Goal: Task Accomplishment & Management: Complete application form

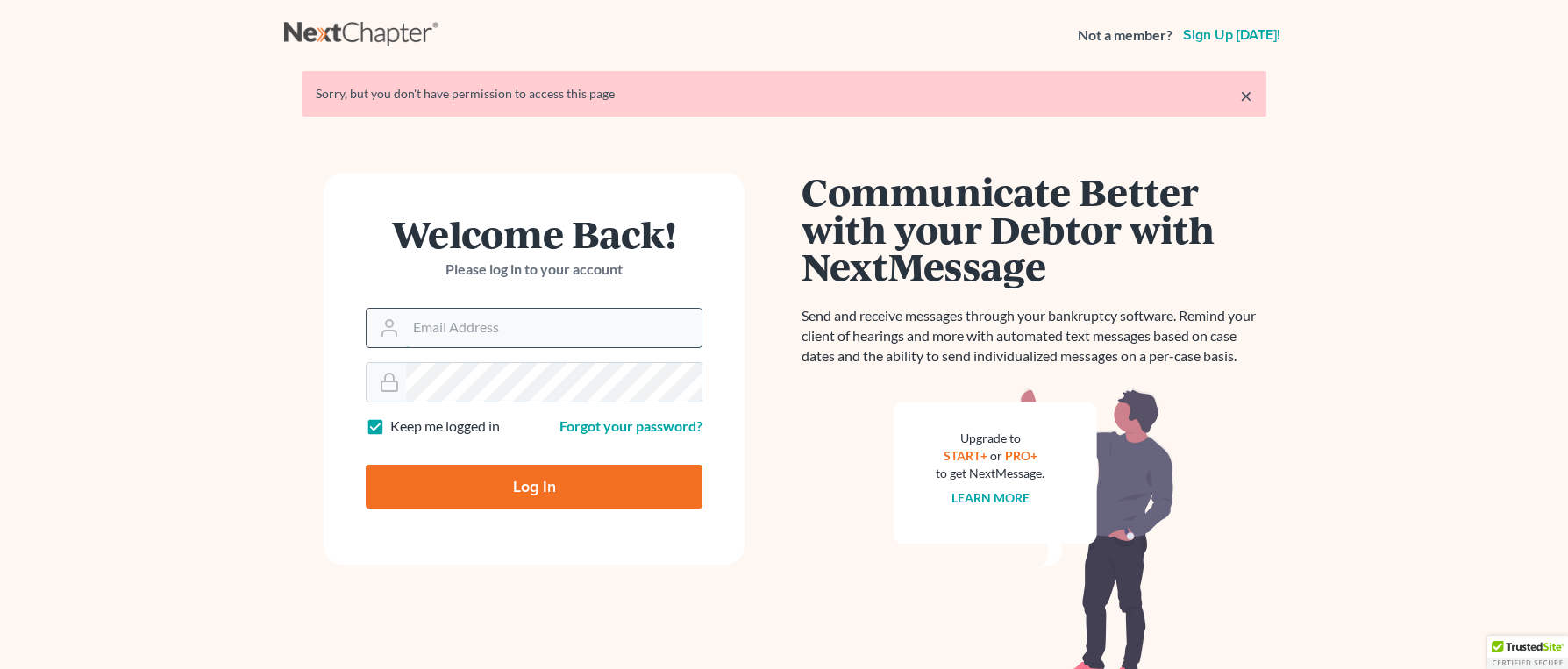
click at [459, 321] on input "Email Address" at bounding box center [553, 328] width 296 height 38
type input "[EMAIL_ADDRESS][DOMAIN_NAME]"
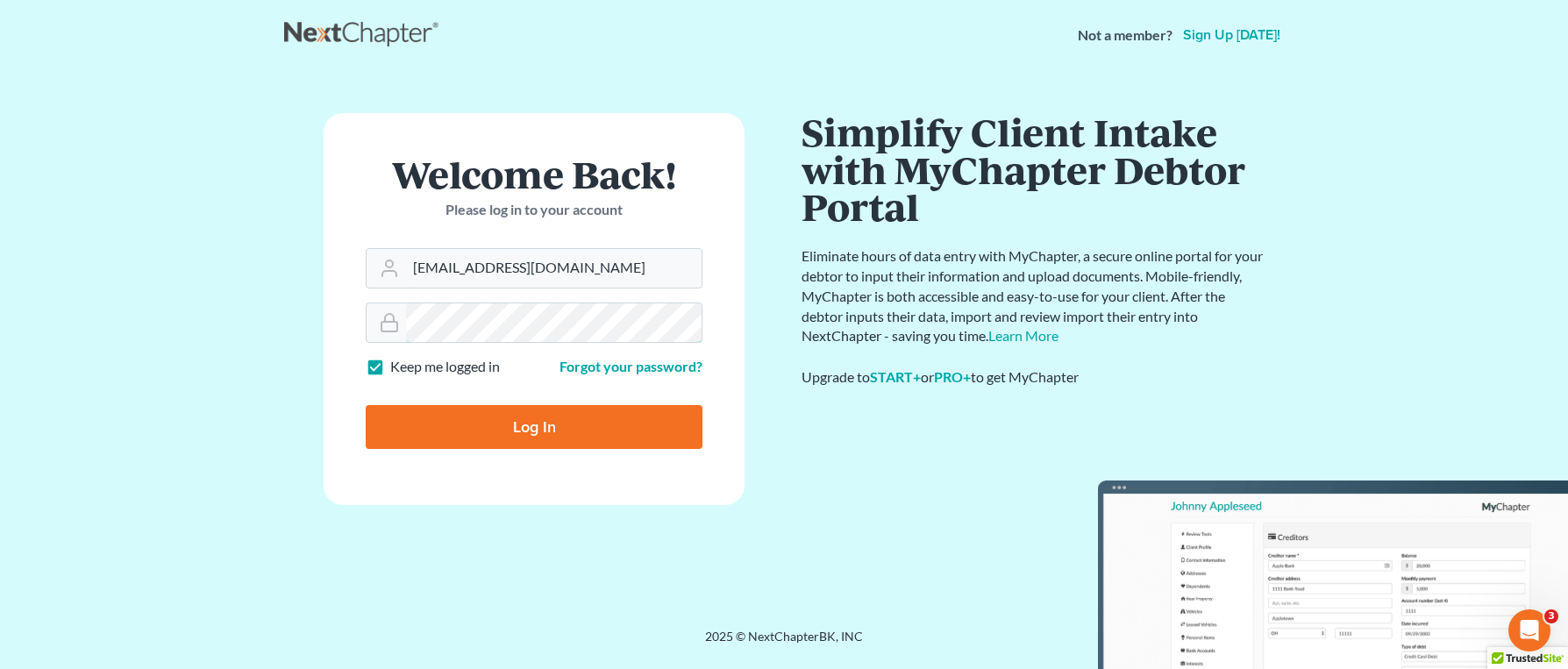
click at [292, 297] on div "Welcome Back! Please log in to your account Email Address [EMAIL_ADDRESS][DOMAI…" at bounding box center [534, 349] width 499 height 473
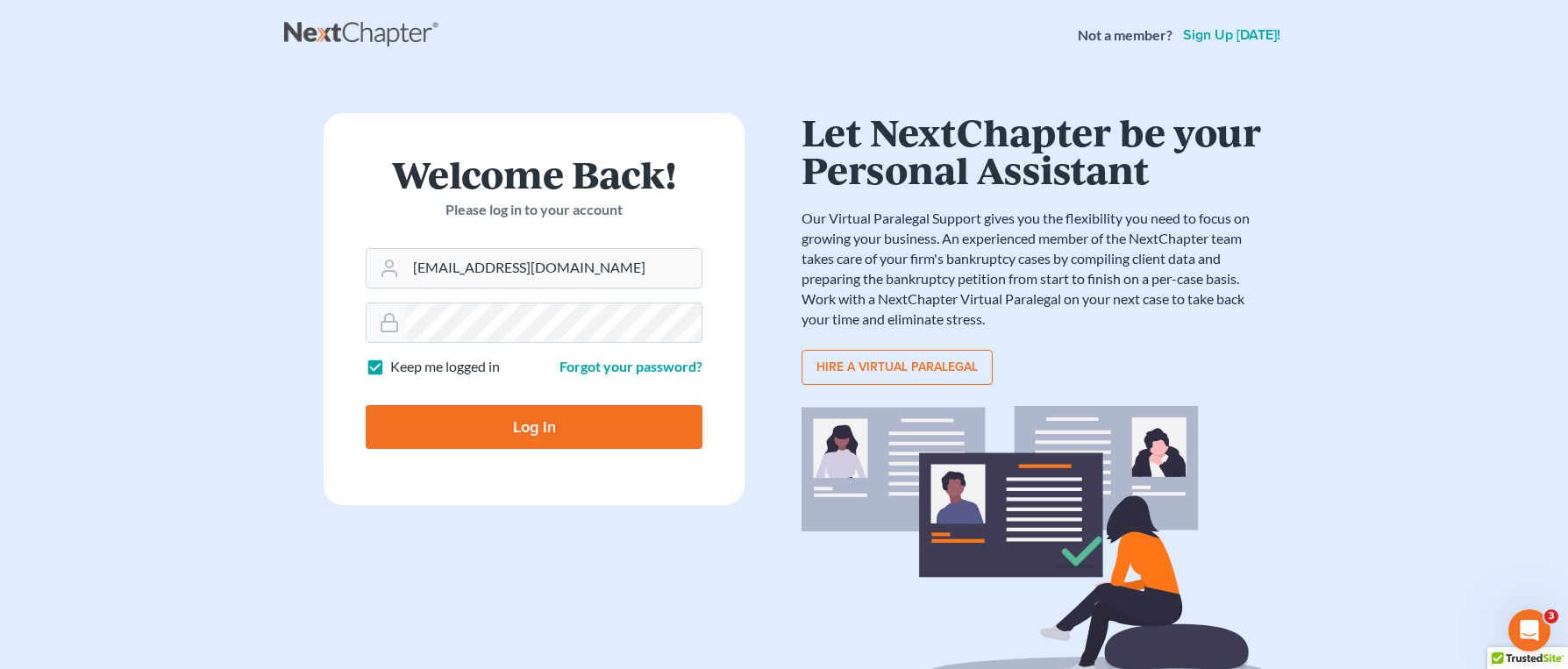
click at [453, 417] on input "Log In" at bounding box center [534, 427] width 337 height 44
type input "Thinking..."
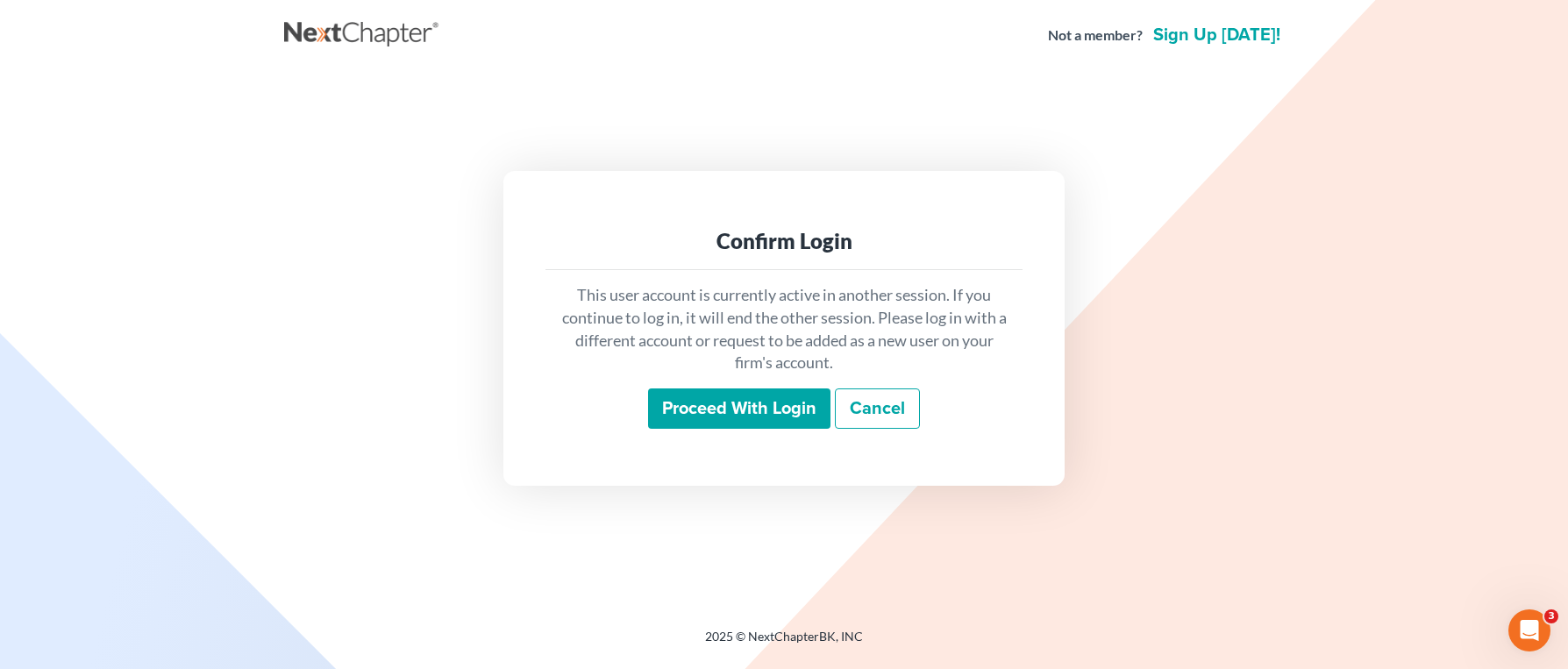
click at [706, 410] on input "Proceed with login" at bounding box center [739, 409] width 183 height 40
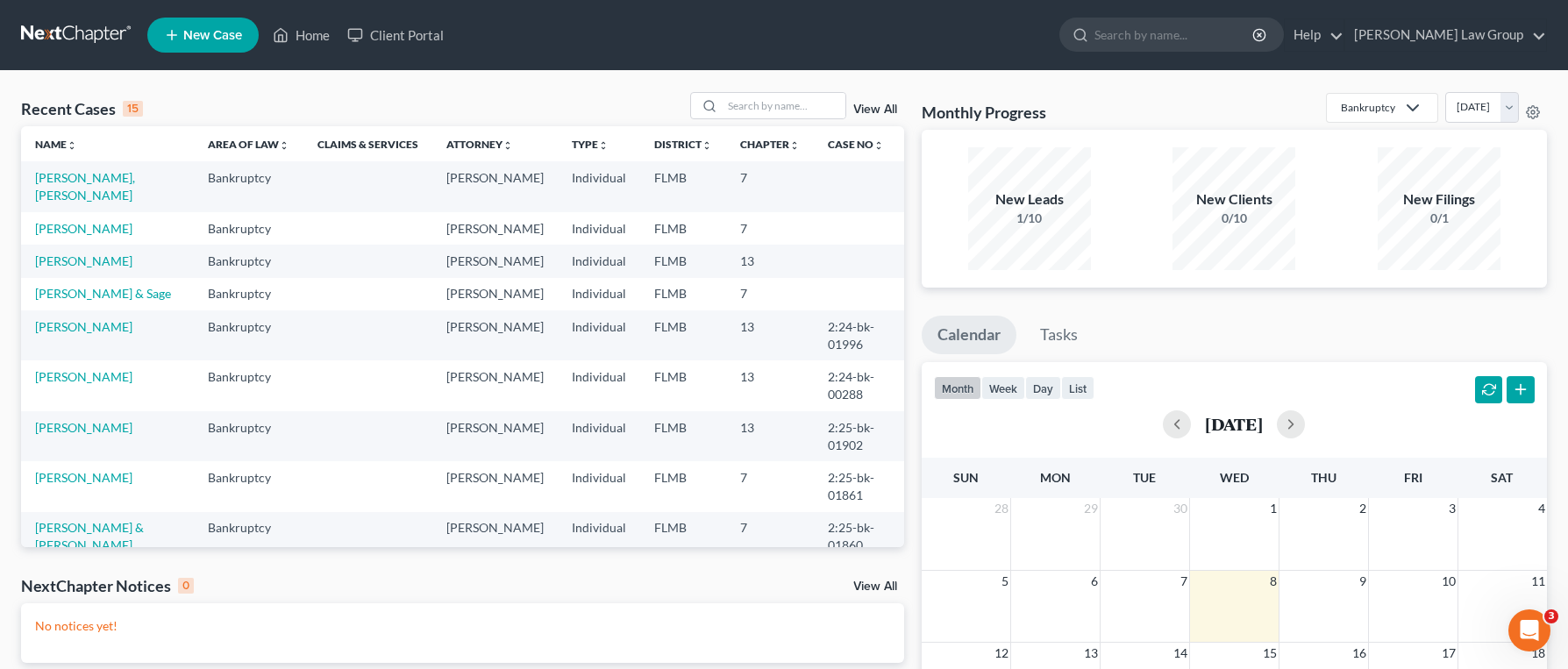
click at [230, 36] on span "New Case" at bounding box center [212, 35] width 58 height 13
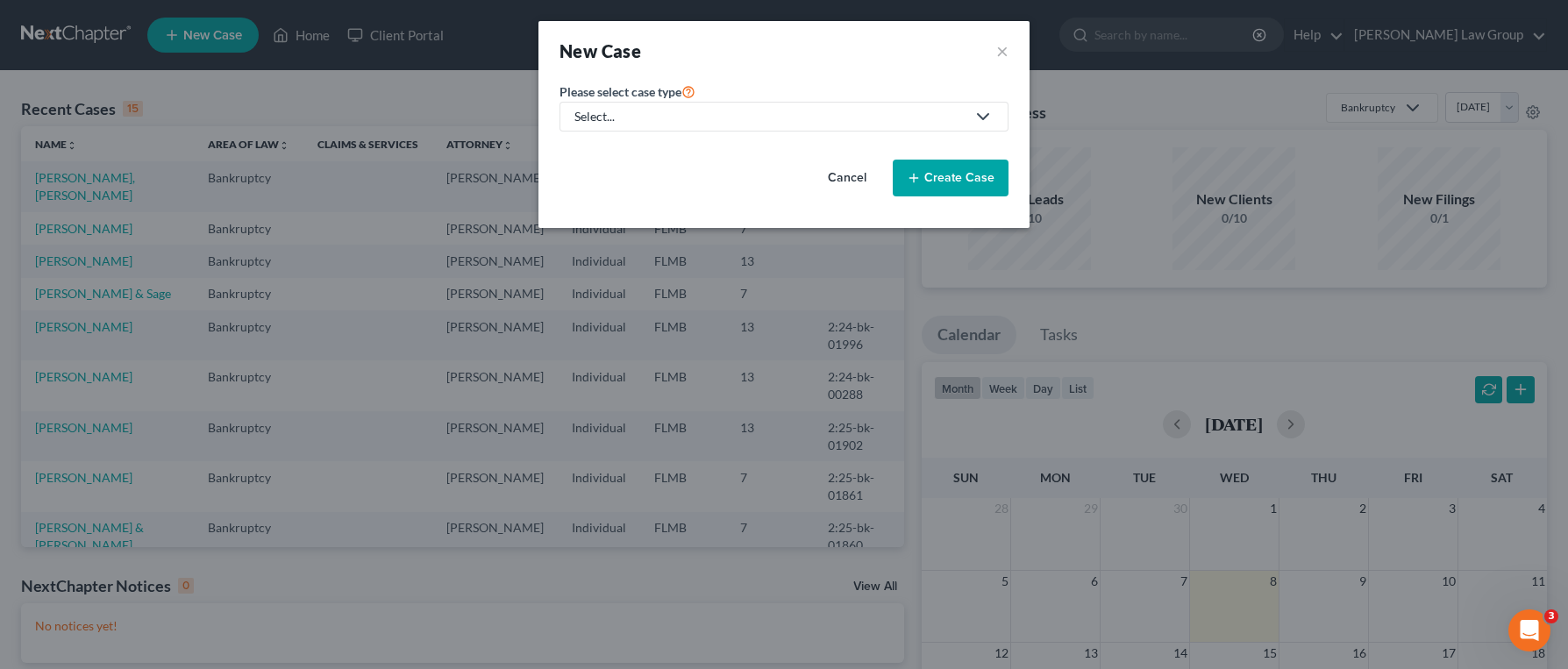
click at [731, 113] on div "Select..." at bounding box center [769, 117] width 391 height 17
click at [669, 143] on div "Bankruptcy" at bounding box center [659, 151] width 167 height 17
select select "15"
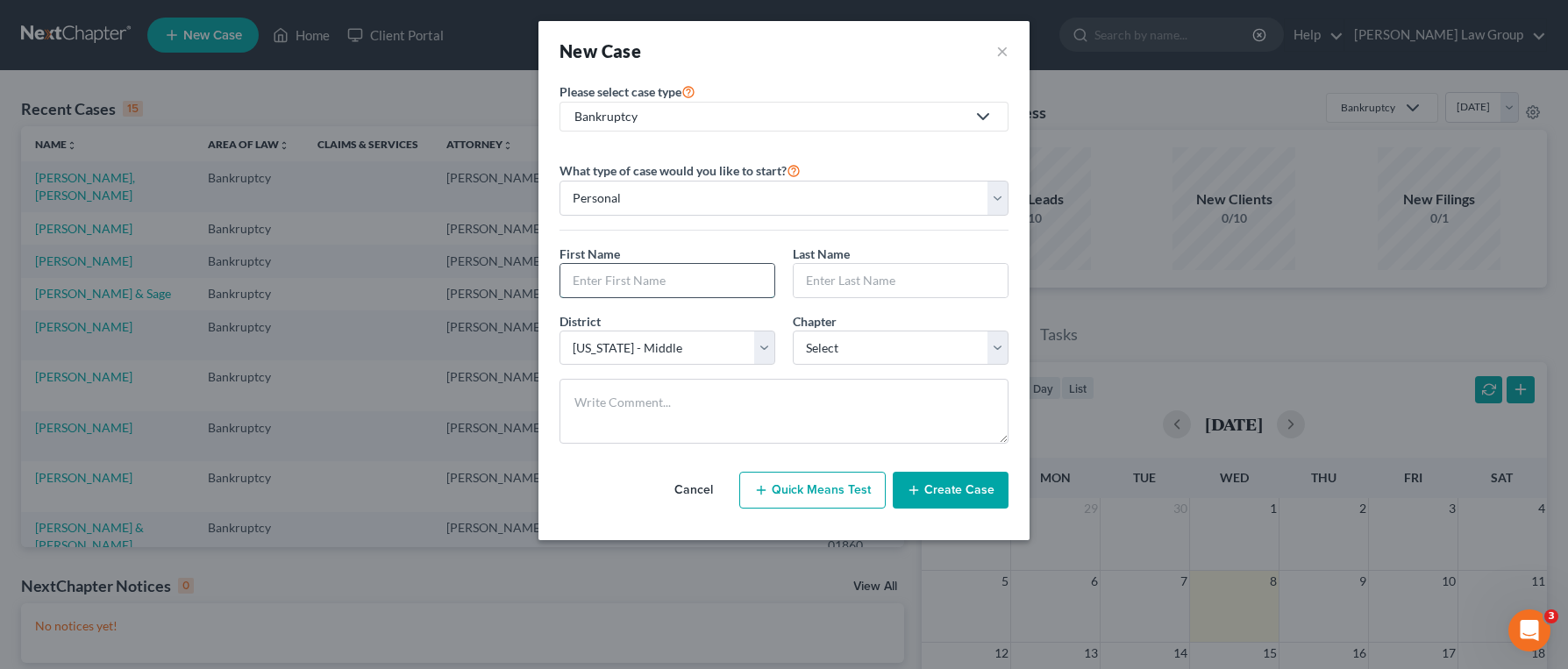
click at [699, 272] on input "text" at bounding box center [668, 280] width 214 height 33
type input "[PERSON_NAME]"
type input "I"
type input "Albo"
click at [951, 484] on button "Create Case" at bounding box center [950, 490] width 116 height 36
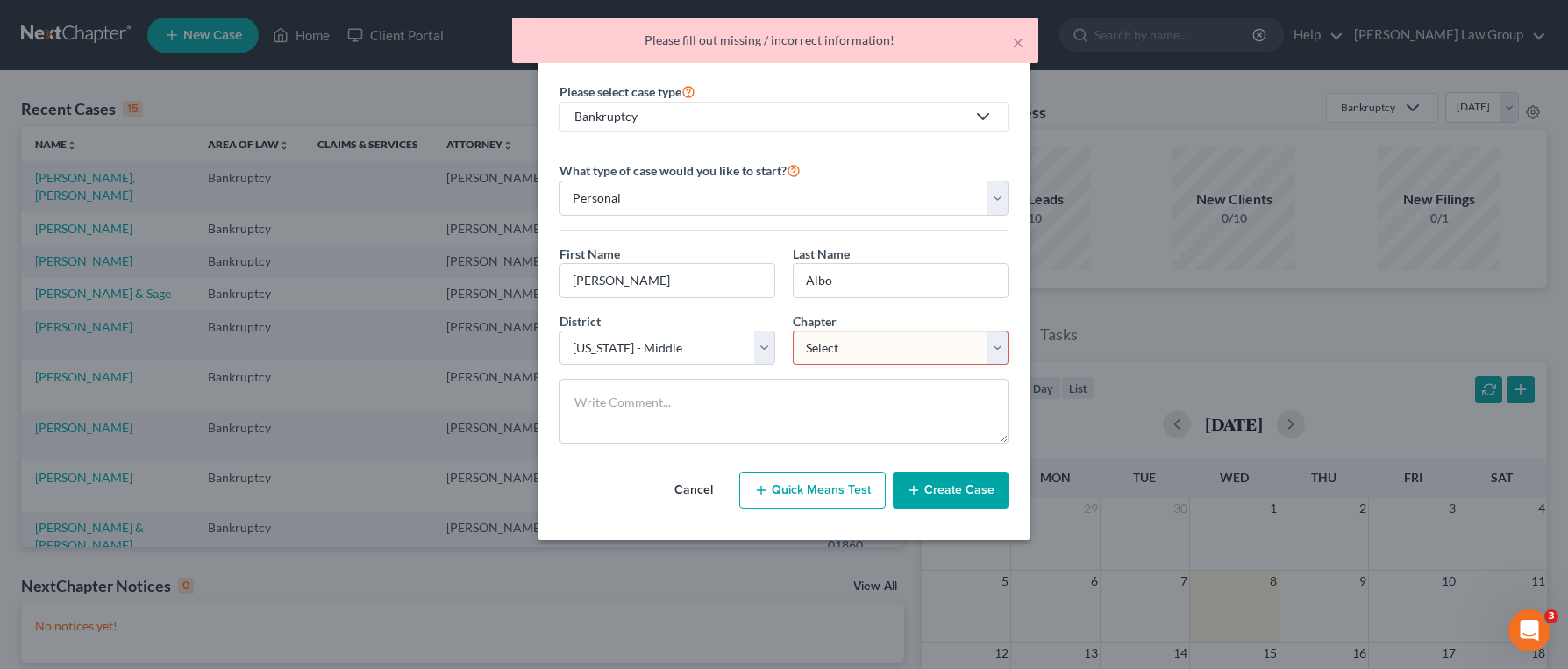
click at [837, 350] on select "Select 7 11 12 13" at bounding box center [900, 348] width 215 height 35
select select "0"
click at [961, 490] on button "Create Case" at bounding box center [950, 490] width 116 height 36
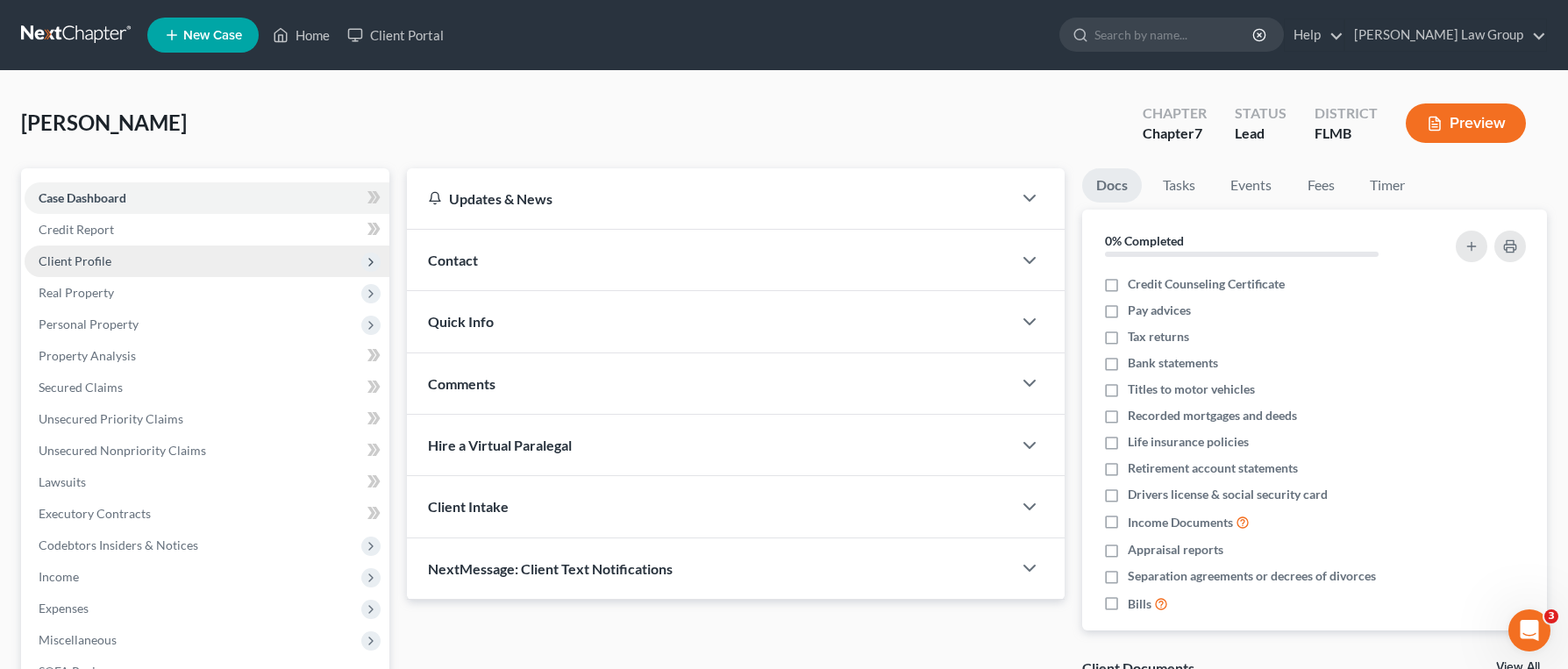
click at [158, 257] on span "Client Profile" at bounding box center [207, 261] width 364 height 32
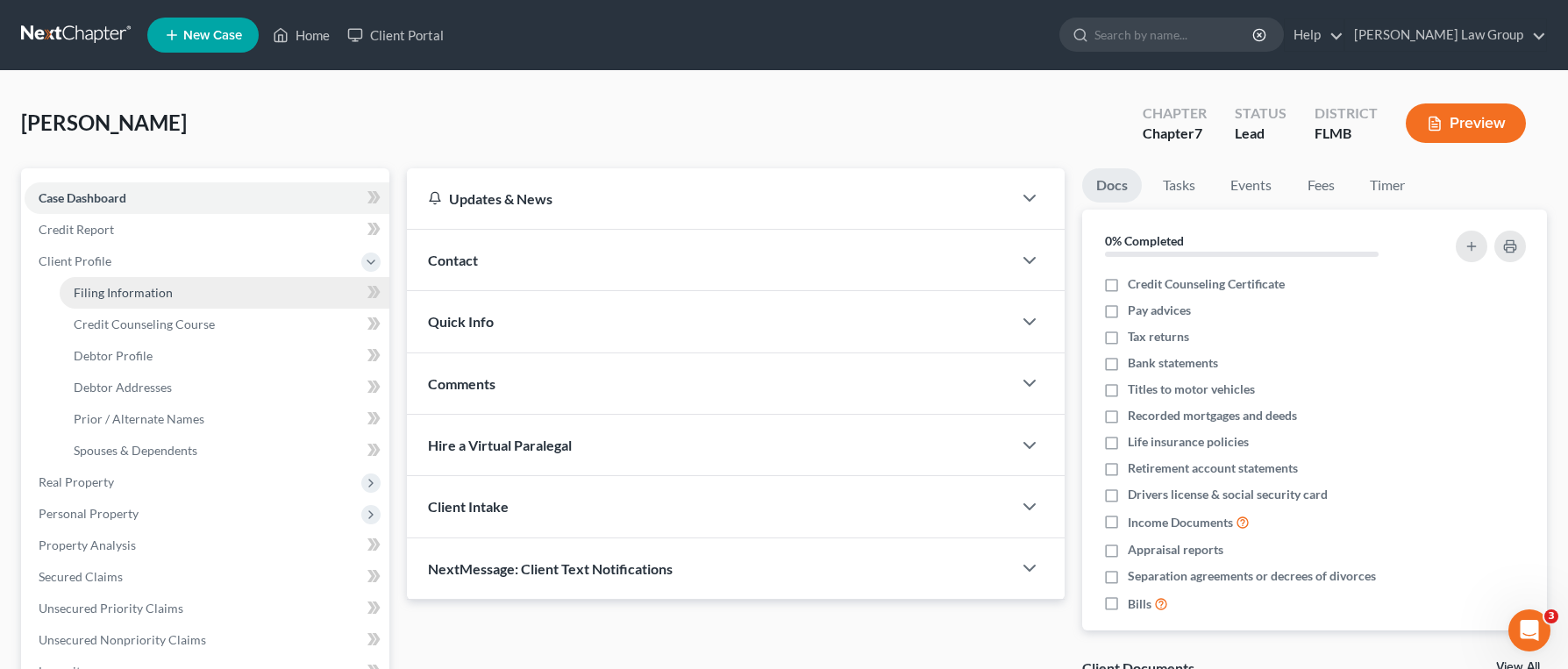
click at [154, 291] on span "Filing Information" at bounding box center [123, 293] width 99 height 15
select select "1"
select select "0"
select select "15"
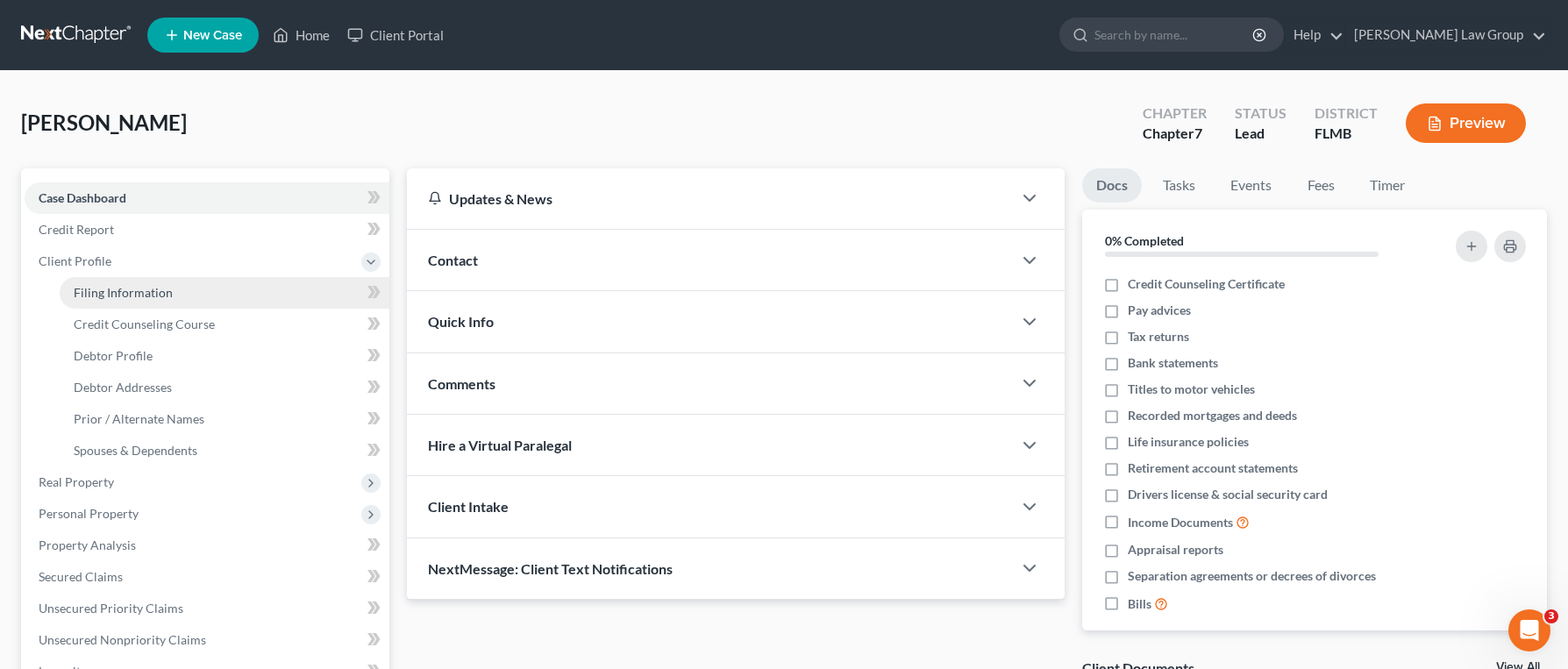
select select "9"
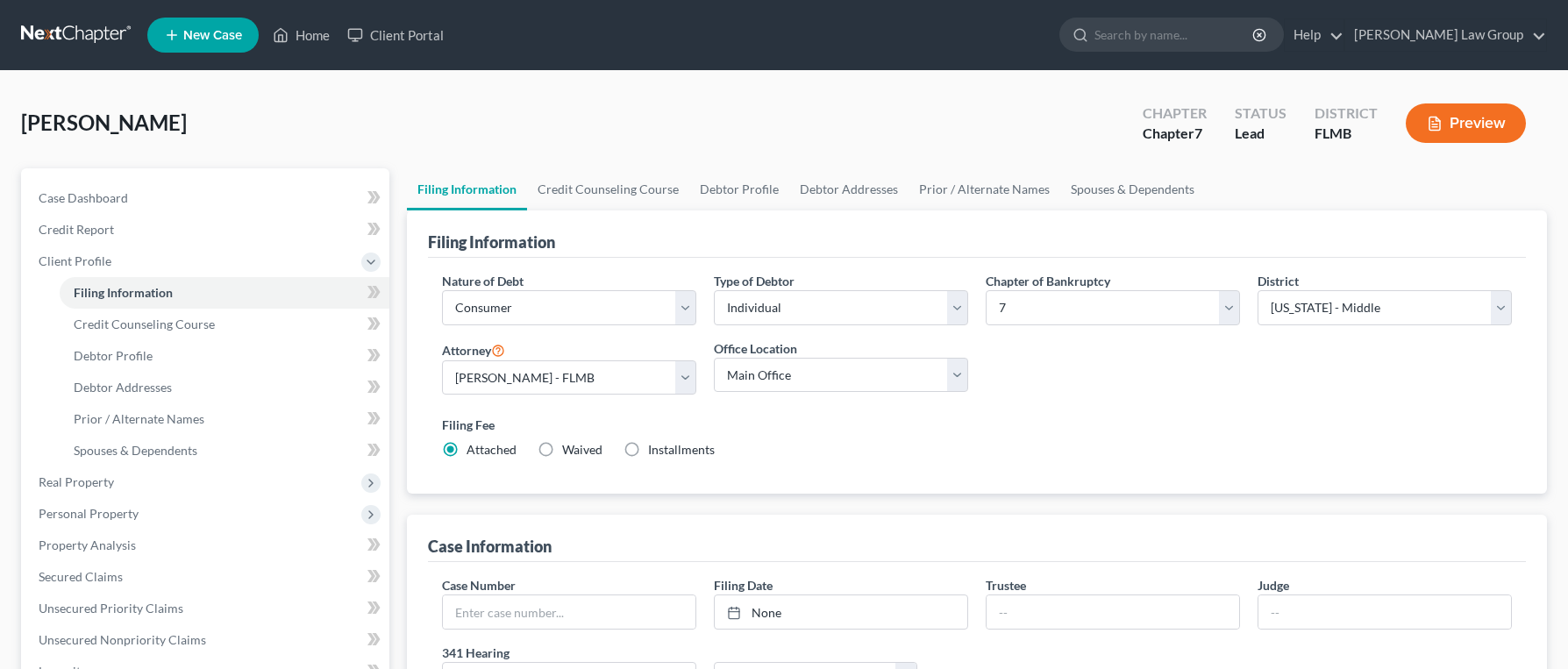
select select "1"
select select "0"
select select "15"
select select "0"
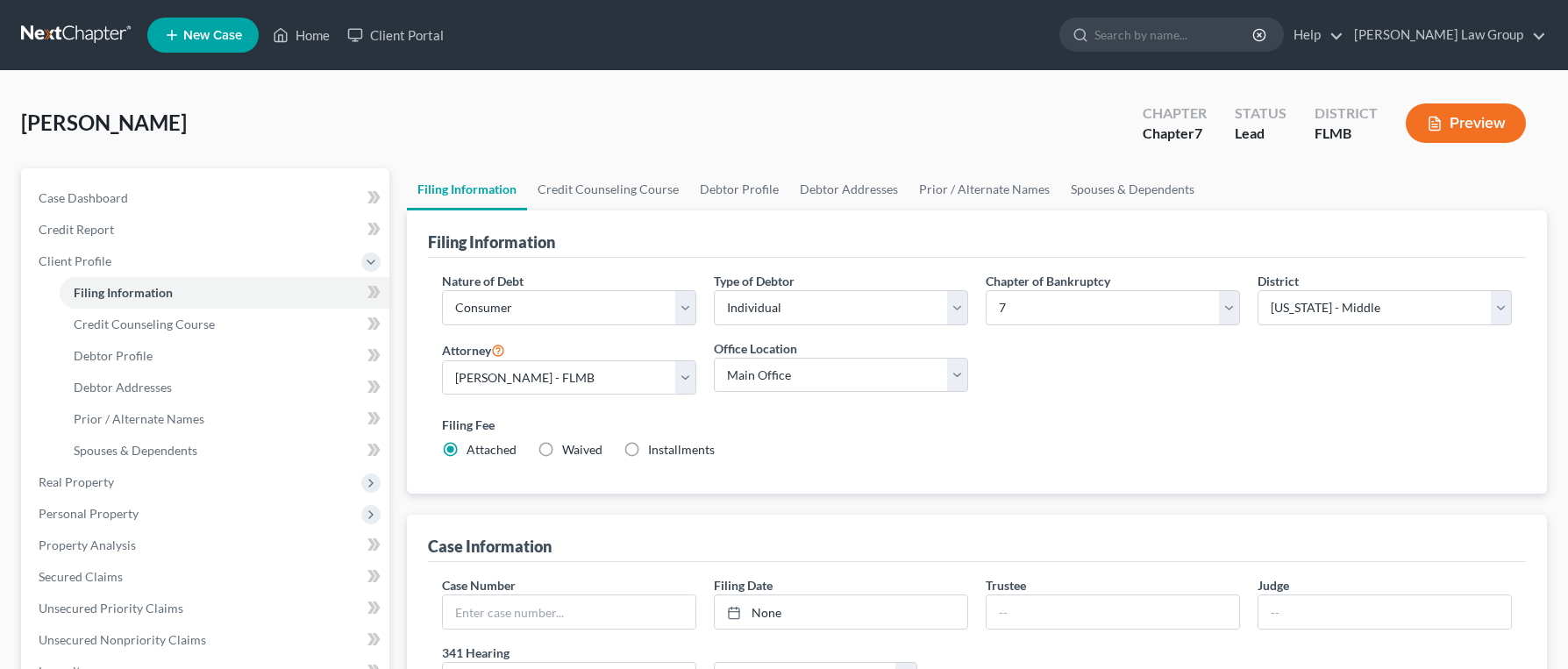
select select "9"
click at [611, 193] on link "Credit Counseling Course" at bounding box center [608, 190] width 163 height 42
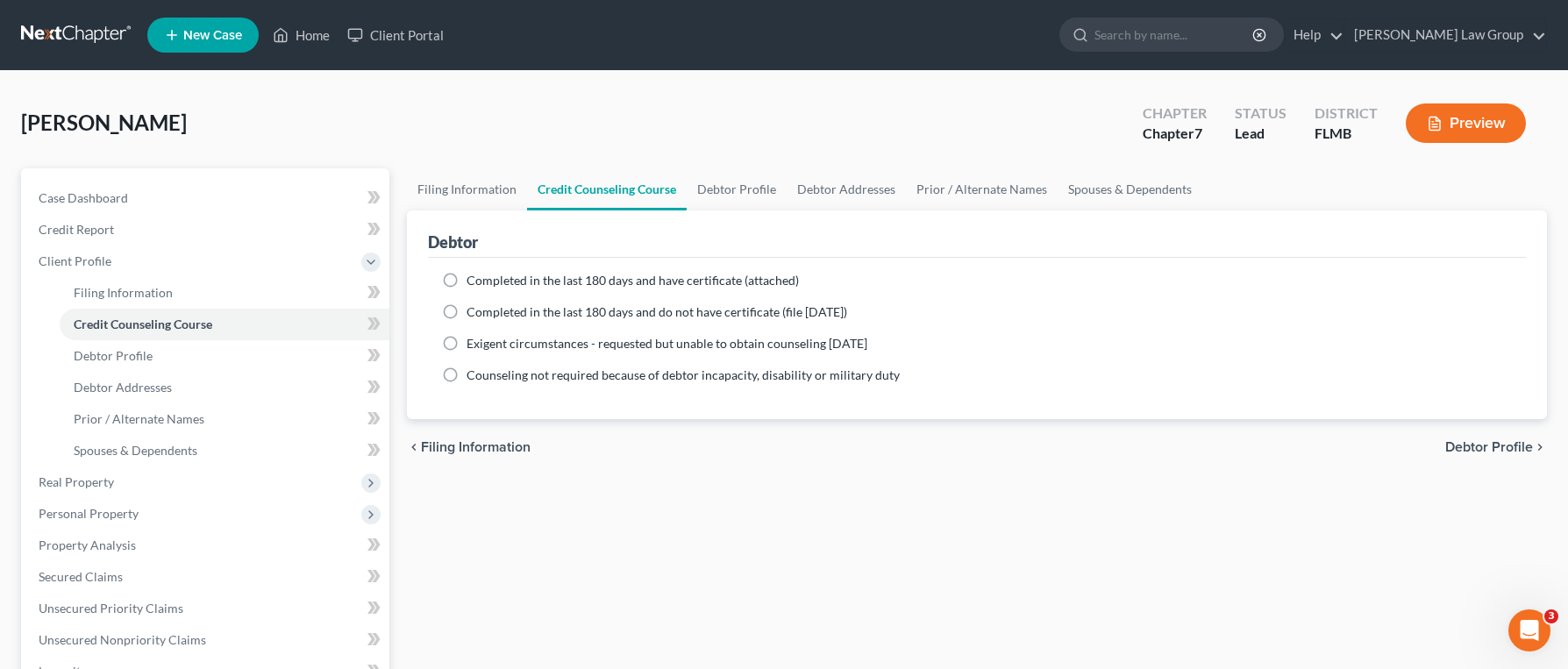
click at [769, 285] on span "Completed in the last 180 days and have certificate (attached)" at bounding box center [632, 280] width 332 height 15
click at [485, 283] on input "Completed in the last 180 days and have certificate (attached)" at bounding box center [479, 278] width 11 height 11
radio input "true"
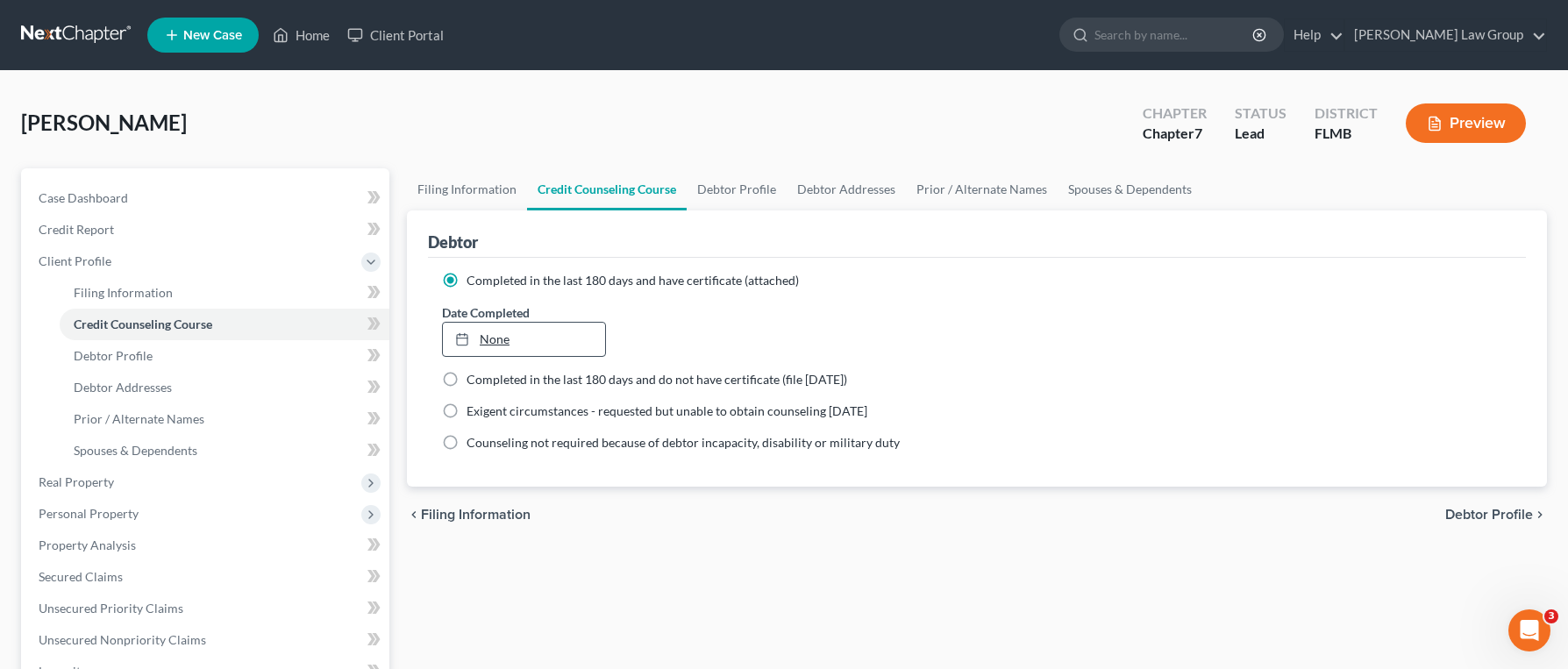
click at [529, 350] on link "None" at bounding box center [524, 339] width 163 height 33
type input "[DATE]"
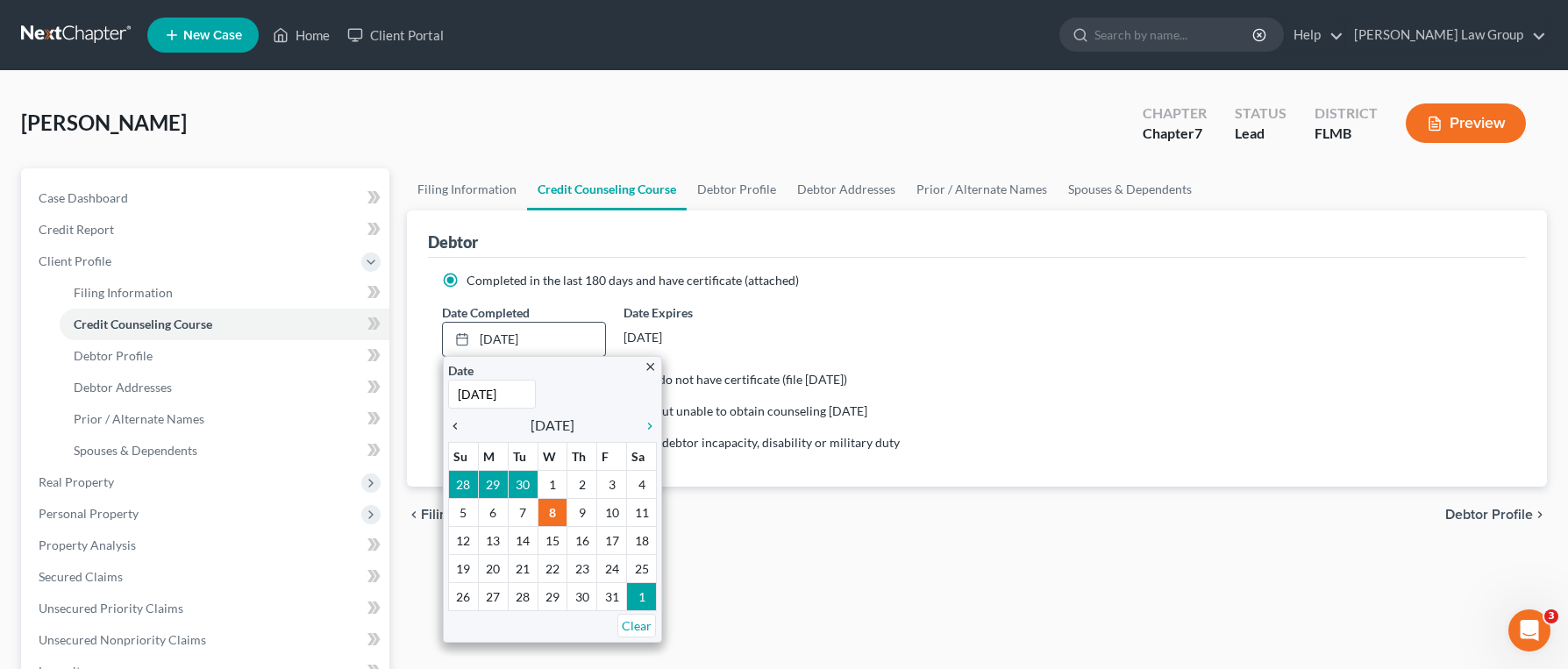
click at [459, 430] on icon "chevron_left" at bounding box center [459, 426] width 23 height 14
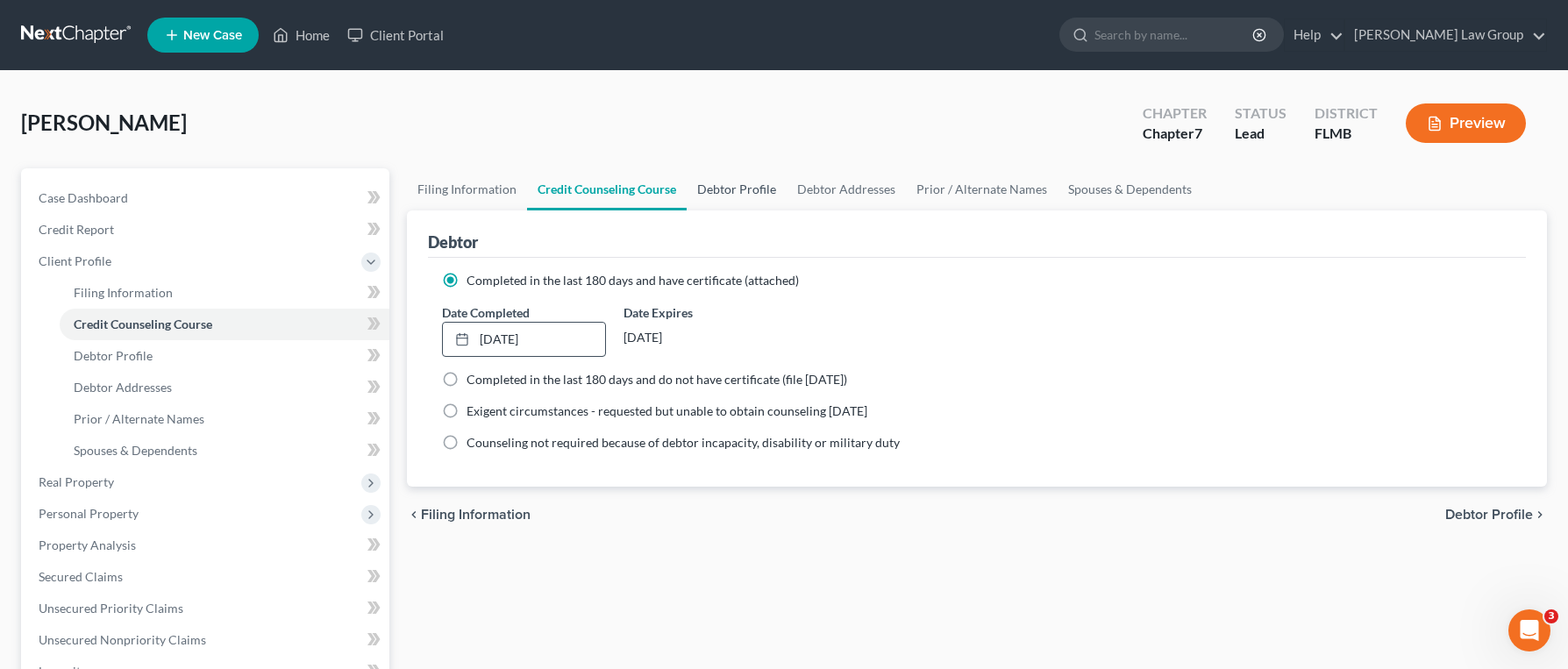
click at [720, 194] on link "Debtor Profile" at bounding box center [737, 190] width 99 height 42
select select "0"
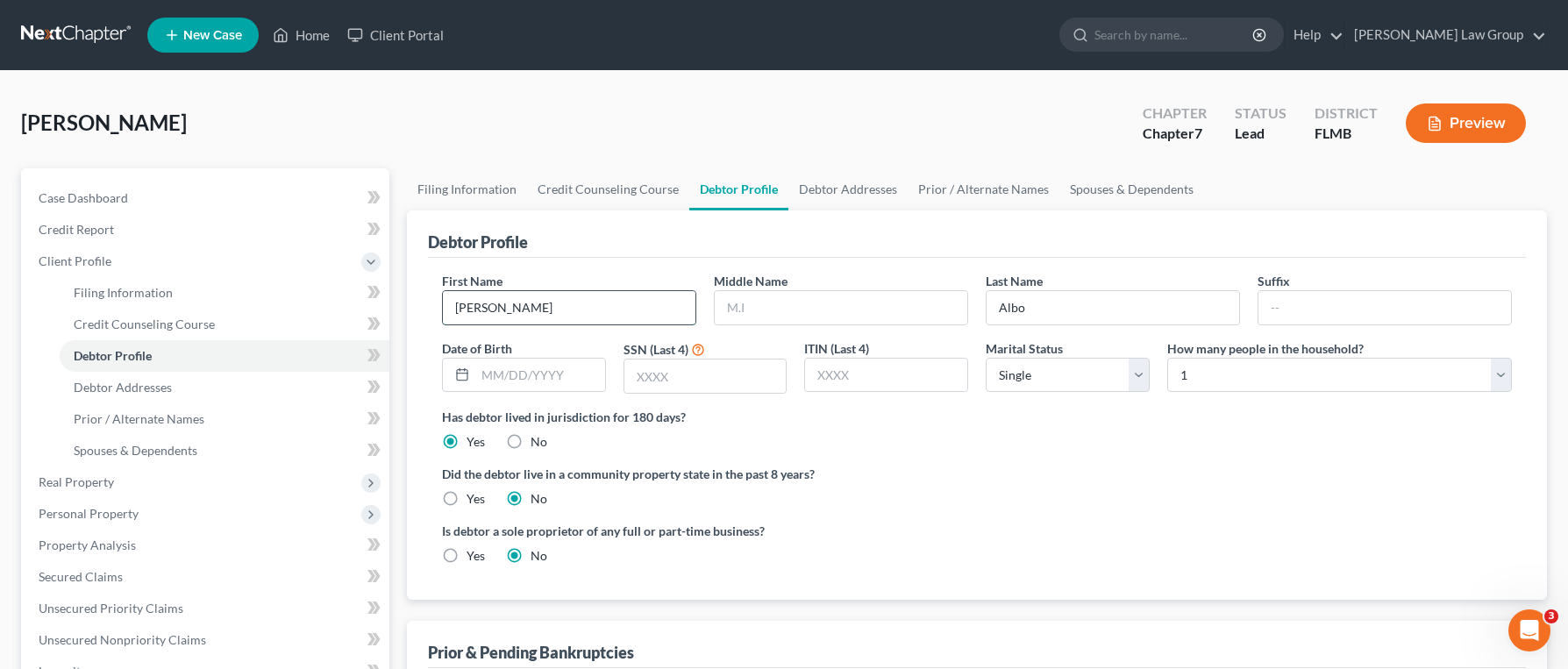
click at [572, 315] on input "Manuel" at bounding box center [569, 307] width 253 height 33
click at [822, 310] on input "text" at bounding box center [841, 307] width 253 height 33
type input "Ignacio"
click at [547, 386] on input "text" at bounding box center [541, 375] width 130 height 33
type input "0"
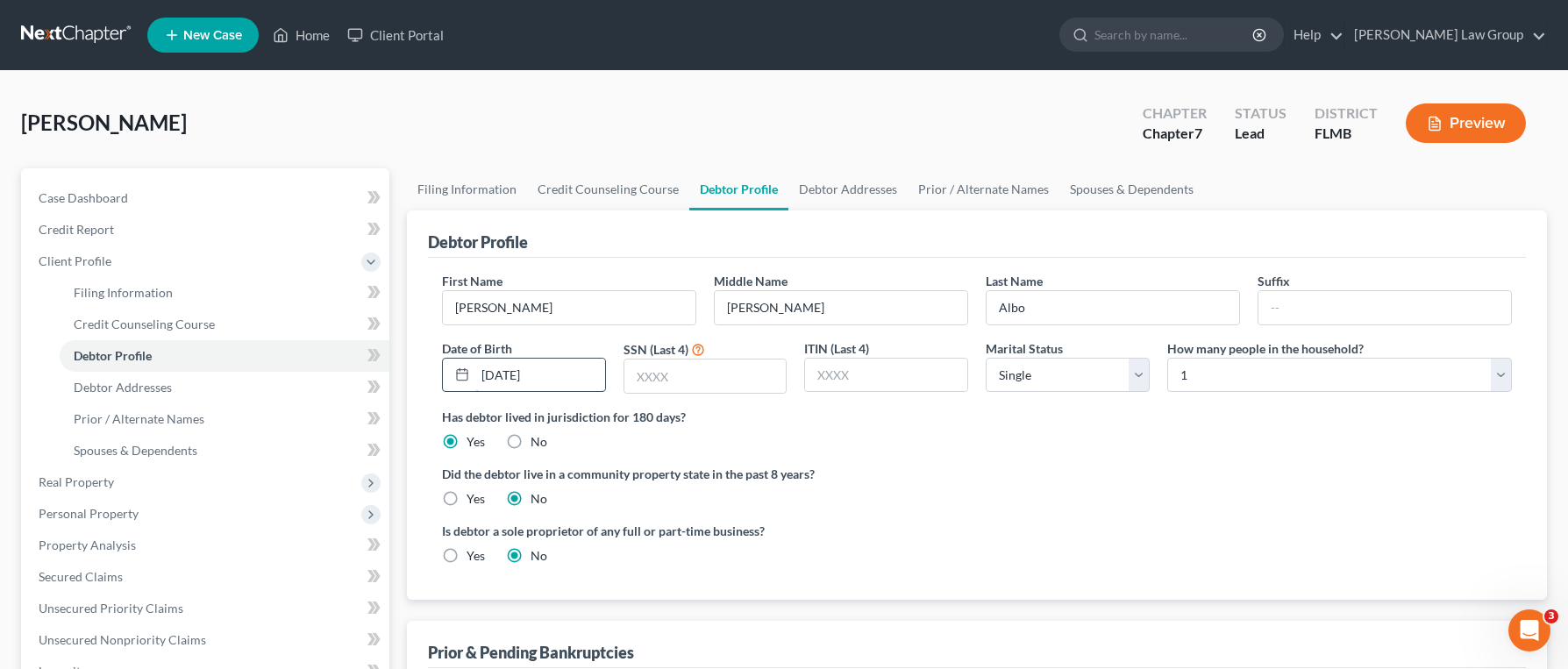
type input "01/06/1990"
type input "2782"
click at [812, 183] on link "Debtor Addresses" at bounding box center [848, 190] width 120 height 42
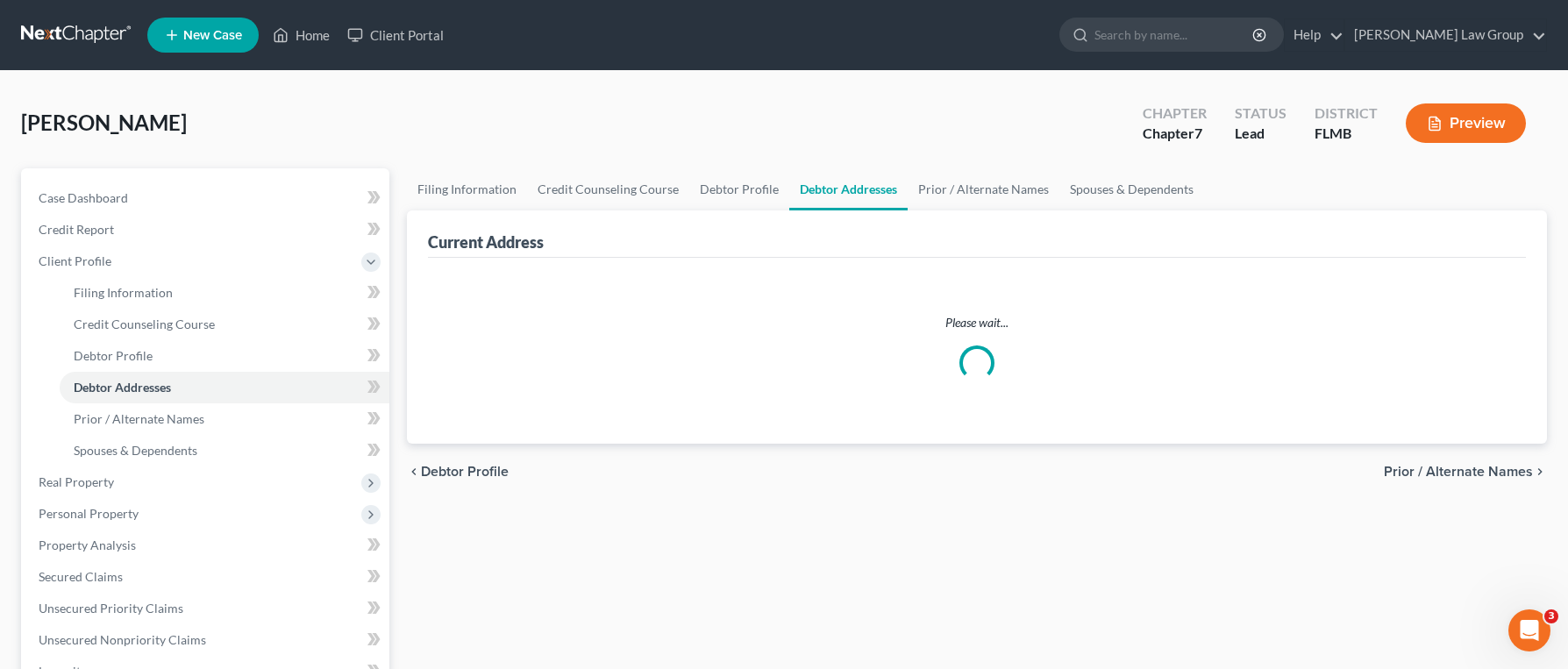
select select "0"
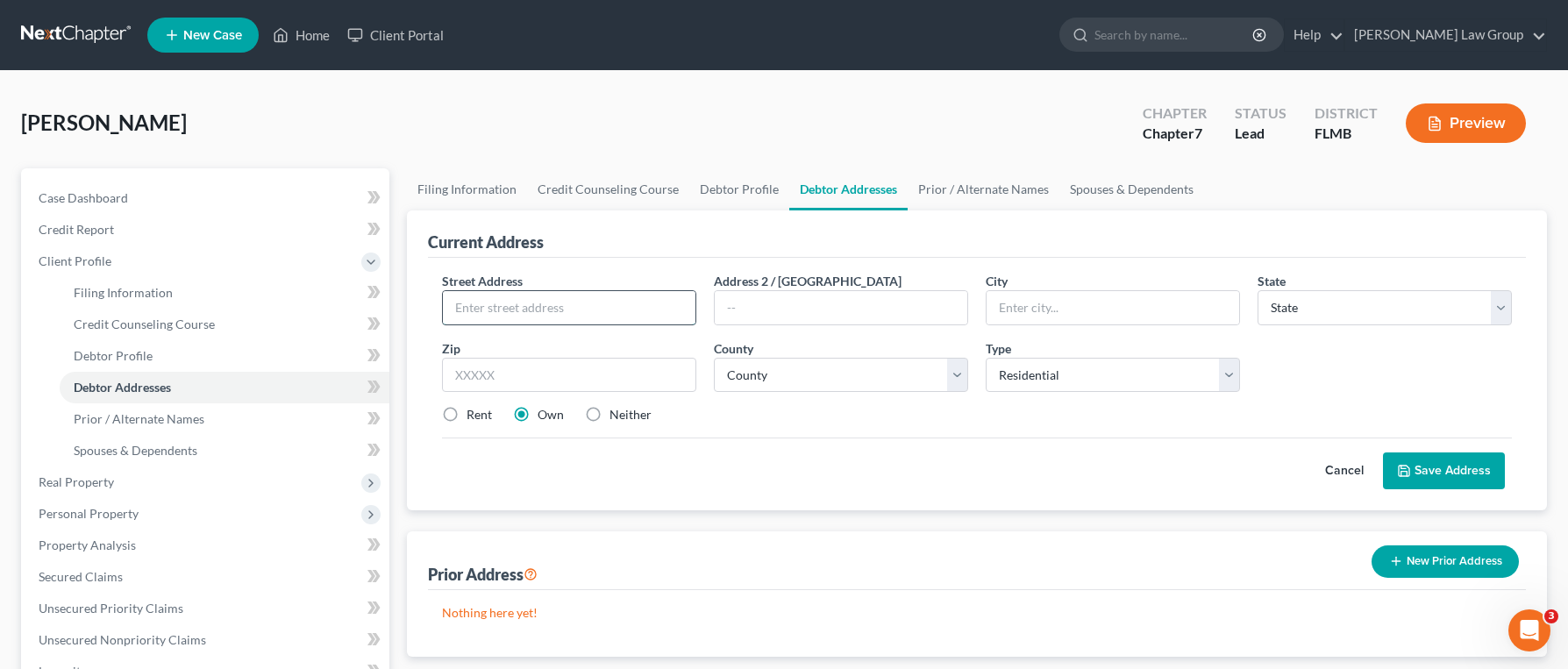
click at [607, 321] on input "text" at bounding box center [569, 307] width 253 height 33
type input "[STREET_ADDRESS]"
type input "[GEOGRAPHIC_DATA]"
select select "9"
type input "33991"
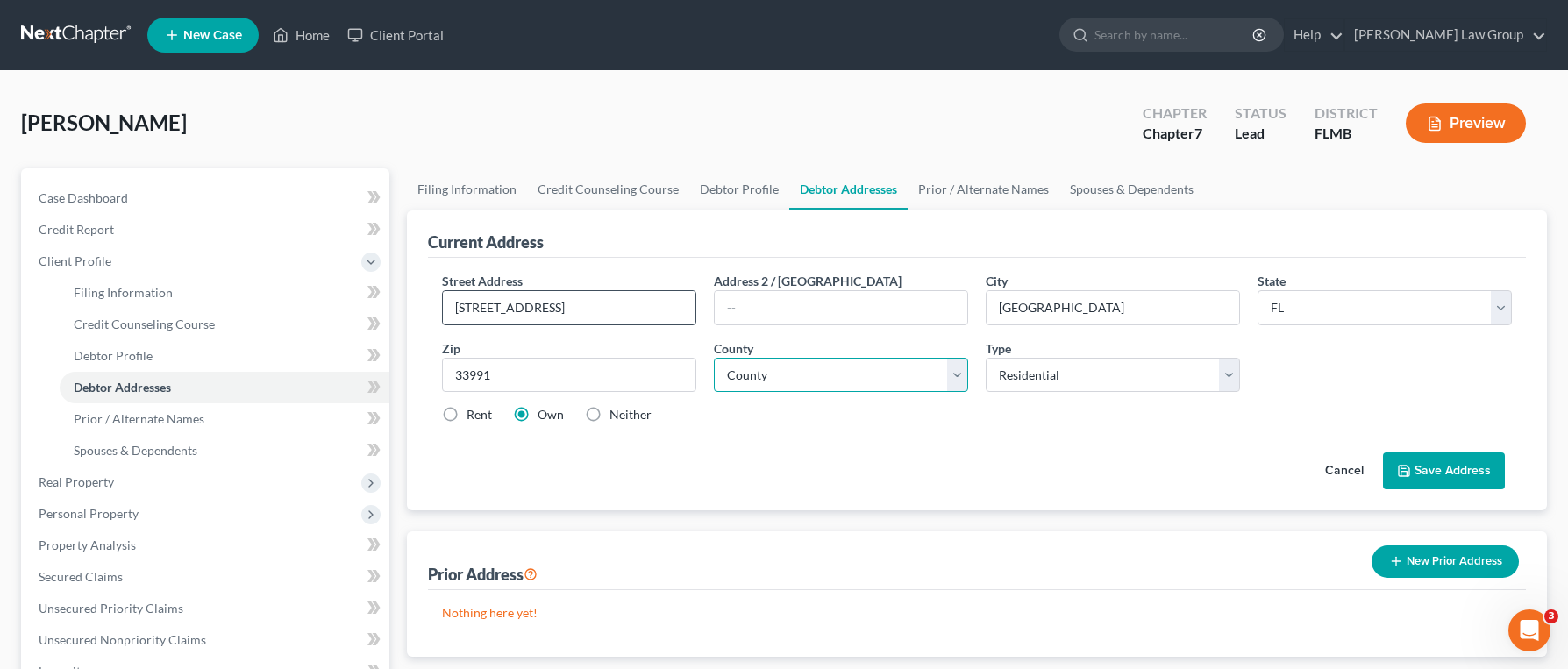
select select "32"
click at [941, 373] on select "County Alachua County Baker County Bay County Bradford County Brevard County Br…" at bounding box center [841, 375] width 254 height 35
click at [714, 358] on select "County Alachua County Baker County Bay County Bradford County Brevard County Br…" at bounding box center [841, 375] width 254 height 35
click at [1015, 367] on select "Select Residential Mailing Rental Business" at bounding box center [1113, 375] width 254 height 35
click at [1405, 475] on icon at bounding box center [1403, 471] width 14 height 14
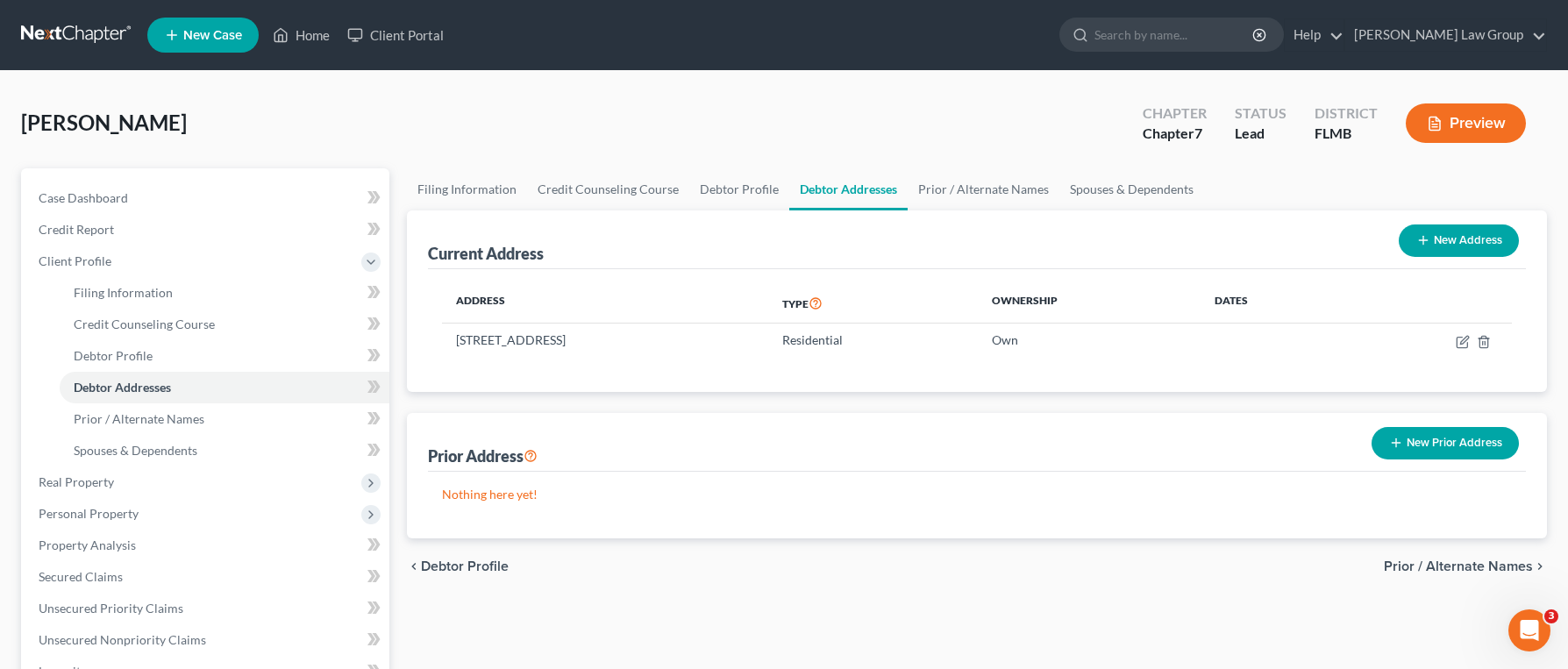
click at [1485, 436] on button "New Prior Address" at bounding box center [1446, 443] width 147 height 33
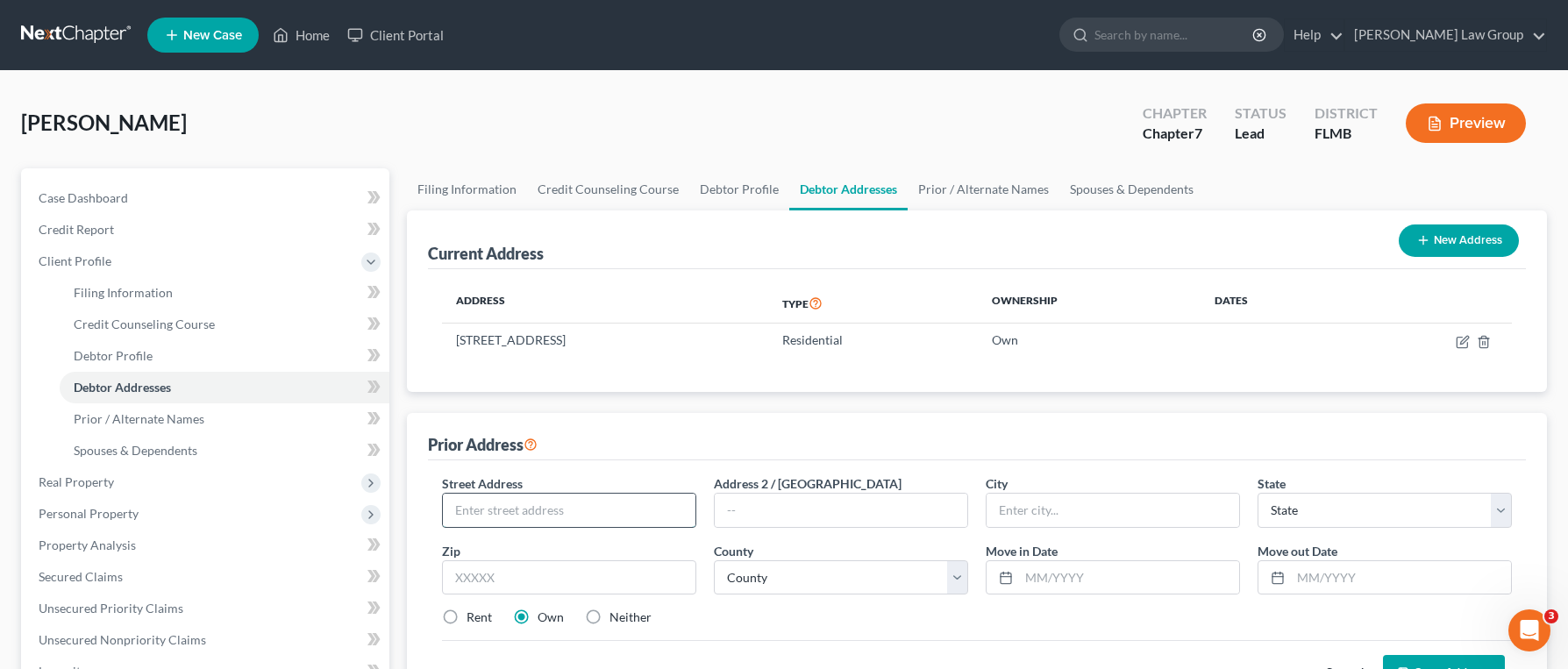
click at [646, 507] on input "text" at bounding box center [569, 510] width 253 height 33
click at [608, 517] on input "2434 Kansas Avenue #10" at bounding box center [569, 510] width 253 height 33
type input "2434 Kansas Avenue Apt. D"
type input "90404"
type input "Santa Monica"
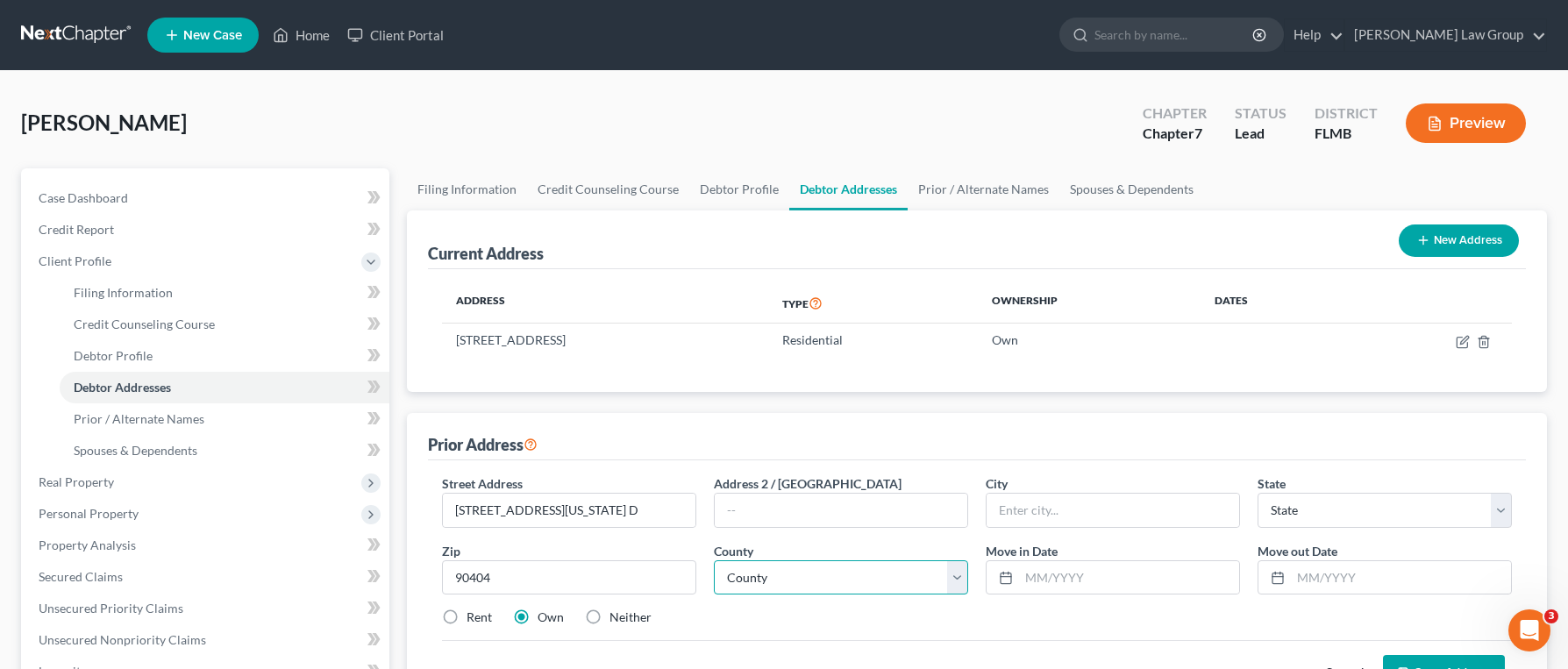
select select "4"
click at [945, 577] on select "County Alameda County Alpine County Amador County Butte County Calaveras County…" at bounding box center [841, 578] width 254 height 35
select select "18"
click at [714, 561] on select "County Alameda County Alpine County Amador County Butte County Calaveras County…" at bounding box center [841, 578] width 254 height 35
click at [1359, 580] on input "text" at bounding box center [1401, 578] width 220 height 33
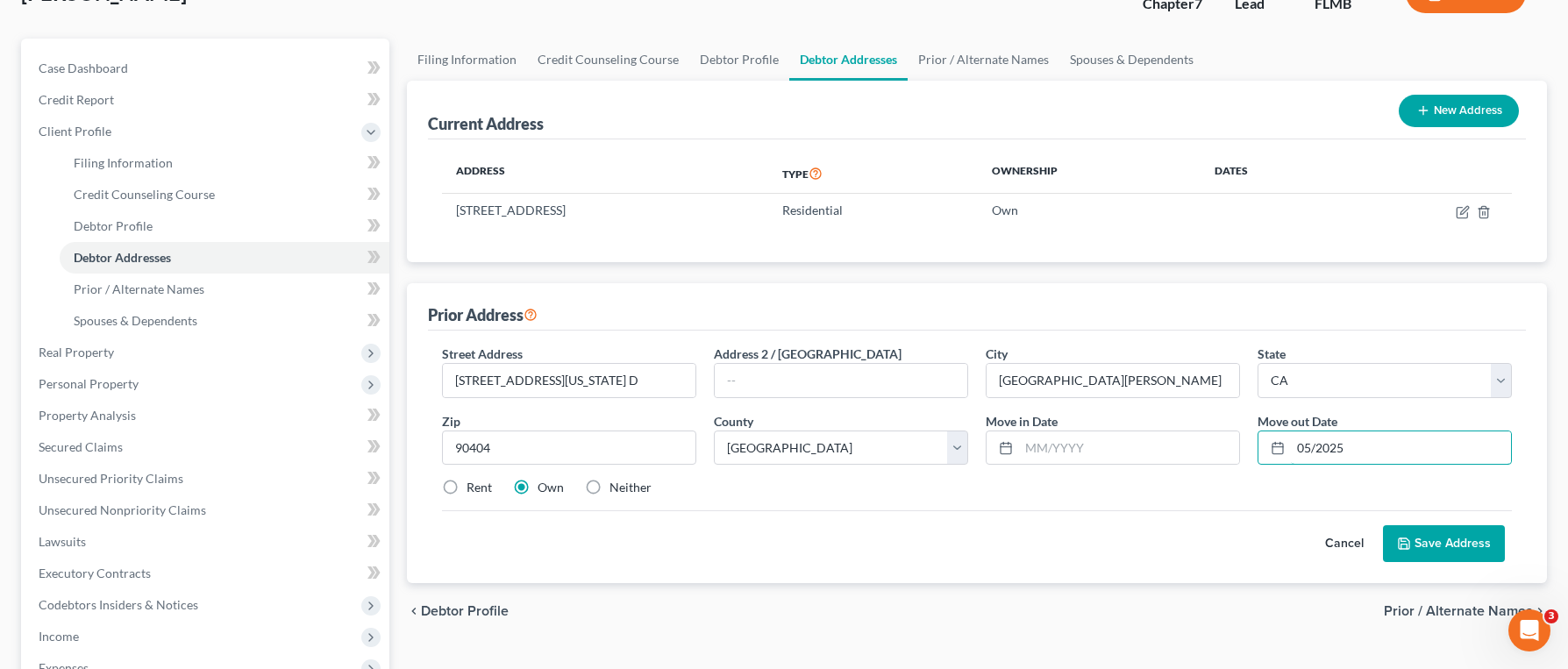
scroll to position [131, 0]
type input "05/2025"
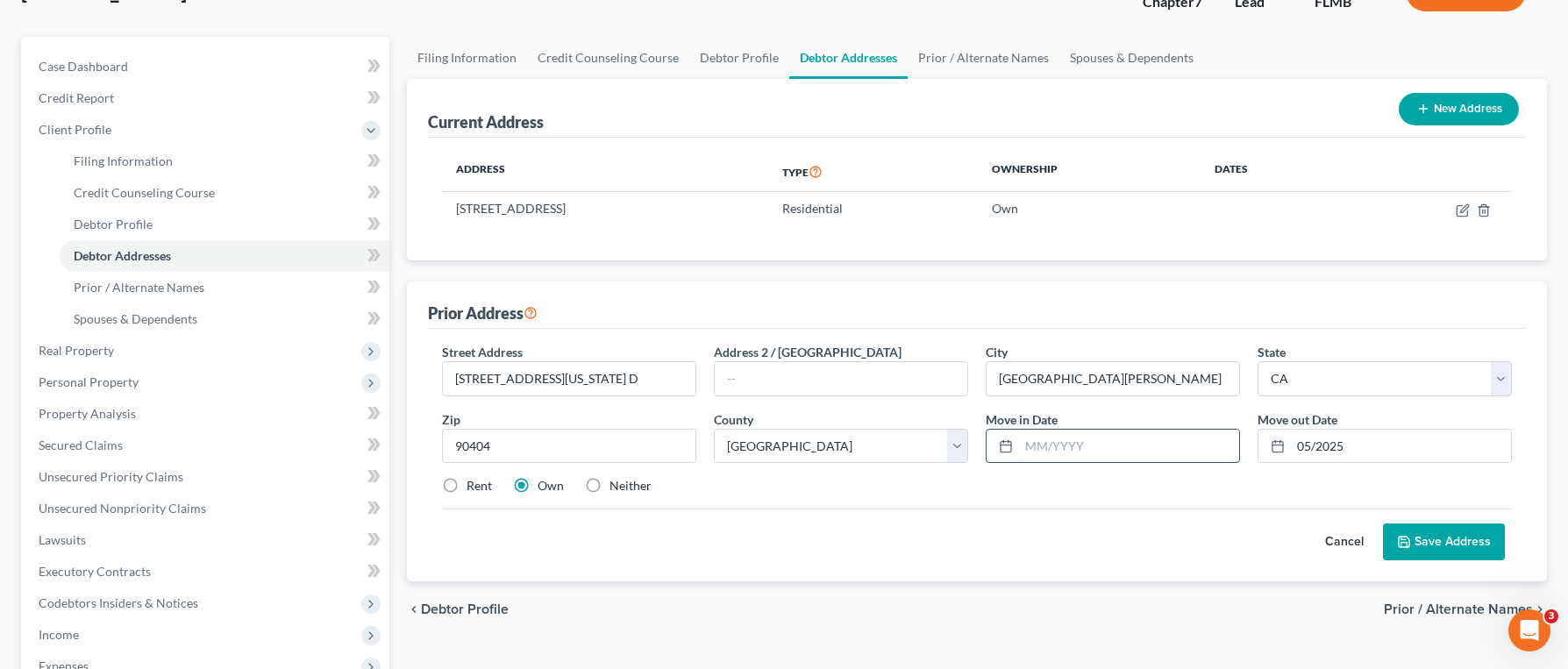
click at [1192, 456] on input "text" at bounding box center [1129, 446] width 220 height 33
click at [1445, 546] on button "Save Address" at bounding box center [1443, 542] width 121 height 36
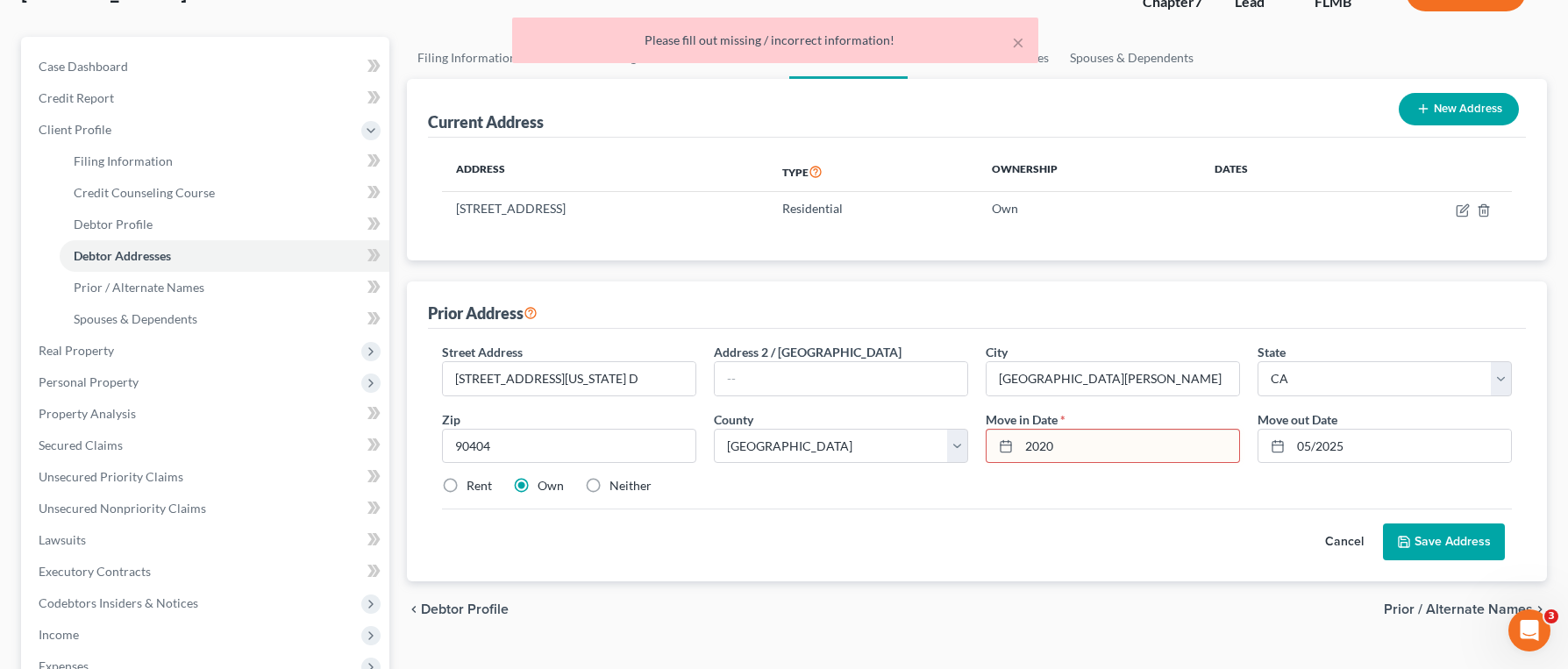
click at [1028, 454] on input "2020" at bounding box center [1129, 446] width 220 height 33
click at [1025, 451] on input "2020" at bounding box center [1129, 446] width 220 height 33
type input "01/2020"
click at [1466, 543] on button "Save Address" at bounding box center [1443, 542] width 121 height 36
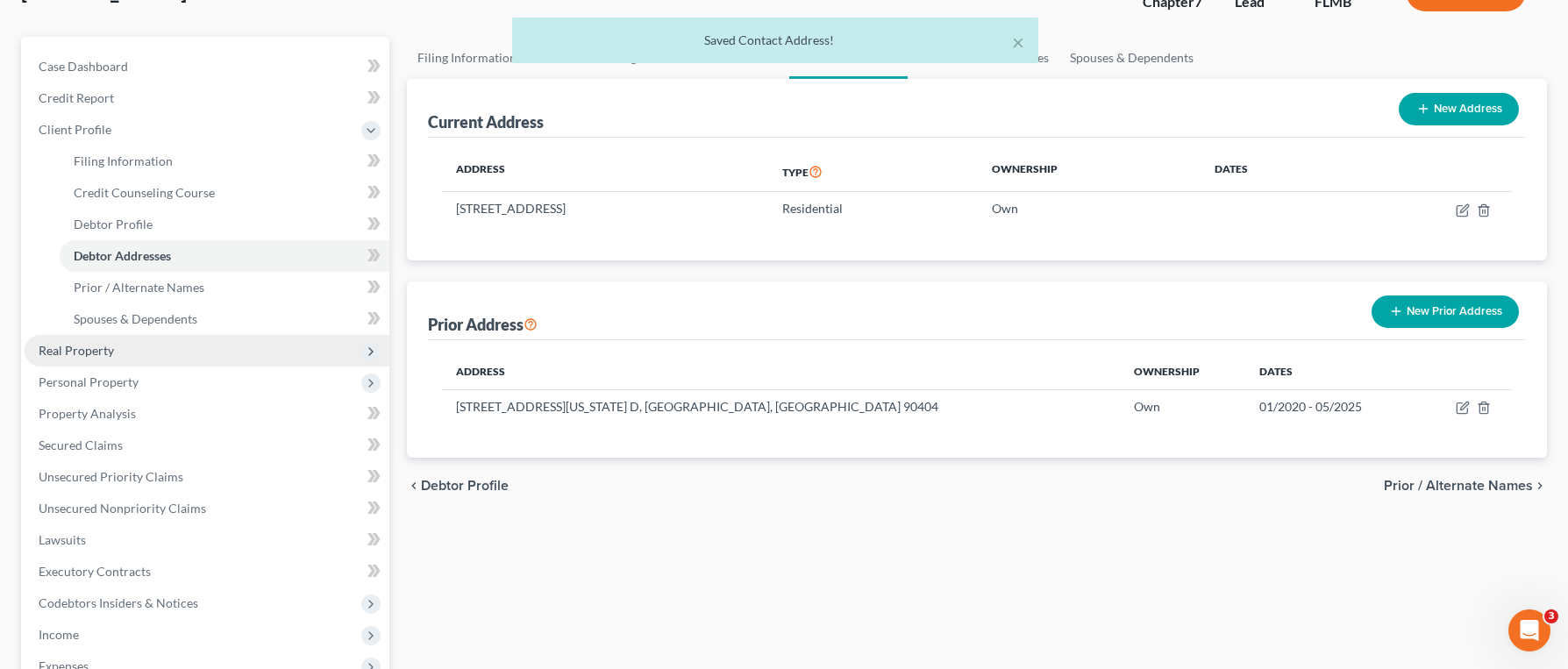
click at [240, 347] on span "Real Property" at bounding box center [207, 350] width 364 height 32
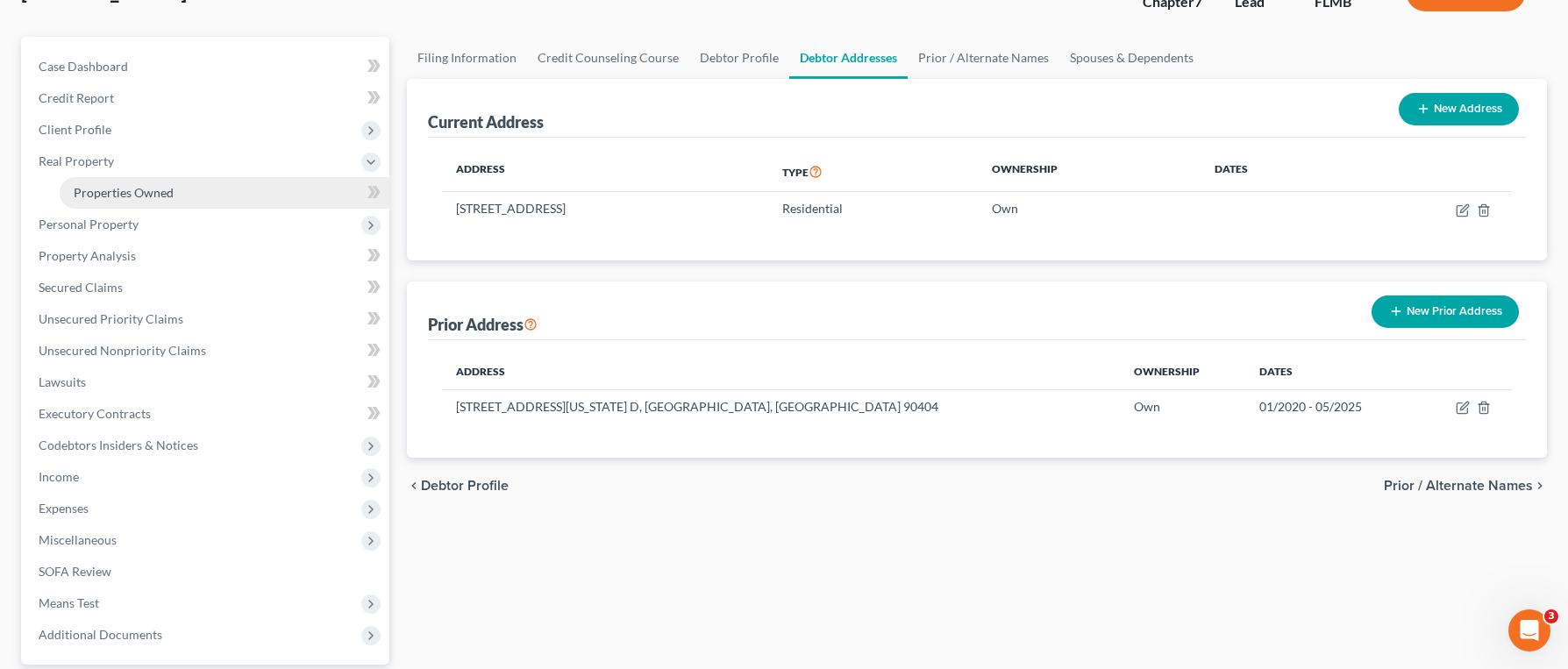
click at [202, 197] on link "Properties Owned" at bounding box center [224, 192] width 330 height 32
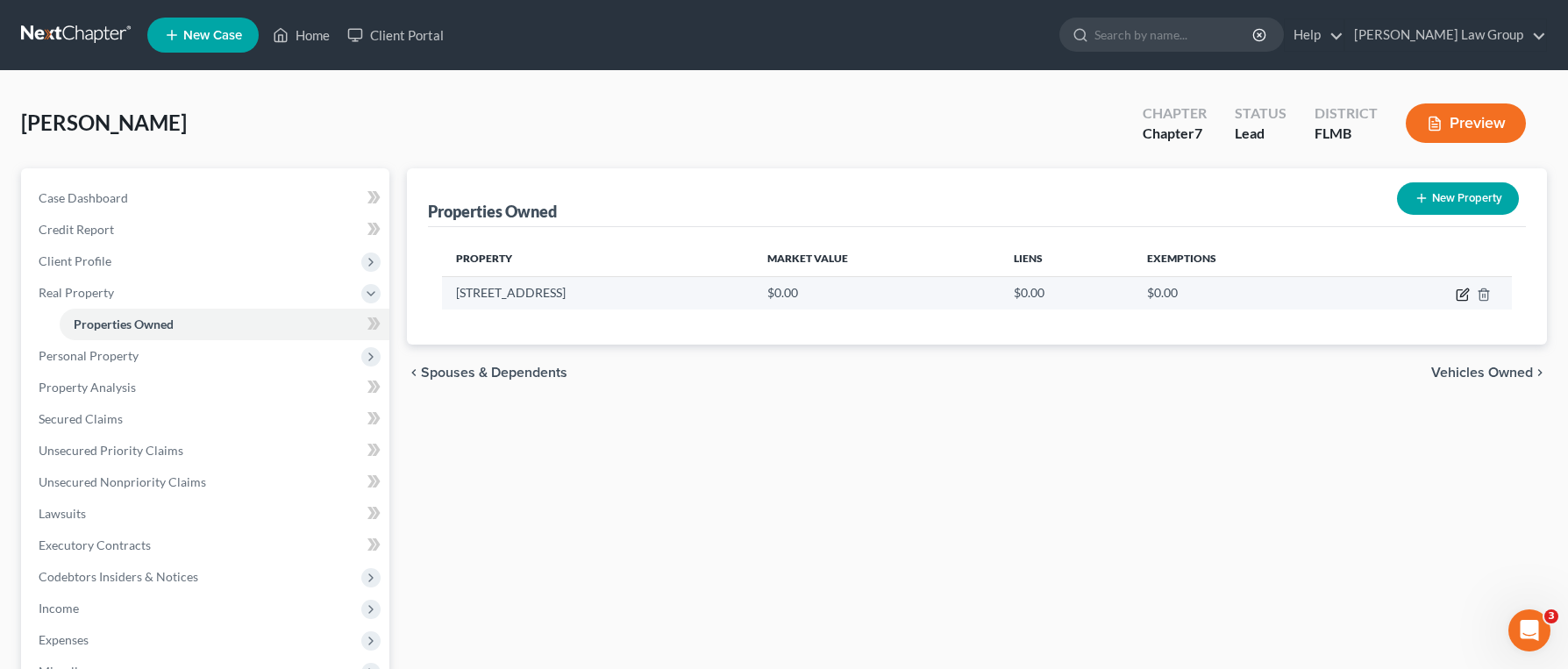
click at [1466, 293] on icon "button" at bounding box center [1464, 293] width 8 height 8
select select "9"
select select "32"
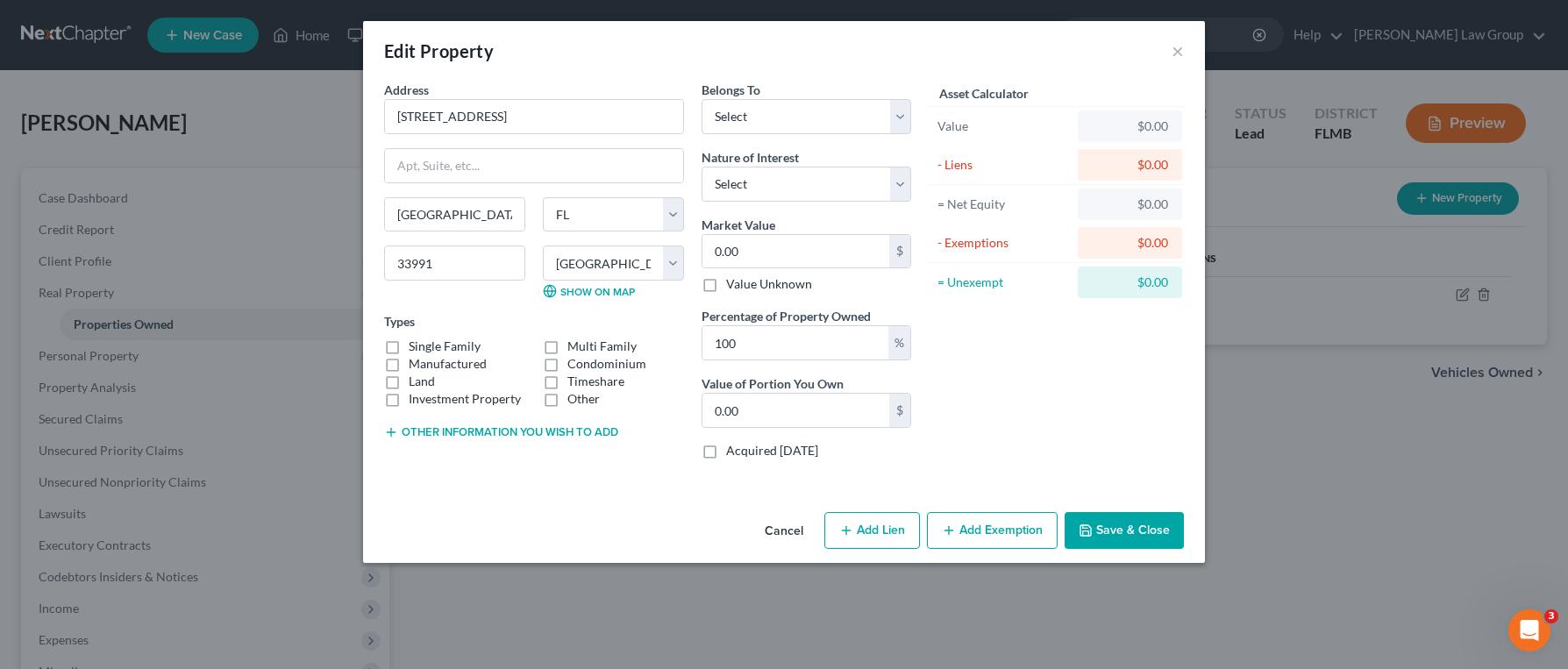
click at [423, 350] on label "Single Family" at bounding box center [444, 346] width 72 height 17
click at [423, 349] on input "Single Family" at bounding box center [421, 344] width 11 height 11
click at [409, 349] on label "Single Family" at bounding box center [444, 346] width 72 height 17
click at [415, 349] on input "Single Family" at bounding box center [421, 344] width 11 height 11
checkbox input "false"
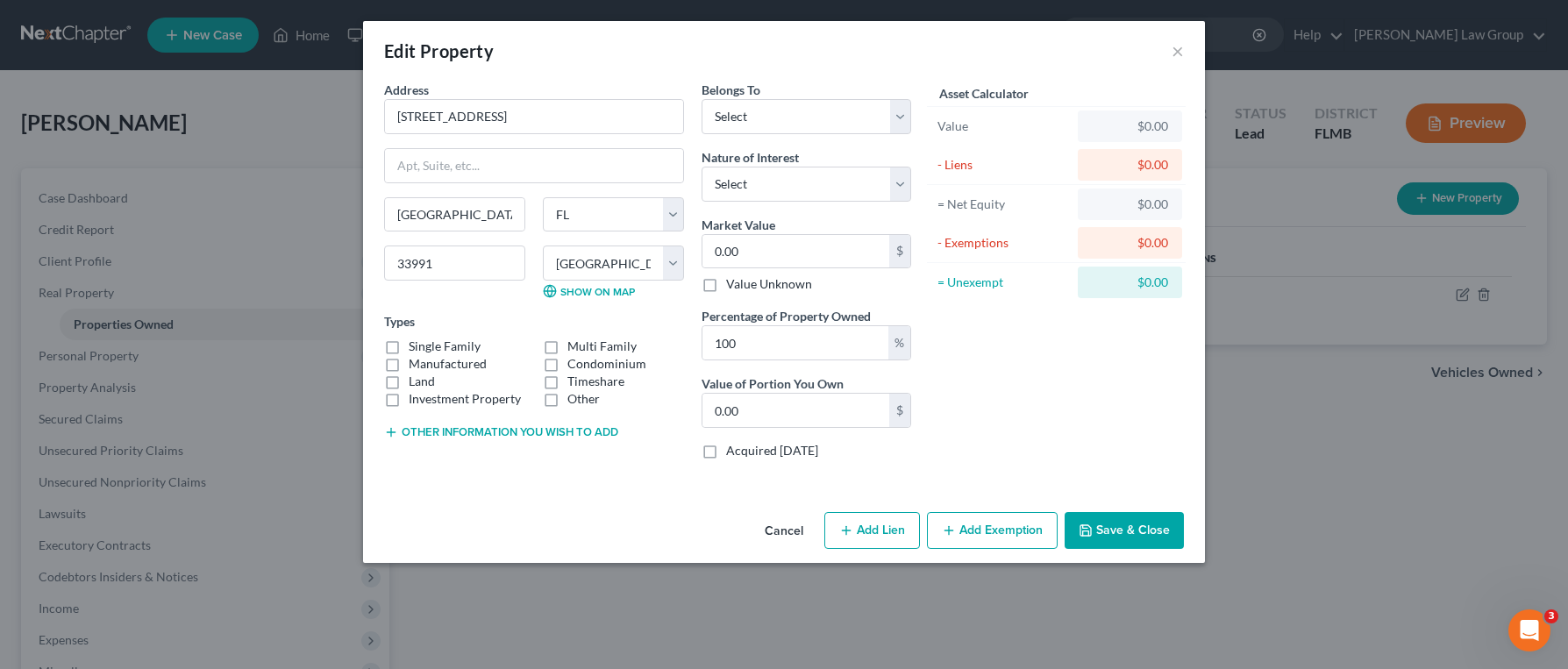
click at [409, 355] on label "Manufactured" at bounding box center [448, 364] width 78 height 17
click at [415, 355] on input "Manufactured" at bounding box center [421, 361] width 11 height 11
click at [409, 355] on label "Manufactured" at bounding box center [448, 364] width 78 height 17
click at [415, 355] on input "Manufactured" at bounding box center [421, 361] width 11 height 11
checkbox input "false"
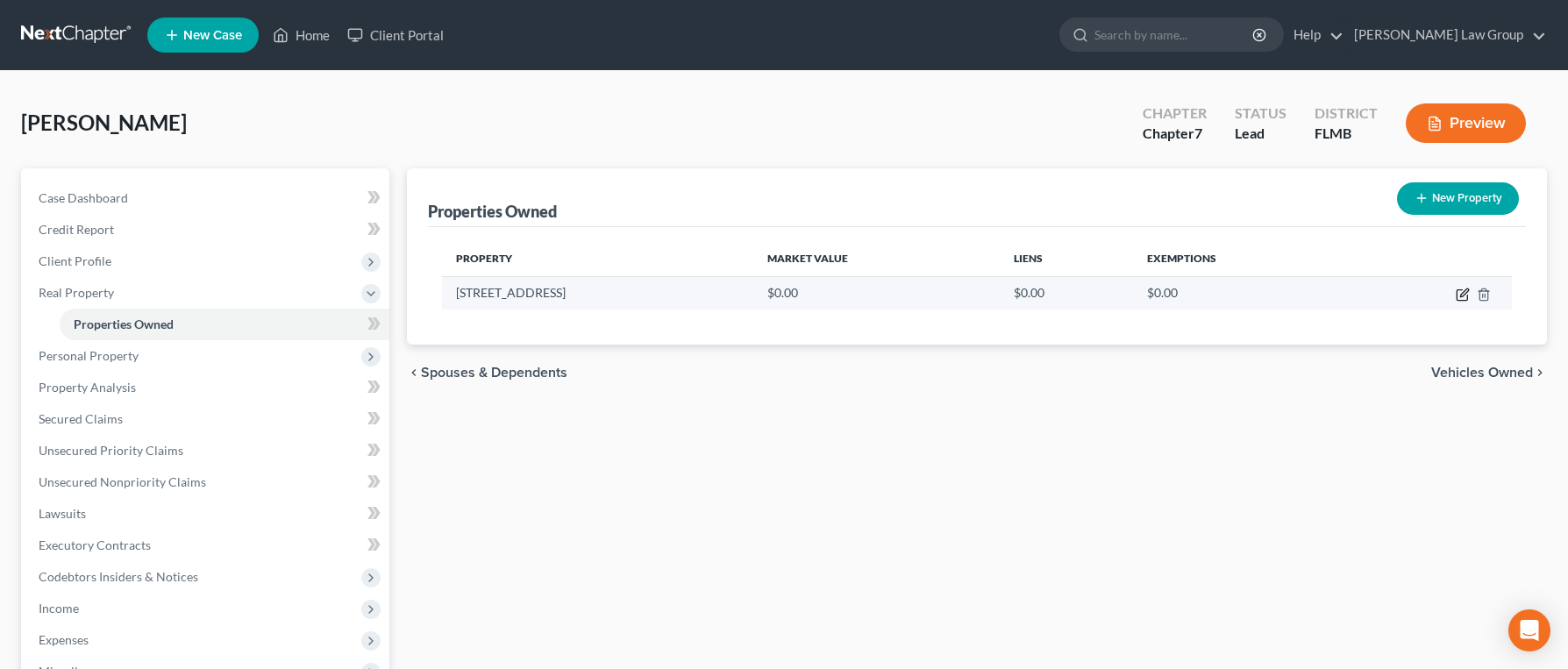
click at [1459, 293] on icon "button" at bounding box center [1463, 295] width 14 height 14
select select "9"
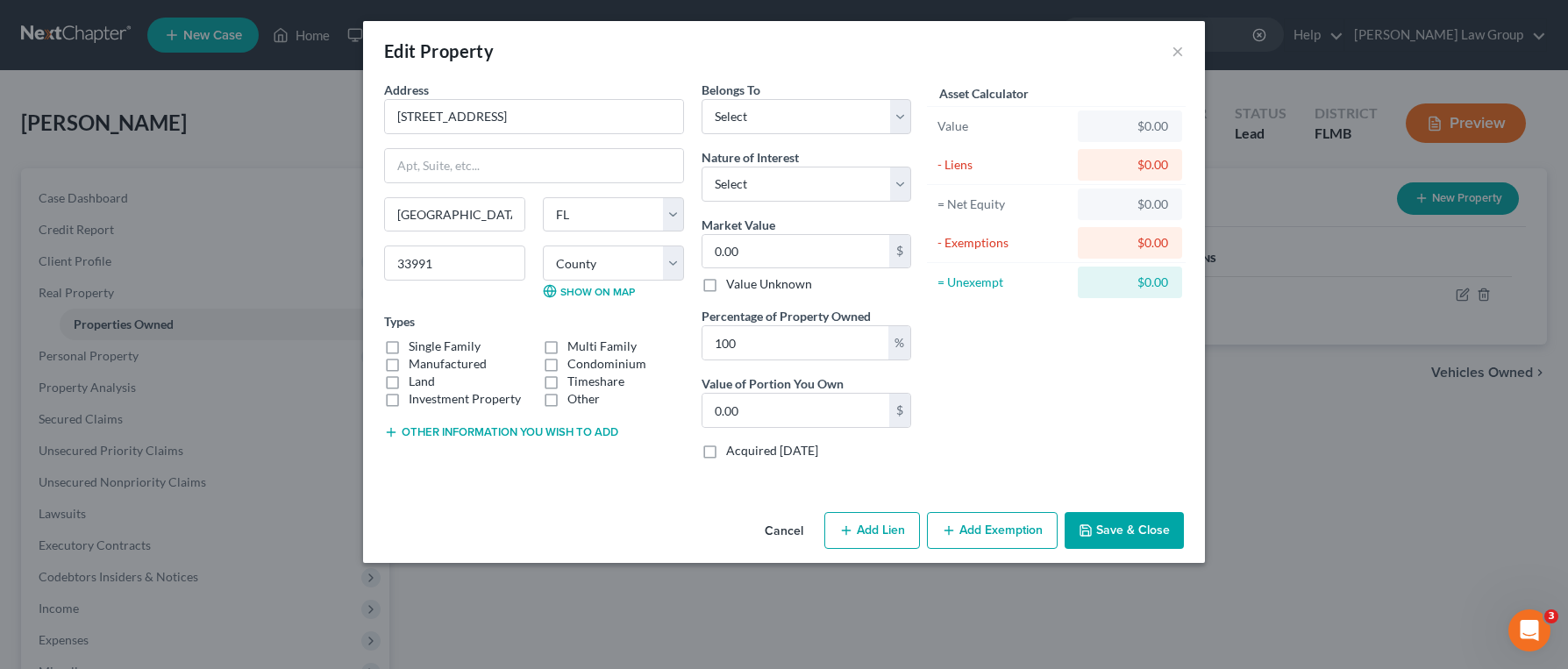
click at [431, 342] on label "Single Family" at bounding box center [444, 346] width 72 height 17
click at [427, 342] on input "Single Family" at bounding box center [421, 344] width 11 height 11
checkbox input "true"
click at [409, 355] on label "Manufactured" at bounding box center [448, 364] width 78 height 17
click at [415, 355] on input "Manufactured" at bounding box center [421, 361] width 11 height 11
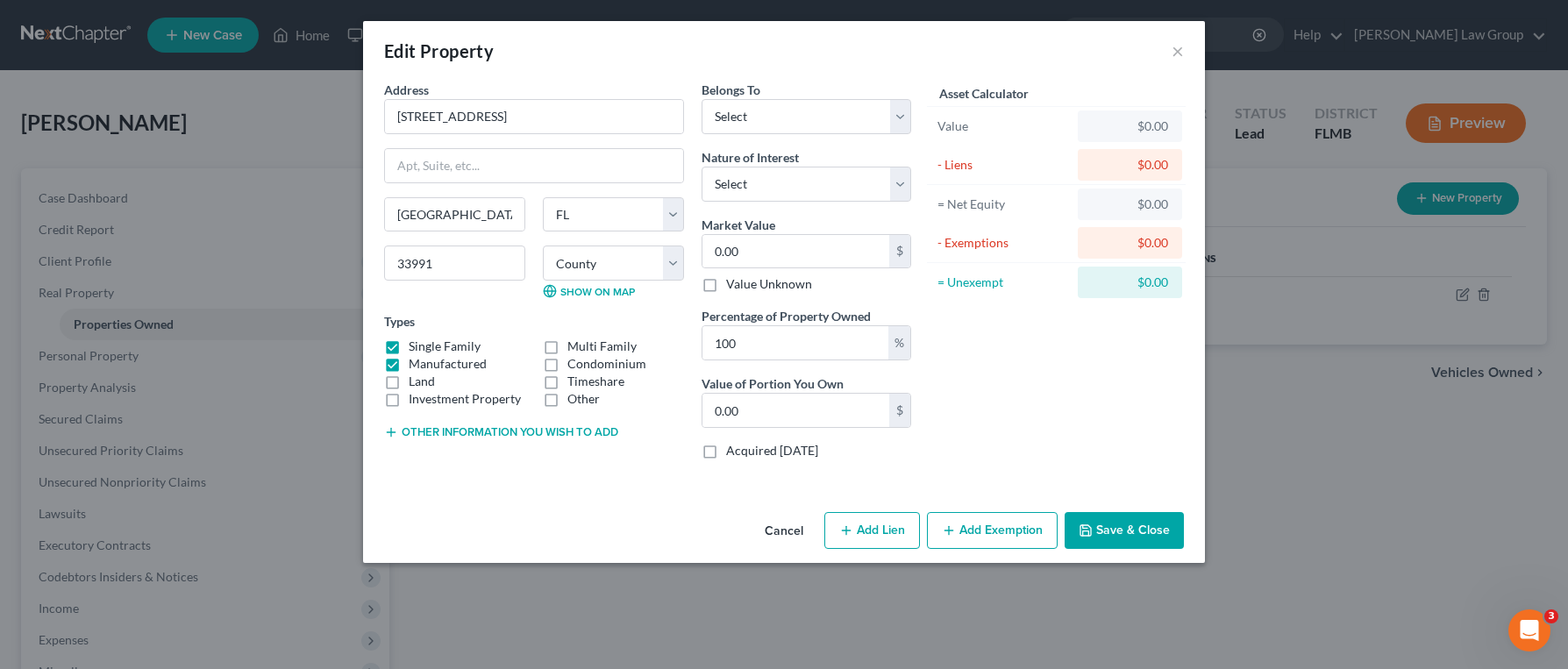
click at [409, 355] on label "Manufactured" at bounding box center [448, 364] width 78 height 17
click at [415, 355] on input "Manufactured" at bounding box center [421, 361] width 11 height 11
checkbox input "false"
click at [784, 122] on select "Select Debtor 1 Only Debtor 2 Only Debtor 1 And Debtor 2 Only At Least One Of T…" at bounding box center [806, 117] width 210 height 35
click at [701, 100] on select "Select Debtor 1 Only Debtor 2 Only Debtor 1 And Debtor 2 Only At Least One Of T…" at bounding box center [806, 117] width 210 height 35
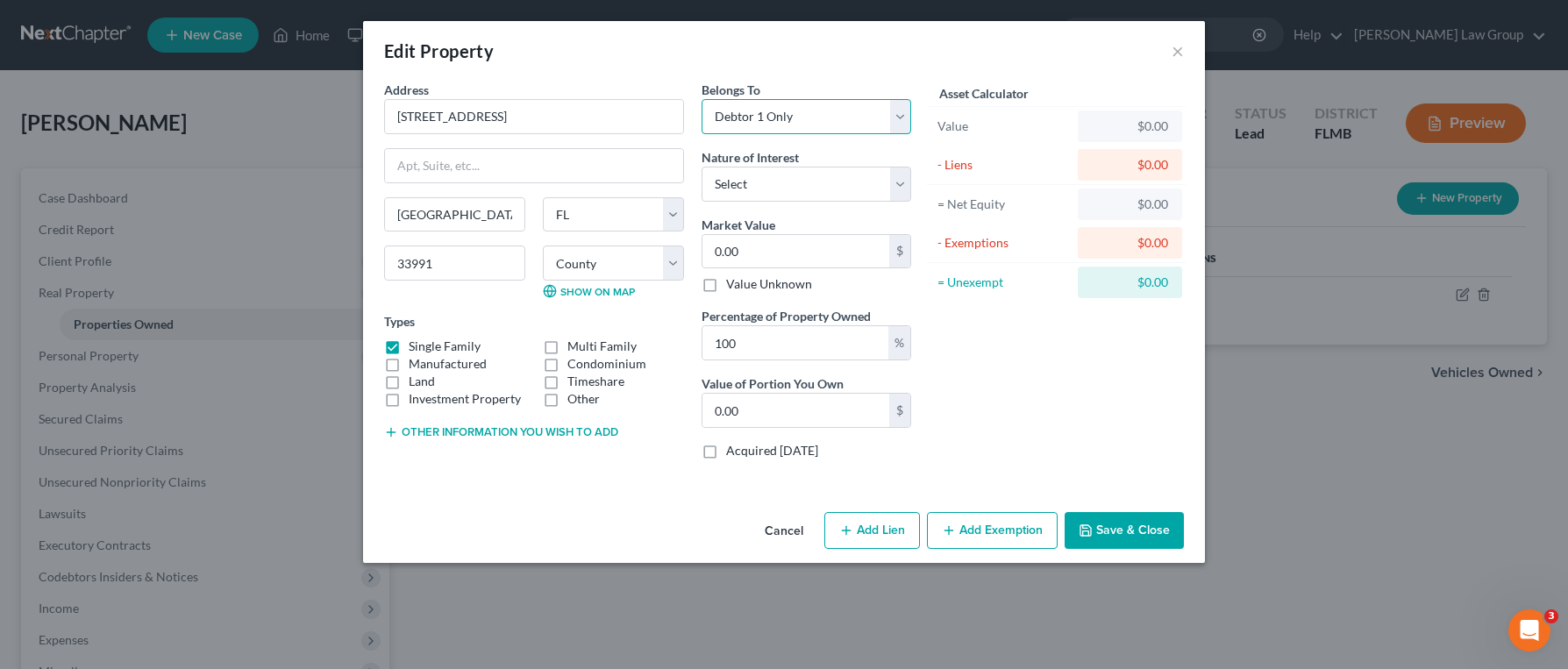
click at [826, 111] on select "Select Debtor 1 Only Debtor 2 Only Debtor 1 And Debtor 2 Only At Least One Of T…" at bounding box center [806, 117] width 210 height 35
select select "2"
click at [701, 100] on select "Select Debtor 1 Only Debtor 2 Only Debtor 1 And Debtor 2 Only At Least One Of T…" at bounding box center [806, 117] width 210 height 35
click at [824, 189] on select "Select Fee Simple Joint Tenant Life Estate Equitable Interest Future Interest T…" at bounding box center [806, 184] width 210 height 35
select select "5"
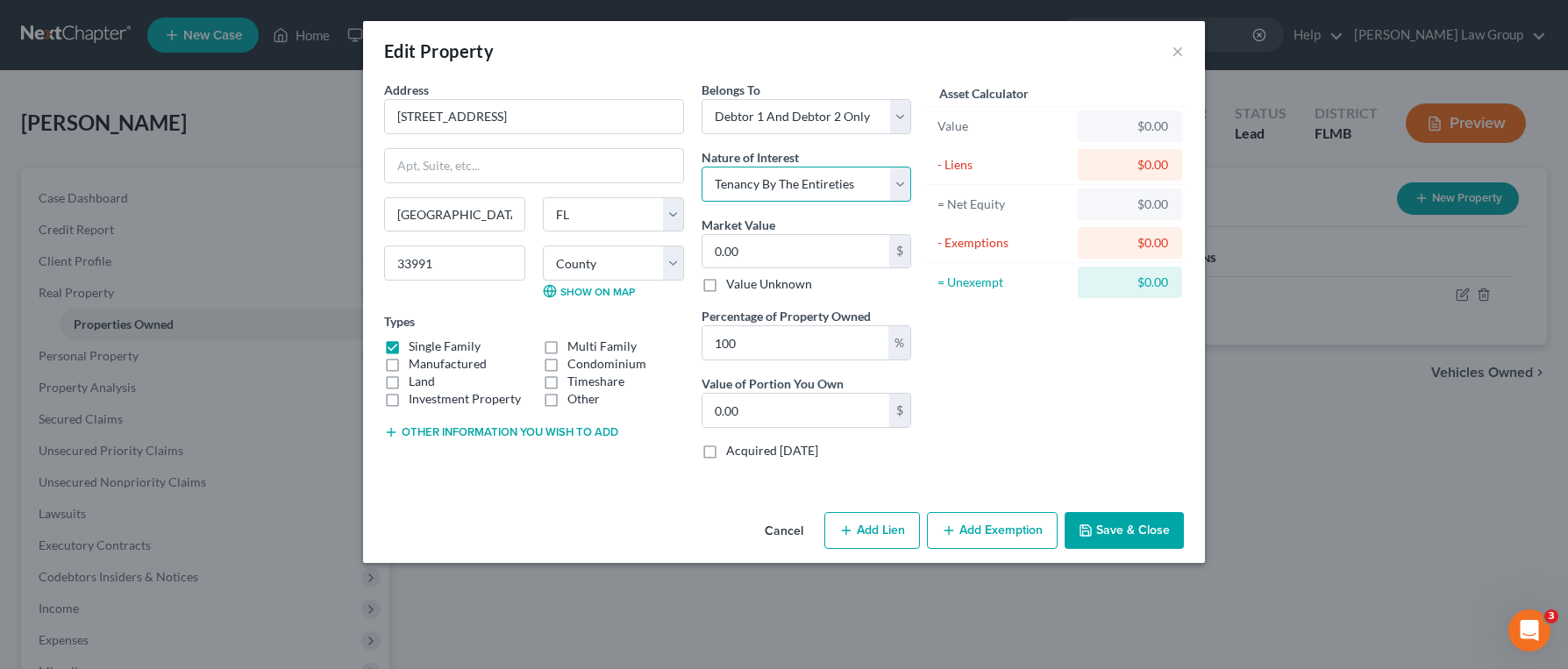
click at [701, 167] on select "Select Fee Simple Joint Tenant Life Estate Equitable Interest Future Interest T…" at bounding box center [806, 184] width 210 height 35
click at [825, 234] on div "0.00 $" at bounding box center [806, 252] width 210 height 35
click at [826, 244] on input "0.00" at bounding box center [795, 252] width 187 height 33
type input "3"
type input "3.00"
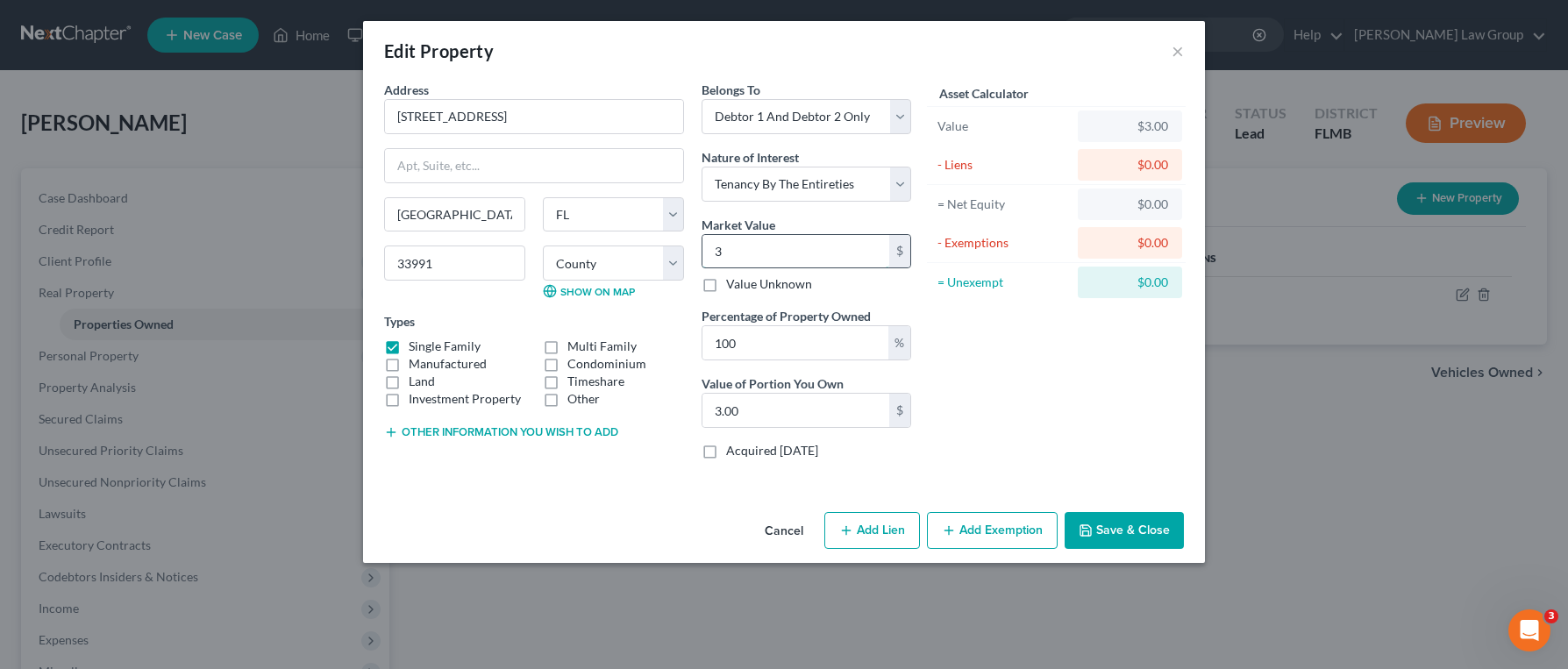
type input "35"
type input "35.00"
type input "3"
type input "3.00"
type input "36"
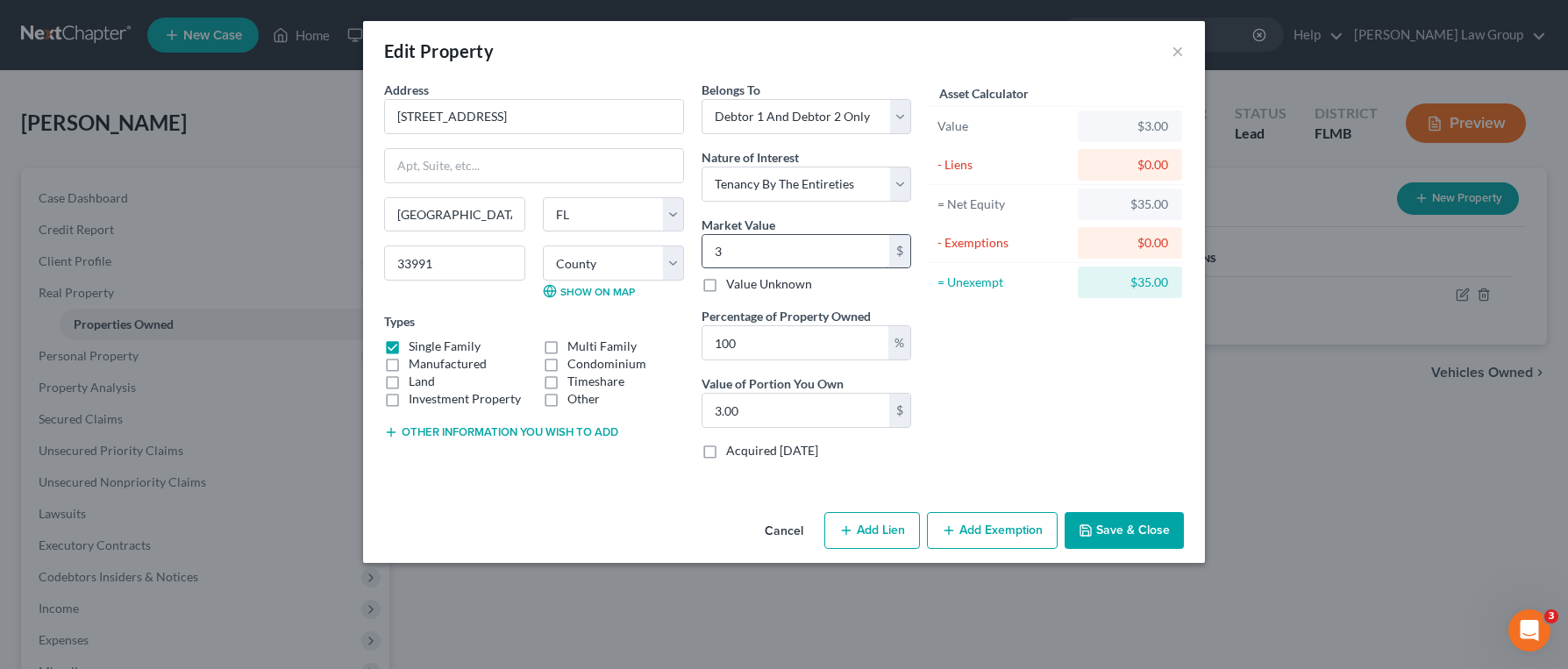
type input "36.00"
type input "361"
type input "361.00"
type input "3610"
type input "3,610.00"
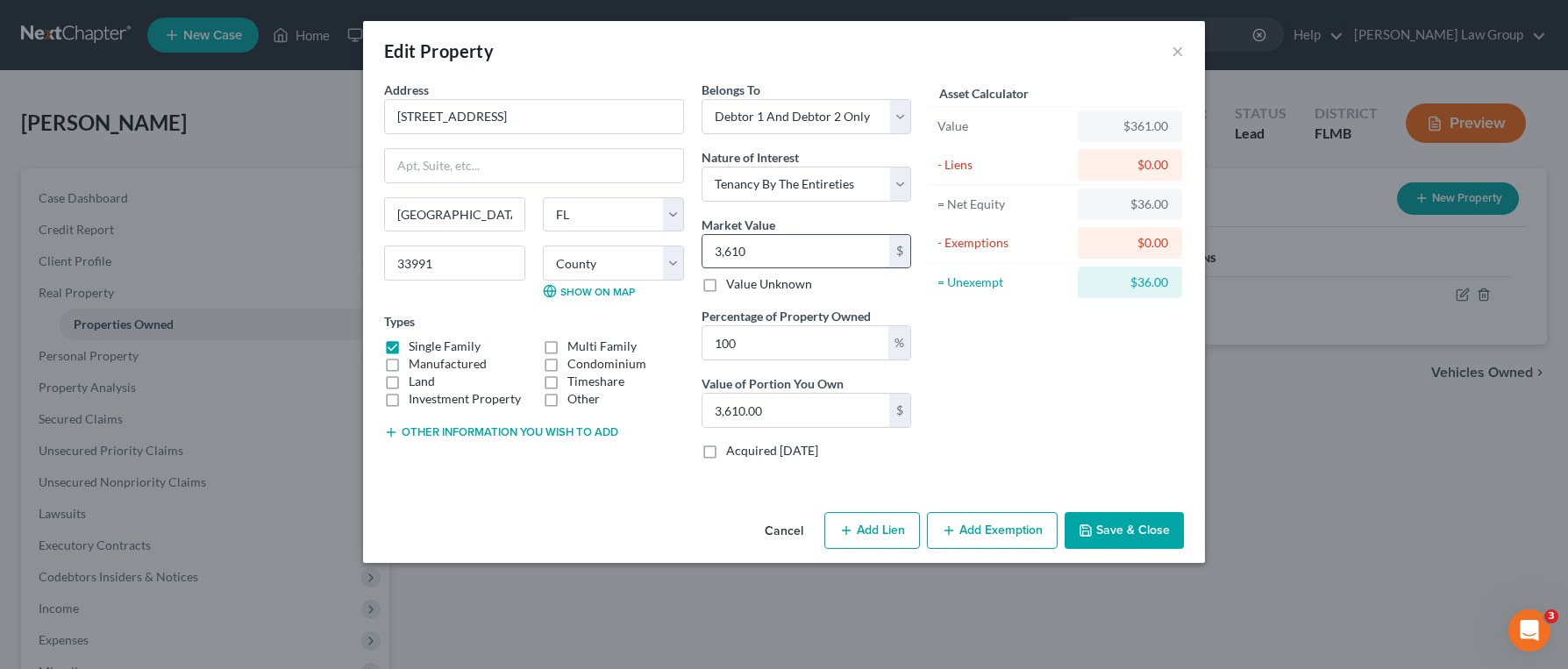
type input "3,6100"
type input "36,100.00"
type input "36,1000"
type input "361,000.00"
type input "361,000"
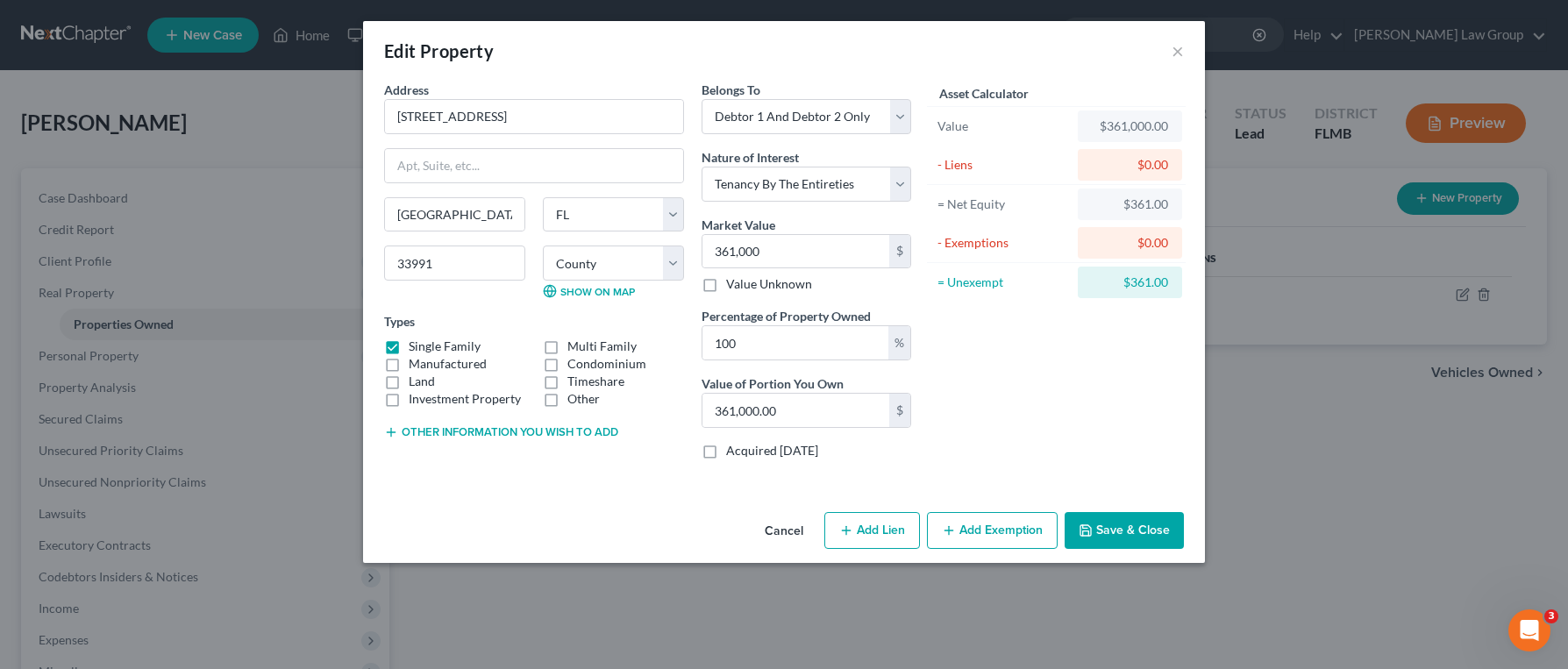
click at [777, 459] on div "Belongs To * Select Debtor 1 Only Debtor 2 Only Debtor 1 And Debtor 2 Only At L…" at bounding box center [806, 277] width 227 height 393
click at [726, 452] on label "Acquired [DATE]" at bounding box center [772, 451] width 92 height 17
click at [733, 452] on input "Acquired [DATE]" at bounding box center [739, 448] width 11 height 11
checkbox input "true"
click at [892, 531] on button "Add Lien" at bounding box center [872, 530] width 96 height 36
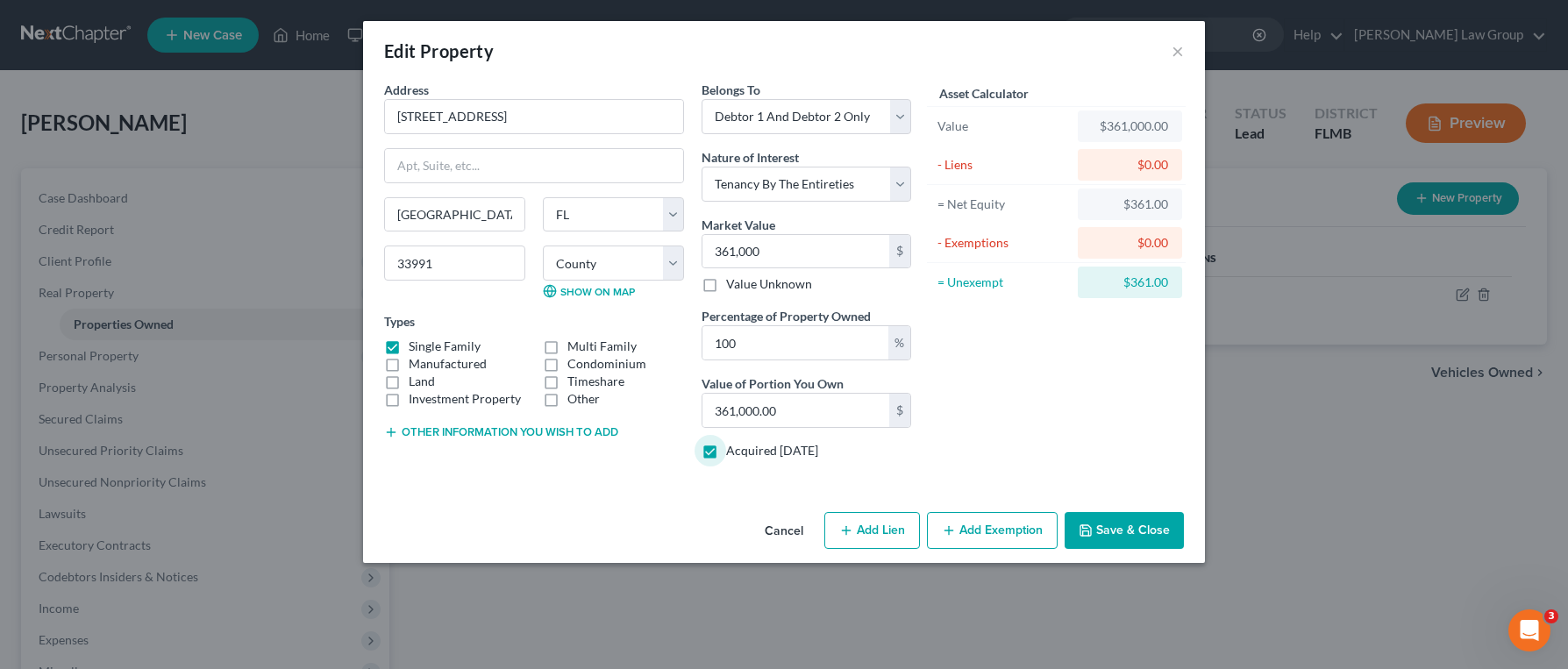
select select "2"
select select "0"
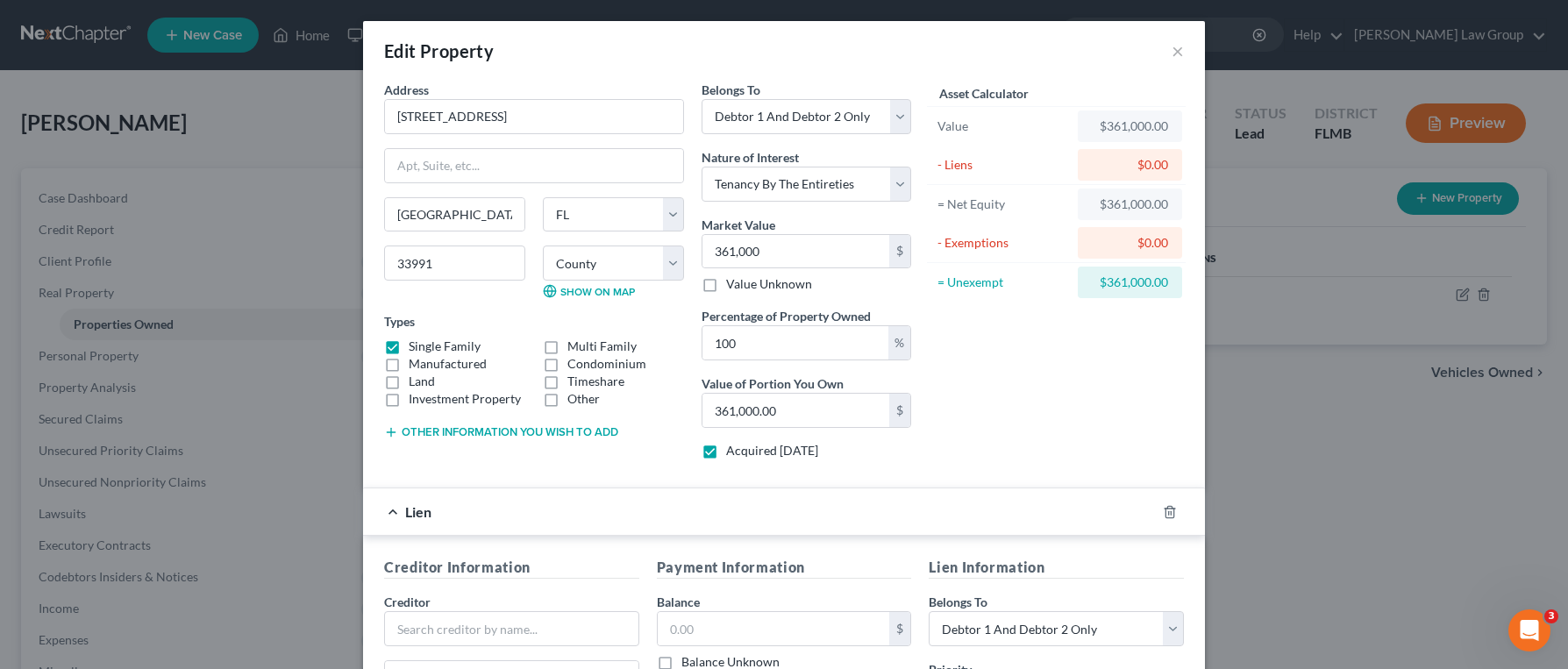
scroll to position [329, 0]
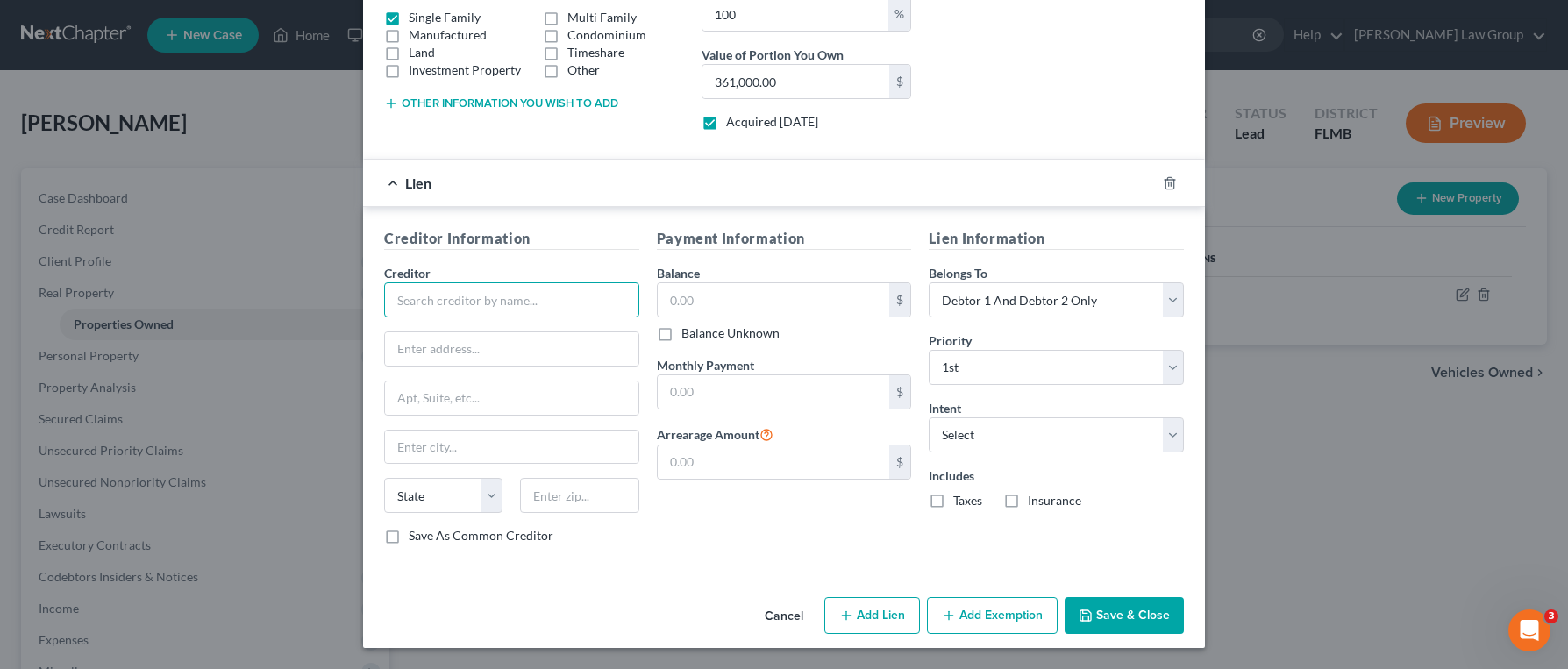
click at [510, 309] on input "text" at bounding box center [511, 300] width 255 height 35
click at [538, 336] on div "Rocket Mortgage" at bounding box center [489, 330] width 183 height 17
type input "Rocket Mortgage"
type input "P.O. Box 6577"
type input "[PERSON_NAME] Stream"
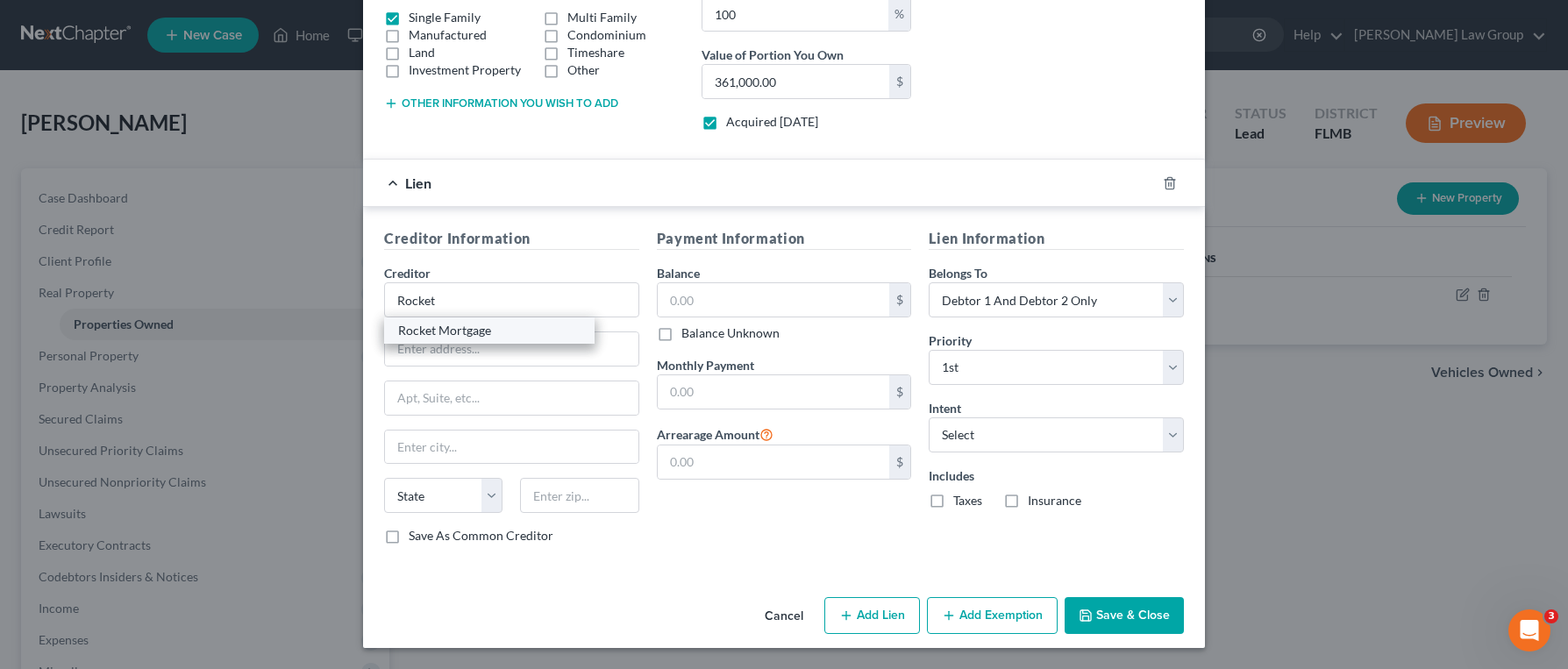
select select "14"
type input "60197"
click at [710, 310] on input "text" at bounding box center [773, 300] width 232 height 33
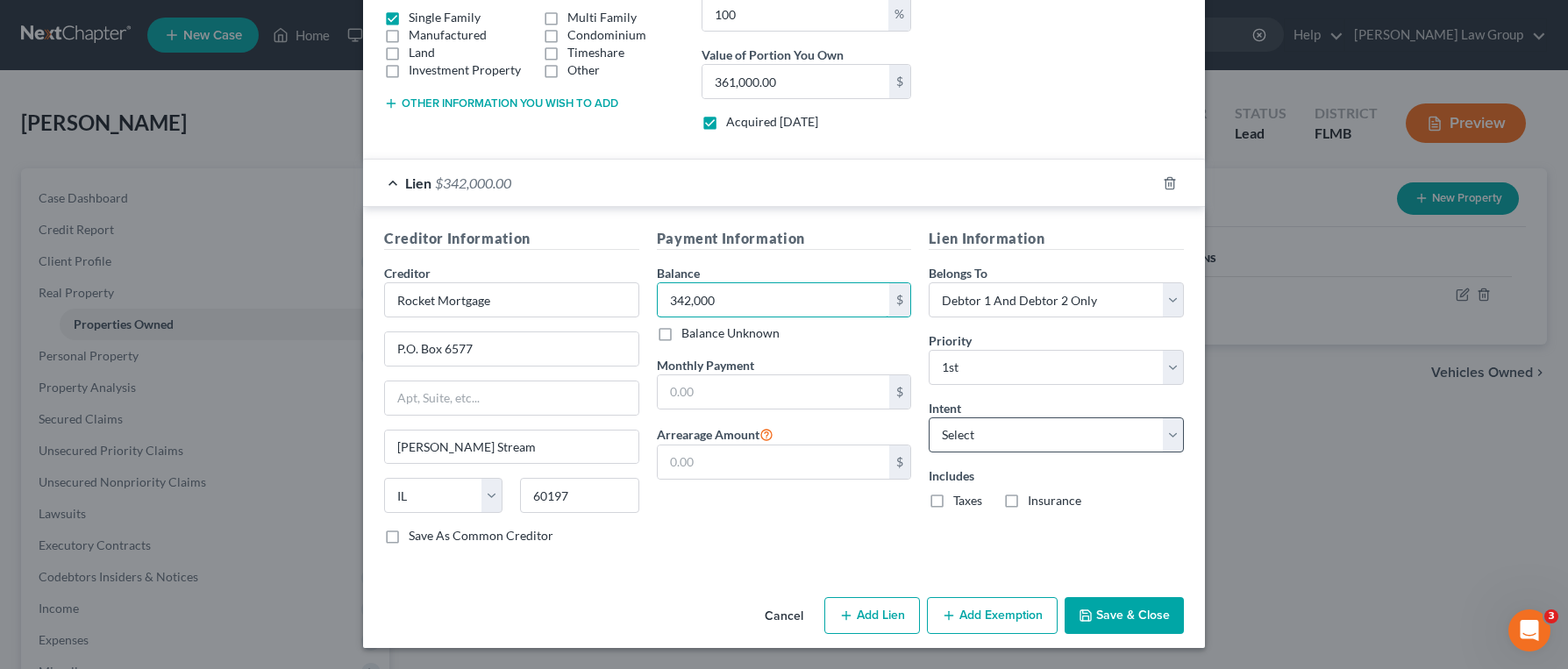
type input "342,000"
click at [1003, 438] on select "Select Surrender Redeem Reaffirm Avoid Other" at bounding box center [1056, 435] width 255 height 35
click at [929, 417] on select "Select Surrender Redeem Reaffirm Avoid Other" at bounding box center [1056, 435] width 255 height 35
click at [1008, 437] on select "Select Surrender Redeem Reaffirm Avoid Other" at bounding box center [1056, 435] width 255 height 35
select select "4"
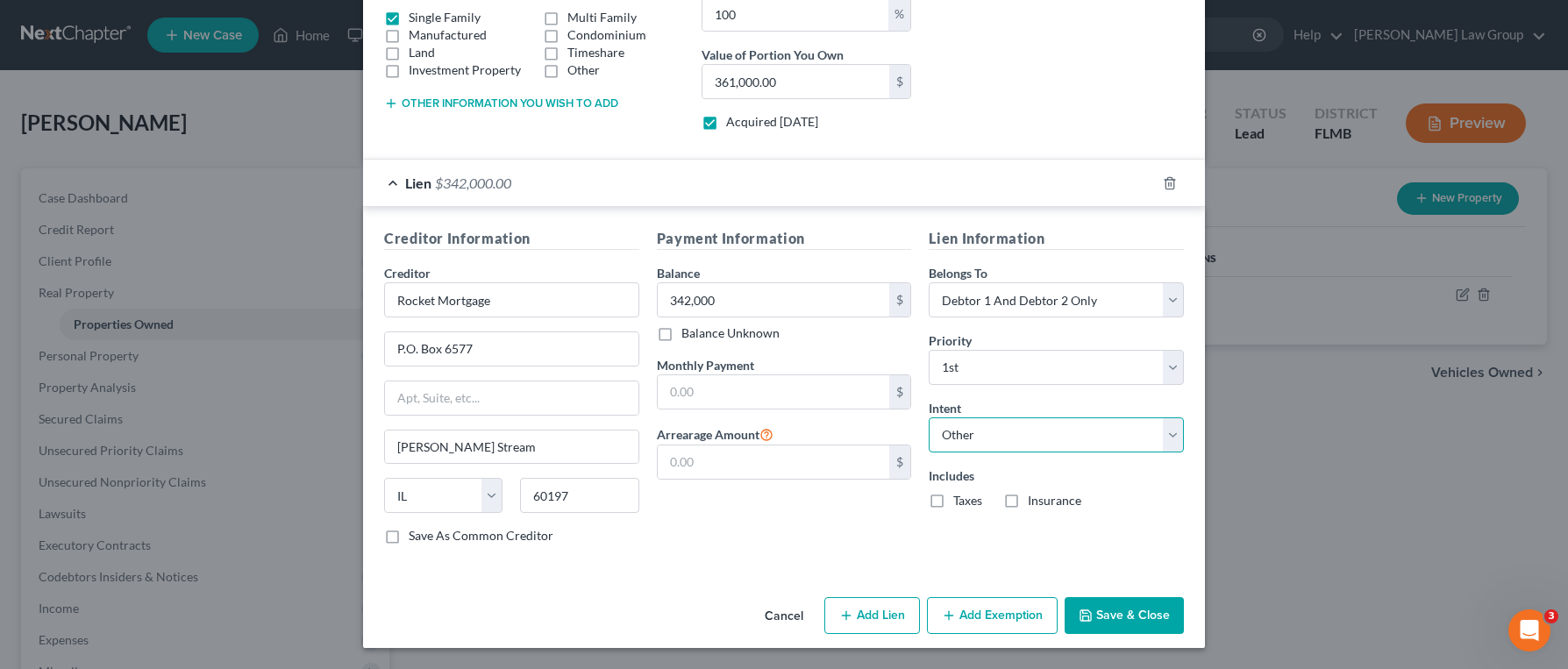
click at [929, 417] on select "Select Surrender Redeem Reaffirm Avoid Other" at bounding box center [1056, 435] width 255 height 35
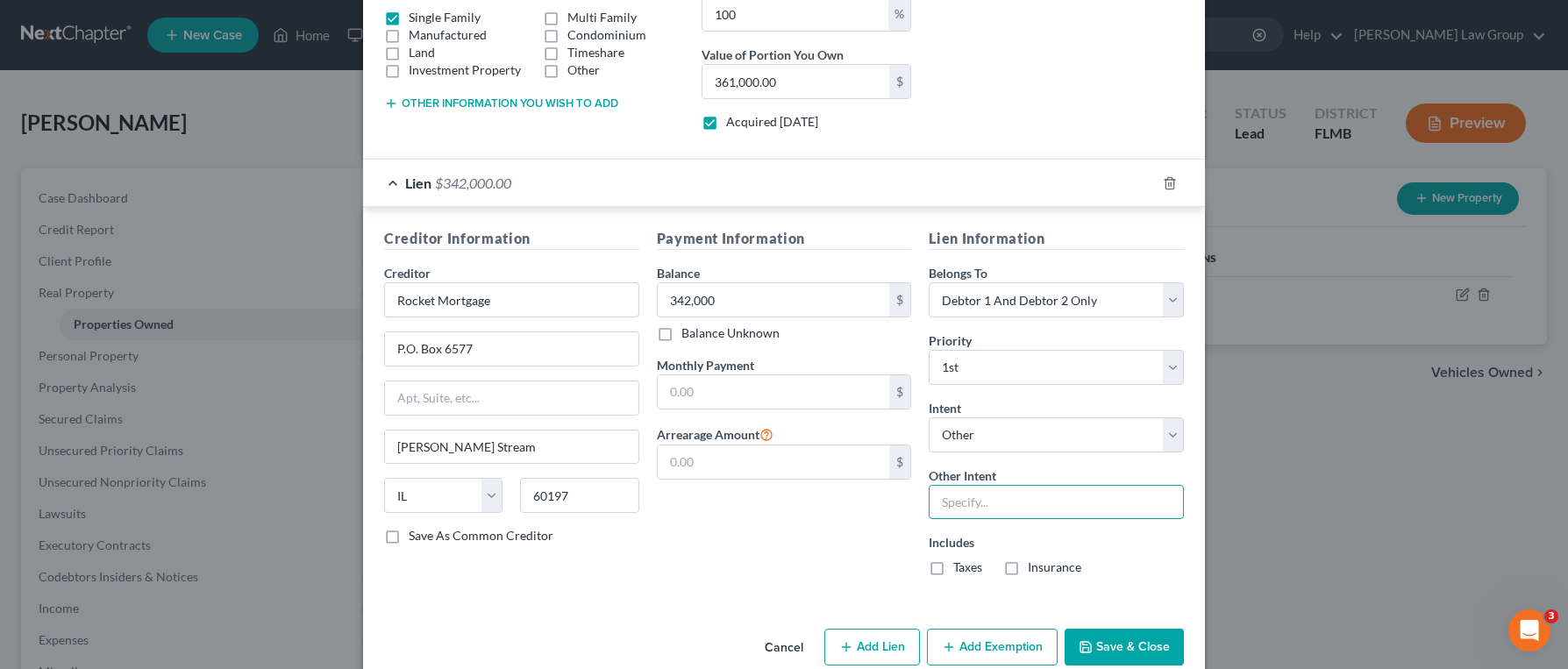
click at [998, 510] on input "text" at bounding box center [1056, 502] width 255 height 35
type input "Keep current"
click at [953, 567] on label "Taxes" at bounding box center [967, 568] width 29 height 17
click at [961, 567] on input "Taxes" at bounding box center [966, 565] width 11 height 11
checkbox input "true"
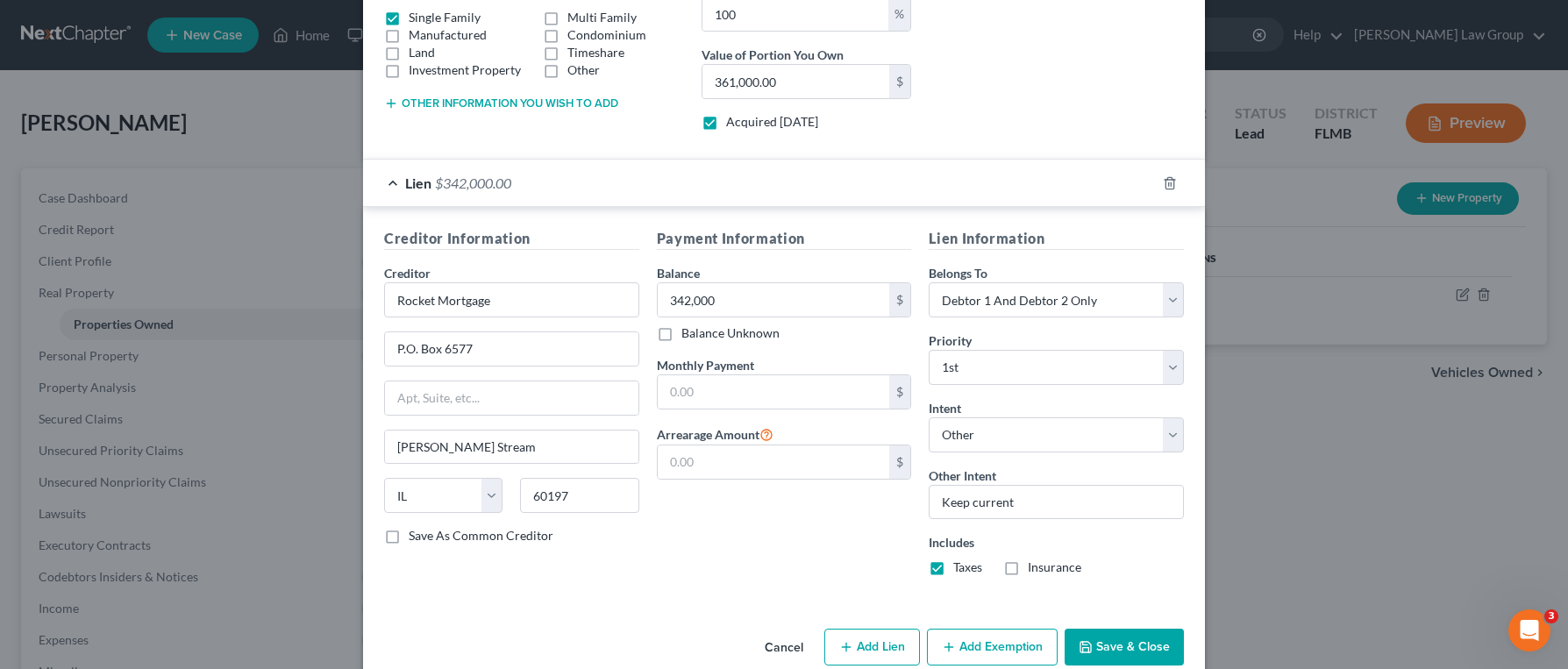
click at [1027, 564] on label "Insurance" at bounding box center [1054, 568] width 54 height 17
click at [1035, 564] on input "Insurance" at bounding box center [1041, 565] width 11 height 11
checkbox input "true"
click at [801, 391] on input "text" at bounding box center [773, 391] width 232 height 33
type input "2,800"
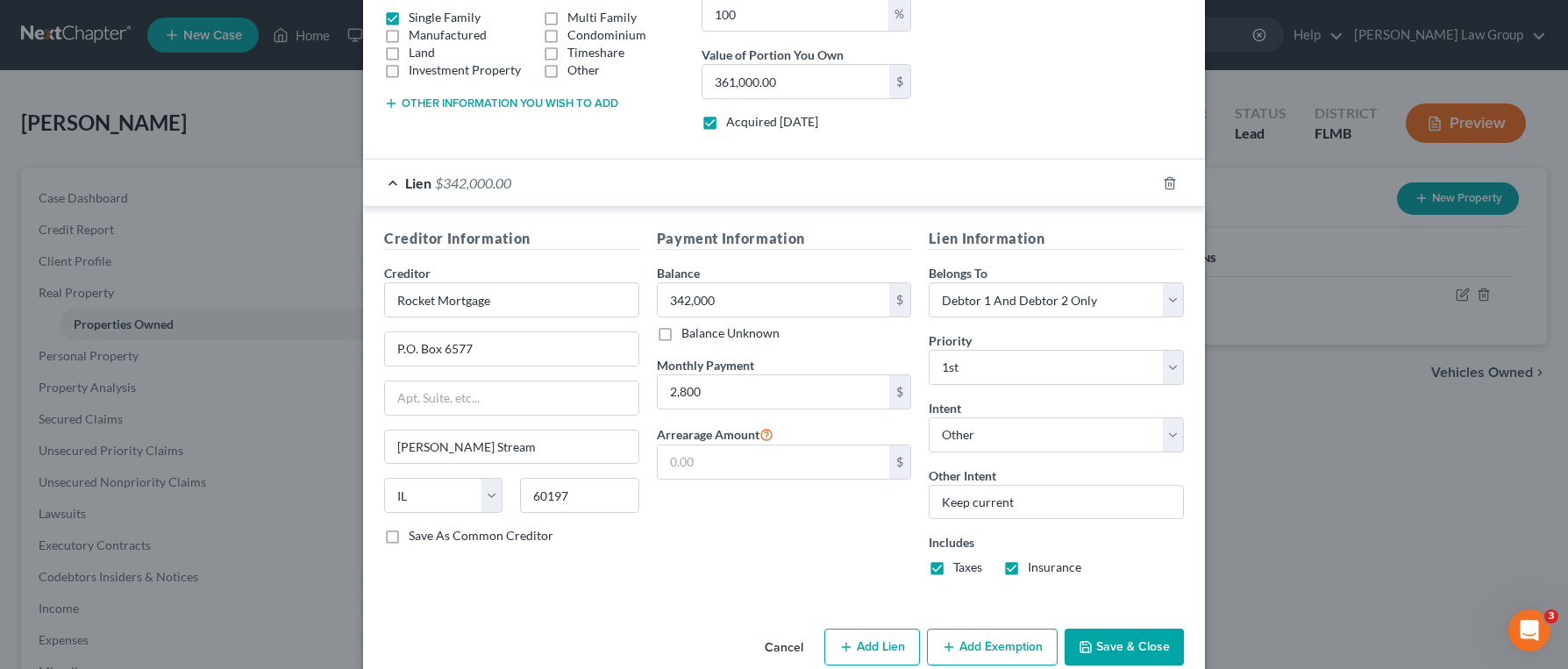
click at [1140, 646] on button "Save & Close" at bounding box center [1124, 647] width 120 height 36
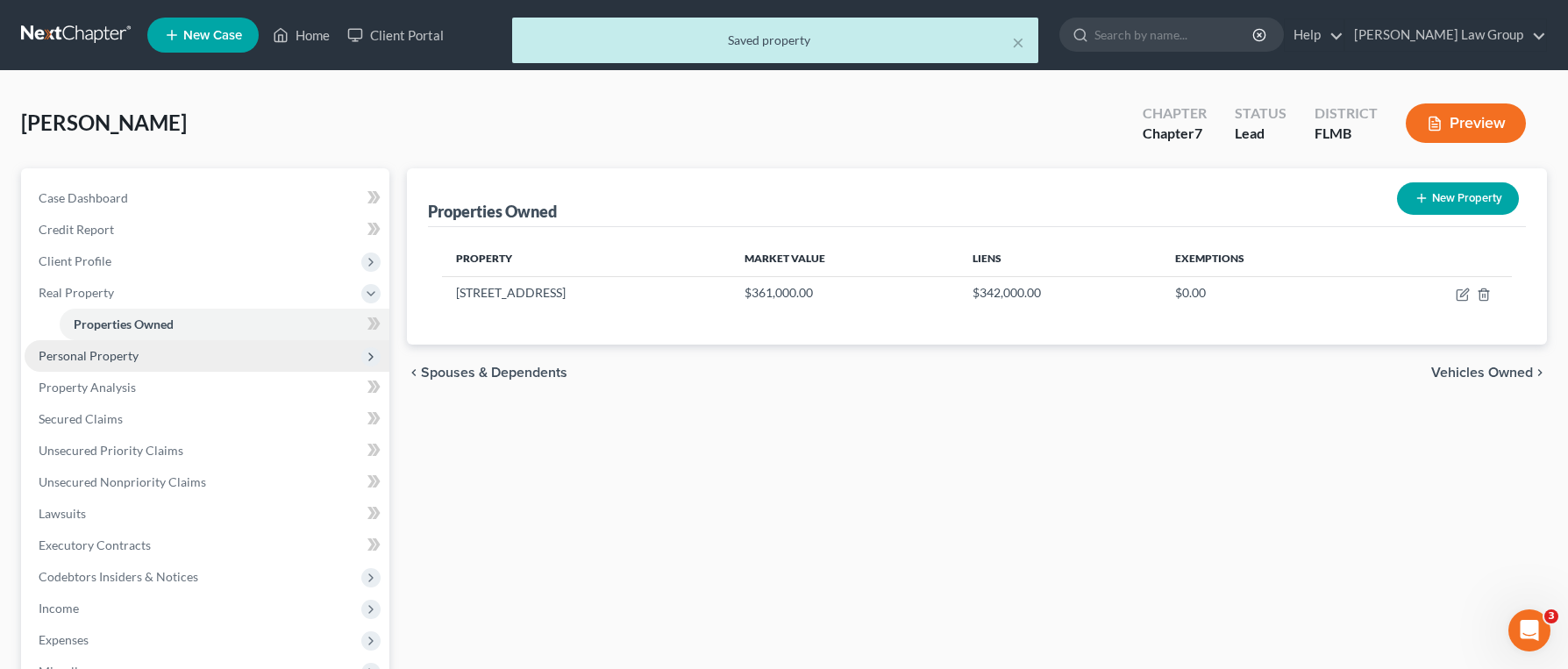
click at [156, 350] on span "Personal Property" at bounding box center [207, 356] width 364 height 32
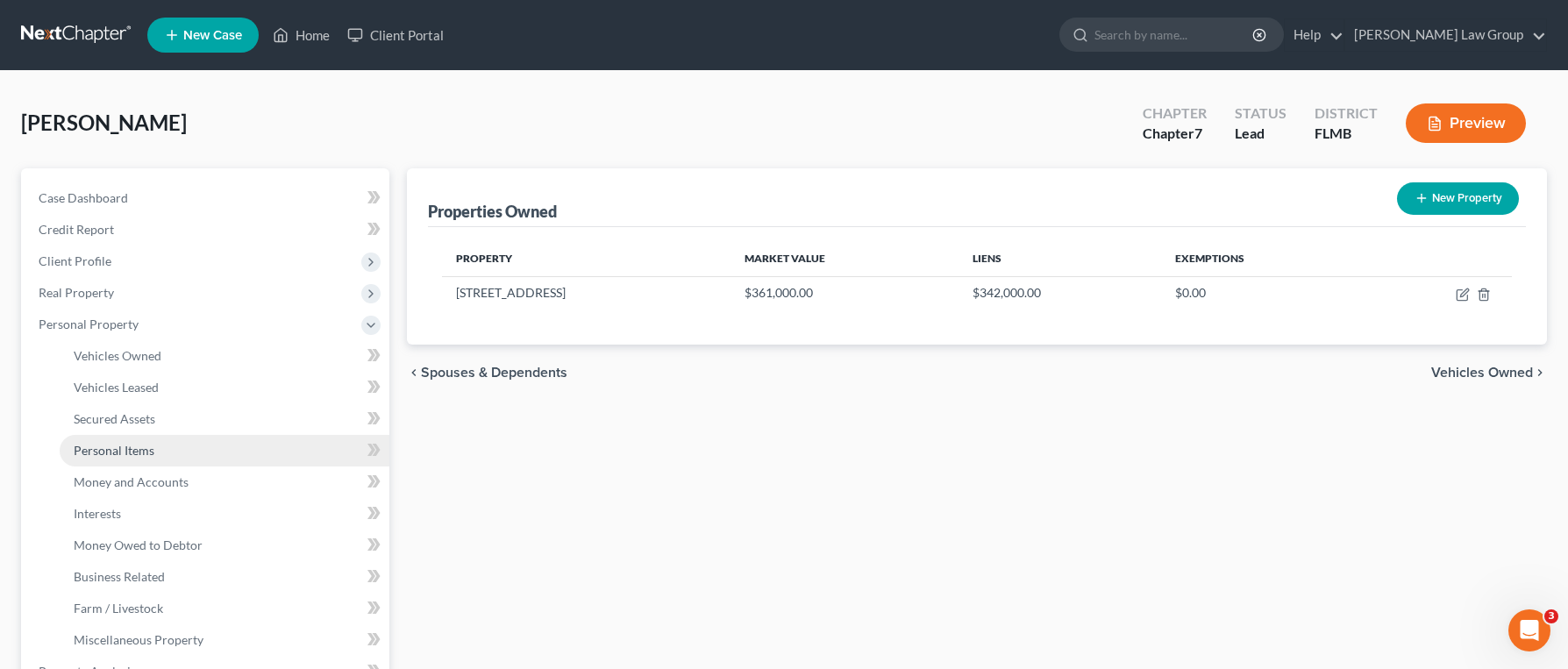
click at [194, 459] on link "Personal Items" at bounding box center [224, 451] width 330 height 32
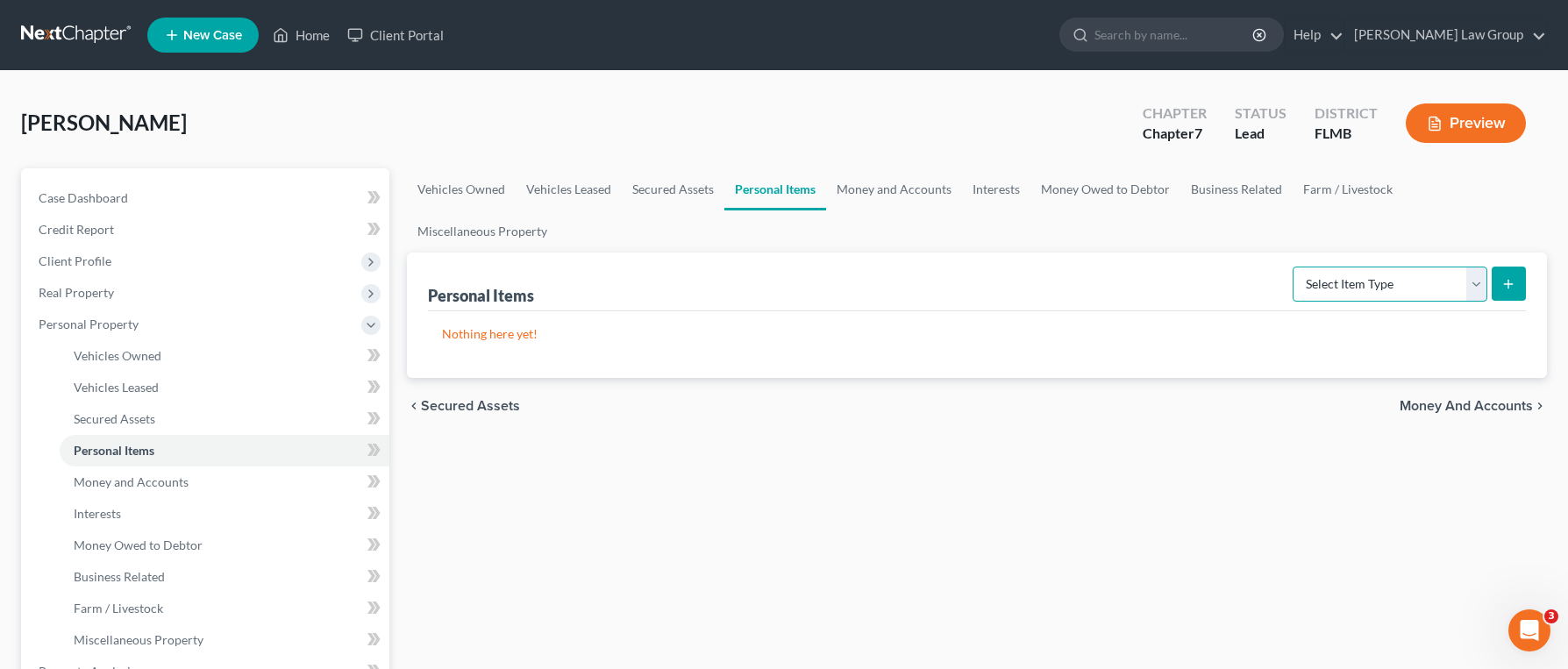
click at [1372, 267] on select "Select Item Type Clothing Collectibles Of Value Electronics Firearms Household …" at bounding box center [1389, 284] width 194 height 35
select select "household_goods"
click at [1294, 267] on select "Select Item Type Clothing Collectibles Of Value Electronics Firearms Household …" at bounding box center [1389, 284] width 194 height 35
click at [1513, 278] on icon "submit" at bounding box center [1508, 284] width 14 height 14
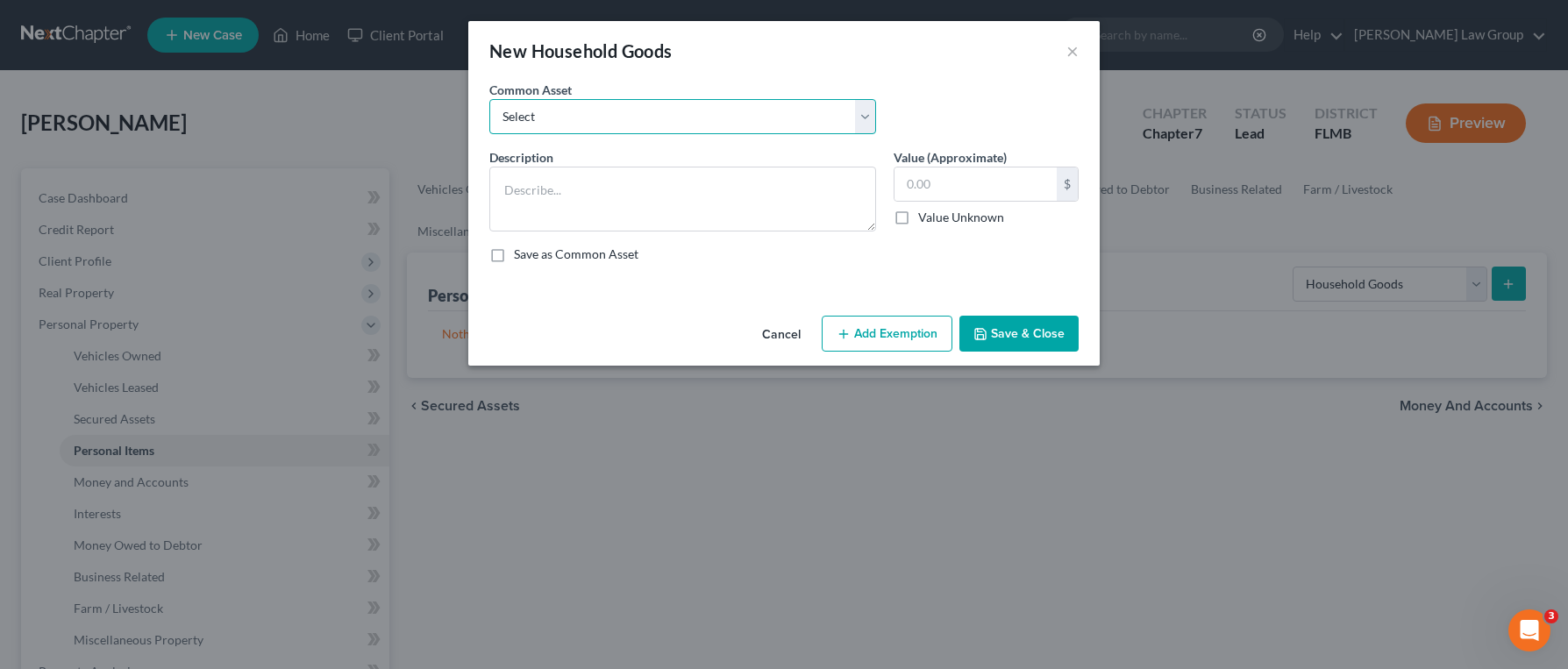
click at [723, 120] on select "Select Household goods & furnishings" at bounding box center [682, 117] width 386 height 35
select select "0"
click at [489, 100] on select "Select Household goods & furnishings" at bounding box center [682, 117] width 386 height 35
type textarea "Household goods & furnishings"
click at [953, 189] on input "2,000.00" at bounding box center [976, 184] width 163 height 33
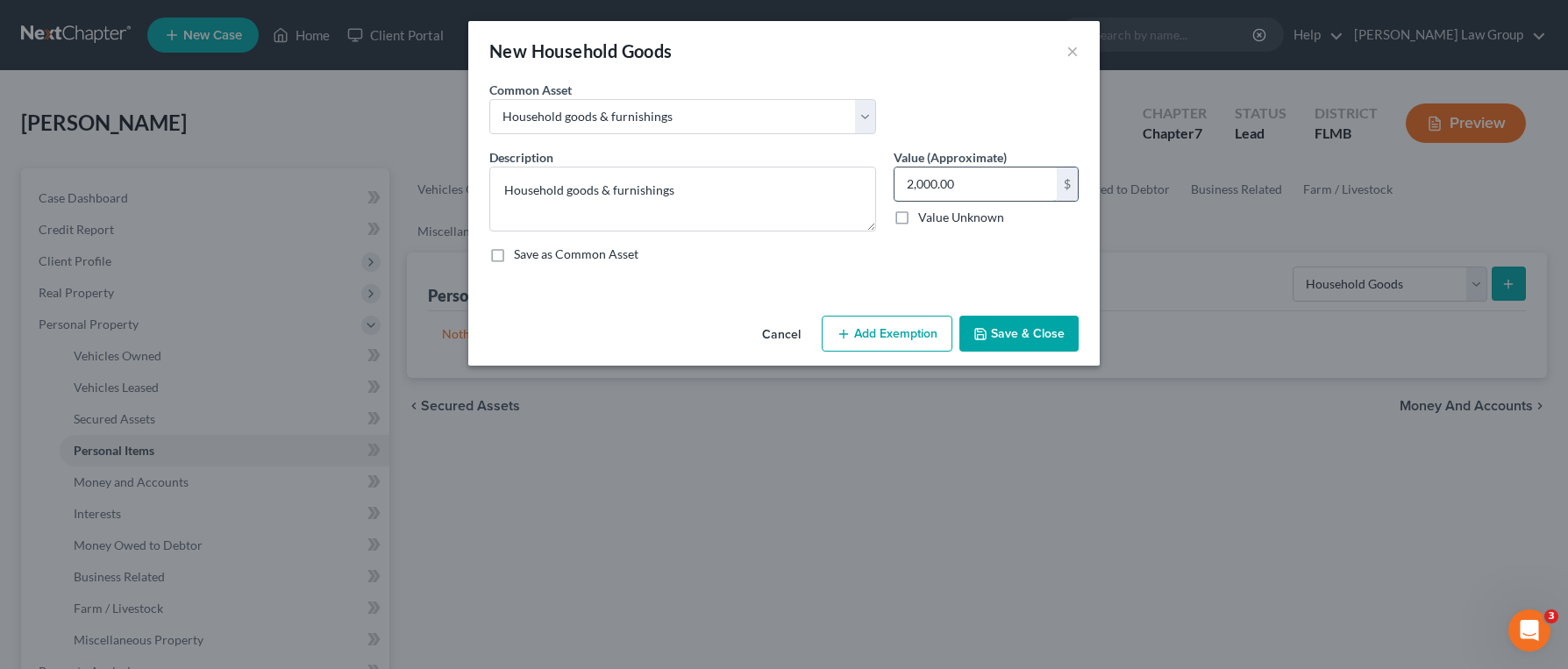
click at [930, 189] on input "2,000.00" at bounding box center [976, 184] width 163 height 33
drag, startPoint x: 913, startPoint y: 188, endPoint x: 889, endPoint y: 182, distance: 24.7
click at [889, 182] on div "Value (Approximate) 2,000.00 $ Value Unknown Balance Undetermined 2,000.00 $ Va…" at bounding box center [986, 190] width 203 height 83
type input "4,000.00"
click at [1007, 333] on button "Save & Close" at bounding box center [1019, 334] width 120 height 36
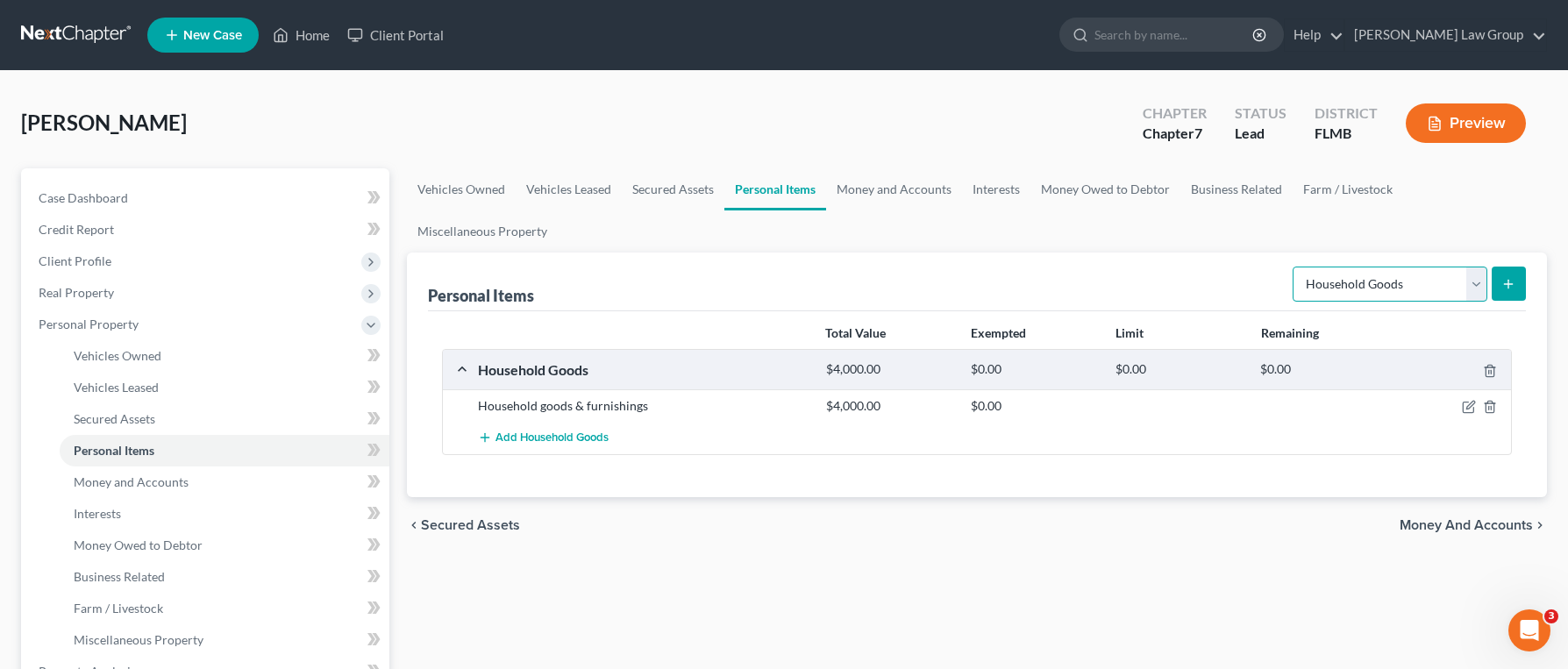
click at [1422, 267] on select "Select Item Type Clothing Collectibles Of Value Electronics Firearms Household …" at bounding box center [1389, 284] width 194 height 35
select select "clothing"
click at [1294, 267] on select "Select Item Type Clothing Collectibles Of Value Electronics Firearms Household …" at bounding box center [1389, 284] width 194 height 35
click at [1498, 267] on button "submit" at bounding box center [1509, 284] width 34 height 34
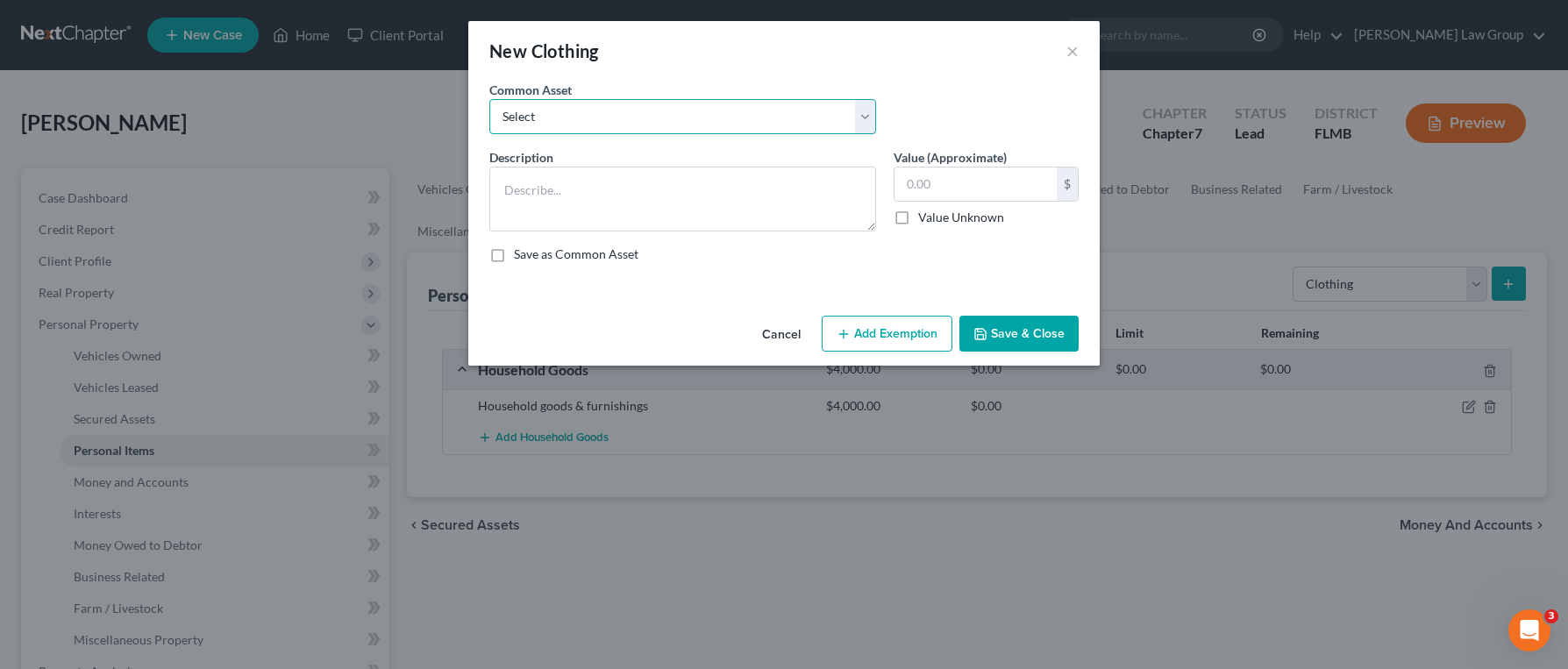
click at [760, 115] on select "Select Debtor's Wardrobe Joint debtor's wardrobe Joint Debtor's wardrobe" at bounding box center [682, 117] width 386 height 35
select select "0"
click at [489, 100] on select "Select Debtor's Wardrobe Joint debtor's wardrobe Joint Debtor's wardrobe" at bounding box center [682, 117] width 386 height 35
type textarea "Debtor's Wardrobe"
type input "30.00"
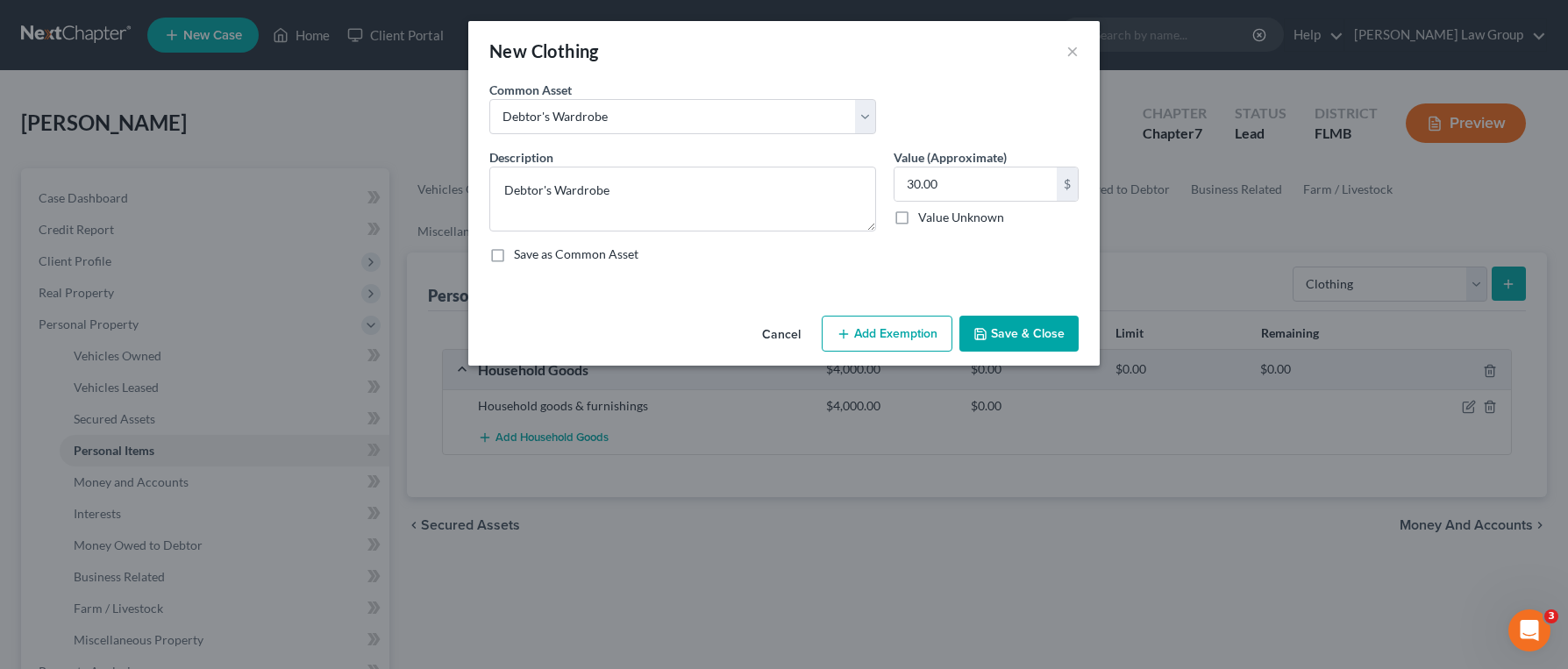
click at [1034, 343] on button "Save & Close" at bounding box center [1019, 334] width 120 height 36
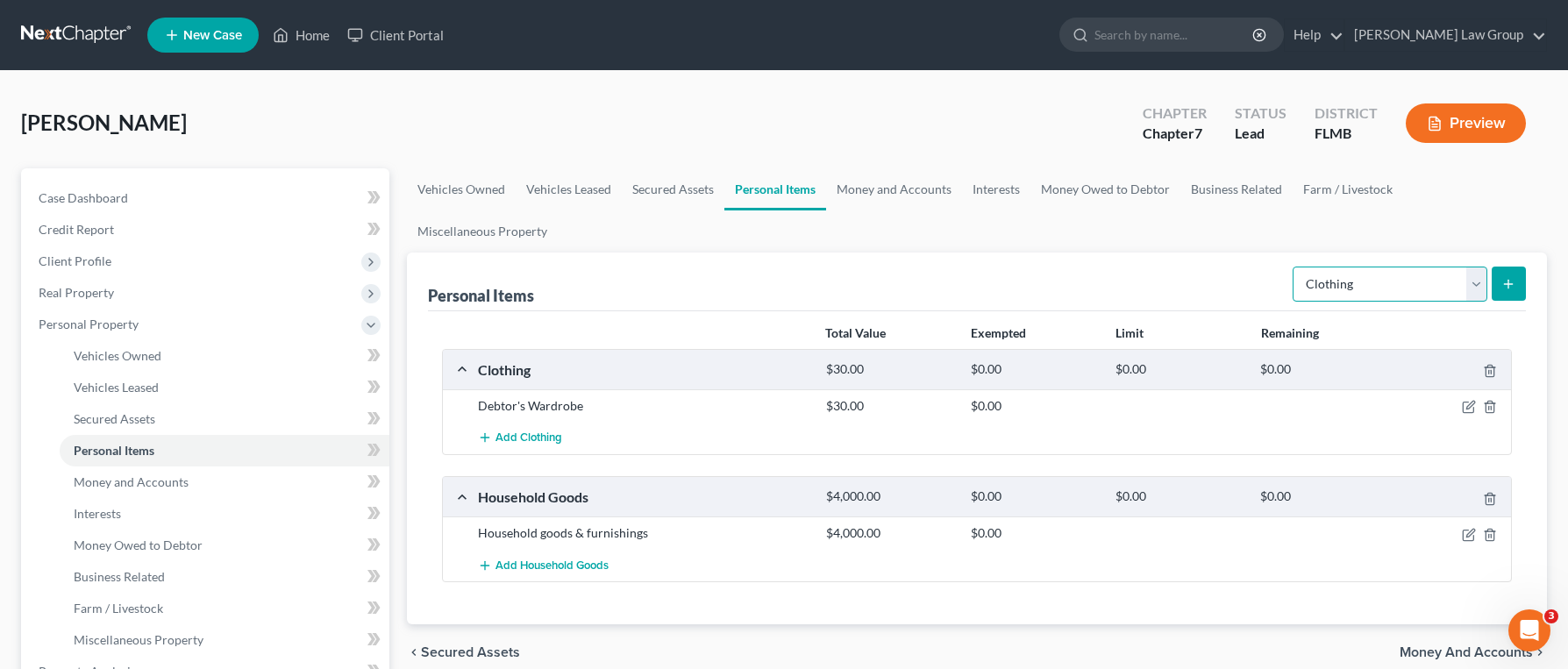
click at [1388, 267] on select "Select Item Type Clothing Collectibles Of Value Electronics Firearms Household …" at bounding box center [1389, 284] width 194 height 35
select select "electronics"
click at [1294, 267] on select "Select Item Type Clothing Collectibles Of Value Electronics Firearms Household …" at bounding box center [1389, 284] width 194 height 35
click at [1515, 267] on button "submit" at bounding box center [1509, 284] width 34 height 34
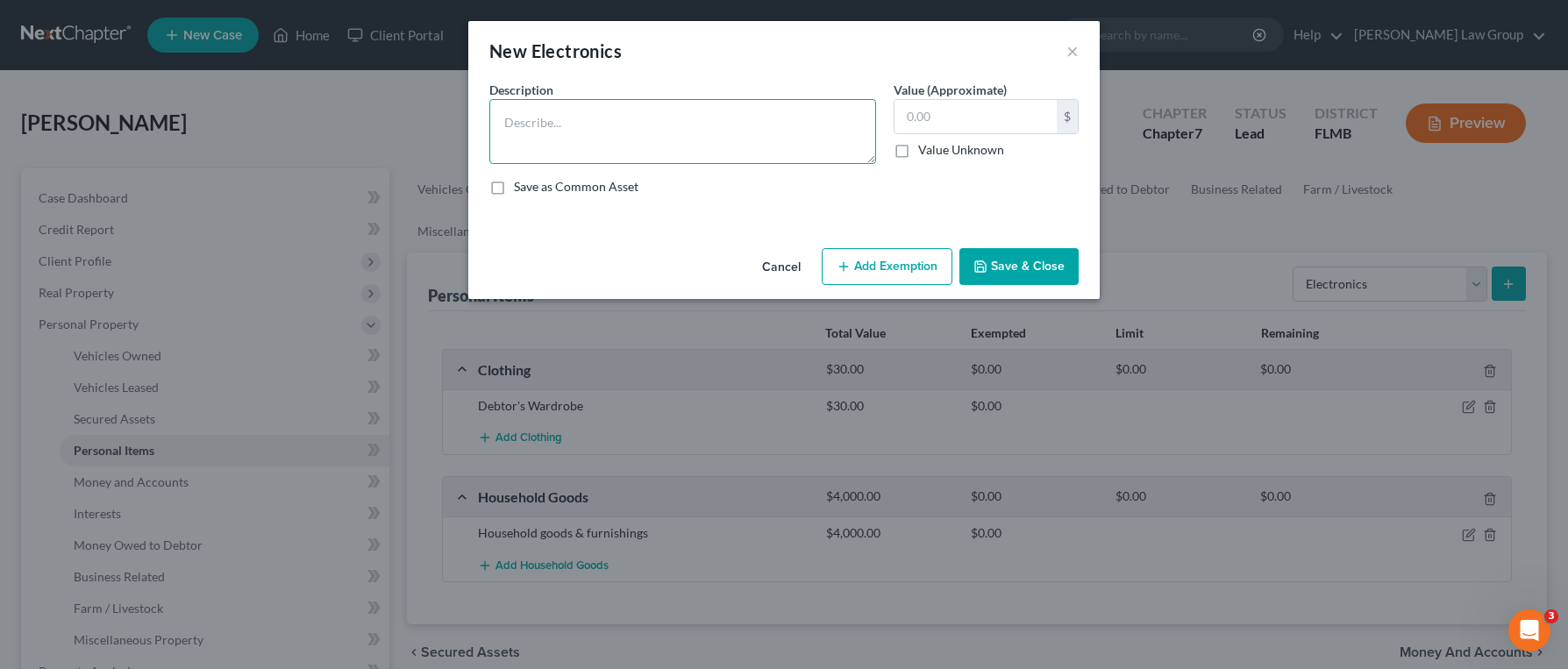
click at [770, 145] on textarea at bounding box center [682, 132] width 386 height 65
type textarea "MacMini computer"
click at [967, 126] on input "text" at bounding box center [976, 116] width 163 height 33
type input "300"
click at [1031, 261] on button "Save & Close" at bounding box center [1019, 266] width 120 height 36
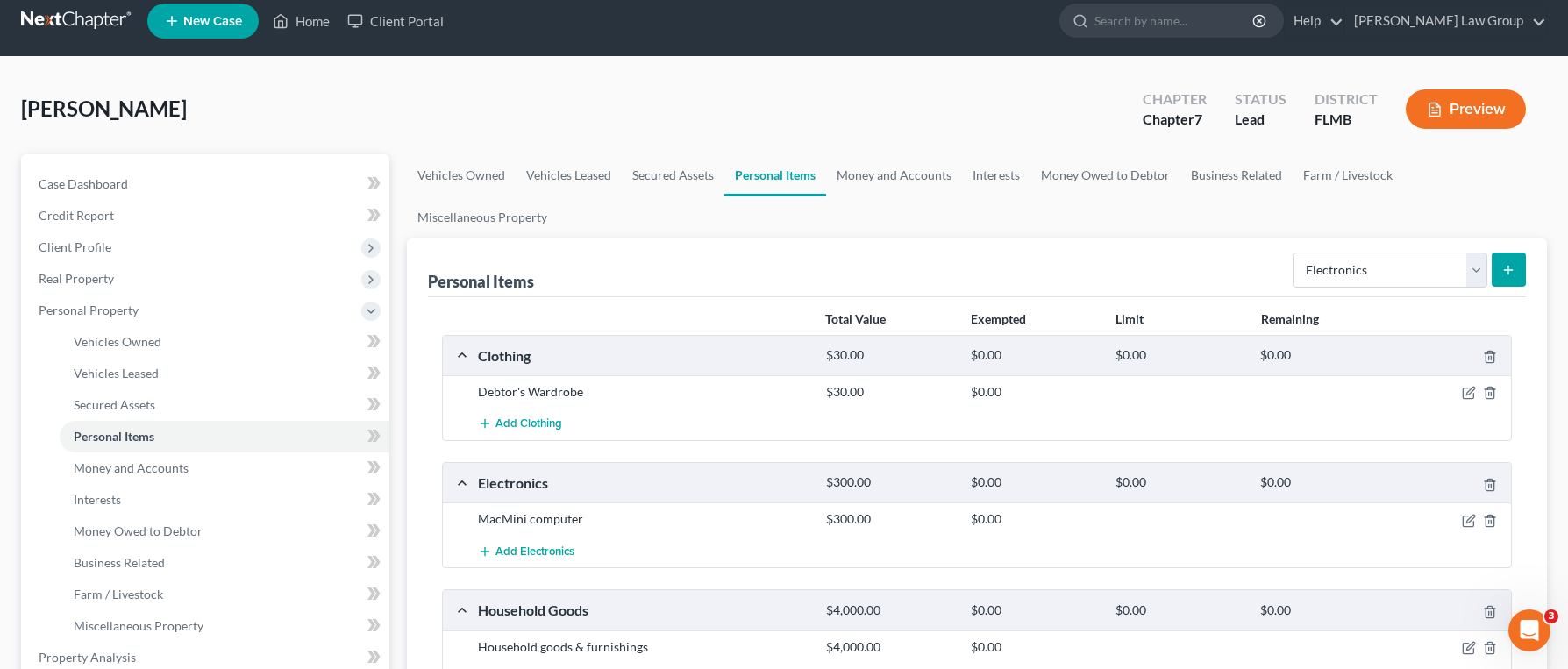
scroll to position [93, 0]
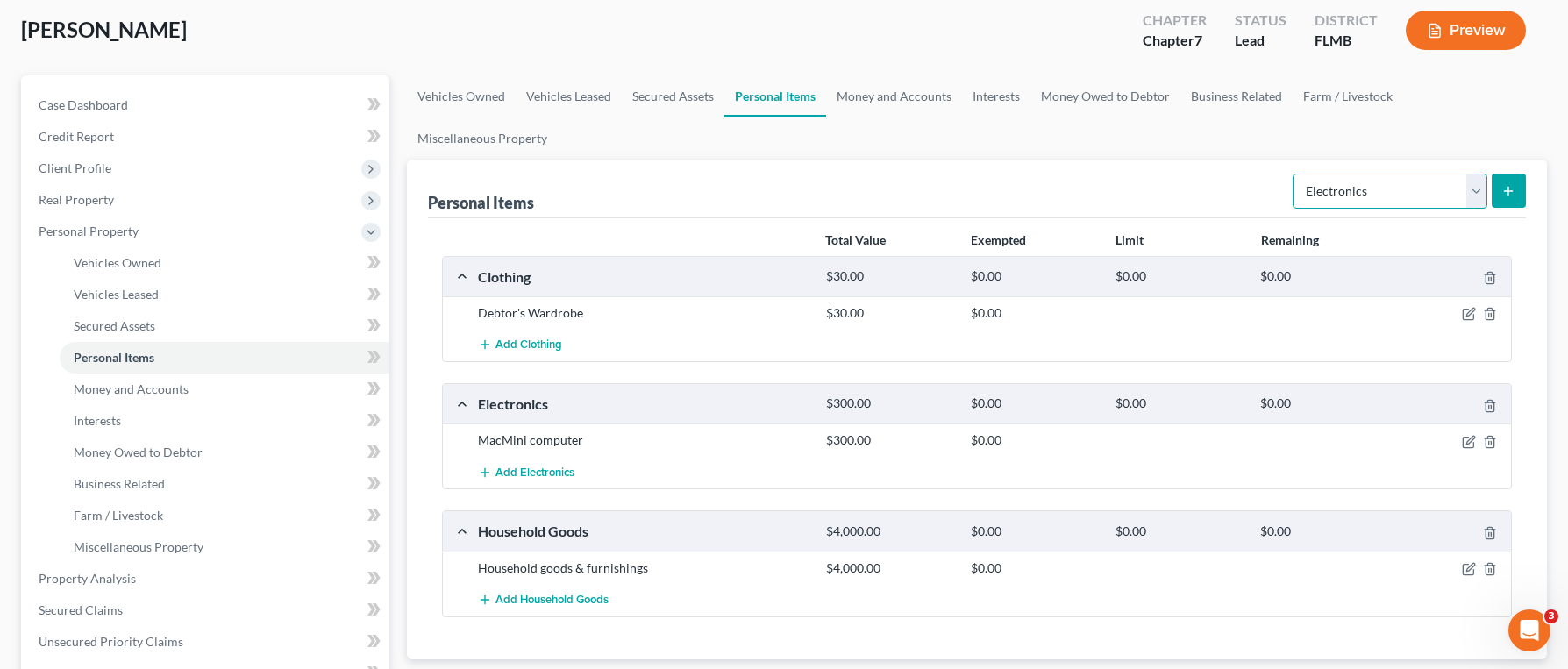
click at [1361, 173] on select "Select Item Type Clothing Collectibles Of Value Electronics Firearms Household …" at bounding box center [1389, 190] width 194 height 35
click at [921, 102] on link "Money and Accounts" at bounding box center [894, 97] width 136 height 42
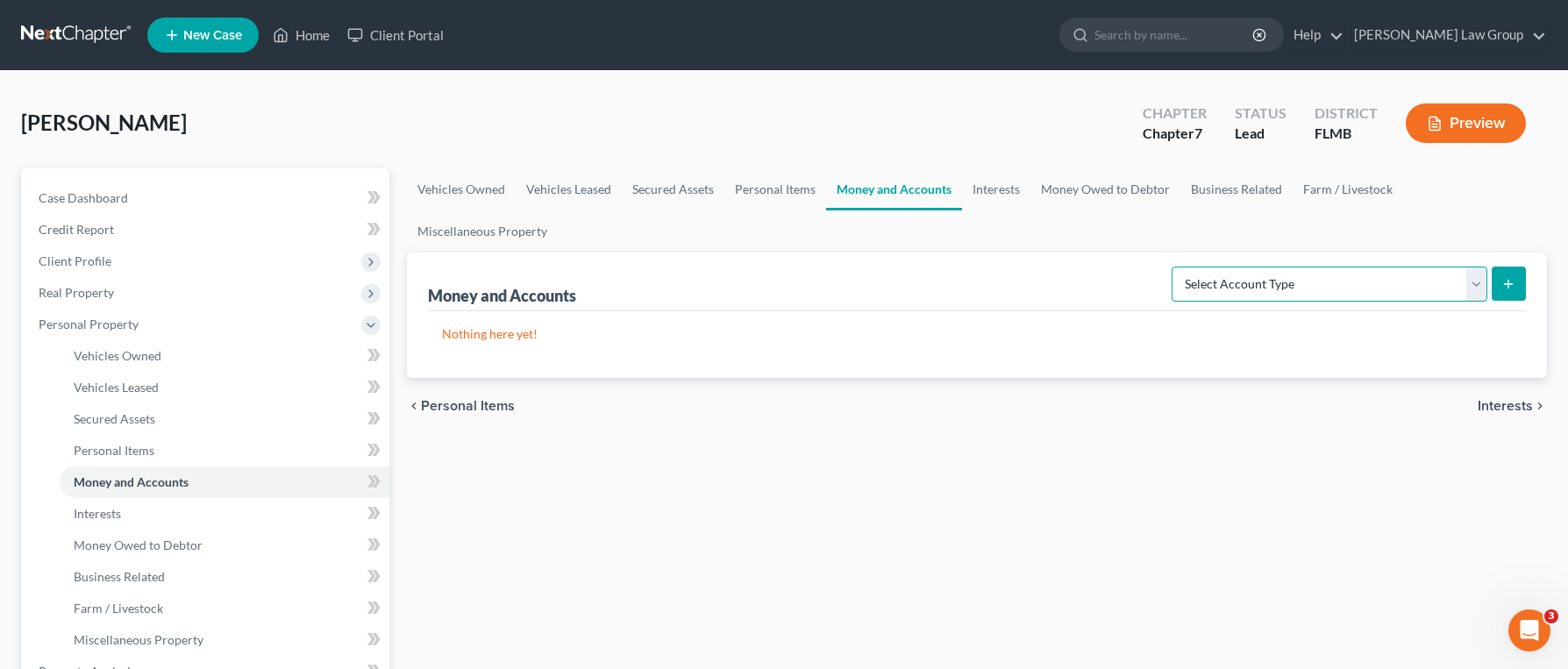
click at [1274, 267] on select "Select Account Type Brokerage Cash on Hand Certificates of Deposit Checking Acc…" at bounding box center [1330, 284] width 316 height 35
select select "checking"
click at [1175, 267] on select "Select Account Type Brokerage Cash on Hand Certificates of Deposit Checking Acc…" at bounding box center [1330, 284] width 316 height 35
click at [1503, 278] on icon "submit" at bounding box center [1508, 284] width 14 height 14
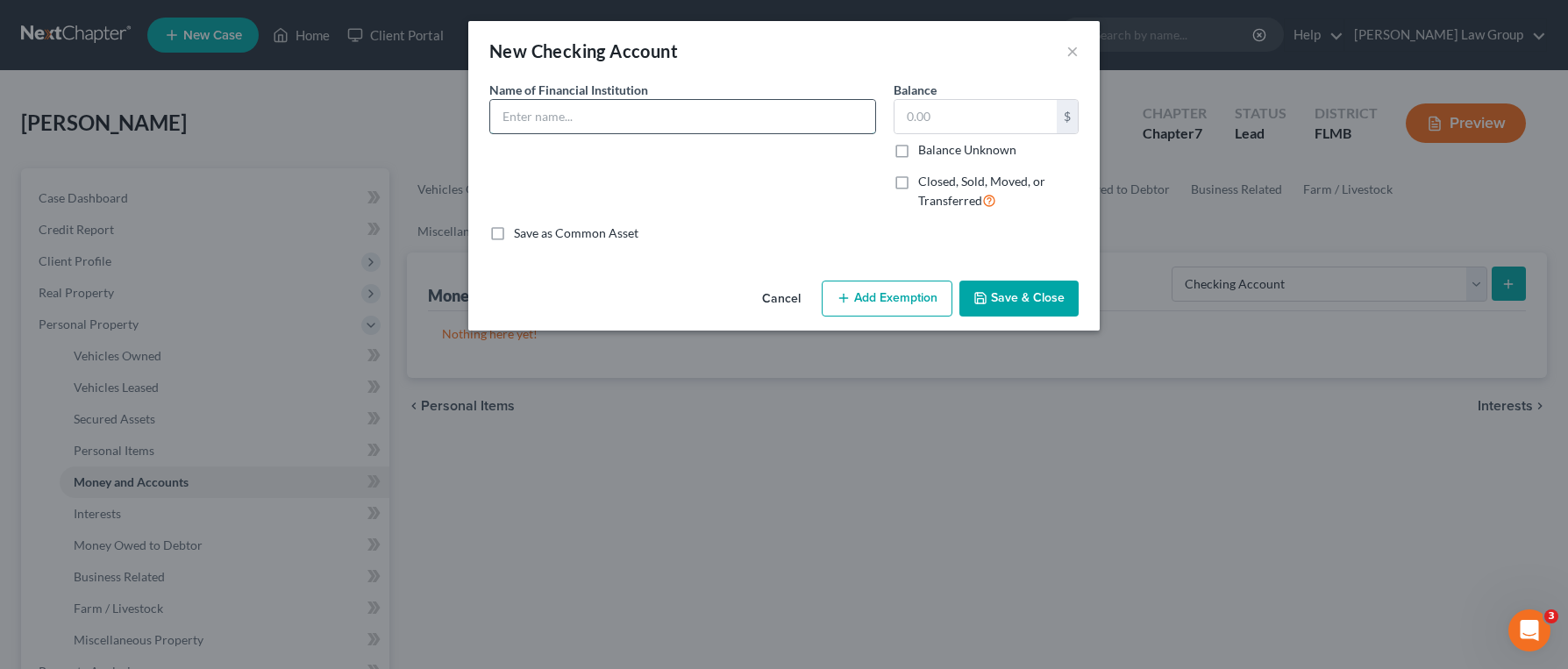
click at [691, 104] on input "text" at bounding box center [682, 116] width 385 height 33
type input "Chase Bank"
click at [934, 123] on input "text" at bounding box center [976, 116] width 163 height 33
type input "4,000"
click at [1039, 301] on button "Save & Close" at bounding box center [1019, 299] width 120 height 36
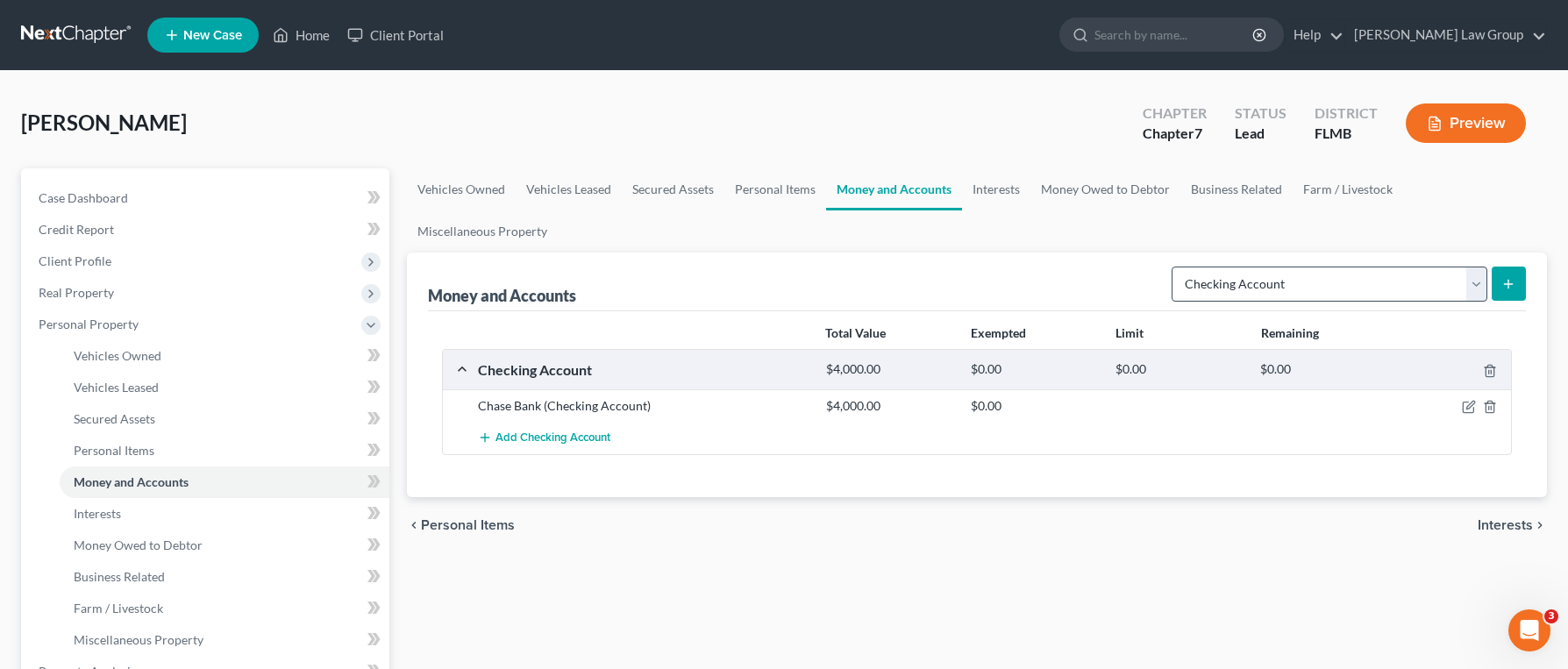
drag, startPoint x: 1500, startPoint y: 247, endPoint x: 1302, endPoint y: 250, distance: 198.0
click at [1305, 267] on form "Select Account Type Brokerage Cash on Hand Certificates of Deposit Checking Acc…" at bounding box center [1349, 285] width 354 height 36
click at [1294, 267] on select "Select Account Type Brokerage Cash on Hand Certificates of Deposit Checking Acc…" at bounding box center [1330, 284] width 316 height 35
select select "savings"
click at [1175, 267] on select "Select Account Type Brokerage Cash on Hand Certificates of Deposit Checking Acc…" at bounding box center [1330, 284] width 316 height 35
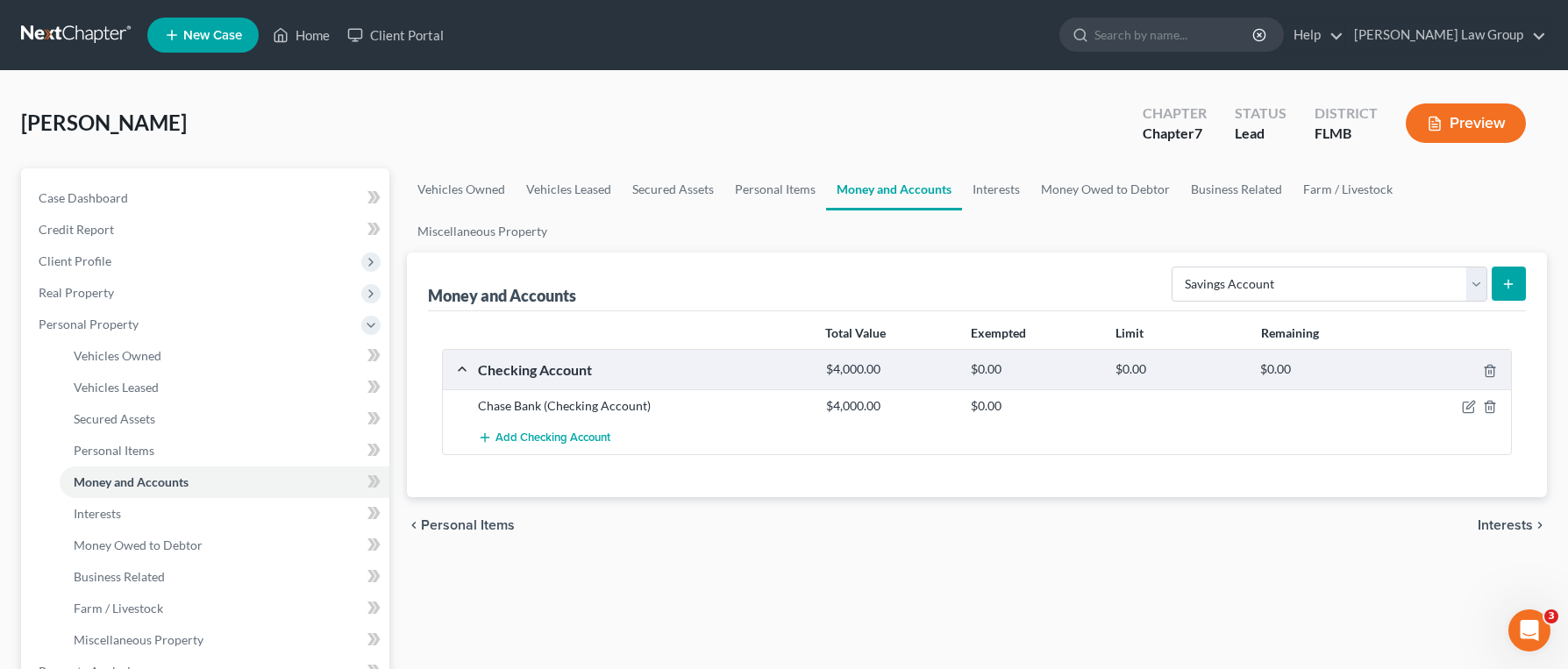
click at [1502, 278] on icon "submit" at bounding box center [1508, 284] width 14 height 14
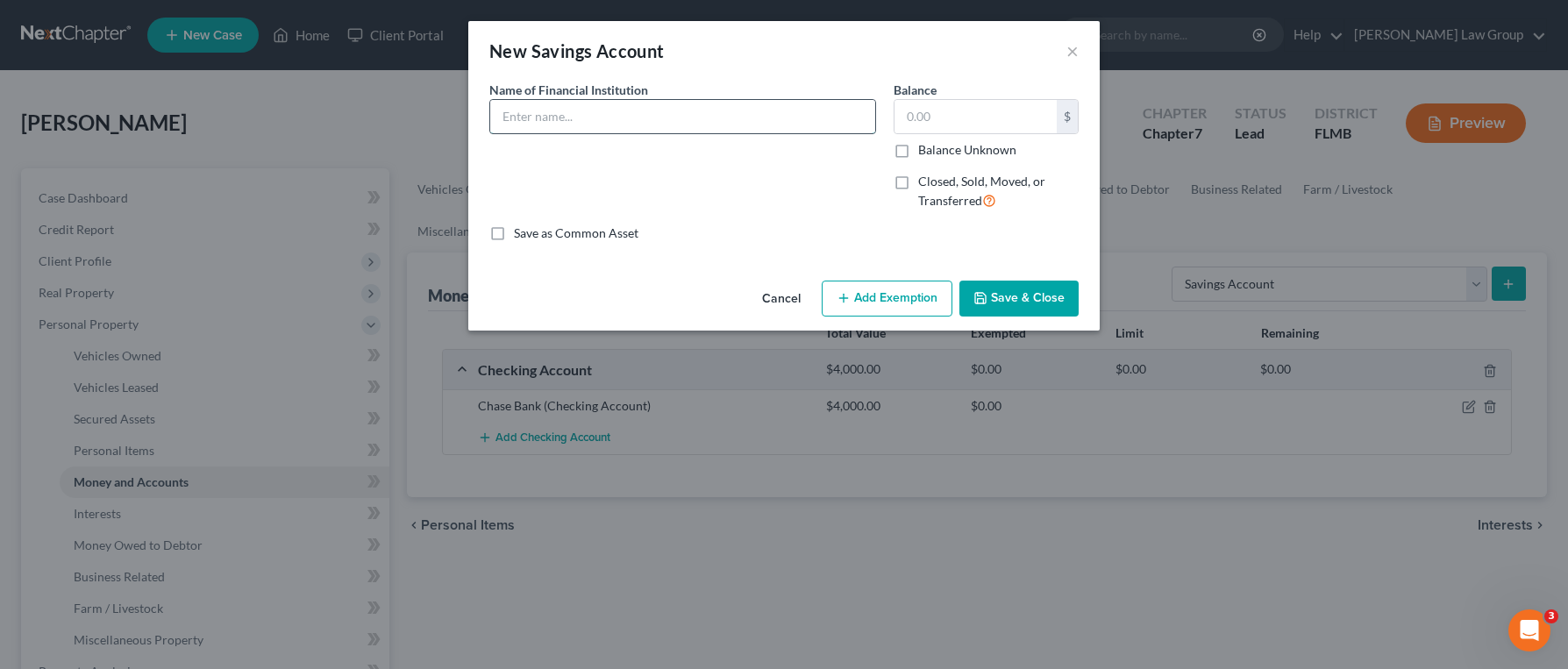
click at [594, 108] on input "text" at bounding box center [682, 116] width 385 height 33
type input "Chase Bank"
click at [938, 118] on input "text" at bounding box center [976, 116] width 163 height 33
type input "1,000"
click at [1002, 307] on button "Save & Close" at bounding box center [1019, 299] width 120 height 36
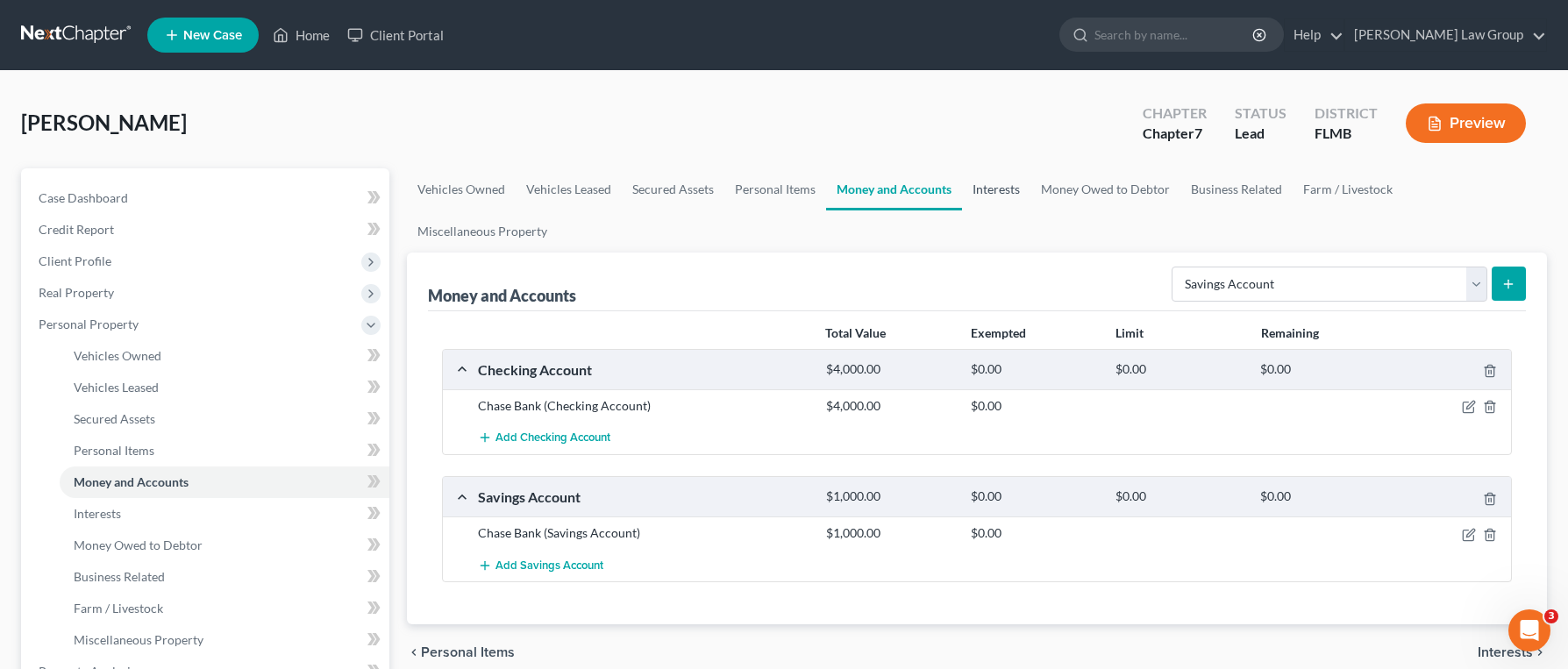
click at [968, 189] on link "Interests" at bounding box center [995, 190] width 68 height 42
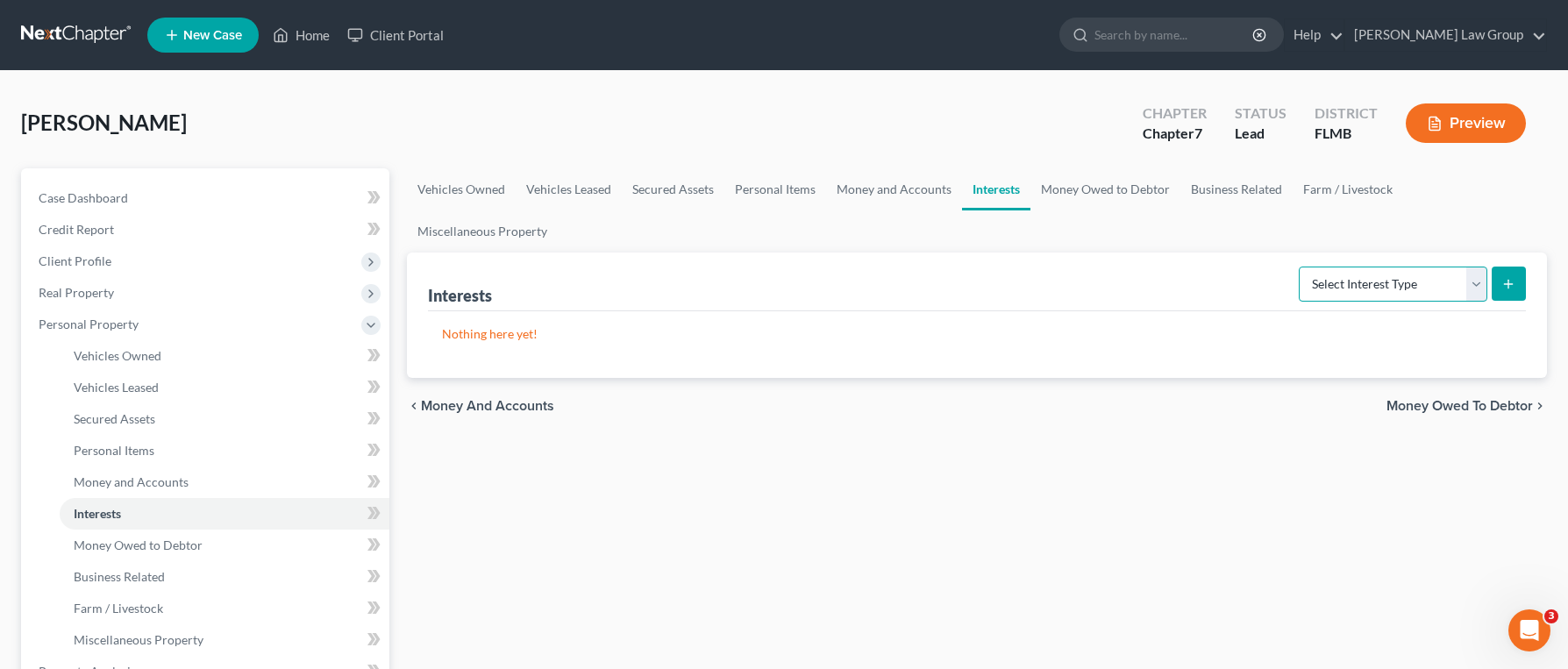
click at [1375, 267] on select "Select Interest Type 401K Annuity Bond Education IRA Government Bond Government…" at bounding box center [1392, 284] width 188 height 35
select select "401k"
click at [1300, 267] on select "Select Interest Type 401K Annuity Bond Education IRA Government Bond Government…" at bounding box center [1392, 284] width 188 height 35
click at [1506, 267] on button "submit" at bounding box center [1509, 284] width 34 height 34
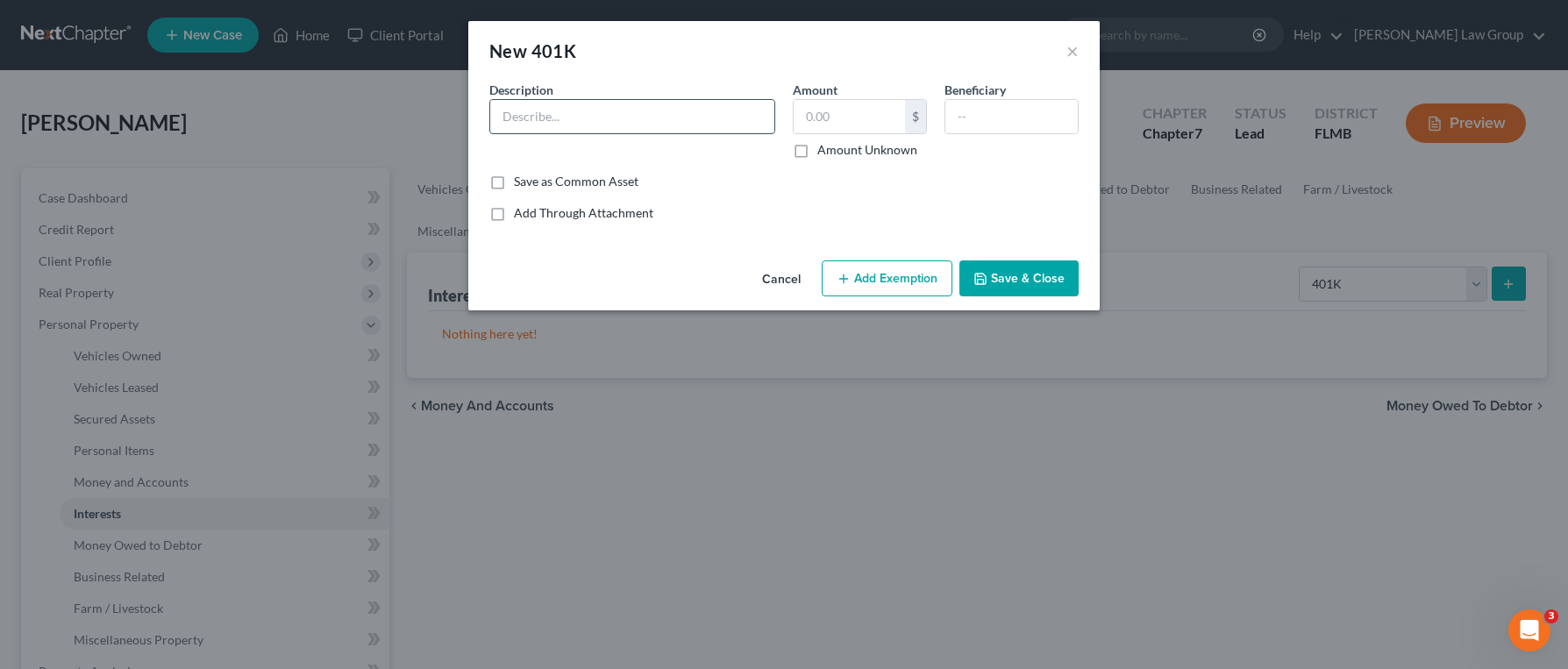
click at [678, 127] on input "text" at bounding box center [631, 116] width 284 height 33
type input "Fidelity 401(k)"
type input "8,000"
click at [899, 277] on button "Add Exemption" at bounding box center [887, 279] width 131 height 36
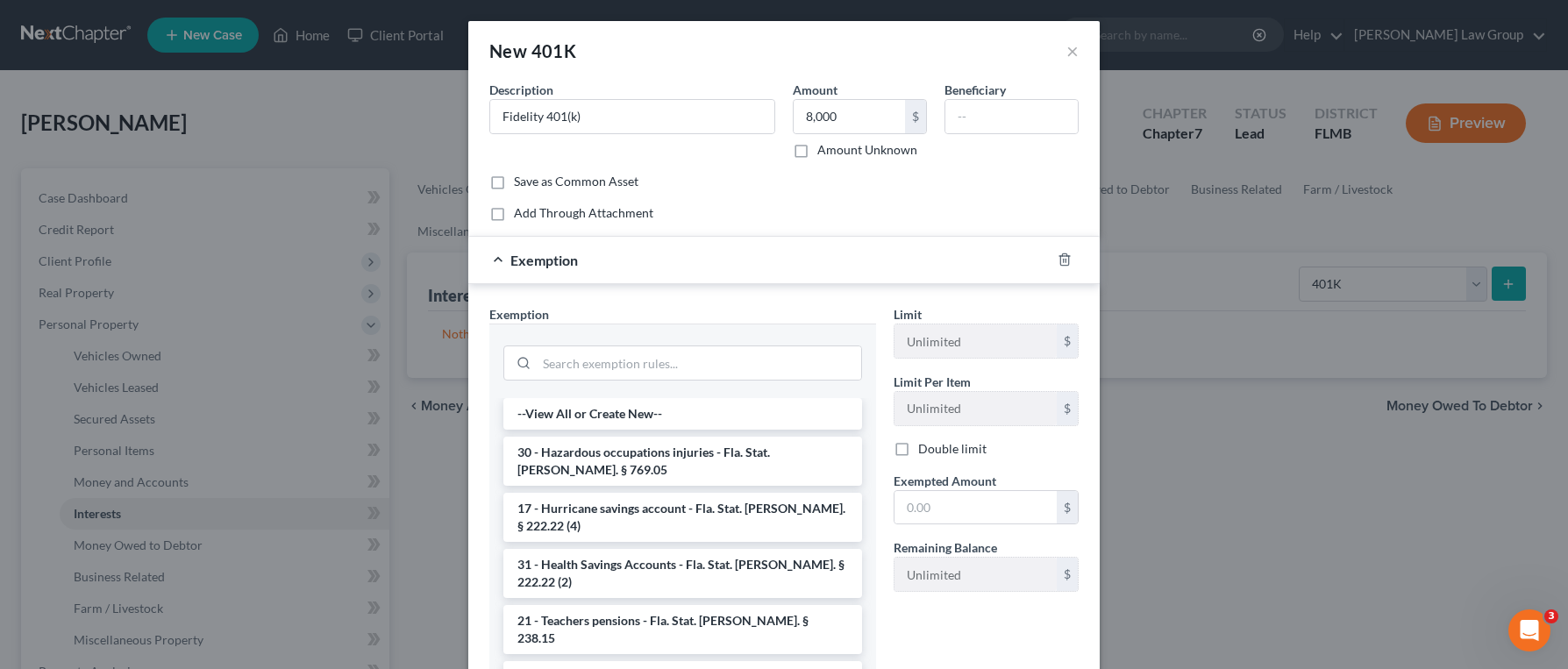
click at [1077, 257] on div at bounding box center [1074, 259] width 49 height 28
click at [1069, 258] on icon "button" at bounding box center [1064, 259] width 14 height 14
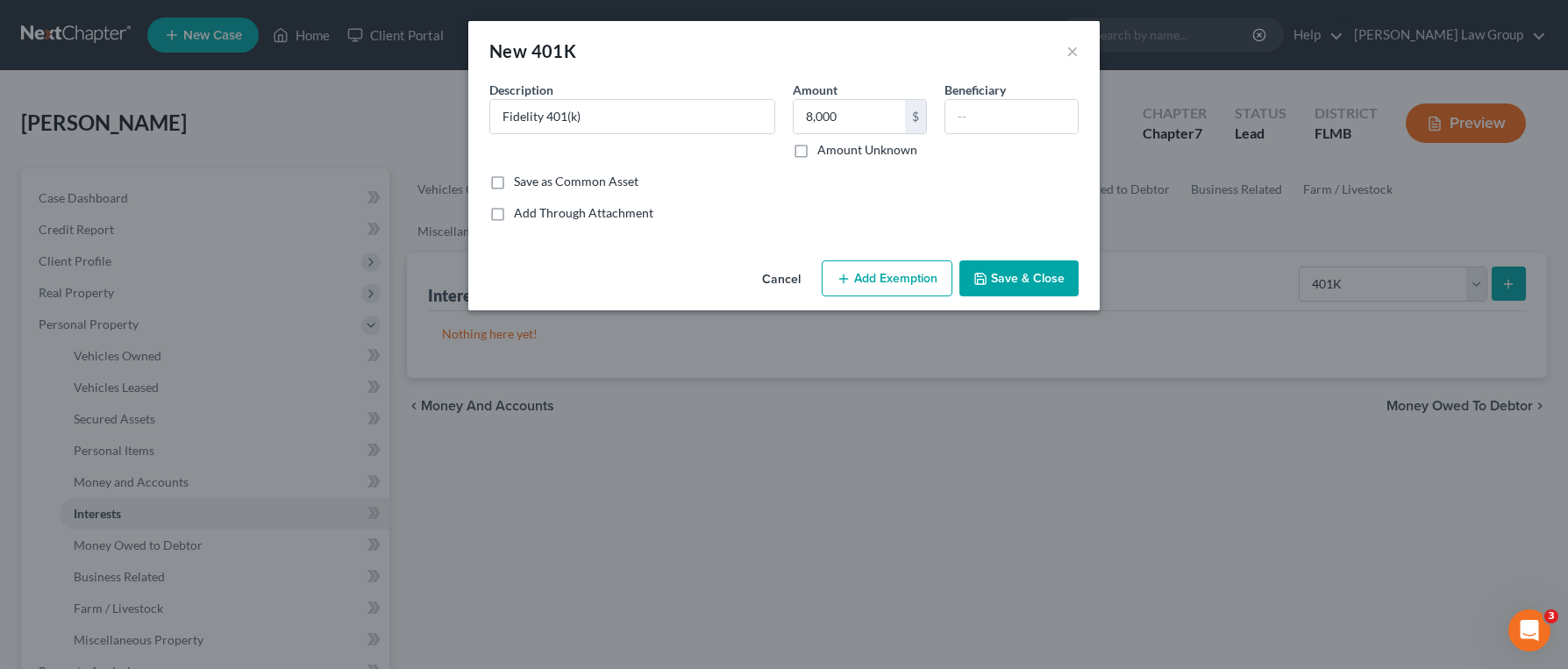
click at [1074, 274] on button "Save & Close" at bounding box center [1019, 279] width 120 height 36
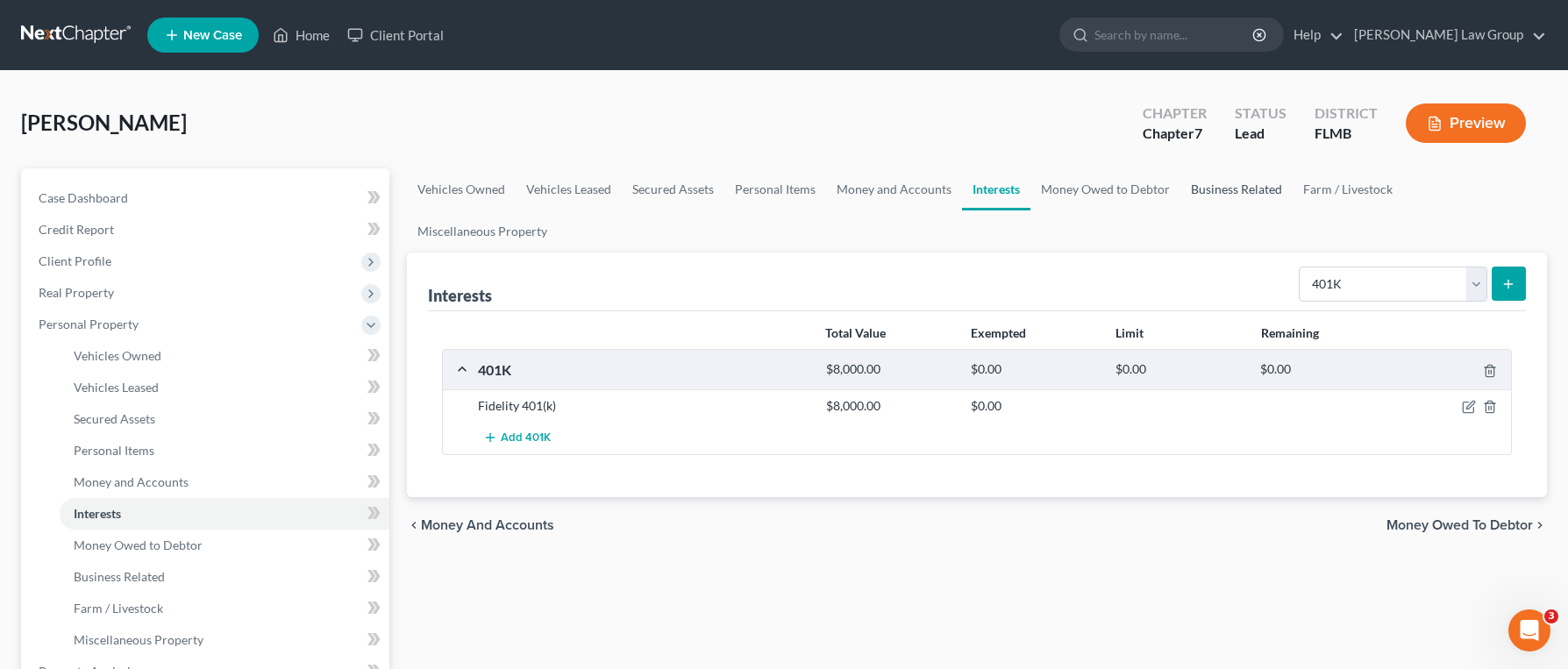
click at [1243, 196] on link "Business Related" at bounding box center [1236, 190] width 112 height 42
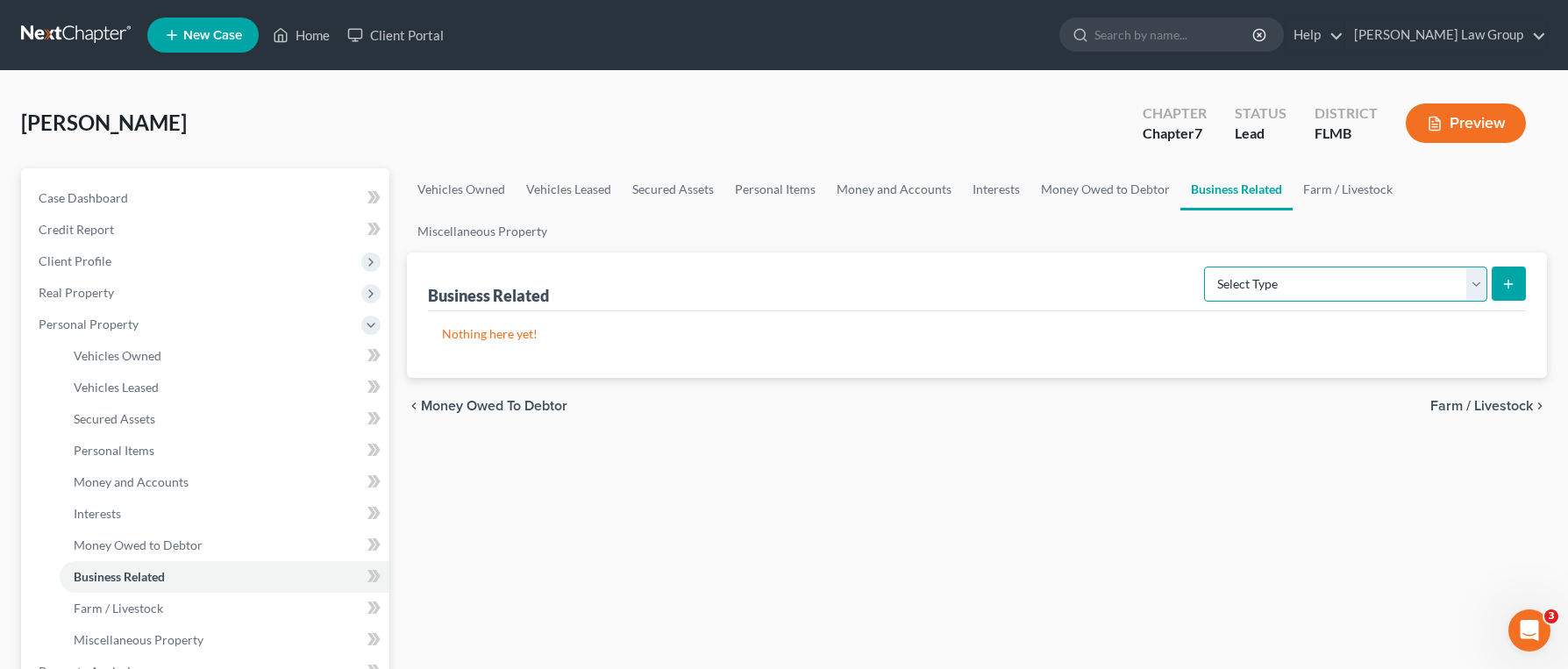
click at [1299, 267] on select "Select Type Customer Lists Franchises Inventory Licenses Machinery Office Equip…" at bounding box center [1345, 284] width 283 height 35
click at [998, 189] on link "Interests" at bounding box center [995, 190] width 68 height 42
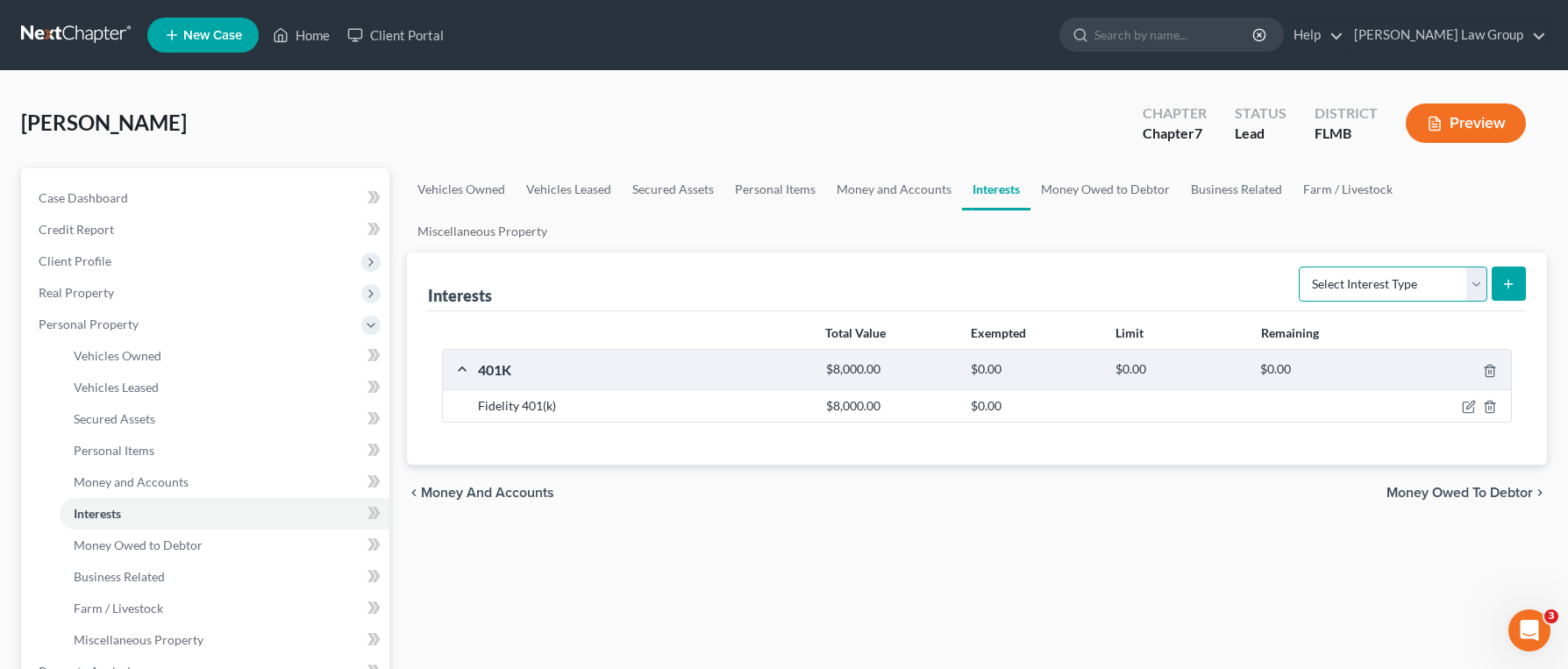
click at [1341, 267] on select "Select Interest Type 401K Annuity Bond Education IRA Government Bond Government…" at bounding box center [1392, 284] width 188 height 35
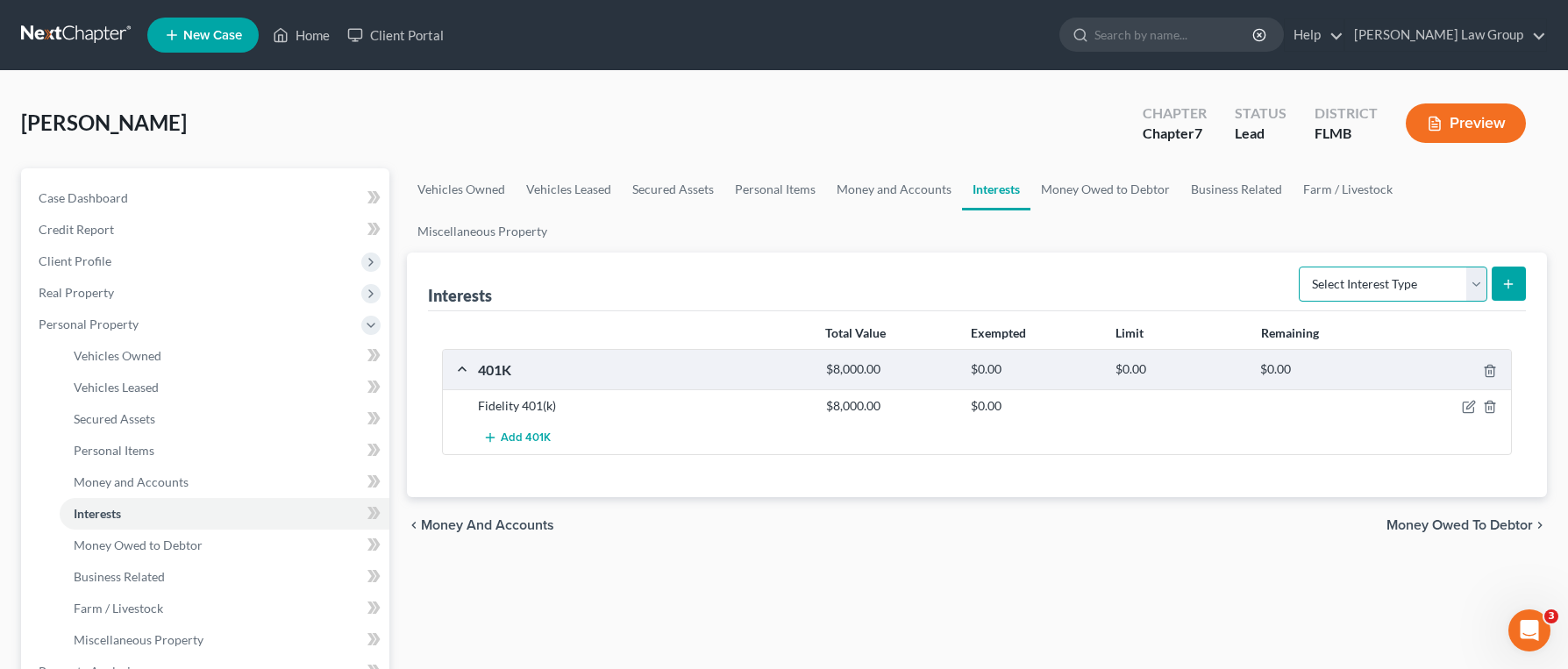
select select "incorporated_business"
click at [1300, 267] on select "Select Interest Type 401K Annuity Bond Education IRA Government Bond Government…" at bounding box center [1392, 284] width 188 height 35
click at [1497, 267] on button "submit" at bounding box center [1509, 284] width 34 height 34
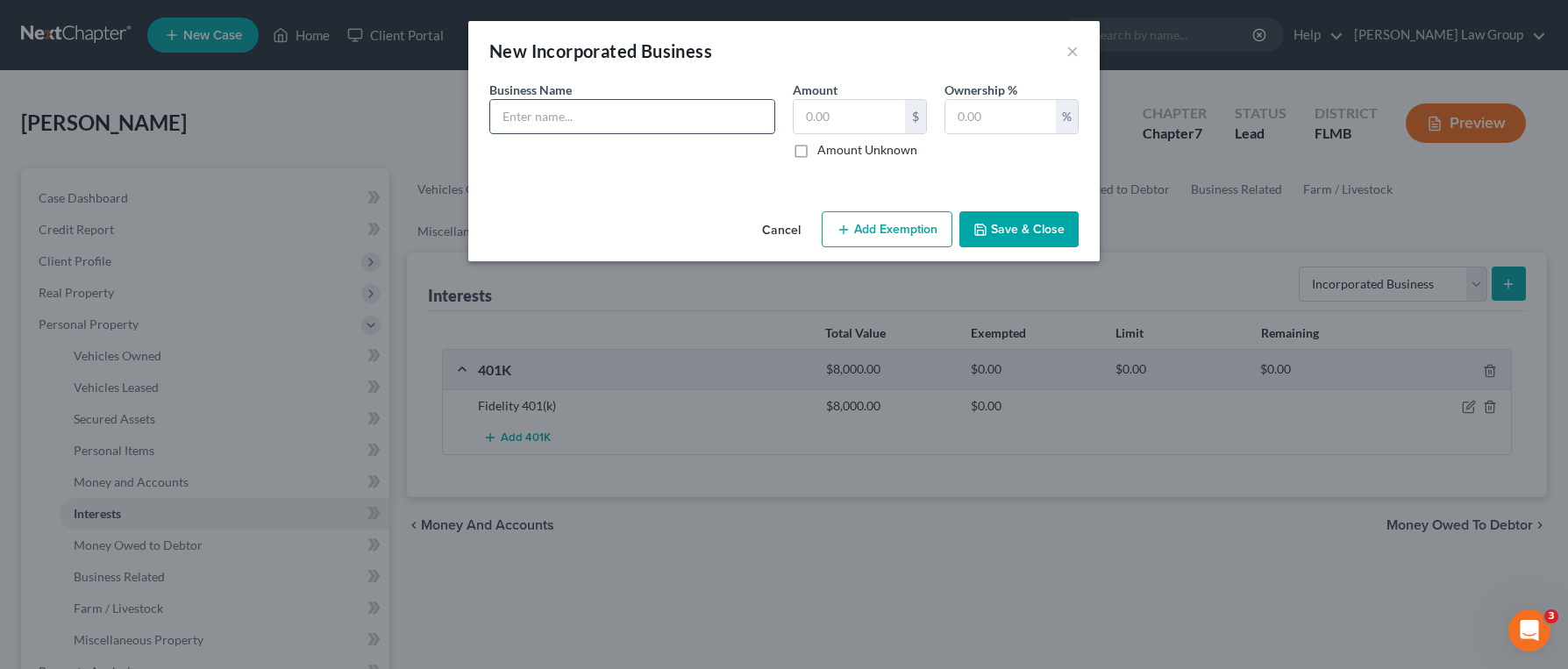
click at [657, 126] on input "text" at bounding box center [631, 116] width 284 height 33
drag, startPoint x: 665, startPoint y: 114, endPoint x: 431, endPoint y: 114, distance: 234.0
click at [431, 114] on div "New Incorporated Business × An exemption set must first be selected from the Fi…" at bounding box center [784, 334] width 1568 height 669
type input "Heimalbo LLC"
click at [970, 116] on input "text" at bounding box center [1000, 116] width 110 height 33
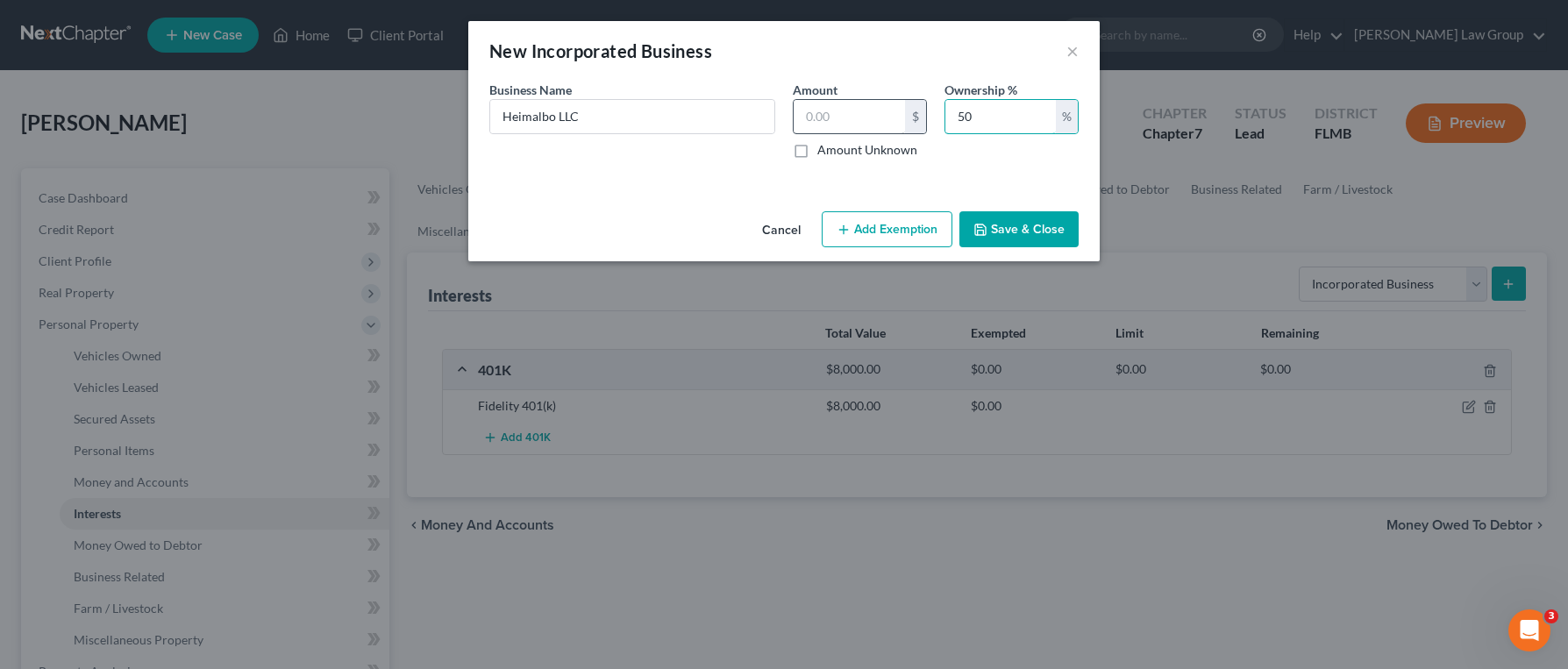
type input "50"
click at [876, 121] on input "text" at bounding box center [850, 116] width 111 height 33
type input "0"
click at [1006, 226] on button "Save & Close" at bounding box center [1019, 230] width 120 height 36
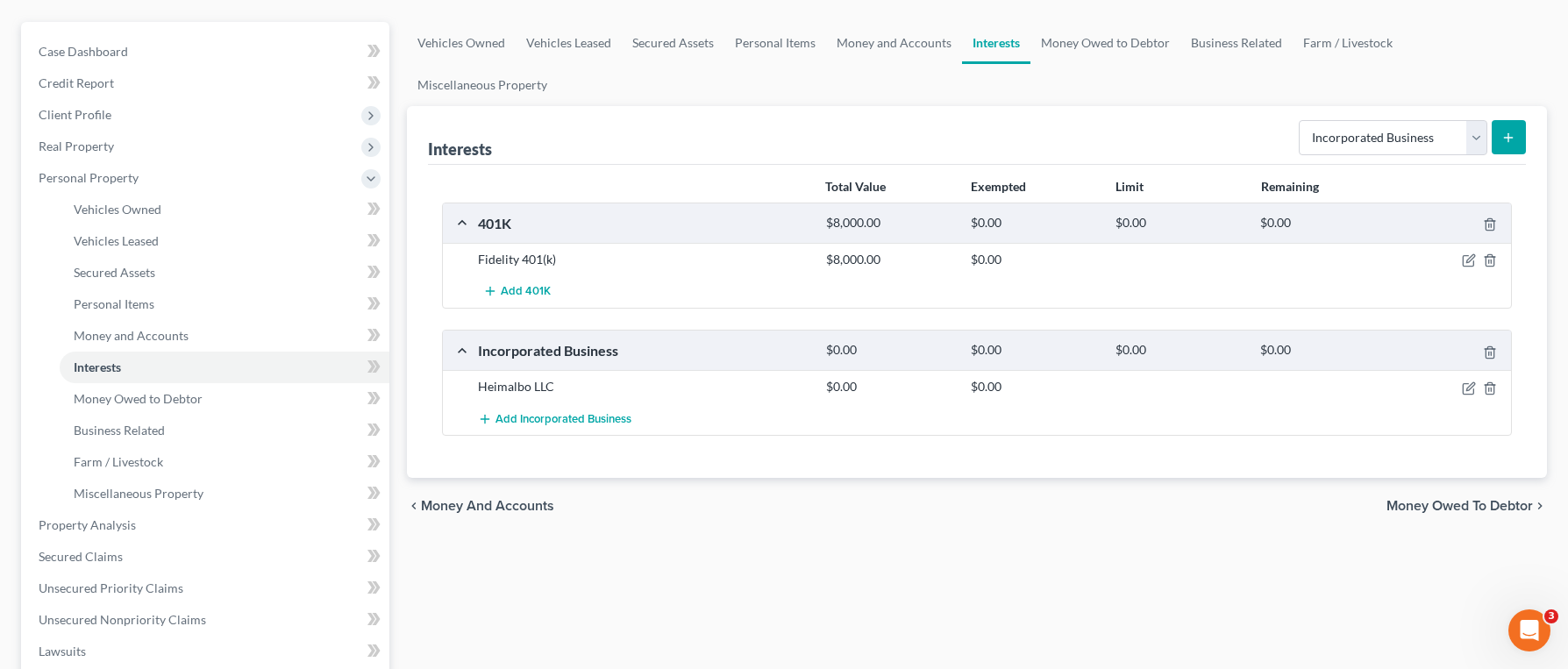
scroll to position [148, 0]
click at [1384, 119] on select "Select Interest Type 401K Annuity Bond Education IRA Government Bond Government…" at bounding box center [1392, 136] width 188 height 35
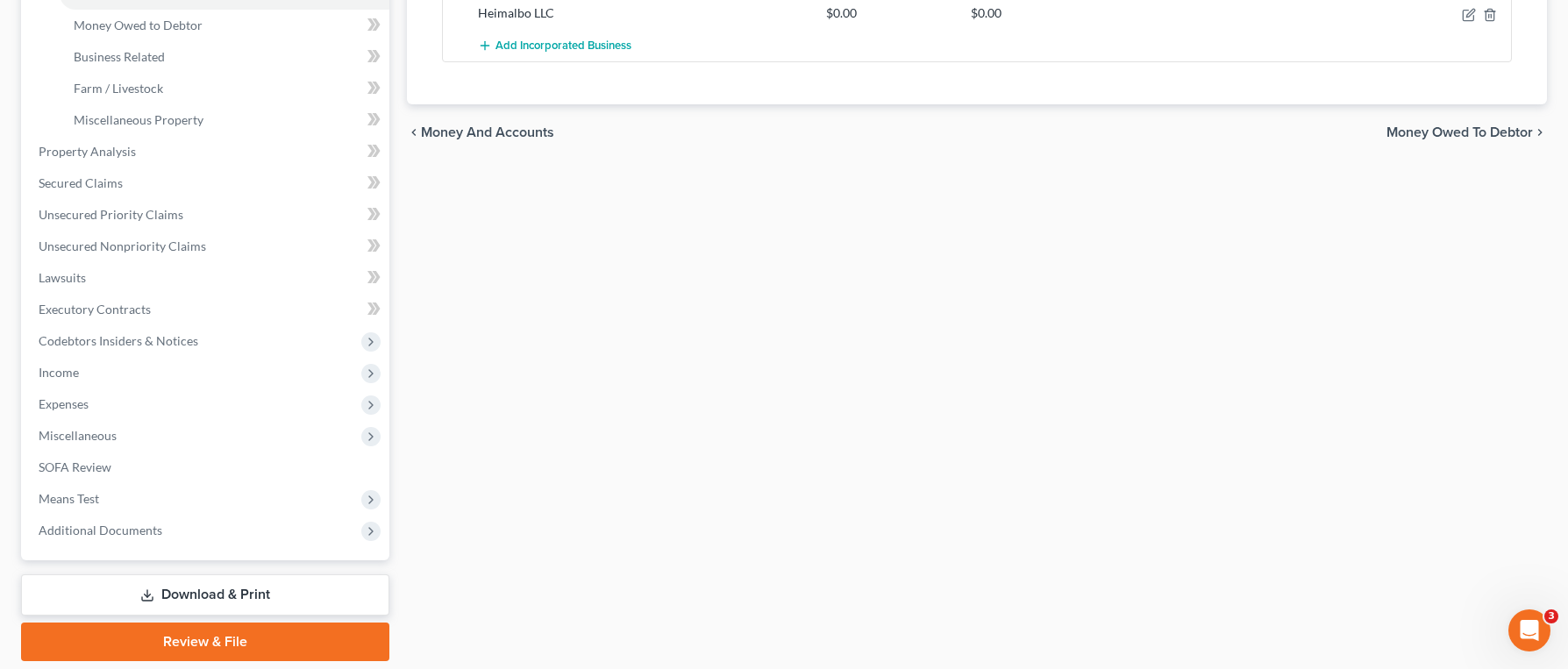
scroll to position [579, 0]
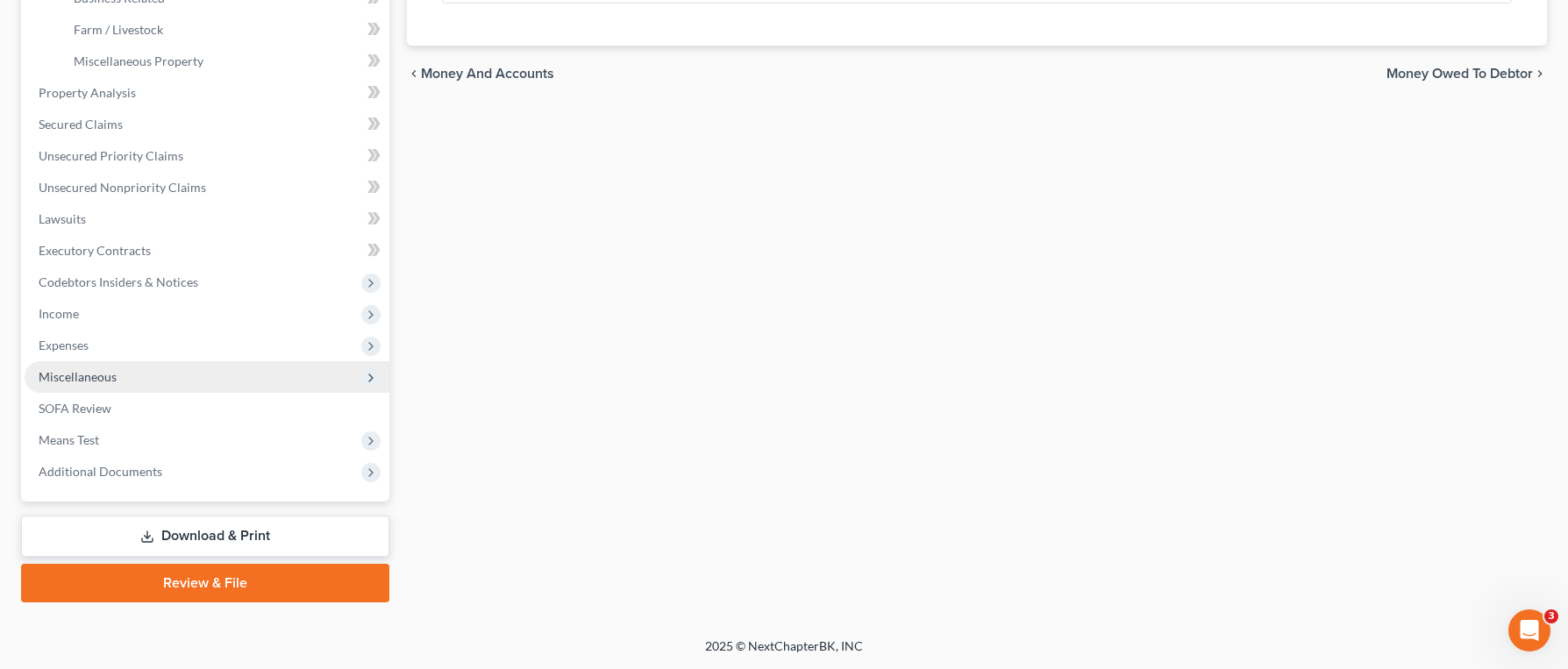
click at [266, 370] on span "Miscellaneous" at bounding box center [207, 377] width 364 height 32
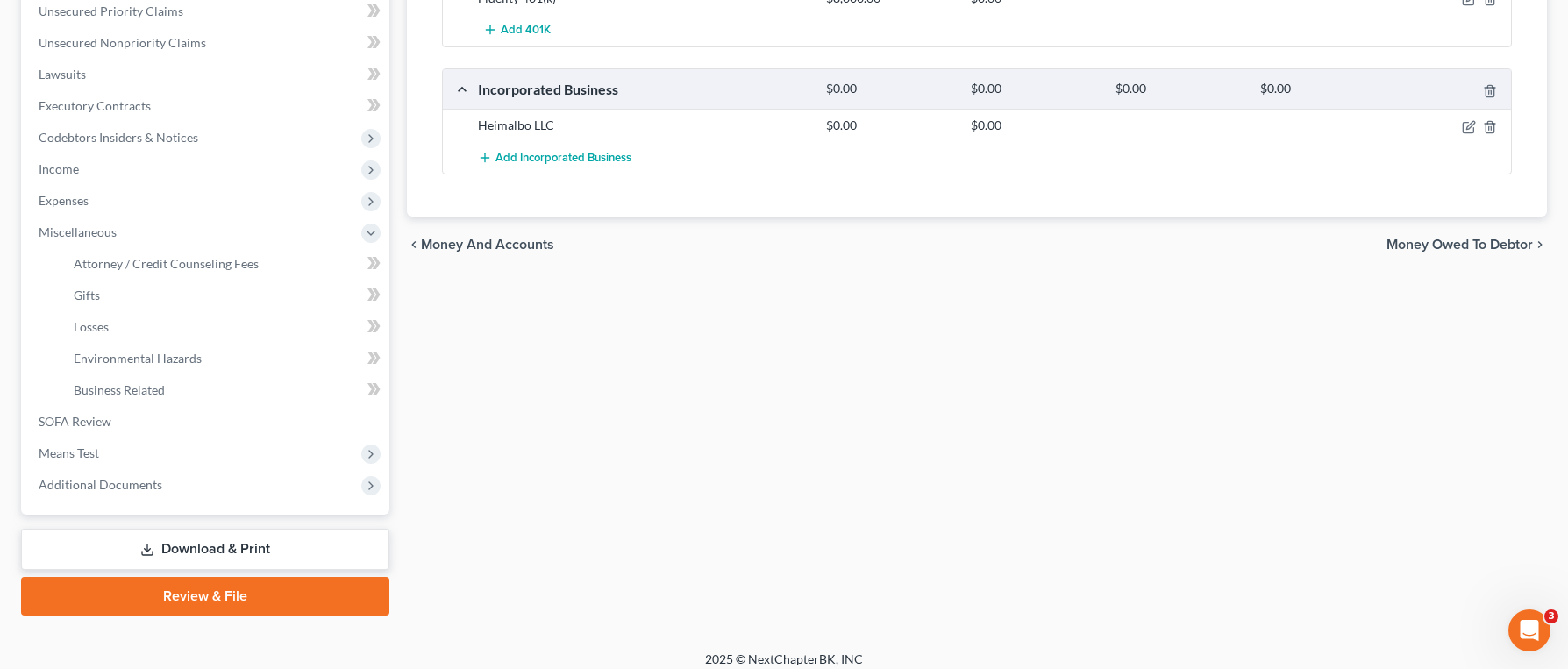
scroll to position [335, 0]
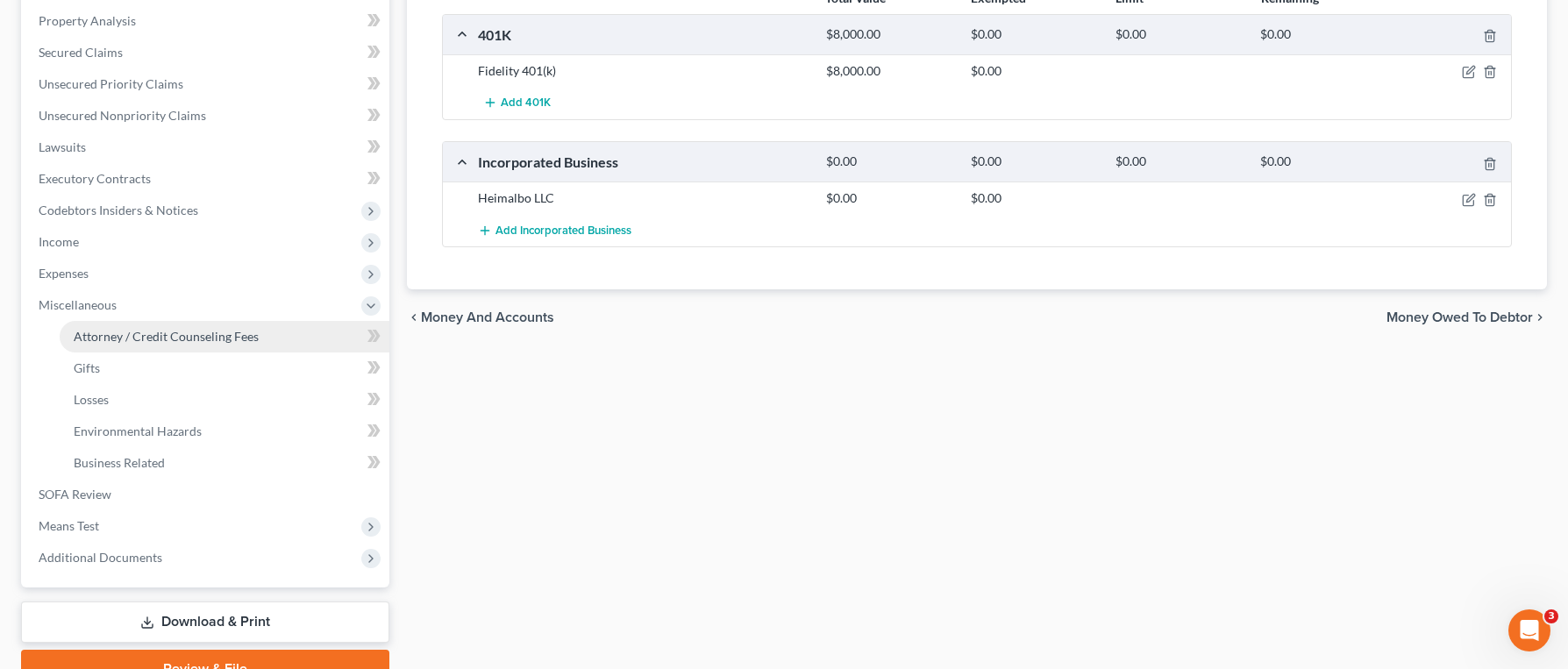
click at [161, 332] on span "Attorney / Credit Counseling Fees" at bounding box center [166, 337] width 185 height 15
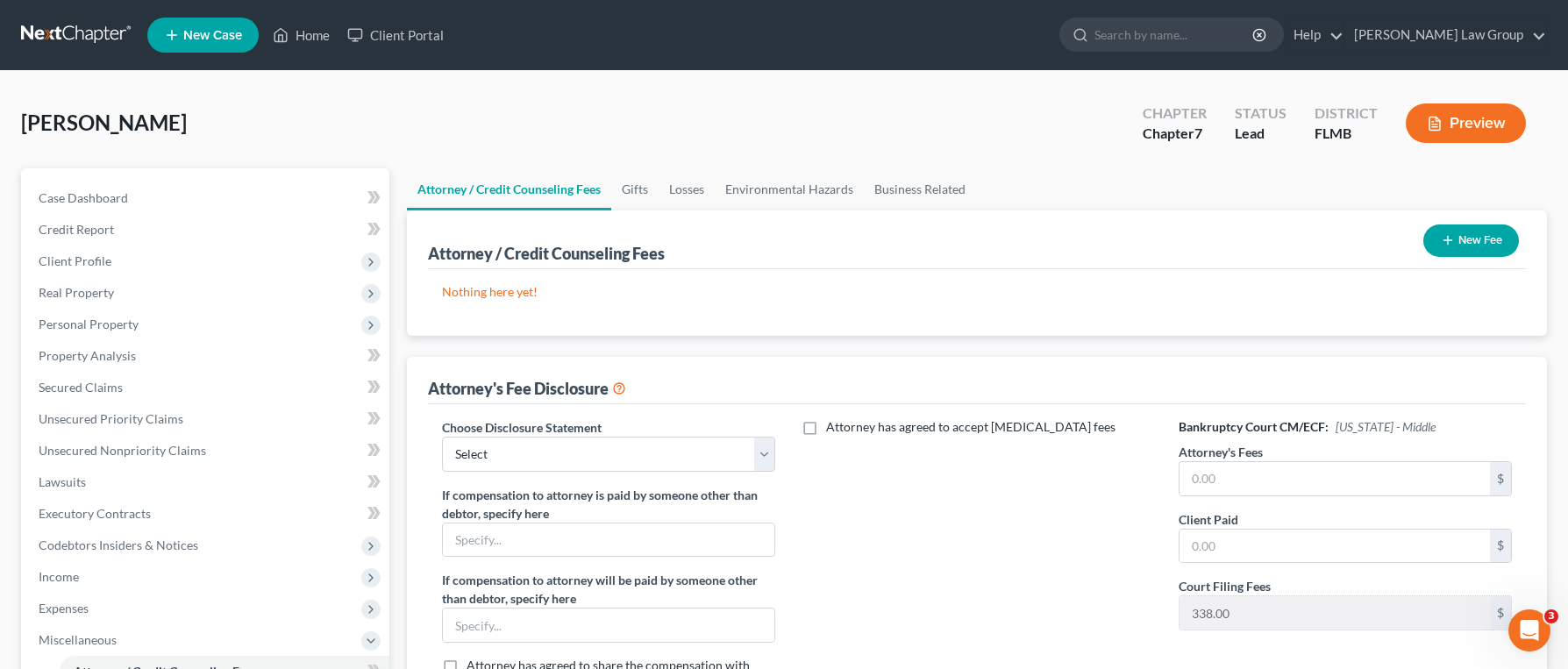
click at [1485, 244] on button "New Fee" at bounding box center [1471, 241] width 96 height 33
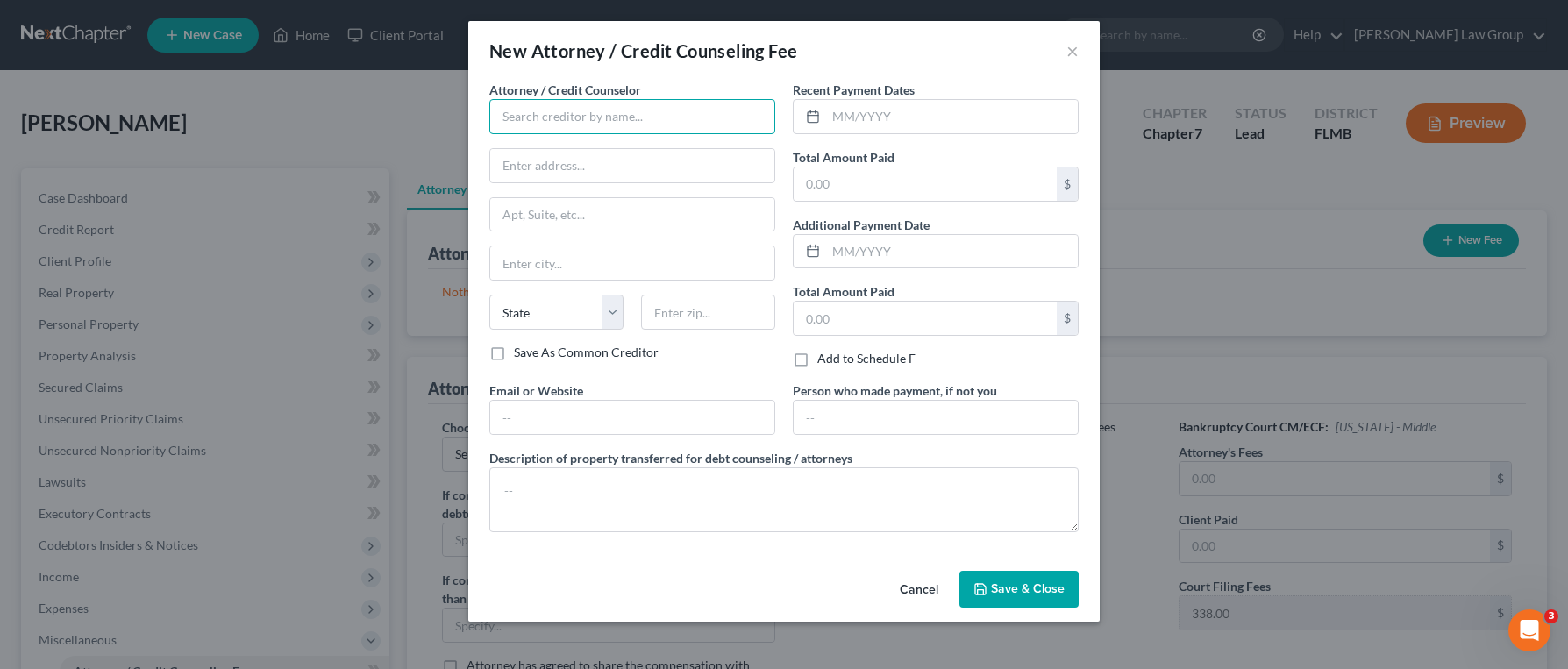
drag, startPoint x: 679, startPoint y: 105, endPoint x: 690, endPoint y: 106, distance: 11.0
click at [679, 106] on input "text" at bounding box center [631, 117] width 286 height 35
click at [636, 142] on div "[PERSON_NAME] Law Group" at bounding box center [594, 147] width 183 height 17
type input "[PERSON_NAME] Law Group"
type input "P.O. Box 309"
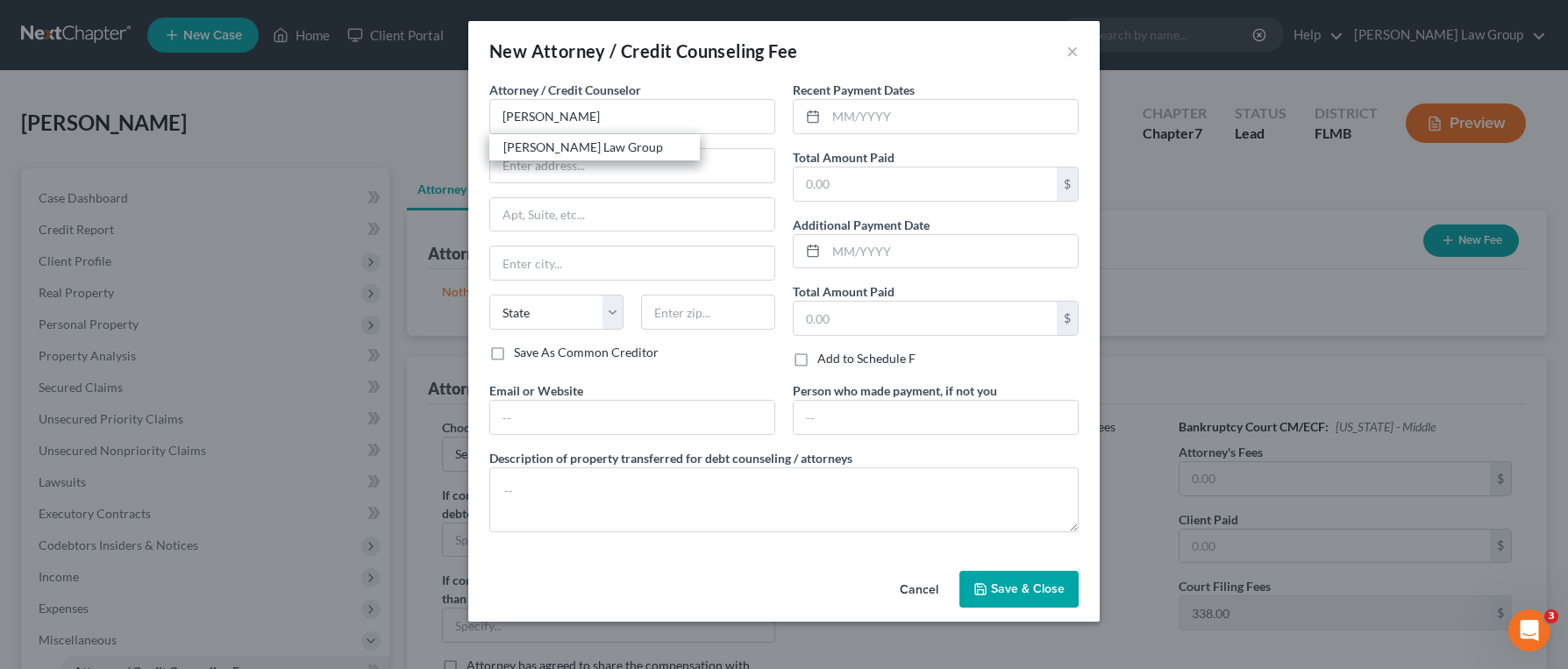
type input "Estero"
select select "9"
type input "33929-0000"
click at [894, 118] on input "text" at bounding box center [951, 116] width 252 height 33
type input "0"
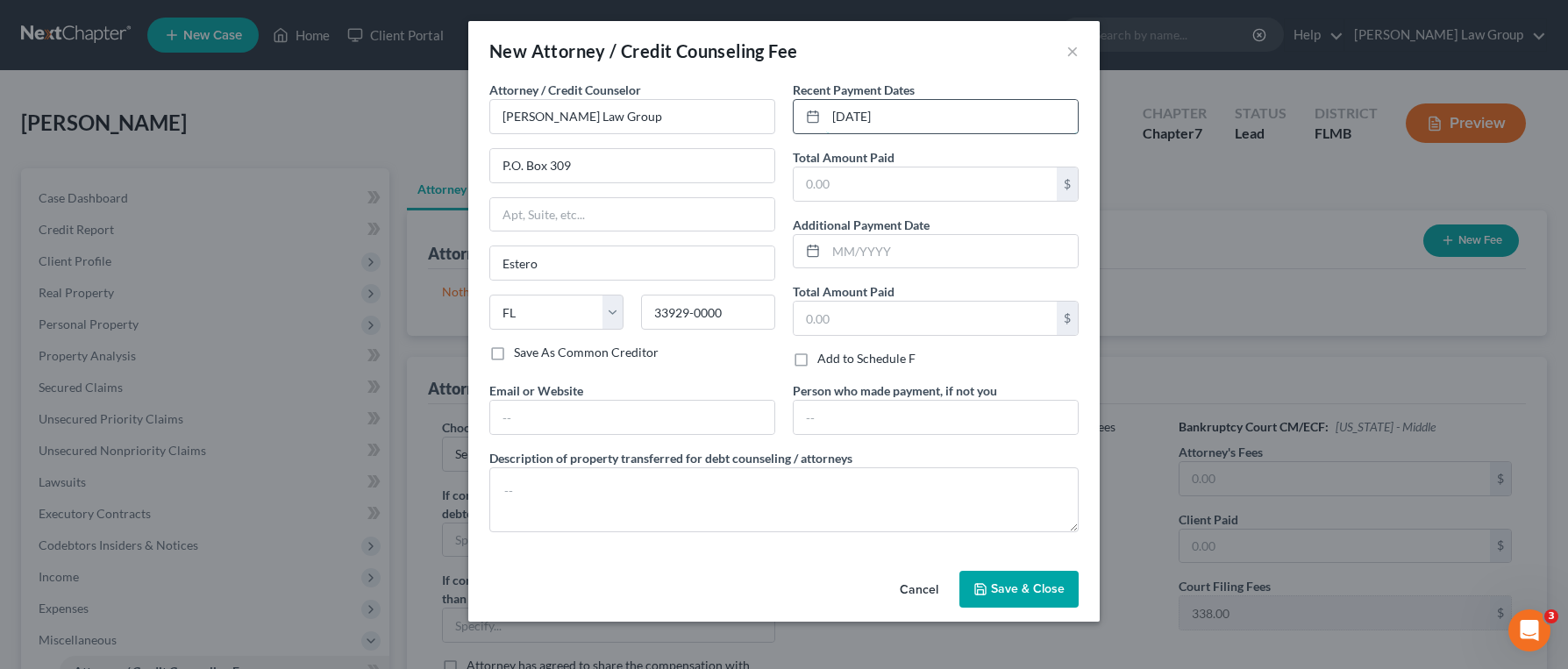
type input "[DATE]"
type input "1,700"
click at [949, 245] on input "text" at bounding box center [951, 252] width 252 height 33
drag, startPoint x: 928, startPoint y: 123, endPoint x: 726, endPoint y: 87, distance: 205.2
click at [726, 87] on div "Attorney / Credit Counselor * [PERSON_NAME] Law Group P.O. [GEOGRAPHIC_DATA][US…" at bounding box center [784, 313] width 607 height 466
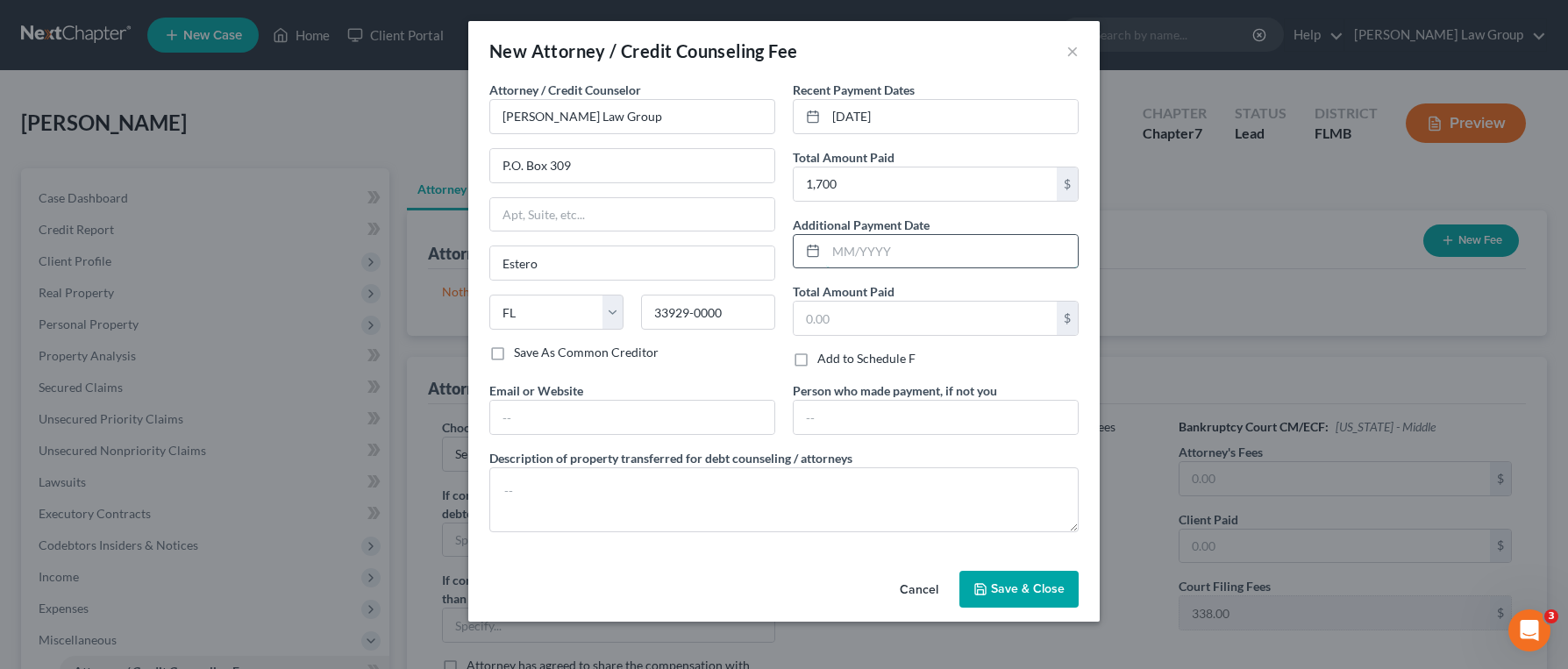
click at [880, 240] on input "text" at bounding box center [951, 252] width 252 height 33
paste input "[DATE]"
type input "[DATE]"
click at [889, 323] on input "text" at bounding box center [925, 318] width 263 height 33
type input "338"
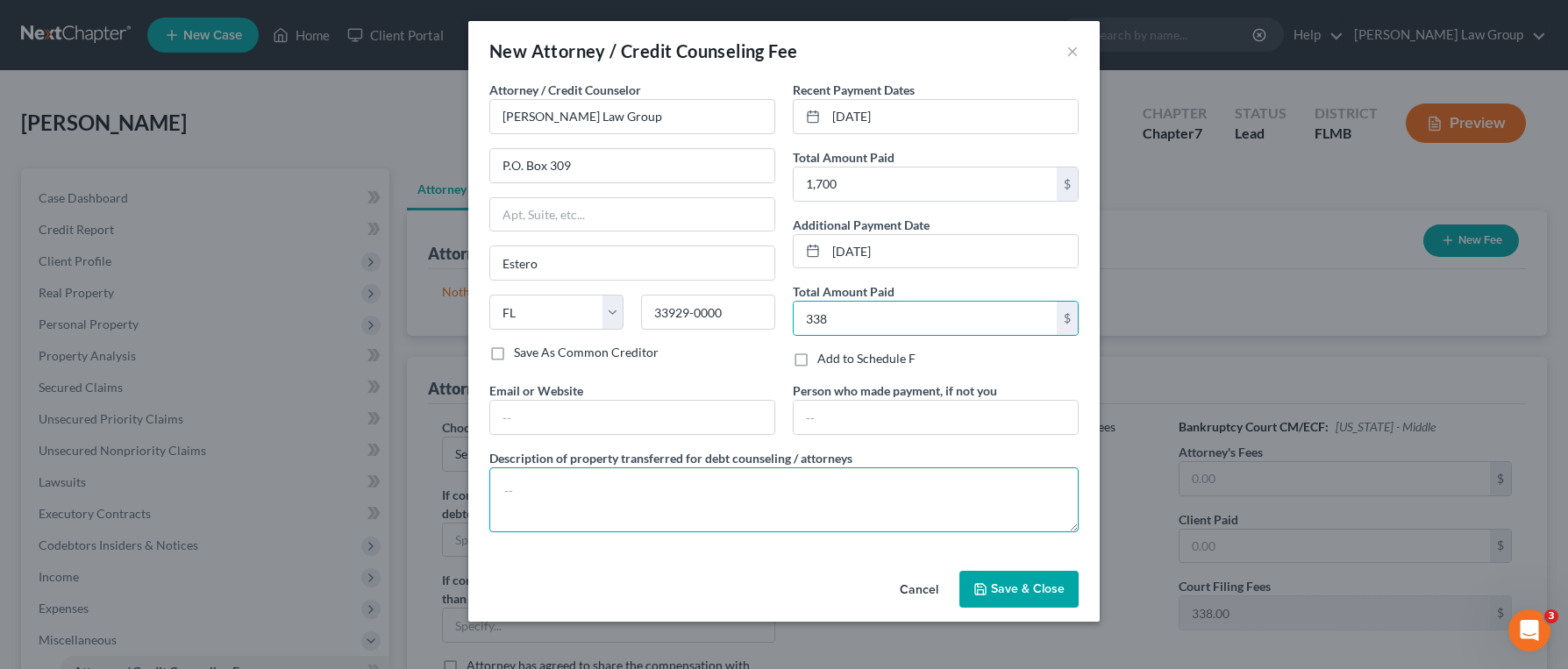
click at [674, 509] on textarea at bounding box center [784, 501] width 589 height 65
type textarea "#"
type textarea "$1700 + $338 filing fee"
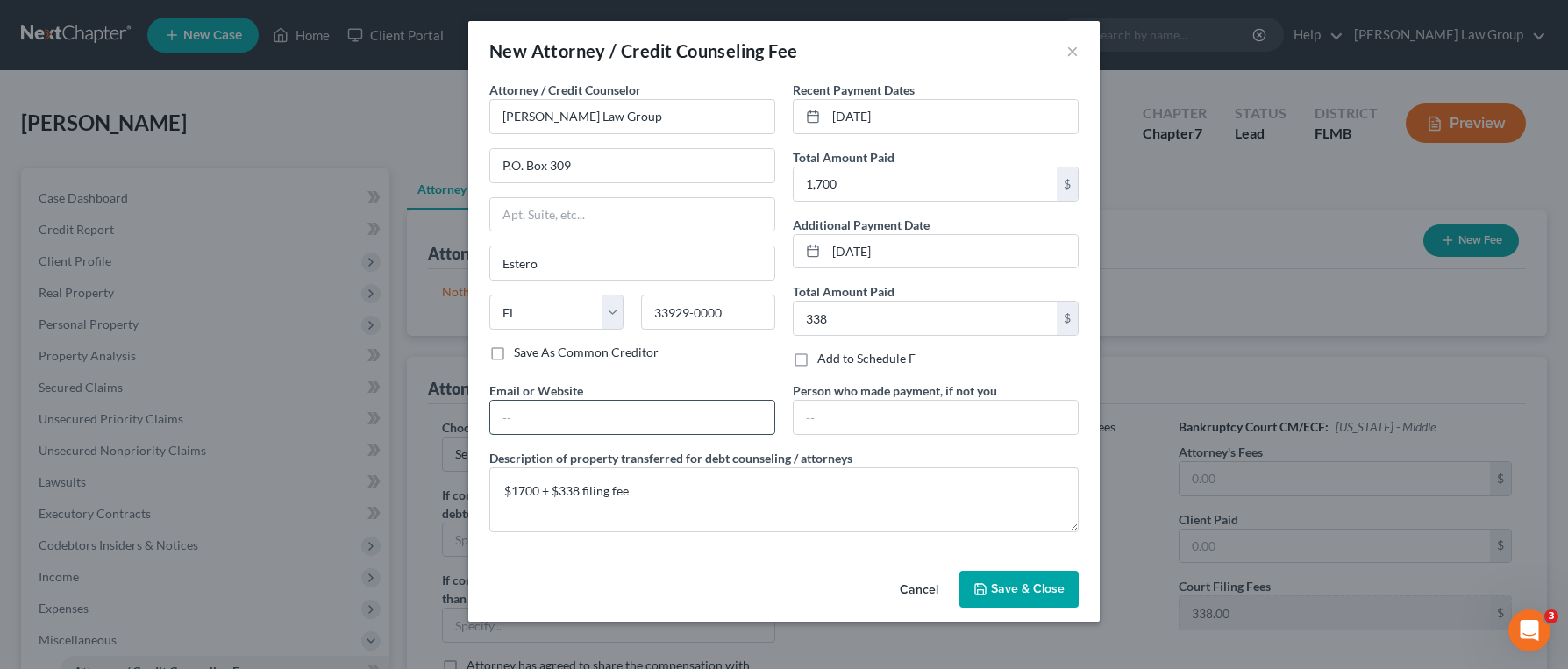
click at [647, 418] on input "text" at bounding box center [631, 417] width 284 height 33
type input "[DOMAIN_NAME]"
click at [1019, 591] on span "Save & Close" at bounding box center [1027, 590] width 74 height 15
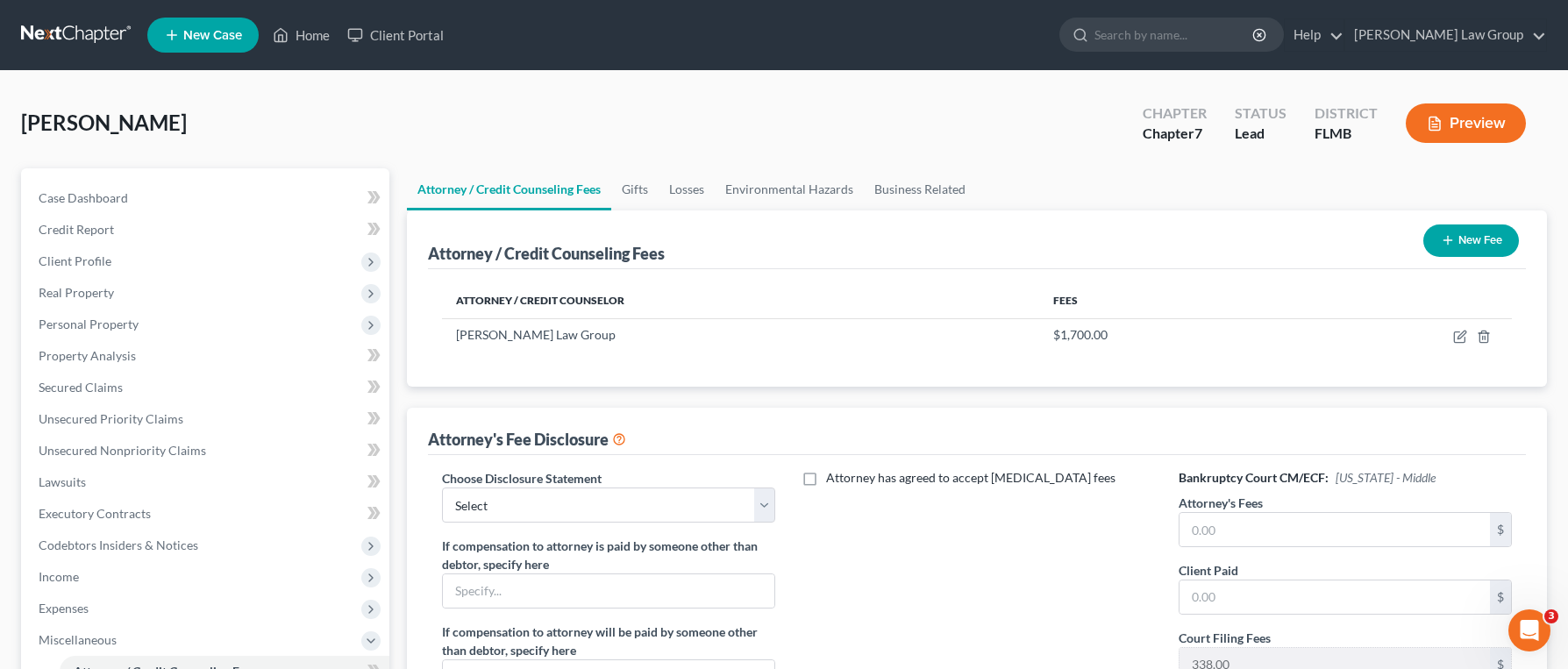
click at [1430, 256] on button "New Fee" at bounding box center [1471, 241] width 96 height 33
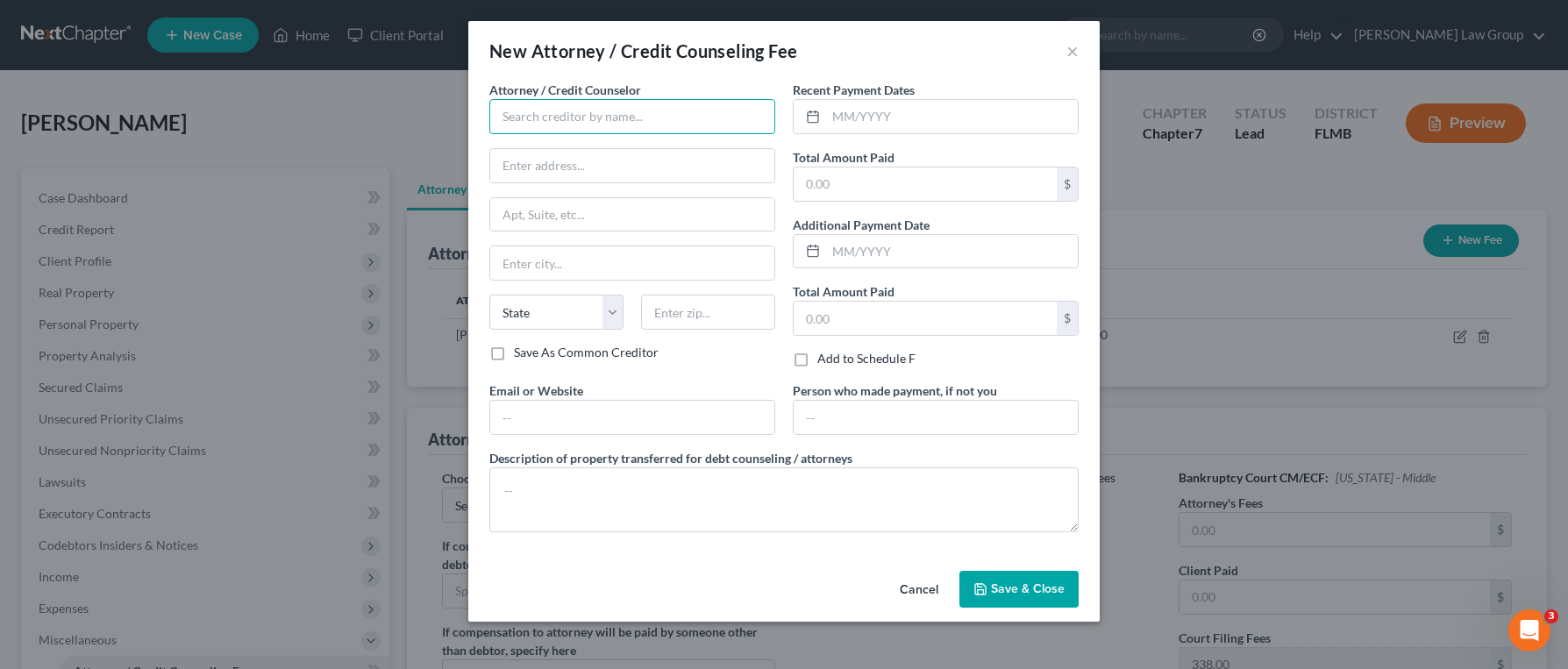
click at [599, 117] on input "text" at bounding box center [631, 117] width 286 height 35
click at [600, 140] on div "Money Sharp" at bounding box center [594, 147] width 183 height 17
type input "Money Sharp"
type input "[STREET_ADDRESS][PERSON_NAME]"
type input "[GEOGRAPHIC_DATA]"
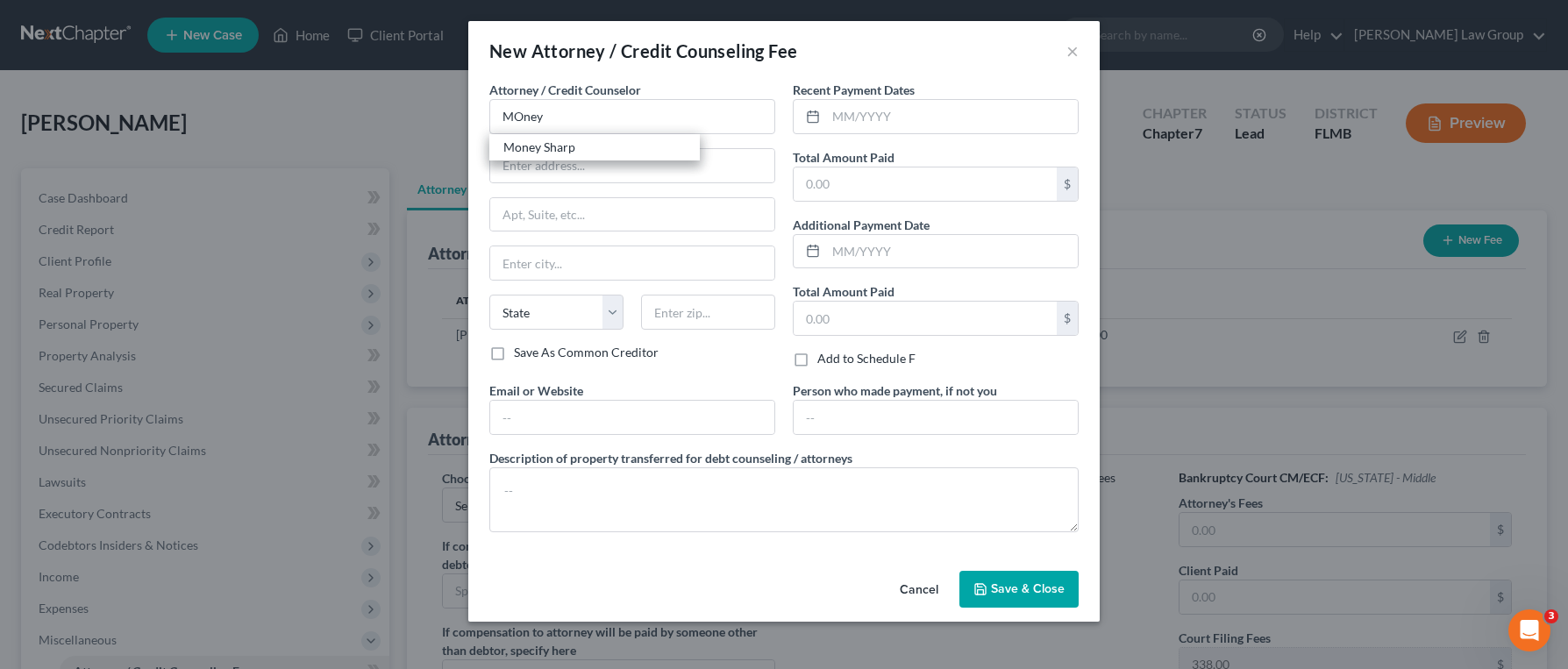
select select "14"
type input "60601"
click at [581, 409] on input "text" at bounding box center [631, 417] width 284 height 33
type input "[DOMAIN_NAME]"
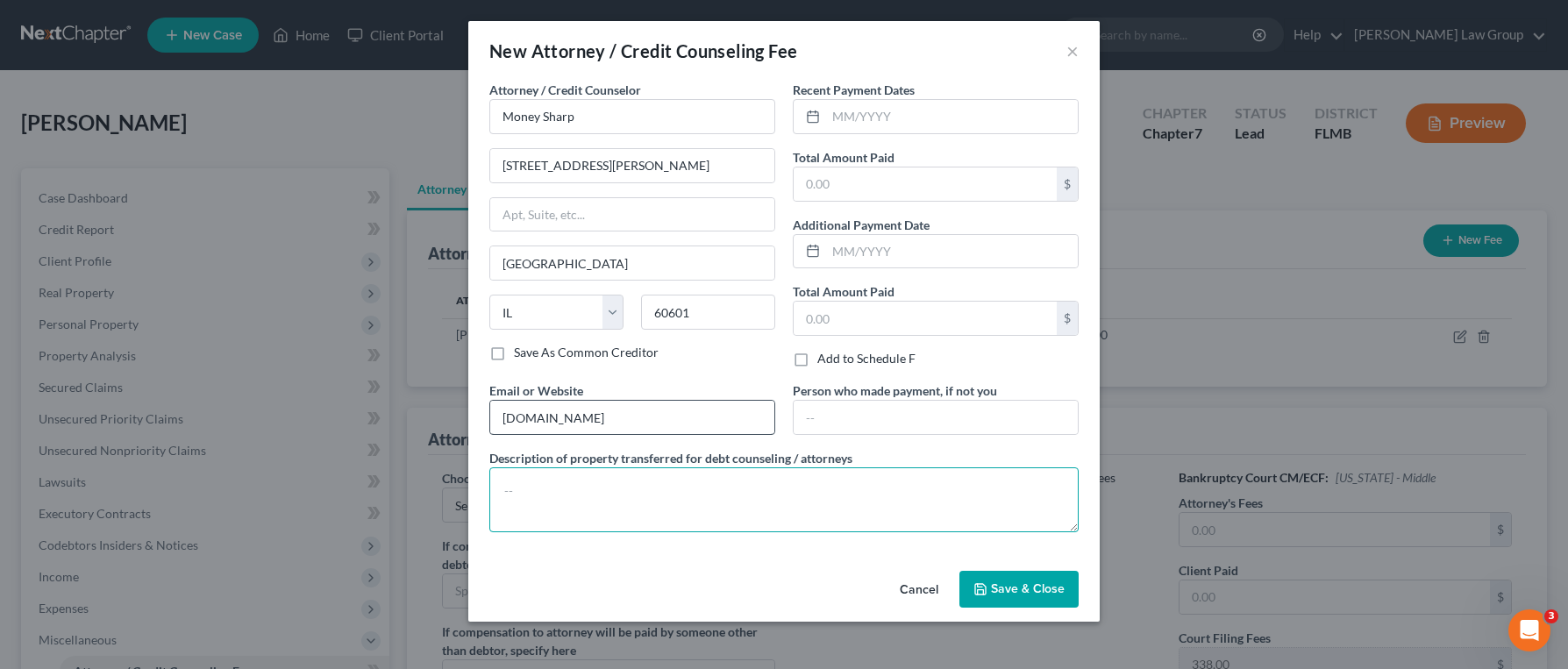
type textarea "$"
type textarea "Credit counseling"
click at [877, 121] on input "text" at bounding box center [951, 116] width 252 height 33
type input "[DATE]"
click at [921, 173] on input "text" at bounding box center [925, 184] width 263 height 33
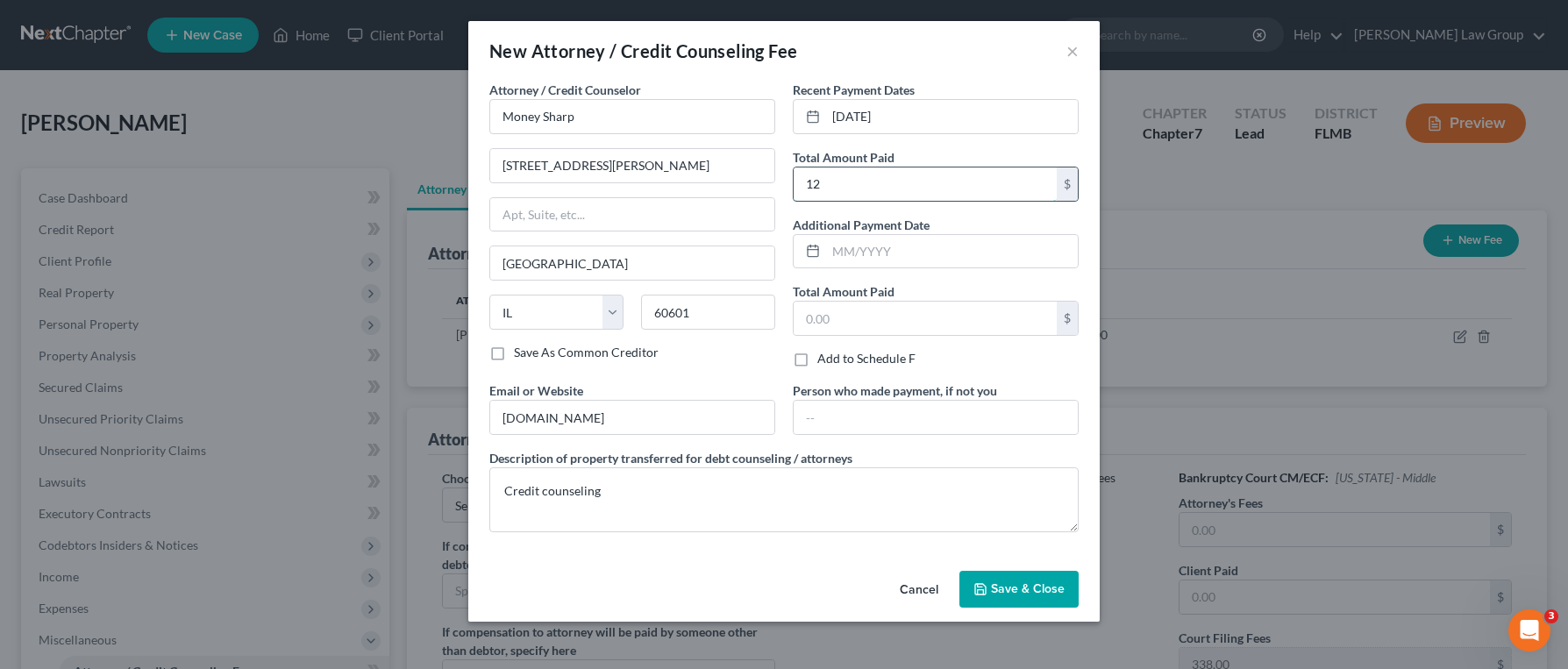
type input "1"
type input "11.99"
click at [1046, 586] on span "Save & Close" at bounding box center [1027, 590] width 74 height 15
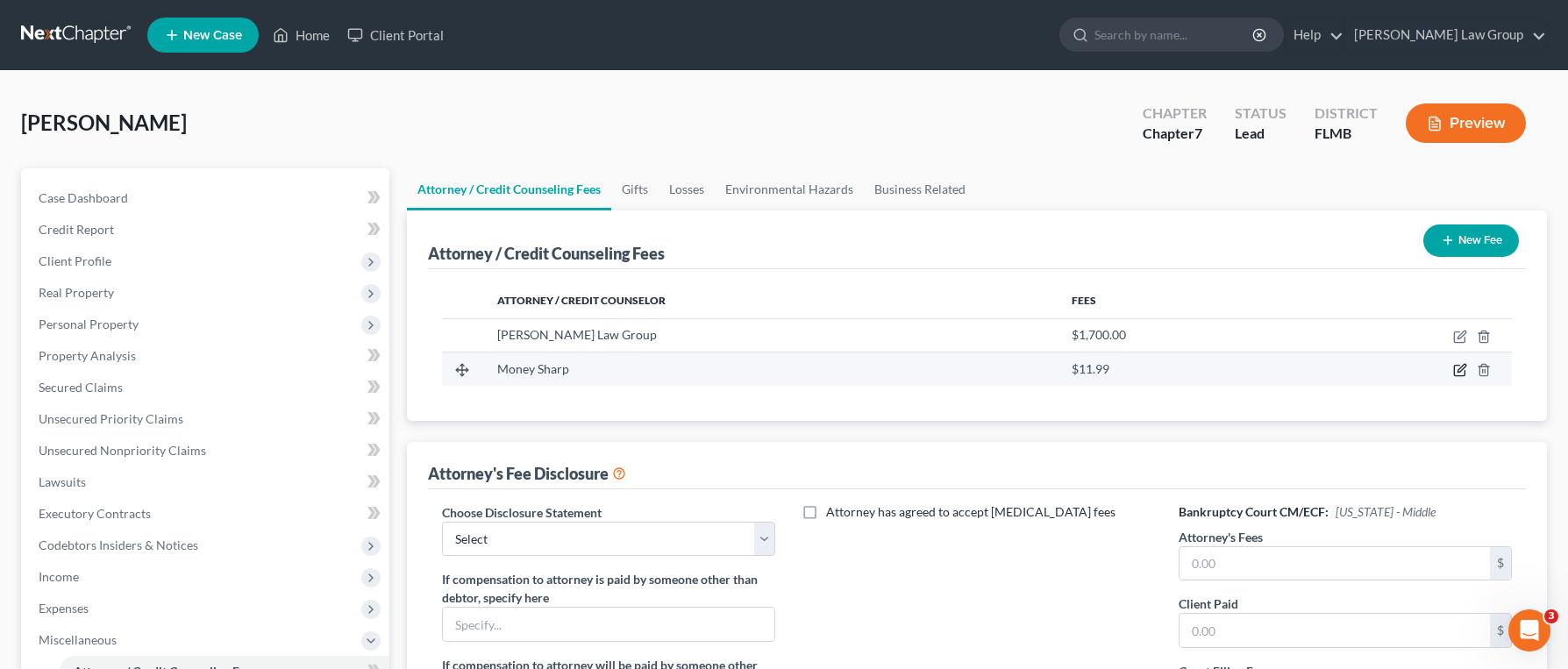
click at [1454, 371] on icon "button" at bounding box center [1459, 370] width 11 height 11
select select "14"
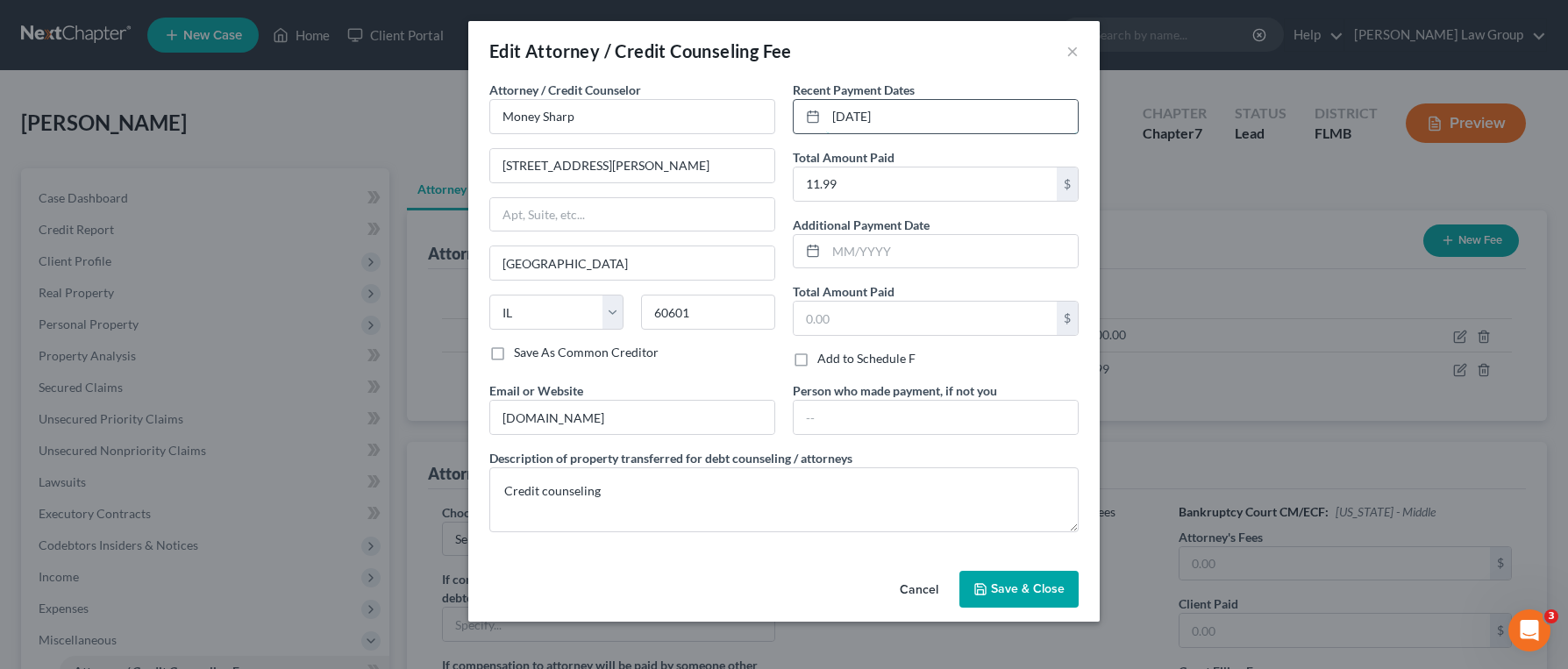
click at [1008, 110] on input "[DATE]" at bounding box center [951, 116] width 252 height 33
drag, startPoint x: 1009, startPoint y: 120, endPoint x: 736, endPoint y: 110, distance: 273.2
click at [736, 110] on div "Attorney / Credit Counselor * Money Sharp [STREET_ADDRESS][GEOGRAPHIC_DATA][PER…" at bounding box center [784, 313] width 607 height 466
type input "[DATE]"
click at [1016, 586] on span "Save & Close" at bounding box center [1027, 590] width 74 height 15
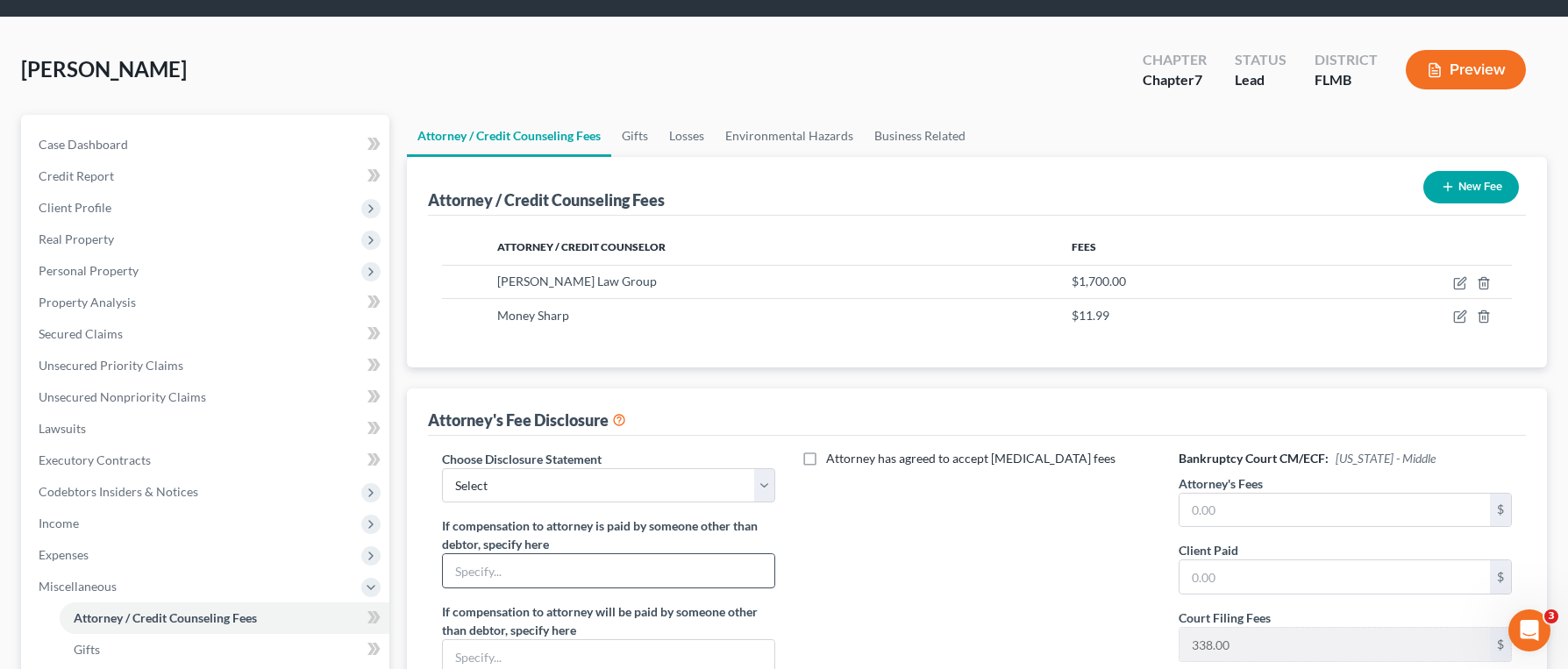
scroll to position [164, 0]
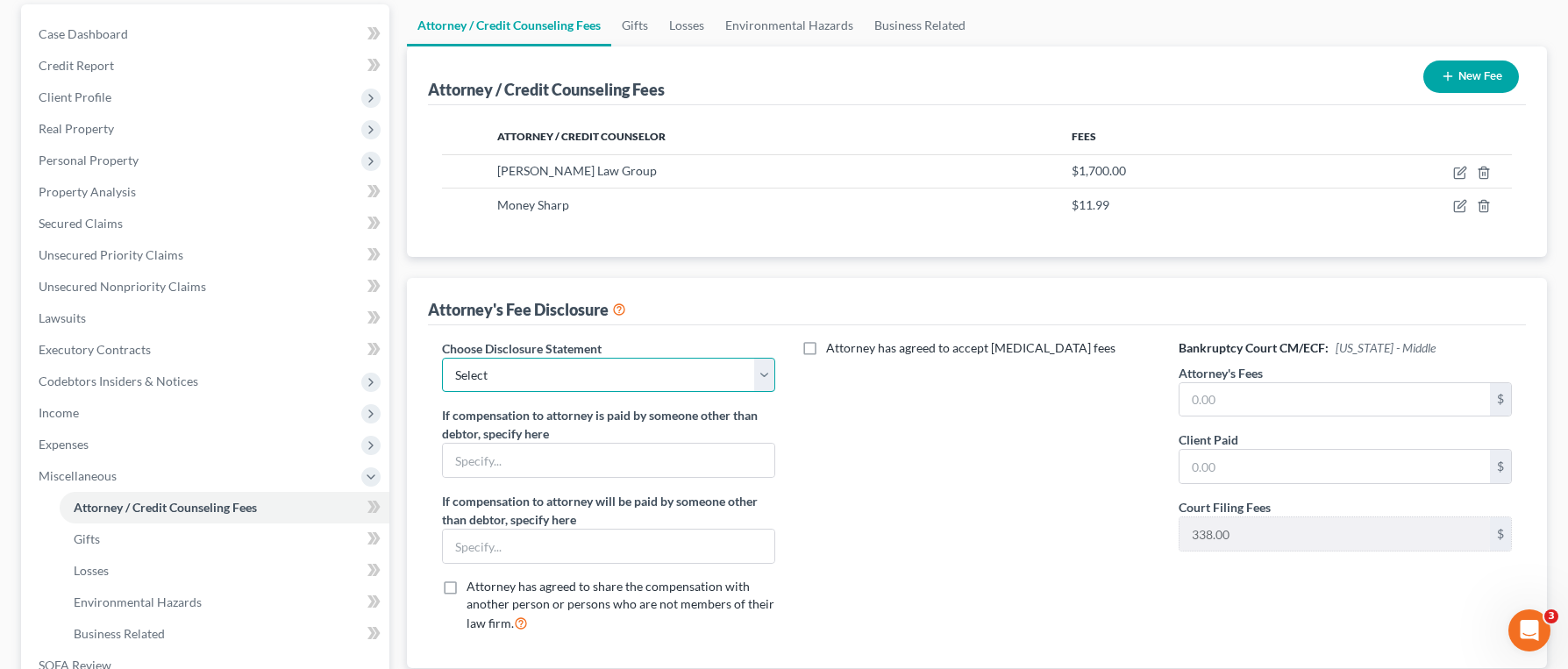
click at [600, 379] on select "Select Disclosure" at bounding box center [608, 375] width 333 height 35
select select "0"
click at [442, 358] on select "Select Disclosure" at bounding box center [608, 375] width 333 height 35
click at [1219, 394] on input "text" at bounding box center [1335, 400] width 310 height 33
type input "1700"
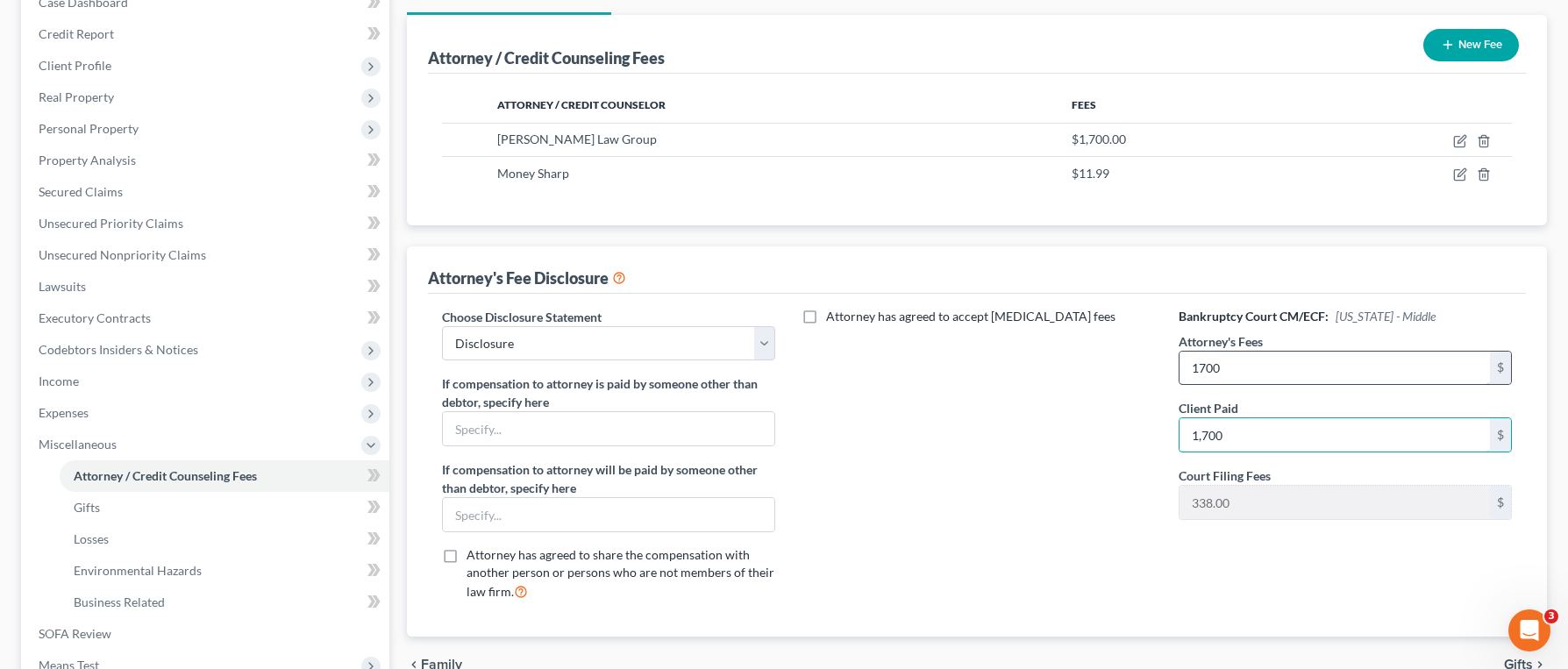
scroll to position [421, 0]
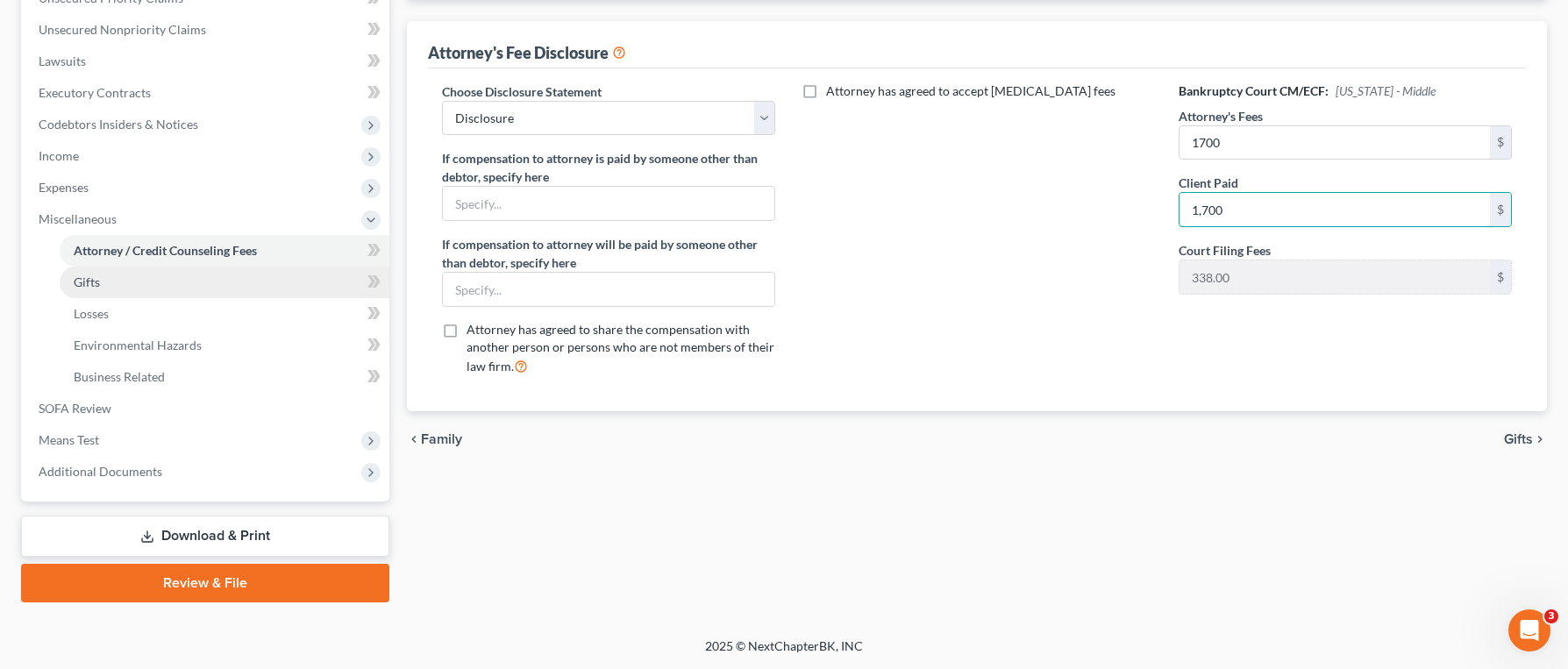
type input "1,700"
click at [189, 289] on link "Gifts" at bounding box center [224, 282] width 330 height 32
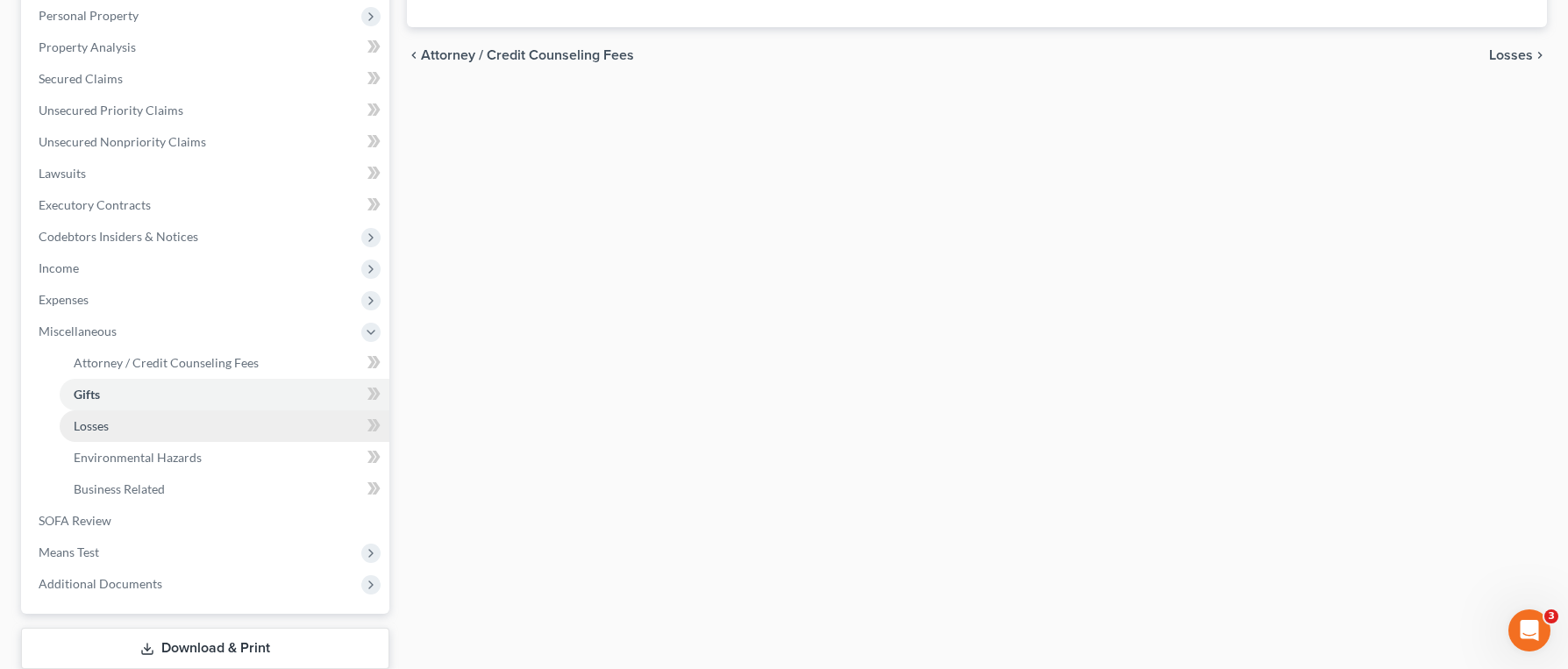
scroll to position [421, 0]
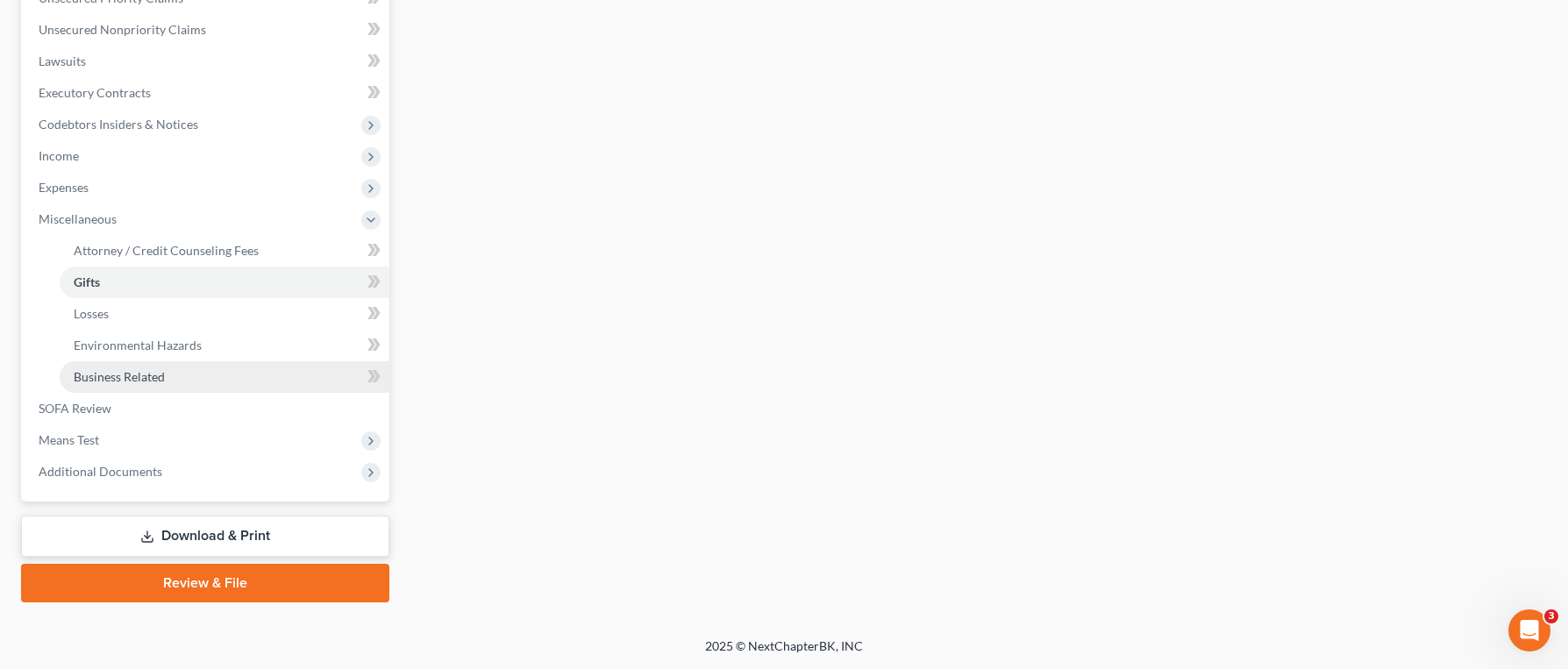
click at [208, 371] on link "Business Related" at bounding box center [224, 377] width 330 height 32
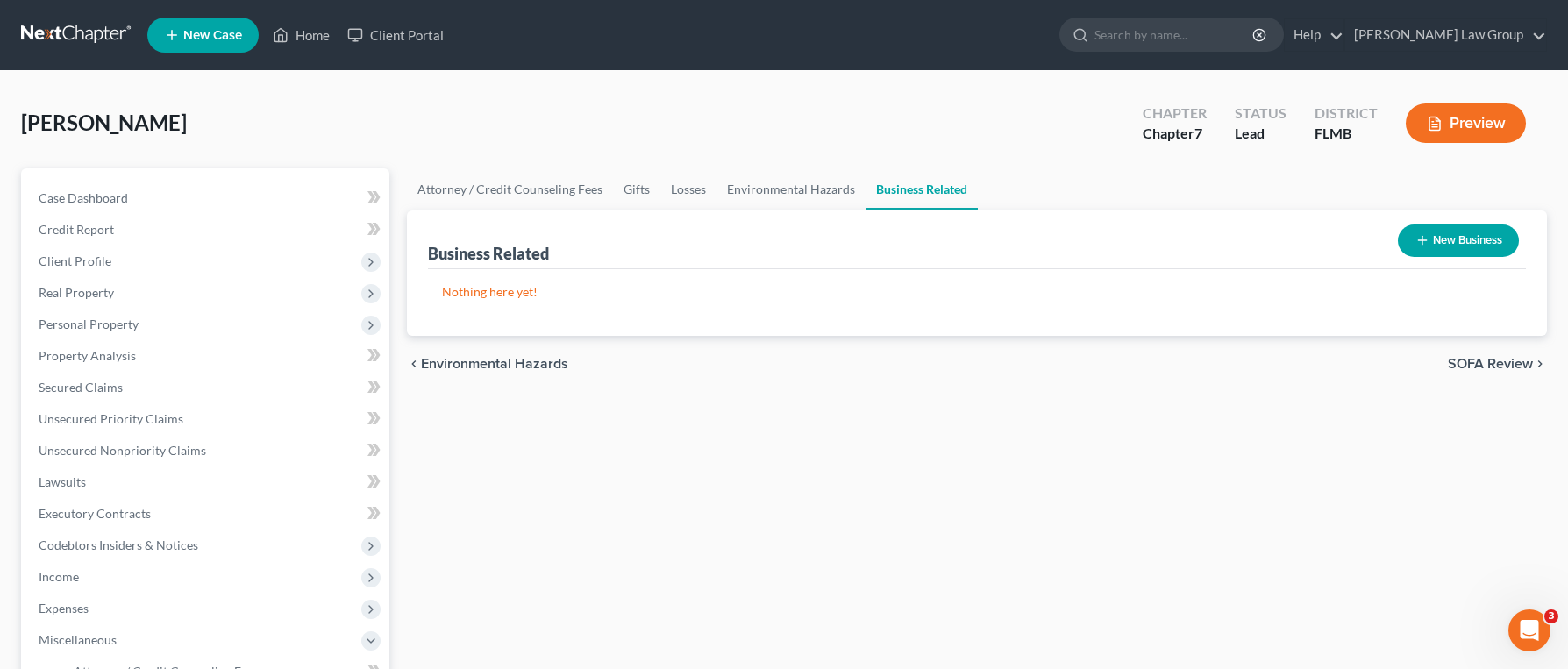
click at [1455, 243] on button "New Business" at bounding box center [1458, 241] width 121 height 33
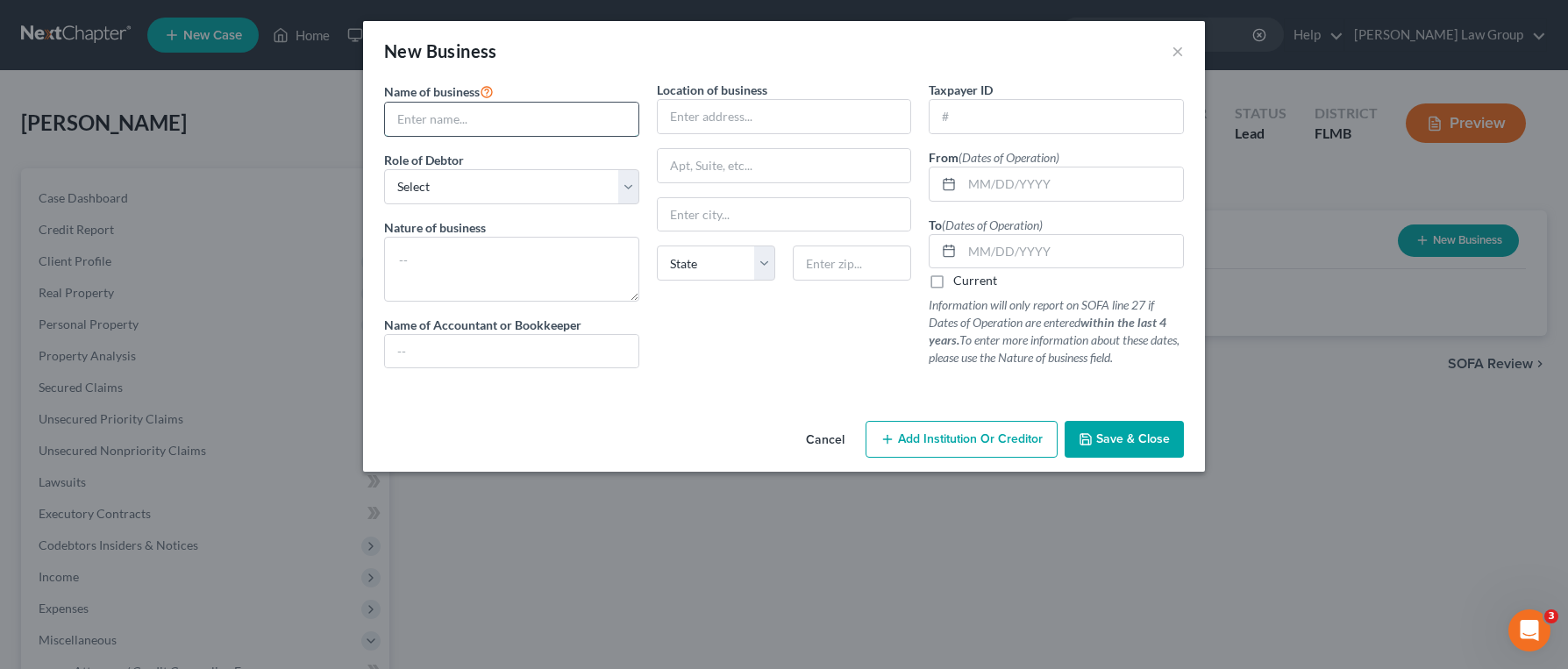
click at [541, 123] on input "text" at bounding box center [511, 119] width 254 height 33
type input "Heimalbo LLC"
click at [525, 180] on select "Select A member of a limited liability company (LLC) or limited liability partn…" at bounding box center [511, 187] width 255 height 35
select select "member"
click at [384, 169] on select "Select A member of a limited liability company (LLC) or limited liability partn…" at bounding box center [511, 187] width 255 height 35
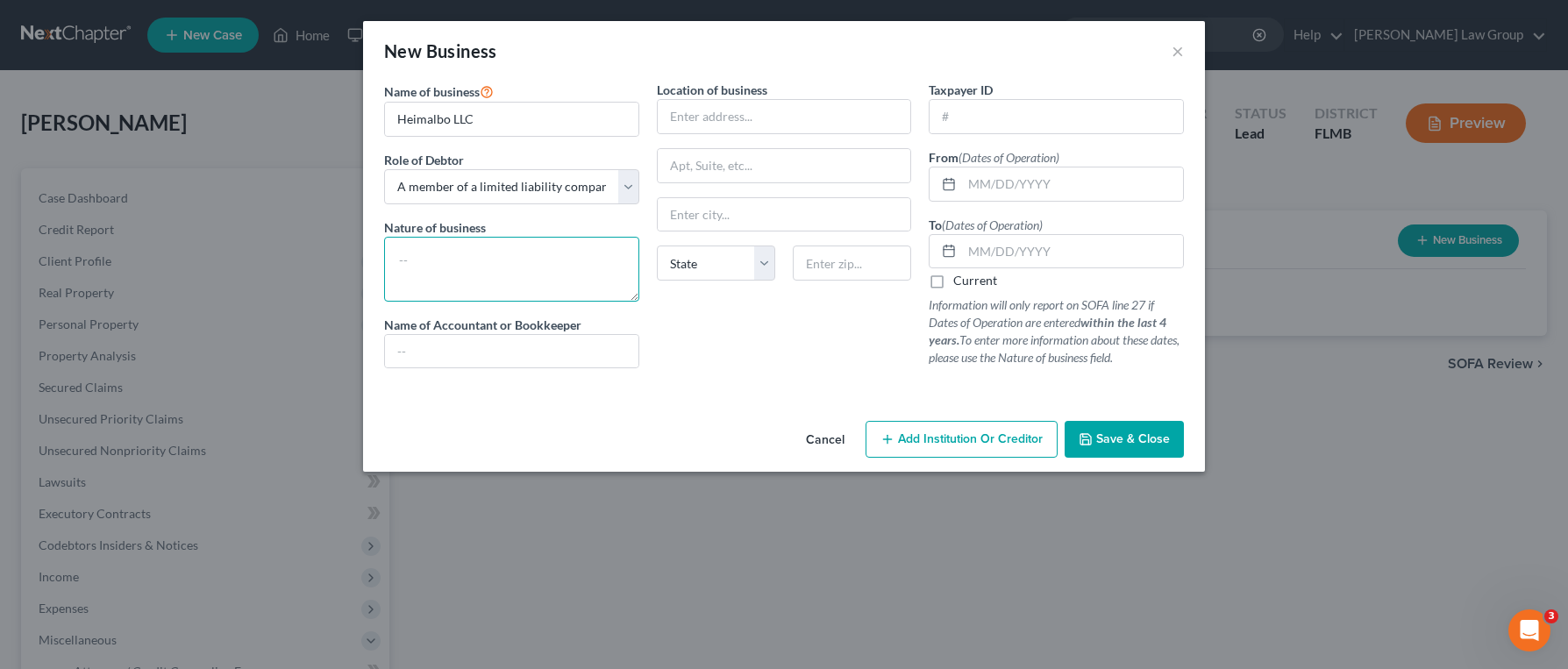
click at [508, 268] on textarea at bounding box center [511, 269] width 255 height 65
click at [701, 115] on input "text" at bounding box center [784, 116] width 254 height 33
type input "[STREET_ADDRESS]"
click at [1047, 181] on input "text" at bounding box center [1071, 184] width 221 height 33
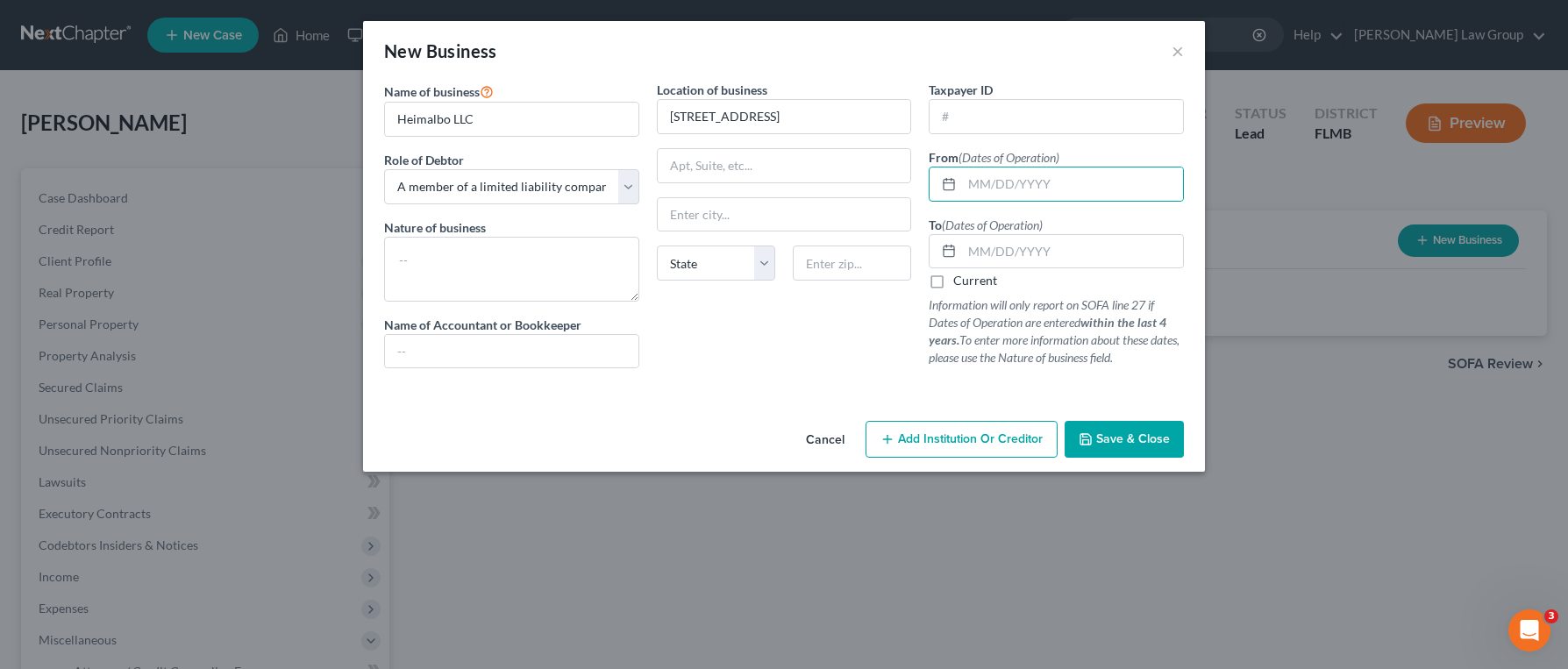
click at [967, 279] on label "Current" at bounding box center [975, 280] width 44 height 17
click at [967, 279] on input "Current" at bounding box center [966, 278] width 11 height 11
checkbox input "true"
click at [1098, 434] on span "Save & Close" at bounding box center [1133, 439] width 74 height 15
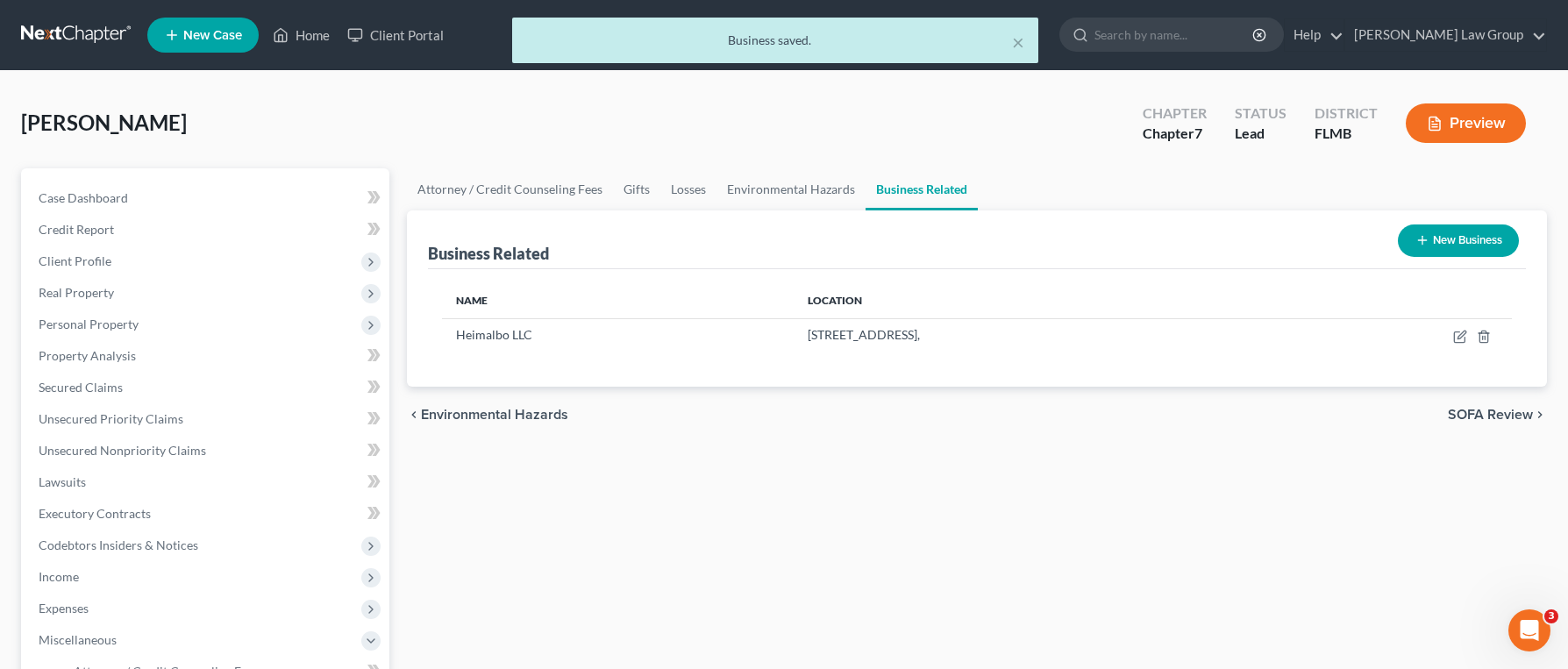
click at [1472, 247] on button "New Business" at bounding box center [1458, 241] width 121 height 33
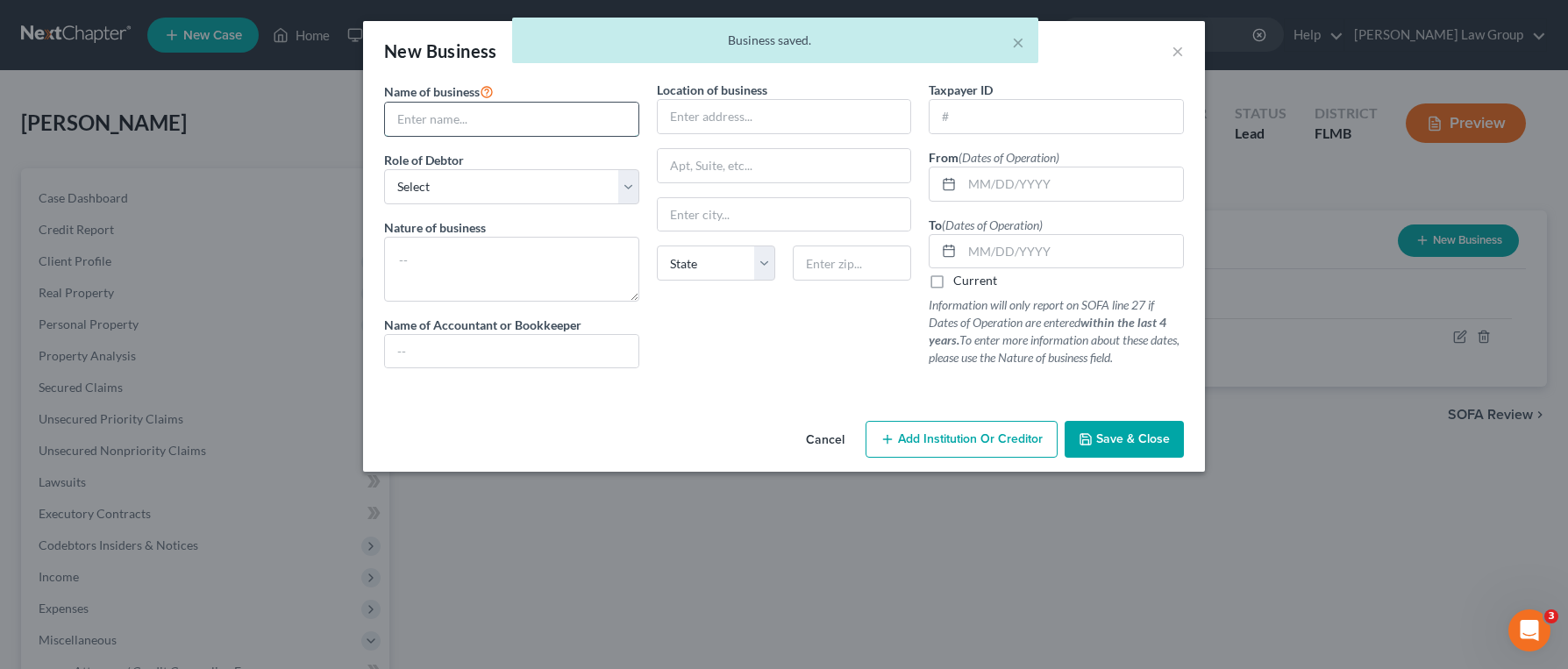
click at [541, 108] on input "text" at bounding box center [511, 119] width 254 height 33
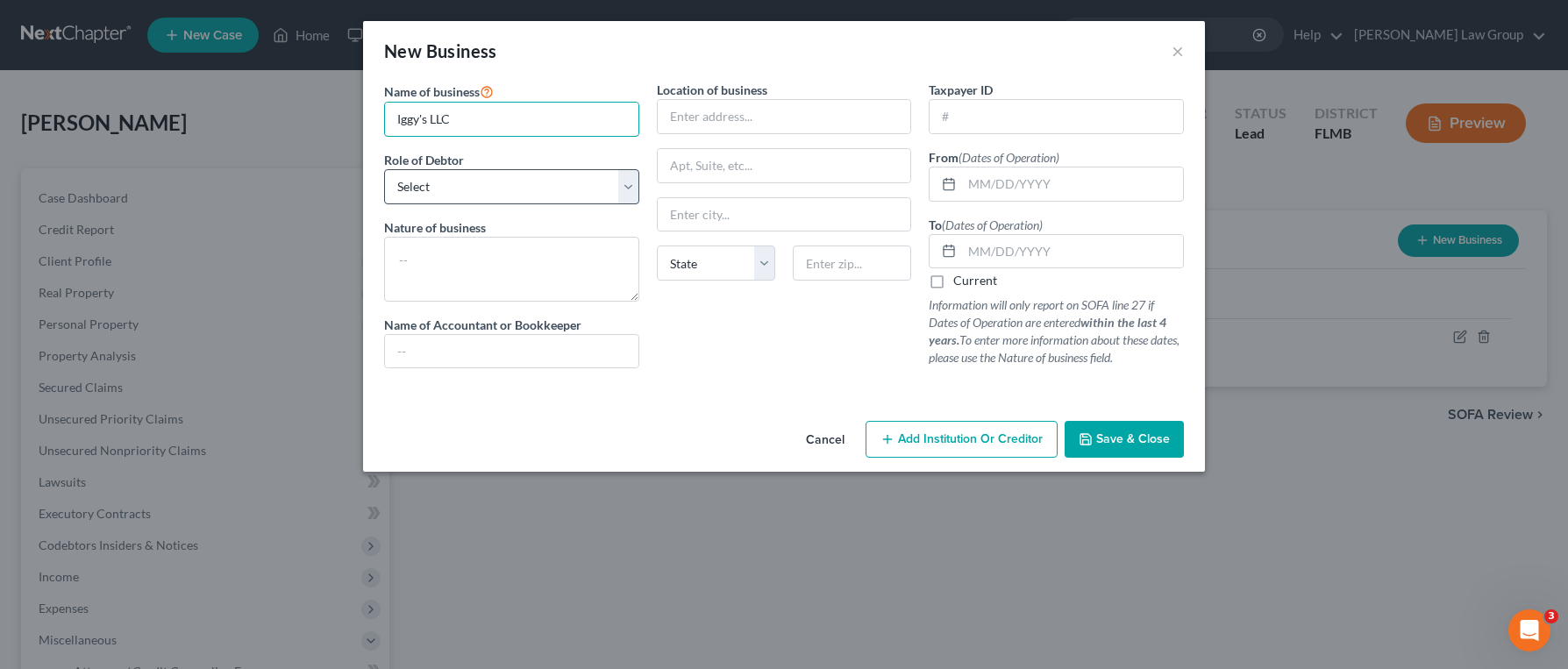
type input "Iggy's LLC"
click at [515, 190] on select "Select A member of a limited liability company (LLC) or limited liability partn…" at bounding box center [511, 187] width 255 height 35
select select "member"
click at [384, 169] on select "Select A member of a limited liability company (LLC) or limited liability partn…" at bounding box center [511, 187] width 255 height 35
click at [503, 275] on textarea at bounding box center [511, 269] width 255 height 65
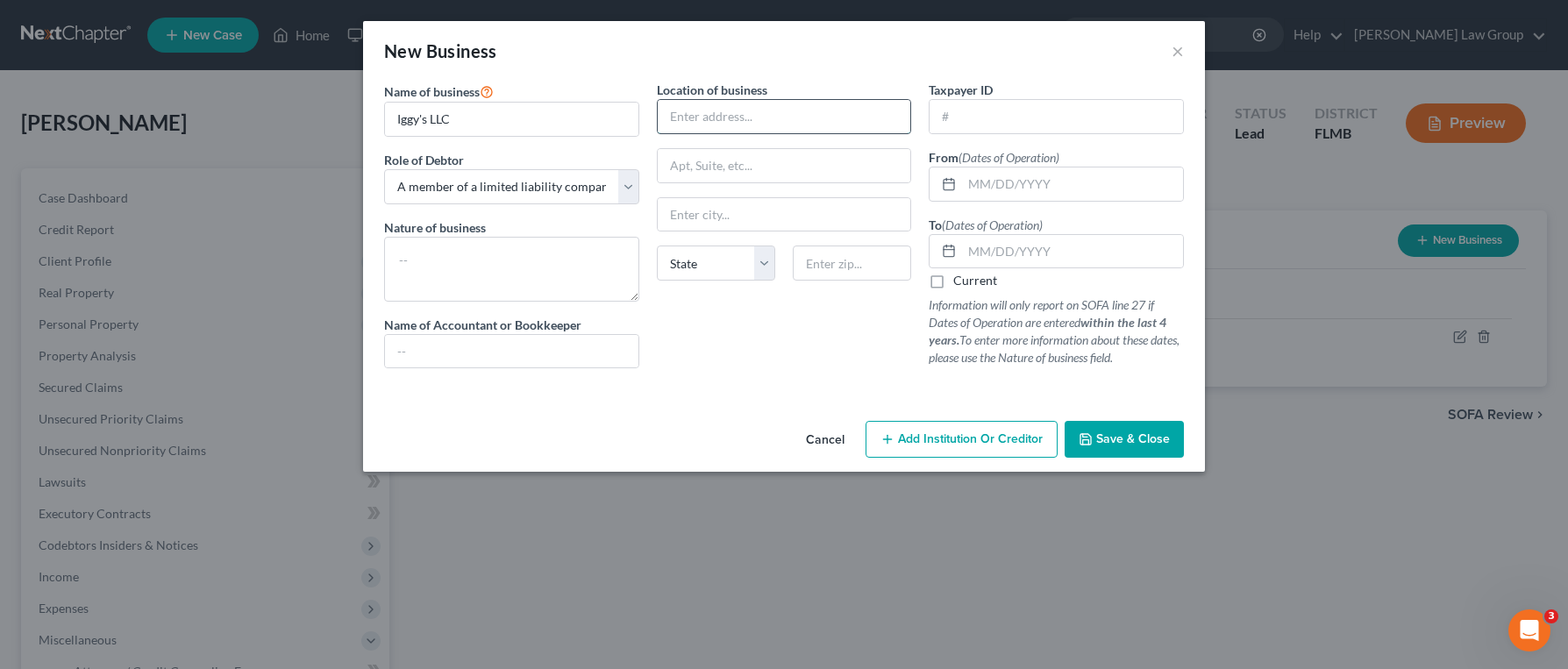
click at [714, 128] on input "text" at bounding box center [784, 116] width 254 height 33
type input "[STREET_ADDRESS]"
click at [837, 268] on input "text" at bounding box center [852, 263] width 119 height 35
type input "33991"
type input "[GEOGRAPHIC_DATA]"
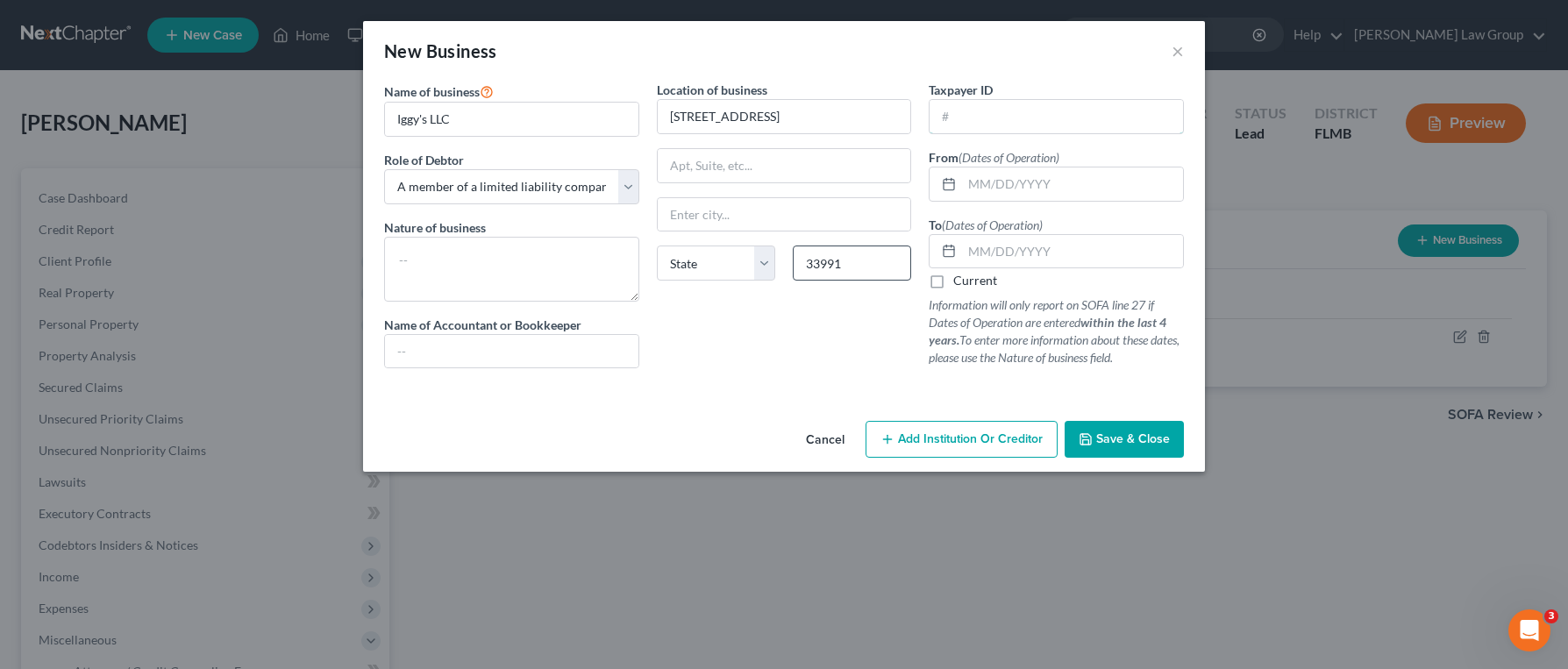
select select "9"
click at [1004, 190] on input "text" at bounding box center [1071, 184] width 221 height 33
click at [1036, 163] on span "(Dates of Operation)" at bounding box center [1008, 158] width 100 height 15
click at [1035, 180] on input "text" at bounding box center [1071, 184] width 221 height 33
type input "[DATE]"
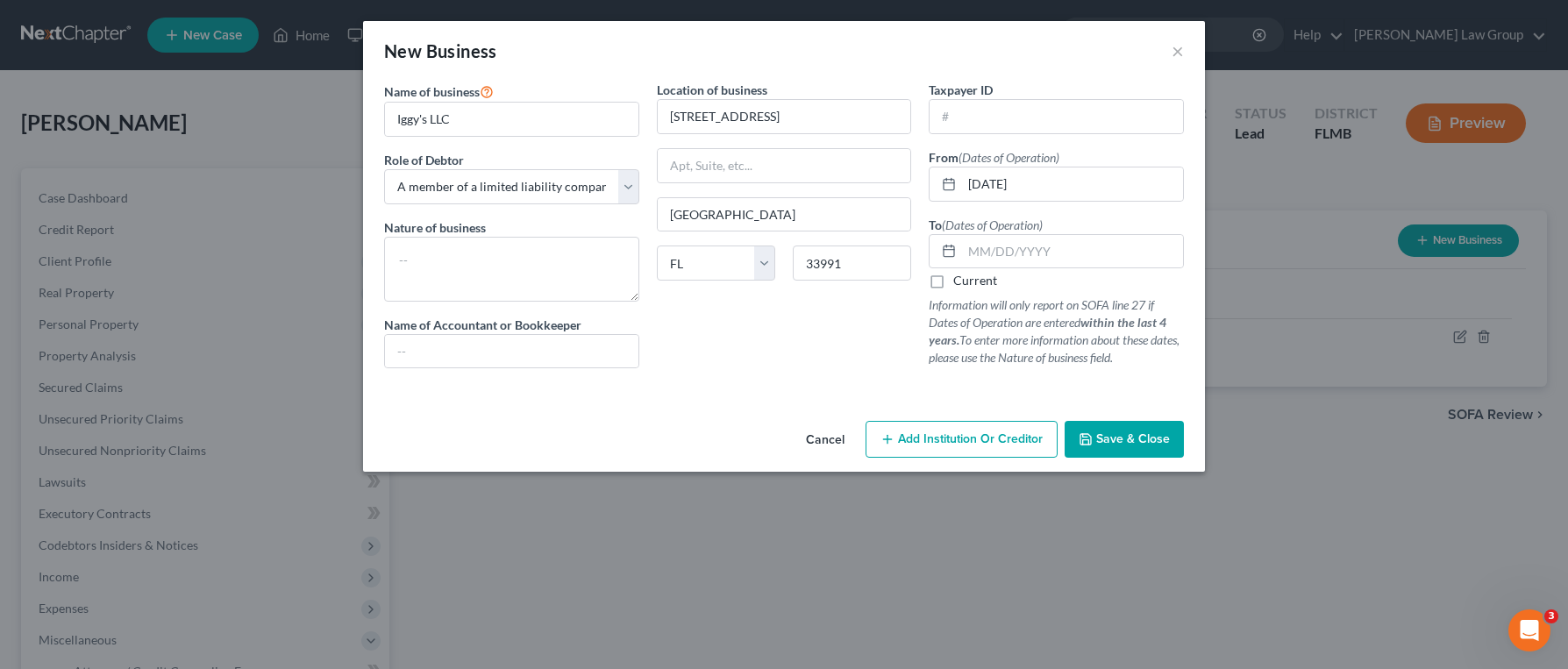
click at [989, 286] on label "Current" at bounding box center [975, 280] width 44 height 17
click at [972, 283] on input "Current" at bounding box center [966, 278] width 11 height 11
checkbox input "true"
click at [1146, 433] on span "Save & Close" at bounding box center [1133, 439] width 74 height 15
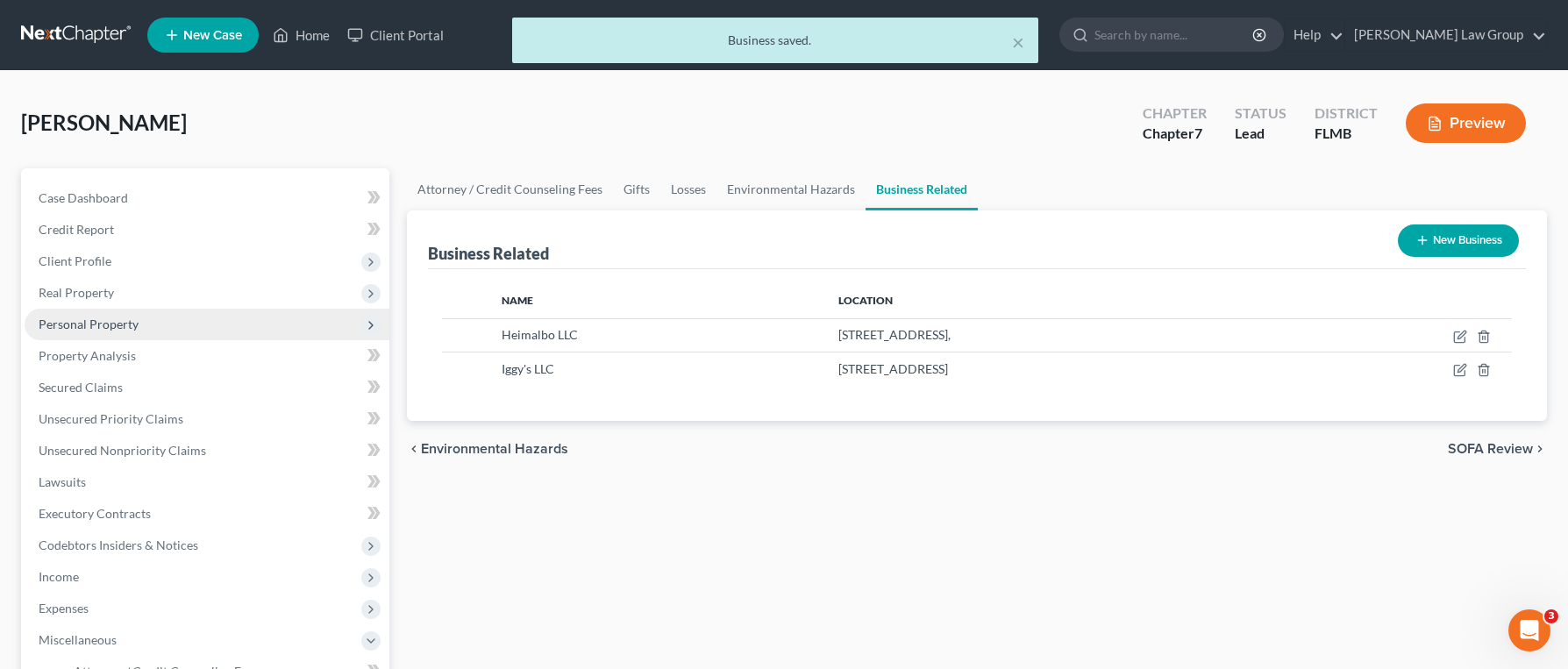
click at [161, 322] on span "Personal Property" at bounding box center [207, 324] width 364 height 32
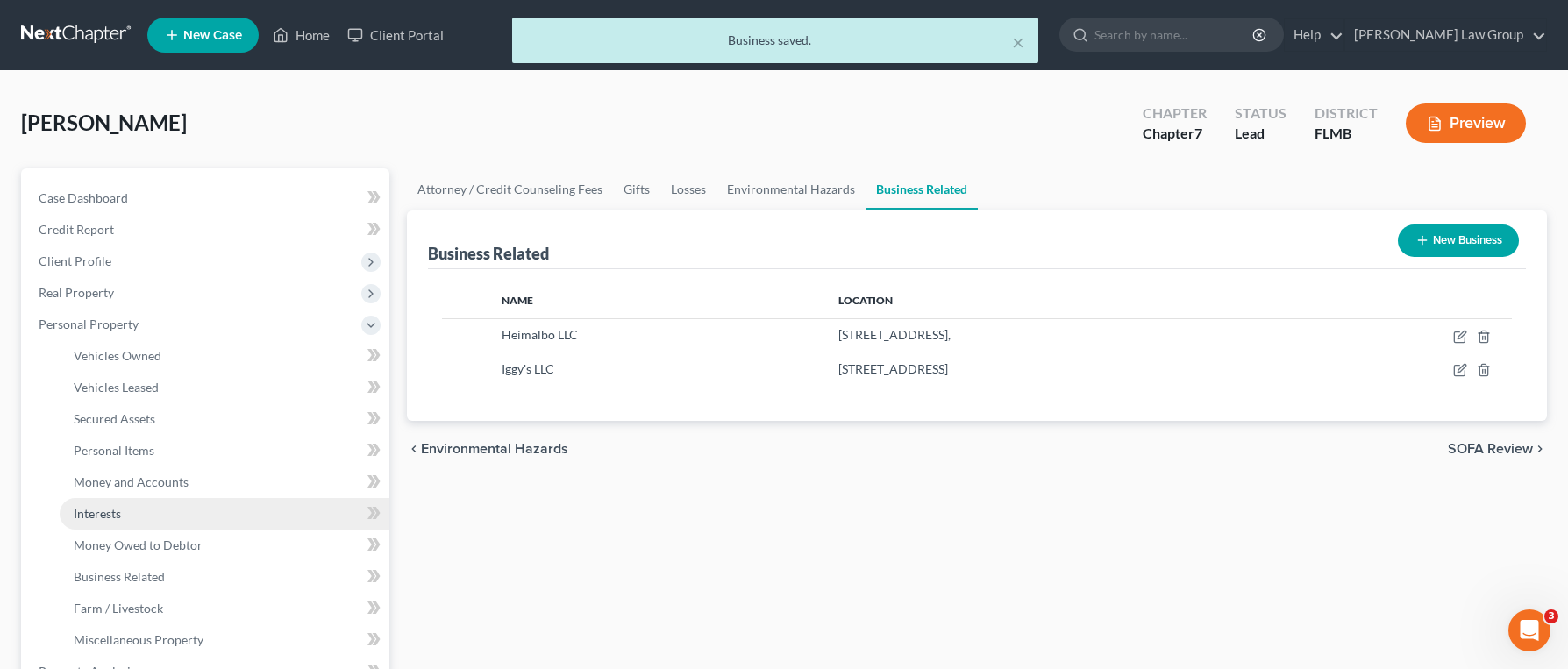
click at [204, 519] on link "Interests" at bounding box center [224, 514] width 330 height 32
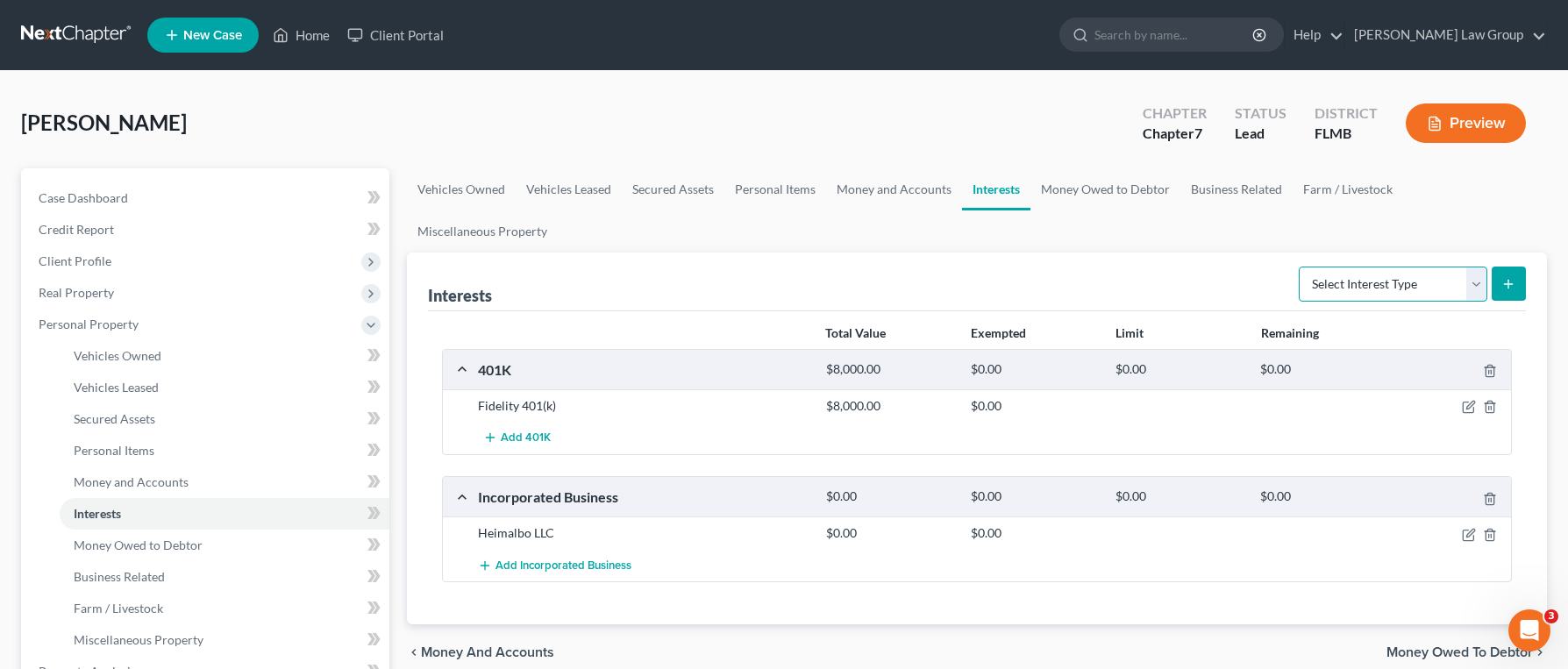
click at [1411, 267] on select "Select Interest Type 401K Annuity Bond Education IRA Government Bond Government…" at bounding box center [1392, 284] width 188 height 35
select select "incorporated_business"
click at [1300, 267] on select "Select Interest Type 401K Annuity Bond Education IRA Government Bond Government…" at bounding box center [1392, 284] width 188 height 35
click at [1519, 267] on button "submit" at bounding box center [1509, 284] width 34 height 34
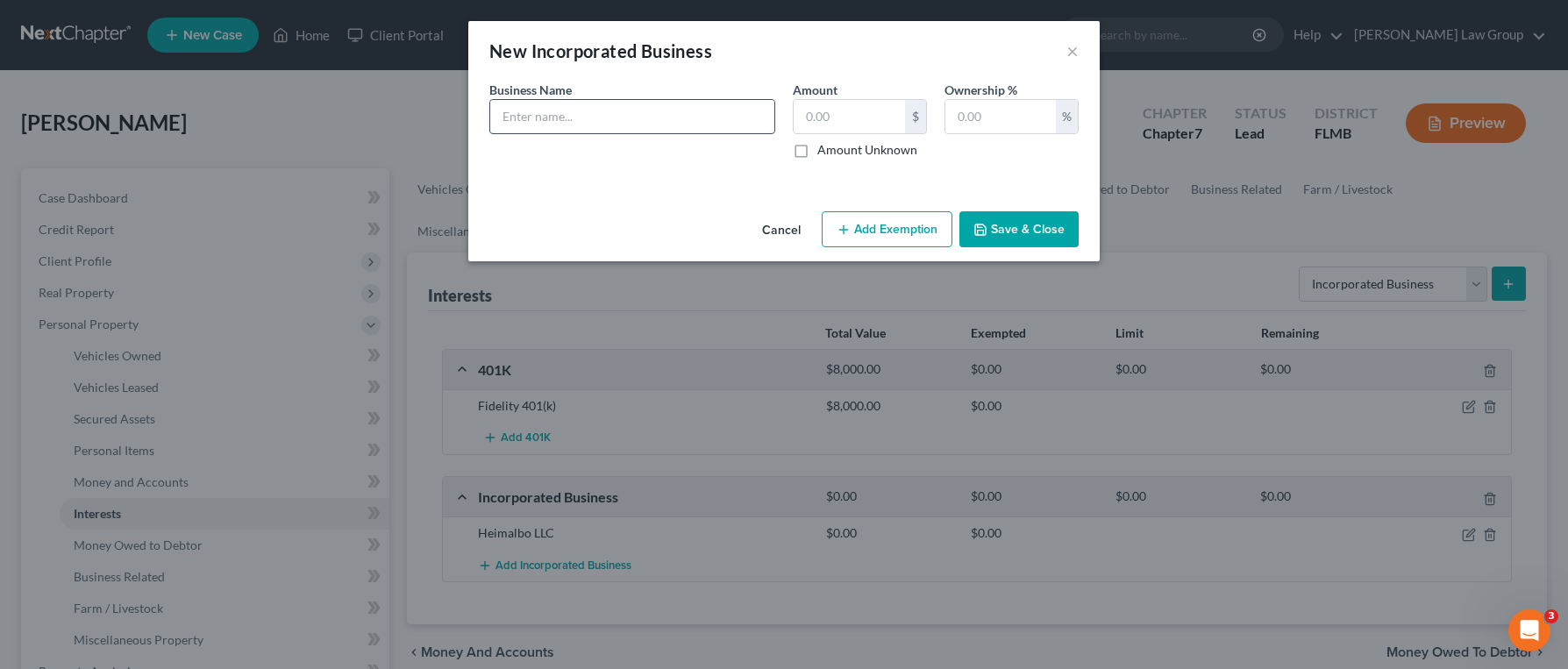
click at [647, 131] on input "text" at bounding box center [631, 116] width 284 height 33
type input "Iggy's LLC"
click at [835, 120] on input "text" at bounding box center [850, 116] width 111 height 33
type input "0"
click at [981, 119] on input "text" at bounding box center [1000, 116] width 110 height 33
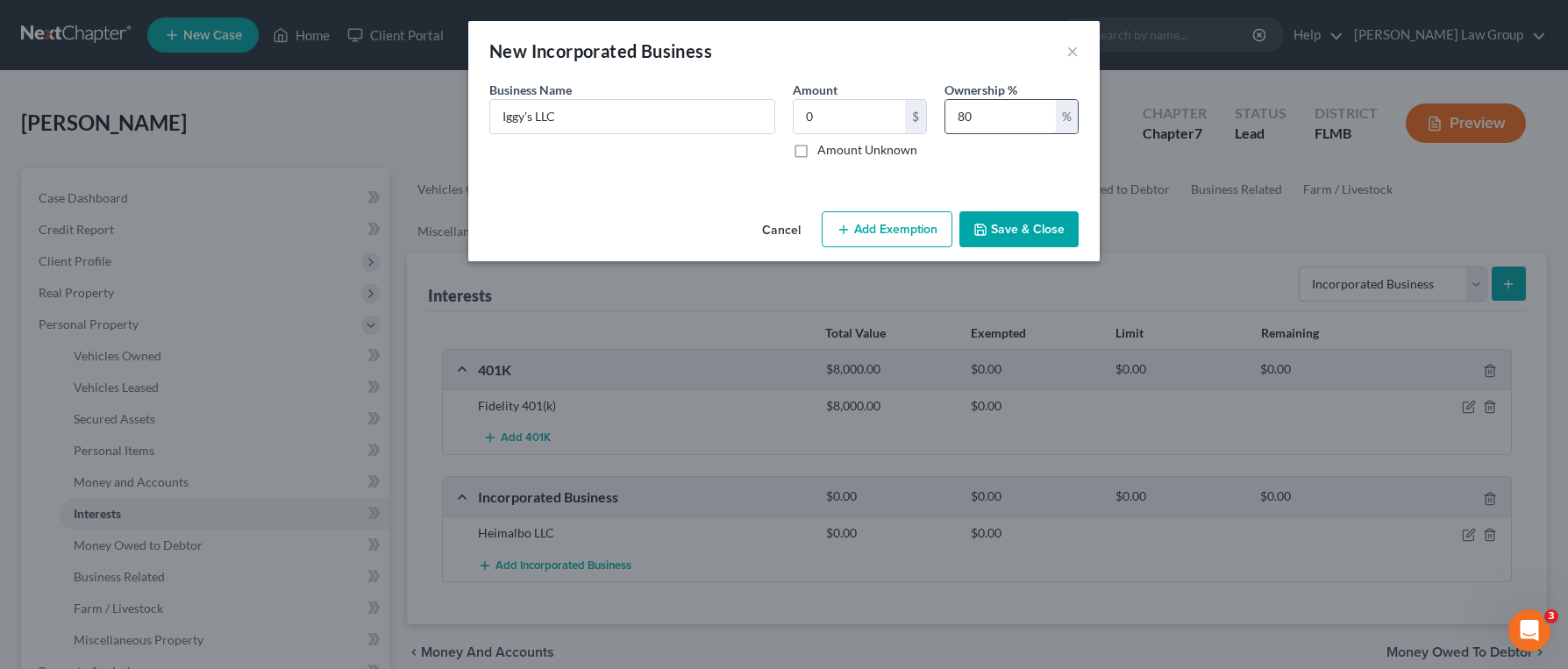
type input "8"
type input "20"
click at [1056, 220] on button "Save & Close" at bounding box center [1019, 230] width 120 height 36
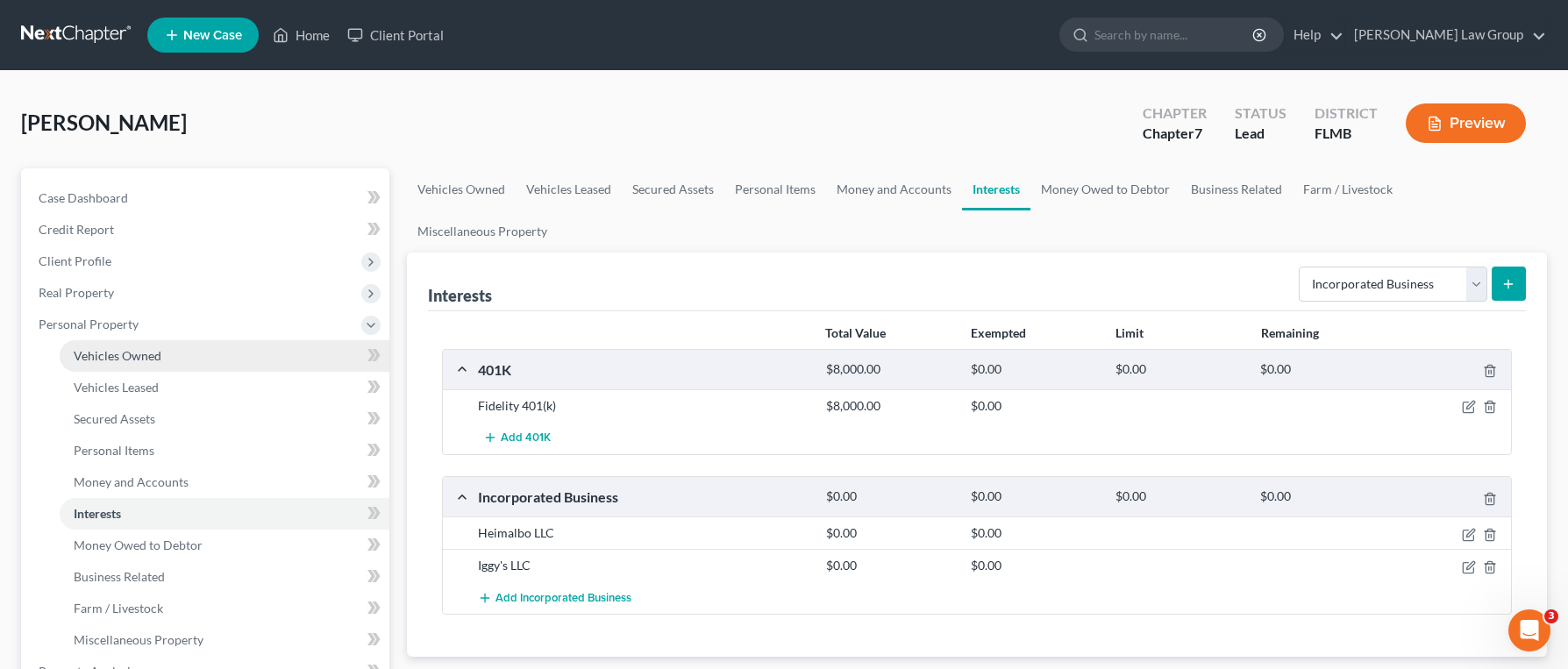
click at [271, 359] on link "Vehicles Owned" at bounding box center [224, 356] width 330 height 32
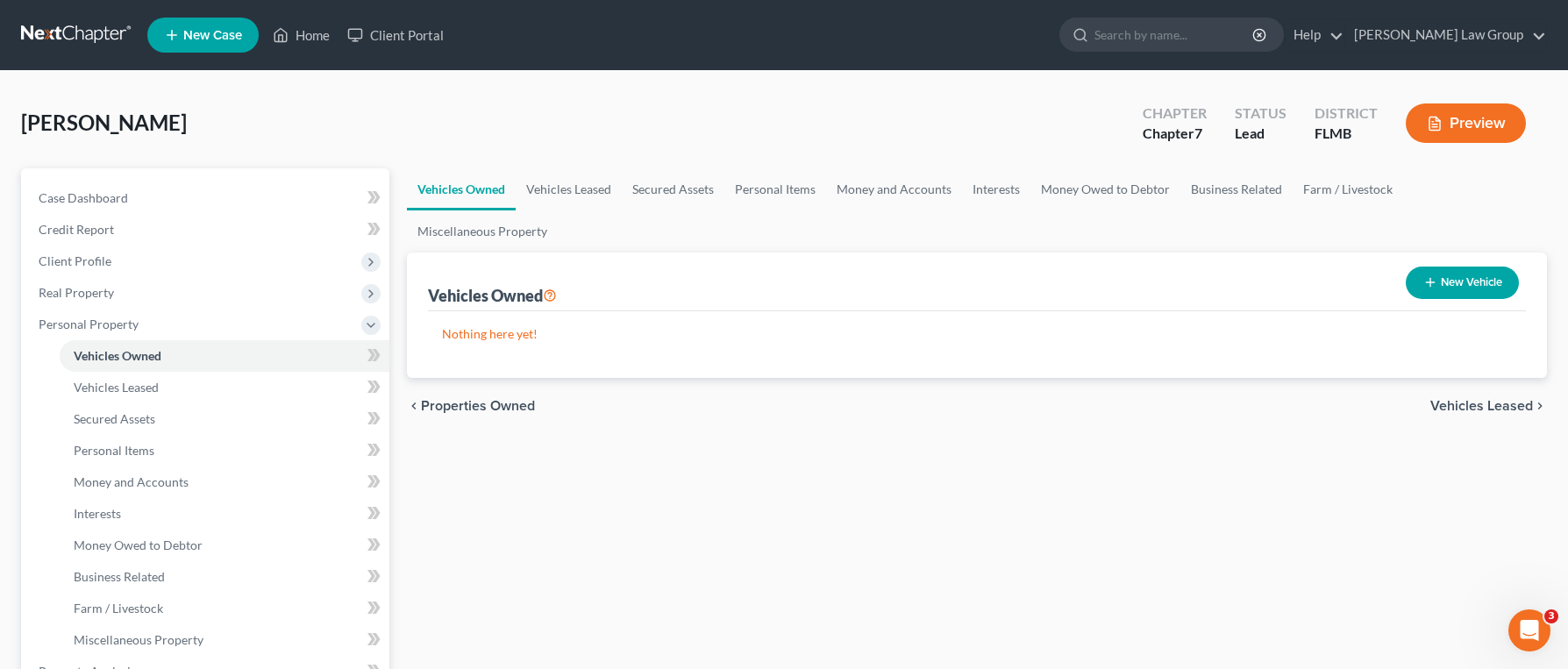
click at [1453, 267] on button "New Vehicle" at bounding box center [1462, 283] width 113 height 33
select select "0"
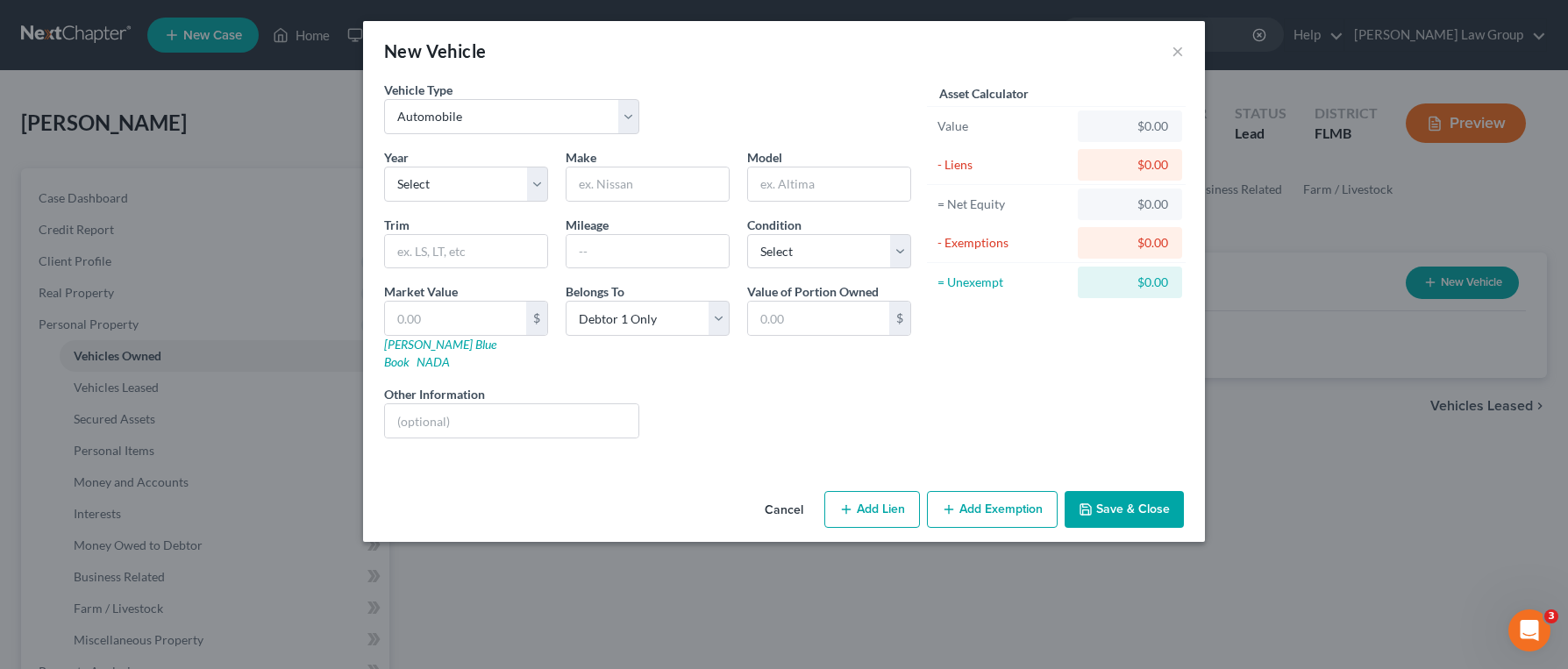
click at [488, 160] on div "Year Select 2026 2025 2024 2023 2022 2021 2020 2019 2018 2017 2016 2015 2014 20…" at bounding box center [466, 175] width 182 height 54
click at [482, 199] on select "Select 2026 2025 2024 2023 2022 2021 2020 2019 2018 2017 2016 2015 2014 2013 20…" at bounding box center [465, 184] width 164 height 35
select select "21"
click at [384, 167] on select "Select 2026 2025 2024 2023 2022 2021 2020 2019 2018 2017 2016 2015 2014 2013 20…" at bounding box center [465, 184] width 164 height 35
click at [654, 181] on input "text" at bounding box center [648, 184] width 163 height 33
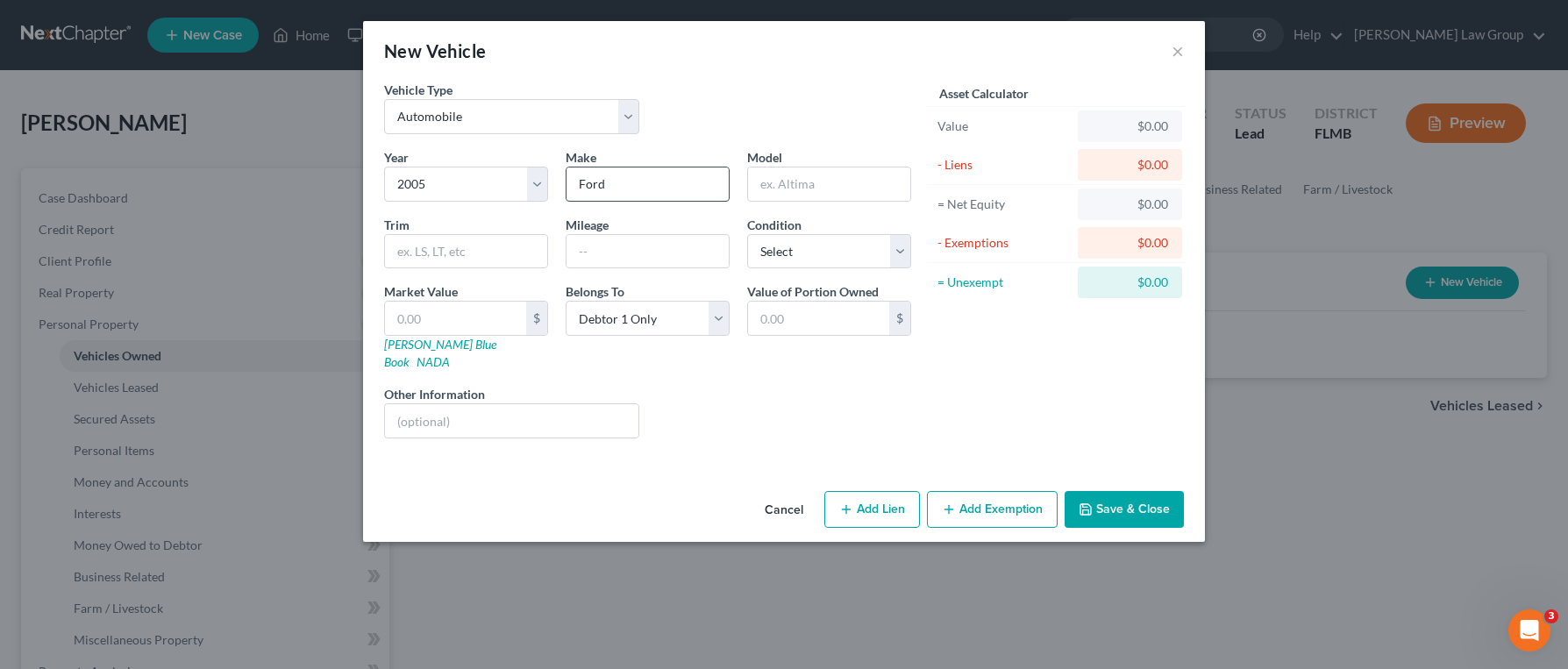
type input "Ford"
type input "F150"
select select "3"
click at [747, 234] on select "Select Excellent Very Good Good Fair Poor" at bounding box center [828, 252] width 164 height 35
click at [478, 324] on input "text" at bounding box center [455, 318] width 142 height 33
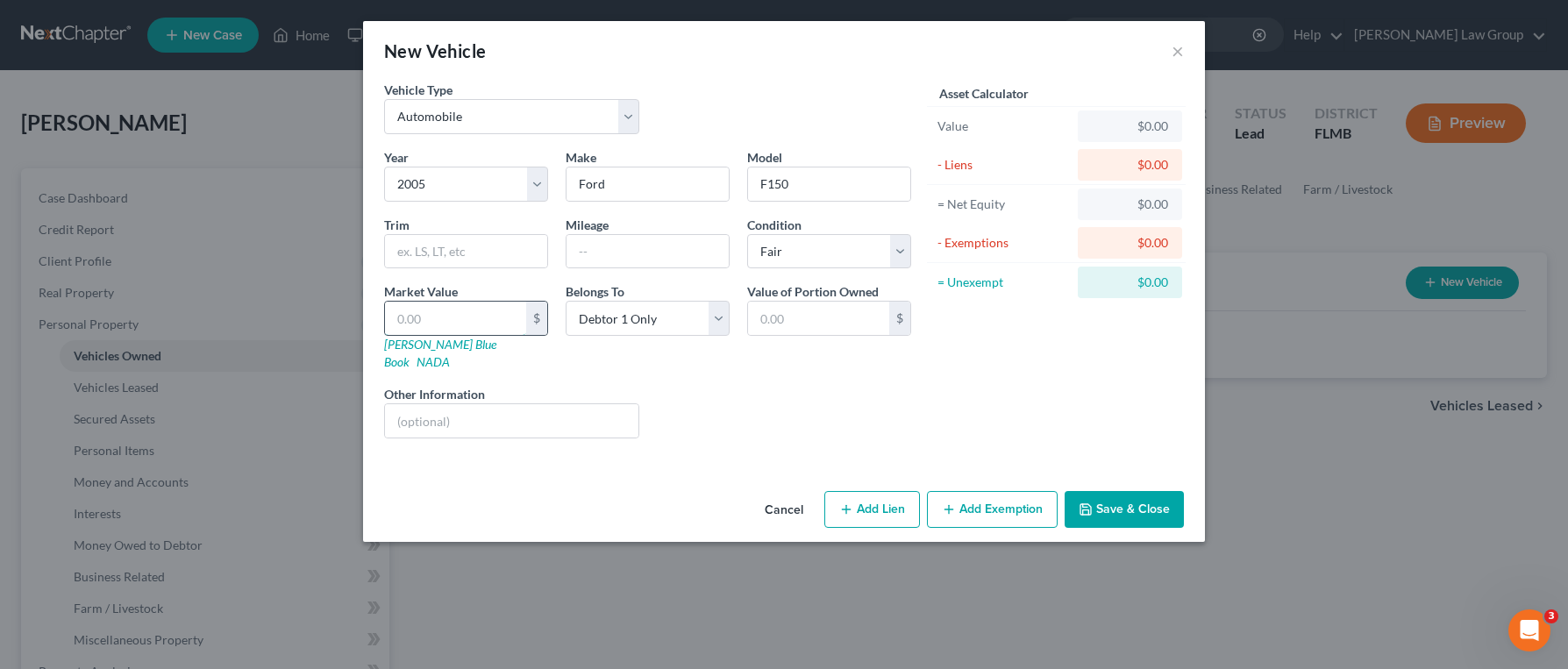
type input "5"
type input "5.00"
type input "50"
type input "50.00"
type input "500"
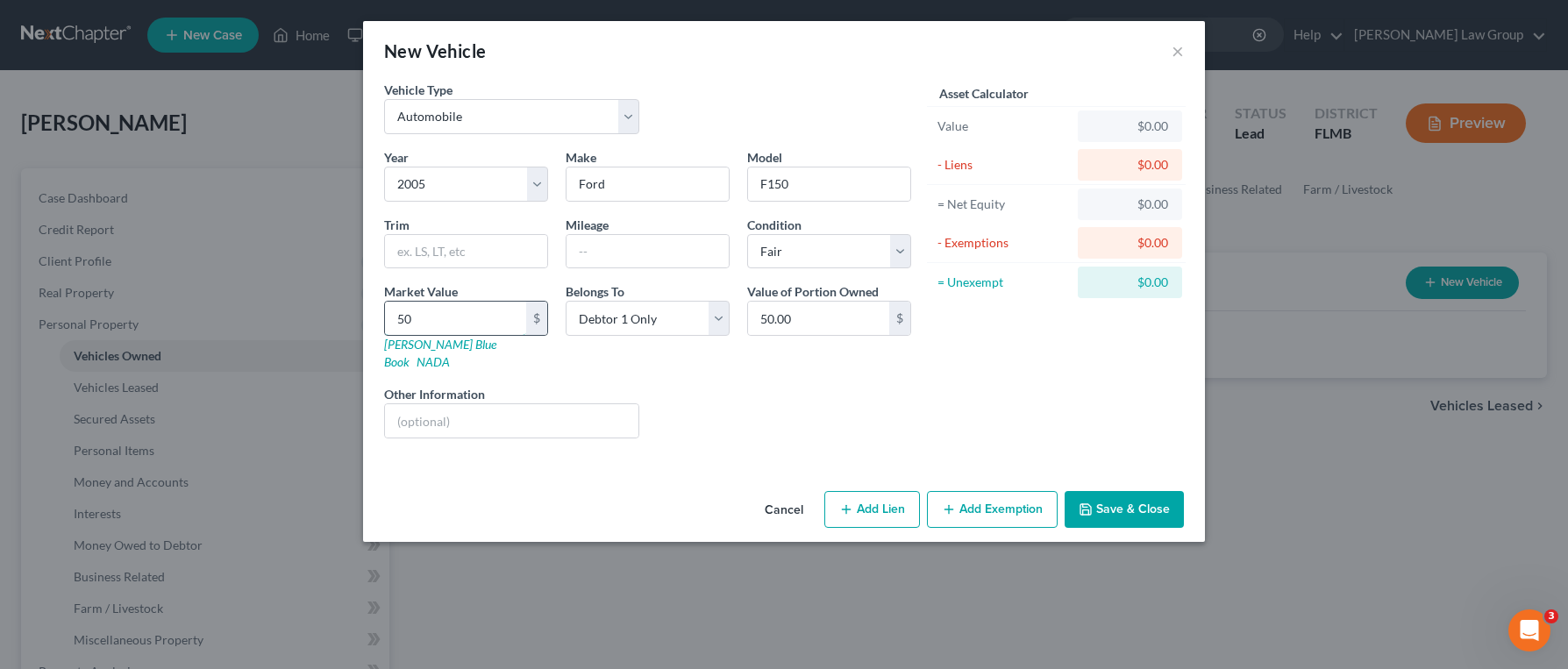
type input "500.00"
type input "5000"
type input "5,000.00"
type input "5,000"
click at [626, 257] on input "text" at bounding box center [648, 252] width 163 height 33
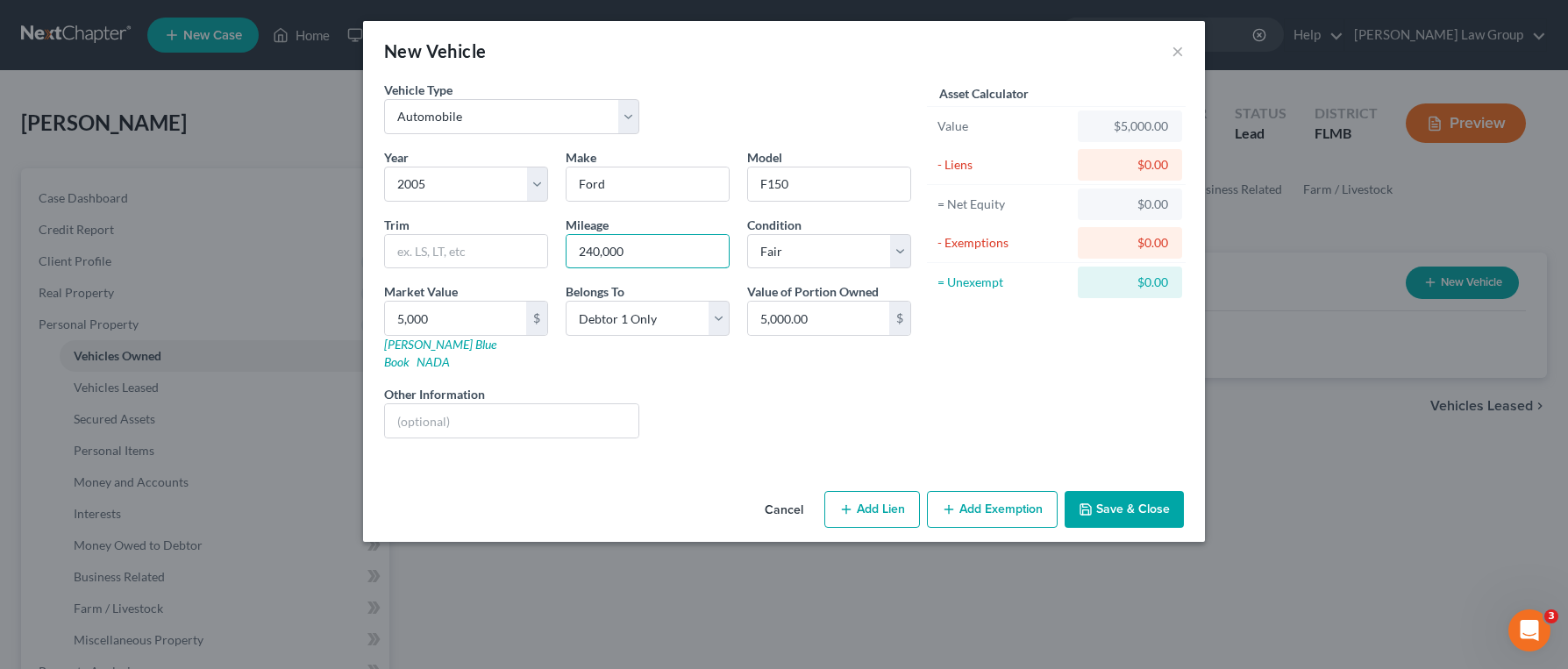
type input "240,000"
click at [1109, 500] on button "Save & Close" at bounding box center [1124, 509] width 120 height 36
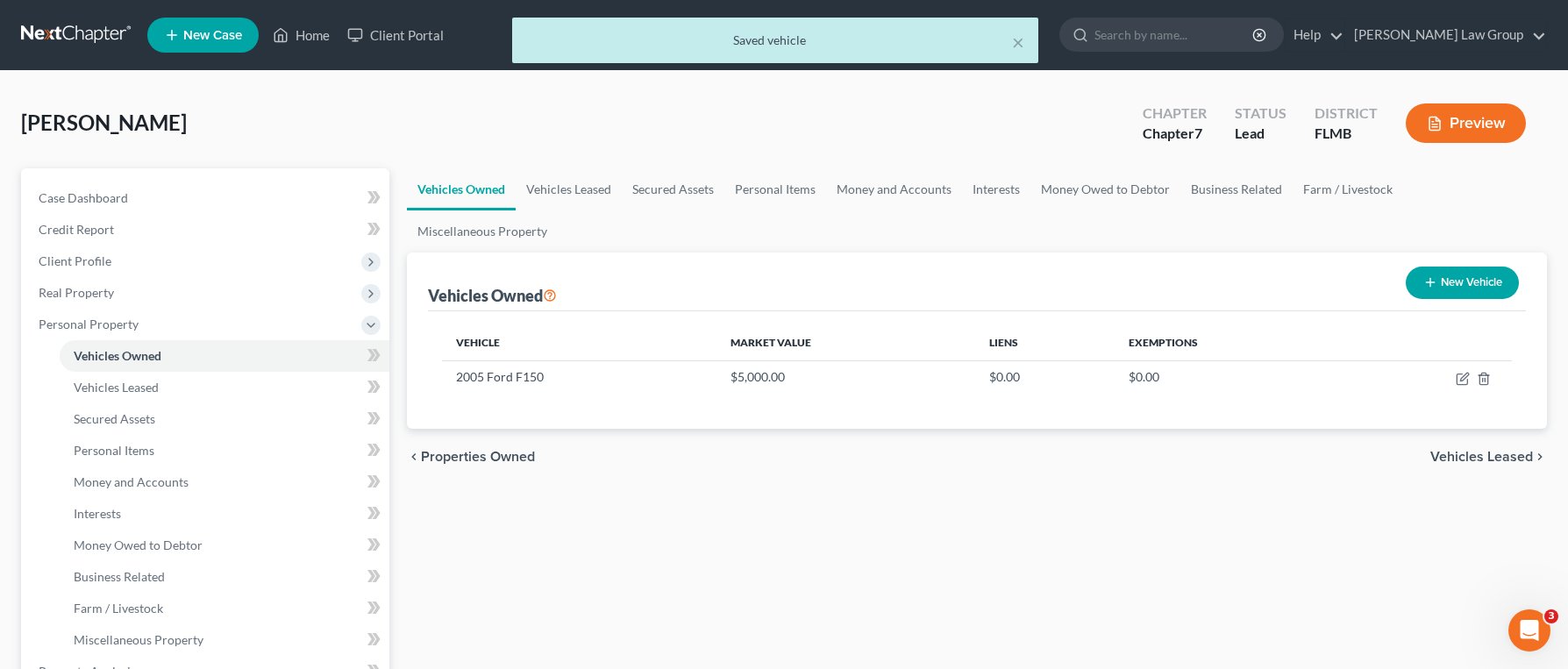
click at [1427, 267] on button "New Vehicle" at bounding box center [1462, 283] width 113 height 33
select select "0"
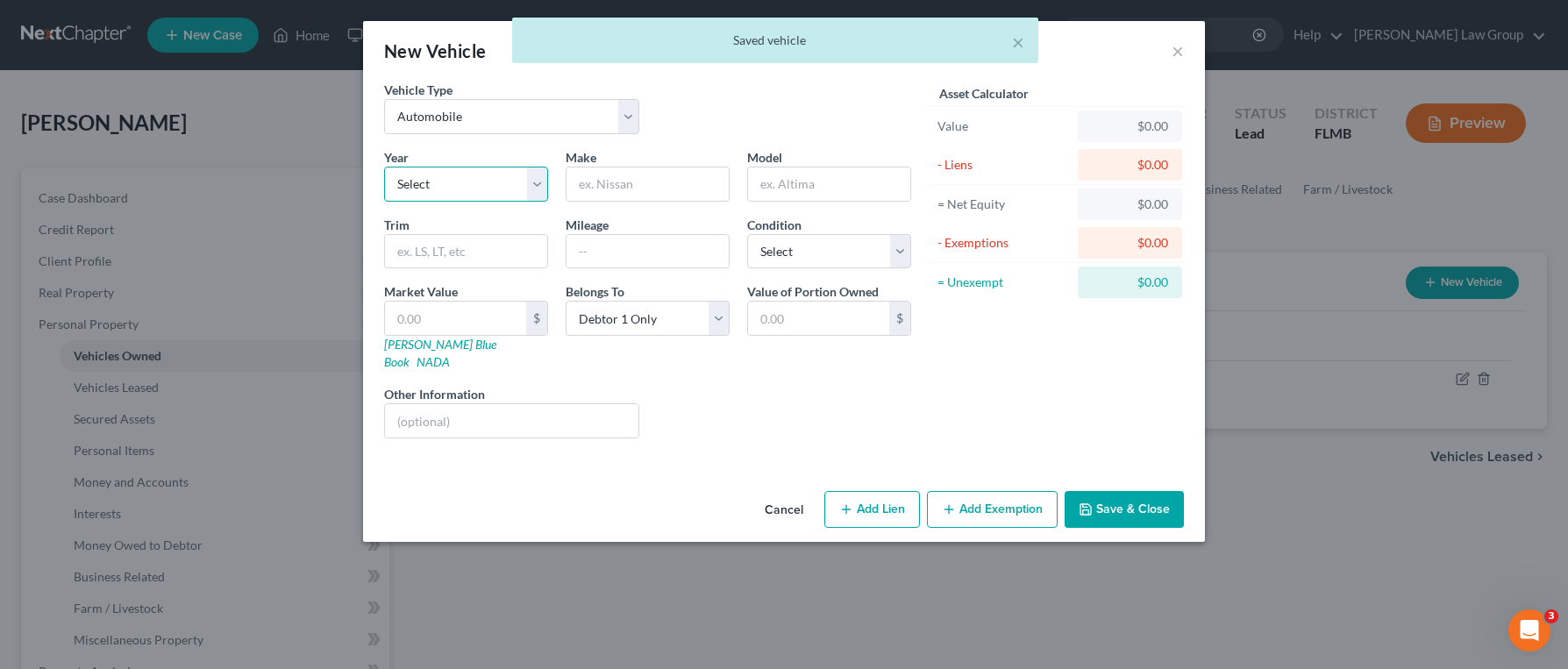
click at [466, 198] on select "Select 2026 2025 2024 2023 2022 2021 2020 2019 2018 2017 2016 2015 2014 2013 20…" at bounding box center [465, 184] width 164 height 35
select select "3"
click at [384, 167] on select "Select 2026 2025 2024 2023 2022 2021 2020 2019 2018 2017 2016 2015 2014 2013 20…" at bounding box center [465, 184] width 164 height 35
click at [620, 187] on input "text" at bounding box center [648, 184] width 163 height 33
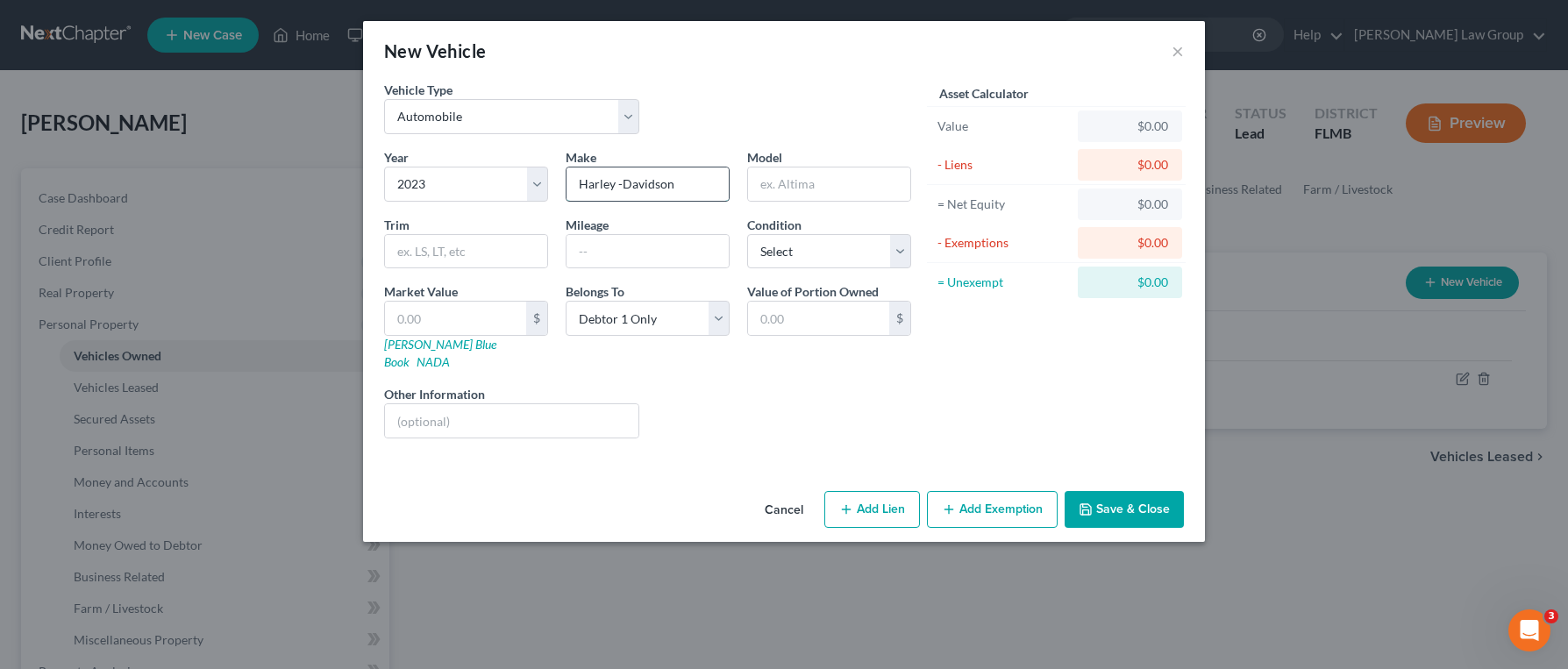
type input "Harley -Davidson"
type input "Street [PERSON_NAME]"
click at [801, 251] on select "Select Excellent Very Good Good Fair Poor" at bounding box center [828, 252] width 164 height 35
click at [747, 234] on select "Select Excellent Very Good Good Fair Poor" at bounding box center [828, 252] width 164 height 35
click at [800, 258] on select "Select Excellent Very Good Good Fair Poor" at bounding box center [828, 252] width 164 height 35
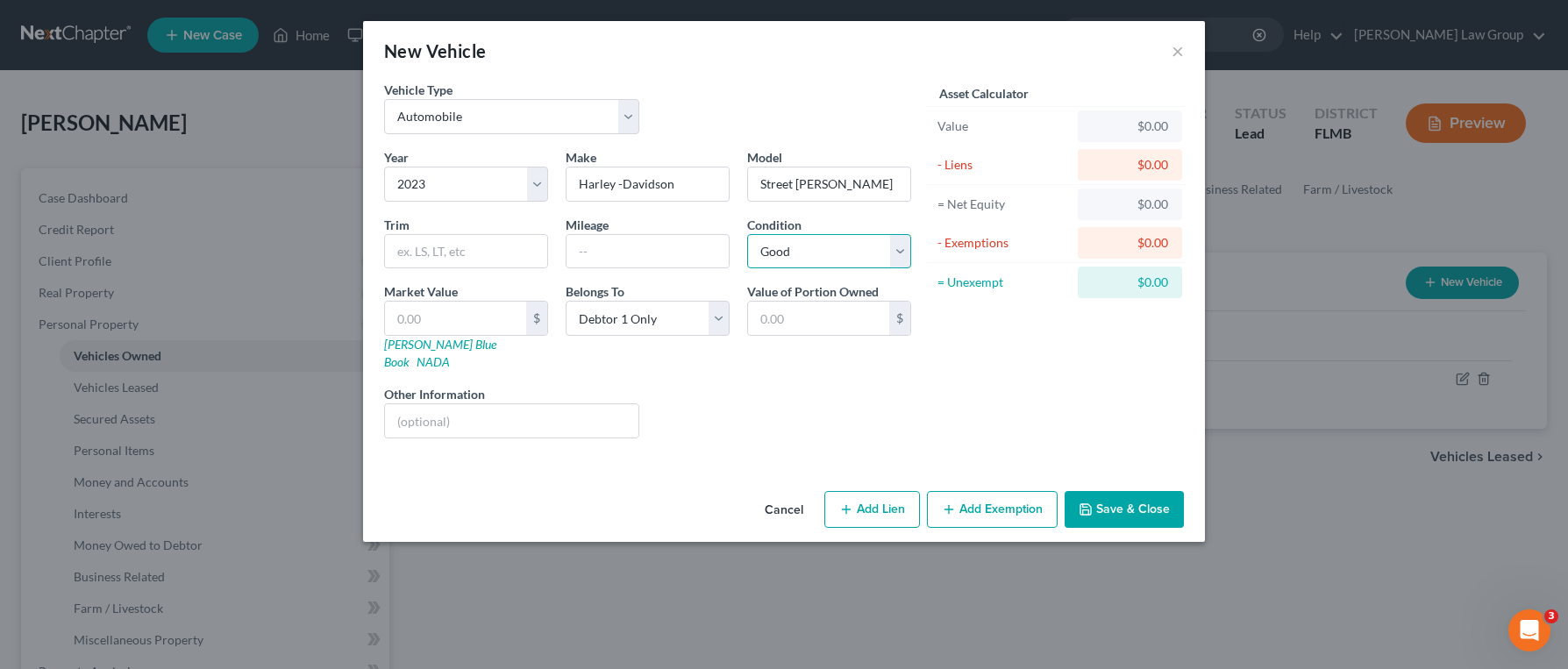
select select "1"
click at [747, 234] on select "Select Excellent Very Good Good Fair Poor" at bounding box center [828, 252] width 164 height 35
click at [451, 322] on input "text" at bounding box center [455, 318] width 142 height 33
type input "1"
type input "1.00"
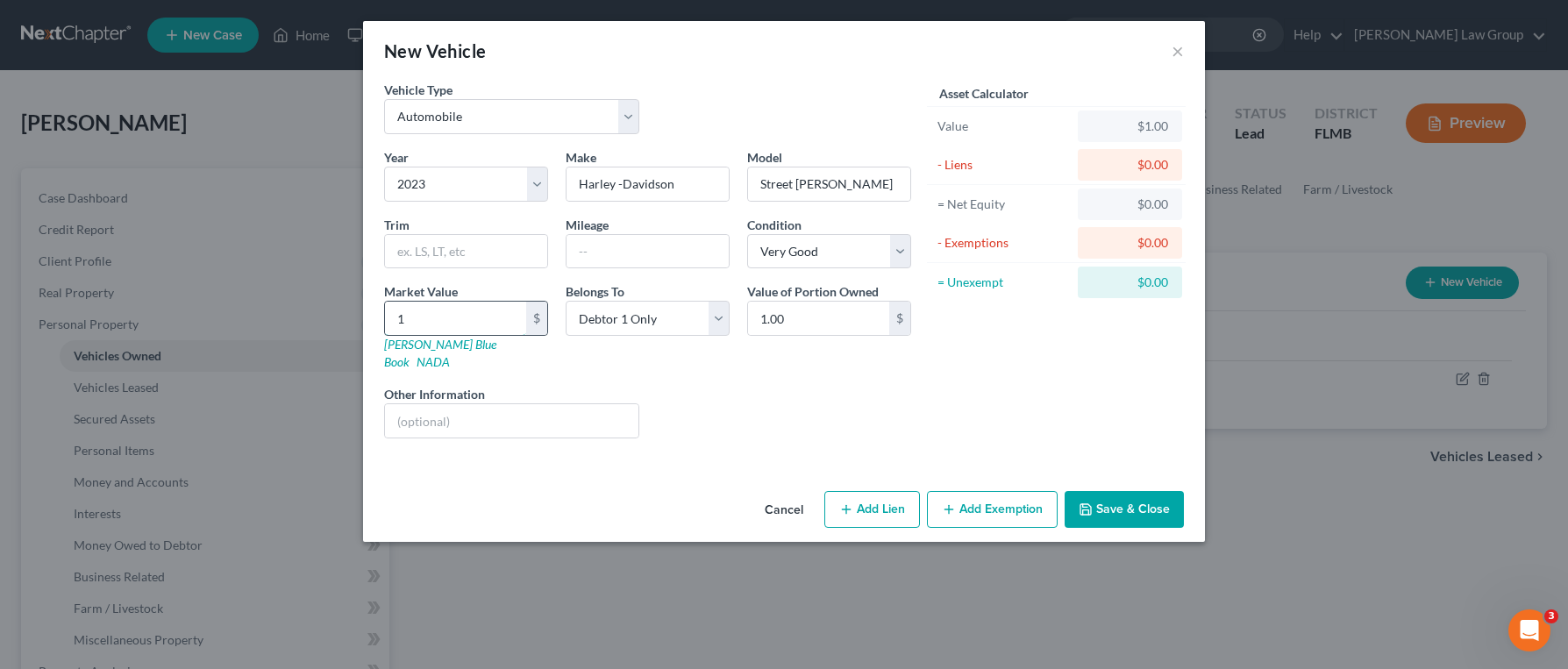
type input "15"
type input "15.00"
type input "150"
type input "150.00"
type input "1500"
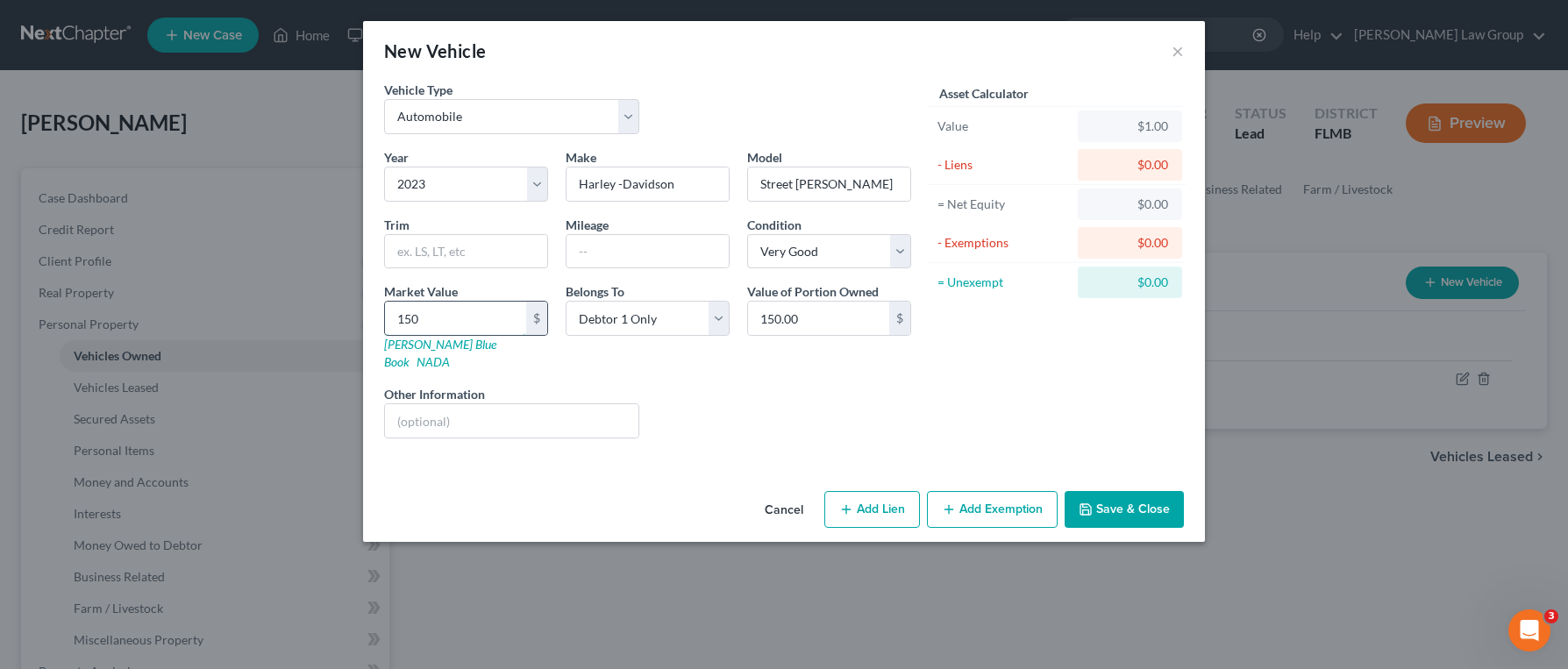
type input "1,500.00"
type input "1,5000"
type input "15,000.00"
type input "15,000"
click at [866, 496] on button "Add Lien" at bounding box center [872, 509] width 96 height 36
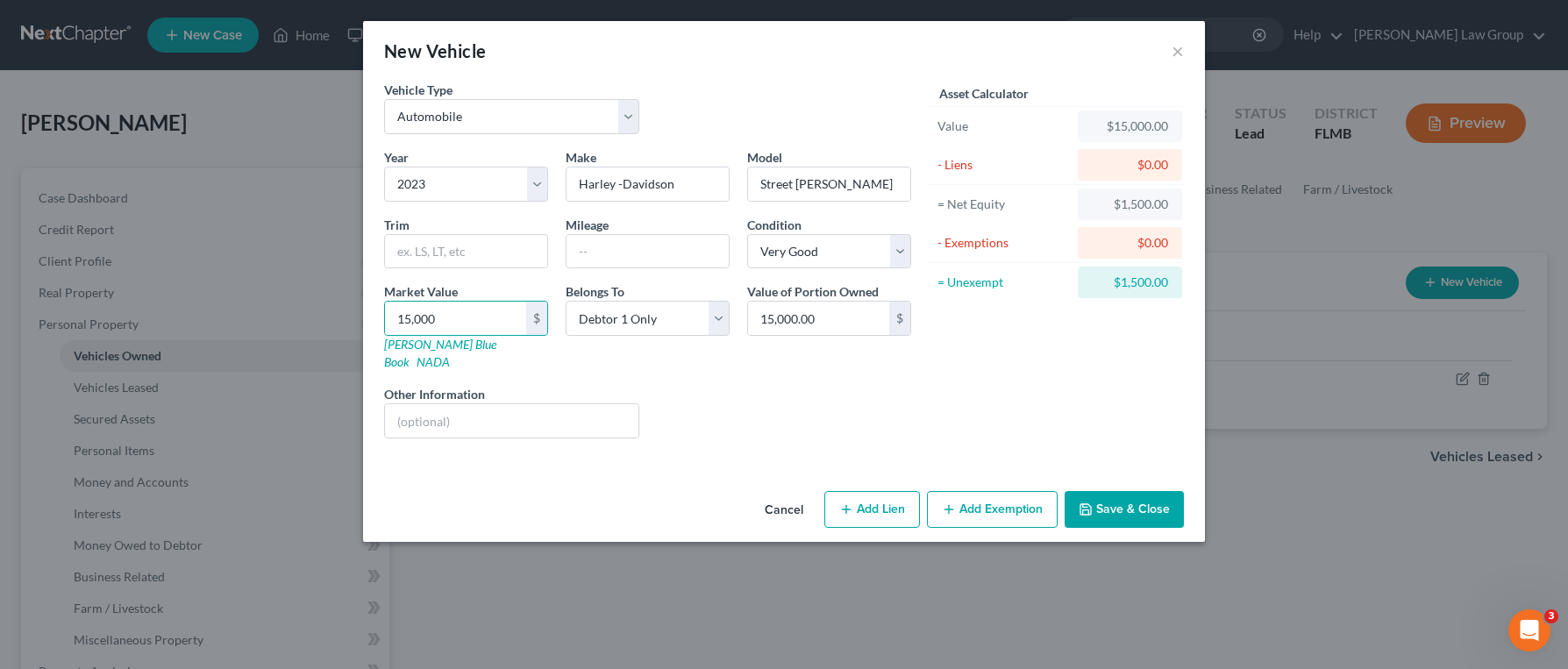
select select "0"
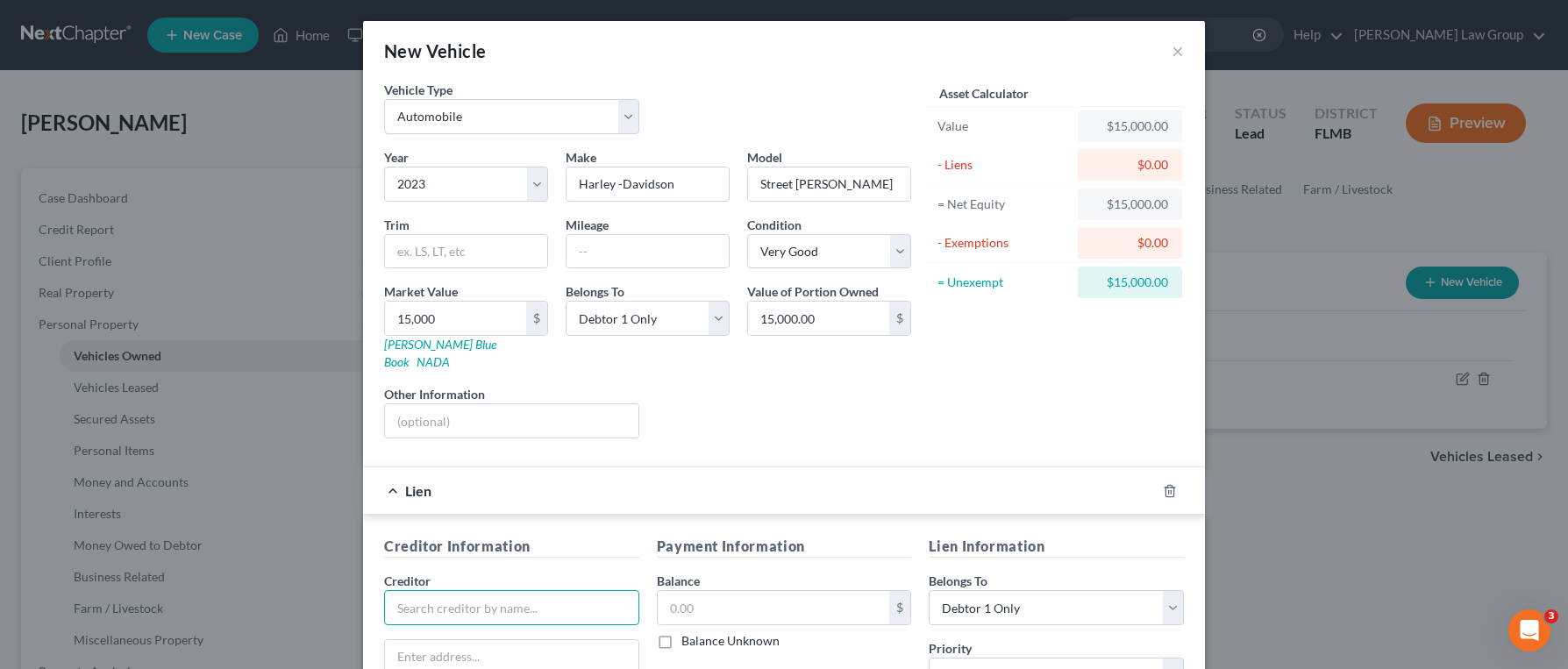
click at [479, 591] on input "text" at bounding box center [511, 608] width 255 height 35
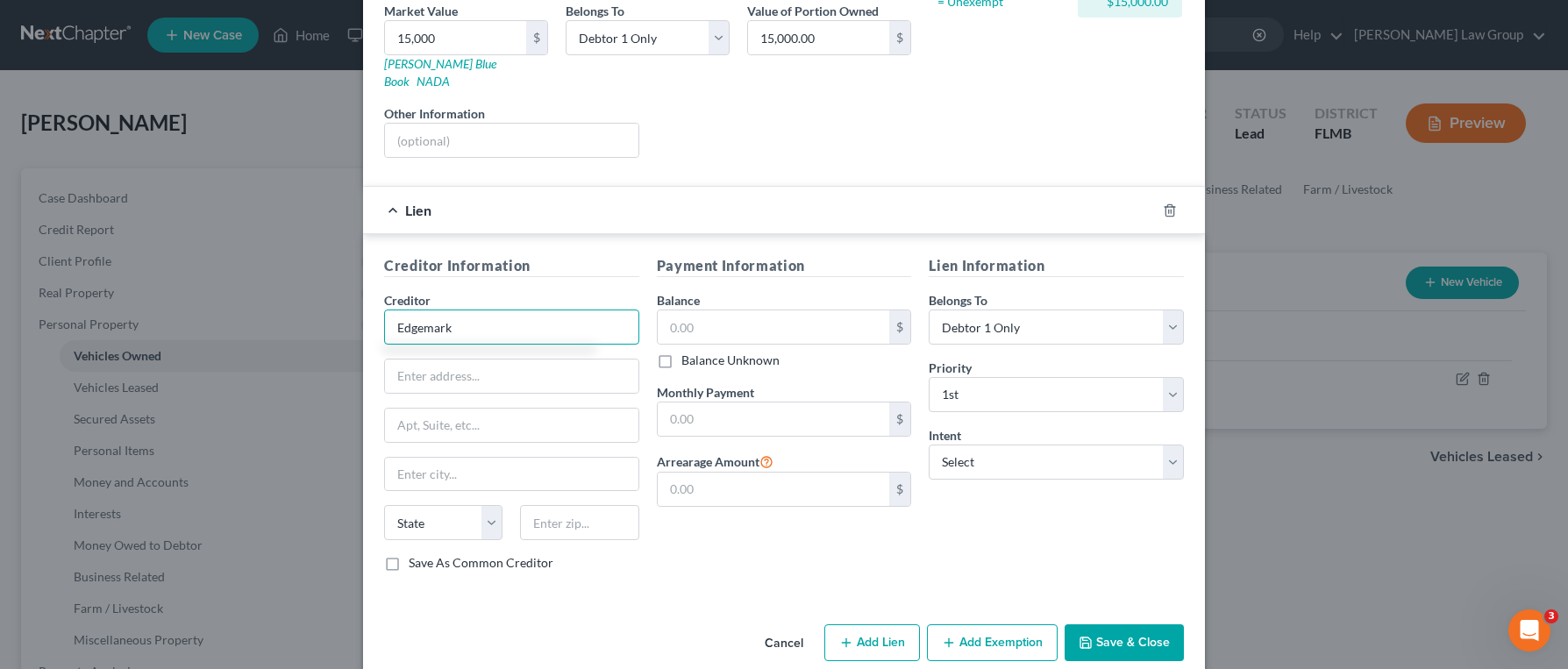
scroll to position [290, 0]
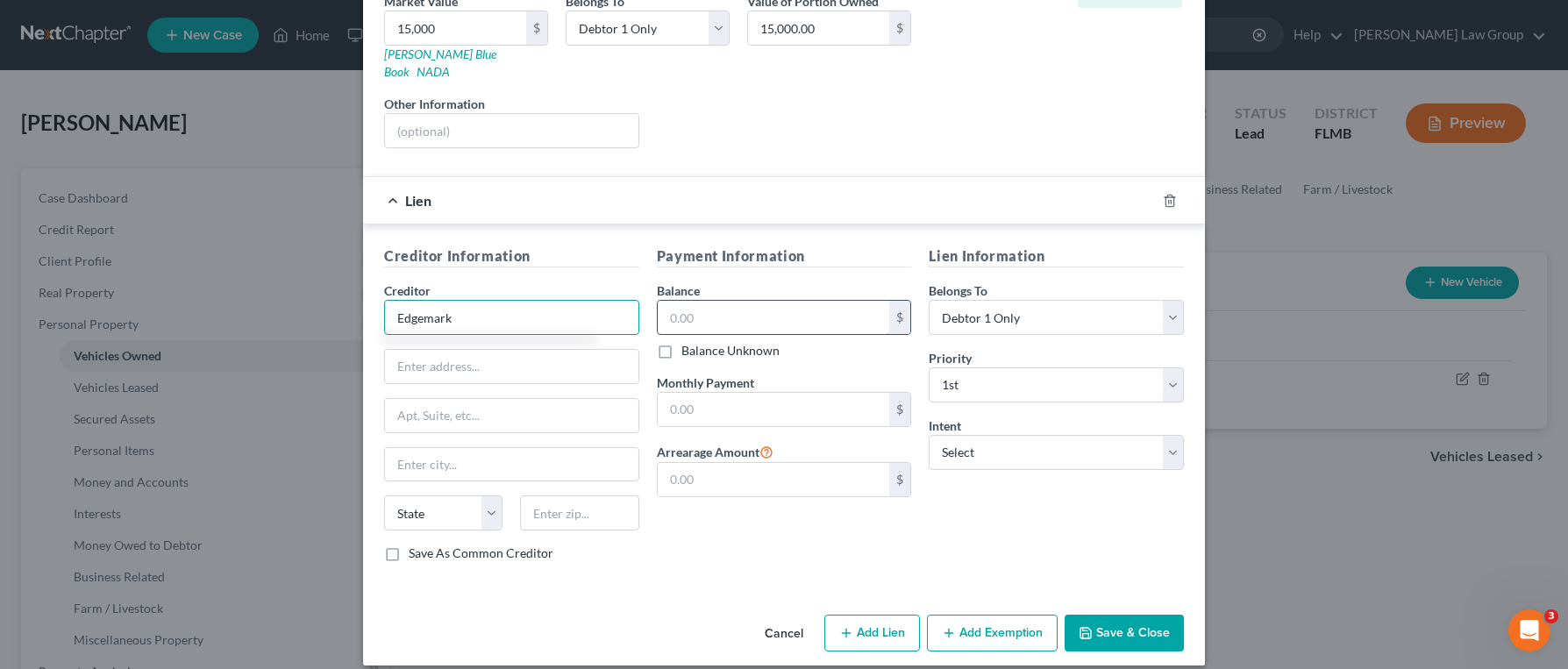
type input "Edgemark"
click at [782, 301] on input "text" at bounding box center [773, 317] width 232 height 33
type input "15,000"
click at [1008, 443] on select "Select Surrender Redeem Reaffirm Avoid Other" at bounding box center [1056, 453] width 255 height 35
select select "2"
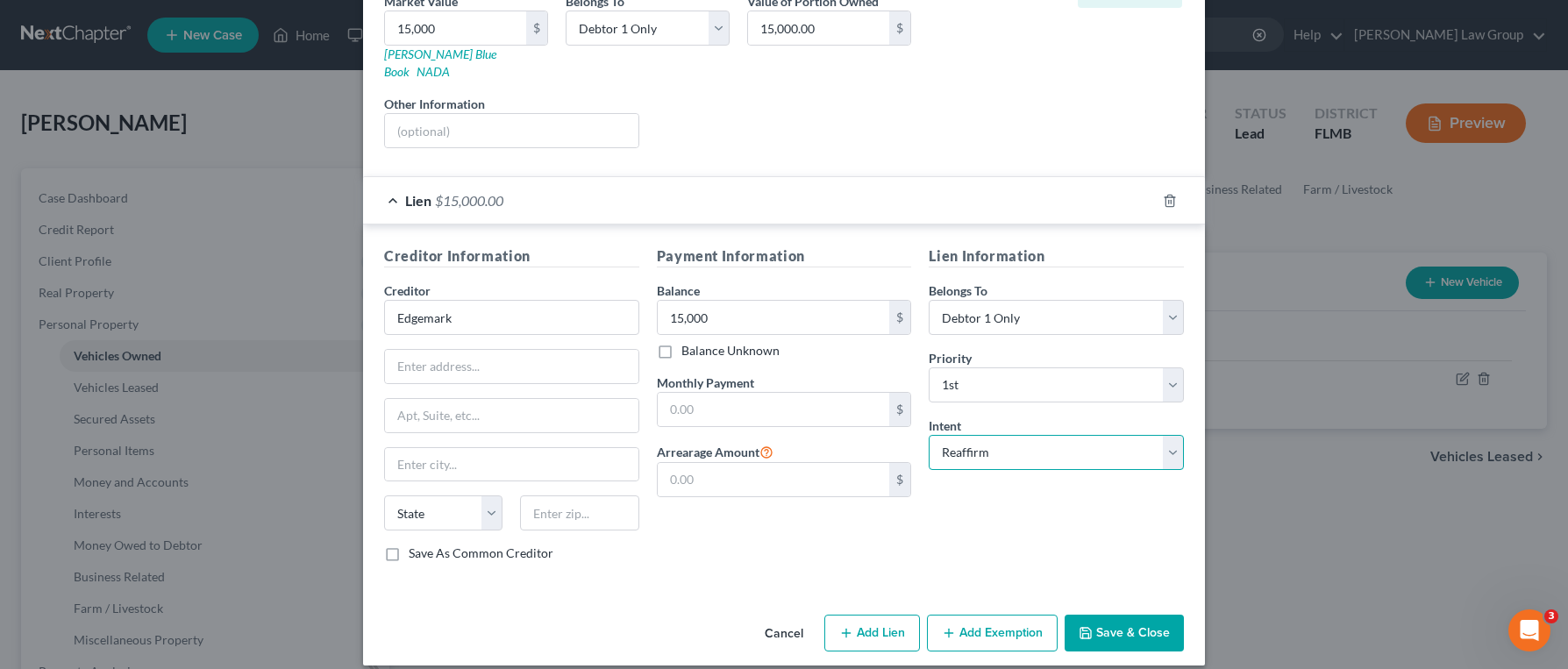
click at [929, 435] on select "Select Surrender Redeem Reaffirm Avoid Other" at bounding box center [1056, 453] width 255 height 35
click at [1158, 615] on button "Save & Close" at bounding box center [1124, 634] width 120 height 36
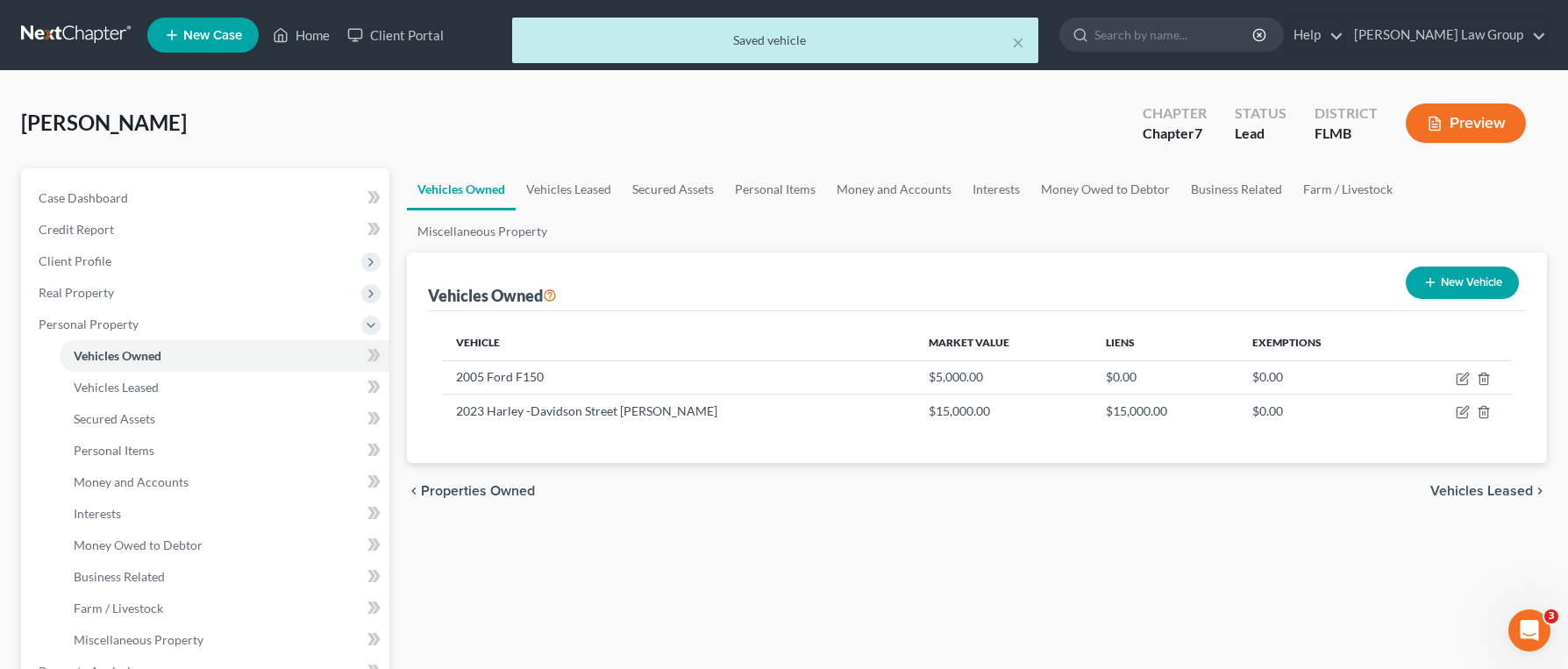
click at [1439, 267] on button "New Vehicle" at bounding box center [1462, 283] width 113 height 33
select select "0"
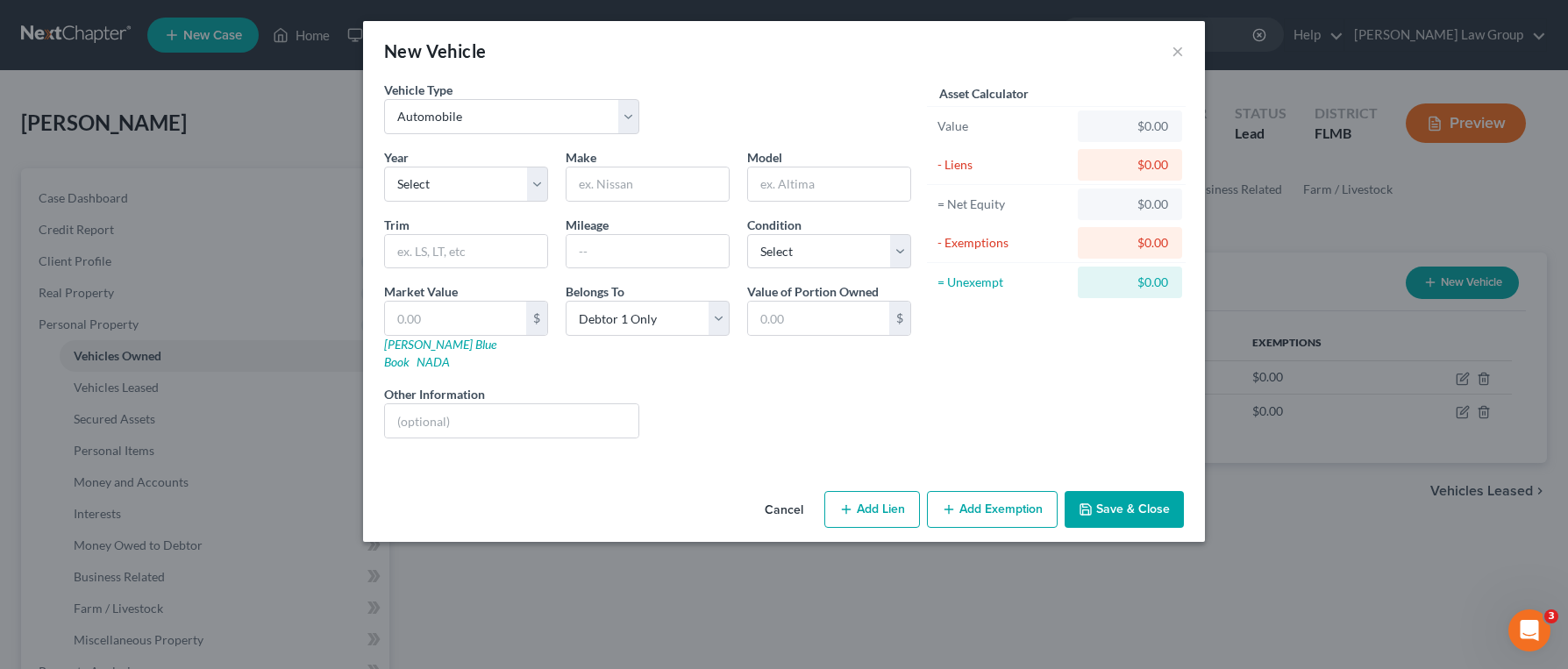
click at [792, 495] on button "Cancel" at bounding box center [784, 510] width 67 height 35
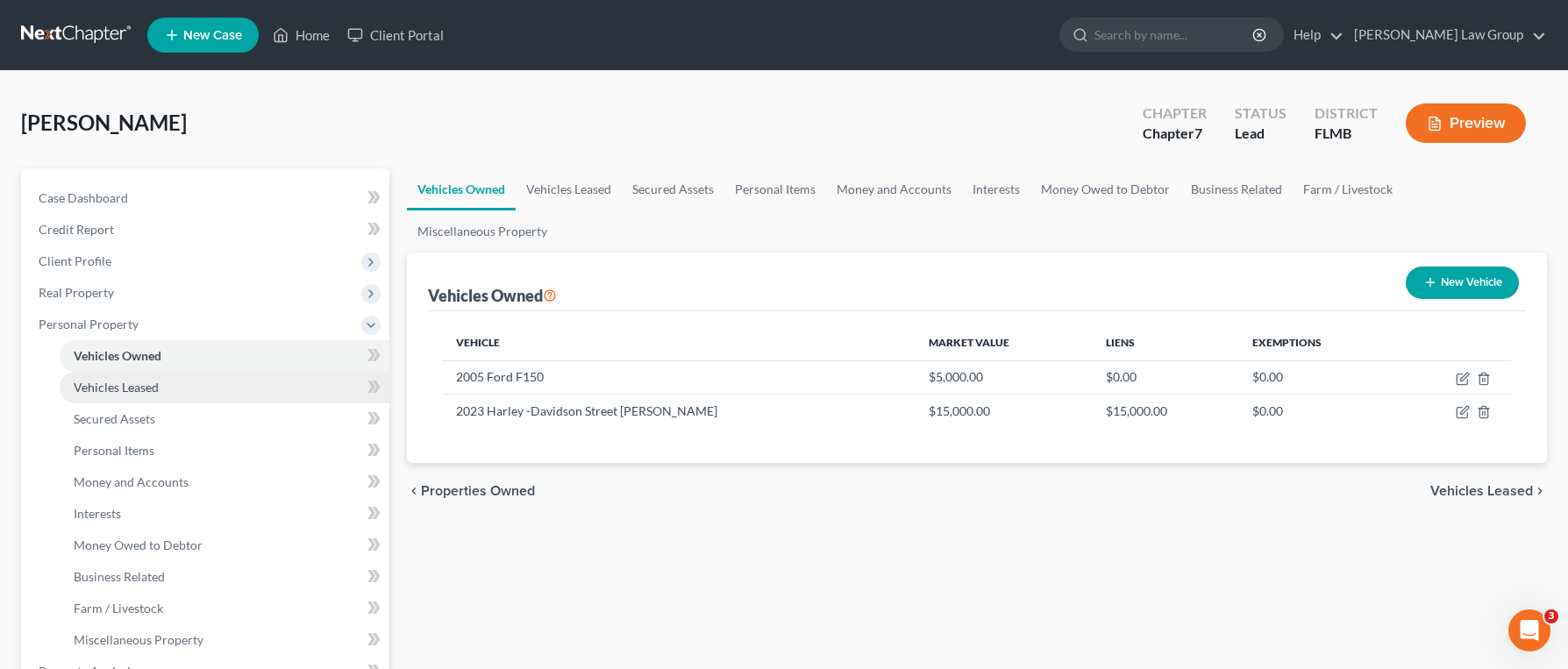
click at [222, 393] on link "Vehicles Leased" at bounding box center [224, 388] width 330 height 32
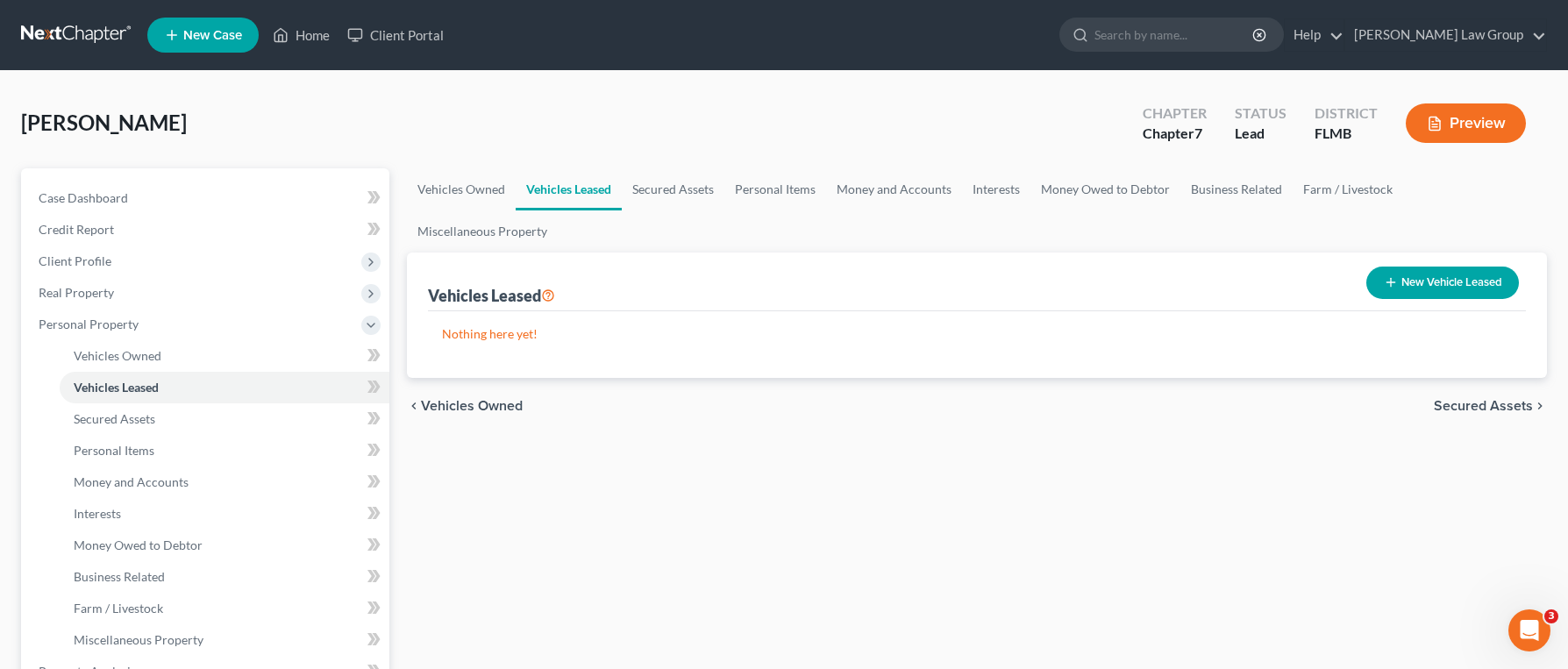
click at [1473, 267] on button "New Vehicle Leased" at bounding box center [1442, 283] width 152 height 33
select select "0"
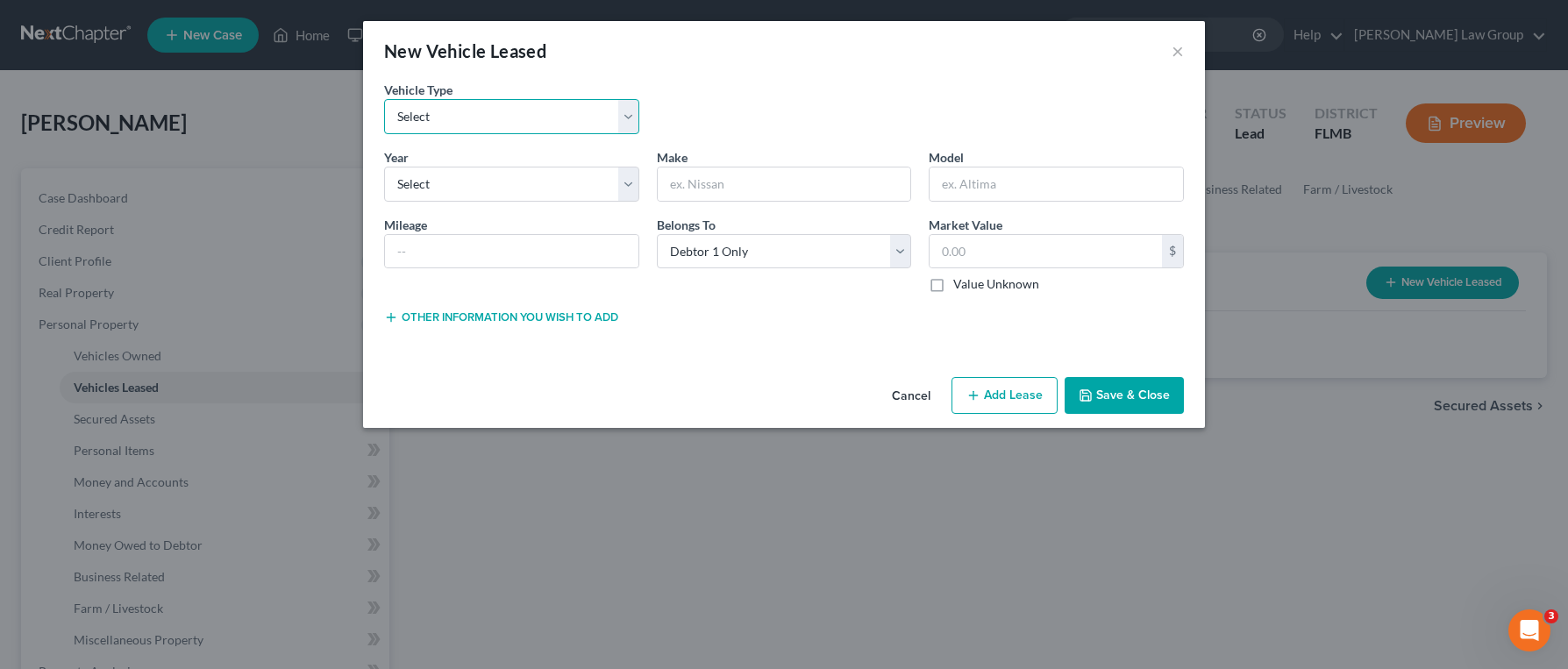
click at [571, 108] on select "Select Automobile Truck Trailer Watercraft Aircraft Motor Home Atv Other Vehicle" at bounding box center [511, 117] width 255 height 35
select select "0"
click at [384, 100] on select "Select Automobile Truck Trailer Watercraft Aircraft Motor Home Atv Other Vehicle" at bounding box center [511, 117] width 255 height 35
click at [549, 201] on select "Select 2026 2025 2024 2023 2022 2021 2020 2019 2018 2017 2016 2015 2014 2013 20…" at bounding box center [511, 184] width 255 height 35
select select "2"
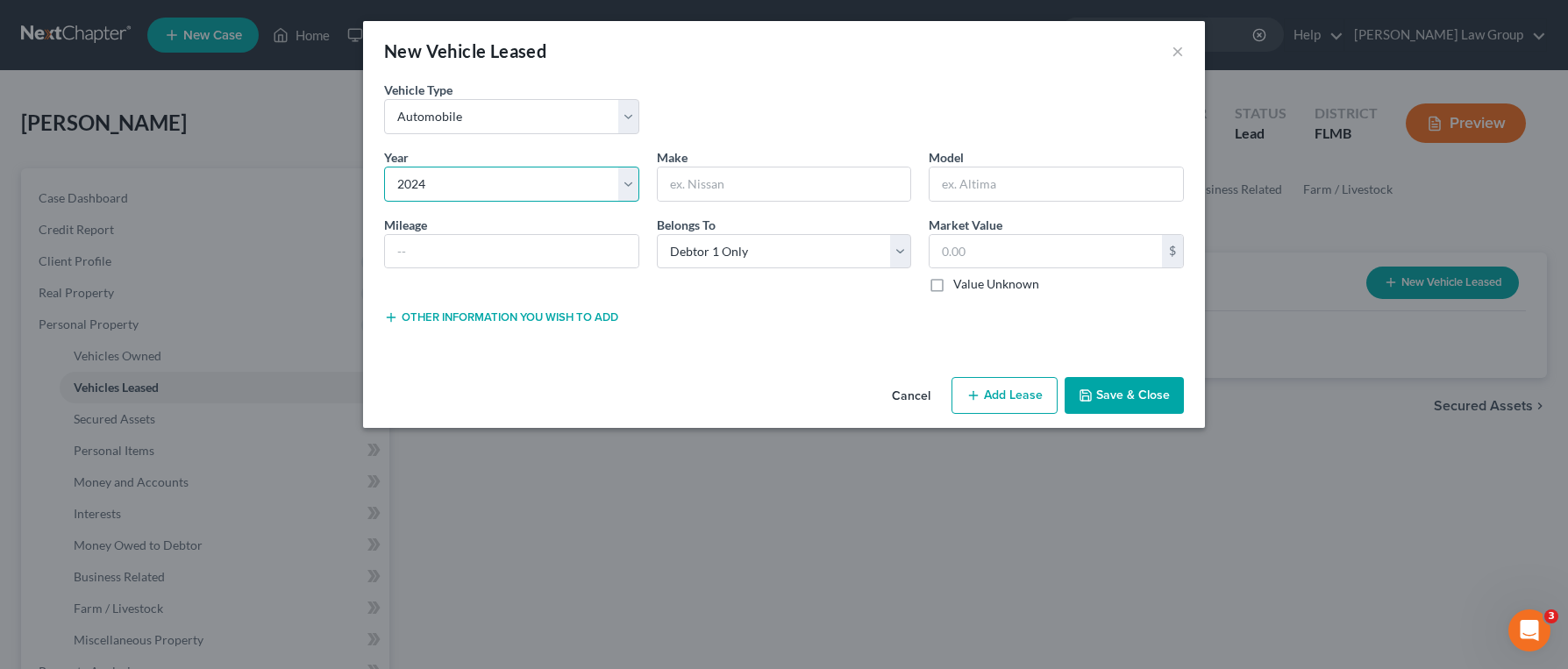
click at [384, 167] on select "Select 2026 2025 2024 2023 2022 2021 2020 2019 2018 2017 2016 2015 2014 2013 20…" at bounding box center [511, 184] width 255 height 35
click at [750, 191] on input "text" at bounding box center [784, 184] width 254 height 33
type input "Tesla"
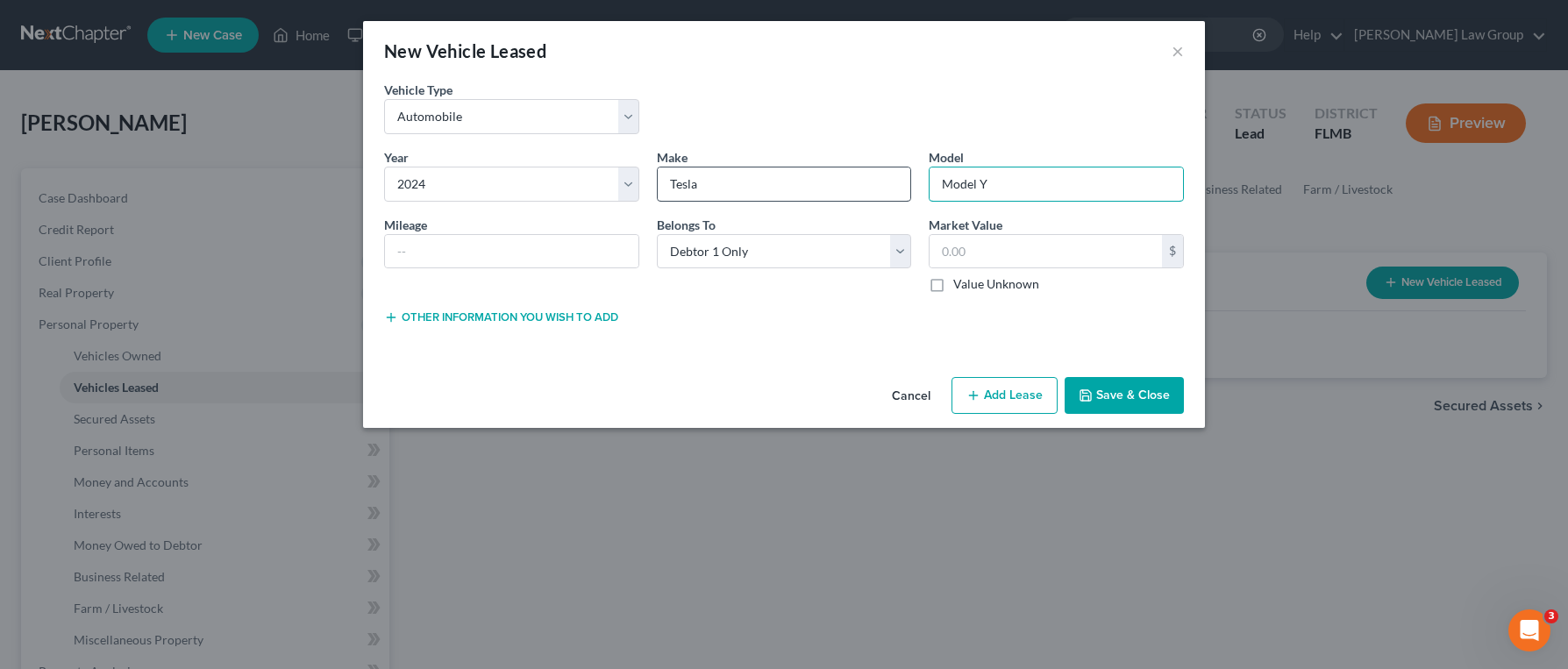
type input "Model Y"
click at [1037, 257] on input "text" at bounding box center [1046, 252] width 232 height 33
type input "5"
type input "45,000"
drag, startPoint x: 1010, startPoint y: 398, endPoint x: 1077, endPoint y: 291, distance: 126.2
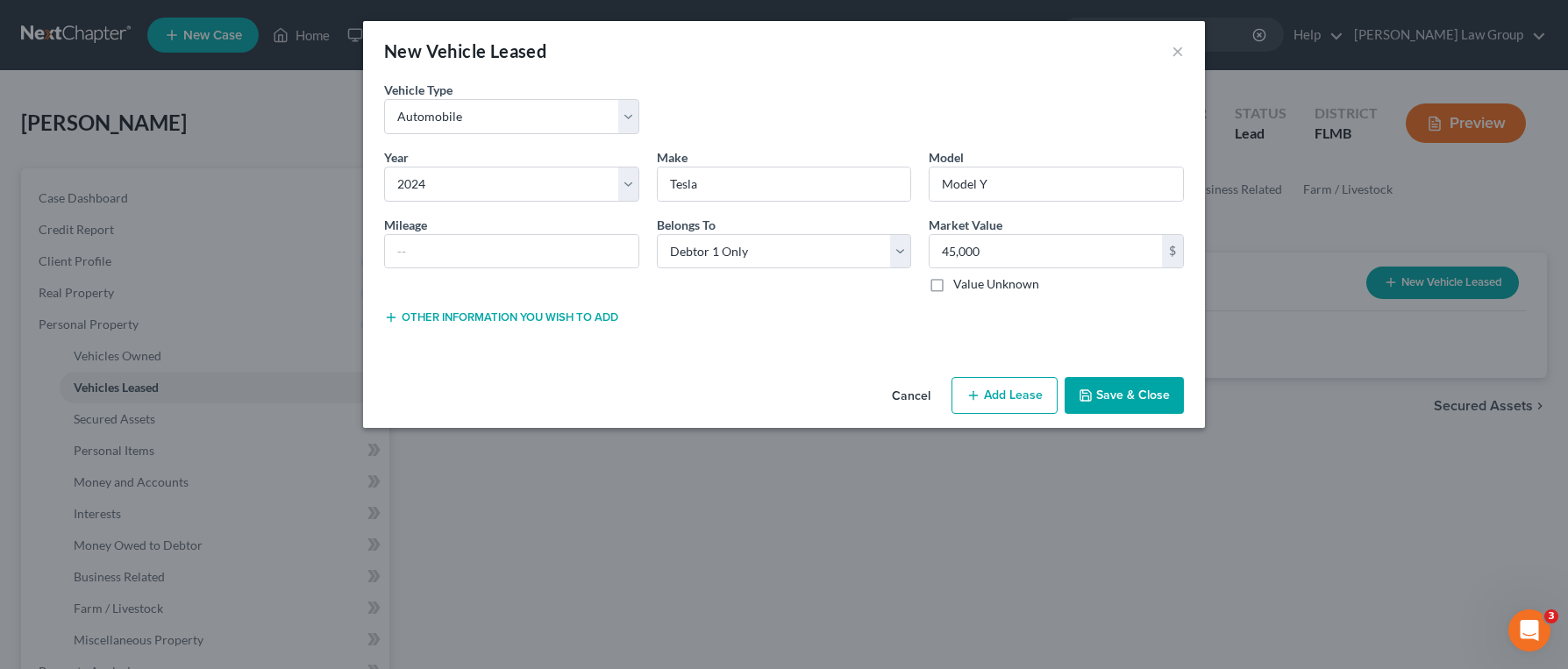
click at [1036, 262] on div "New Vehicle Leased × Vehicle Type * Select Automobile Truck Trailer Watercraft …" at bounding box center [784, 224] width 842 height 407
click at [1123, 381] on button "Save & Close" at bounding box center [1124, 395] width 120 height 36
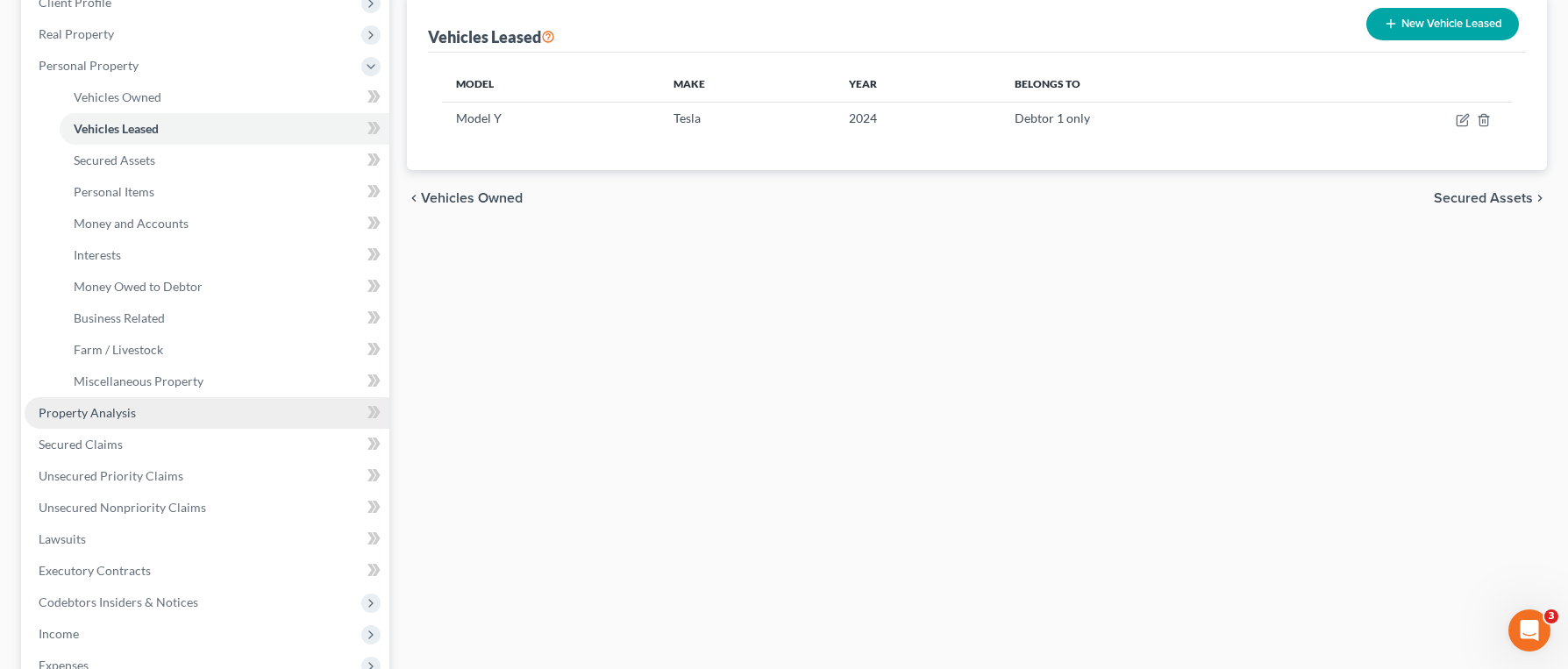
scroll to position [274, 0]
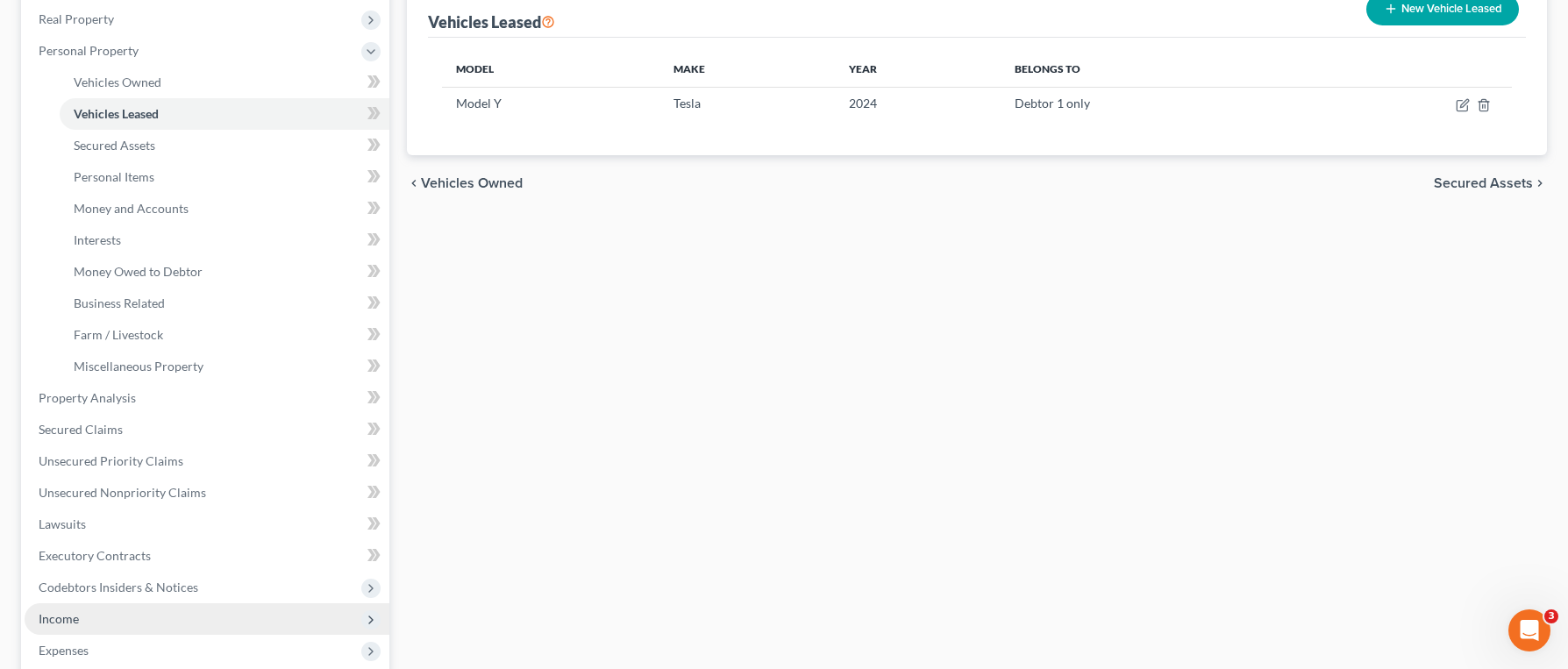
click at [160, 619] on span "Income" at bounding box center [207, 619] width 364 height 32
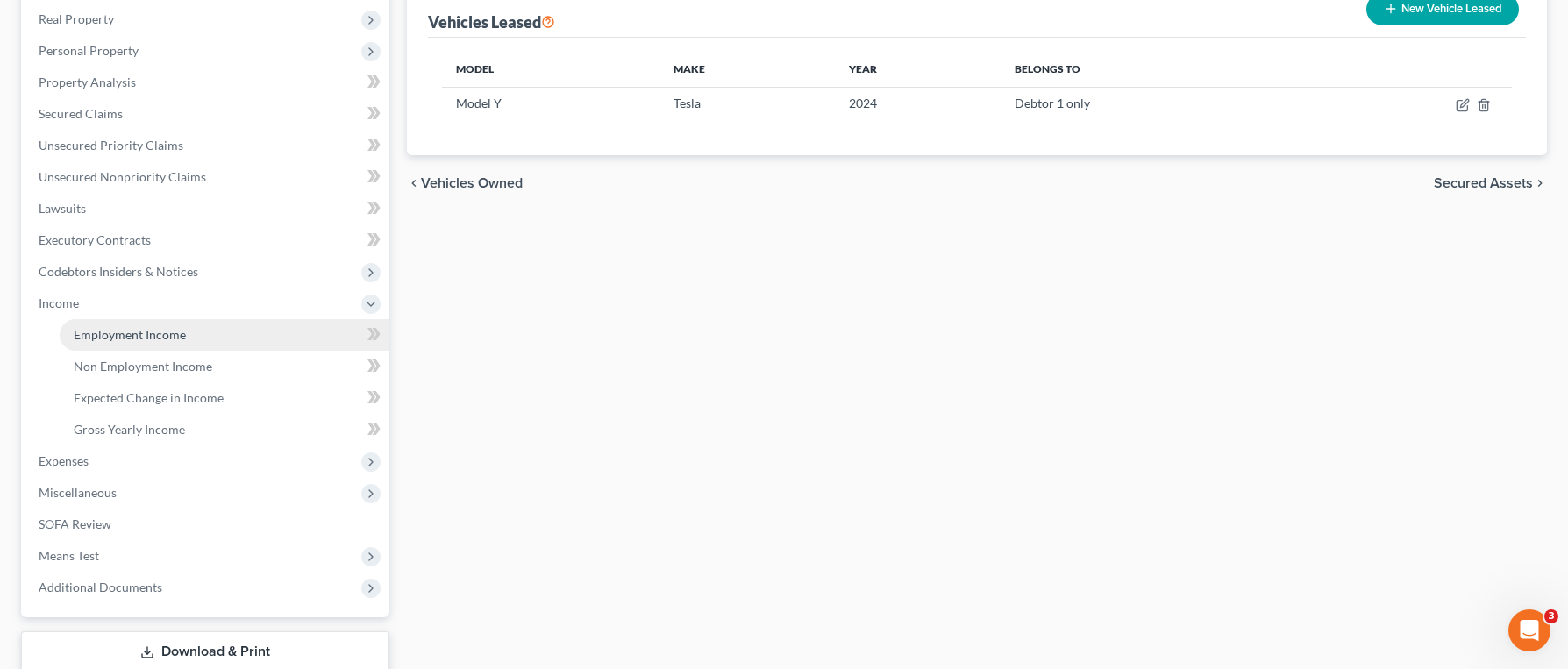
click at [213, 333] on link "Employment Income" at bounding box center [224, 335] width 330 height 32
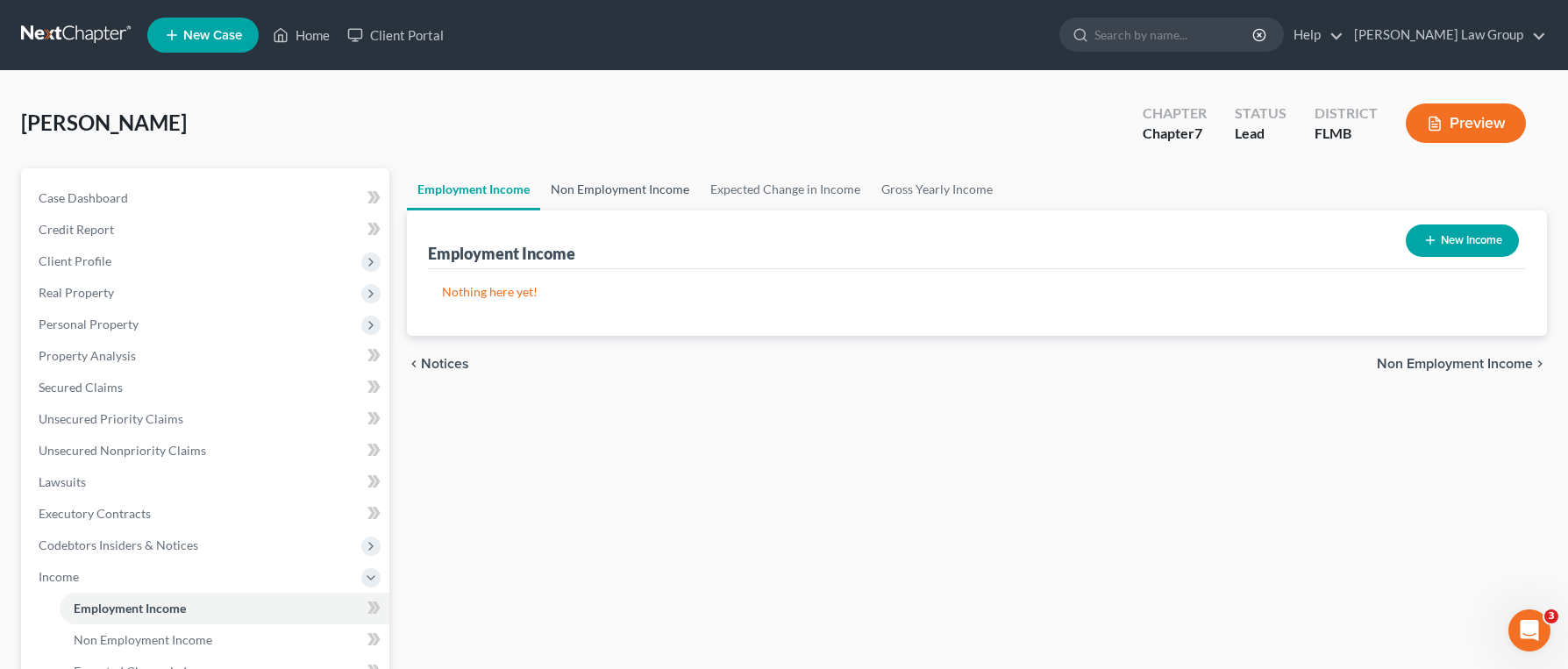
click at [621, 177] on link "Non Employment Income" at bounding box center [620, 190] width 160 height 42
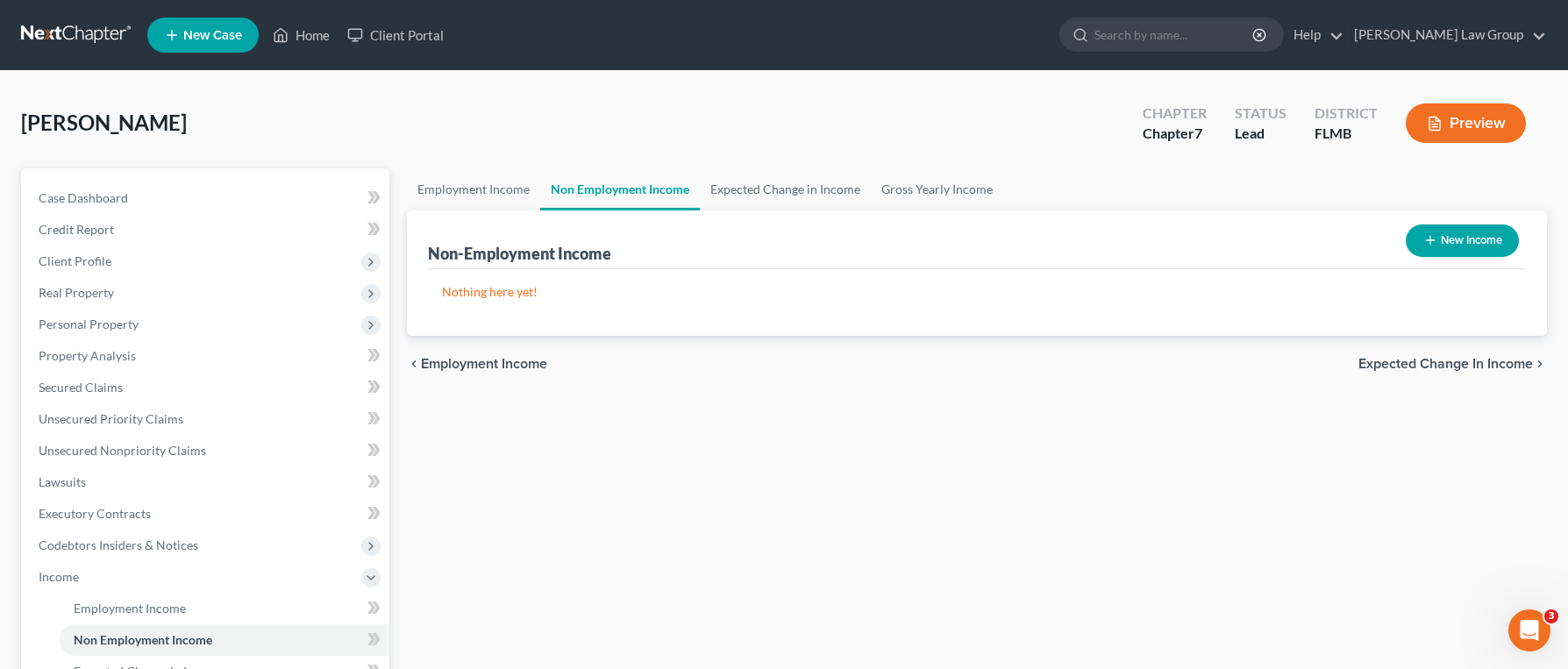
click at [1444, 245] on button "New Income" at bounding box center [1462, 241] width 113 height 33
select select "0"
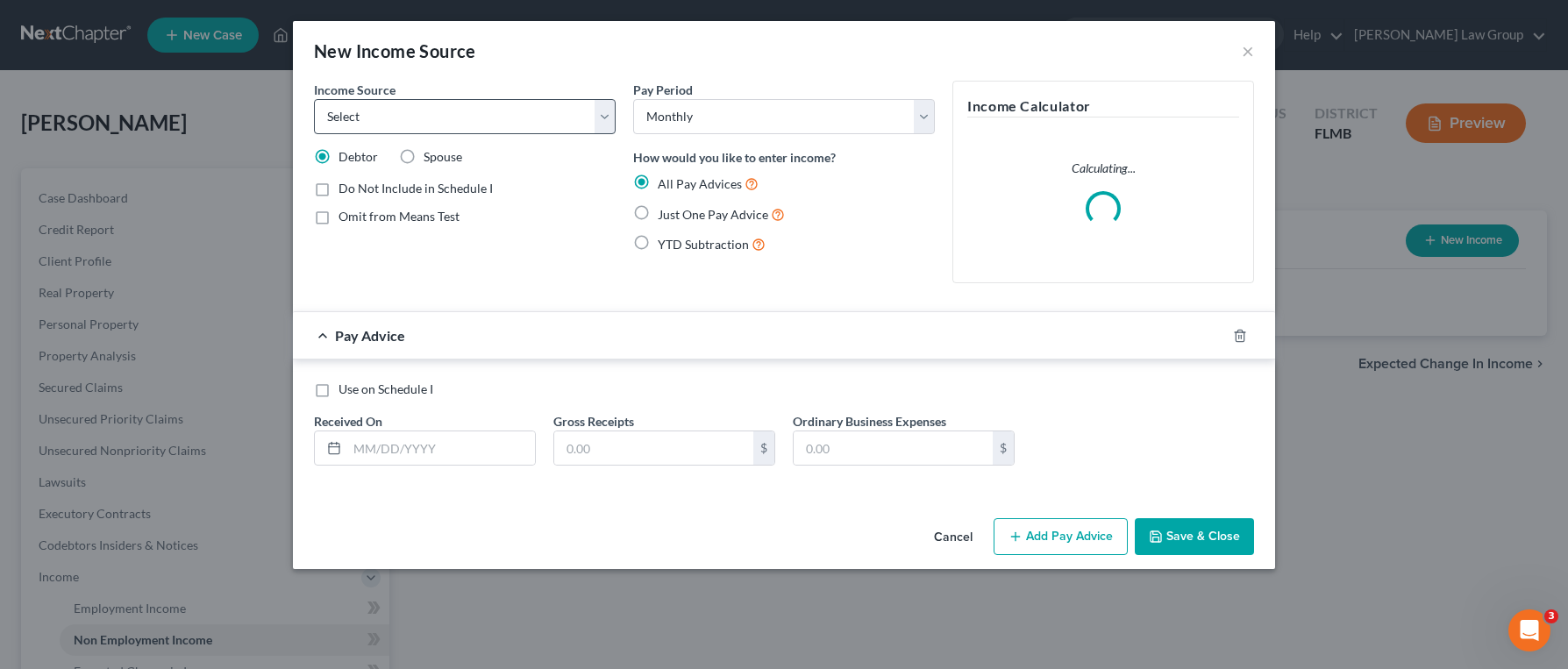
drag, startPoint x: 468, startPoint y: 94, endPoint x: 471, endPoint y: 104, distance: 10.4
click at [468, 94] on div "Income Source * Select Unemployment Disability (from employer) Pension Retireme…" at bounding box center [464, 107] width 301 height 54
click at [471, 106] on select "Select Unemployment Disability (from employer) Pension Retirement Social Securi…" at bounding box center [464, 117] width 301 height 35
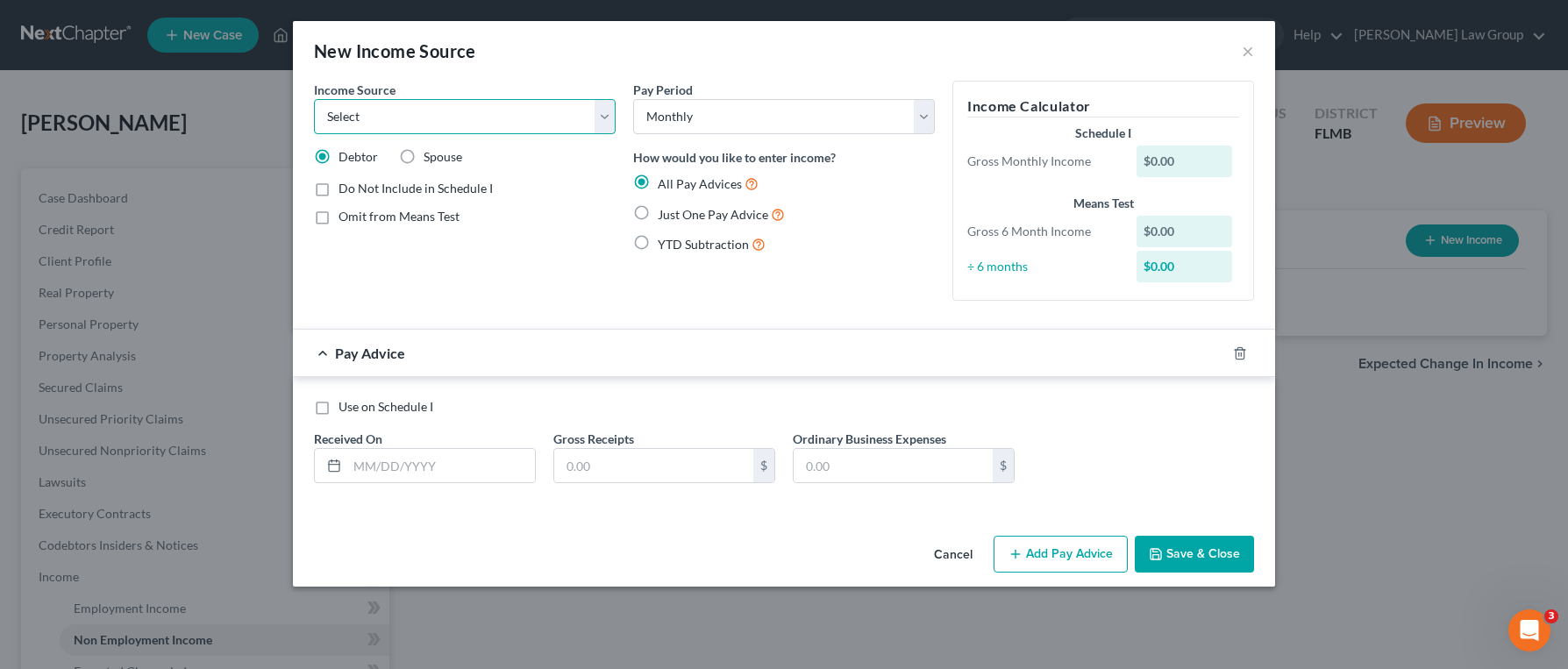
select select "1"
click at [314, 100] on select "Select Unemployment Disability (from employer) Pension Retirement Social Securi…" at bounding box center [464, 117] width 301 height 35
click at [431, 118] on select "Select Unemployment Disability (from employer) Pension Retirement Social Securi…" at bounding box center [464, 117] width 301 height 35
click at [479, 464] on input "text" at bounding box center [441, 465] width 188 height 33
type input "[DATE]"
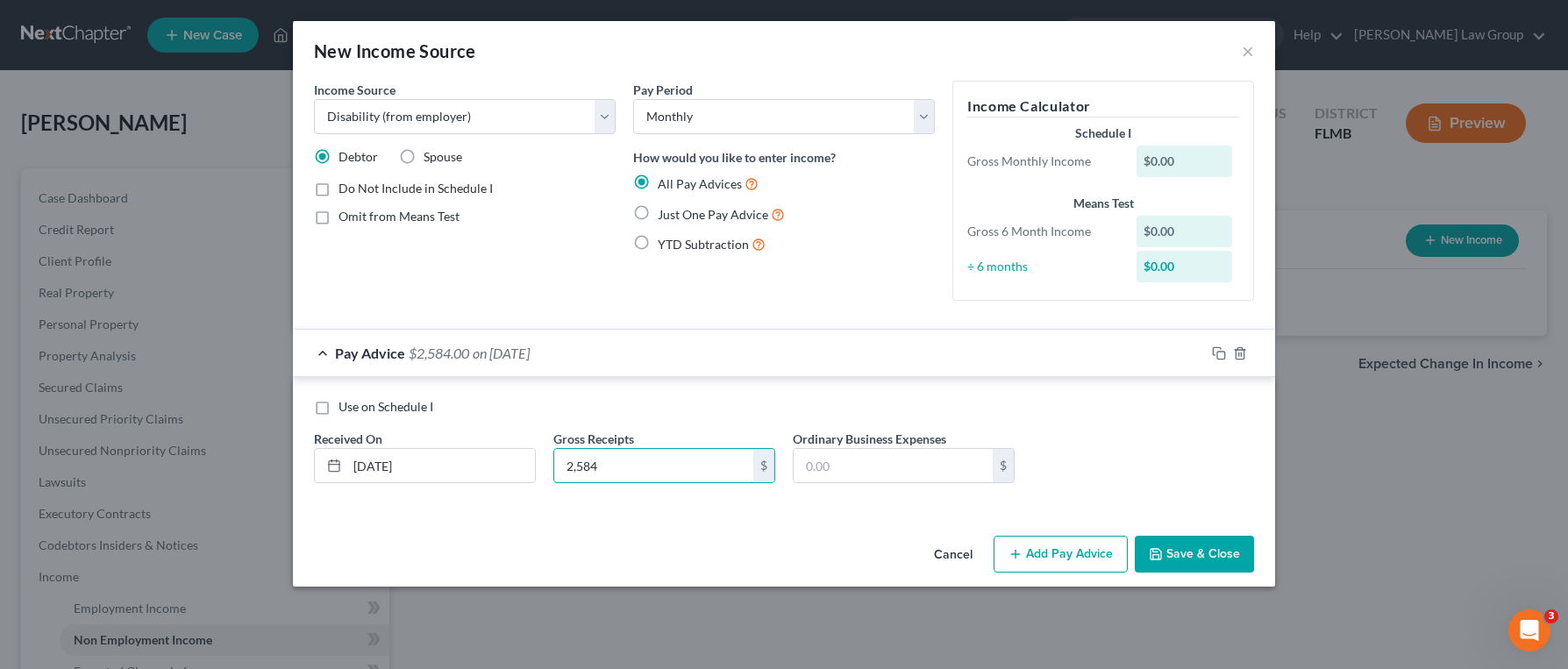
type input "2,584"
click at [1033, 547] on button "Add Pay Advice" at bounding box center [1060, 554] width 134 height 36
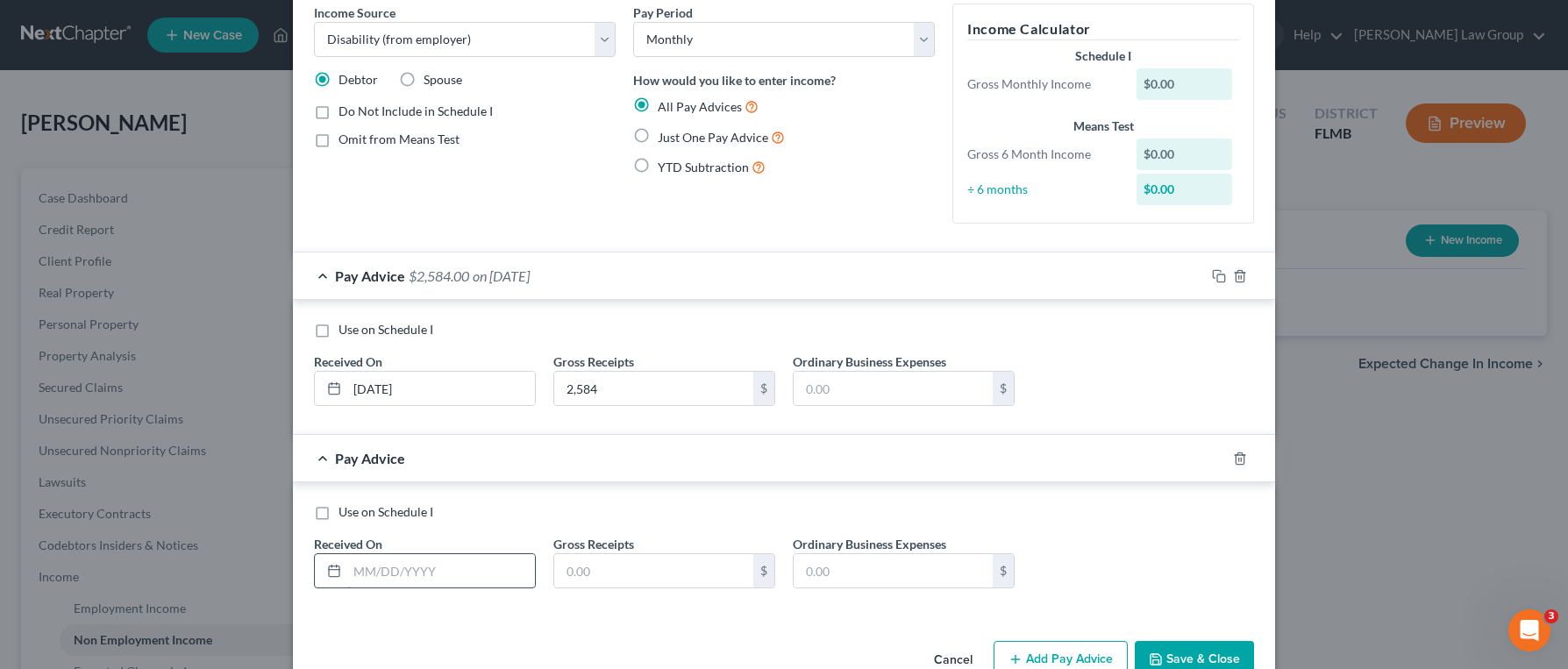
scroll to position [95, 0]
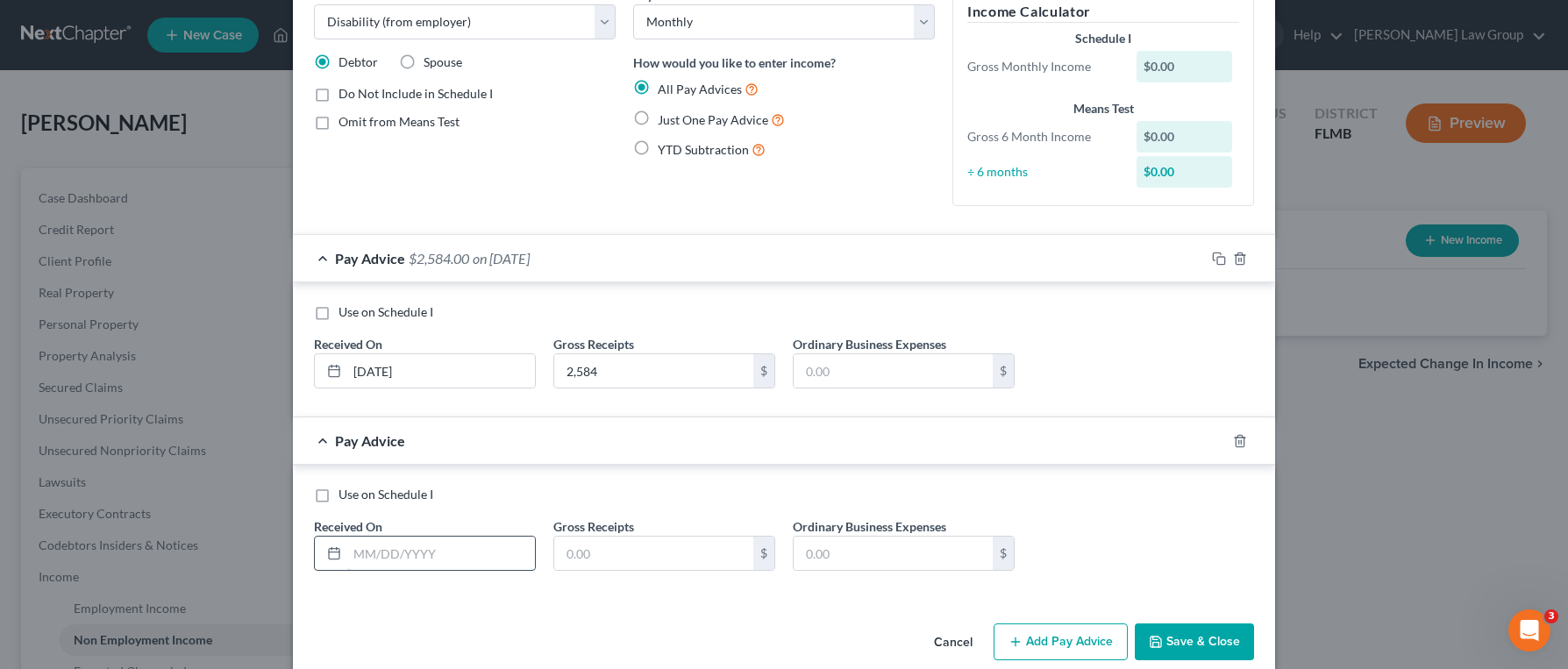
click at [492, 563] on input "text" at bounding box center [441, 553] width 188 height 33
type input "[DATE]"
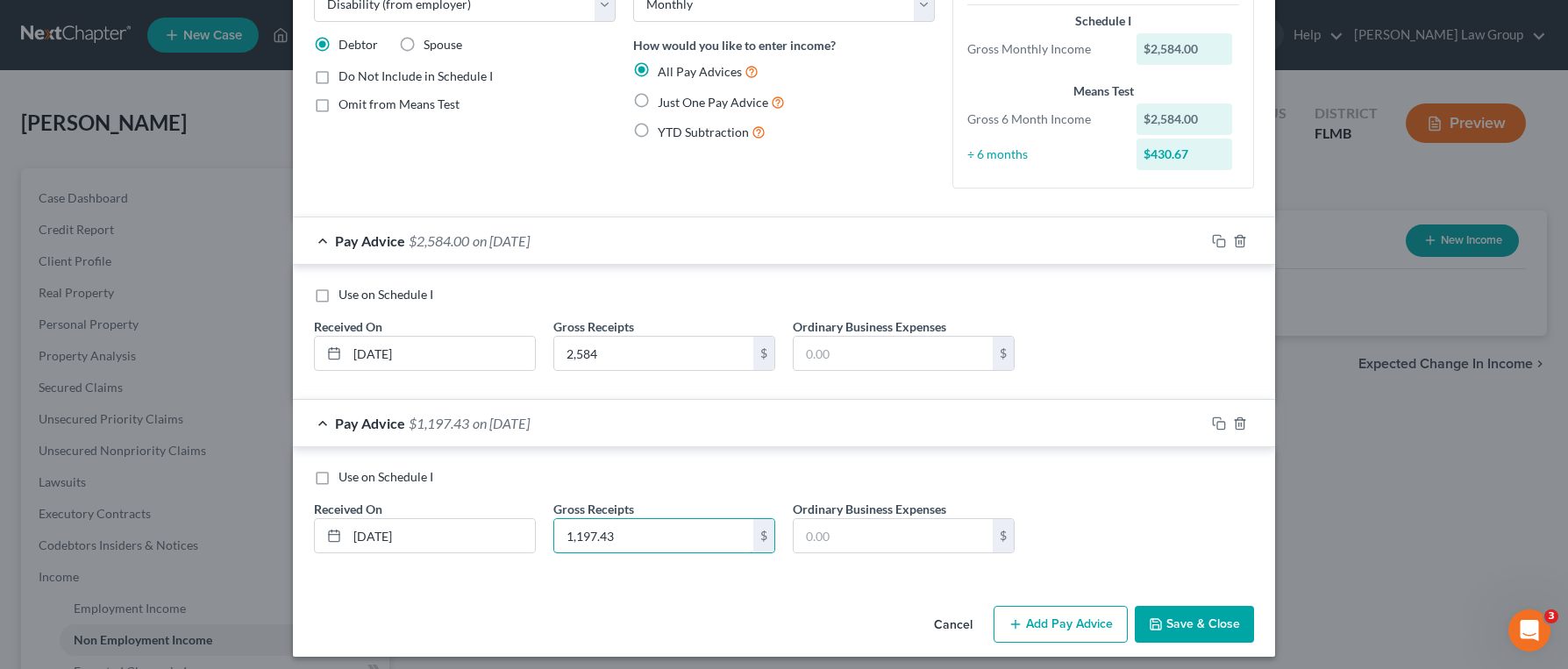
scroll to position [121, 0]
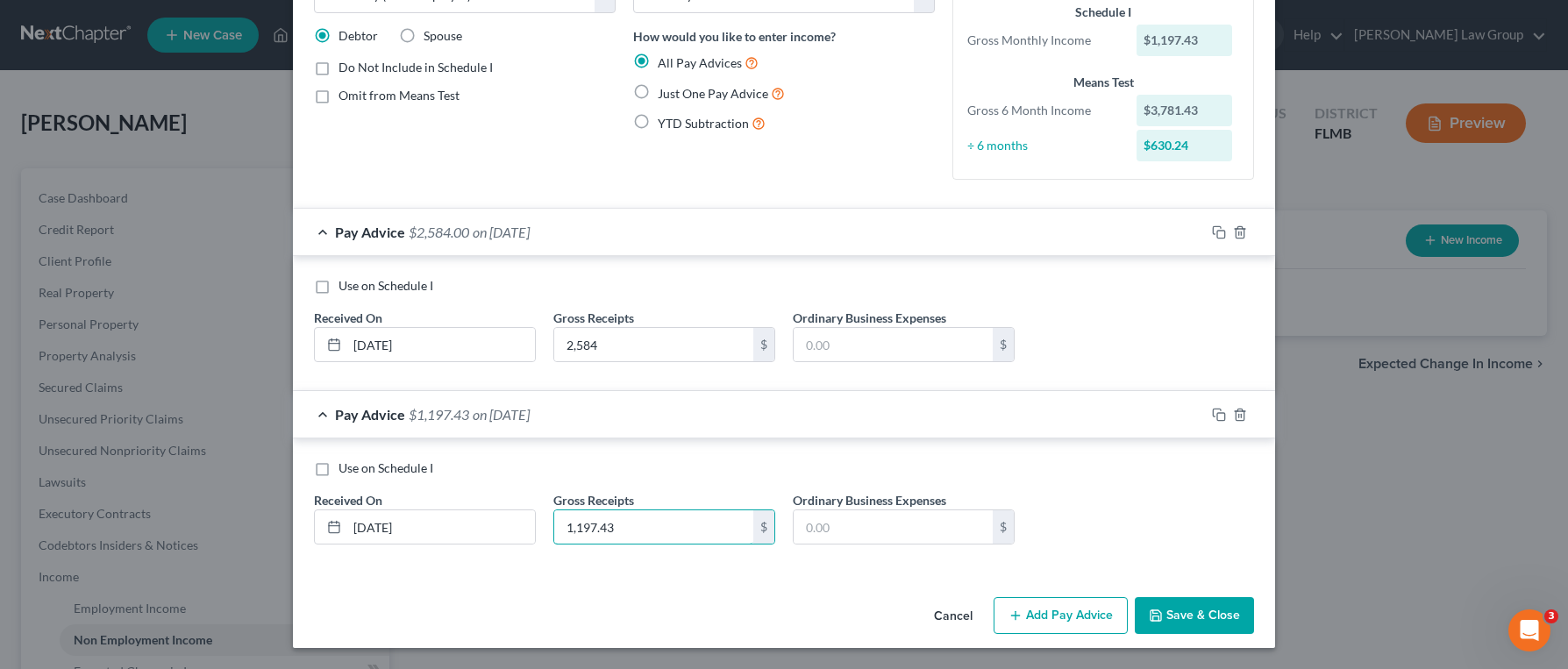
type input "1,197.43"
click at [1026, 614] on button "Add Pay Advice" at bounding box center [1060, 615] width 134 height 36
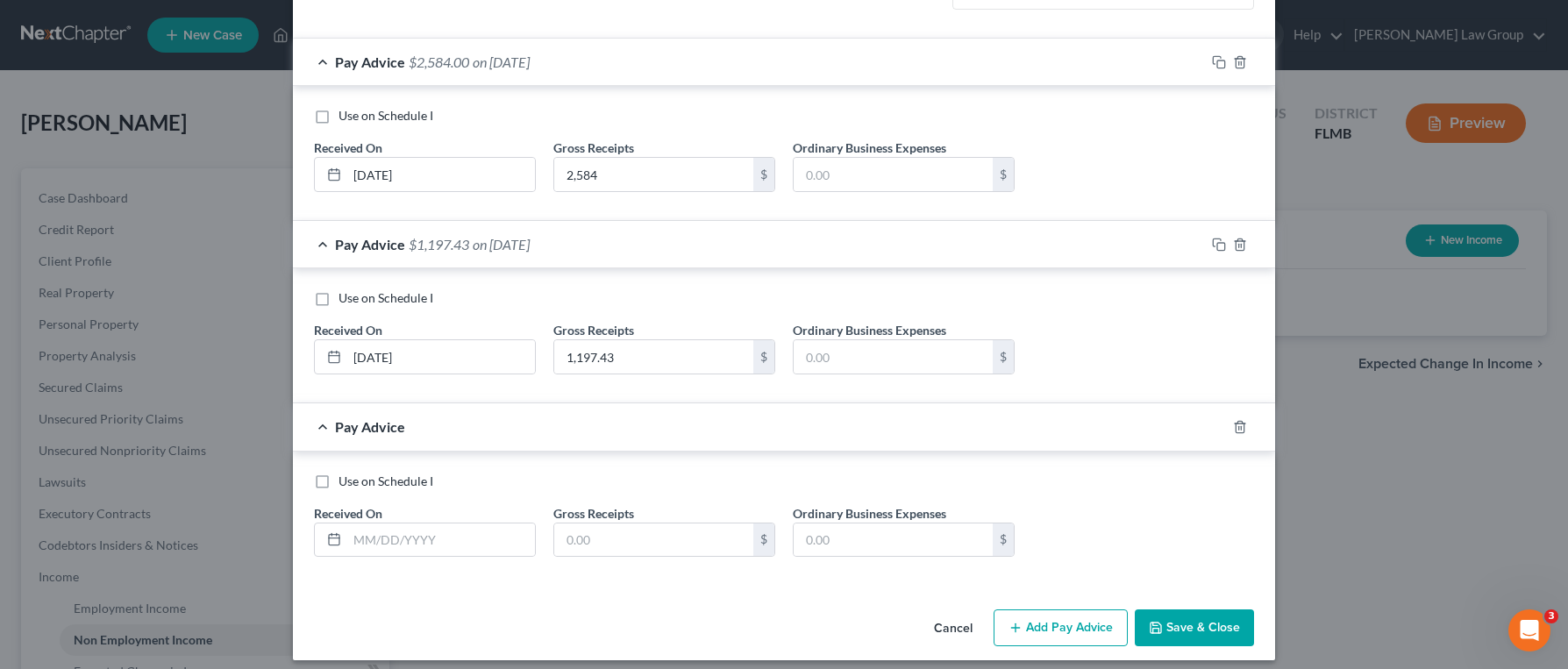
scroll to position [303, 0]
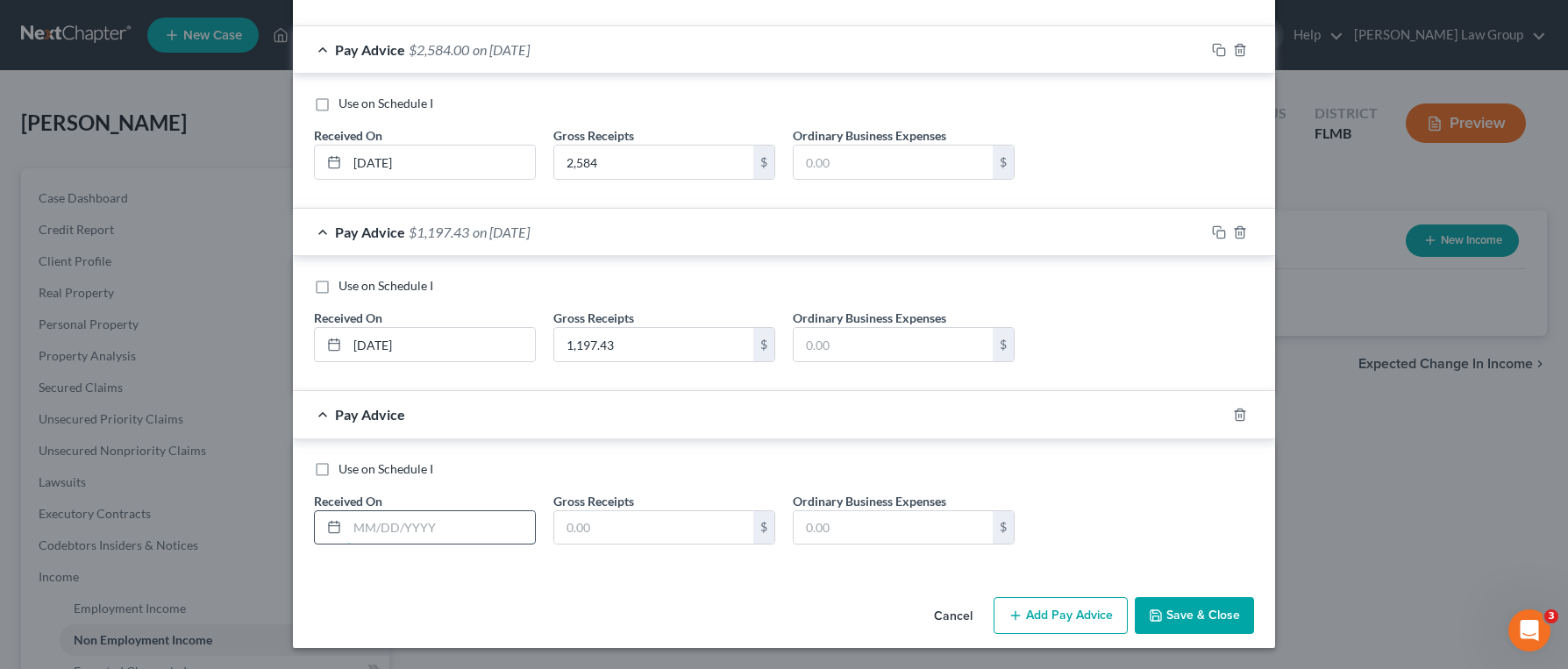
click at [478, 527] on input "text" at bounding box center [441, 527] width 188 height 33
type input "[DATE]"
type input "6,275.43"
click at [1043, 615] on button "Add Pay Advice" at bounding box center [1060, 615] width 134 height 36
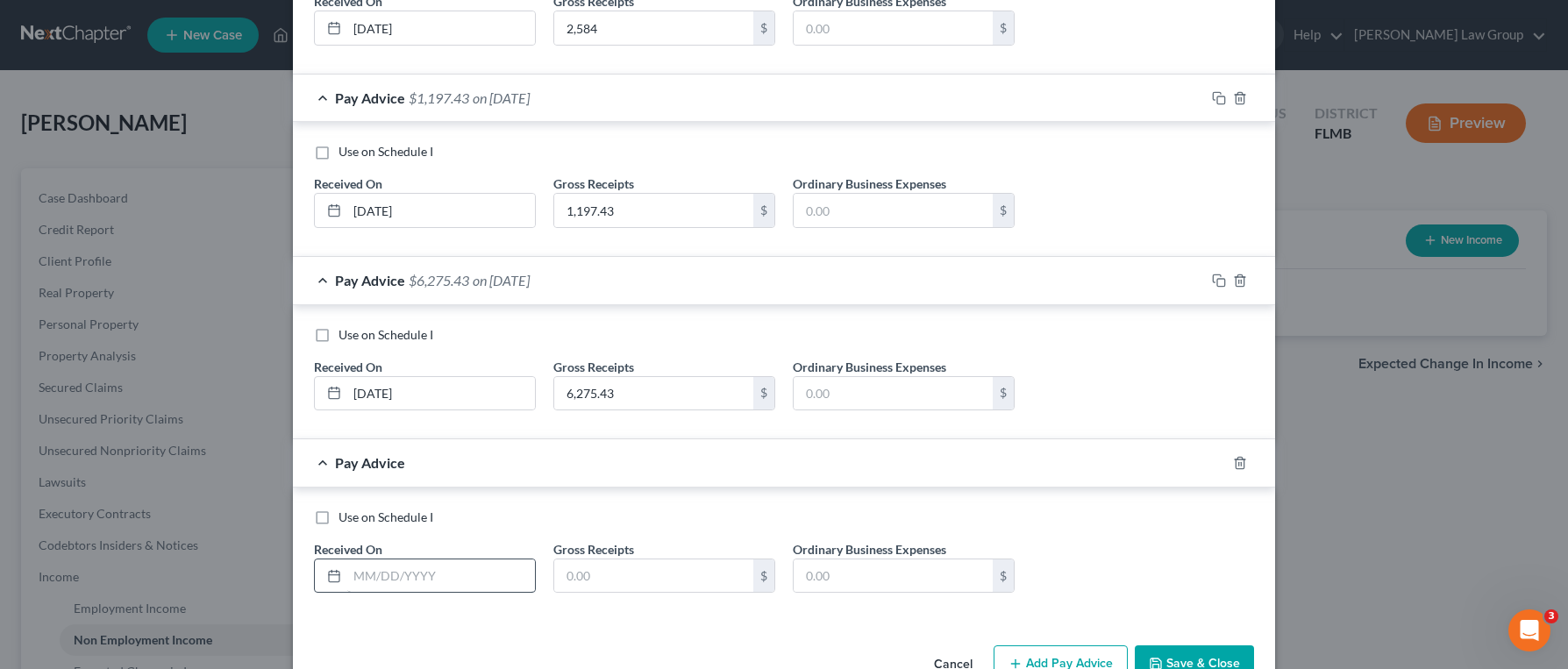
scroll to position [450, 0]
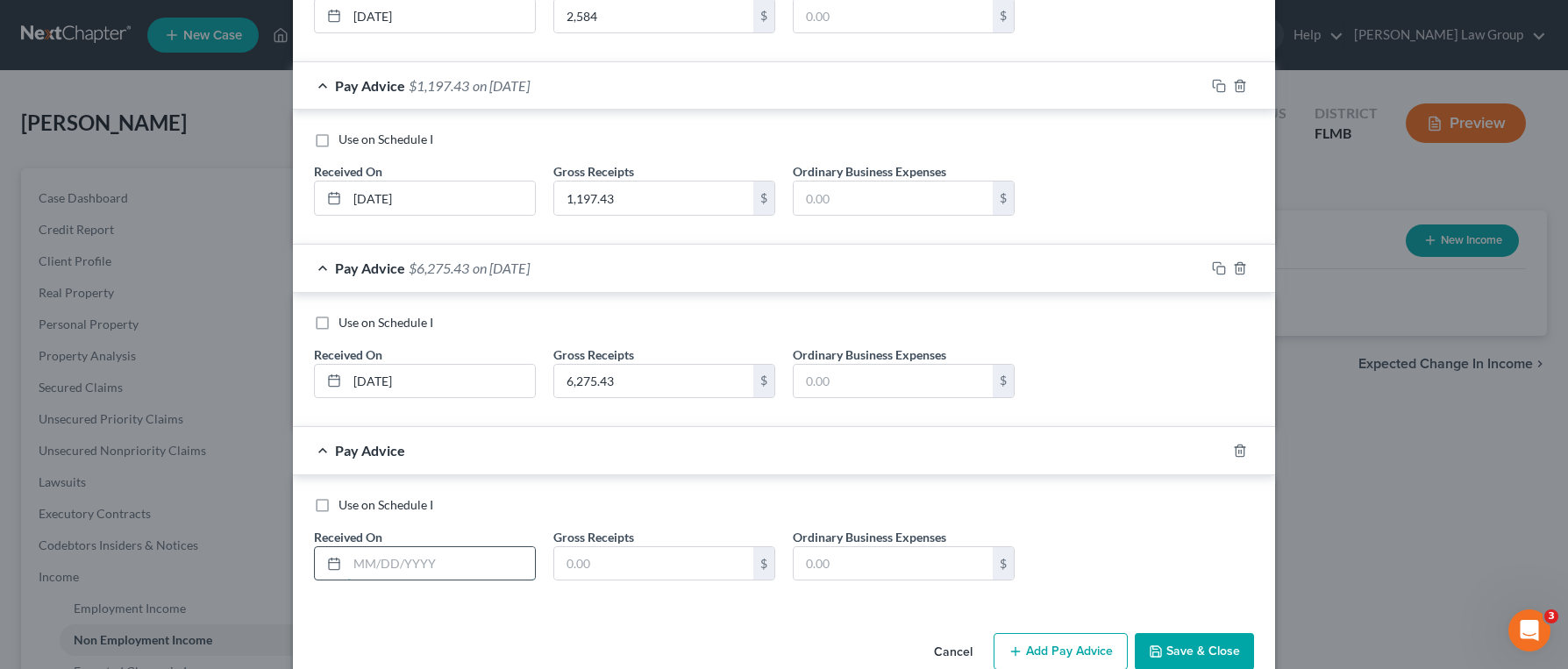
click at [491, 557] on input "text" at bounding box center [441, 564] width 188 height 33
type input "[DATE]"
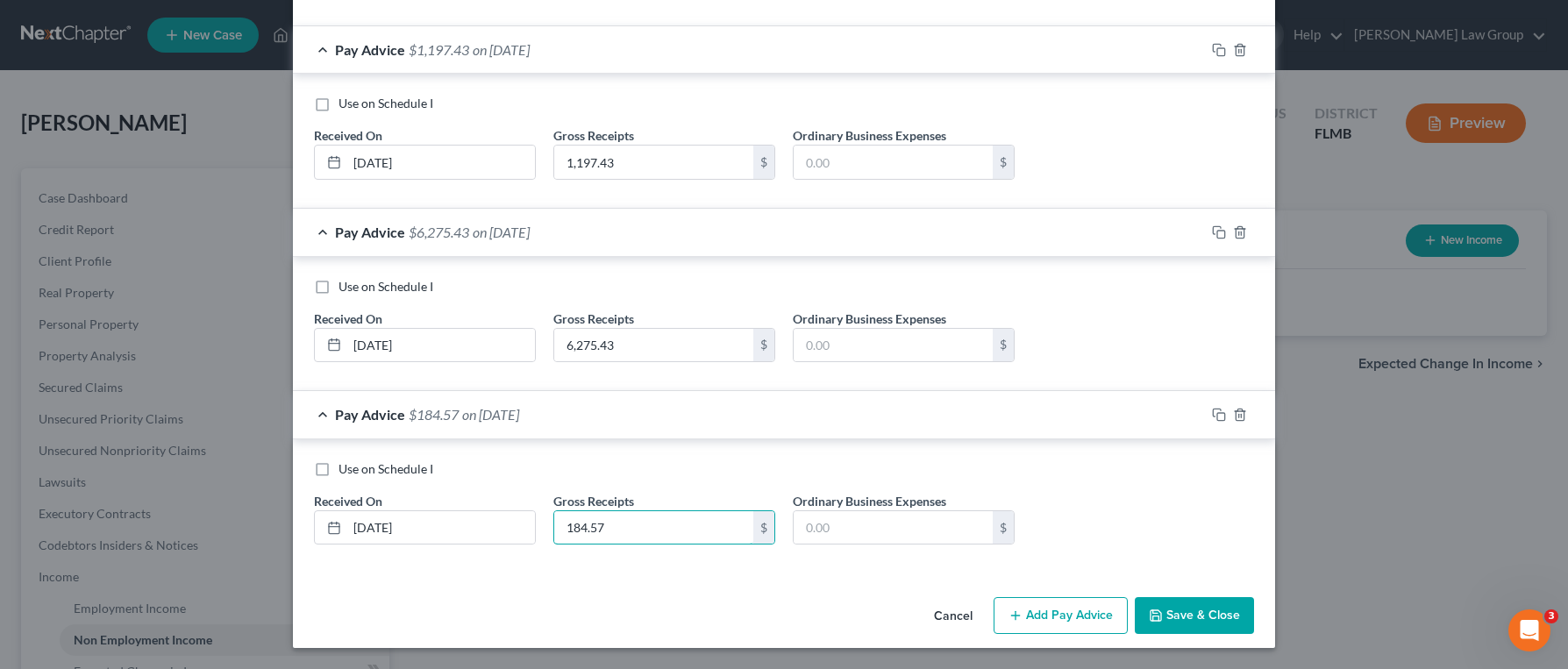
type input "184.57"
click at [1030, 611] on button "Add Pay Advice" at bounding box center [1060, 615] width 134 height 36
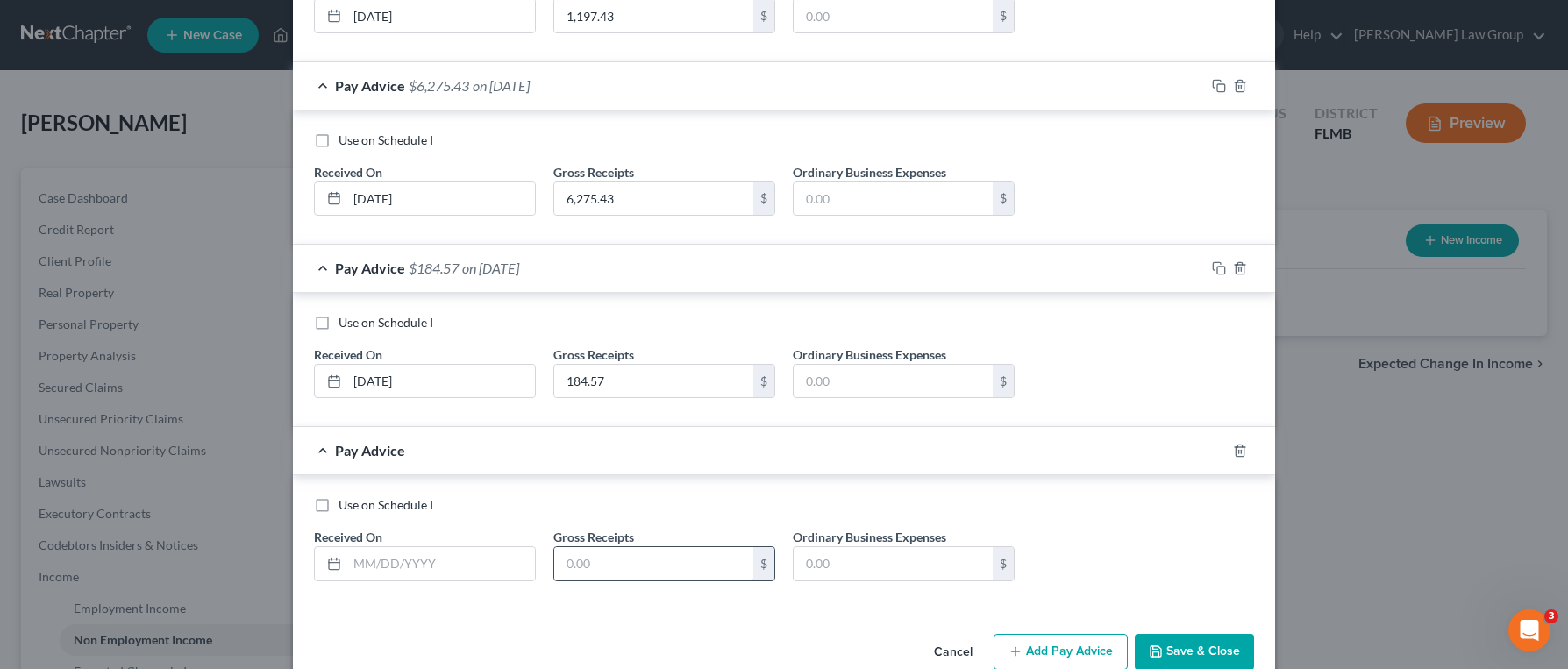
scroll to position [668, 0]
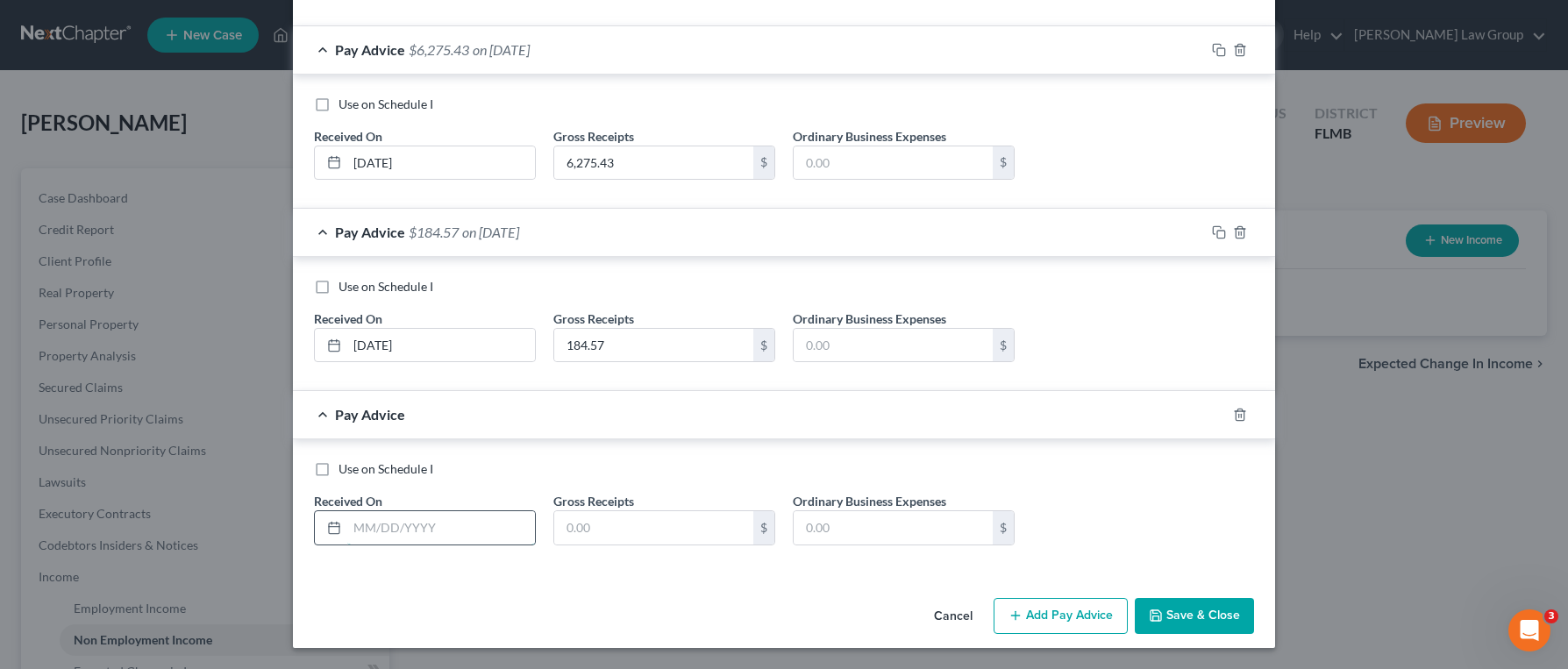
click at [446, 543] on input "text" at bounding box center [441, 527] width 188 height 33
type input "[DATE]"
type input "2,584"
click at [1087, 628] on button "Add Pay Advice" at bounding box center [1060, 616] width 134 height 36
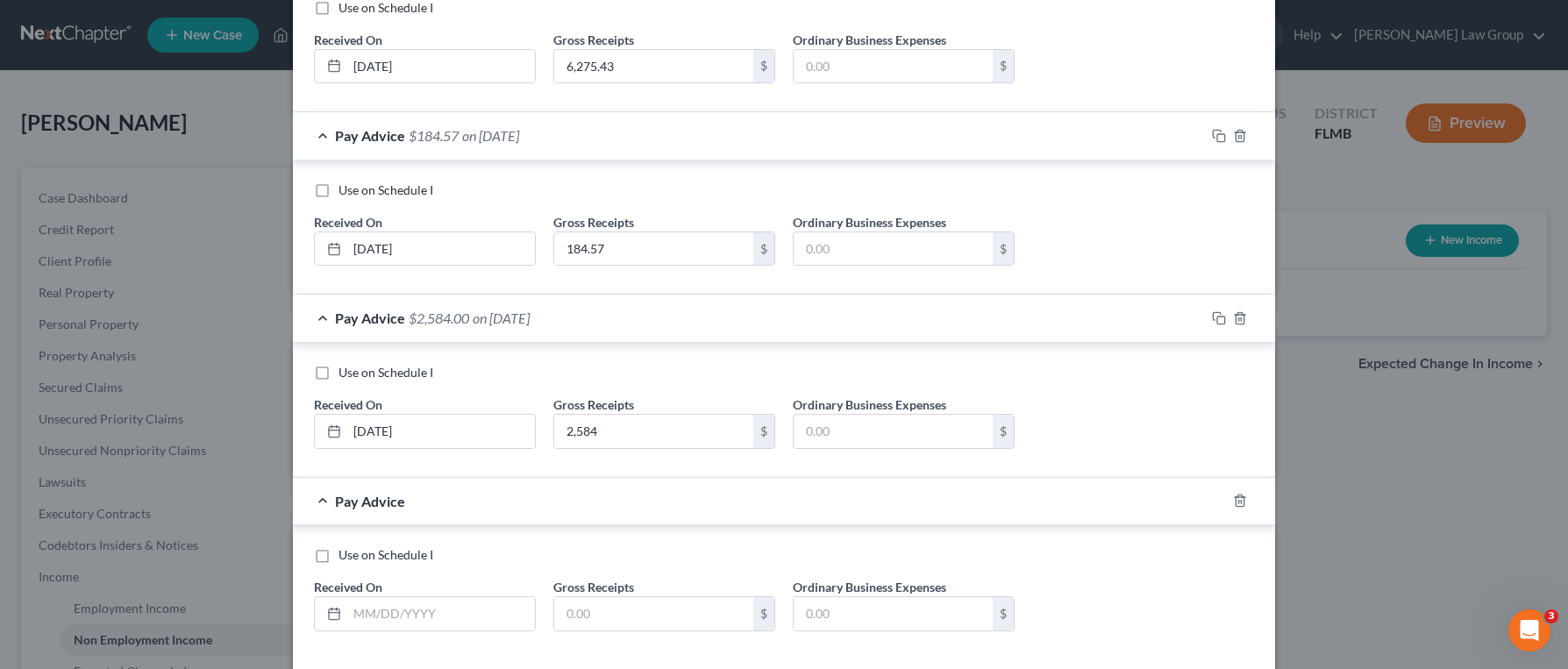
scroll to position [775, 0]
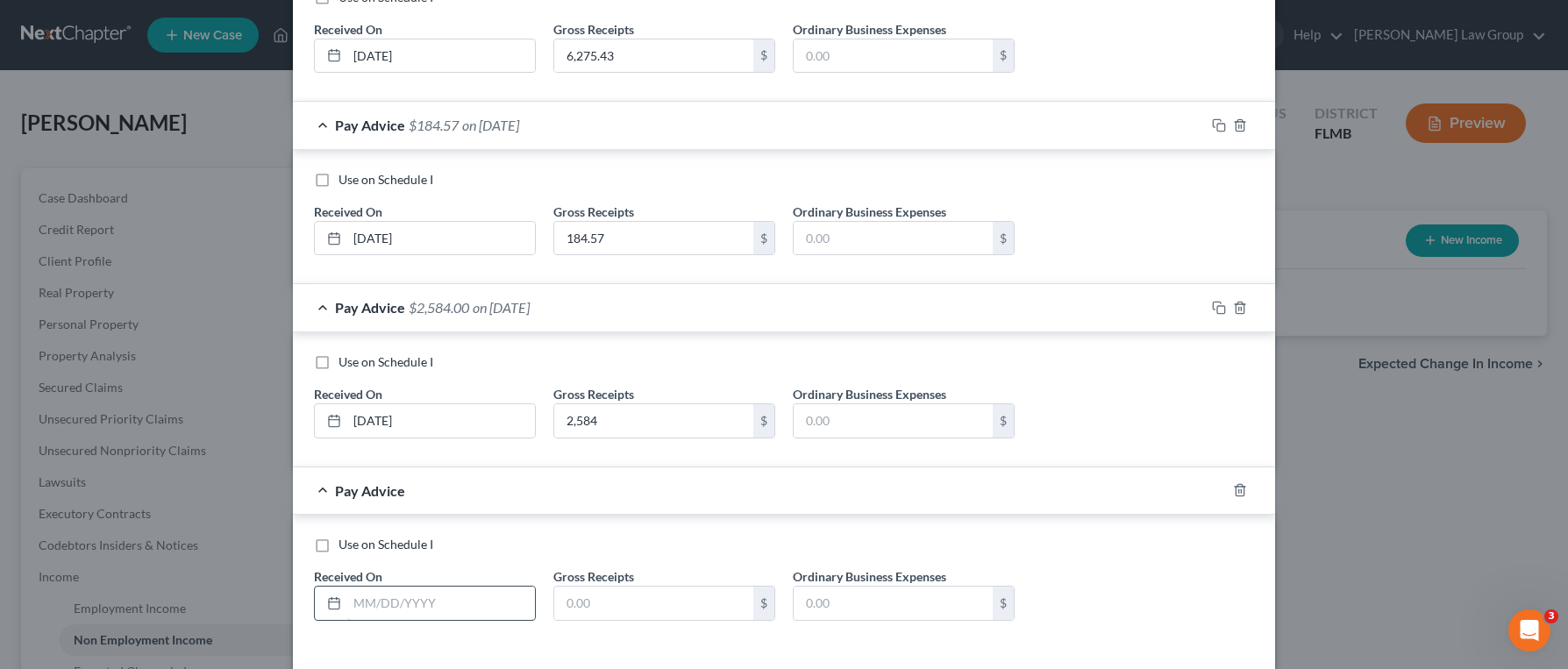
click at [446, 608] on input "text" at bounding box center [441, 603] width 188 height 33
type input "[DATE]"
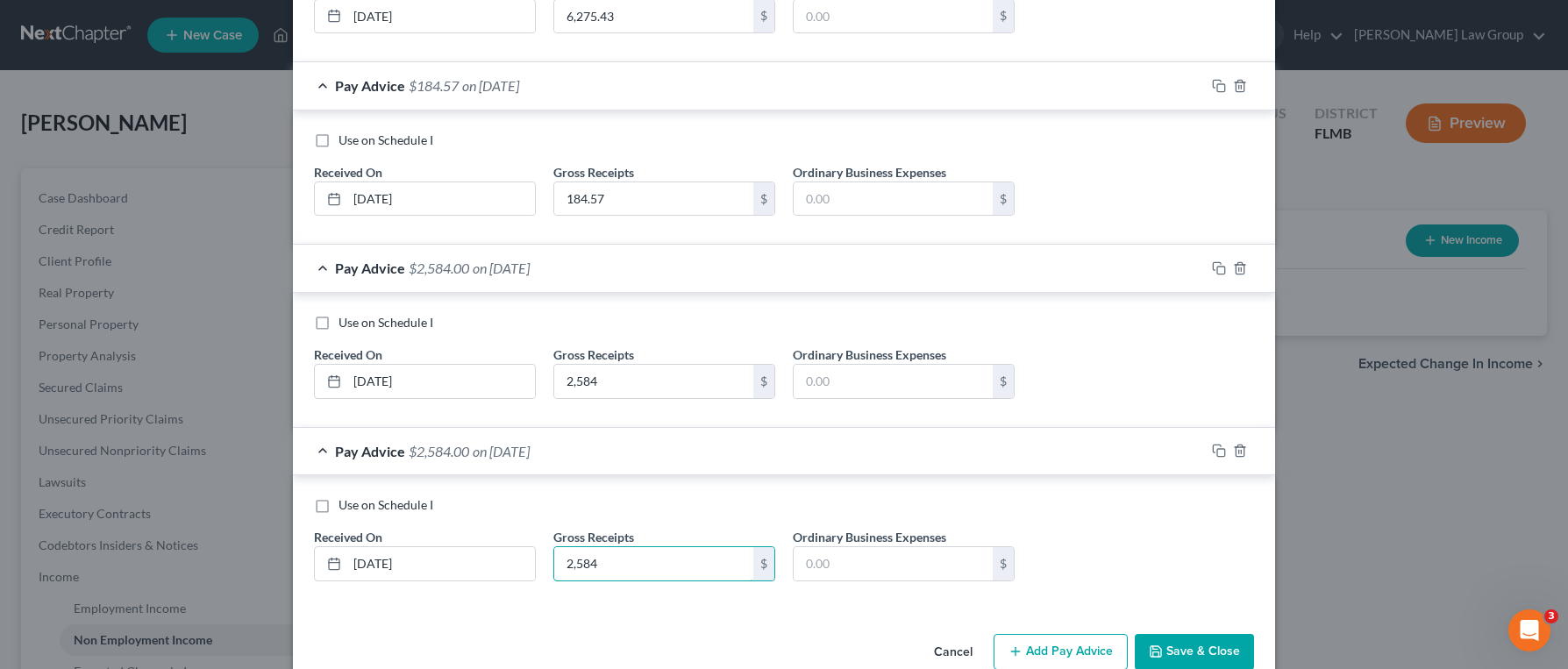
scroll to position [851, 0]
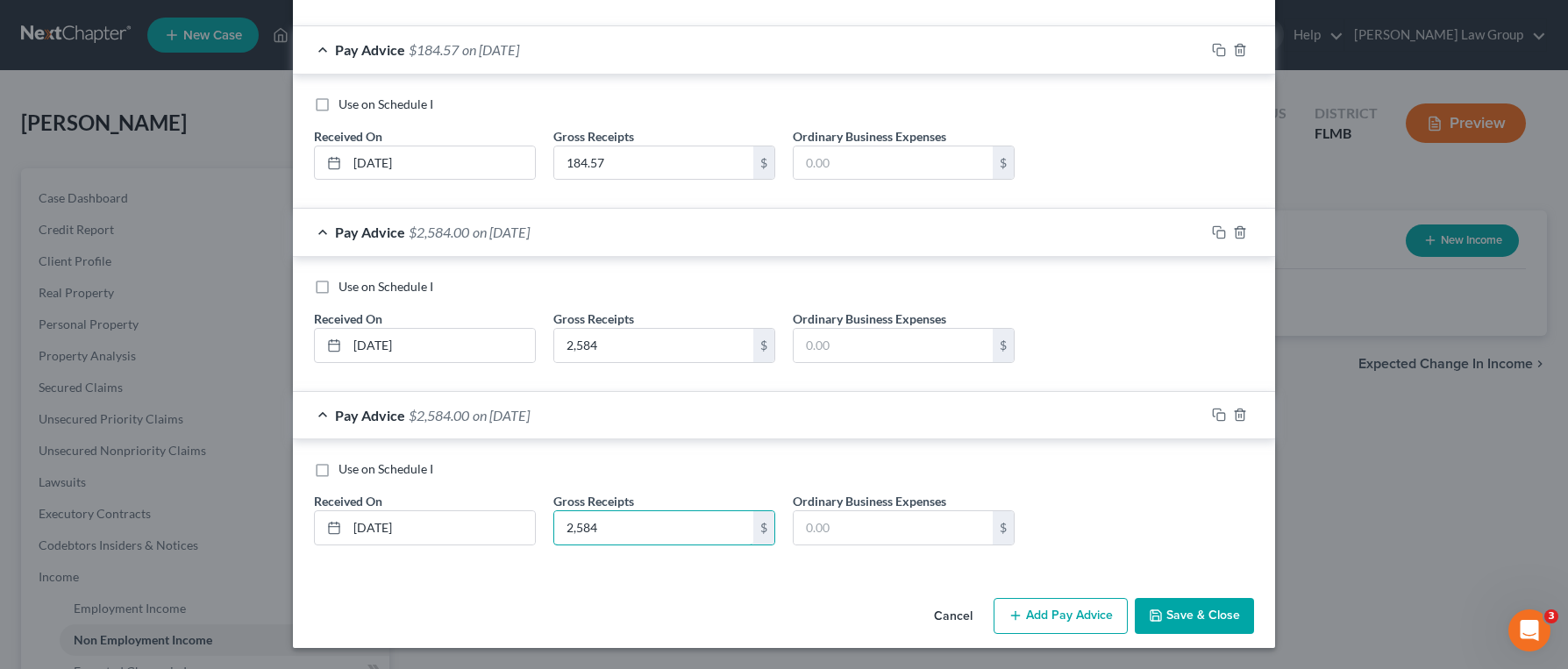
type input "2,584"
click at [1036, 611] on button "Add Pay Advice" at bounding box center [1060, 616] width 134 height 36
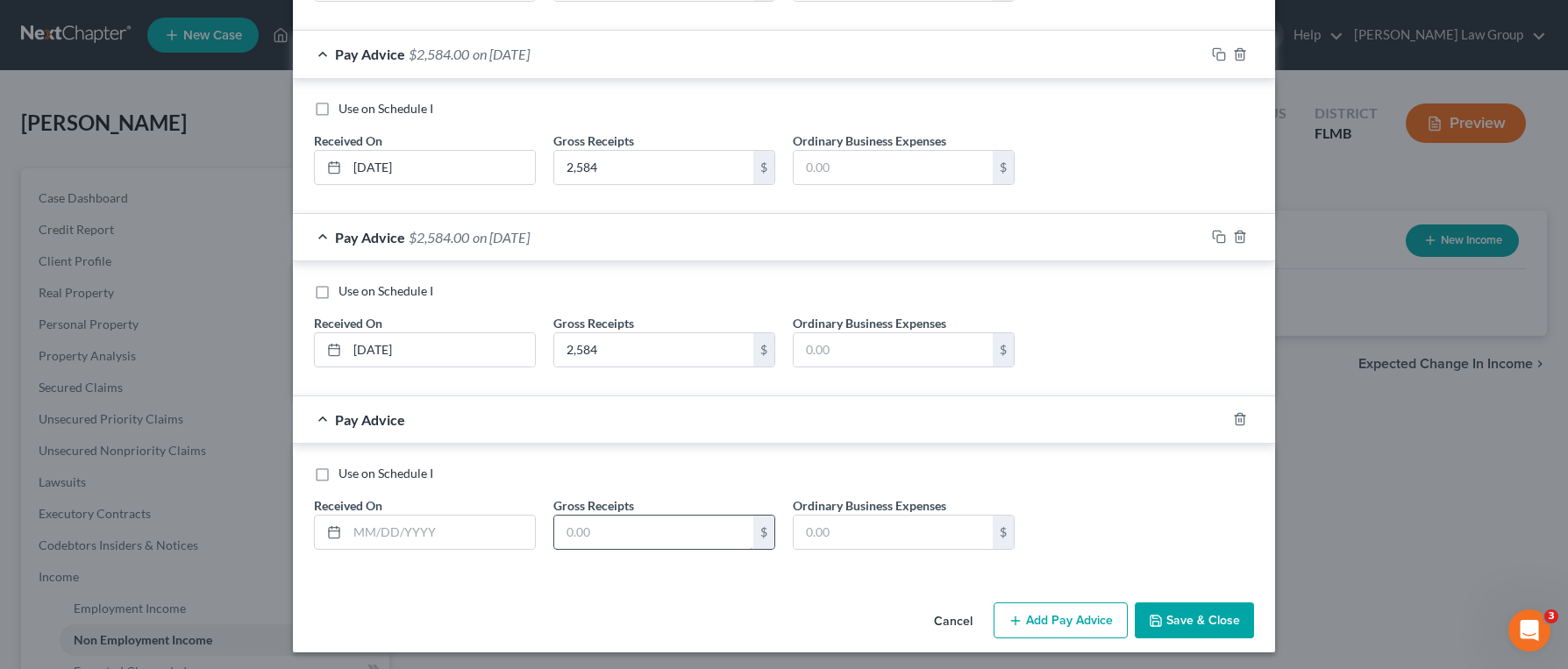
scroll to position [1034, 0]
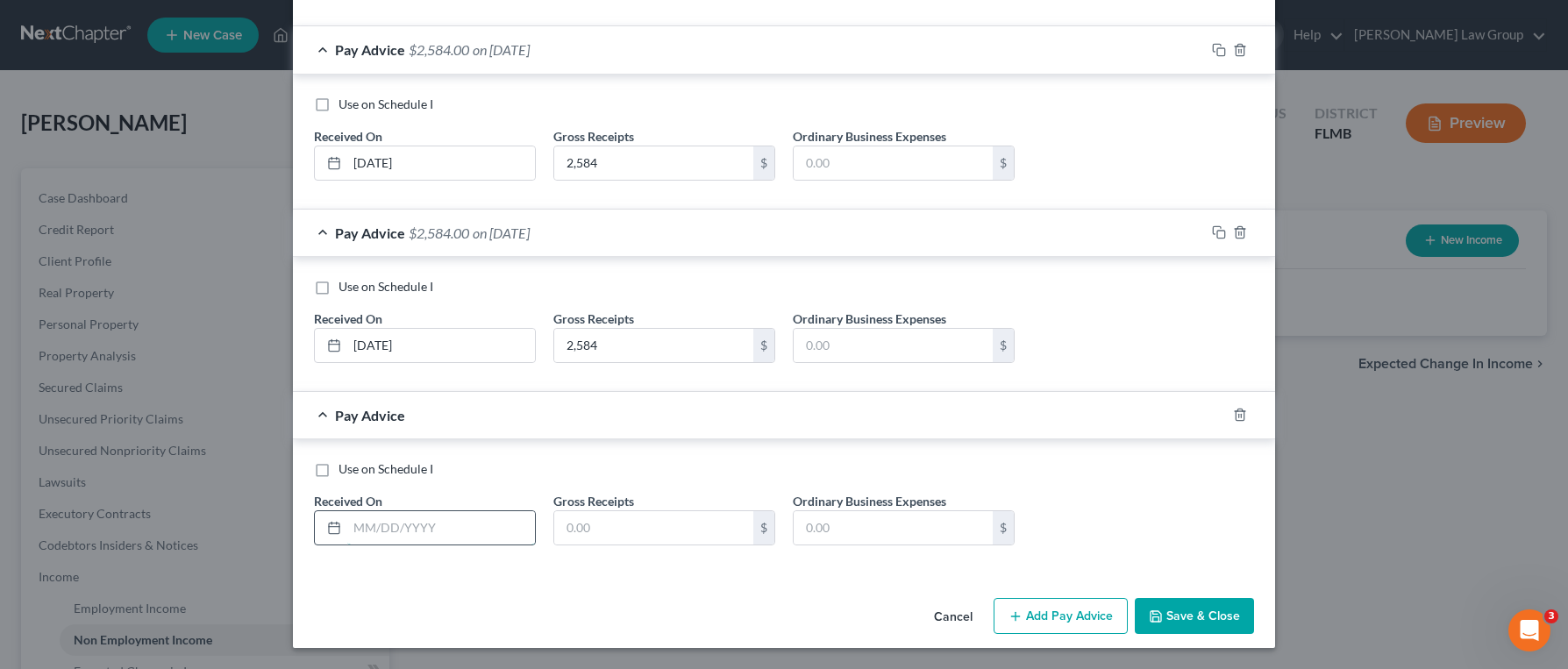
click at [429, 536] on input "text" at bounding box center [441, 527] width 188 height 33
type input "[DATE]"
type input "5,168"
click at [1053, 631] on button "Add Pay Advice" at bounding box center [1060, 616] width 134 height 36
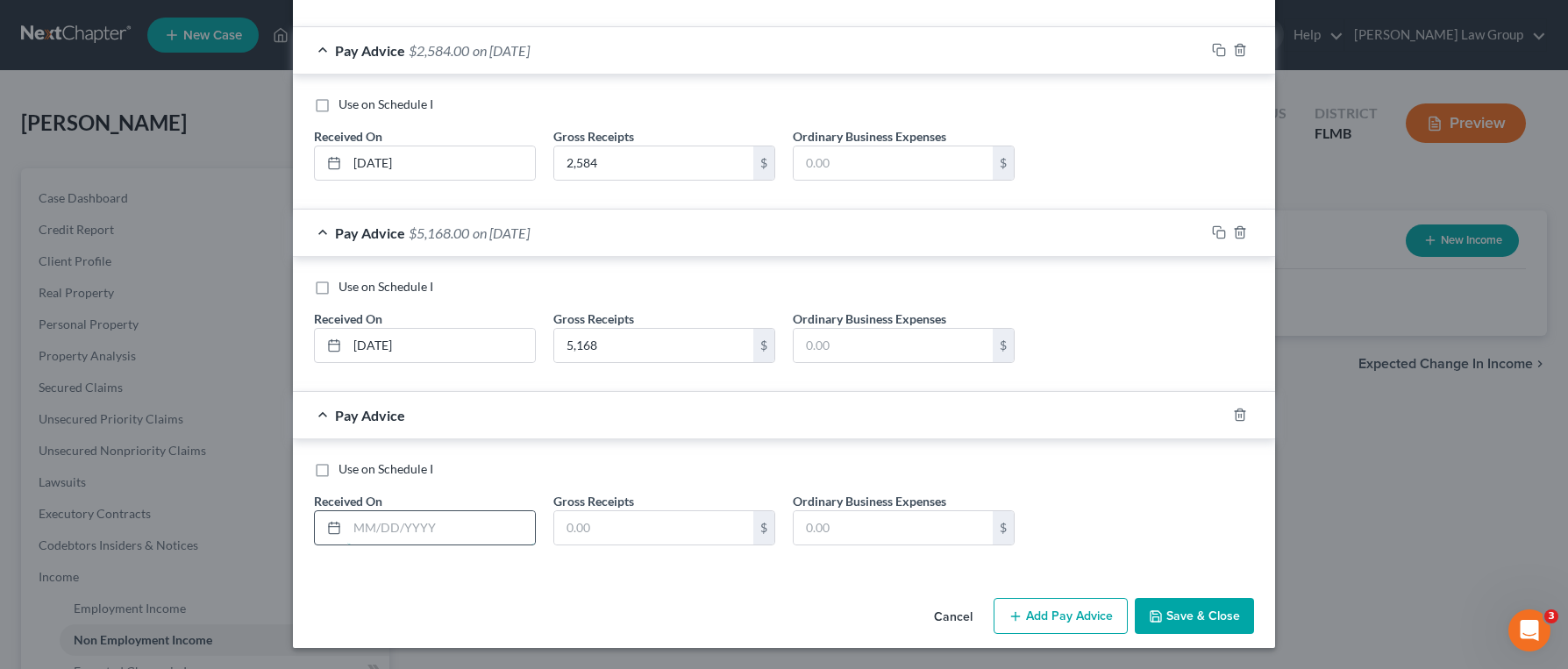
click at [409, 521] on input "text" at bounding box center [441, 527] width 188 height 33
type input "[DATE]"
type input "553.71"
click at [1071, 601] on button "Add Pay Advice" at bounding box center [1060, 616] width 134 height 36
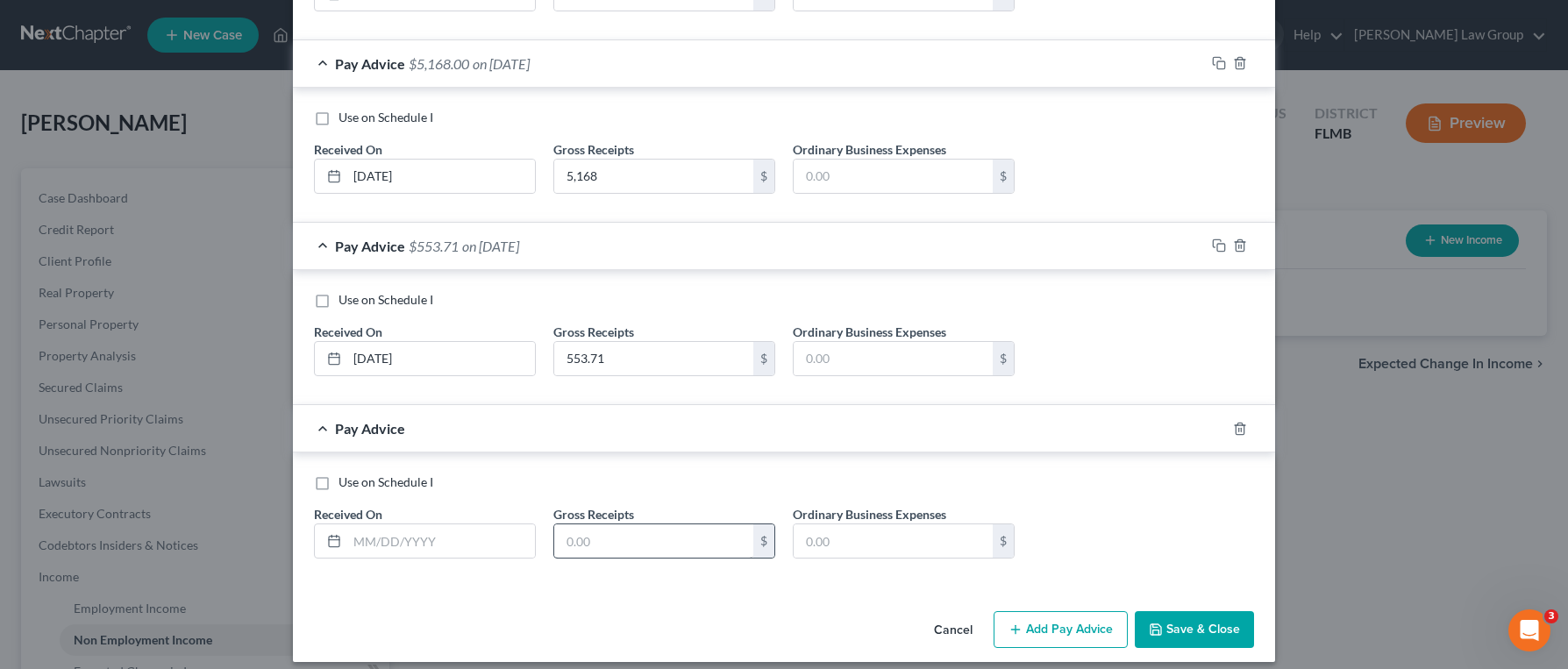
scroll to position [1399, 0]
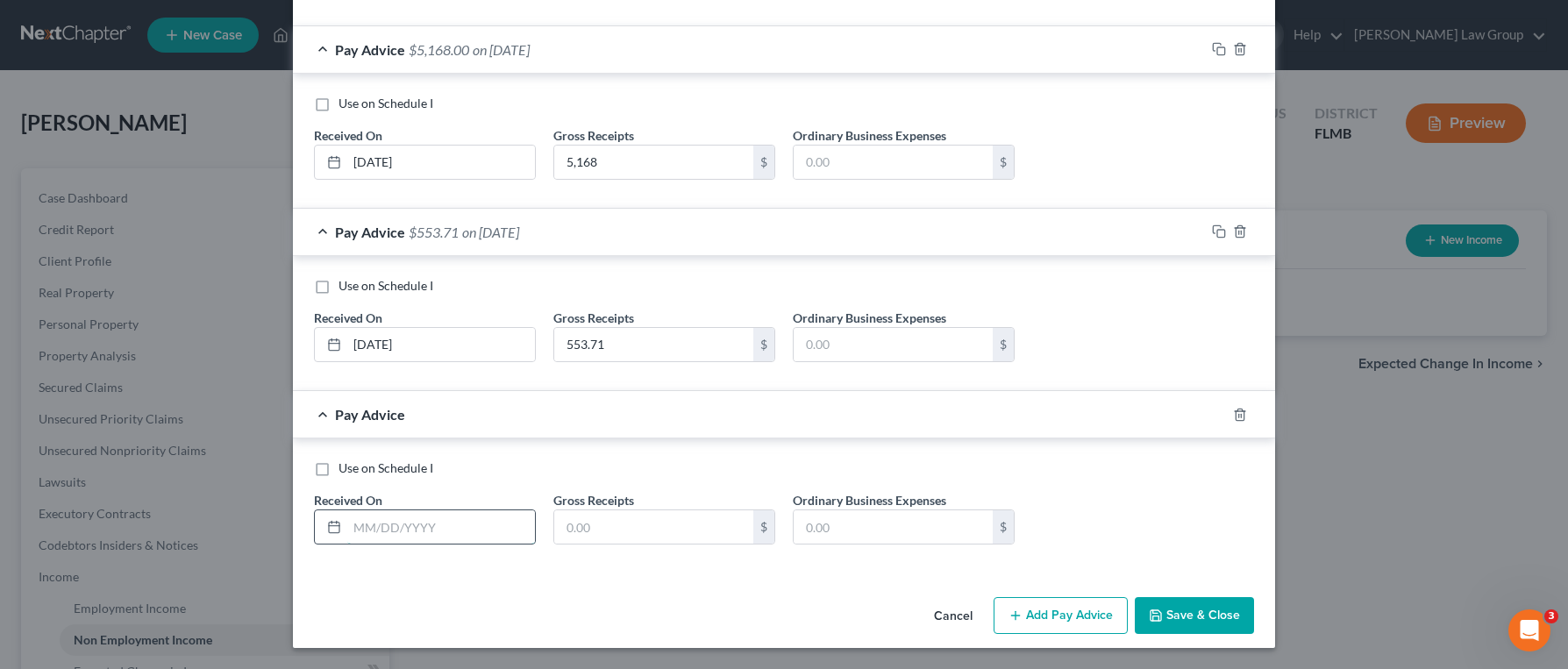
click at [417, 525] on input "text" at bounding box center [441, 526] width 188 height 33
type input "[DATE]"
type input "2,584"
click at [1022, 612] on icon "button" at bounding box center [1015, 615] width 14 height 14
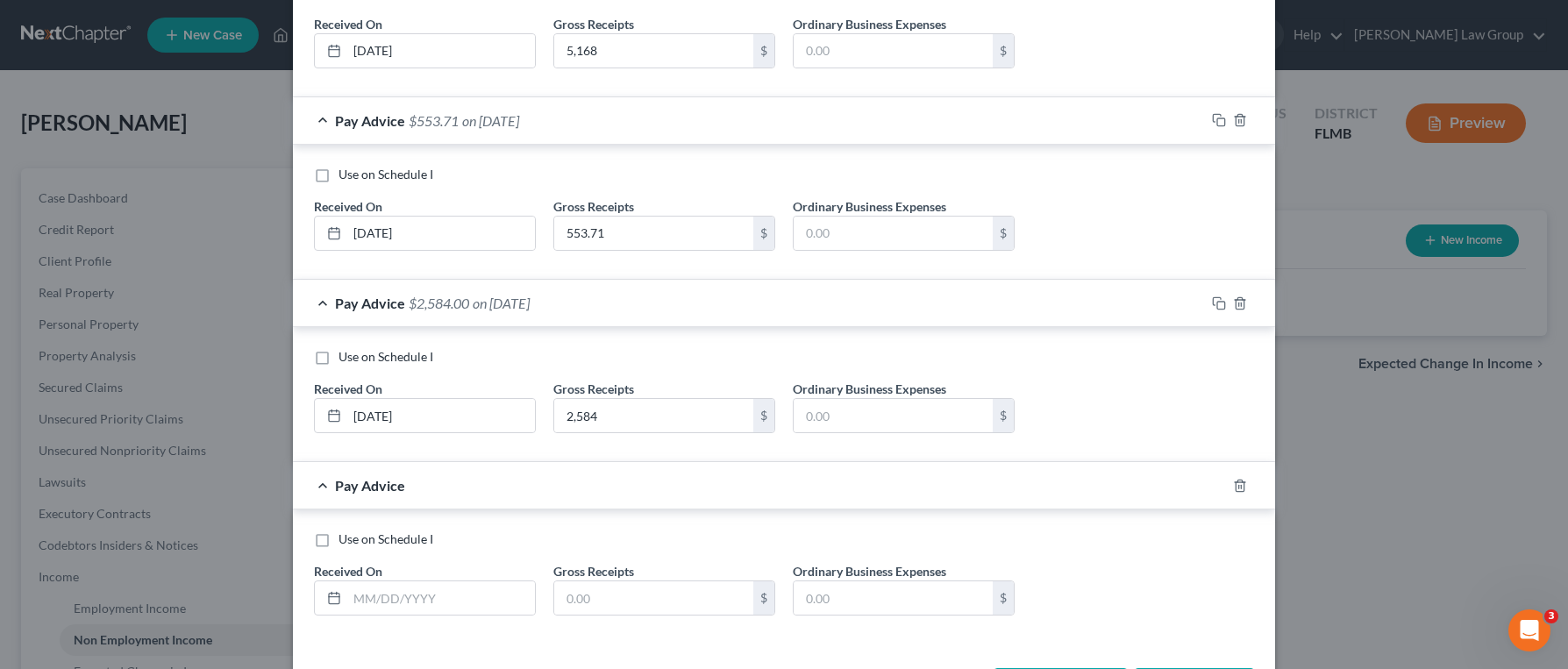
scroll to position [1582, 0]
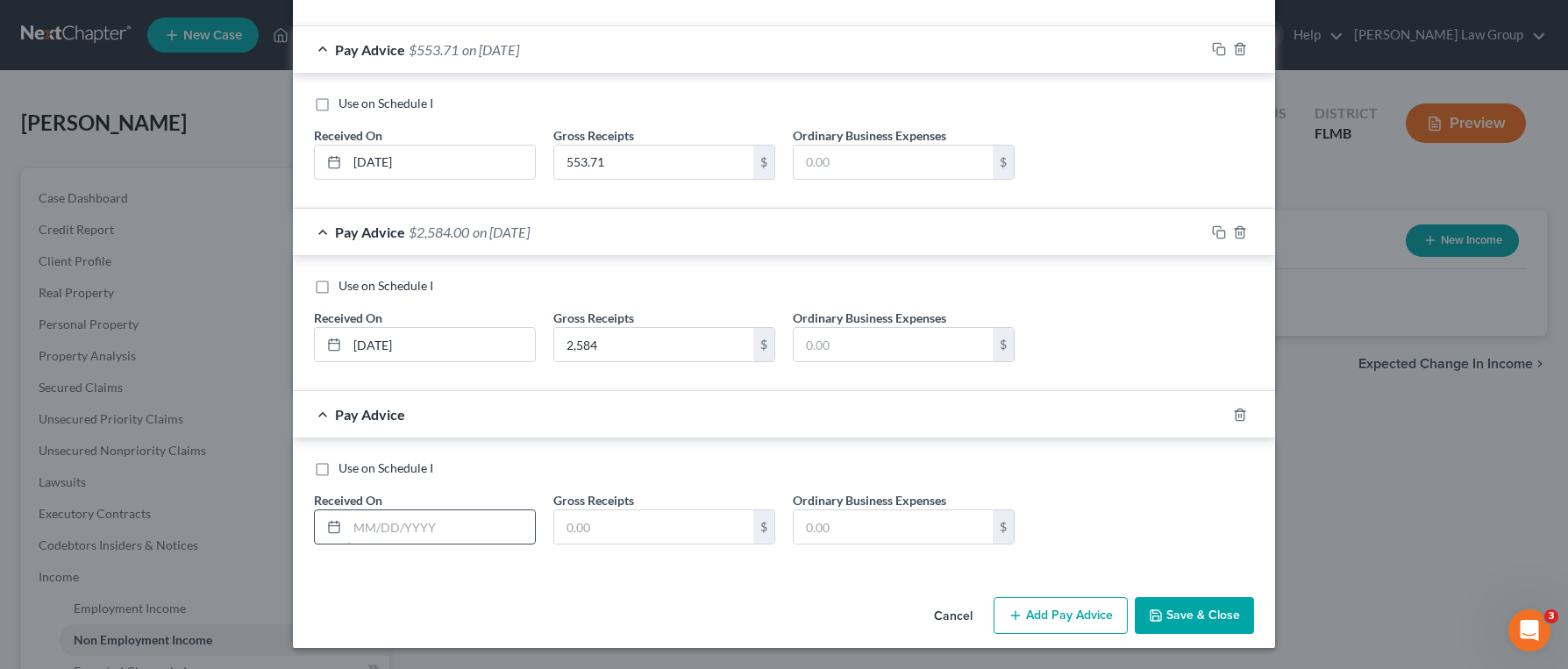
click at [474, 521] on input "text" at bounding box center [441, 526] width 188 height 33
type input "[DATE]"
type input "2,584"
click at [1096, 610] on button "Add Pay Advice" at bounding box center [1060, 615] width 134 height 36
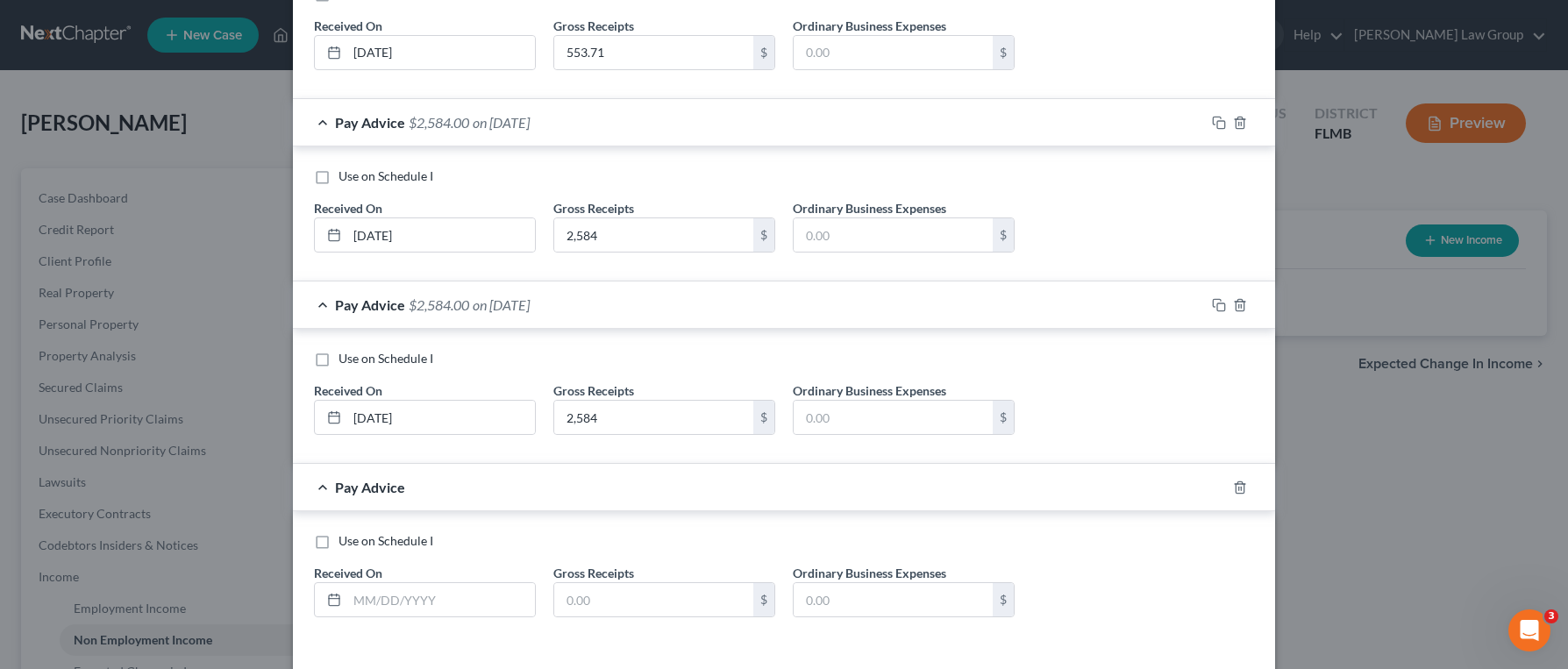
scroll to position [1764, 0]
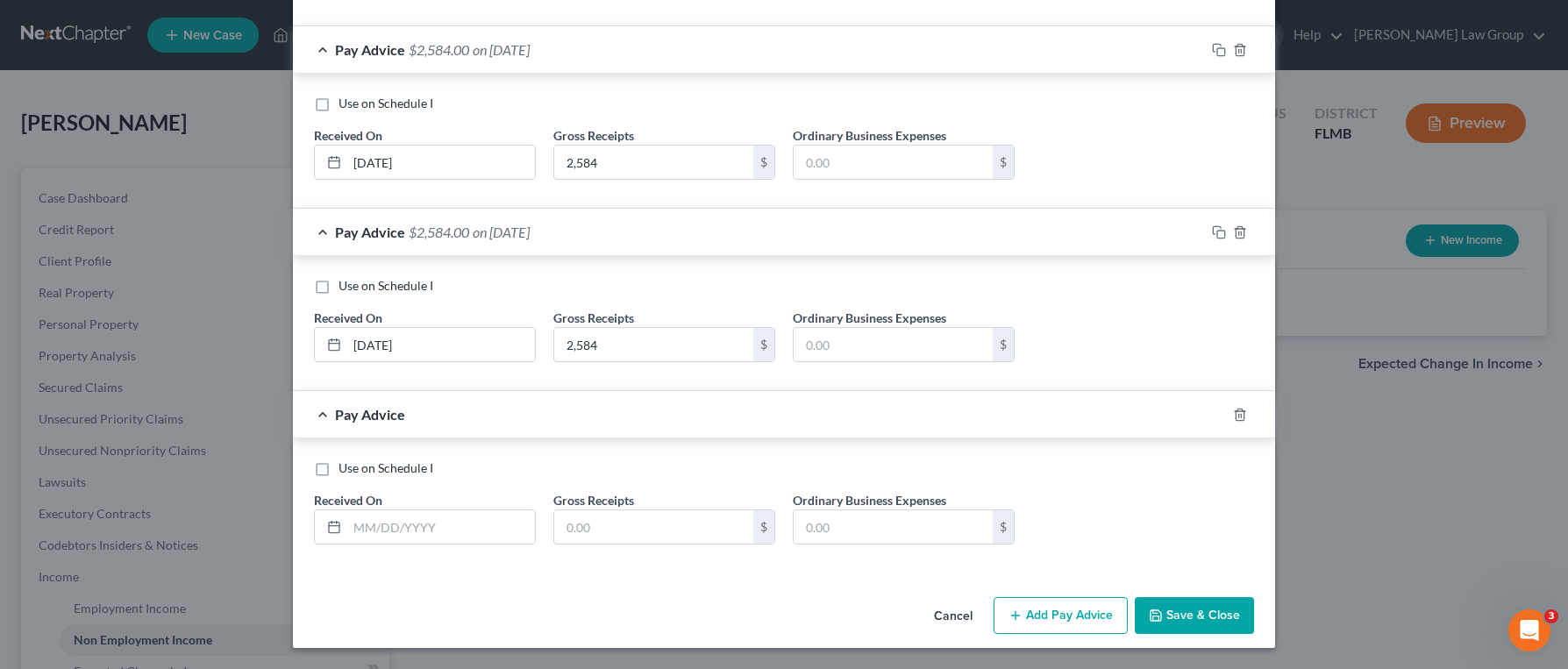
click at [434, 546] on div "Use on Schedule I Received On * Gross Receipts $ Ordinary Business Expenses $" at bounding box center [784, 509] width 958 height 100
click at [431, 540] on input "text" at bounding box center [441, 526] width 188 height 33
type input "[DATE]"
type input "2,584"
click at [1033, 615] on button "Add Pay Advice" at bounding box center [1060, 615] width 134 height 36
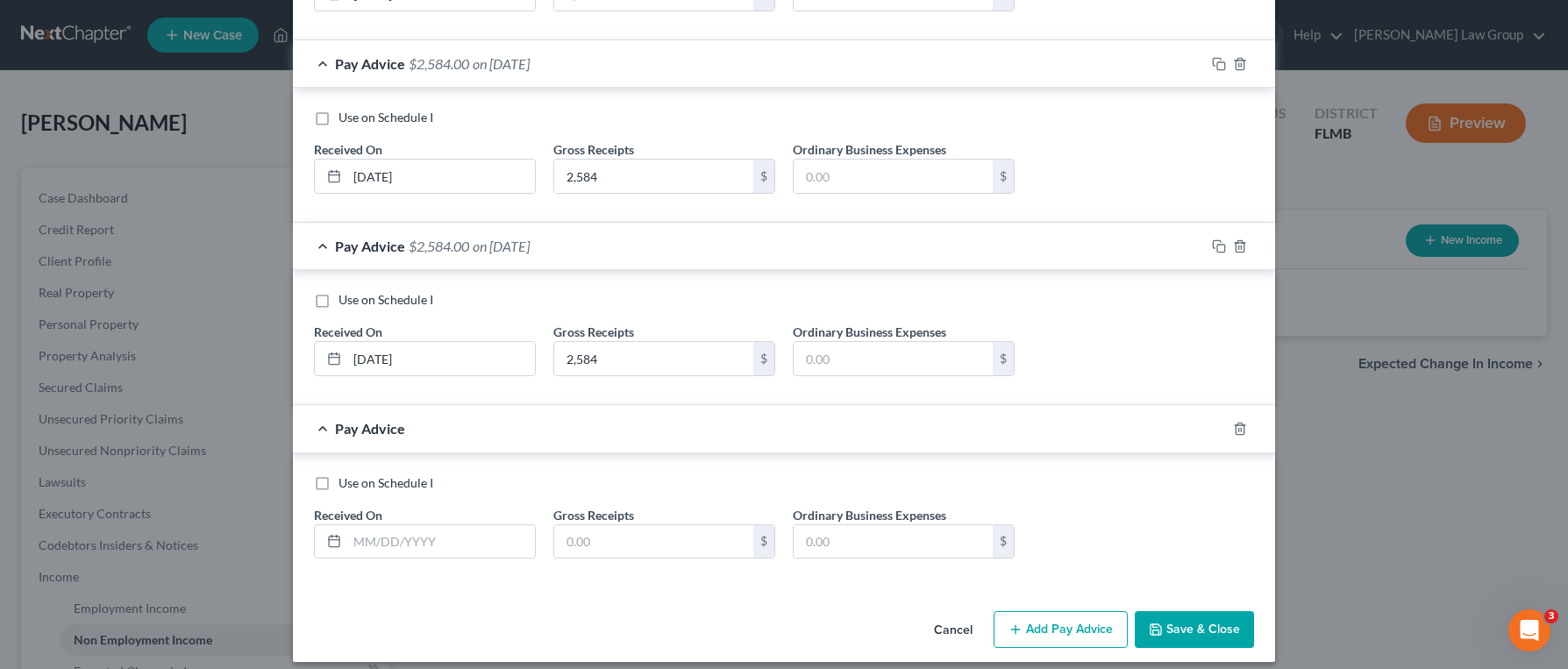
scroll to position [1947, 0]
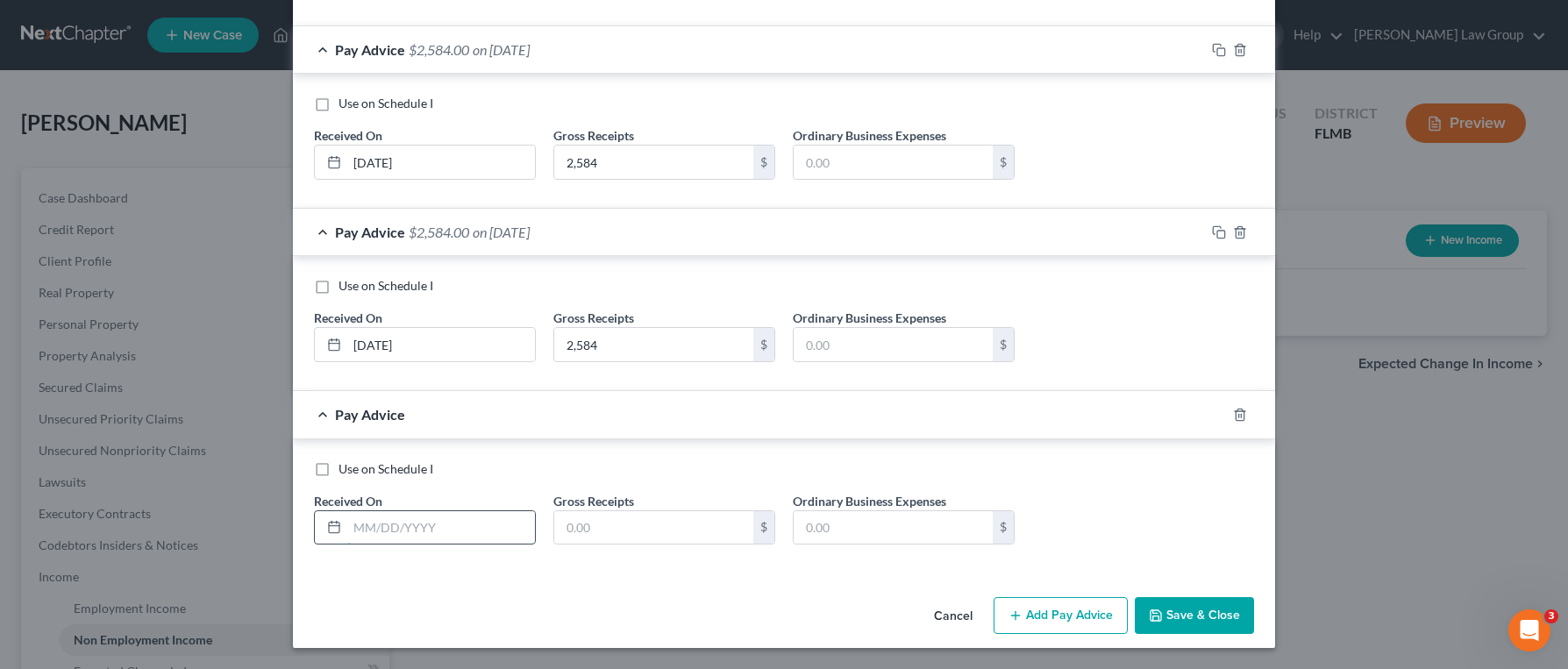
click at [445, 541] on input "text" at bounding box center [441, 527] width 188 height 33
type input "[DATE]"
type input "2,584"
click at [1070, 610] on button "Add Pay Advice" at bounding box center [1060, 615] width 134 height 36
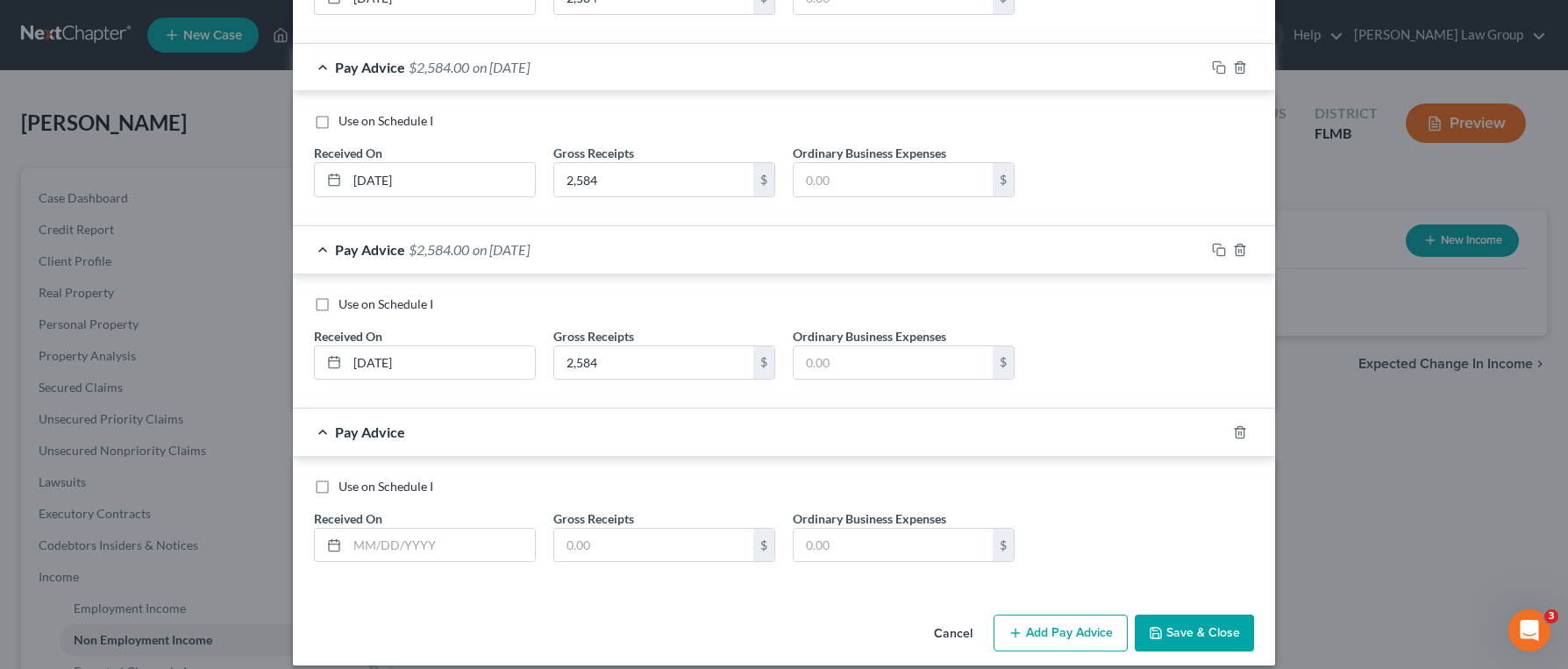
scroll to position [2130, 0]
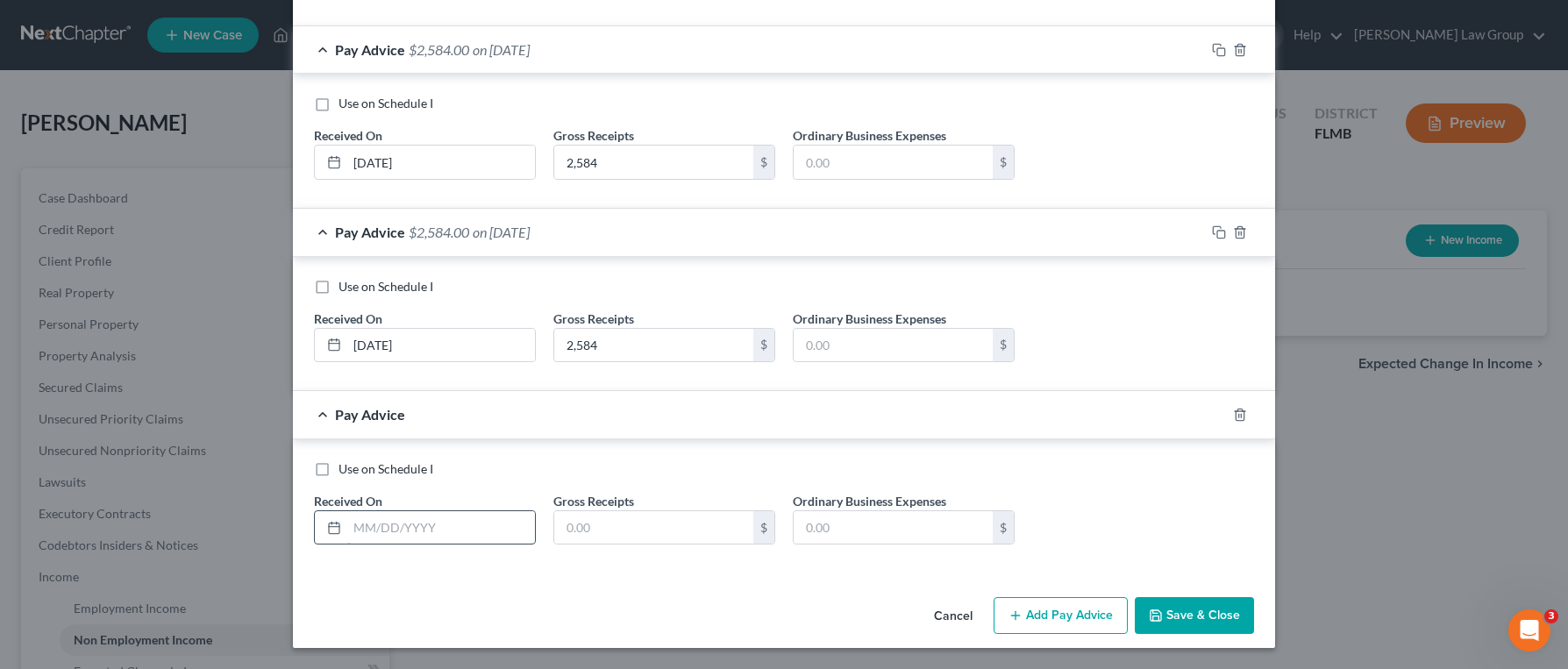
click at [390, 528] on input "text" at bounding box center [441, 527] width 188 height 33
type input "[DATE]"
type input "2,584"
click at [1172, 608] on button "Save & Close" at bounding box center [1194, 615] width 120 height 36
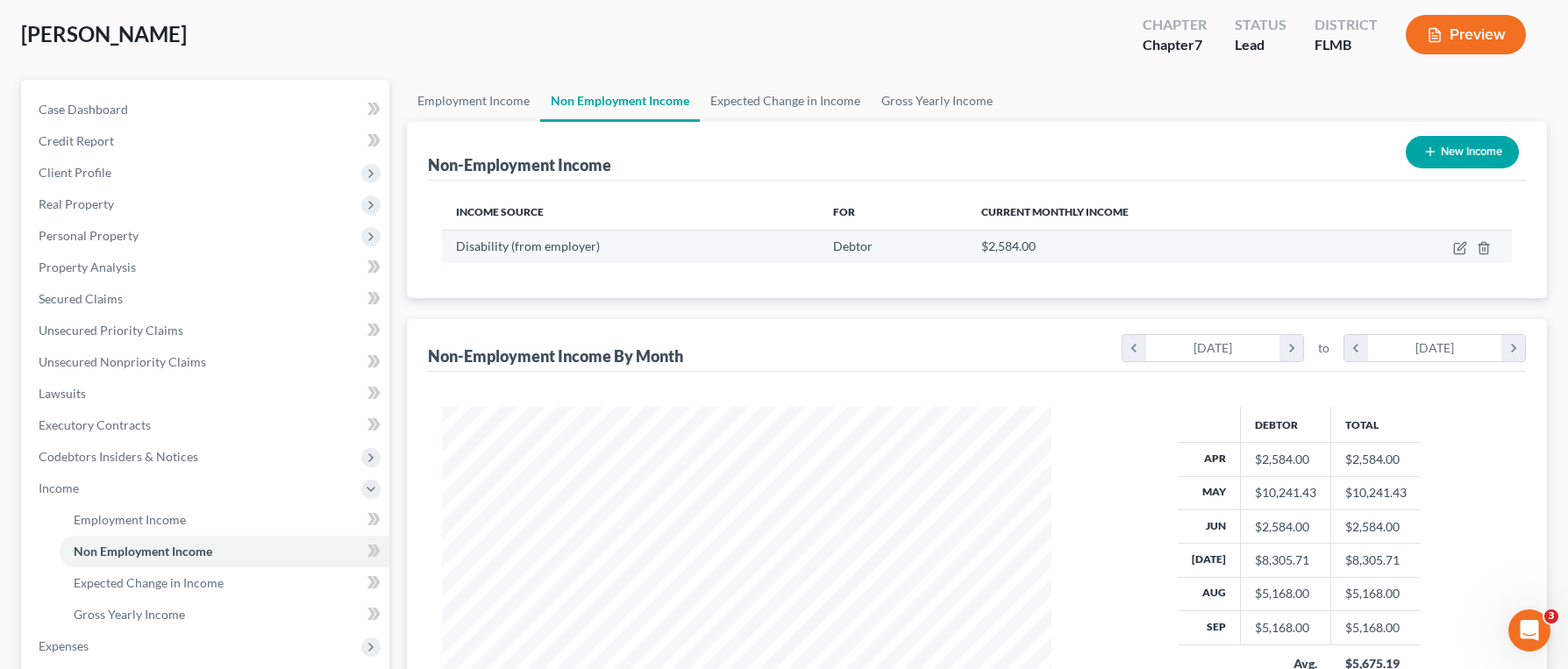
scroll to position [85, 0]
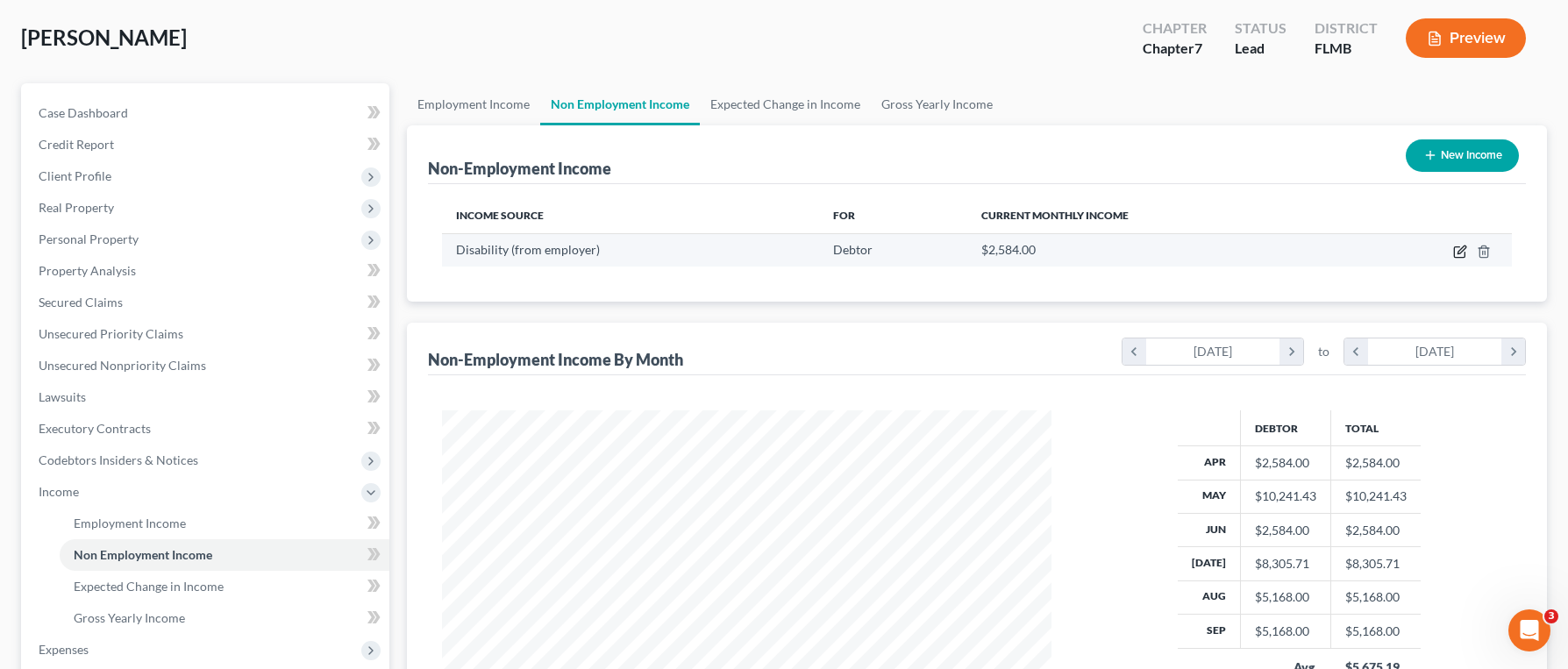
click at [1458, 254] on icon "button" at bounding box center [1461, 250] width 8 height 8
select select "1"
select select "0"
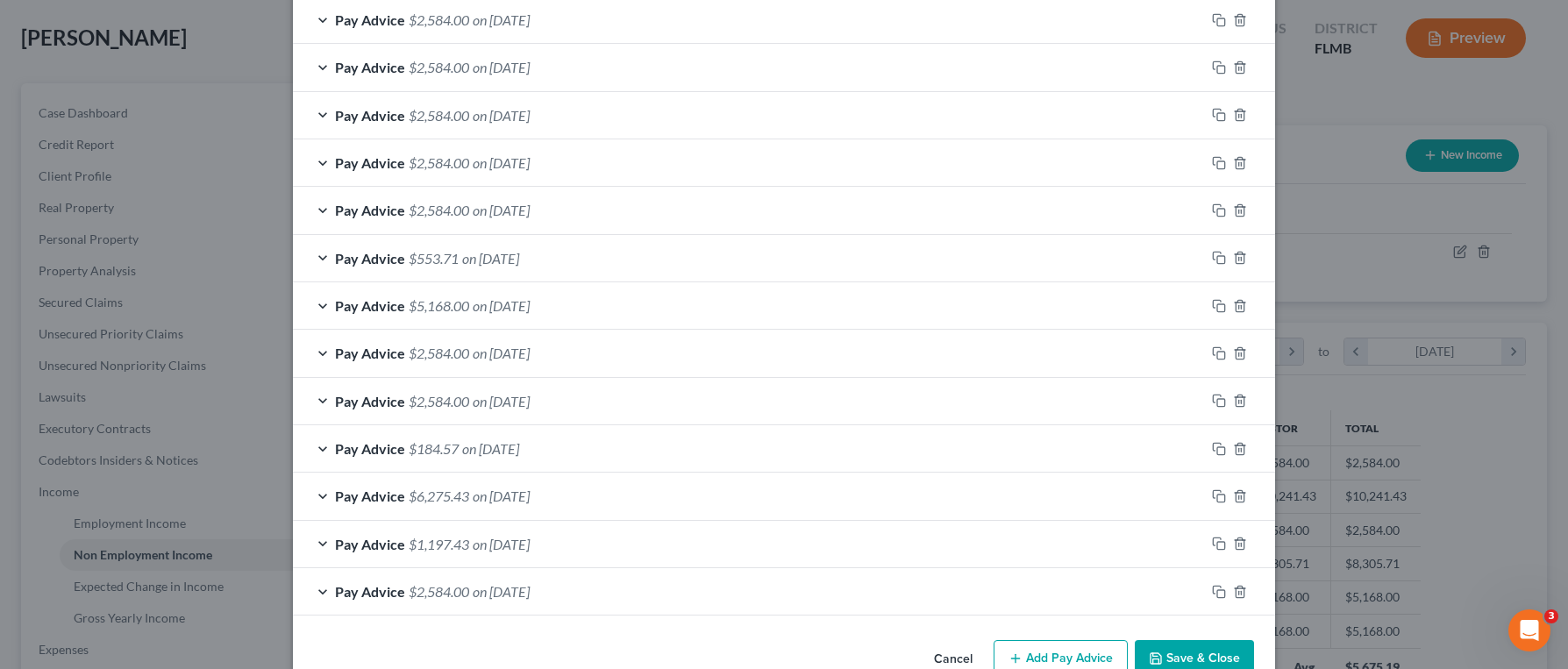
scroll to position [376, 0]
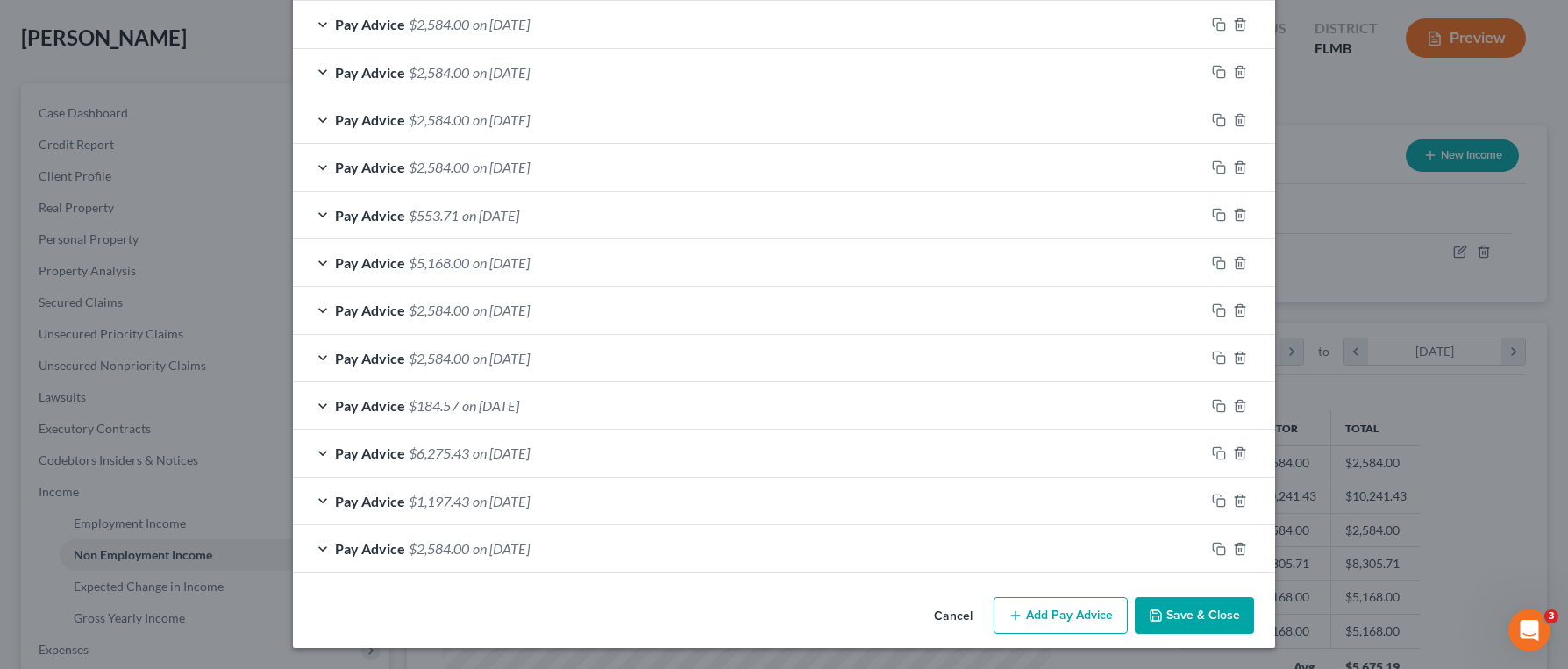
click at [560, 510] on div "Pay Advice $1,197.43 on [DATE]" at bounding box center [748, 502] width 912 height 47
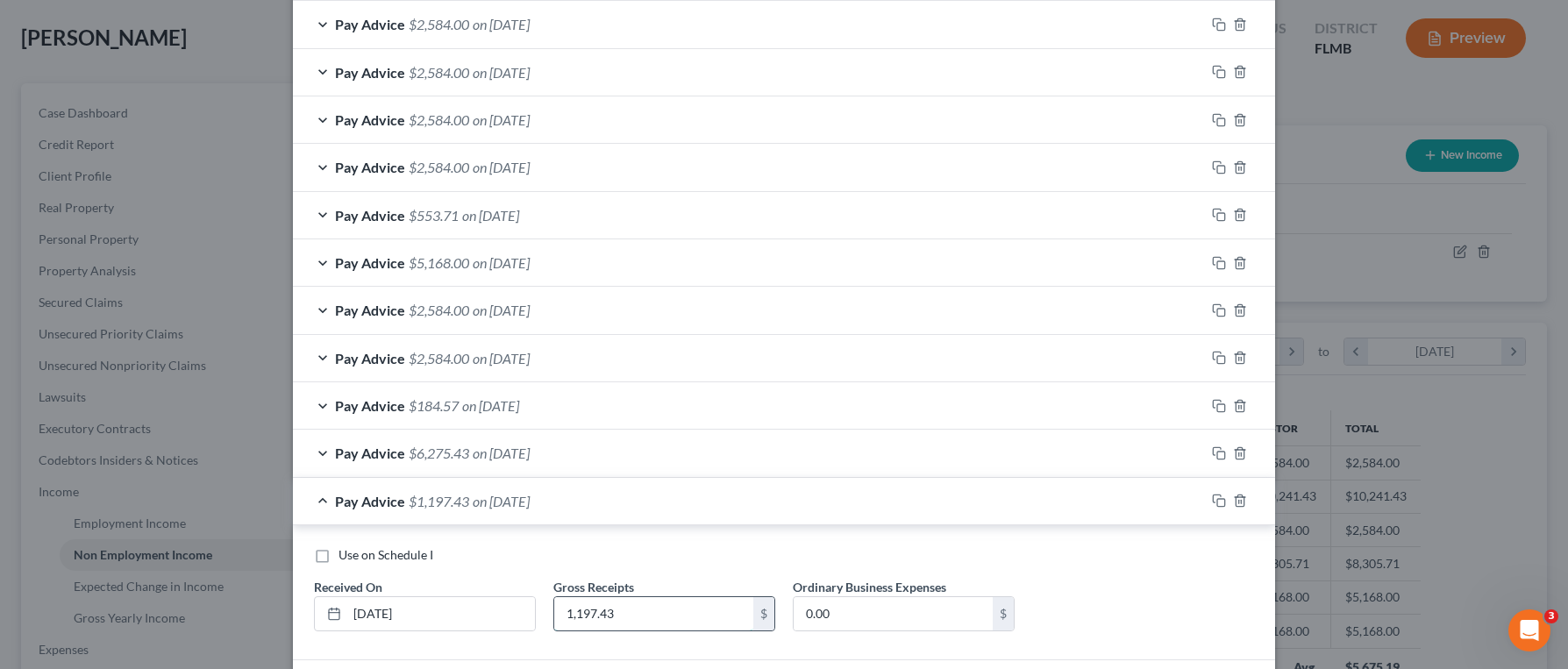
click at [587, 615] on input "1,197.43" at bounding box center [653, 613] width 199 height 33
click at [590, 615] on input "1,197.43" at bounding box center [653, 613] width 199 height 33
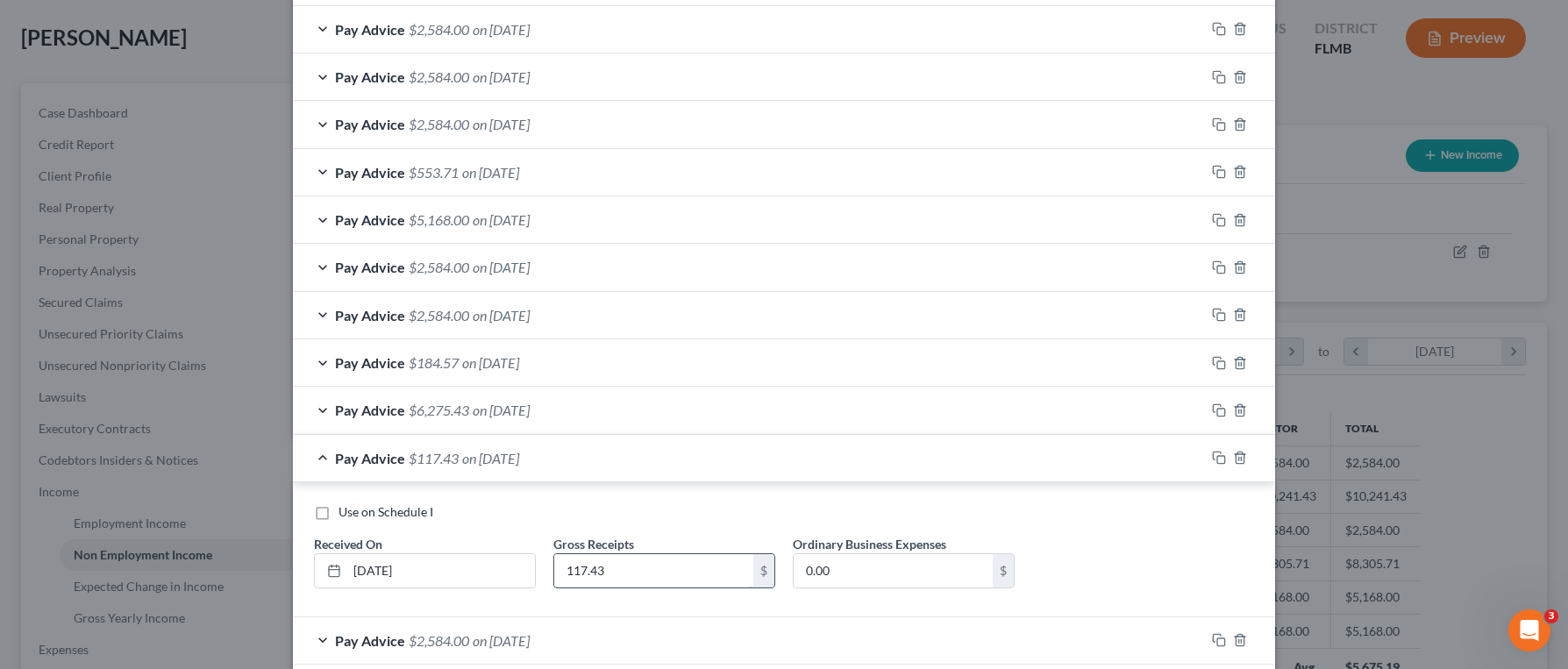
scroll to position [511, 0]
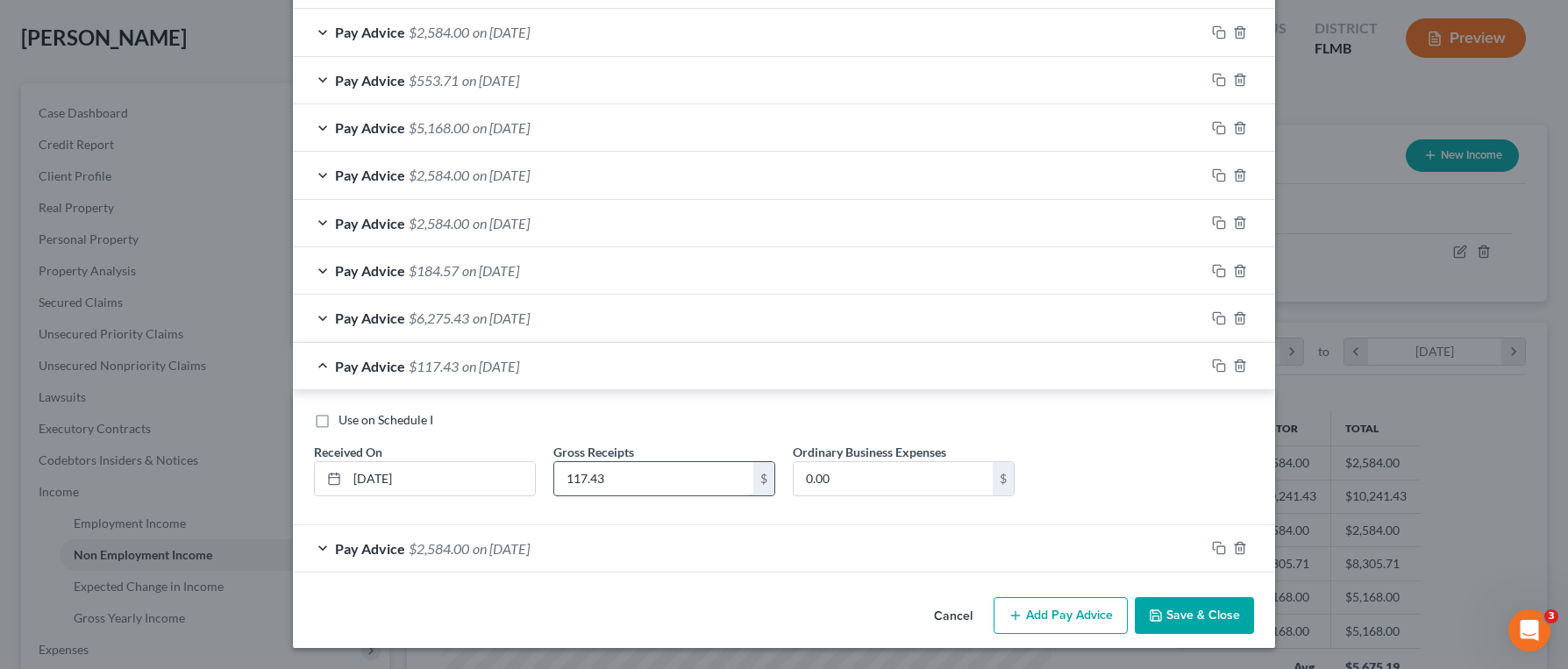
click at [583, 480] on input "117.43" at bounding box center [653, 479] width 199 height 33
type input "1,107.43"
click at [1190, 619] on button "Save & Close" at bounding box center [1194, 615] width 120 height 36
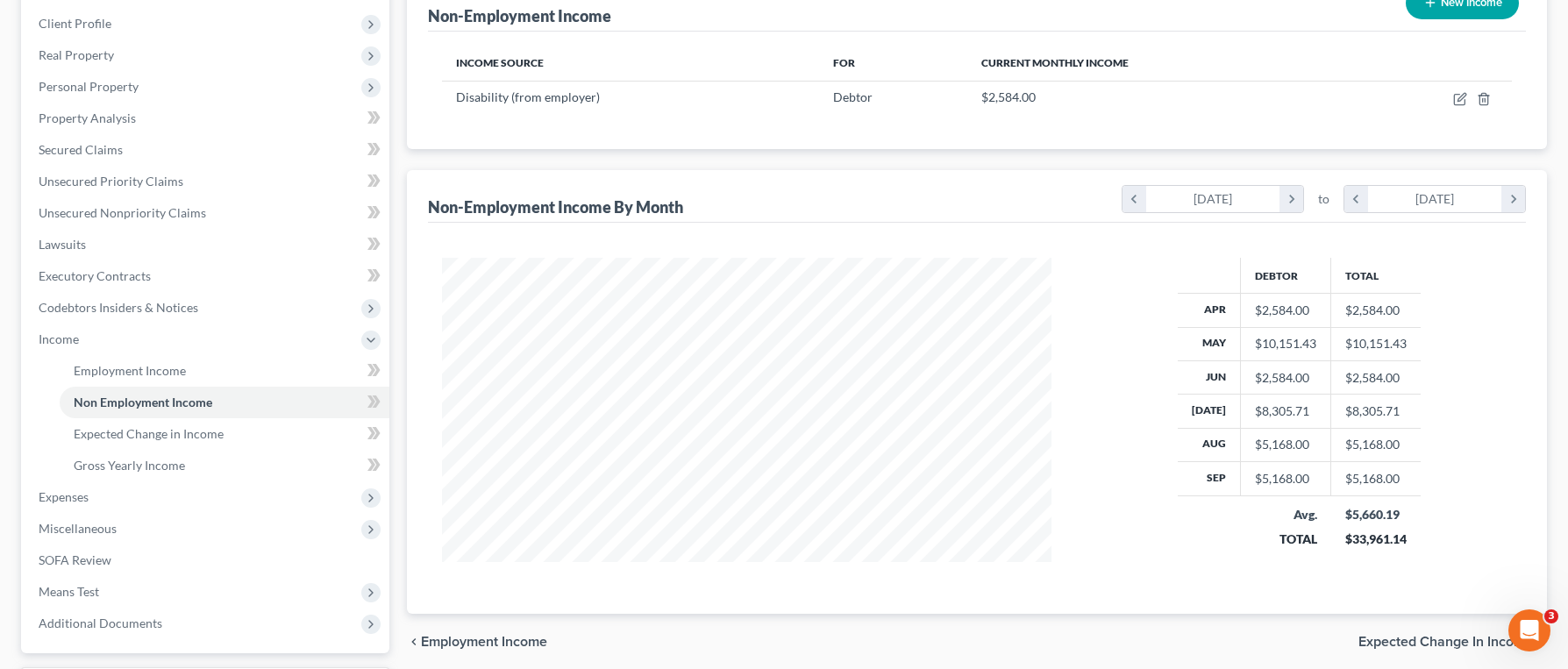
scroll to position [216, 0]
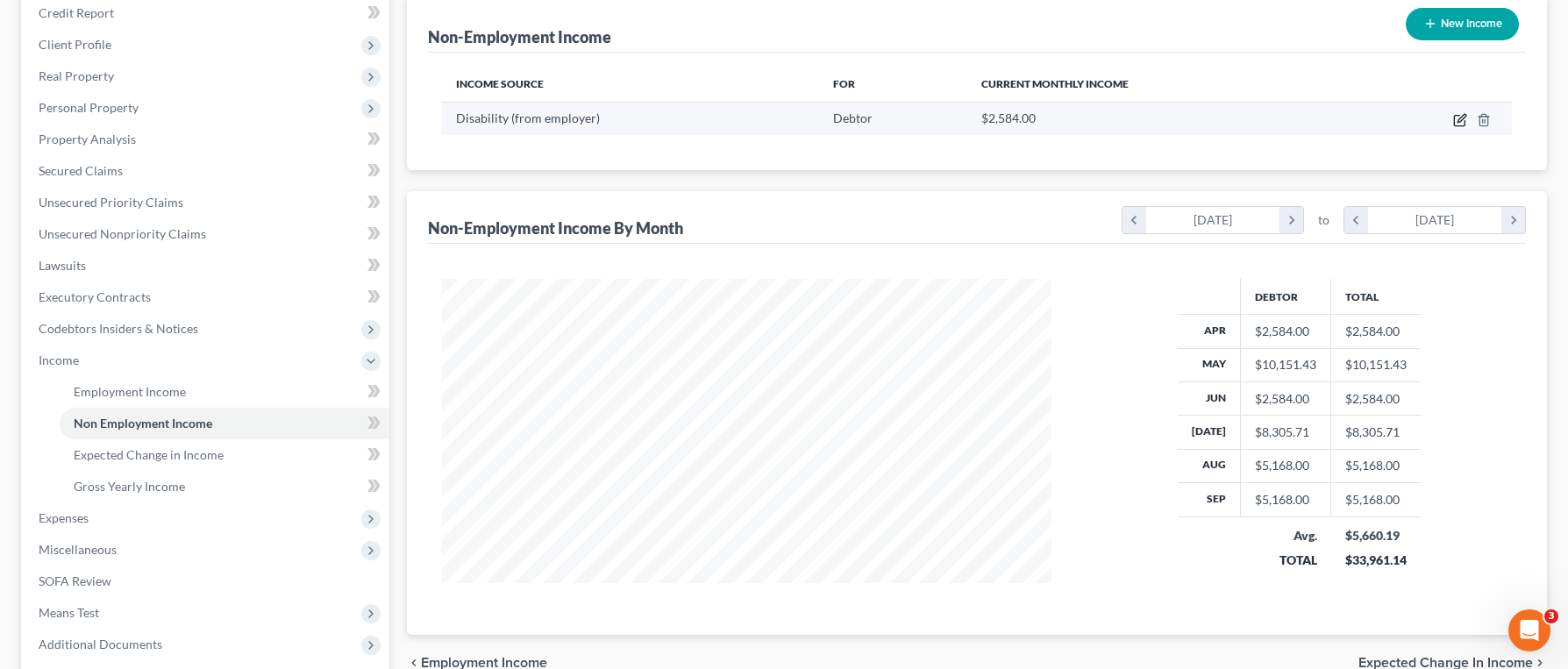
click at [1462, 121] on icon "button" at bounding box center [1460, 120] width 14 height 14
select select "1"
select select "0"
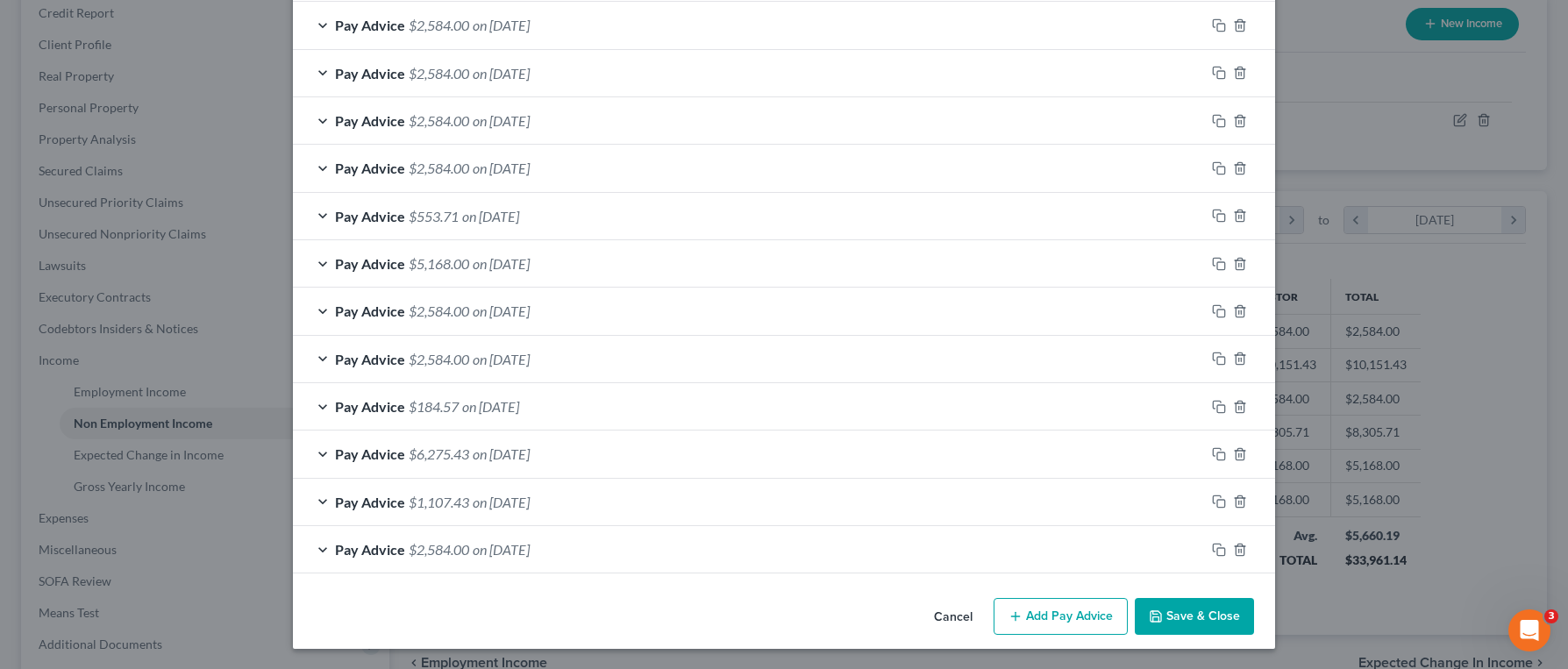
scroll to position [376, 0]
click at [1222, 598] on button "Save & Close" at bounding box center [1194, 615] width 120 height 36
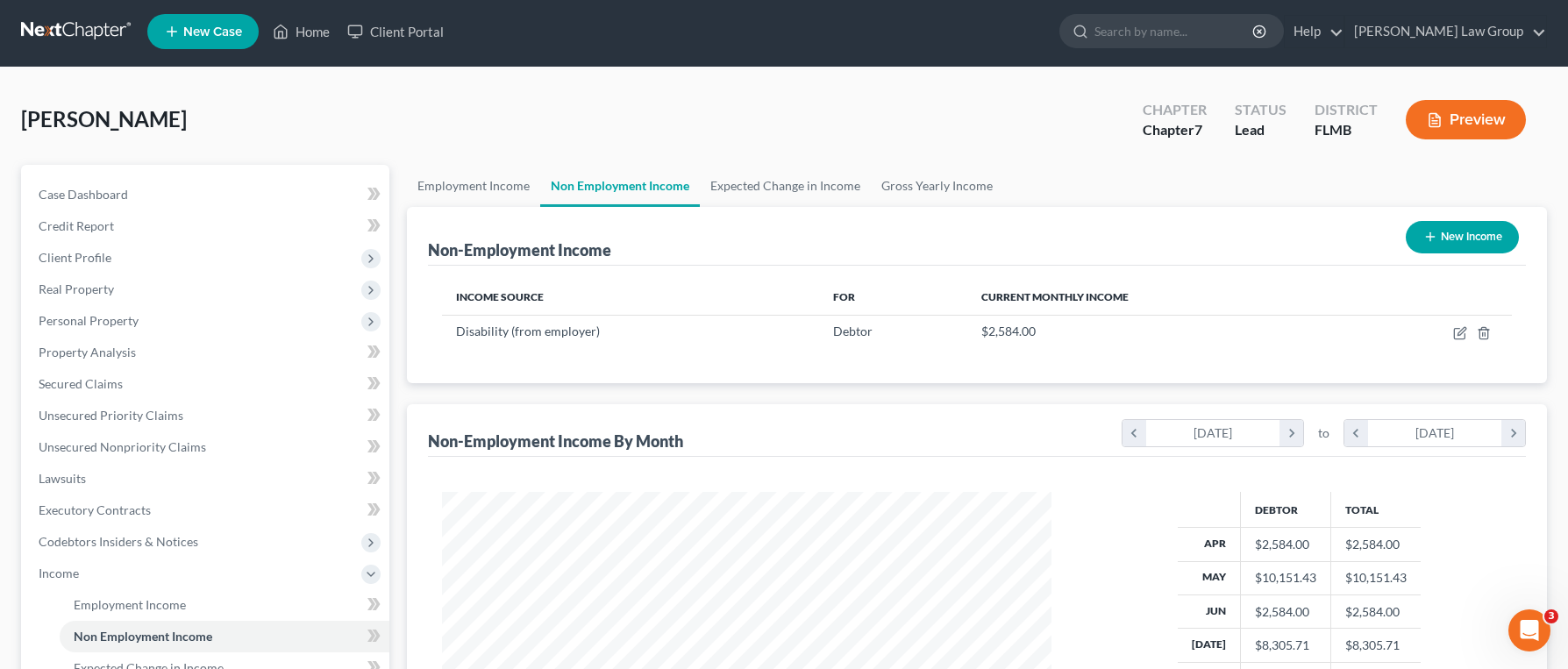
scroll to position [0, 0]
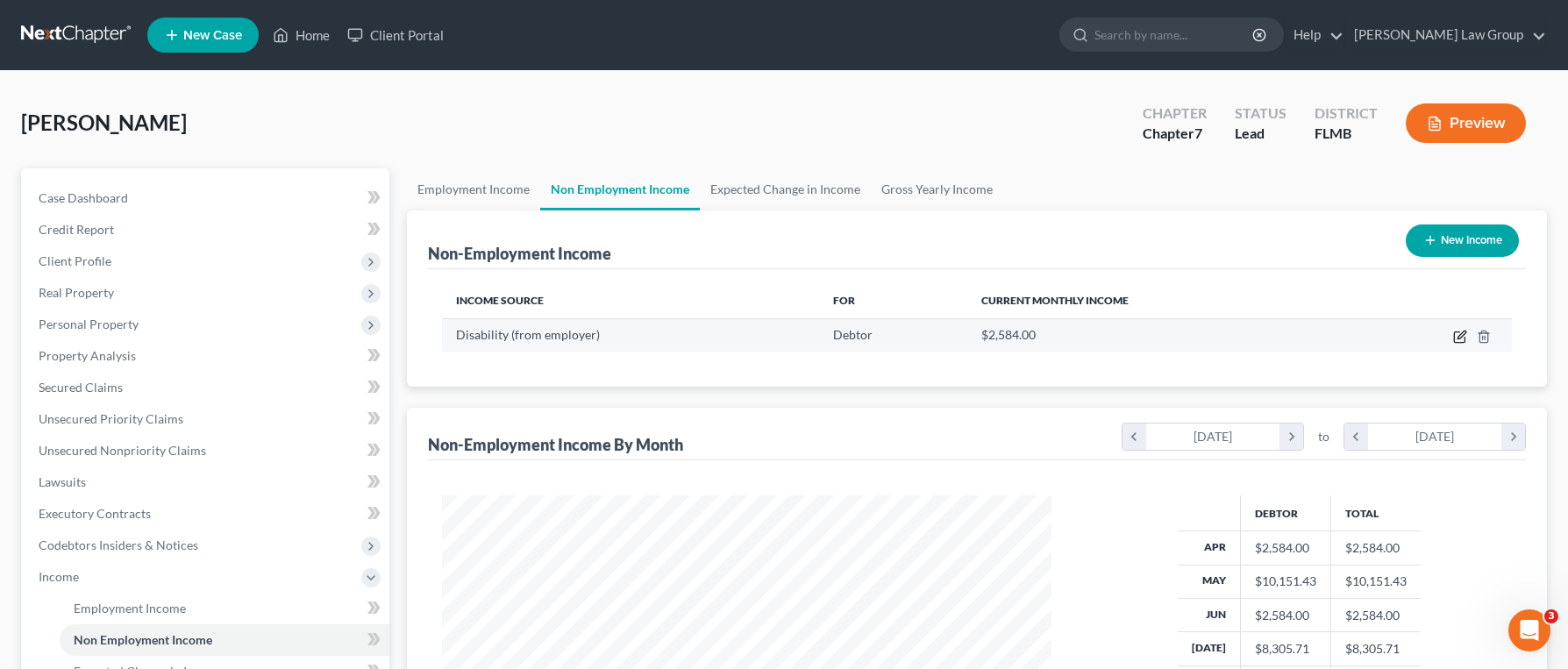
click at [1455, 336] on icon "button" at bounding box center [1460, 337] width 14 height 14
select select "1"
select select "0"
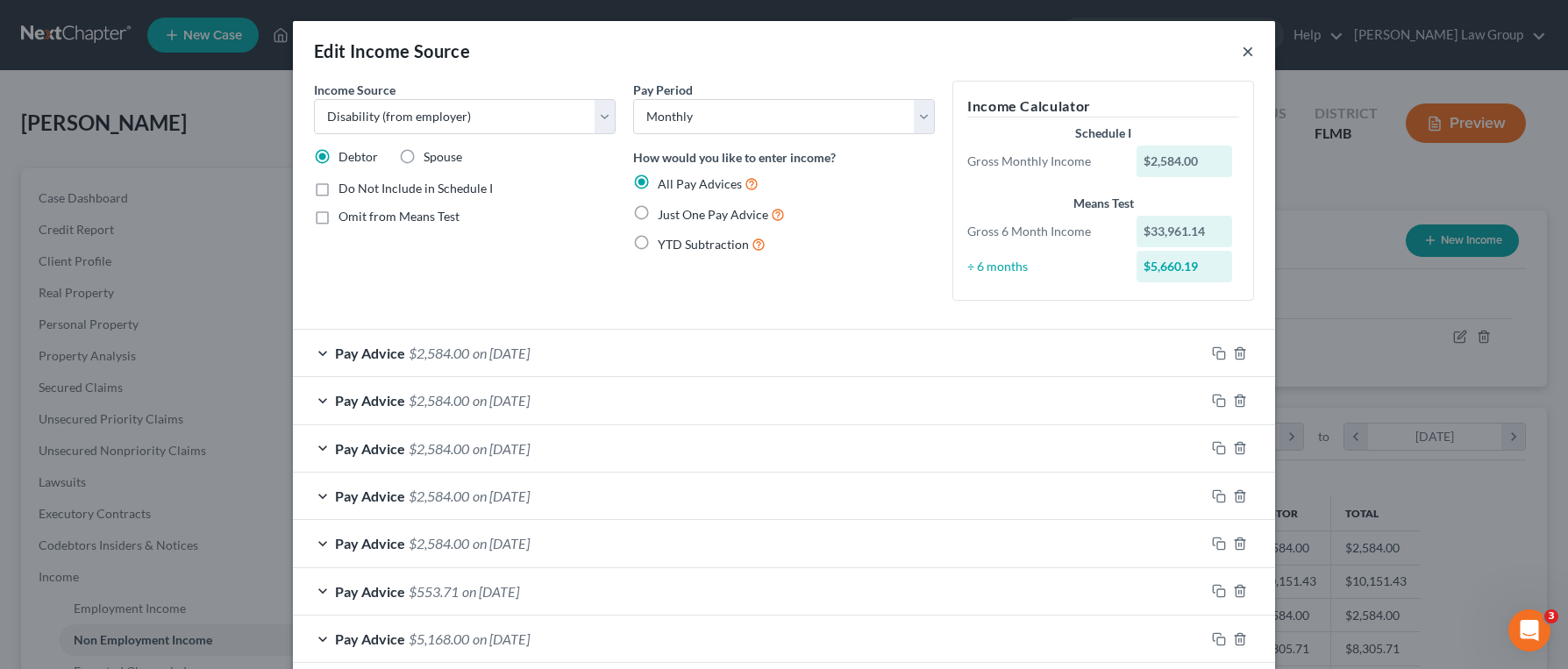
click at [1252, 49] on button "×" at bounding box center [1248, 51] width 12 height 21
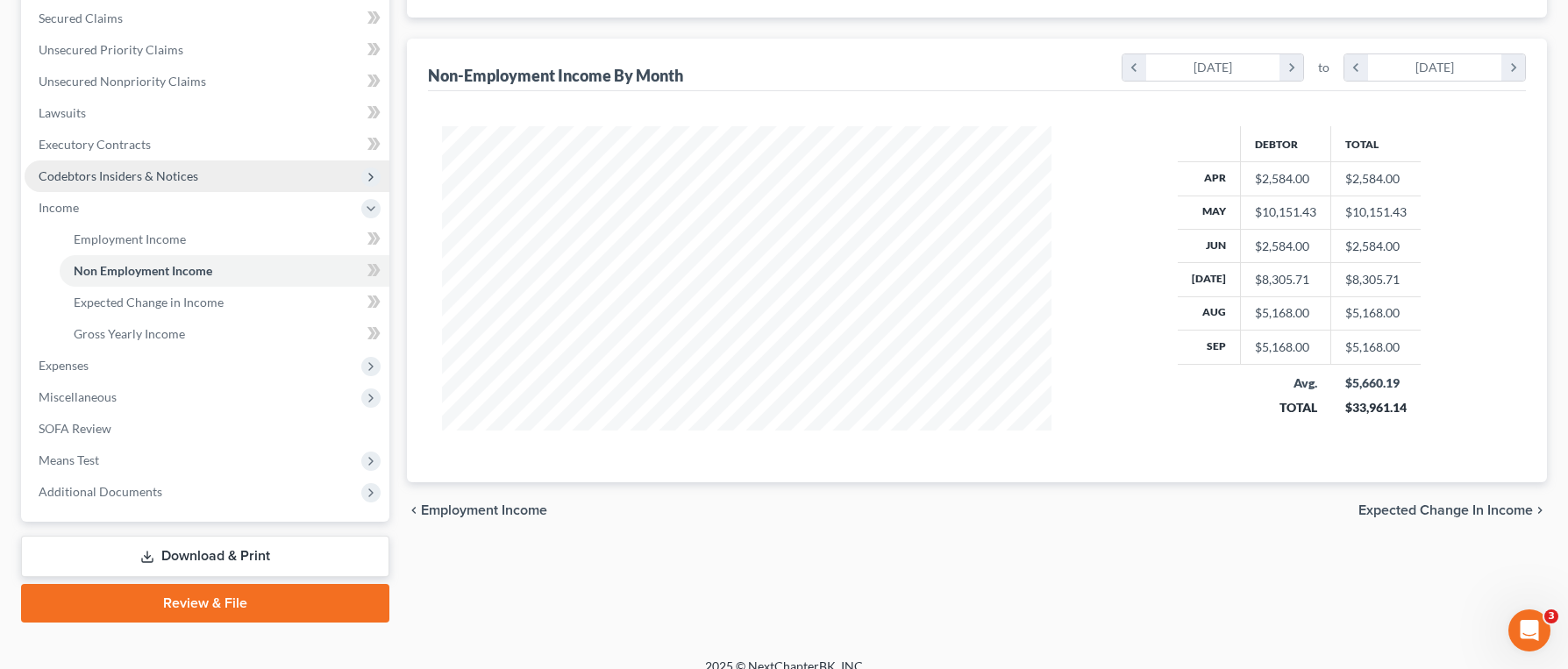
scroll to position [373, 0]
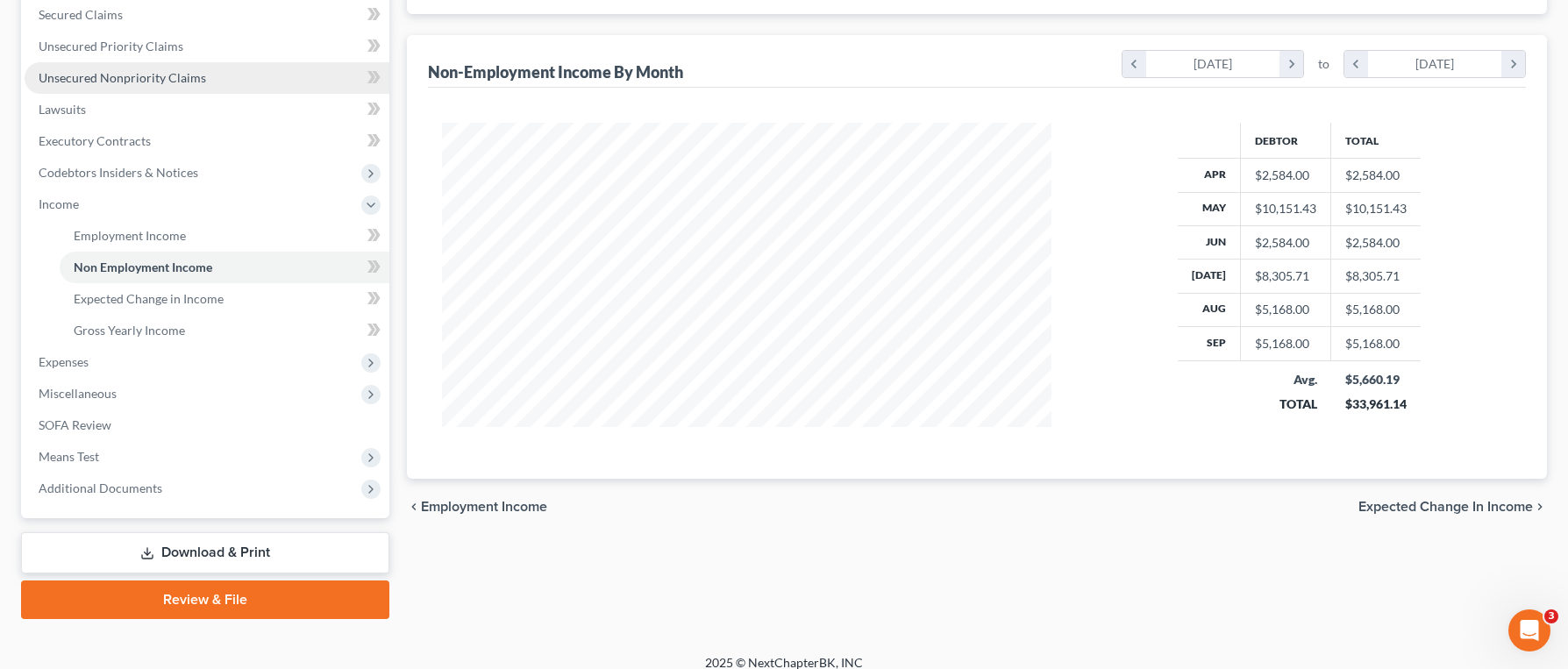
click at [210, 82] on link "Unsecured Nonpriority Claims" at bounding box center [207, 78] width 364 height 32
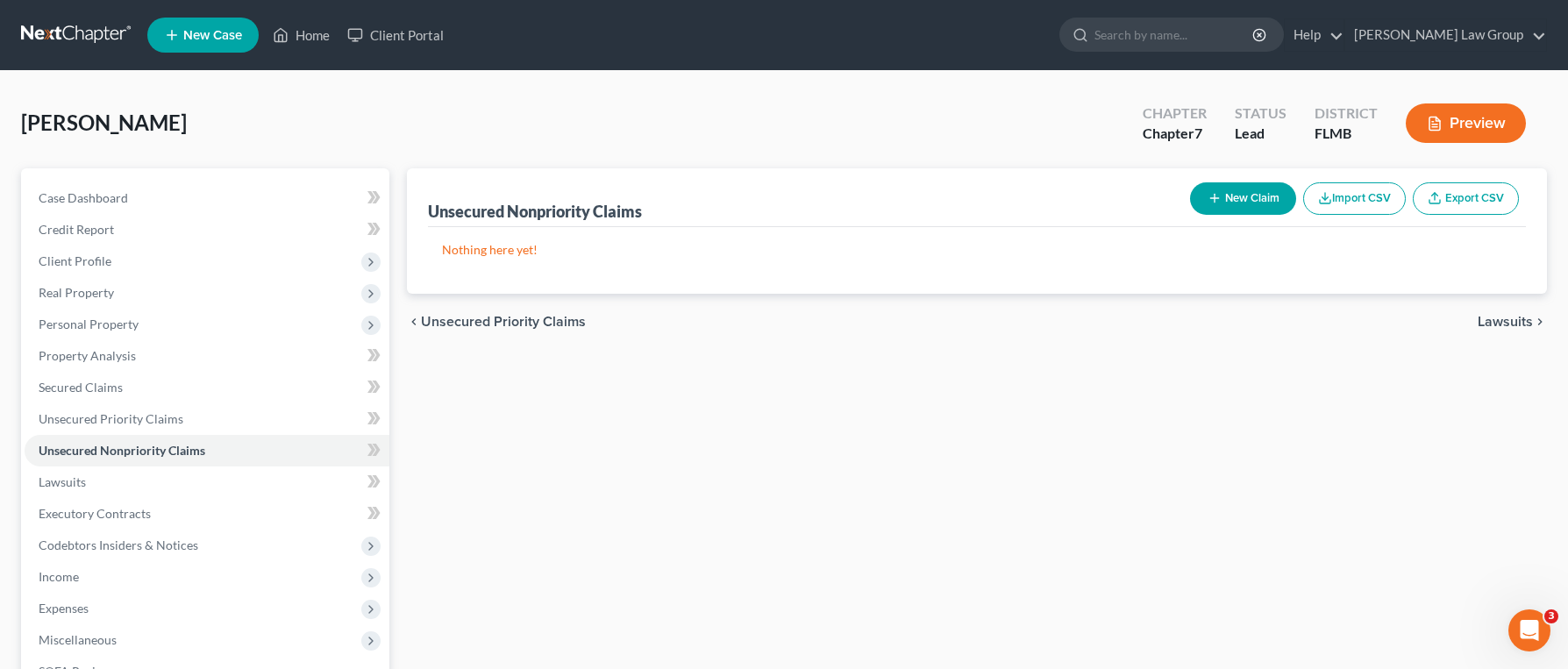
click at [1239, 203] on button "New Claim" at bounding box center [1243, 199] width 106 height 33
select select "0"
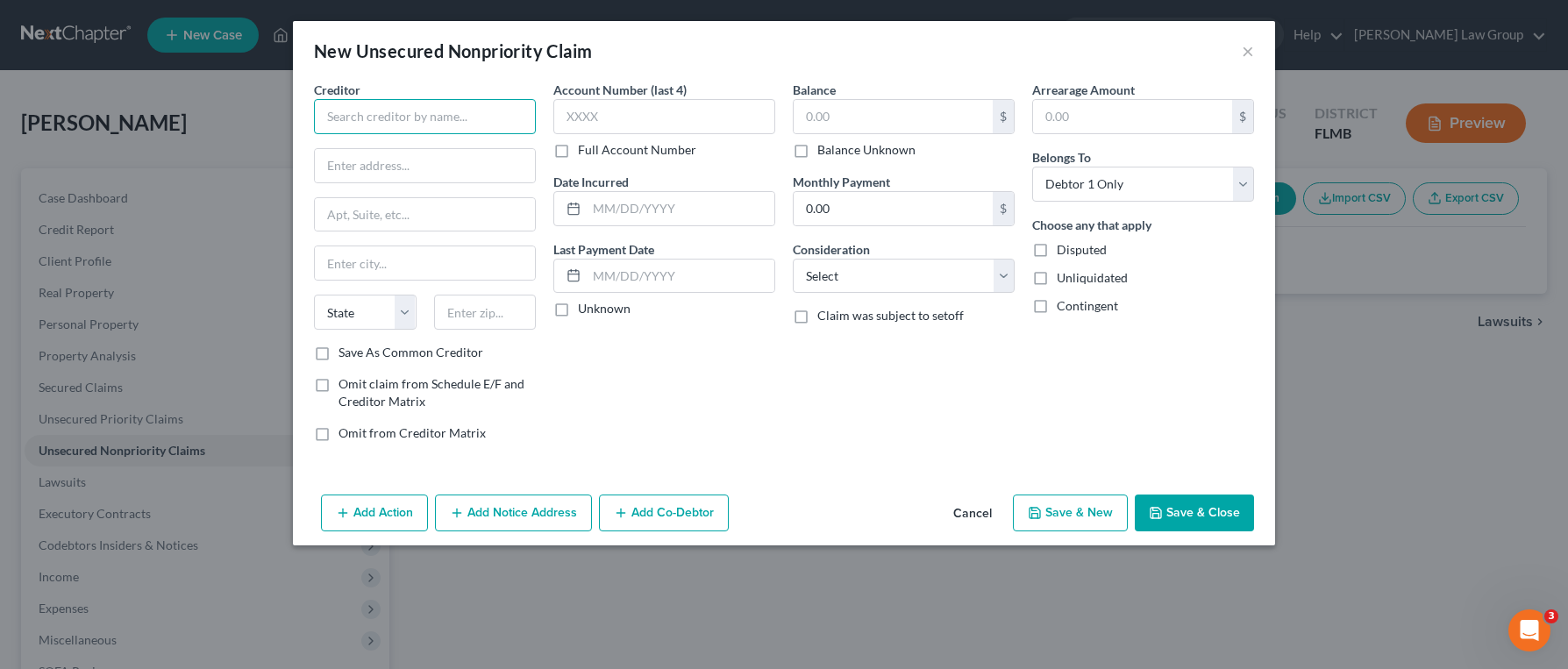
click at [418, 110] on input "text" at bounding box center [425, 117] width 222 height 35
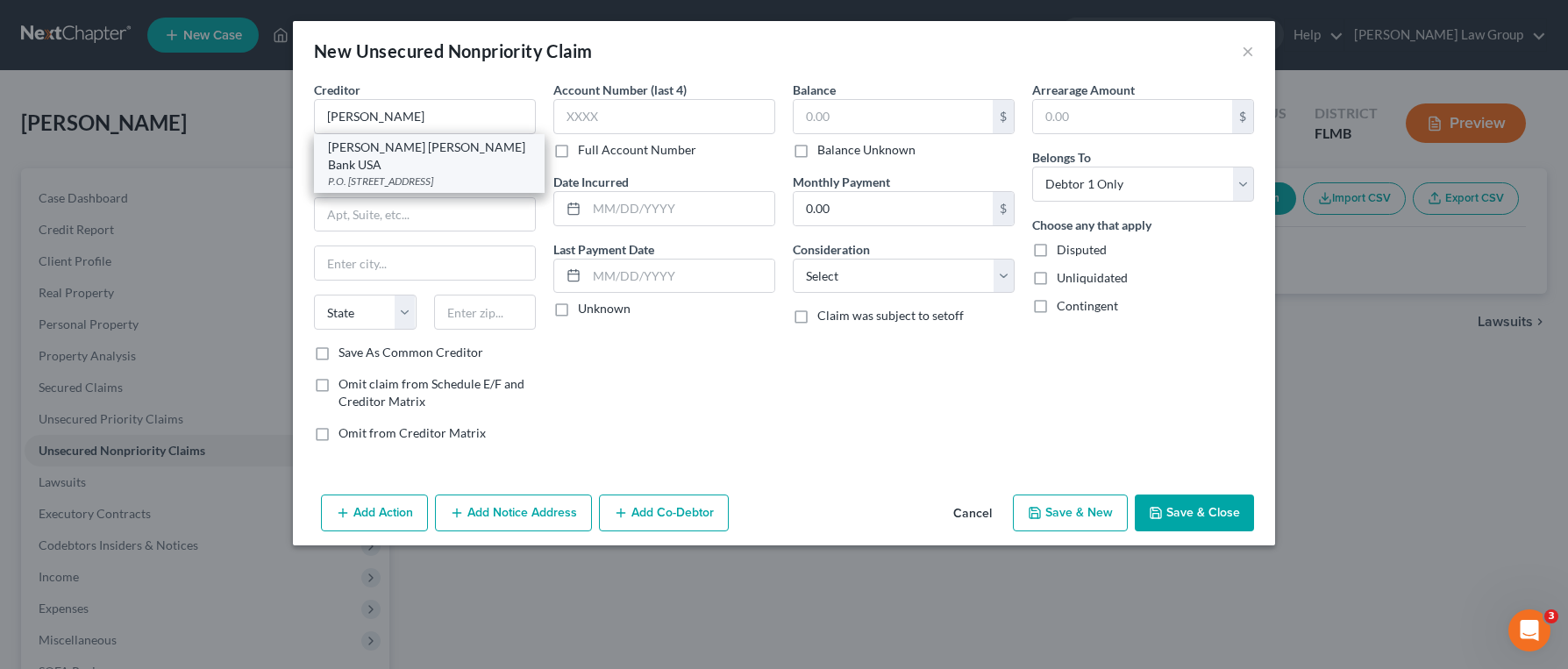
click at [444, 142] on div "[PERSON_NAME] [PERSON_NAME] Bank USA" at bounding box center [430, 156] width 203 height 35
type input "[PERSON_NAME] [PERSON_NAME] Bank USA"
type input "P.O. Box 7247"
type input "[GEOGRAPHIC_DATA]"
select select "39"
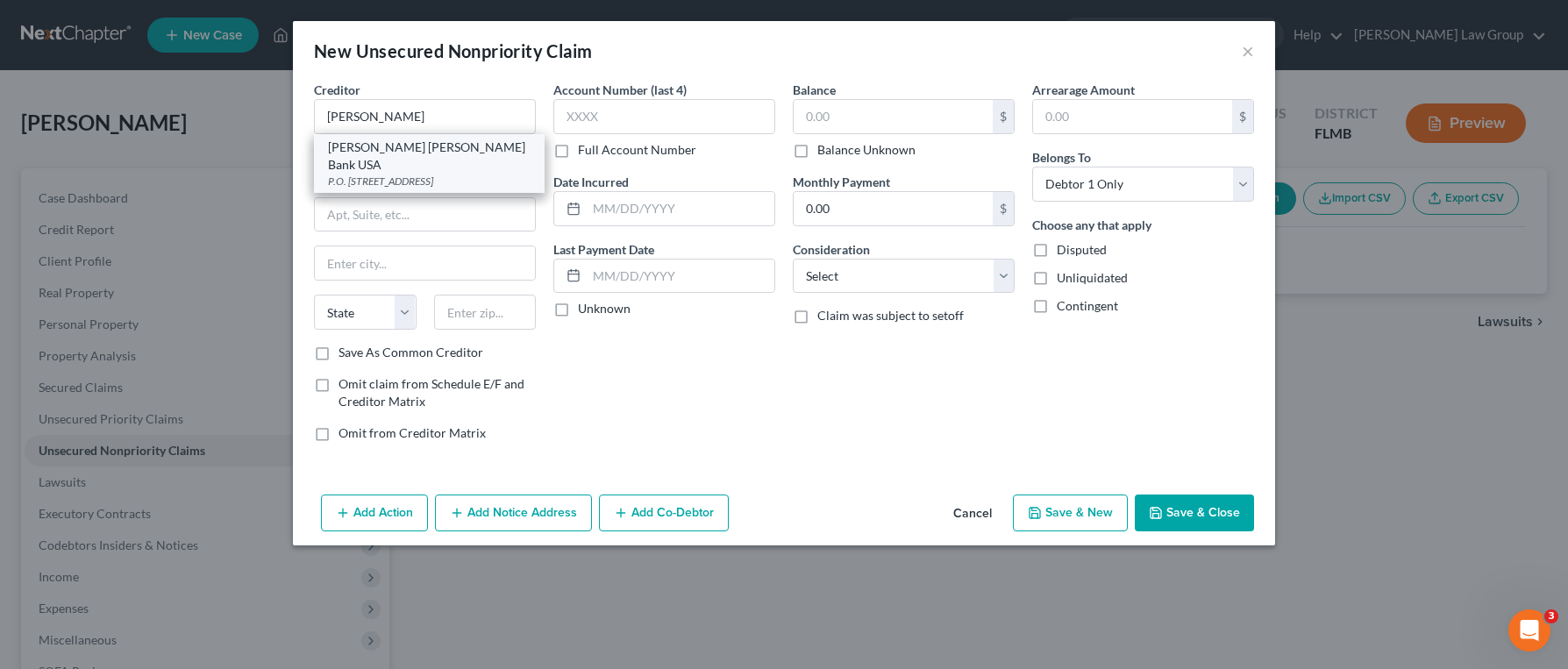
type input "19170-6112"
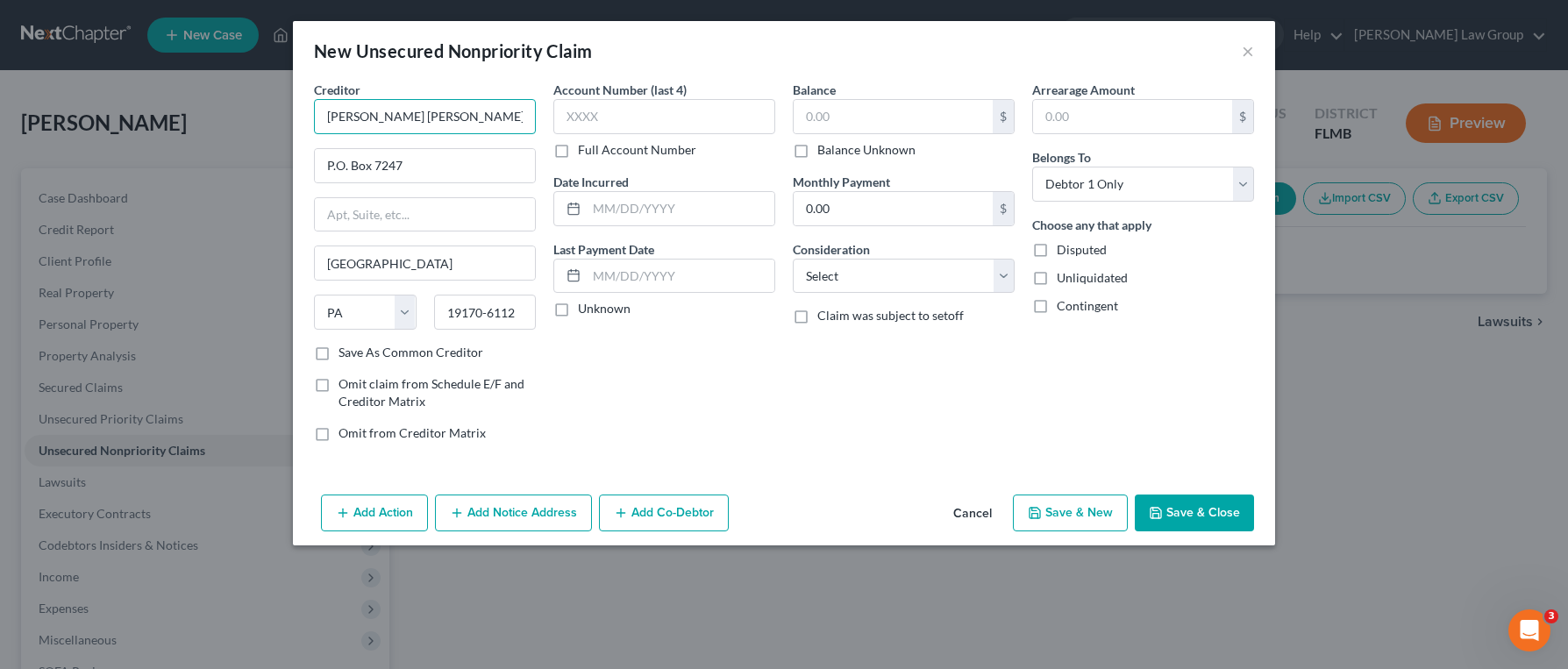
click at [478, 131] on input "[PERSON_NAME] [PERSON_NAME] Bank USA" at bounding box center [425, 117] width 222 height 35
type input "[PERSON_NAME] [PERSON_NAME] Bank USA/Apple Card"
click at [824, 122] on input "text" at bounding box center [894, 116] width 199 height 33
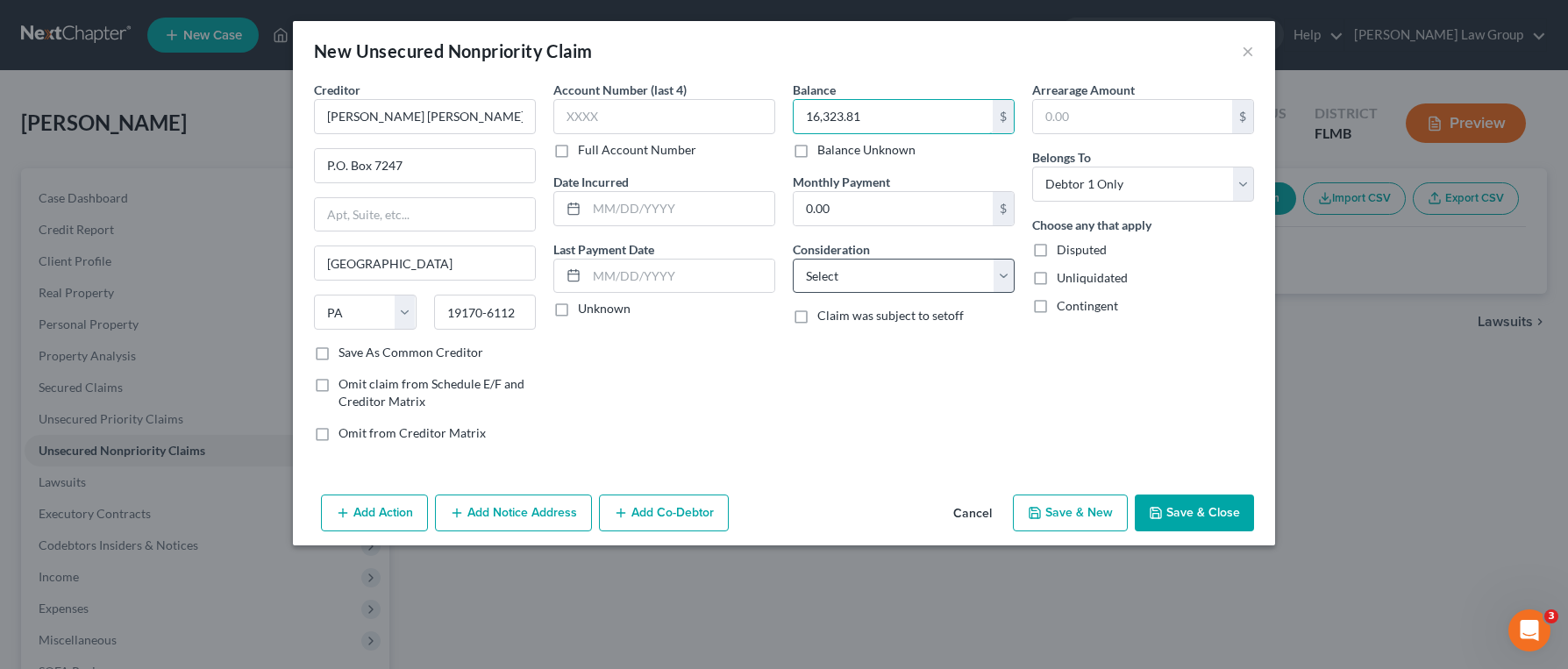
type input "16,323.81"
click at [923, 280] on select "Select Cable / Satellite Services Collection Agency Credit Card Debt Debt Couns…" at bounding box center [904, 276] width 222 height 35
select select "2"
click at [793, 258] on select "Select Cable / Satellite Services Collection Agency Credit Card Debt Debt Couns…" at bounding box center [904, 276] width 222 height 35
click at [1040, 506] on icon "button" at bounding box center [1034, 513] width 14 height 14
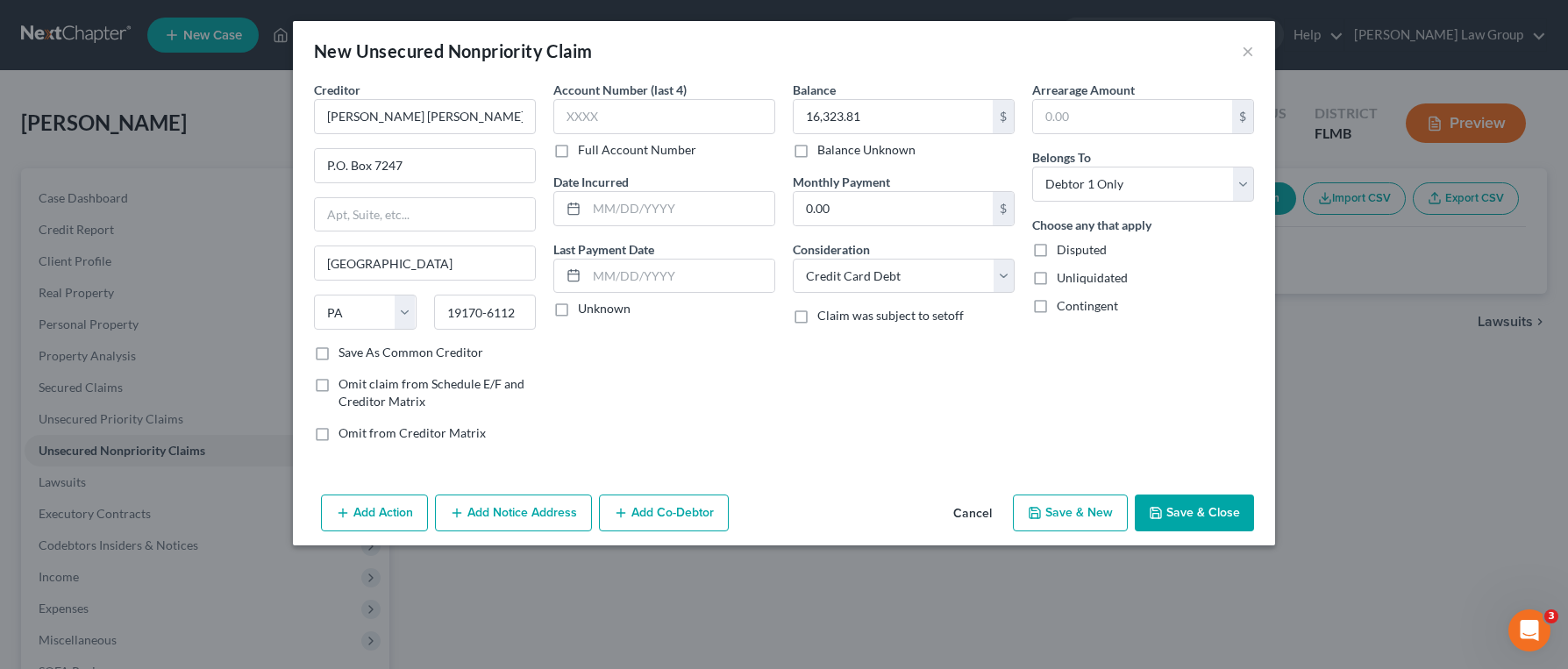
select select "0"
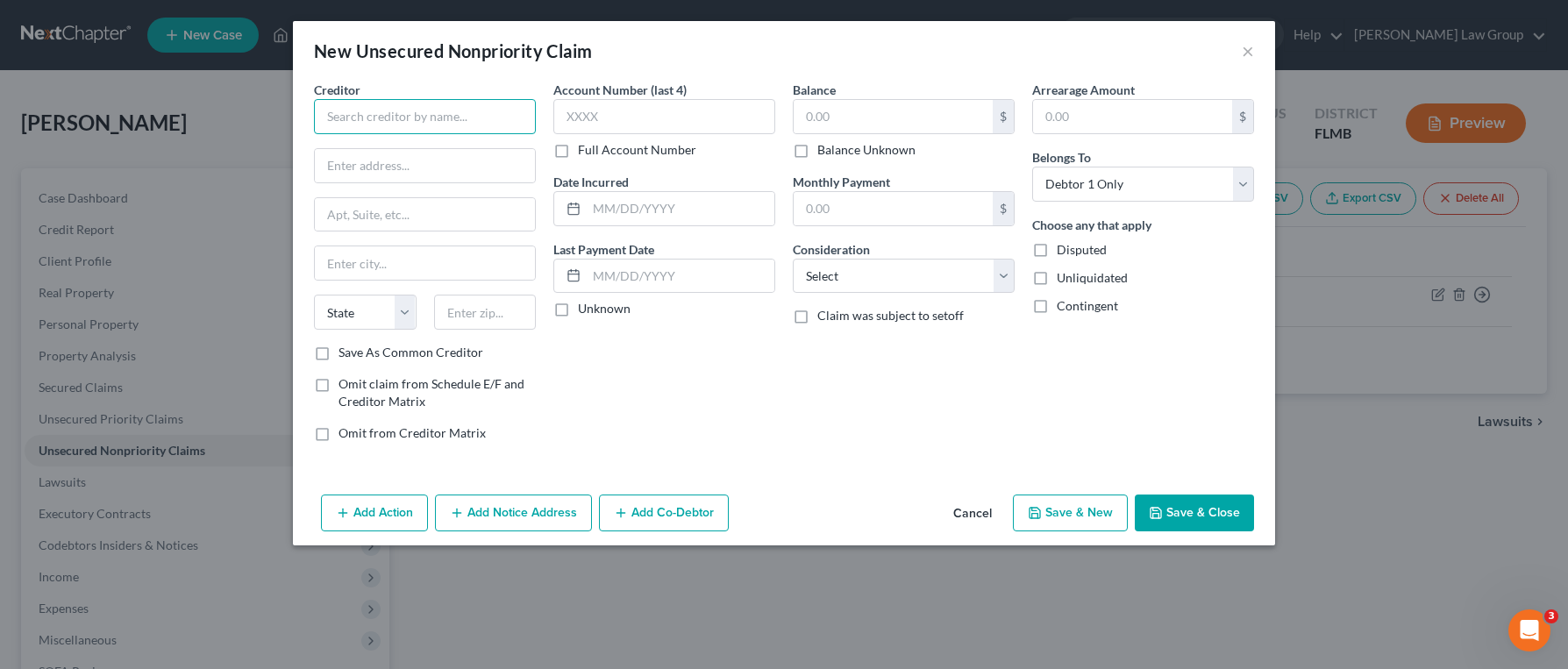
click at [510, 126] on input "text" at bounding box center [425, 117] width 222 height 35
type input "[PERSON_NAME] Foundation Health Plan"
type input "P.O. Box 744801"
click at [497, 317] on input "90074" at bounding box center [485, 312] width 102 height 35
click at [667, 116] on input "text" at bounding box center [664, 117] width 222 height 35
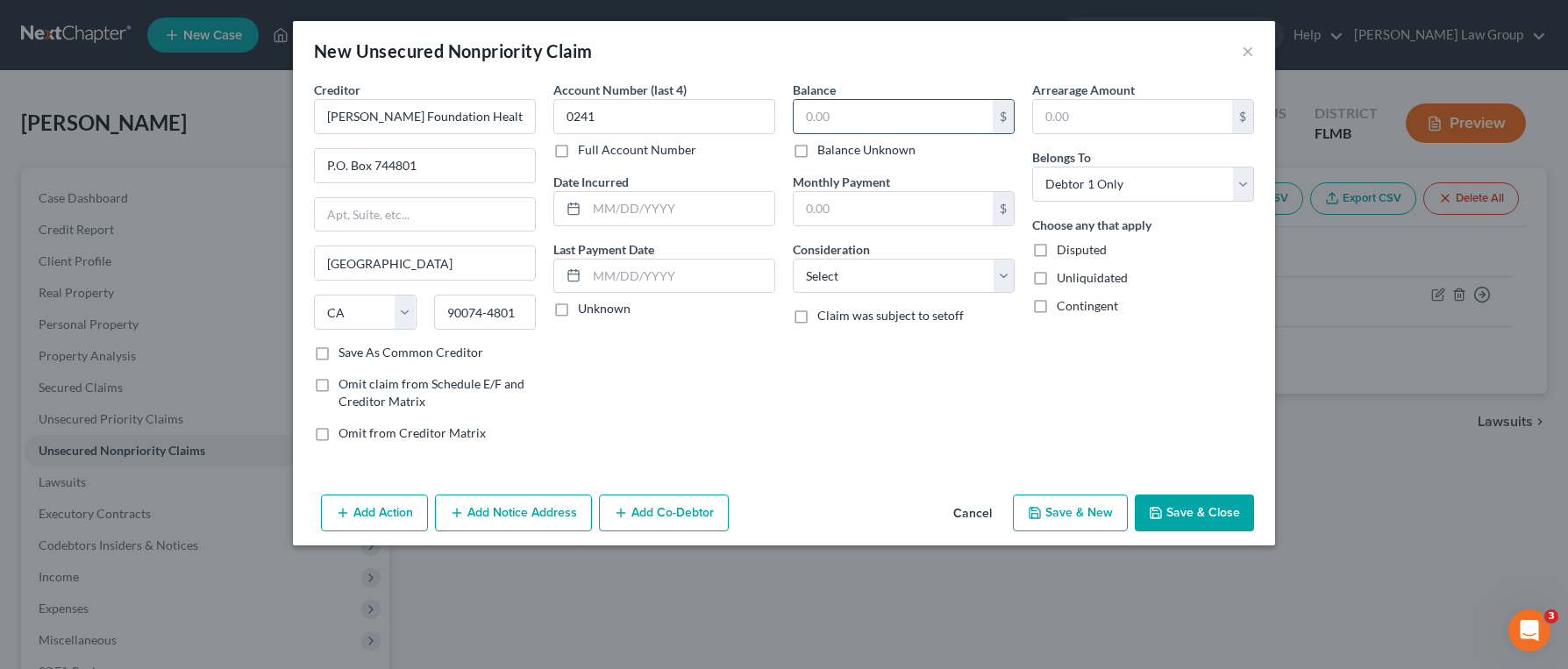
click at [836, 122] on input "text" at bounding box center [894, 116] width 199 height 33
click at [859, 276] on select "Select Cable / Satellite Services Collection Agency Credit Card Debt Debt Couns…" at bounding box center [904, 276] width 222 height 35
click at [793, 258] on select "Select Cable / Satellite Services Collection Agency Credit Card Debt Debt Couns…" at bounding box center [904, 276] width 222 height 35
click at [1056, 507] on button "Save & New" at bounding box center [1071, 513] width 115 height 36
click at [498, 123] on input "text" at bounding box center [425, 117] width 222 height 35
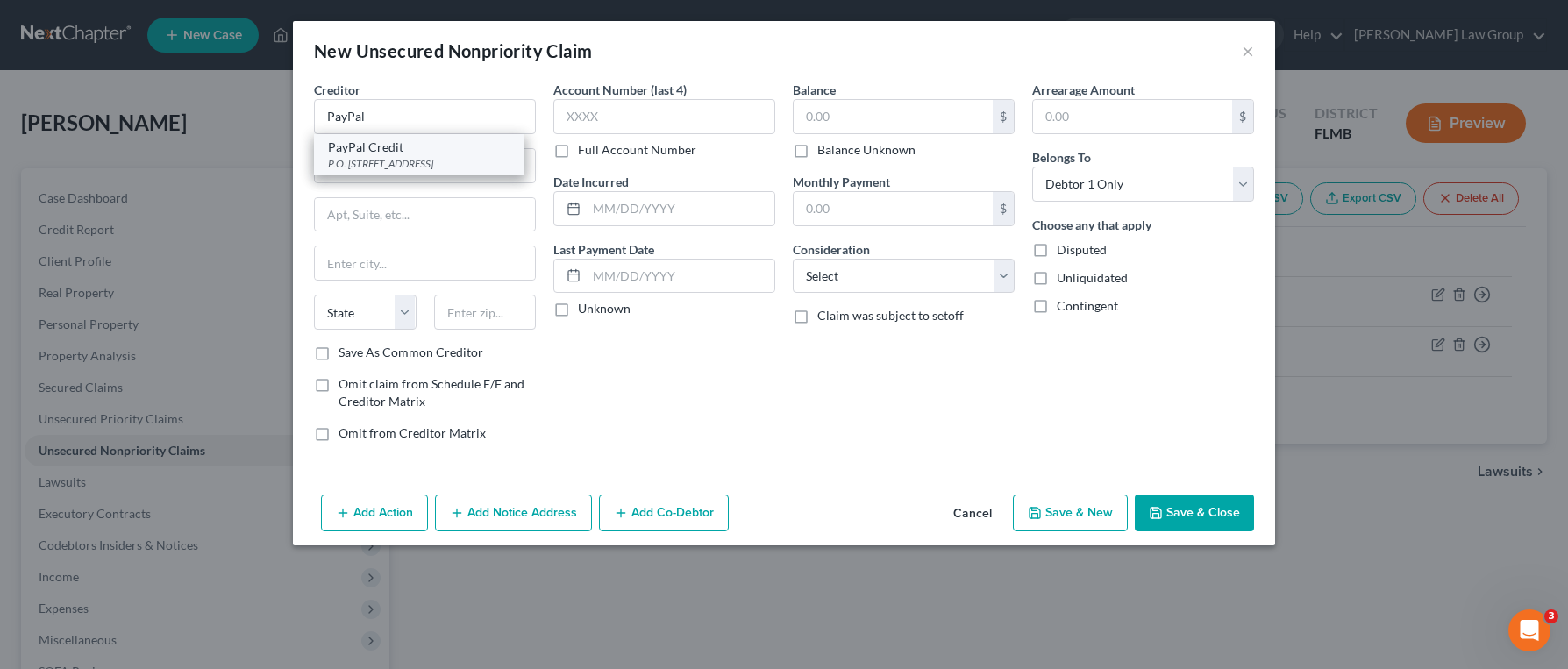
click at [471, 153] on div "PayPal Credit" at bounding box center [419, 147] width 183 height 17
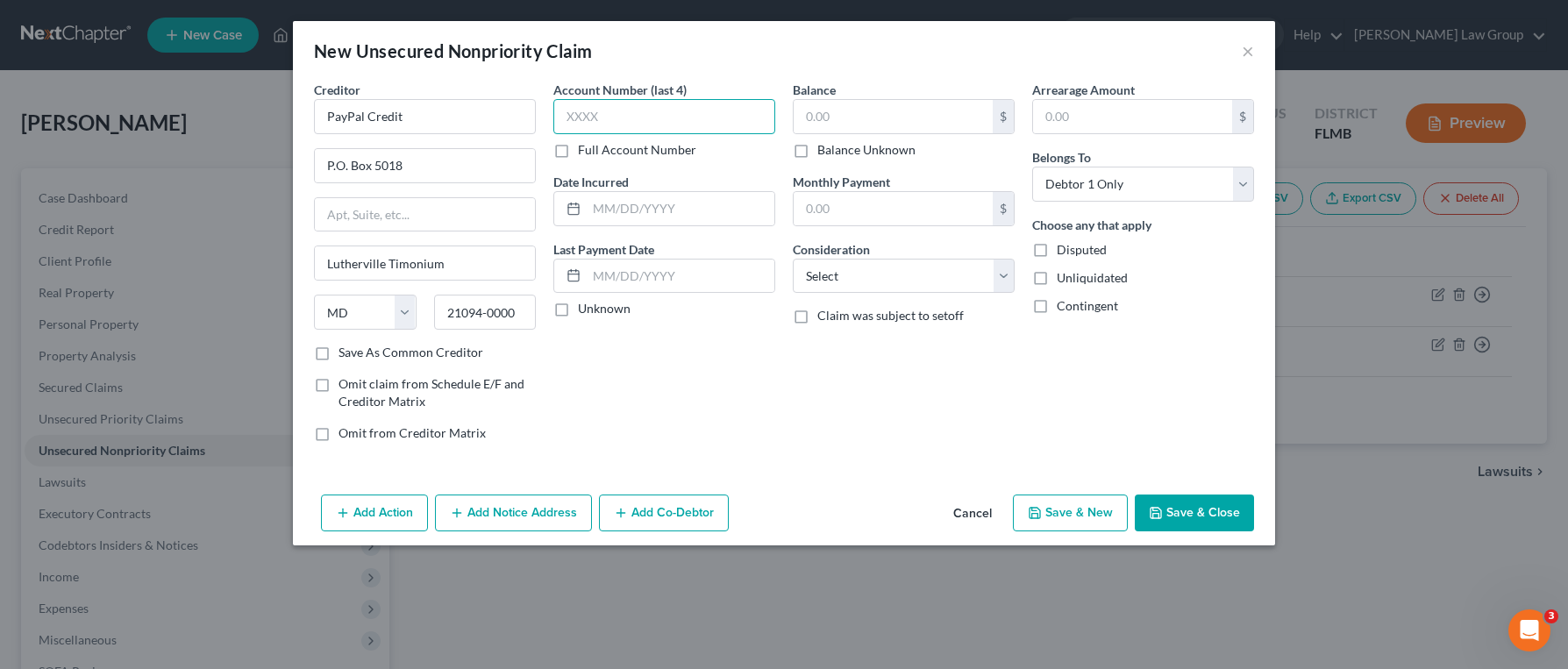
click at [602, 113] on input "text" at bounding box center [664, 117] width 222 height 35
click at [889, 268] on select "Select Cable / Satellite Services Collection Agency Credit Card Debt Debt Couns…" at bounding box center [904, 276] width 222 height 35
click at [793, 258] on select "Select Cable / Satellite Services Collection Agency Credit Card Debt Debt Couns…" at bounding box center [904, 276] width 222 height 35
click at [541, 509] on button "Add Notice Address" at bounding box center [514, 513] width 157 height 36
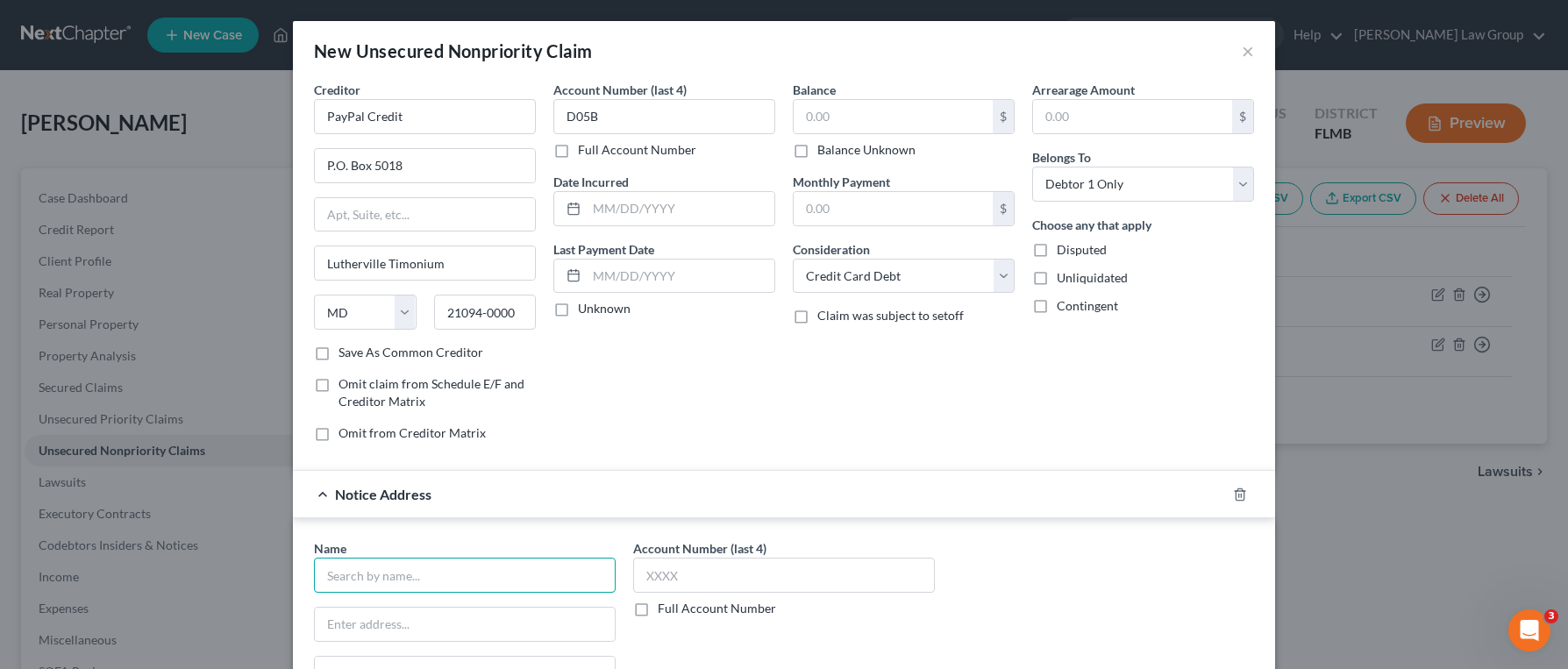
click at [482, 576] on input "text" at bounding box center [464, 575] width 301 height 35
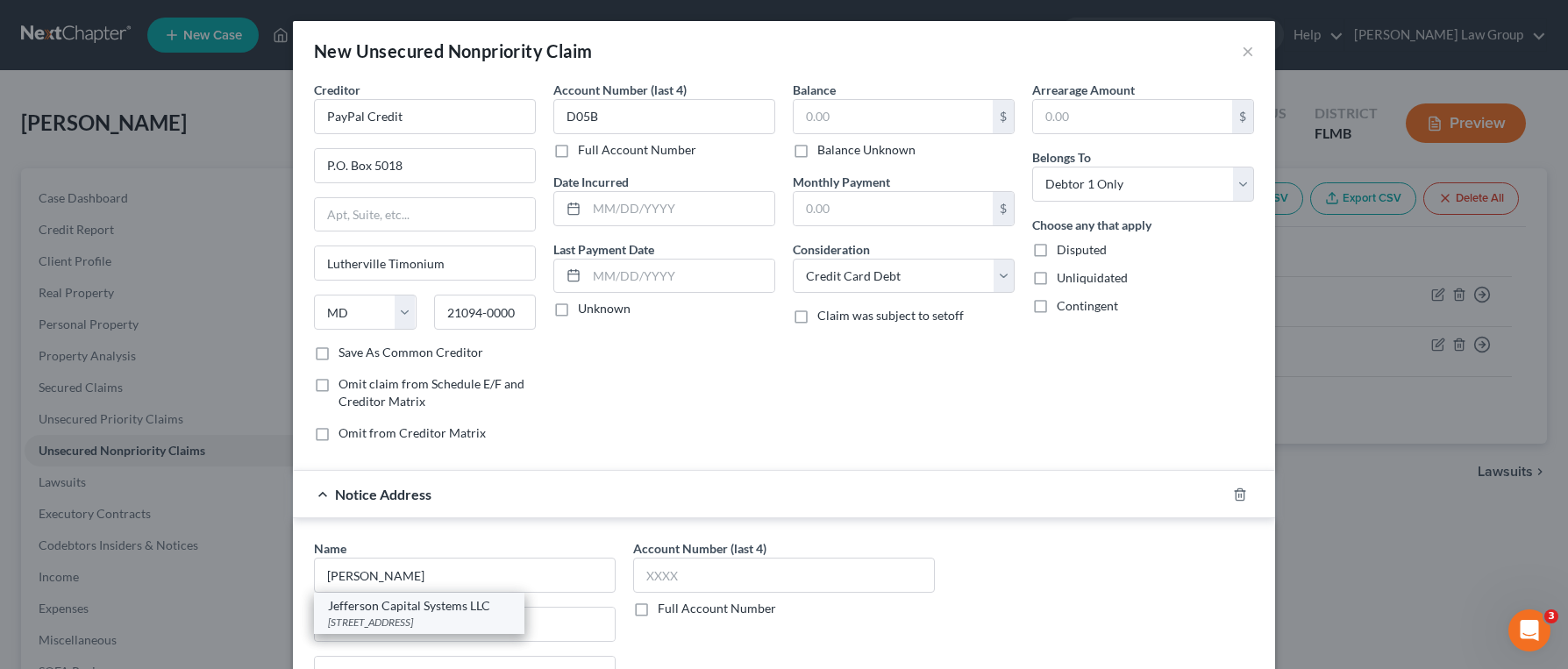
click at [453, 624] on div "[STREET_ADDRESS]" at bounding box center [419, 623] width 183 height 15
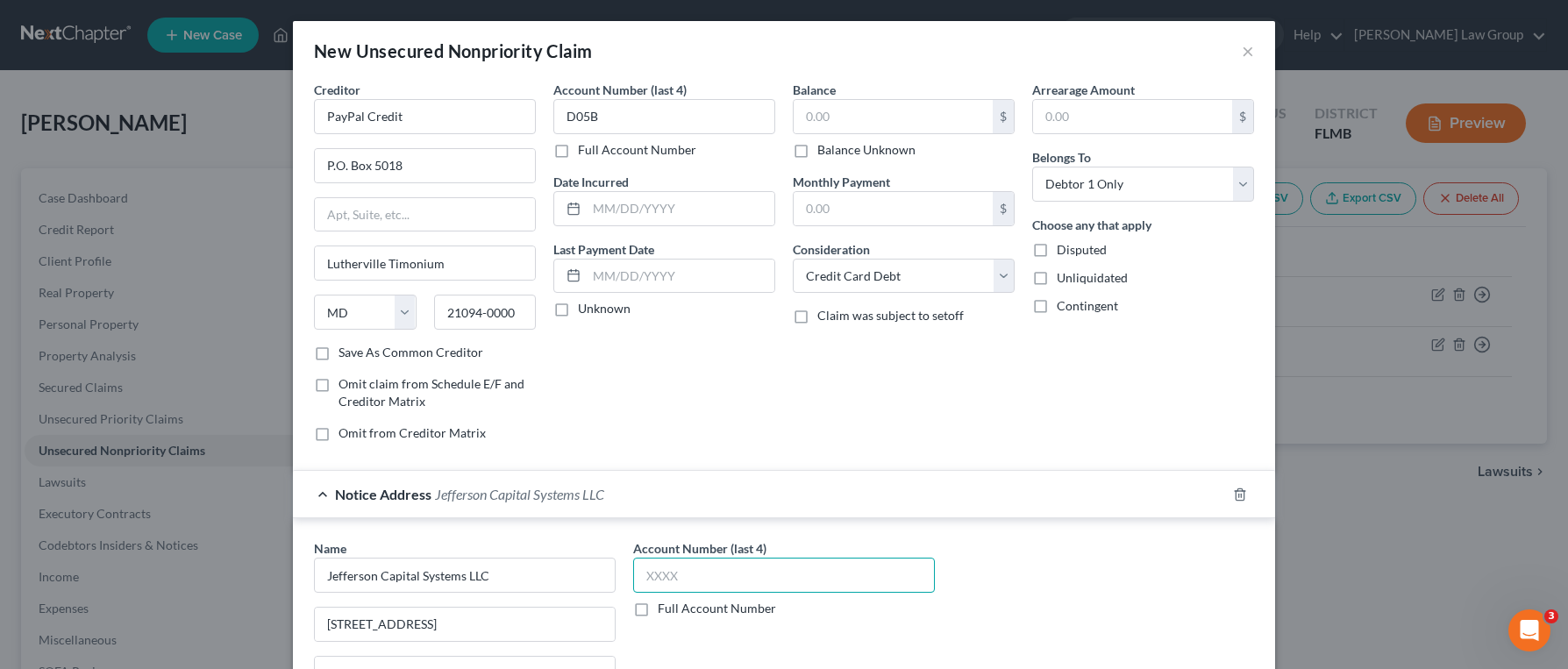
click at [720, 578] on input "text" at bounding box center [784, 575] width 301 height 35
click at [657, 614] on label "Full Account Number" at bounding box center [717, 609] width 119 height 17
click at [665, 612] on input "Full Account Number" at bounding box center [671, 606] width 11 height 11
click at [699, 586] on input "text" at bounding box center [784, 575] width 301 height 35
click at [857, 150] on label "Balance Unknown" at bounding box center [866, 150] width 99 height 17
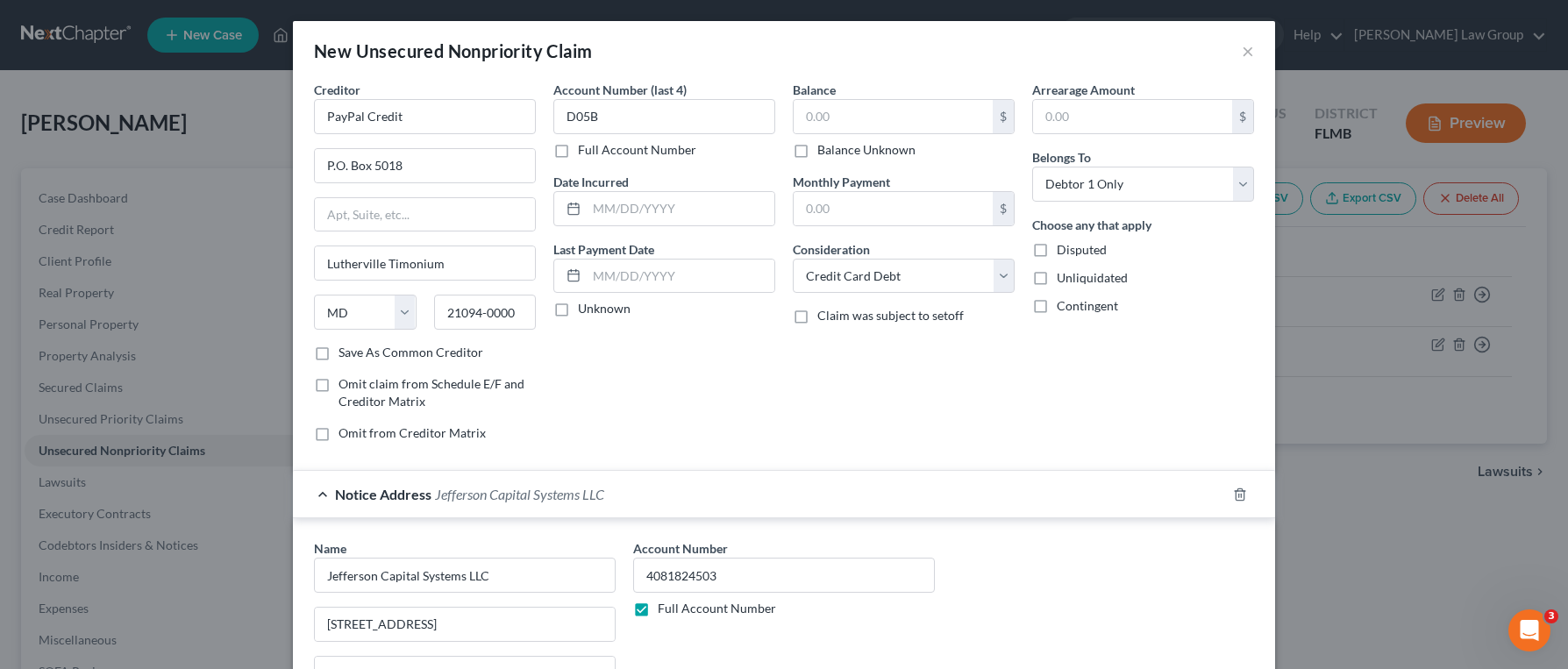
click at [836, 150] on input "Balance Unknown" at bounding box center [830, 147] width 11 height 11
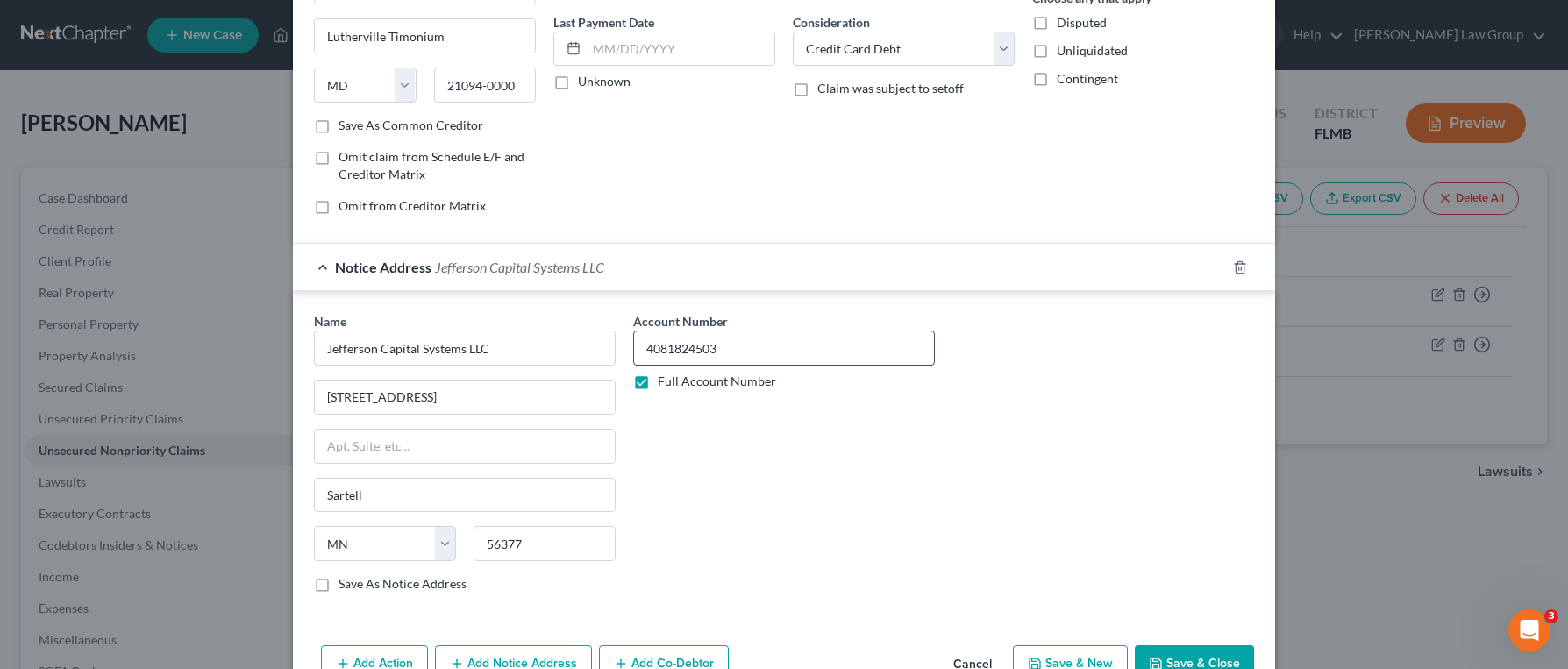
scroll to position [276, 0]
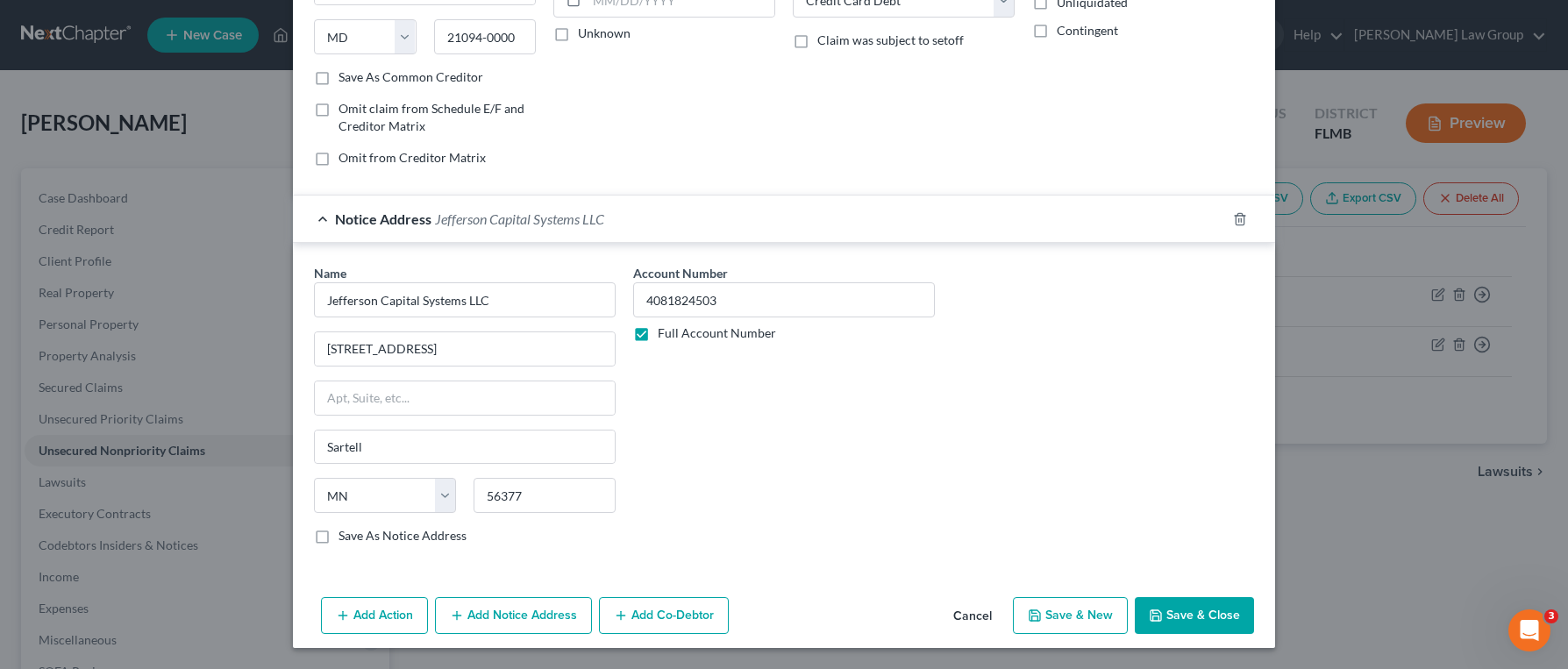
click at [1204, 633] on button "Save & Close" at bounding box center [1194, 615] width 120 height 36
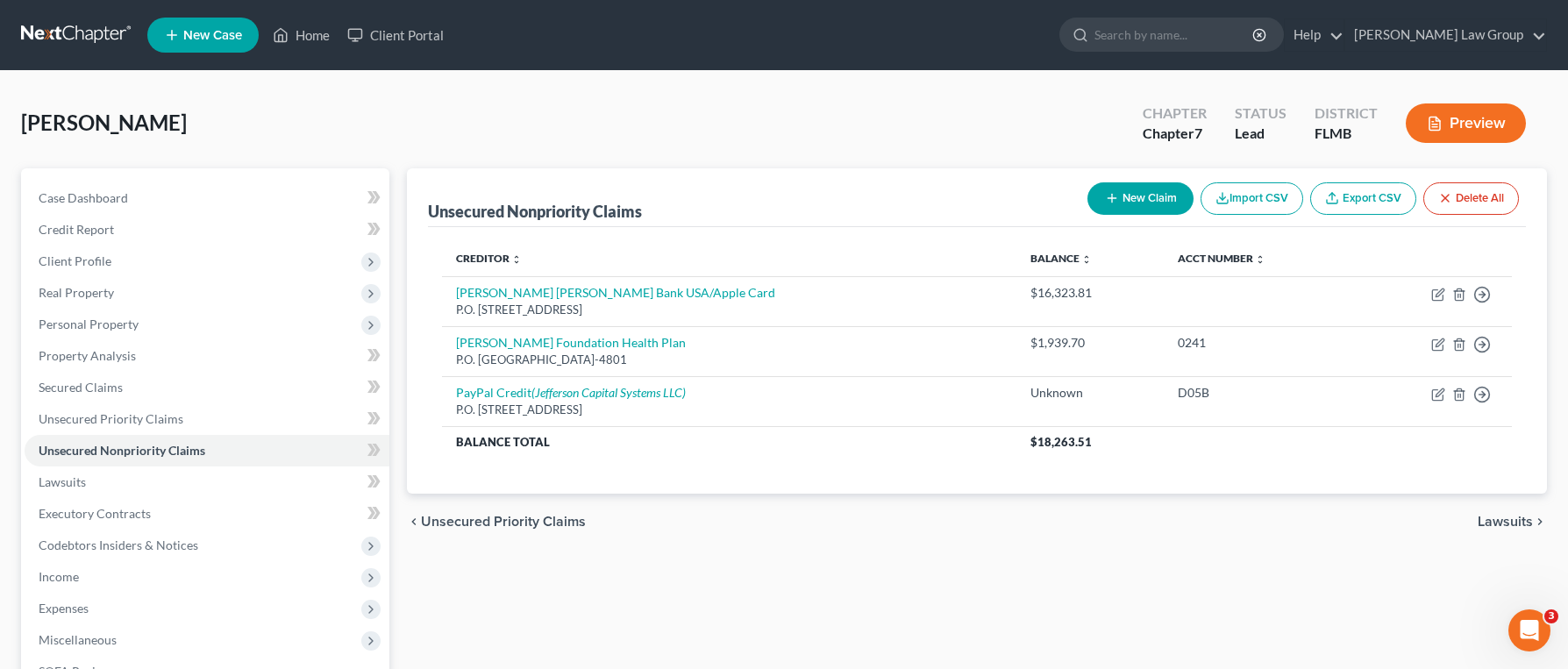
click at [1137, 210] on button "New Claim" at bounding box center [1140, 199] width 106 height 33
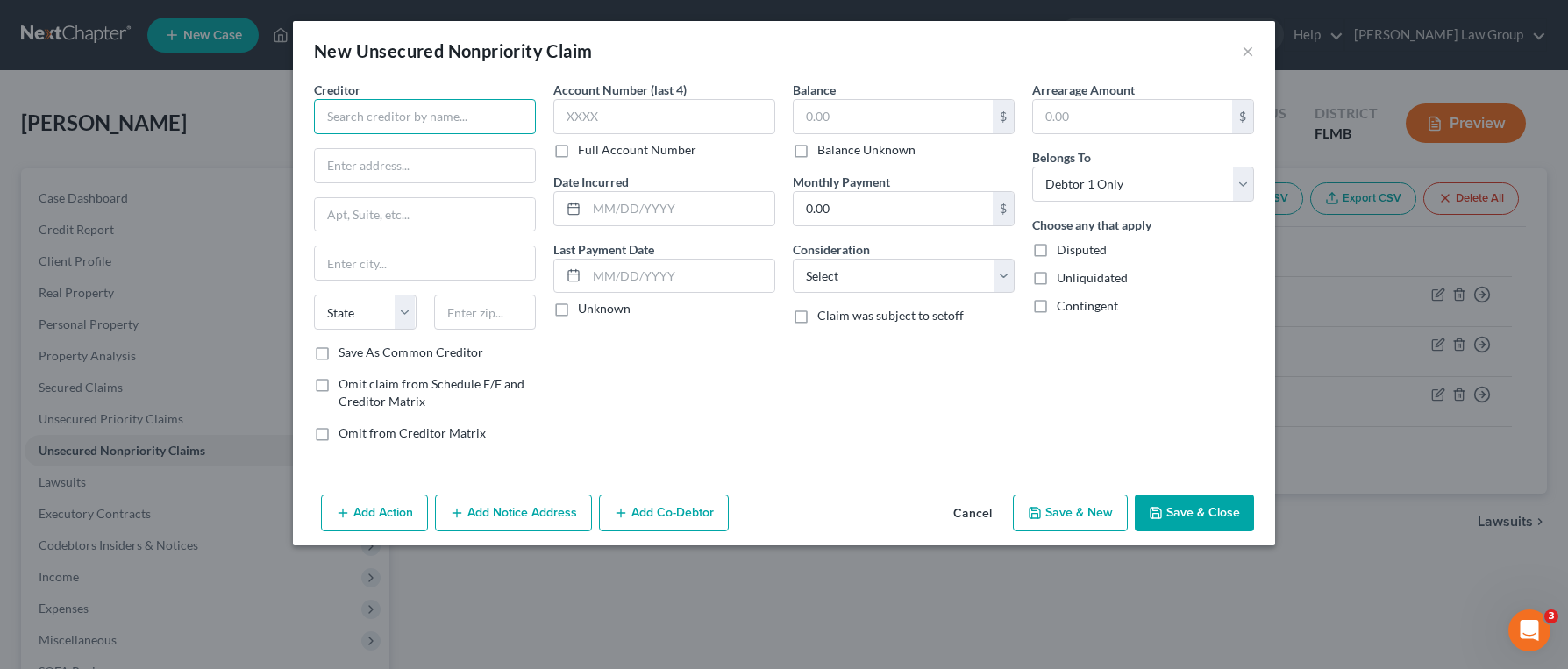
click at [457, 131] on input "text" at bounding box center [425, 117] width 222 height 35
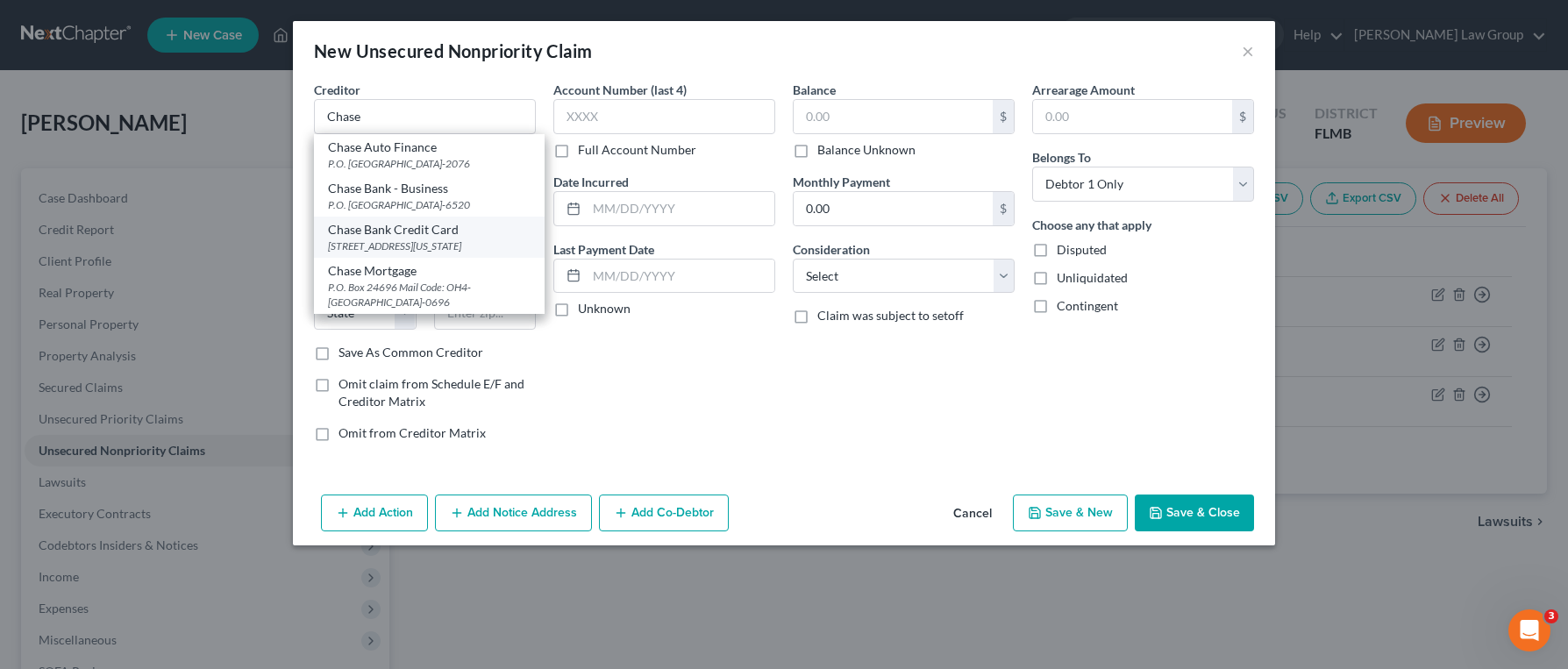
click at [465, 223] on div "Chase Bank Credit Card" at bounding box center [430, 230] width 203 height 17
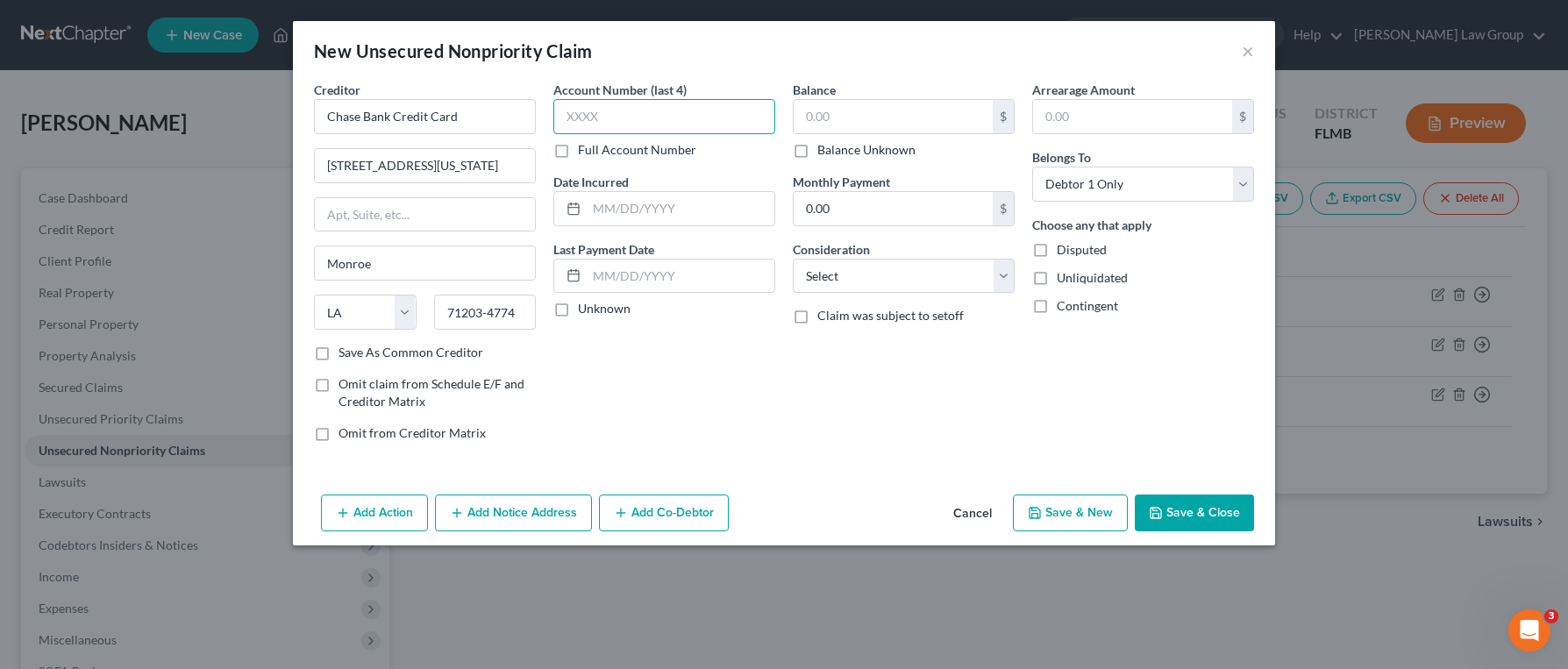
click at [633, 117] on input "text" at bounding box center [664, 117] width 222 height 35
click at [889, 259] on select "Select Cable / Satellite Services Collection Agency Credit Card Debt Debt Couns…" at bounding box center [904, 276] width 222 height 35
click at [793, 258] on select "Select Cable / Satellite Services Collection Agency Credit Card Debt Debt Couns…" at bounding box center [904, 276] width 222 height 35
click at [878, 124] on input "text" at bounding box center [894, 116] width 199 height 33
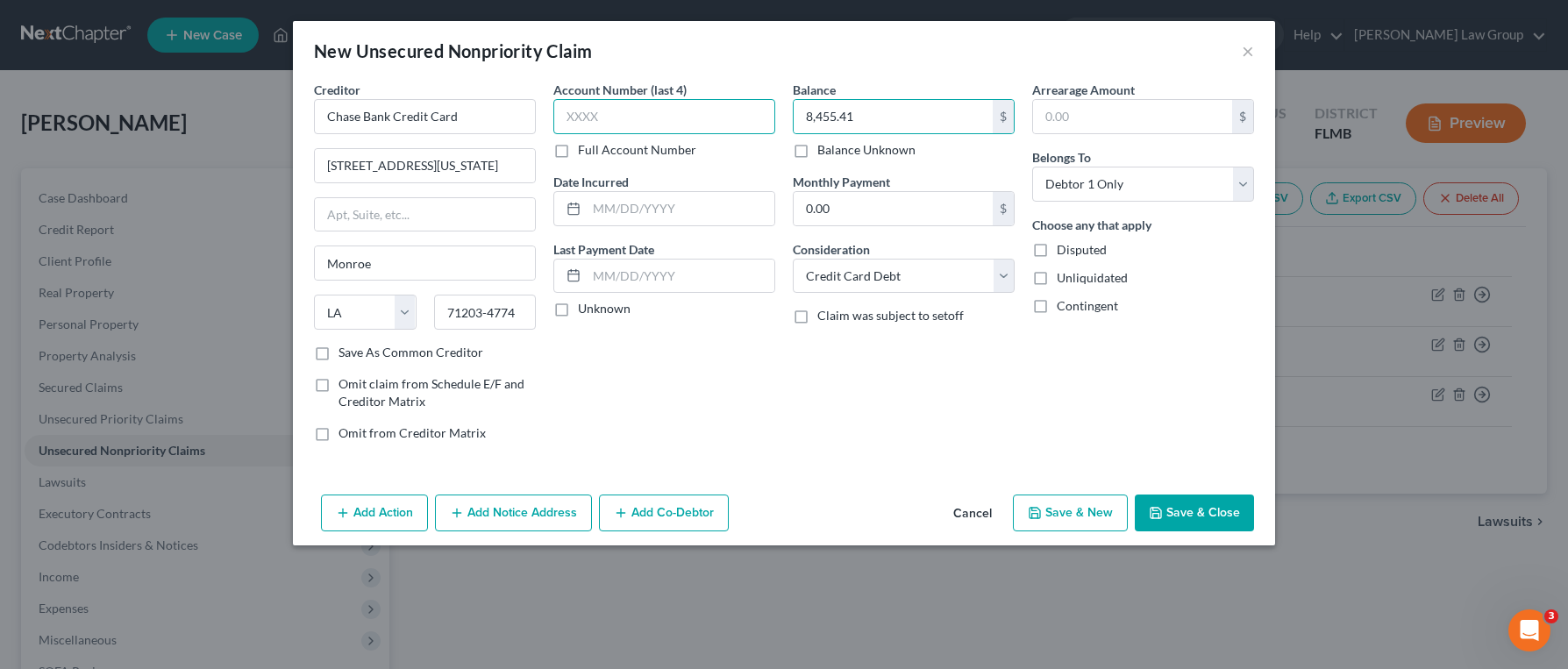
click at [629, 100] on input "text" at bounding box center [664, 117] width 222 height 35
click at [1110, 514] on button "Save & New" at bounding box center [1071, 513] width 115 height 36
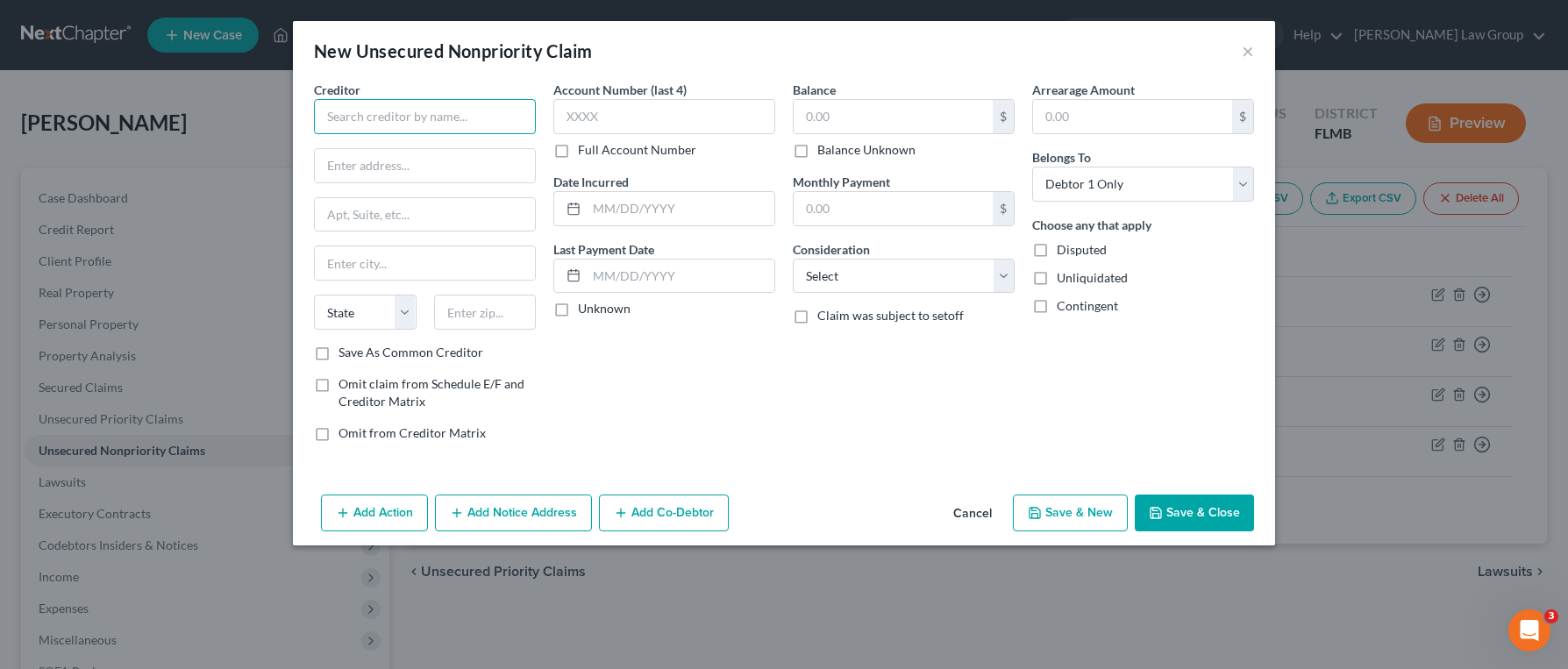
click at [470, 119] on input "text" at bounding box center [425, 117] width 222 height 35
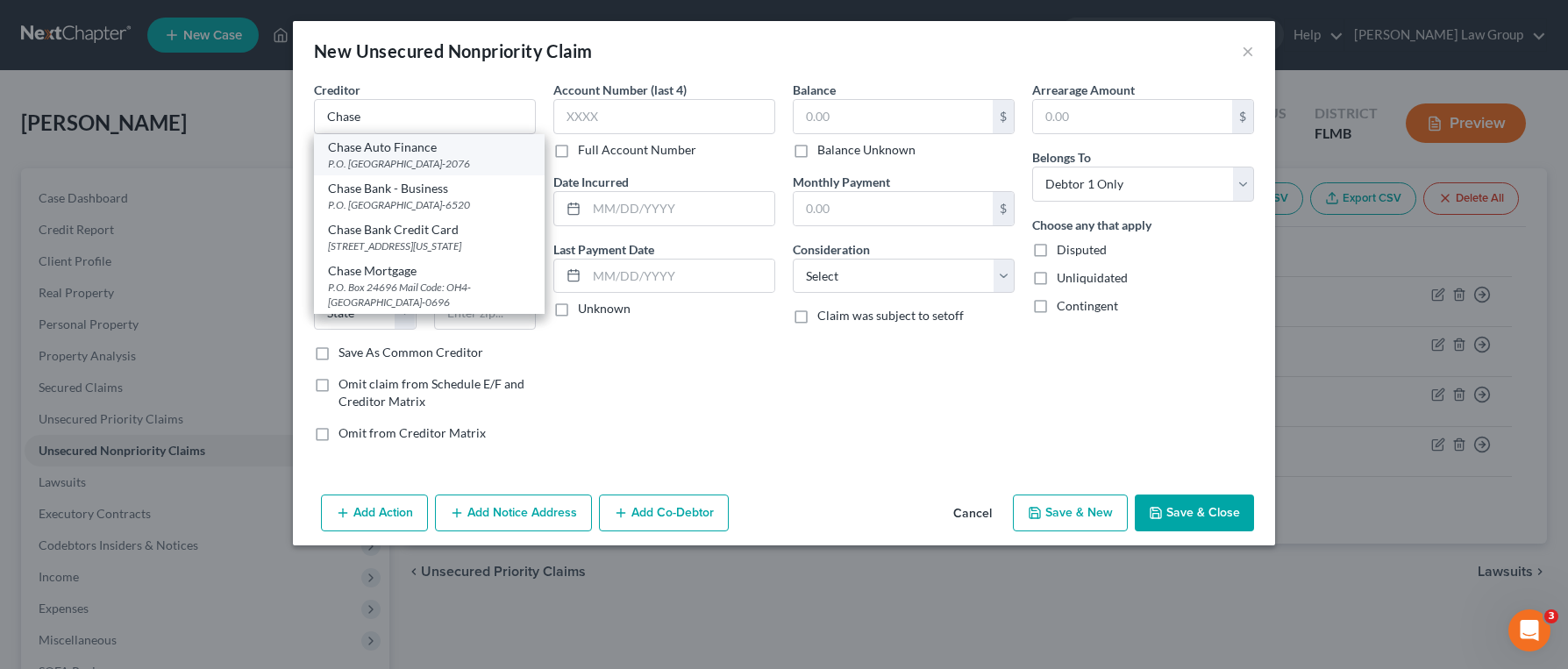
click at [450, 151] on div "Chase Auto Finance" at bounding box center [430, 147] width 203 height 17
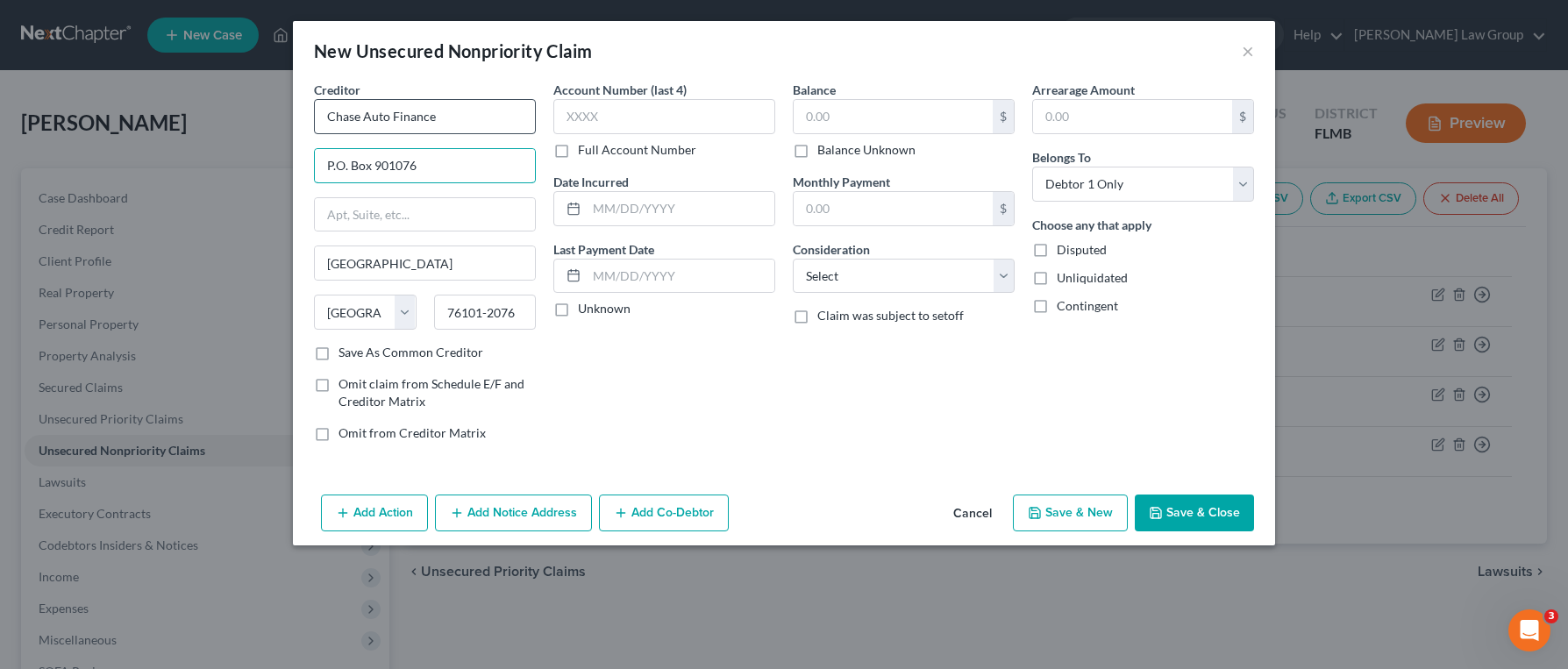
drag, startPoint x: 450, startPoint y: 151, endPoint x: 484, endPoint y: 114, distance: 50.2
click at [455, 157] on input "P.O. Box 901076" at bounding box center [425, 166] width 220 height 33
click at [487, 111] on input "Chase Auto Finance" at bounding box center [425, 117] width 222 height 35
drag, startPoint x: 493, startPoint y: 121, endPoint x: 183, endPoint y: 135, distance: 310.3
click at [184, 136] on div "New Unsecured Nonpriority Claim × Creditor * Chase Auto Finance P.O. [GEOGRAPHI…" at bounding box center [784, 334] width 1568 height 669
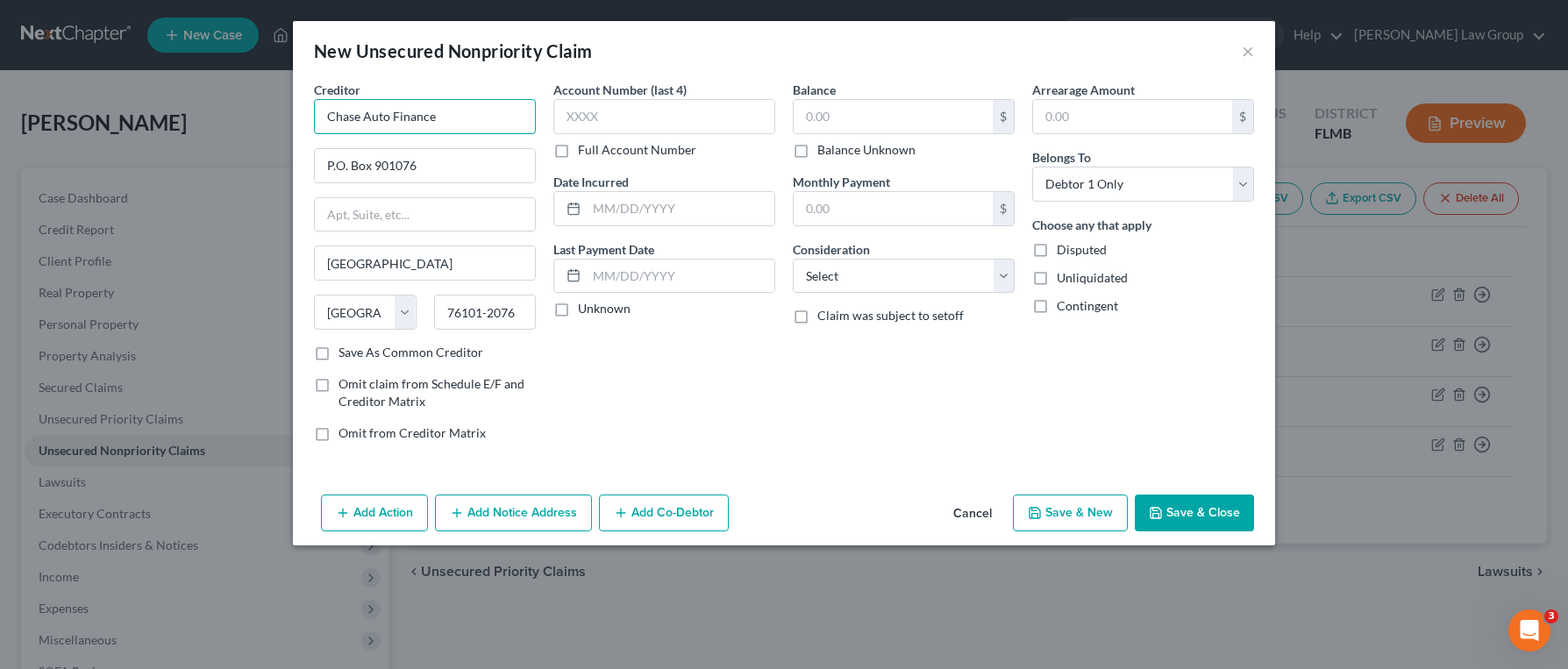
drag, startPoint x: 496, startPoint y: 122, endPoint x: 273, endPoint y: 90, distance: 225.3
click at [273, 90] on div "New Unsecured Nonpriority Claim × Creditor * Chase Auto Finance P.O. [GEOGRAPHI…" at bounding box center [784, 334] width 1568 height 669
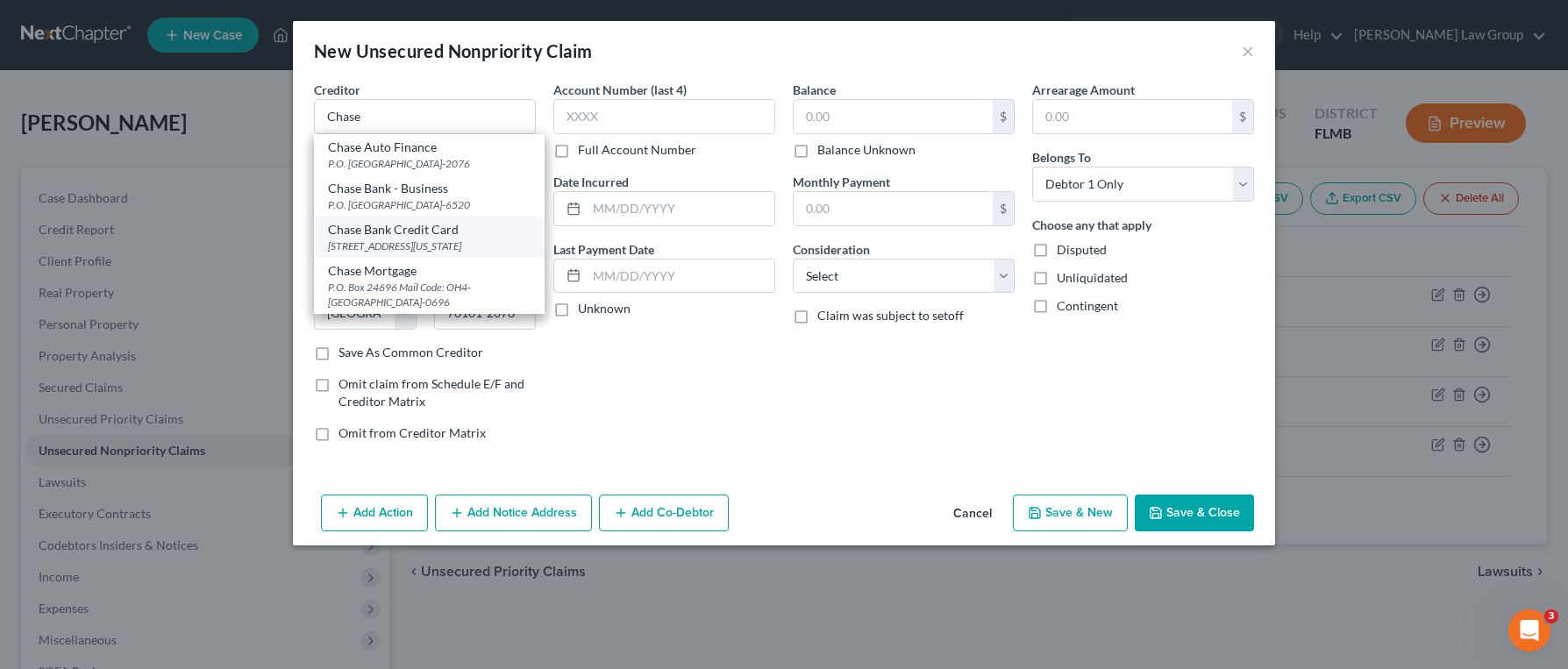
click at [474, 231] on div "Chase Bank Credit Card" at bounding box center [430, 230] width 203 height 17
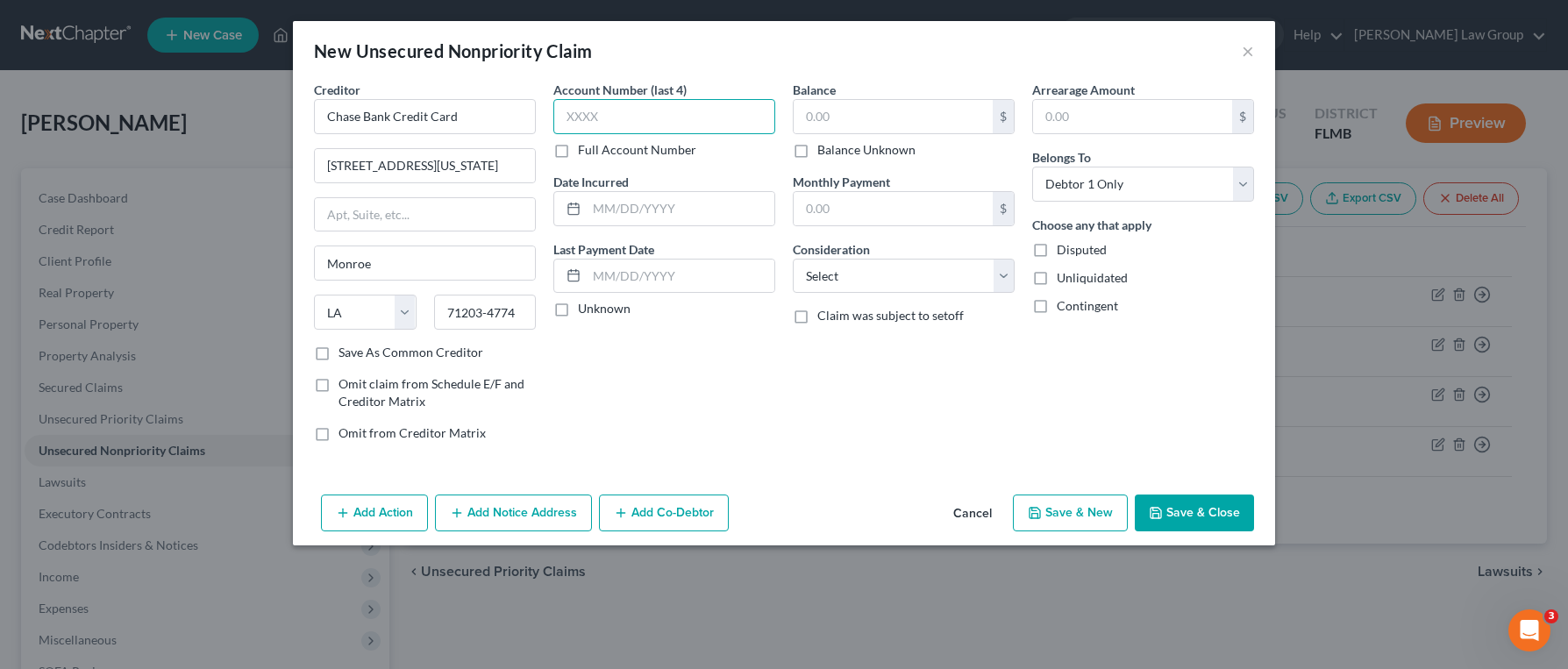
click at [607, 124] on input "text" at bounding box center [664, 117] width 222 height 35
click at [833, 285] on select "Select Cable / Satellite Services Collection Agency Credit Card Debt Debt Couns…" at bounding box center [904, 276] width 222 height 35
click at [793, 258] on select "Select Cable / Satellite Services Collection Agency Credit Card Debt Debt Couns…" at bounding box center [904, 276] width 222 height 35
click at [852, 122] on input "text" at bounding box center [894, 116] width 199 height 33
click at [719, 118] on input "text" at bounding box center [664, 117] width 222 height 35
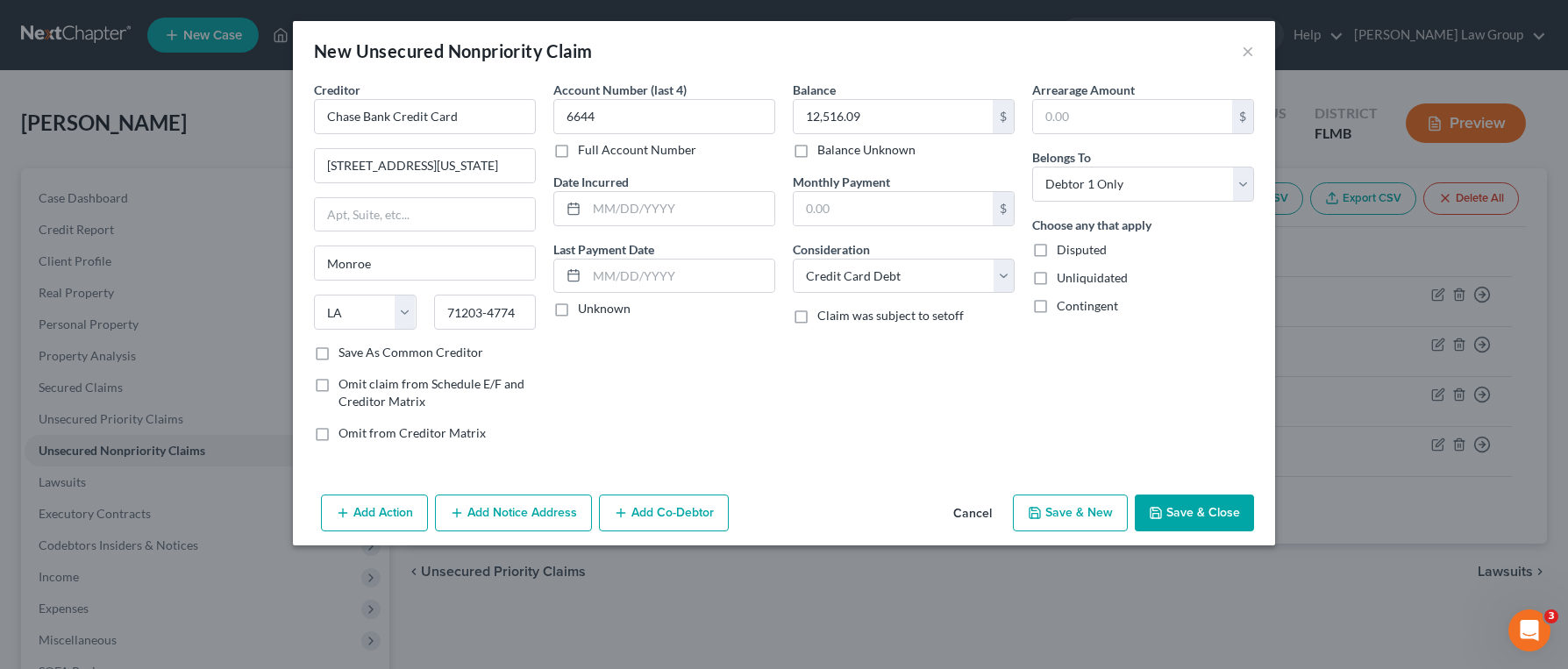
click at [1225, 513] on button "Save & Close" at bounding box center [1194, 513] width 120 height 36
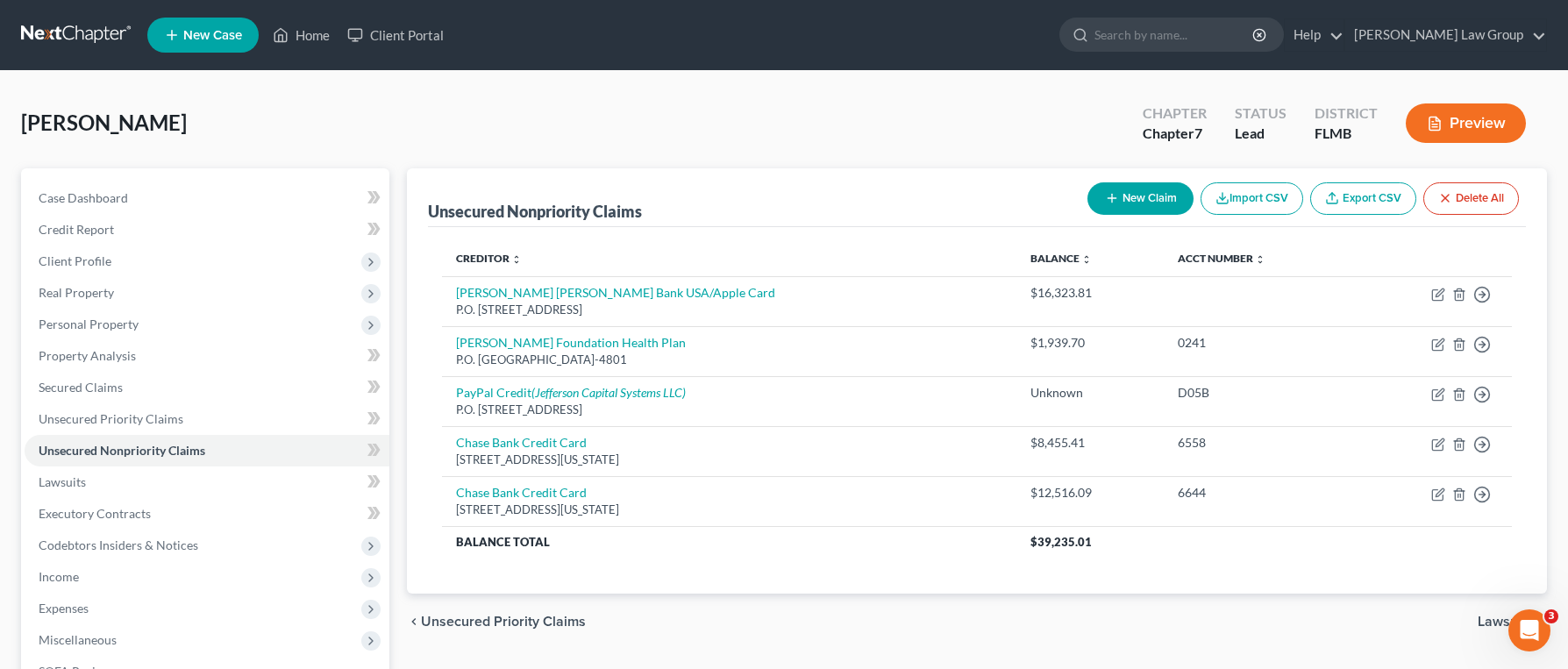
click at [1118, 199] on button "New Claim" at bounding box center [1140, 199] width 106 height 33
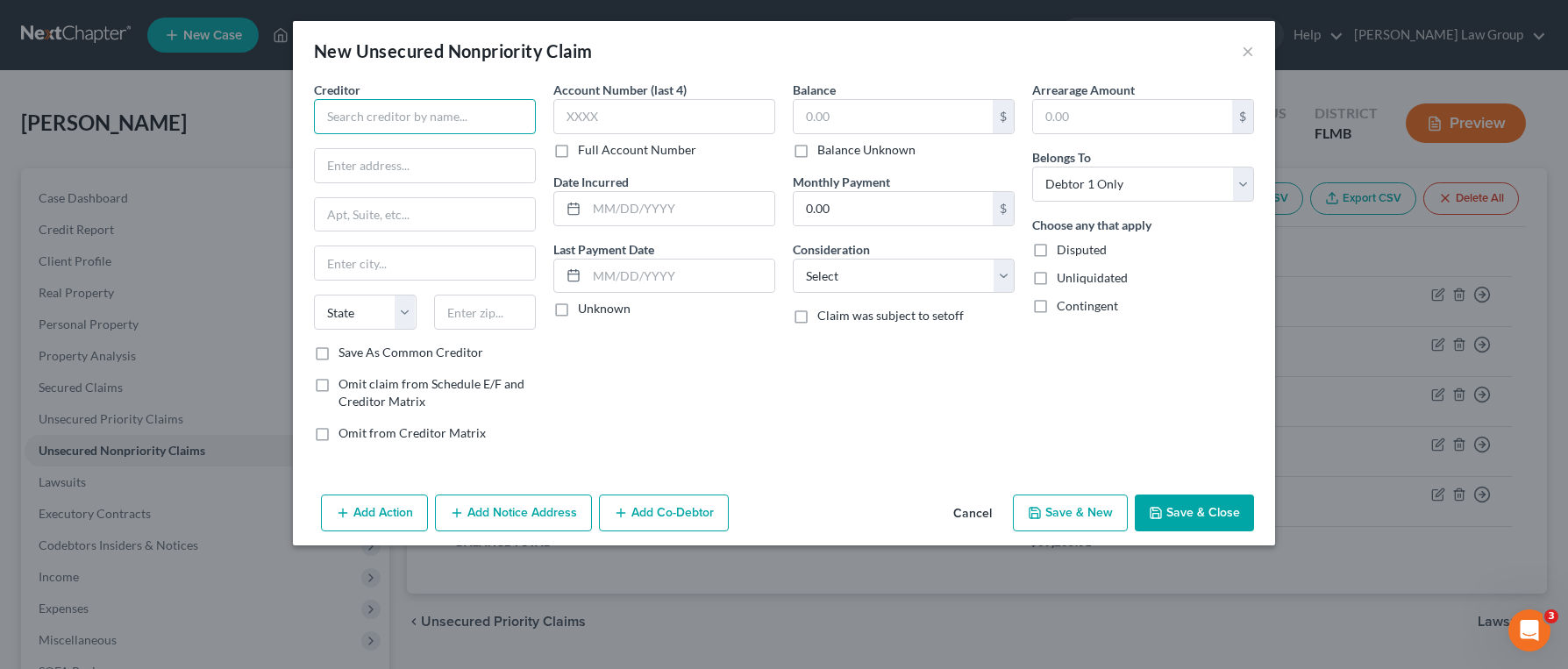
click at [434, 111] on input "text" at bounding box center [425, 117] width 222 height 35
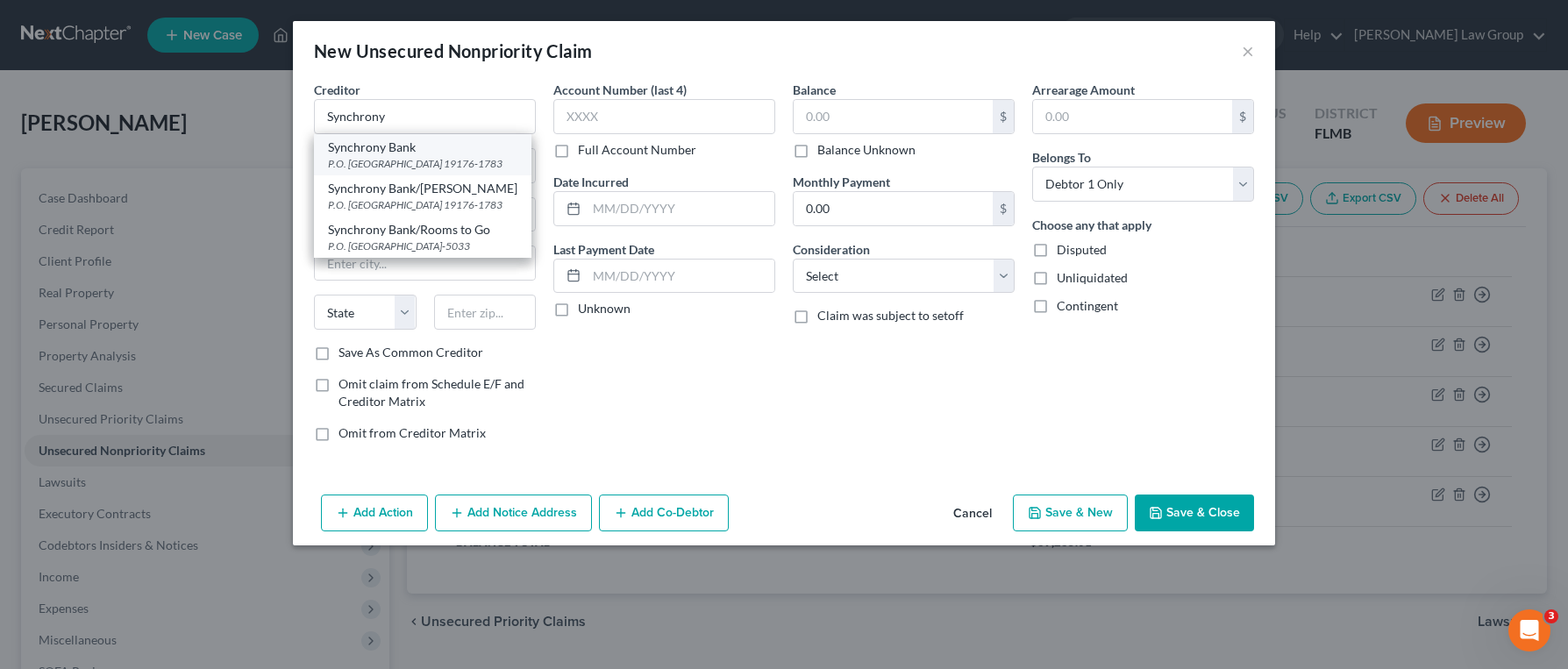
click at [375, 160] on div "P.O. [GEOGRAPHIC_DATA] 19176-1783" at bounding box center [423, 164] width 189 height 15
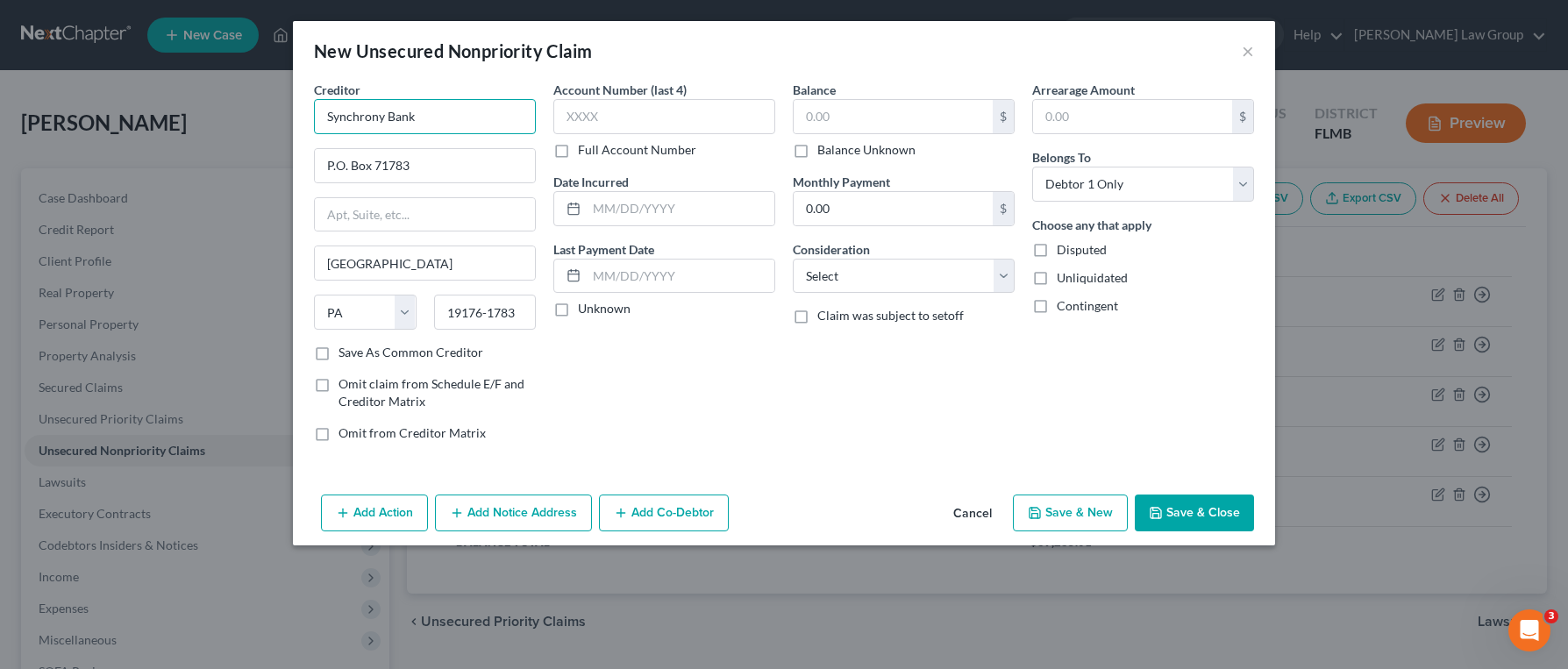
click at [439, 125] on input "Synchrony Bank" at bounding box center [425, 117] width 222 height 35
click at [657, 129] on input "text" at bounding box center [664, 117] width 222 height 35
click at [927, 142] on div "Balance Unknown" at bounding box center [904, 150] width 222 height 17
click at [922, 131] on input "text" at bounding box center [894, 116] width 199 height 33
click at [942, 277] on select "Select Cable / Satellite Services Collection Agency Credit Card Debt Debt Couns…" at bounding box center [904, 276] width 222 height 35
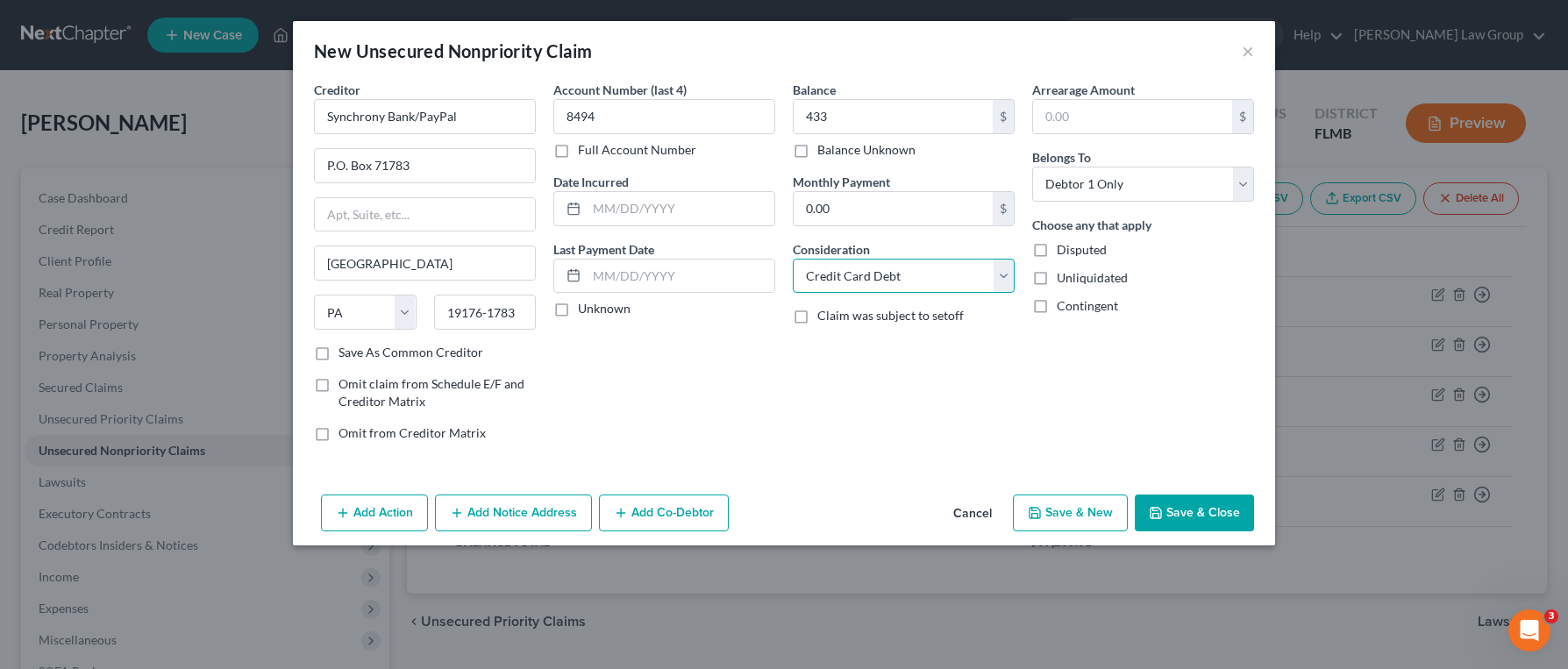
click at [793, 258] on select "Select Cable / Satellite Services Collection Agency Credit Card Debt Debt Couns…" at bounding box center [904, 276] width 222 height 35
click at [1046, 521] on button "Save & New" at bounding box center [1071, 513] width 115 height 36
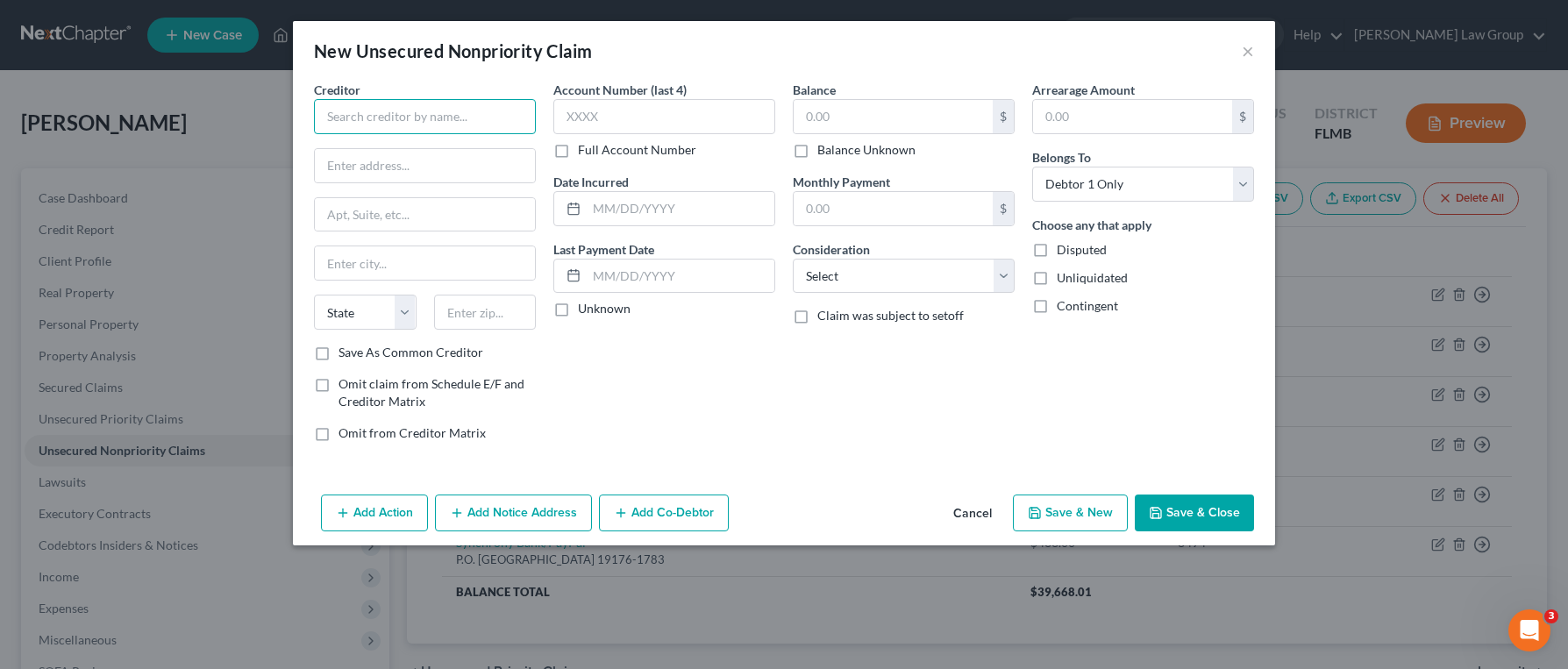
click at [421, 128] on input "text" at bounding box center [425, 117] width 222 height 35
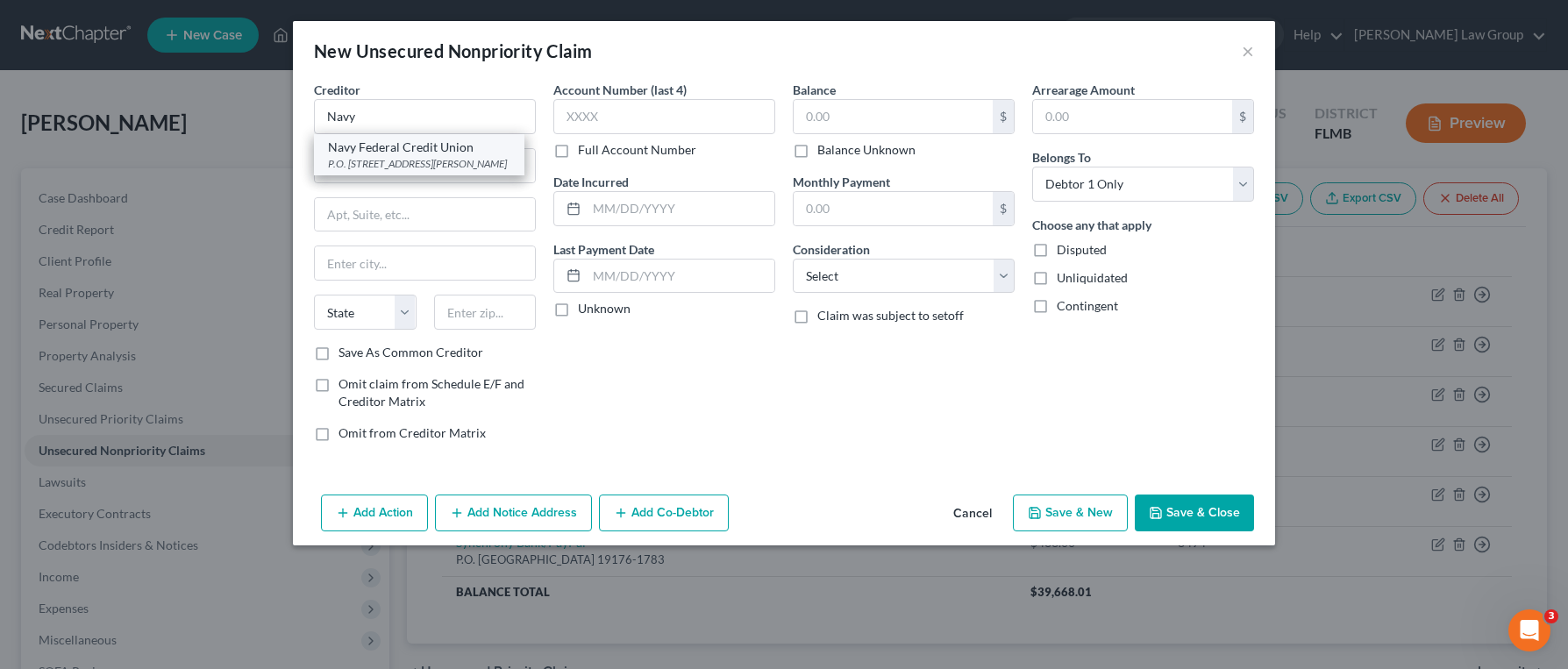
click at [440, 149] on div "Navy Federal Credit Union" at bounding box center [419, 147] width 183 height 17
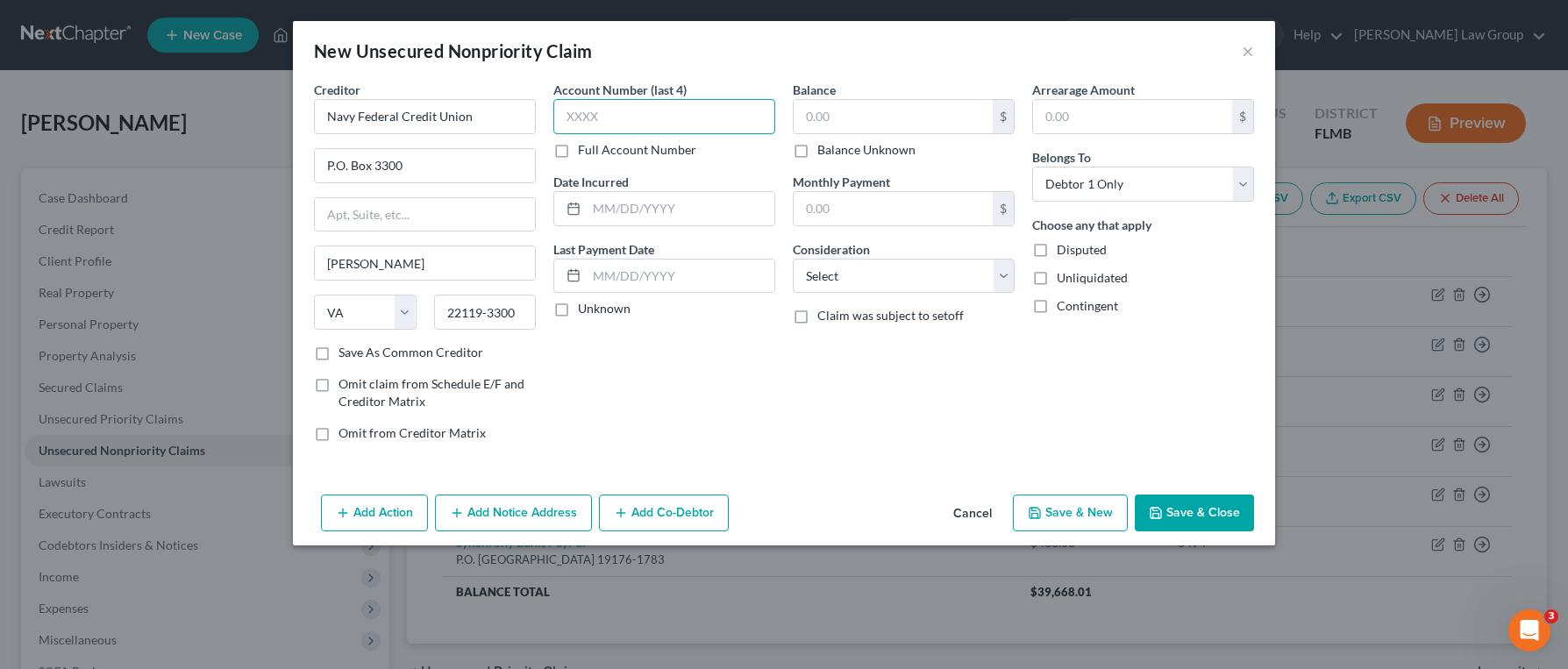
click at [609, 109] on input "text" at bounding box center [664, 117] width 222 height 35
click at [889, 276] on select "Select Cable / Satellite Services Collection Agency Credit Card Debt Debt Couns…" at bounding box center [904, 276] width 222 height 35
click at [793, 258] on select "Select Cable / Satellite Services Collection Agency Credit Card Debt Debt Couns…" at bounding box center [904, 276] width 222 height 35
click at [866, 127] on input "text" at bounding box center [894, 116] width 199 height 33
click at [1119, 516] on button "Save & New" at bounding box center [1071, 513] width 115 height 36
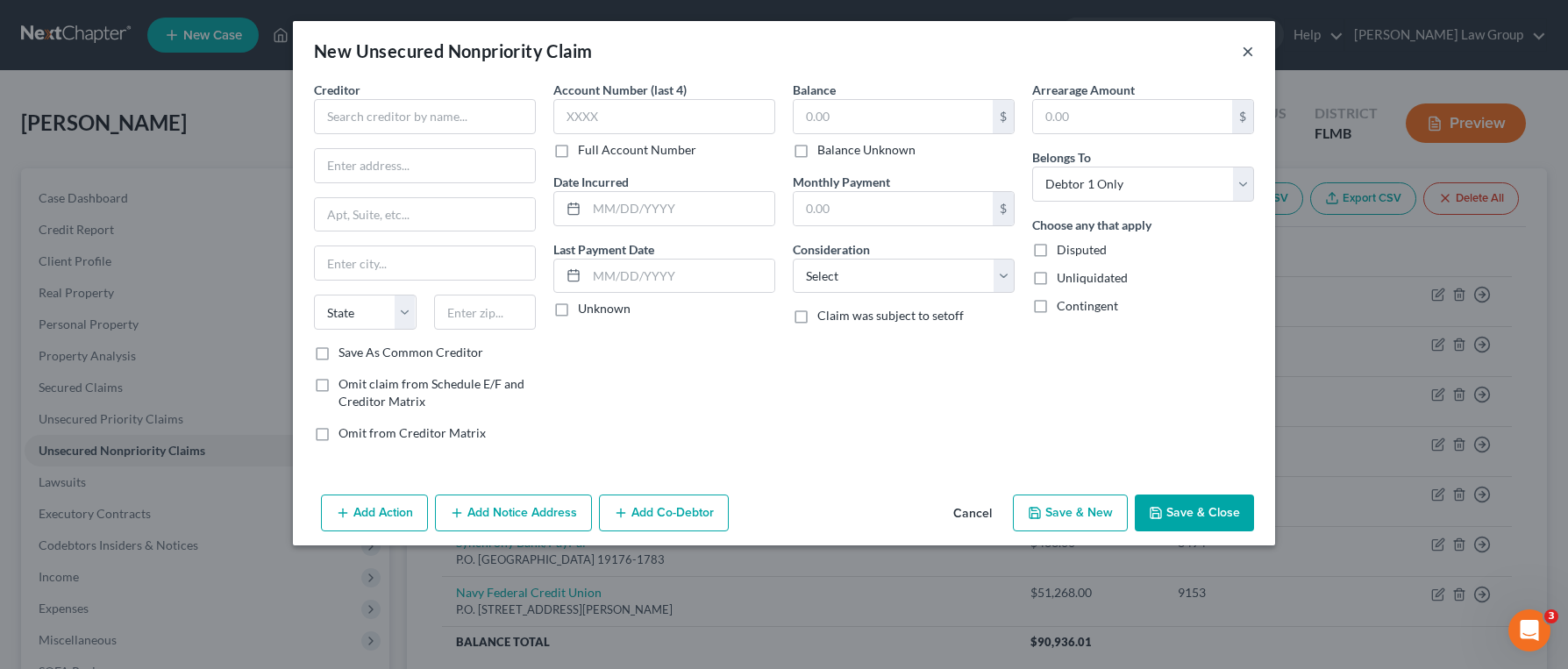
click at [1245, 55] on button "×" at bounding box center [1248, 51] width 12 height 21
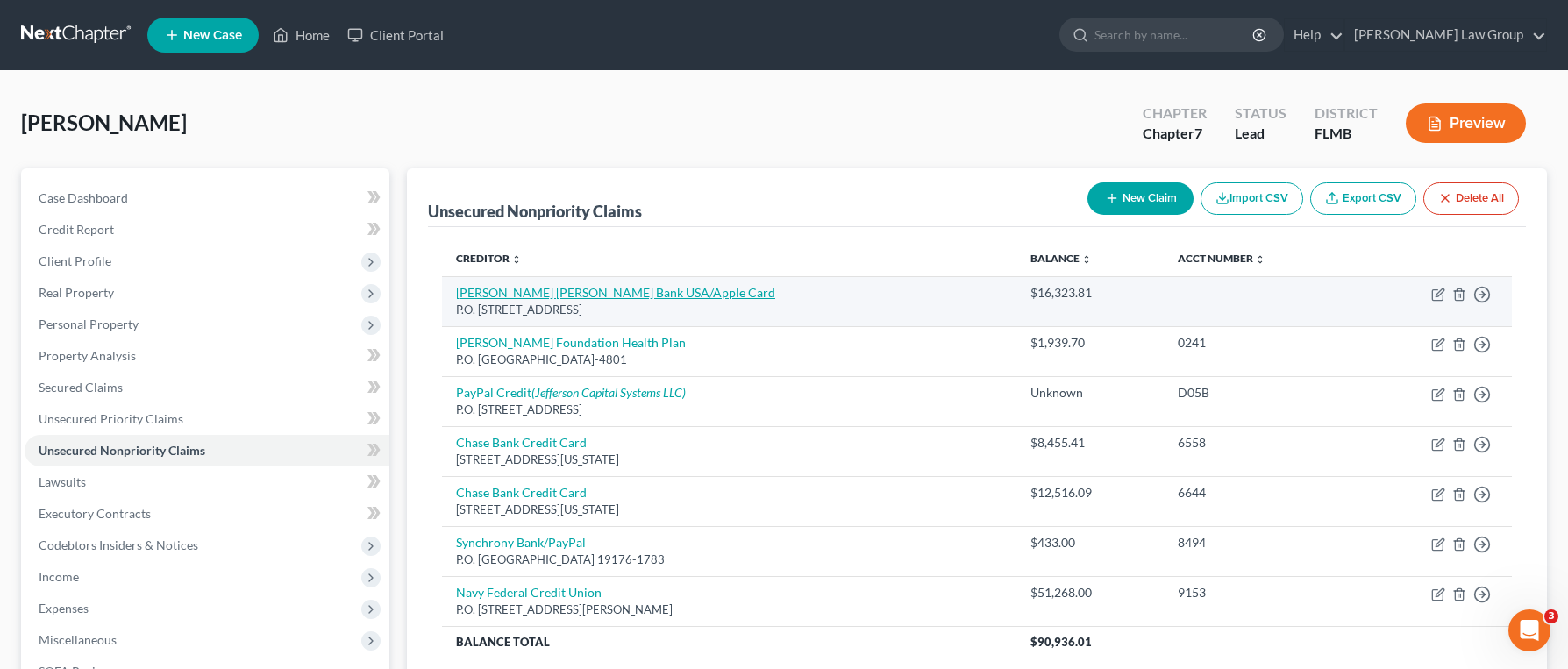
click at [606, 293] on link "[PERSON_NAME] [PERSON_NAME] Bank USA/Apple Card" at bounding box center [616, 293] width 320 height 15
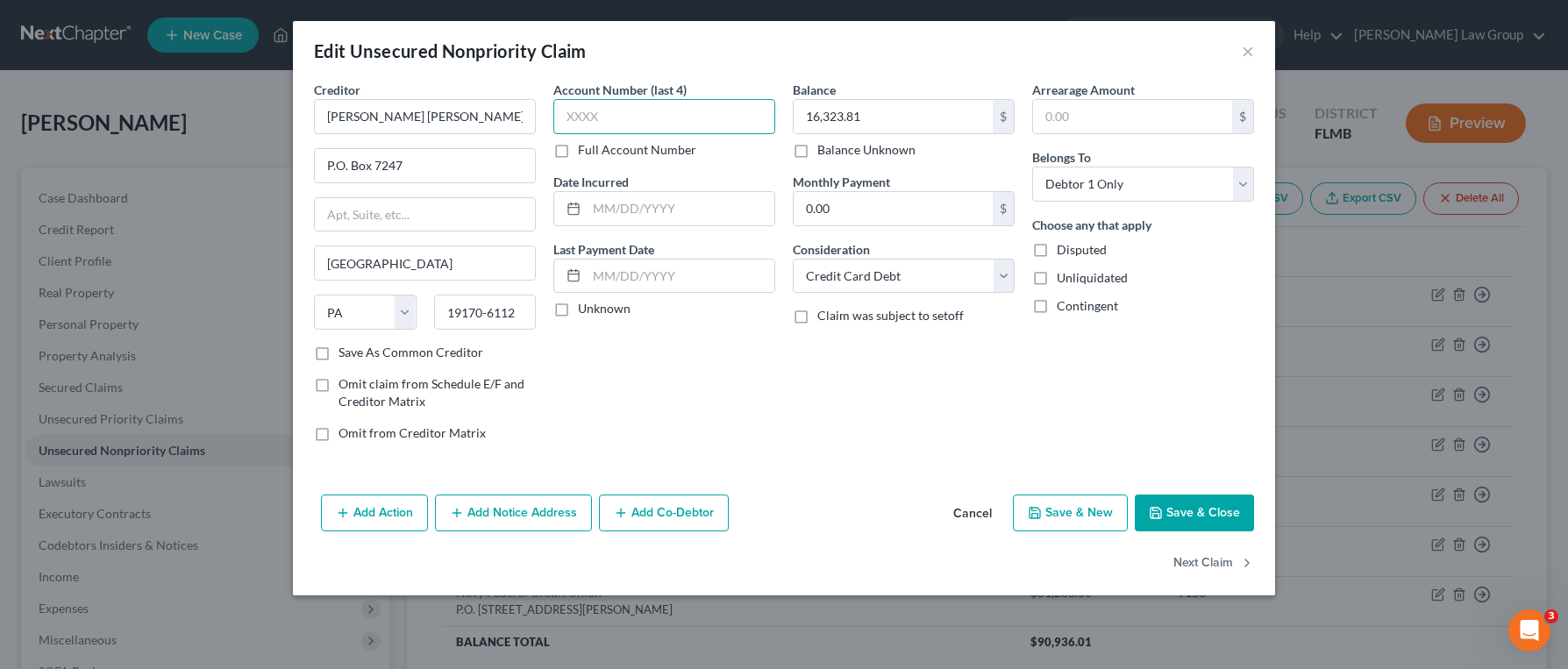
click at [738, 123] on input "text" at bounding box center [664, 117] width 222 height 35
click at [1196, 518] on button "Save & Close" at bounding box center [1194, 513] width 120 height 36
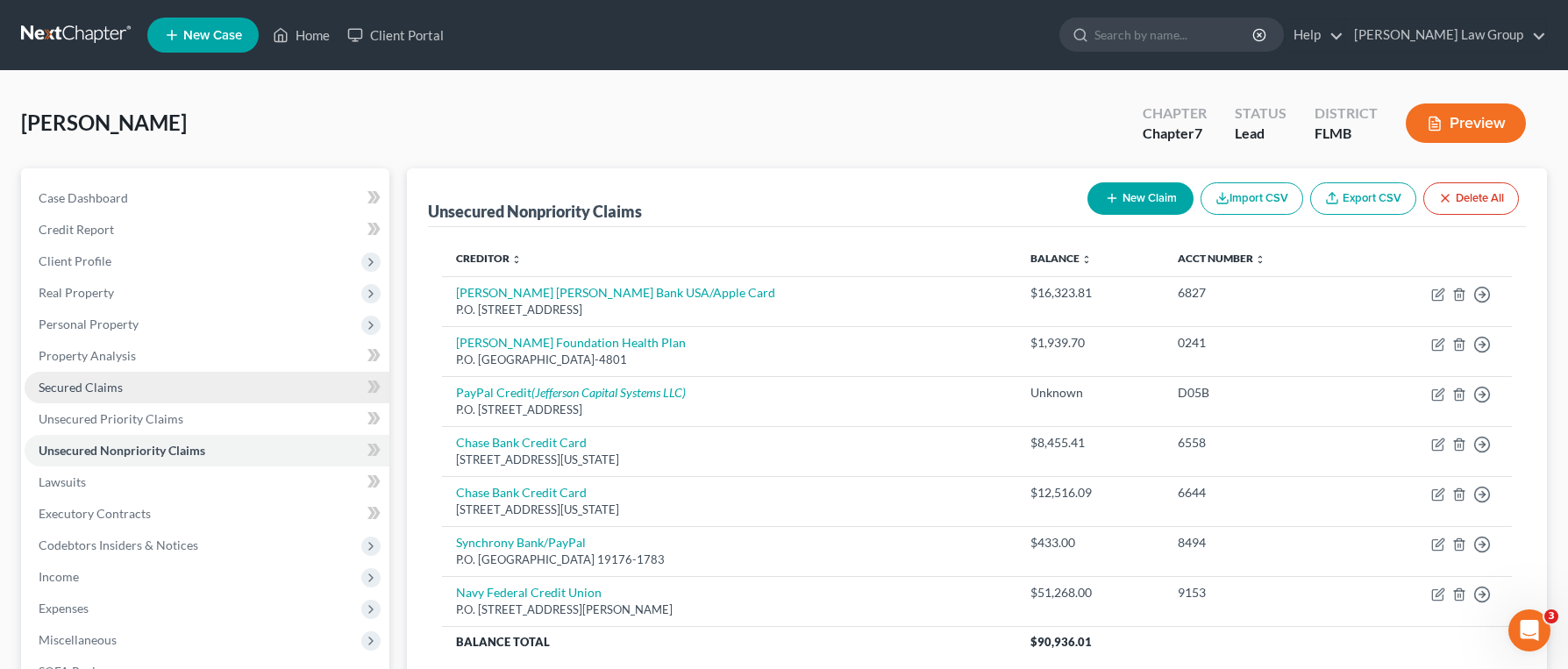
click at [127, 392] on link "Secured Claims" at bounding box center [207, 388] width 364 height 32
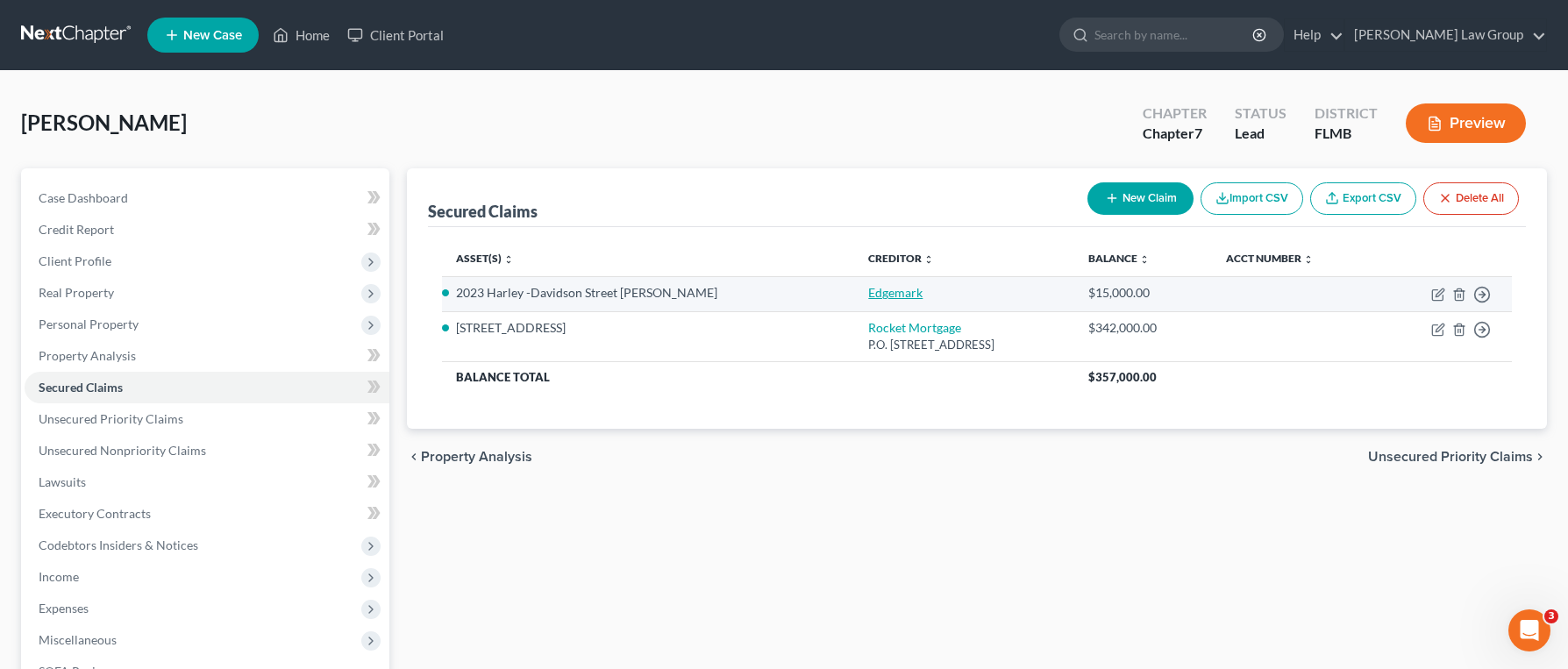
click at [868, 298] on link "Edgemark" at bounding box center [894, 293] width 55 height 15
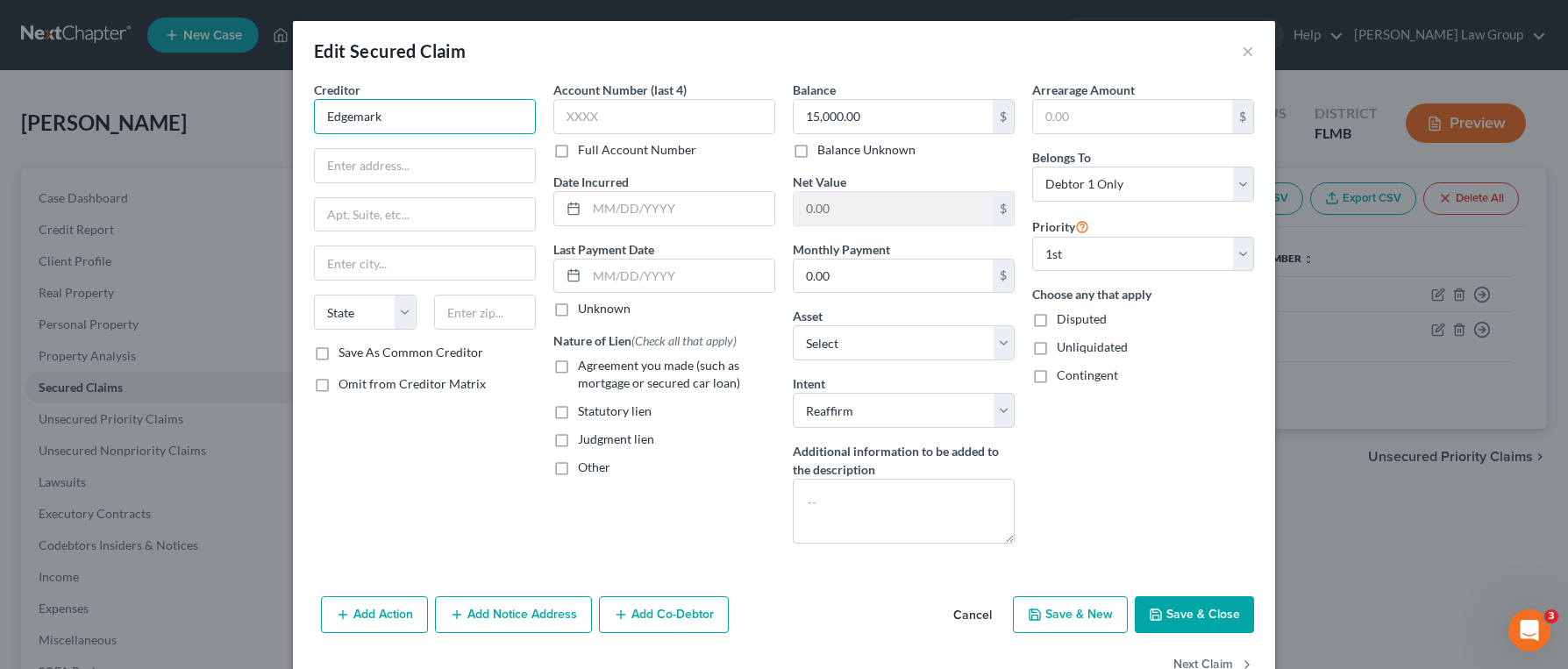
drag, startPoint x: 516, startPoint y: 119, endPoint x: 268, endPoint y: 109, distance: 248.2
click at [268, 109] on div "Edit Secured Claim × Creditor * Edgemark State [US_STATE] AK AR AZ CA CO [GEOGR…" at bounding box center [784, 334] width 1568 height 669
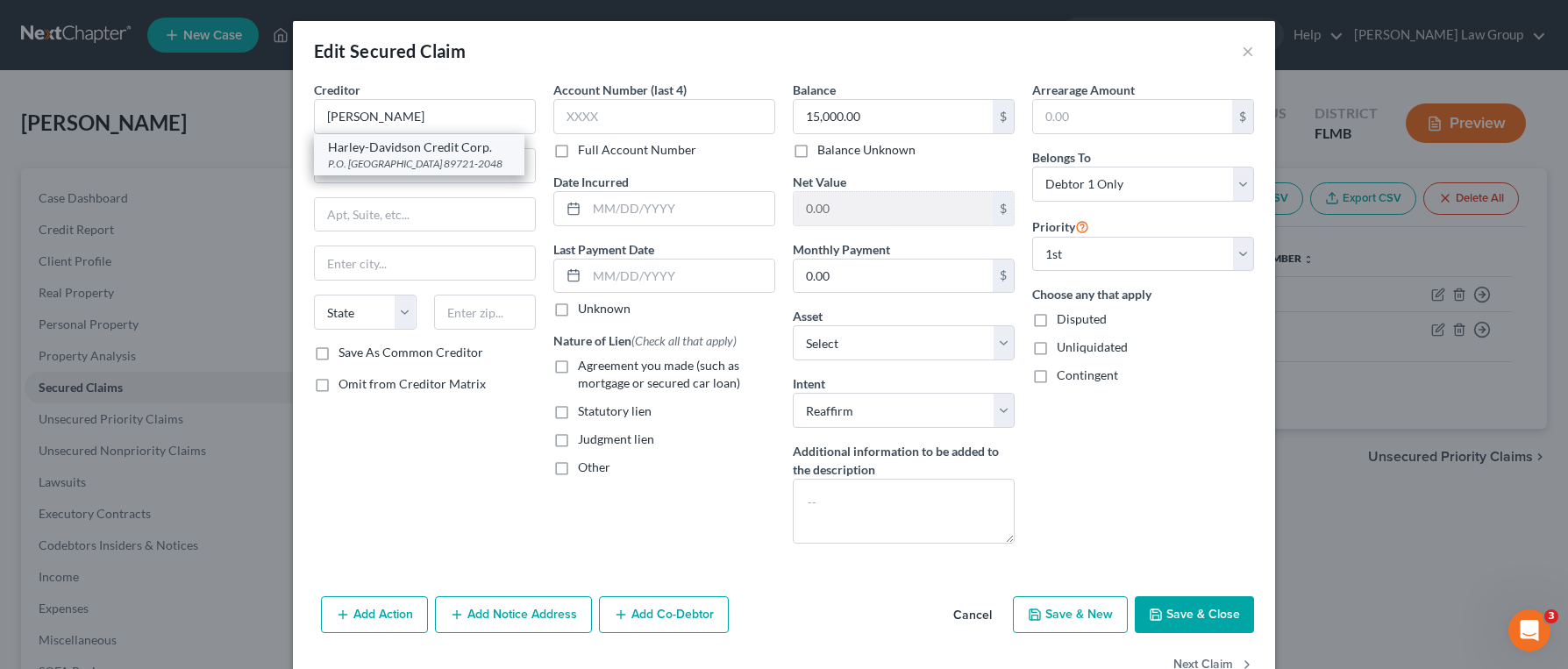
click at [362, 149] on div "Harley-Davidson Credit Corp." at bounding box center [419, 147] width 183 height 17
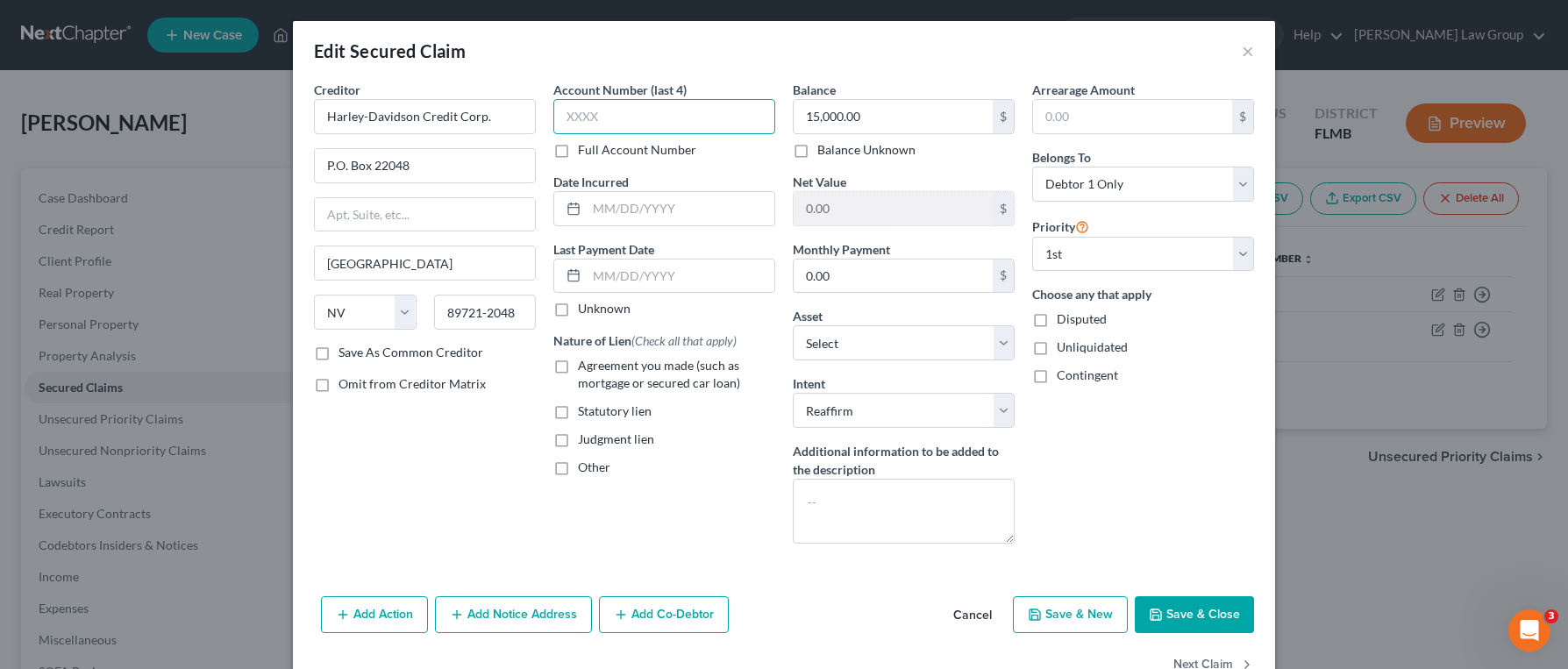
click at [602, 123] on input "text" at bounding box center [664, 117] width 222 height 35
click at [866, 111] on input "15,000.00" at bounding box center [894, 116] width 199 height 33
drag, startPoint x: 872, startPoint y: 116, endPoint x: 850, endPoint y: 121, distance: 22.6
click at [871, 116] on input "15,000.00" at bounding box center [894, 116] width 199 height 33
drag, startPoint x: 824, startPoint y: 120, endPoint x: 976, endPoint y: 129, distance: 152.3
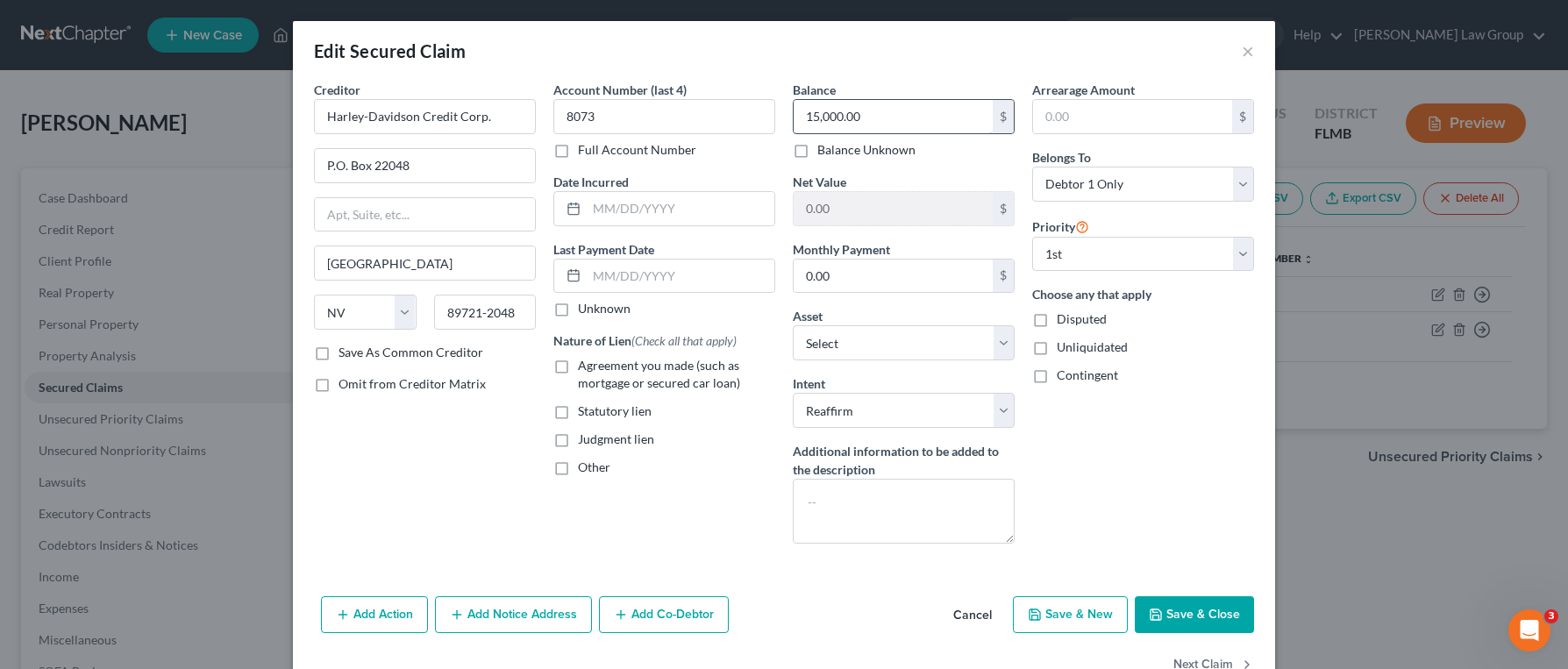
click at [976, 129] on input "15,000.00" at bounding box center [894, 116] width 199 height 33
click at [672, 373] on span "Agreement you made (such as mortgage or secured car loan)" at bounding box center [659, 374] width 163 height 33
click at [596, 368] on input "Agreement you made (such as mortgage or secured car loan)" at bounding box center [590, 363] width 11 height 11
click at [944, 280] on input "0.00" at bounding box center [894, 276] width 199 height 33
drag, startPoint x: 926, startPoint y: 279, endPoint x: 650, endPoint y: 261, distance: 276.6
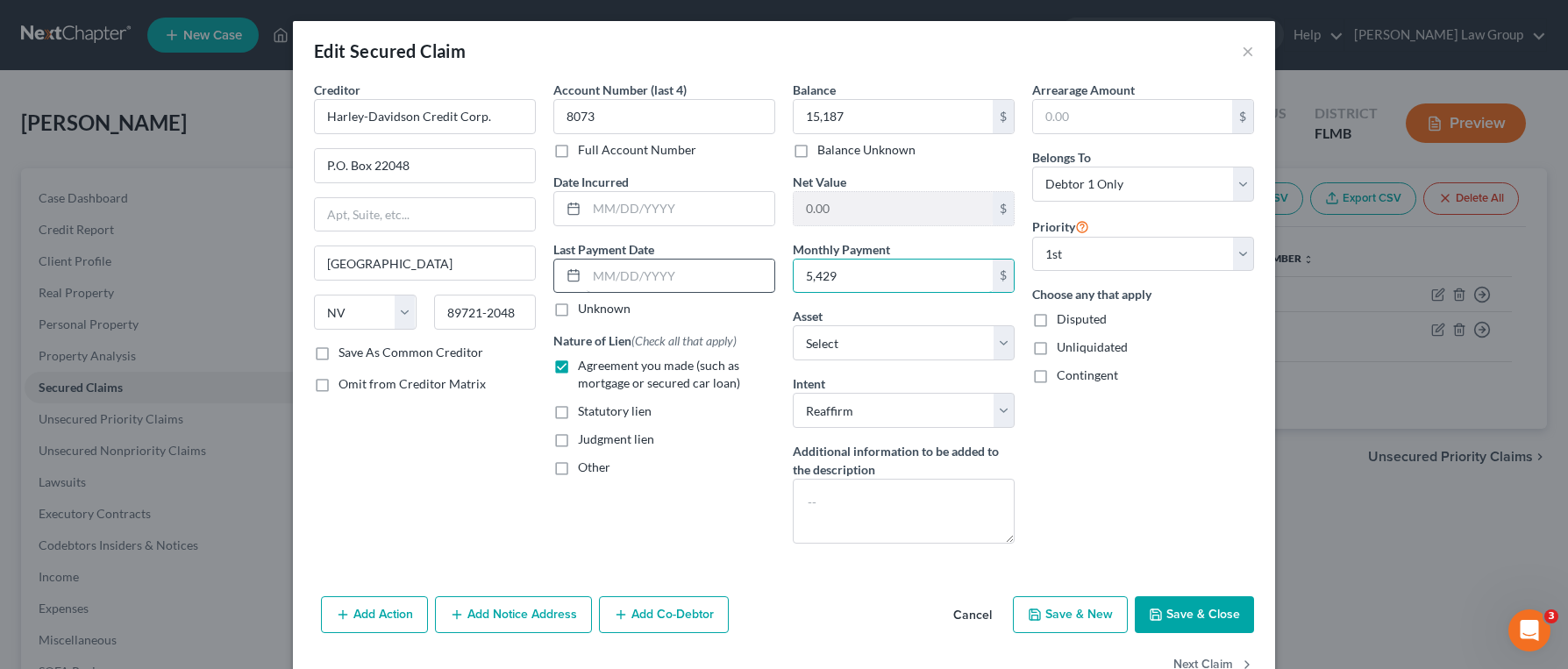
click at [650, 261] on div "Creditor * Harley-Davidson Credit Corp. P.O. [GEOGRAPHIC_DATA] [US_STATE] AK AR…" at bounding box center [784, 319] width 958 height 478
click at [652, 212] on input "text" at bounding box center [680, 209] width 188 height 33
paste input "[DATE]"
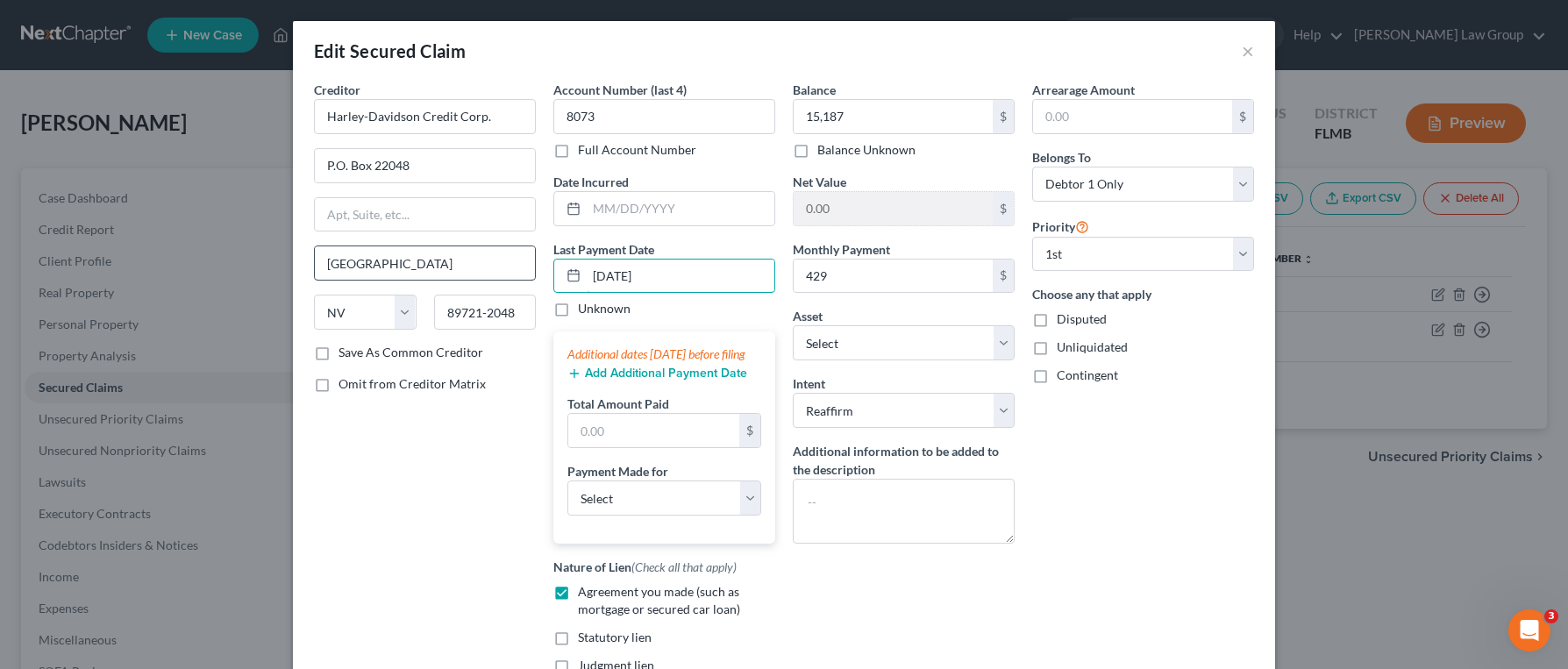
drag, startPoint x: 585, startPoint y: 278, endPoint x: 533, endPoint y: 279, distance: 52.0
click at [533, 279] on div "Creditor * Harley-Davidson Credit Corp. P.O. [GEOGRAPHIC_DATA] [US_STATE] AK AR…" at bounding box center [784, 398] width 958 height 636
click at [642, 447] on input "text" at bounding box center [653, 431] width 171 height 33
click at [626, 381] on button "Add Additional Payment Date" at bounding box center [657, 373] width 180 height 14
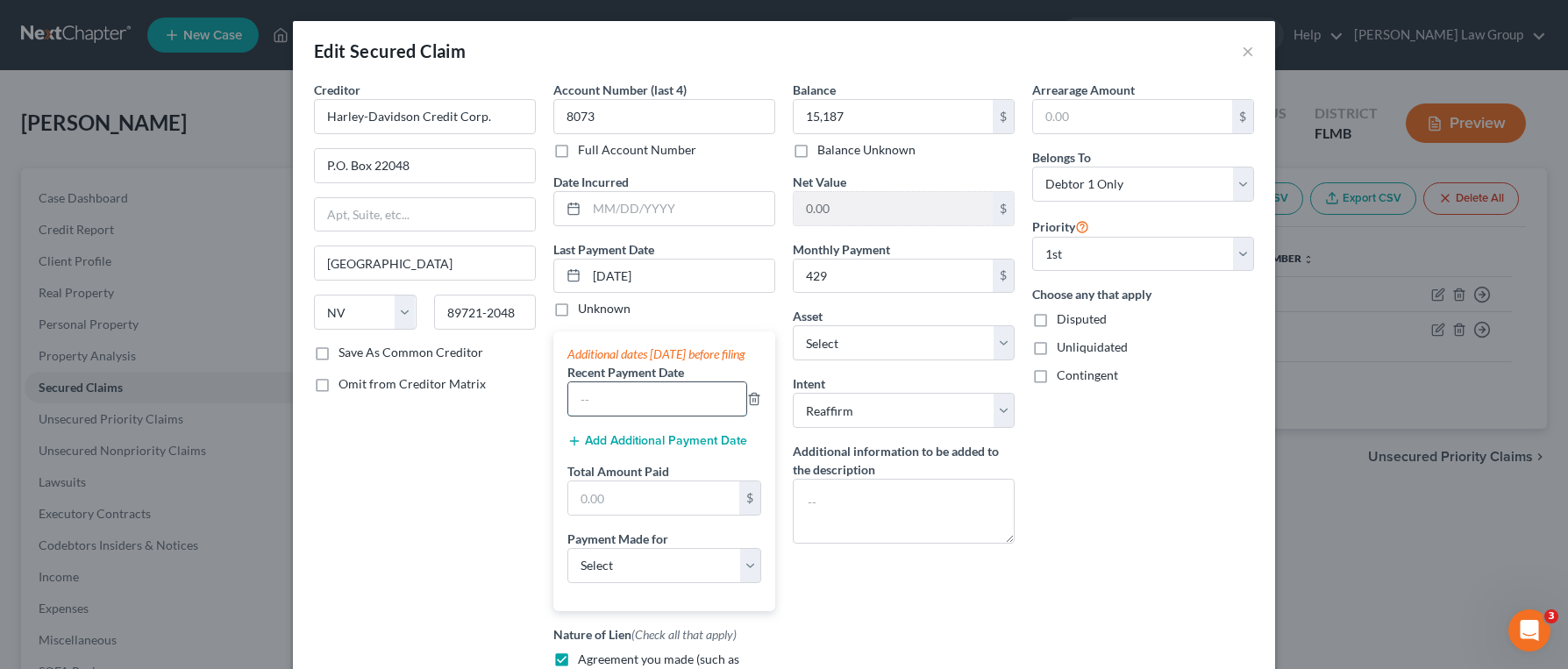
click at [632, 415] on input "text" at bounding box center [657, 399] width 178 height 33
paste input "[DATE]"
click at [659, 448] on button "Add Additional Payment Date" at bounding box center [657, 441] width 180 height 14
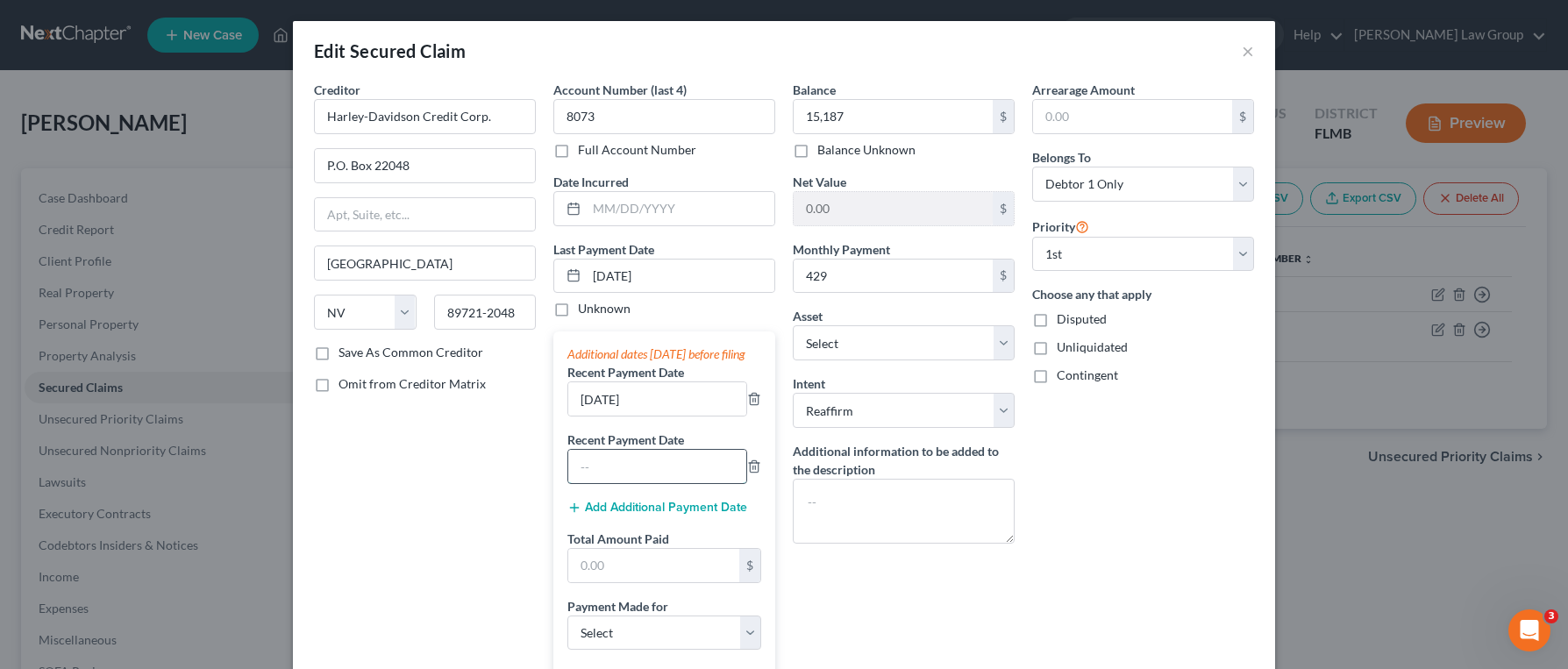
click at [657, 473] on input "text" at bounding box center [657, 466] width 178 height 33
paste input "[DATE]"
drag, startPoint x: 595, startPoint y: 419, endPoint x: 536, endPoint y: 415, distance: 59.1
click at [536, 415] on div "Creditor * Harley-Davidson Credit Corp. P.O. [GEOGRAPHIC_DATA] [US_STATE] AK AR…" at bounding box center [784, 465] width 958 height 770
drag, startPoint x: 596, startPoint y: 482, endPoint x: 524, endPoint y: 489, distance: 72.3
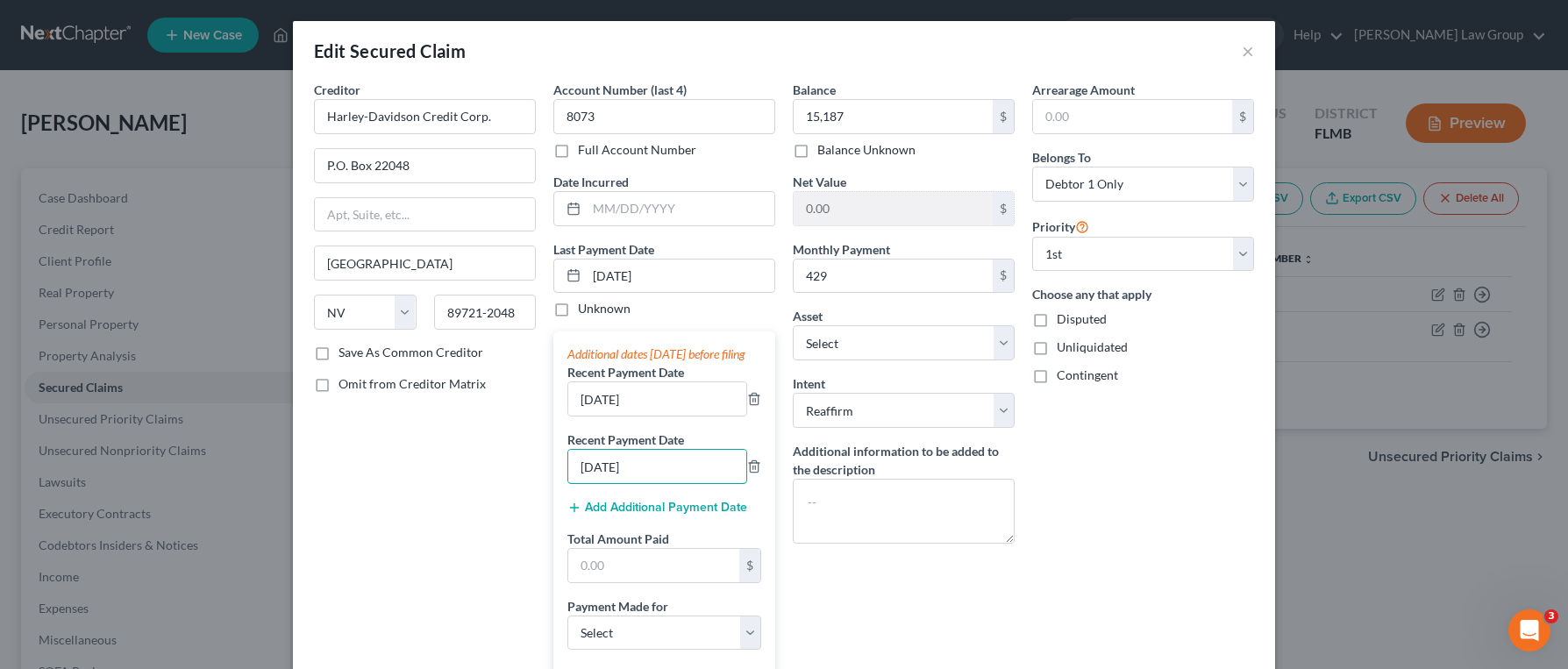
click at [524, 489] on div "Creditor * Harley-Davidson Credit Corp. P.O. [GEOGRAPHIC_DATA] [US_STATE] AK AR…" at bounding box center [784, 465] width 958 height 770
click at [653, 583] on input "text" at bounding box center [653, 566] width 171 height 33
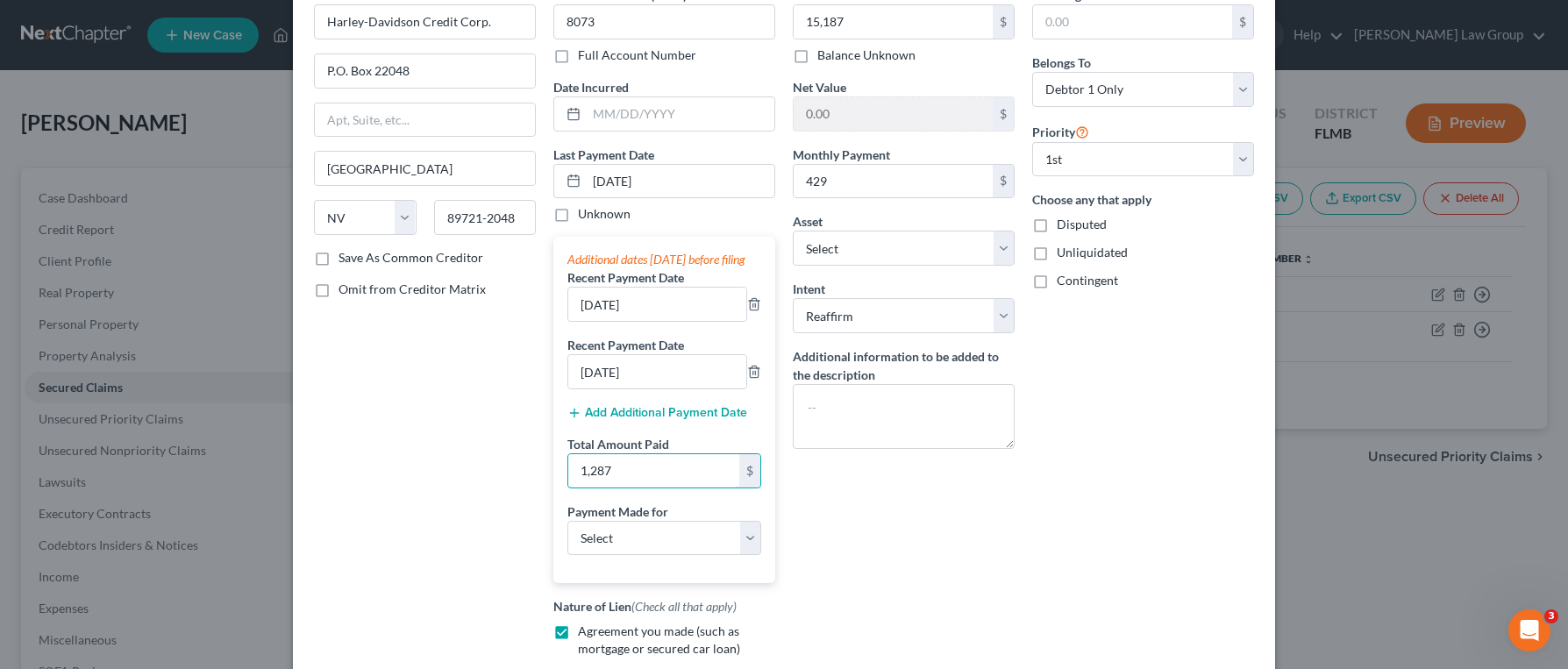
scroll to position [361, 0]
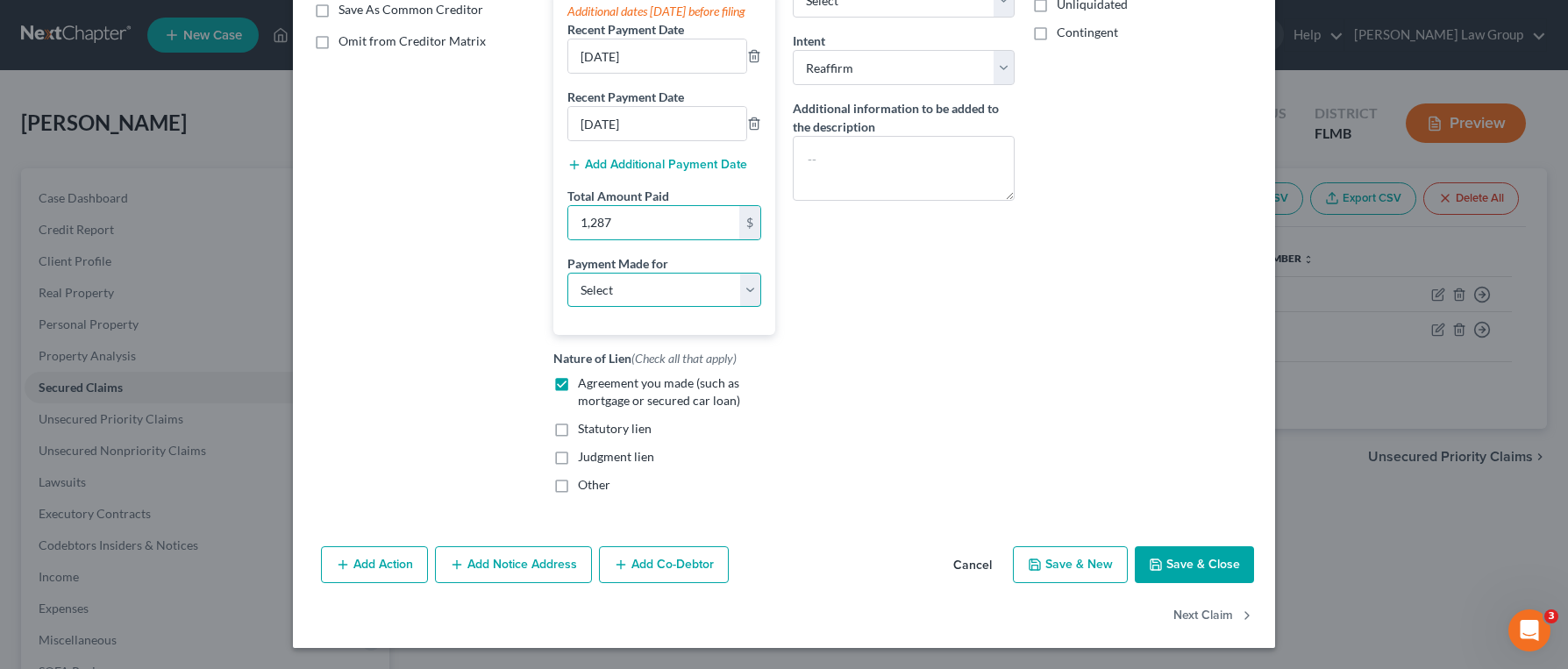
click at [633, 276] on select "Select Car Credit Card Loan Repayment Mortgage Other Suppliers Or Vendors" at bounding box center [664, 290] width 194 height 35
click at [567, 273] on select "Select Car Credit Card Loan Repayment Mortgage Other Suppliers Or Vendors" at bounding box center [664, 290] width 194 height 35
click at [1220, 575] on button "Save & Close" at bounding box center [1194, 565] width 120 height 36
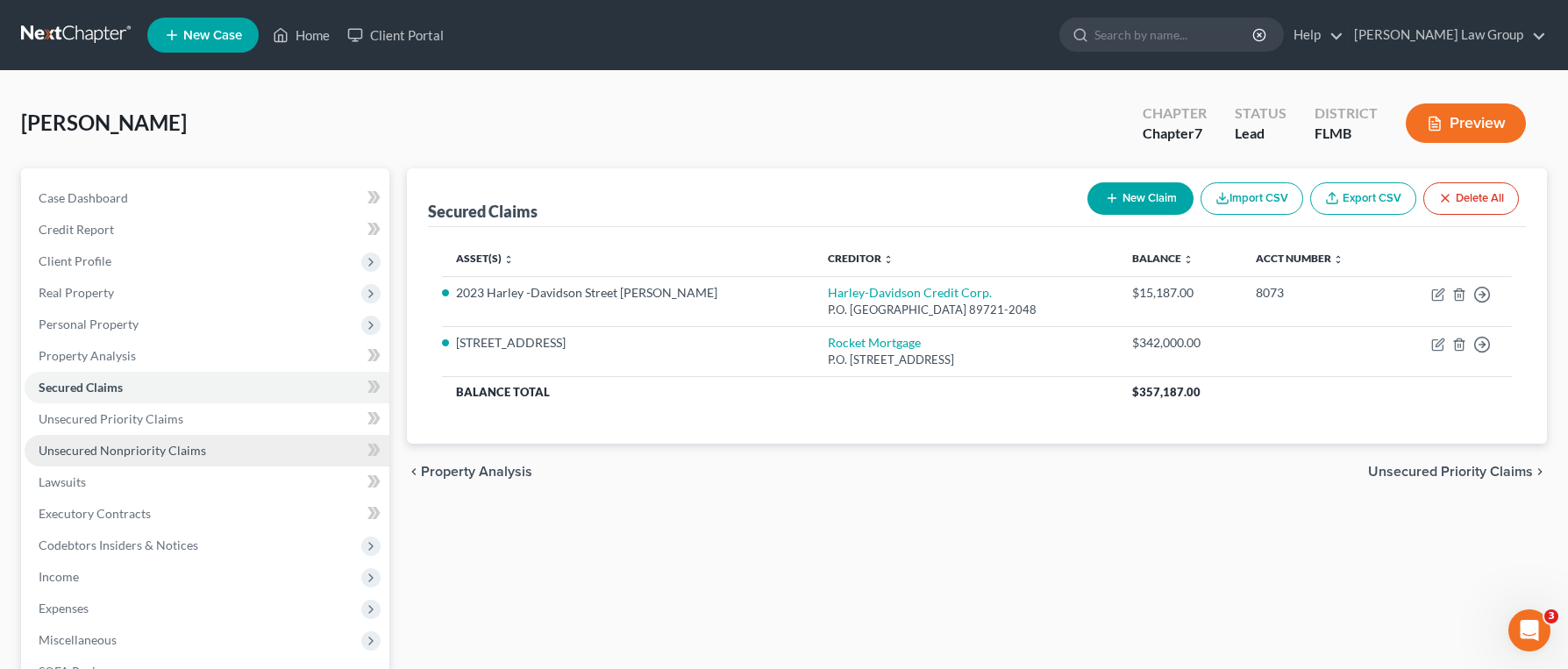
click at [184, 457] on link "Unsecured Nonpriority Claims" at bounding box center [207, 451] width 364 height 32
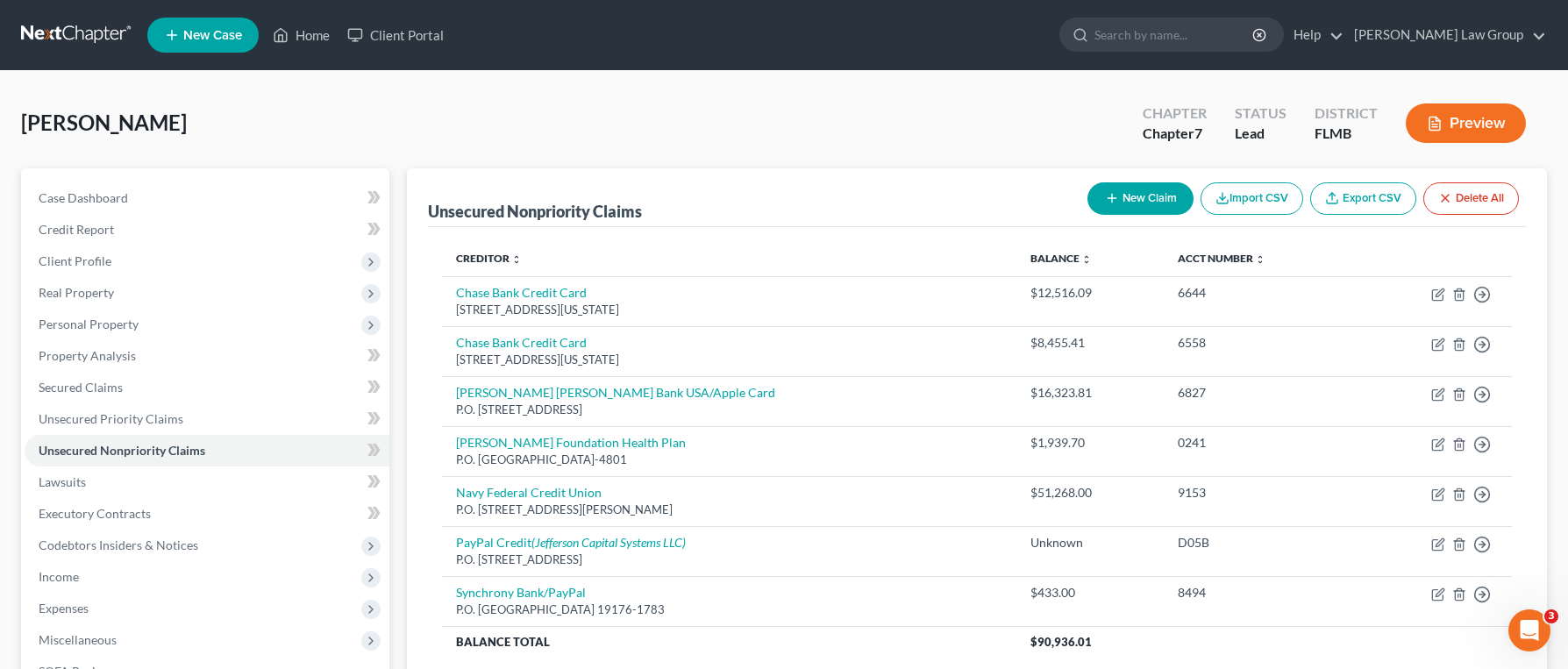
click at [1143, 199] on button "New Claim" at bounding box center [1140, 199] width 106 height 33
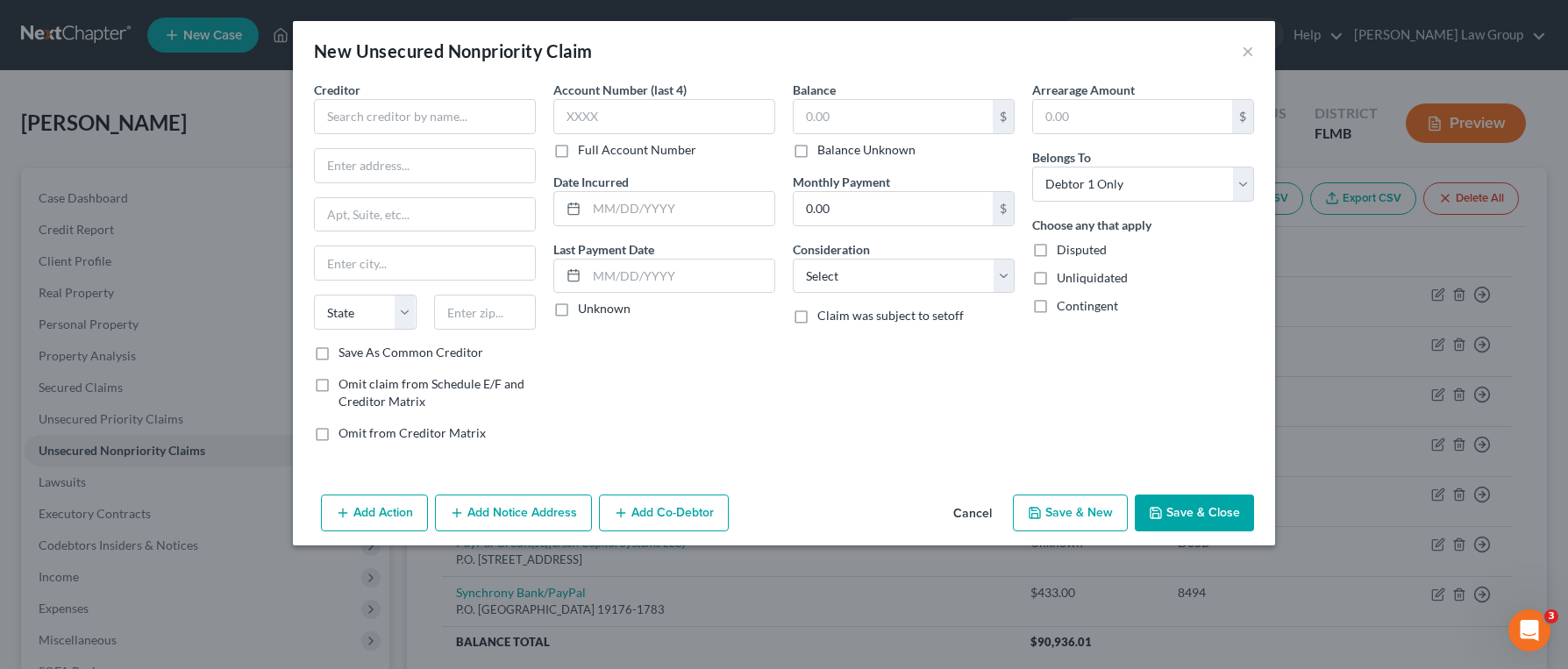
click at [480, 136] on div "Creditor * State [US_STATE] AK AR AZ CA CO [GEOGRAPHIC_DATA] DE DC [GEOGRAPHIC_…" at bounding box center [425, 212] width 222 height 263
click at [482, 123] on input "text" at bounding box center [425, 117] width 222 height 35
click at [438, 157] on div "P.O. [GEOGRAPHIC_DATA]-5052" at bounding box center [419, 164] width 183 height 15
click at [588, 118] on input "text" at bounding box center [664, 117] width 222 height 35
click at [931, 260] on select "Select Cable / Satellite Services Collection Agency Credit Card Debt Debt Couns…" at bounding box center [904, 276] width 222 height 35
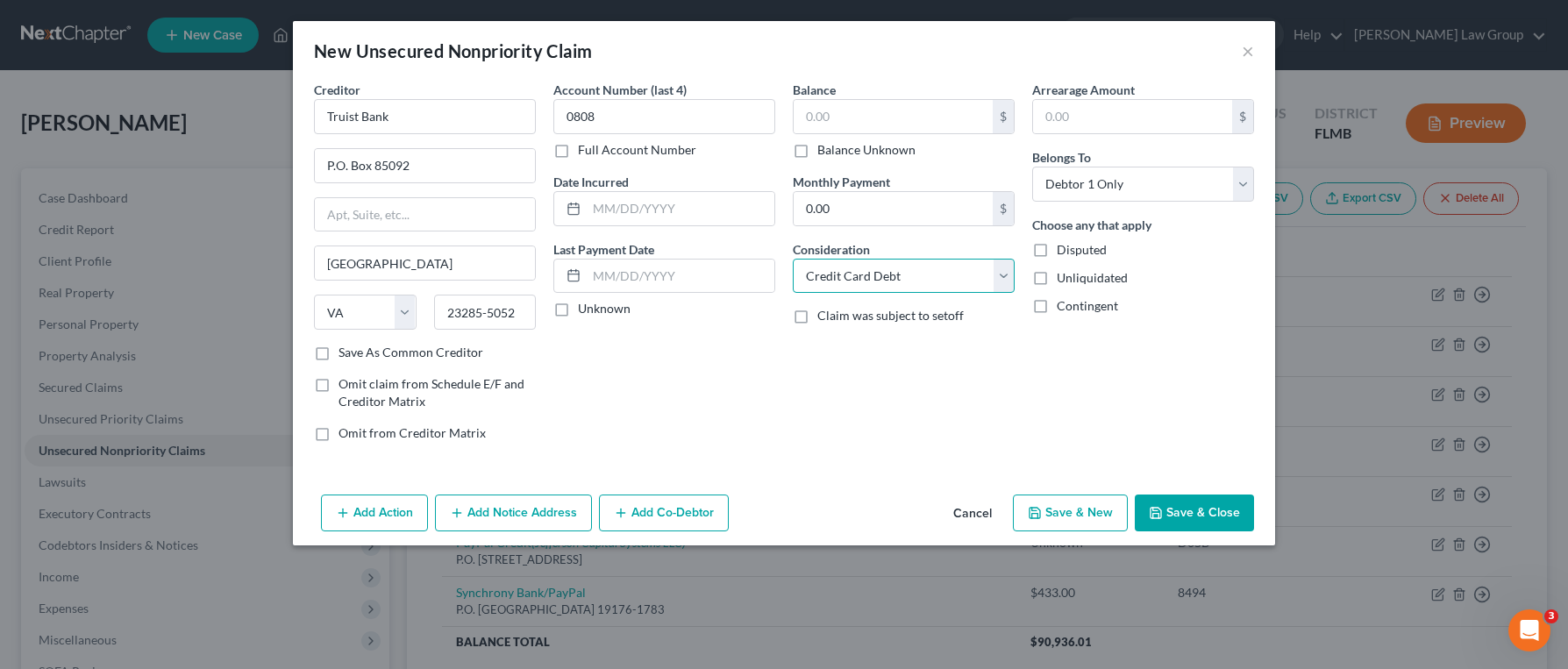
click at [793, 258] on select "Select Cable / Satellite Services Collection Agency Credit Card Debt Debt Couns…" at bounding box center [904, 276] width 222 height 35
click at [840, 277] on select "Select Cable / Satellite Services Collection Agency Credit Card Debt Debt Couns…" at bounding box center [904, 276] width 222 height 35
click at [793, 258] on select "Select Cable / Satellite Services Collection Agency Credit Card Debt Debt Couns…" at bounding box center [904, 276] width 222 height 35
click at [885, 347] on input "text" at bounding box center [904, 343] width 220 height 33
click at [912, 116] on input "text" at bounding box center [894, 116] width 199 height 33
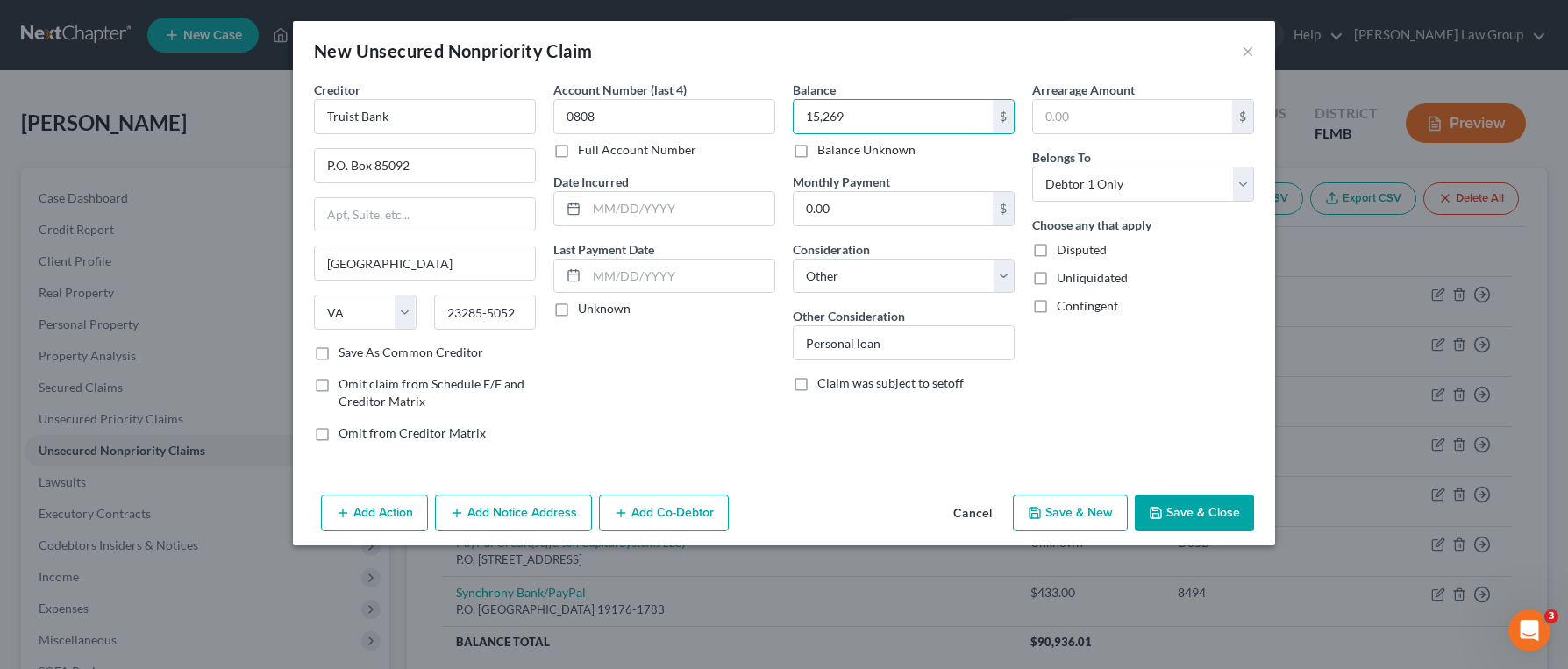
click at [1182, 509] on button "Save & Close" at bounding box center [1194, 513] width 120 height 36
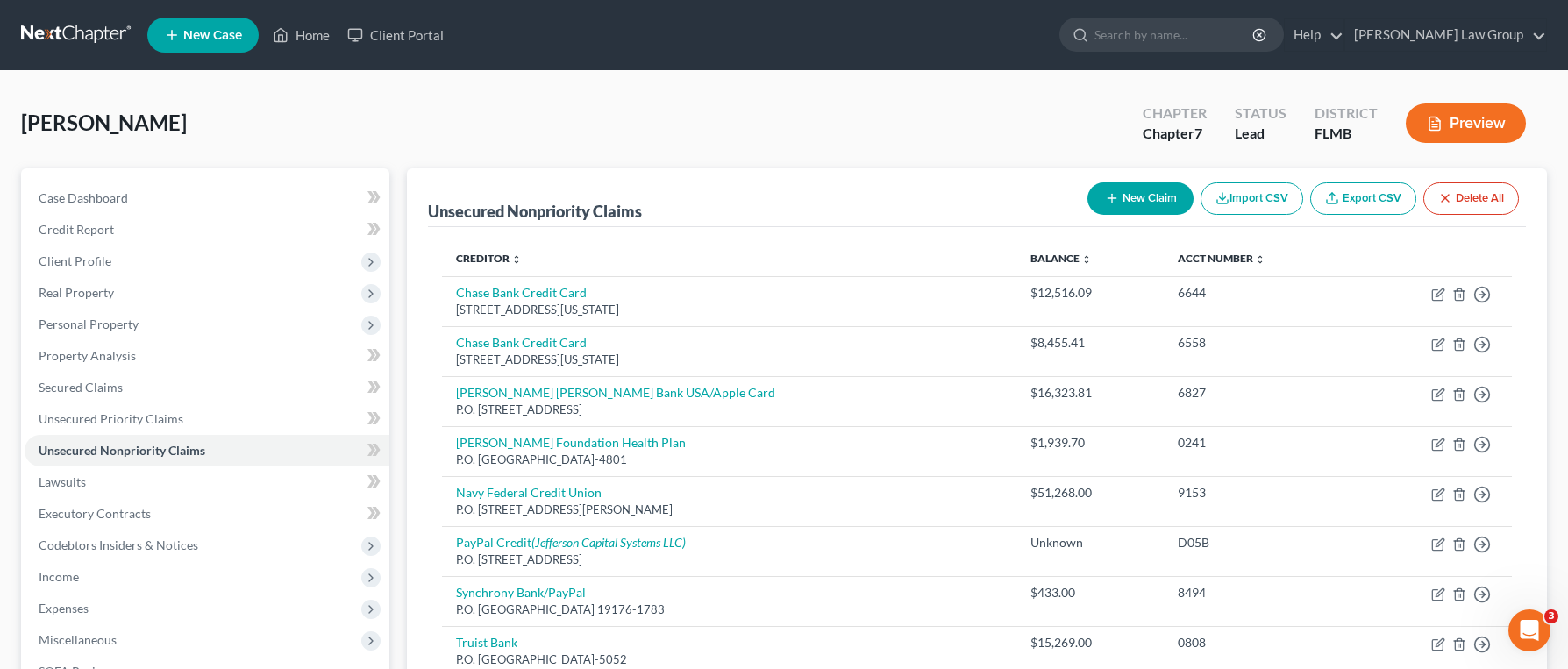
click at [1131, 200] on button "New Claim" at bounding box center [1140, 199] width 106 height 33
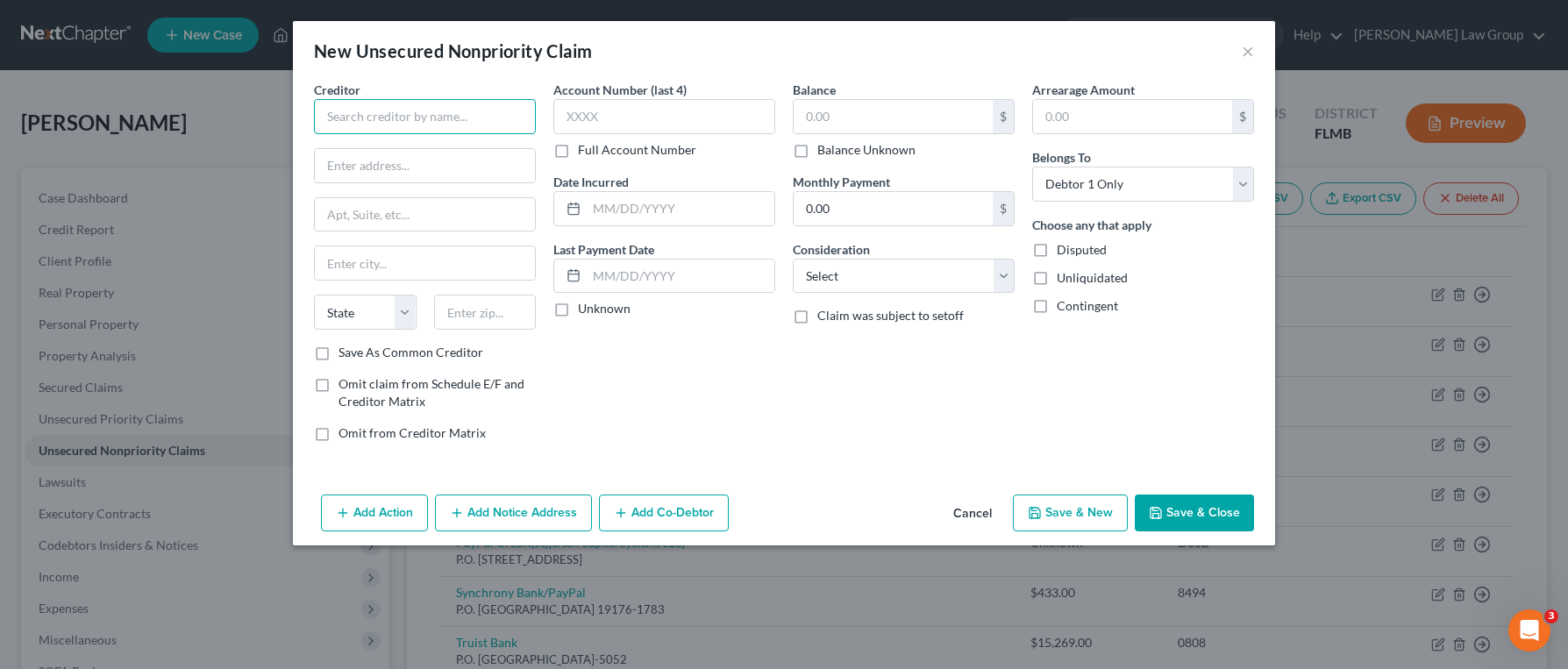
click at [472, 114] on input "text" at bounding box center [425, 117] width 222 height 35
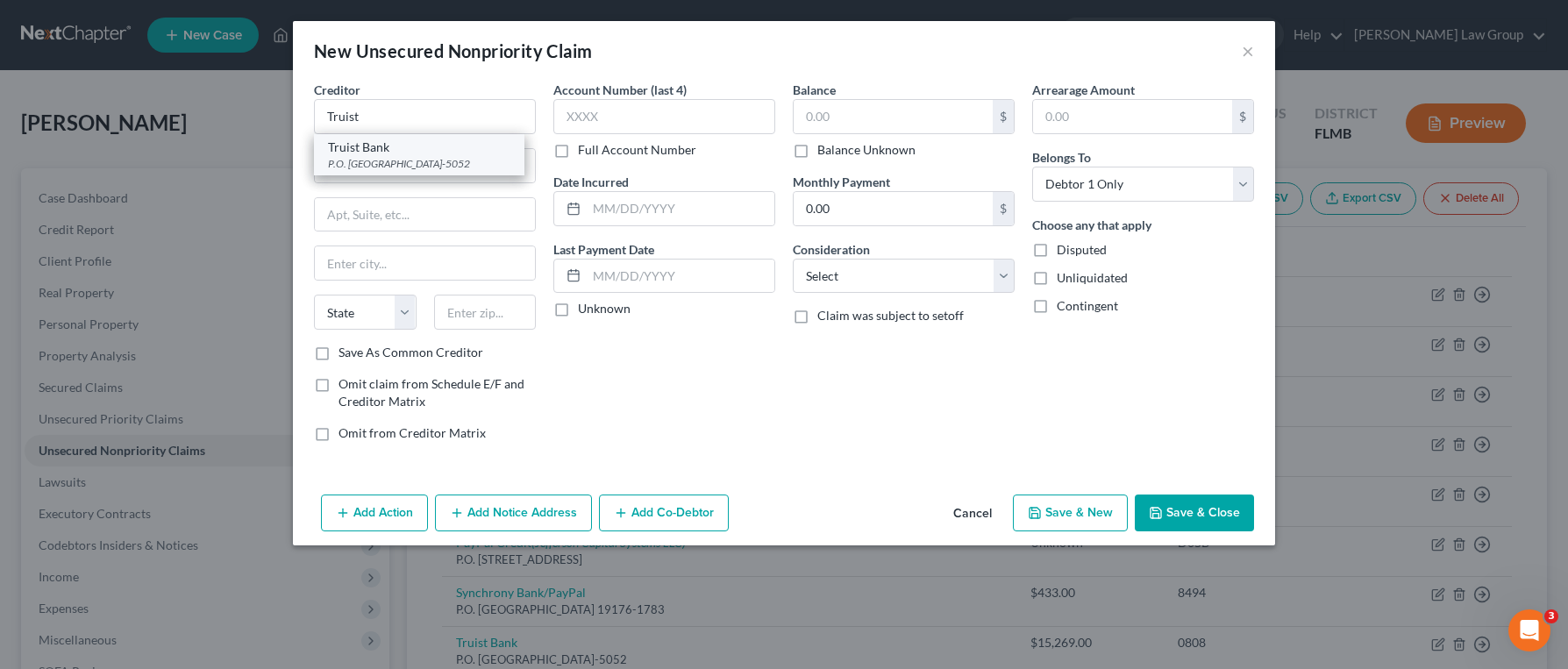
click at [448, 152] on div "Truist Bank" at bounding box center [419, 147] width 183 height 17
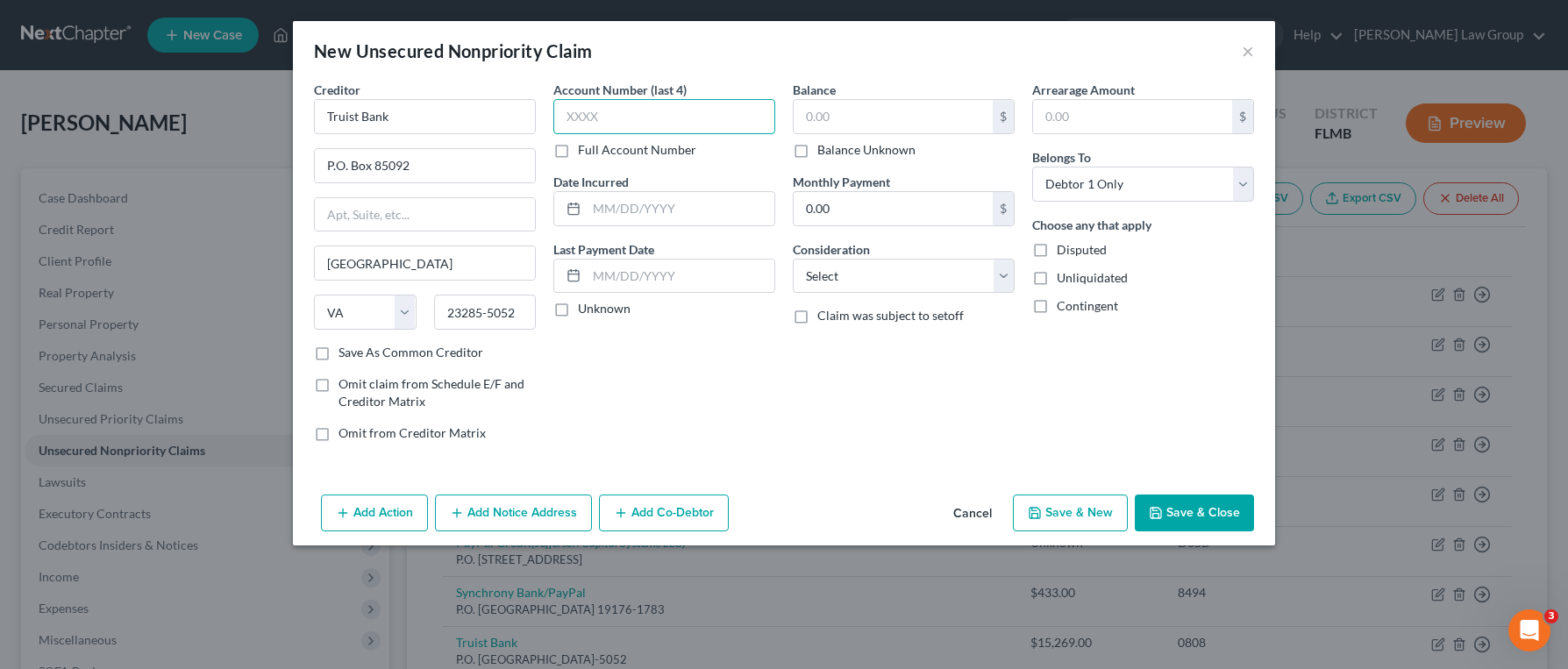
click at [644, 114] on input "text" at bounding box center [664, 117] width 222 height 35
click at [886, 277] on select "Select Cable / Satellite Services Collection Agency Credit Card Debt Debt Couns…" at bounding box center [904, 276] width 222 height 35
click at [793, 258] on select "Select Cable / Satellite Services Collection Agency Credit Card Debt Debt Couns…" at bounding box center [904, 276] width 222 height 35
click at [851, 126] on input "text" at bounding box center [894, 116] width 199 height 33
click at [940, 272] on select "Select Cable / Satellite Services Collection Agency Credit Card Debt Debt Couns…" at bounding box center [904, 276] width 222 height 35
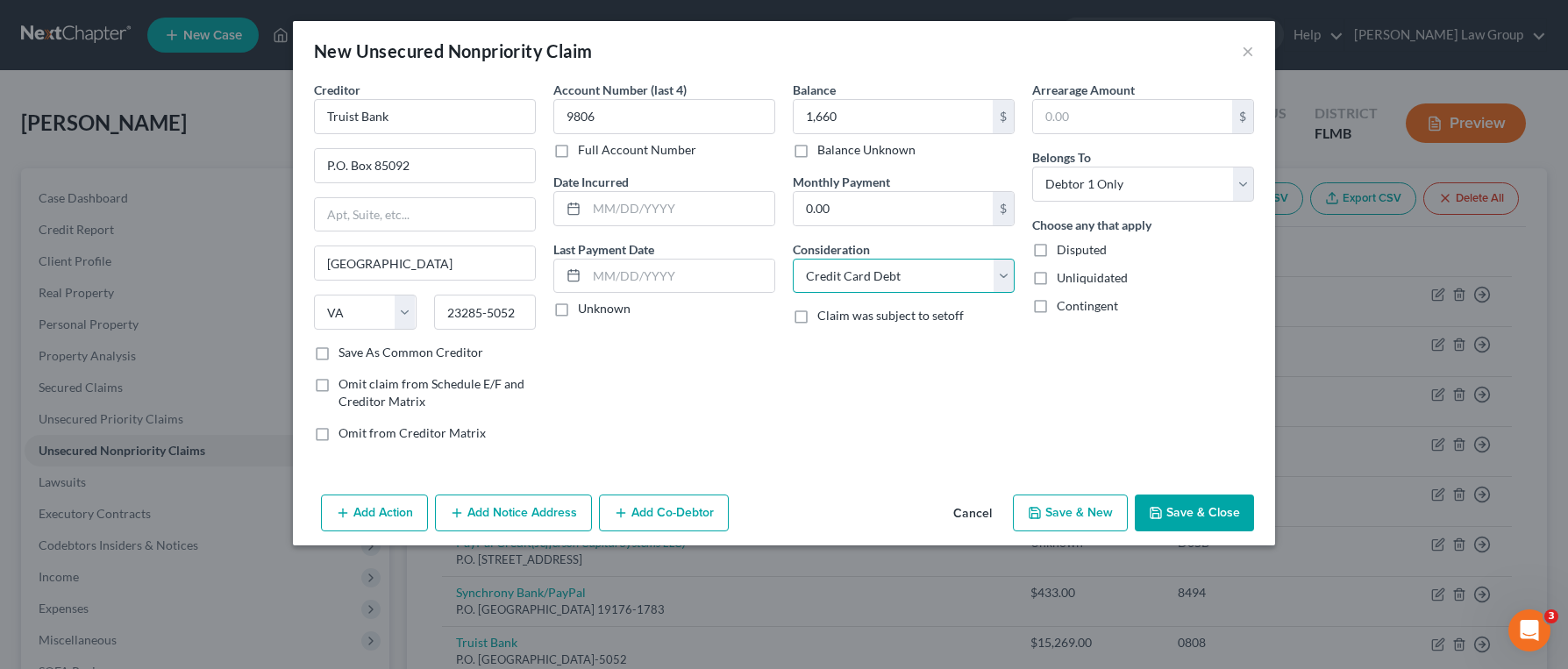
click at [793, 258] on select "Select Cable / Satellite Services Collection Agency Credit Card Debt Debt Couns…" at bounding box center [904, 276] width 222 height 35
click at [1194, 518] on button "Save & Close" at bounding box center [1194, 513] width 120 height 36
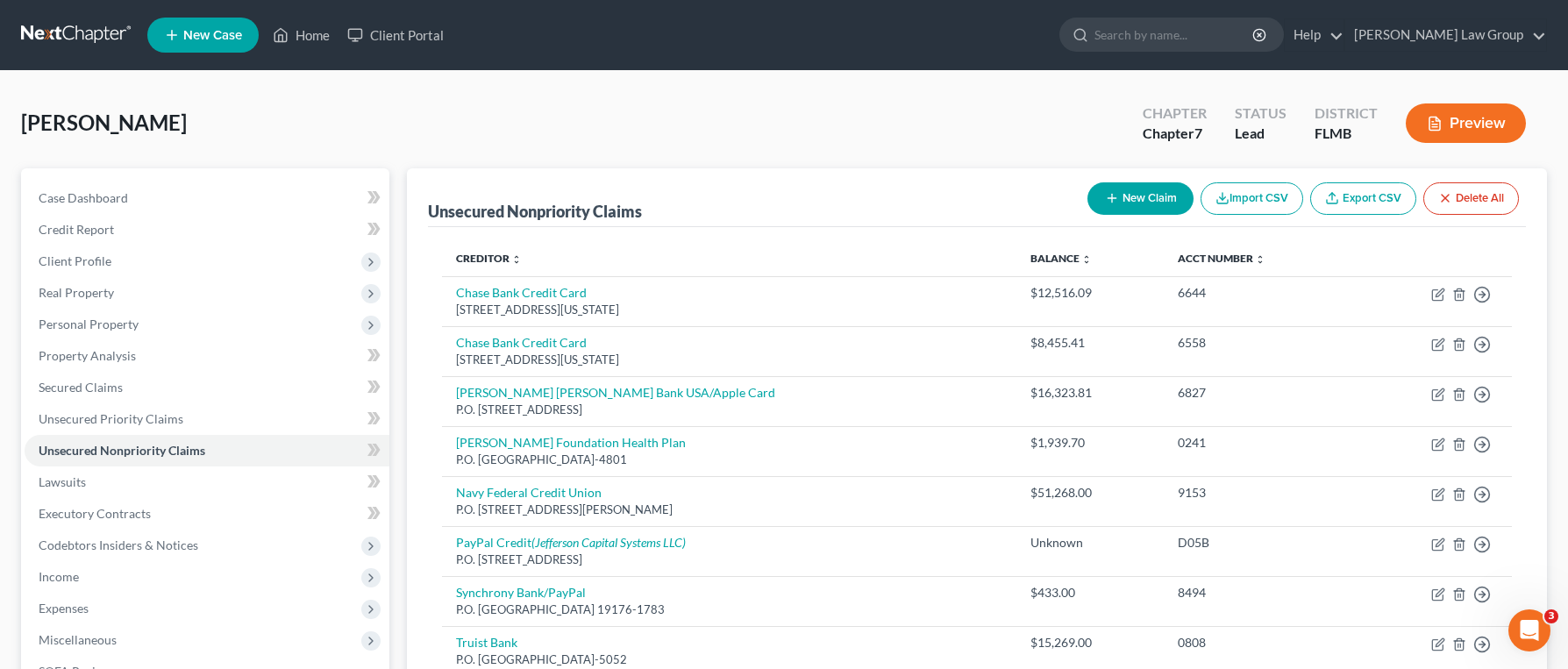
click at [1151, 192] on button "New Claim" at bounding box center [1140, 199] width 106 height 33
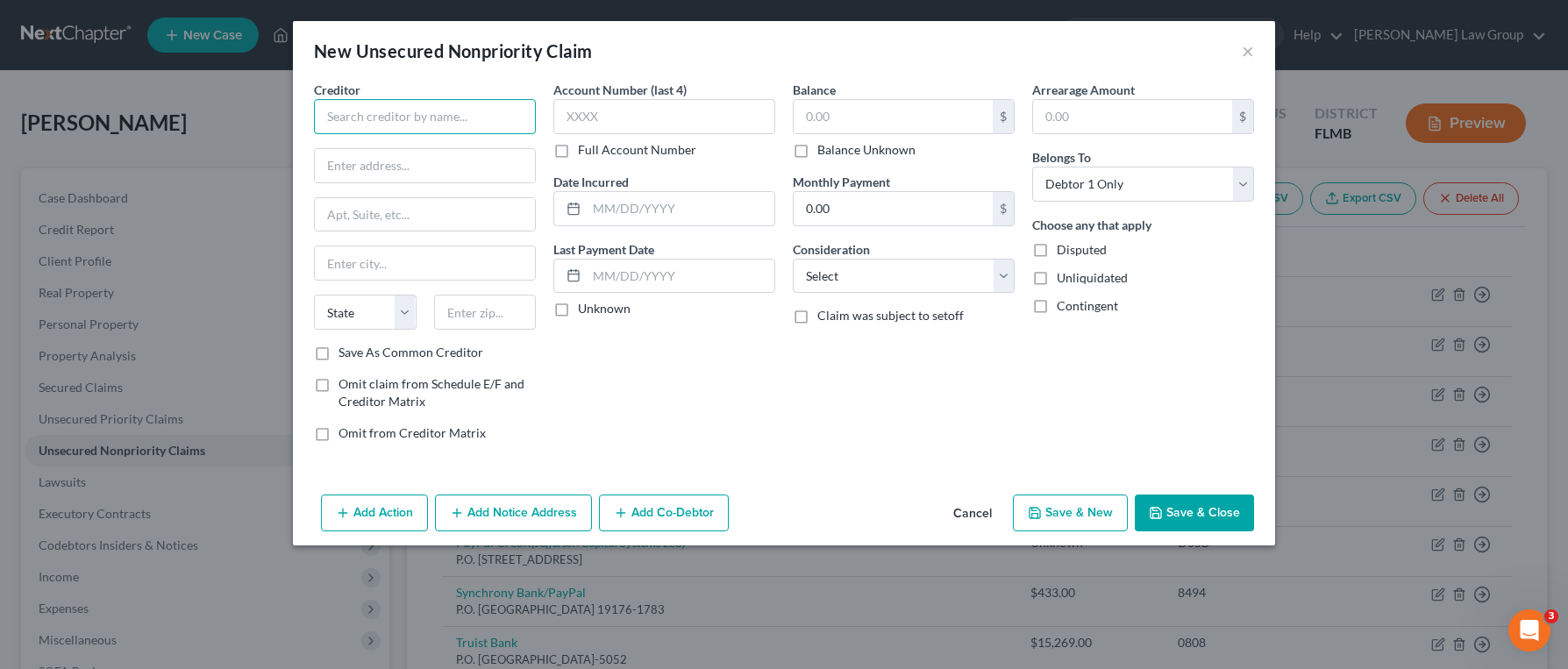
click at [474, 119] on input "text" at bounding box center [425, 117] width 222 height 35
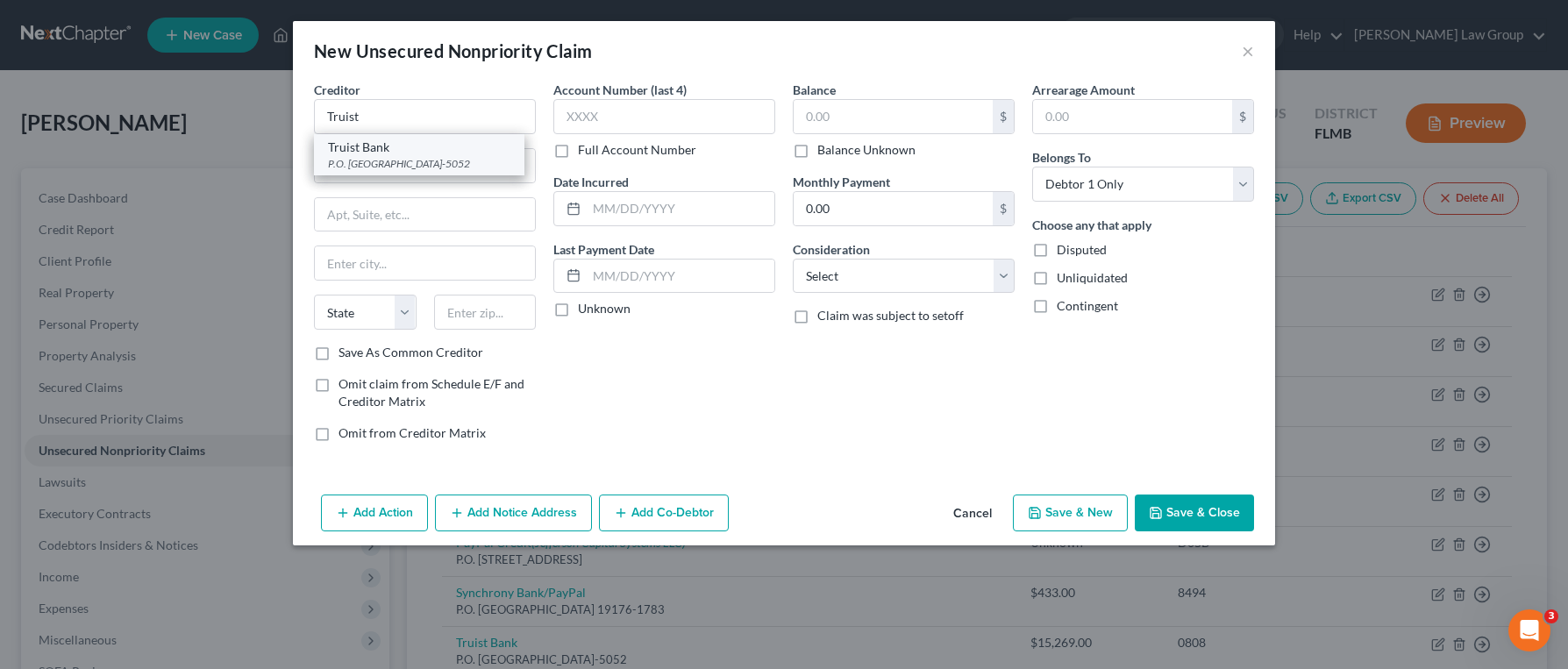
click at [469, 156] on div "P.O. [GEOGRAPHIC_DATA]-5052" at bounding box center [419, 164] width 183 height 15
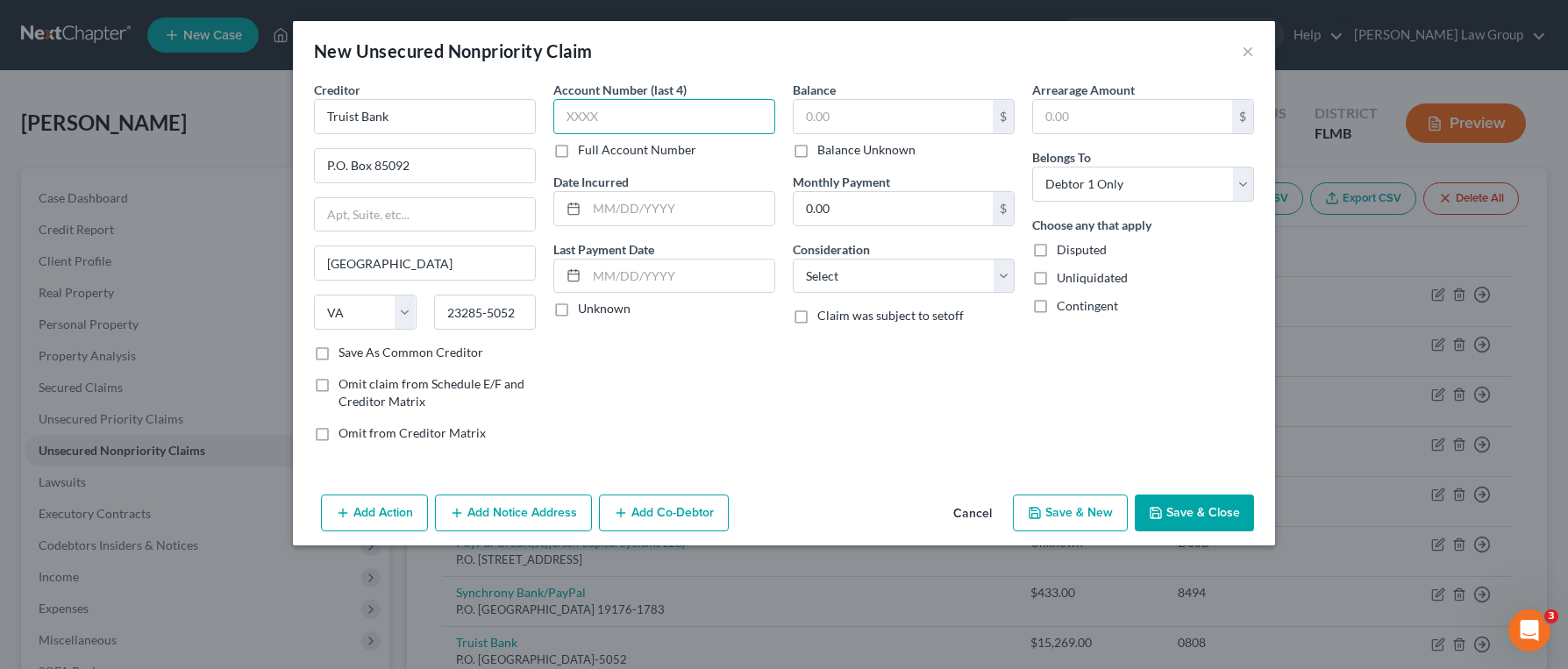
click at [597, 125] on input "text" at bounding box center [664, 117] width 222 height 35
click at [910, 268] on select "Select Cable / Satellite Services Collection Agency Credit Card Debt Debt Couns…" at bounding box center [904, 276] width 222 height 35
click at [793, 258] on select "Select Cable / Satellite Services Collection Agency Credit Card Debt Debt Couns…" at bounding box center [904, 276] width 222 height 35
click at [892, 121] on input "text" at bounding box center [894, 116] width 199 height 33
click at [1164, 502] on button "Save & Close" at bounding box center [1194, 513] width 120 height 36
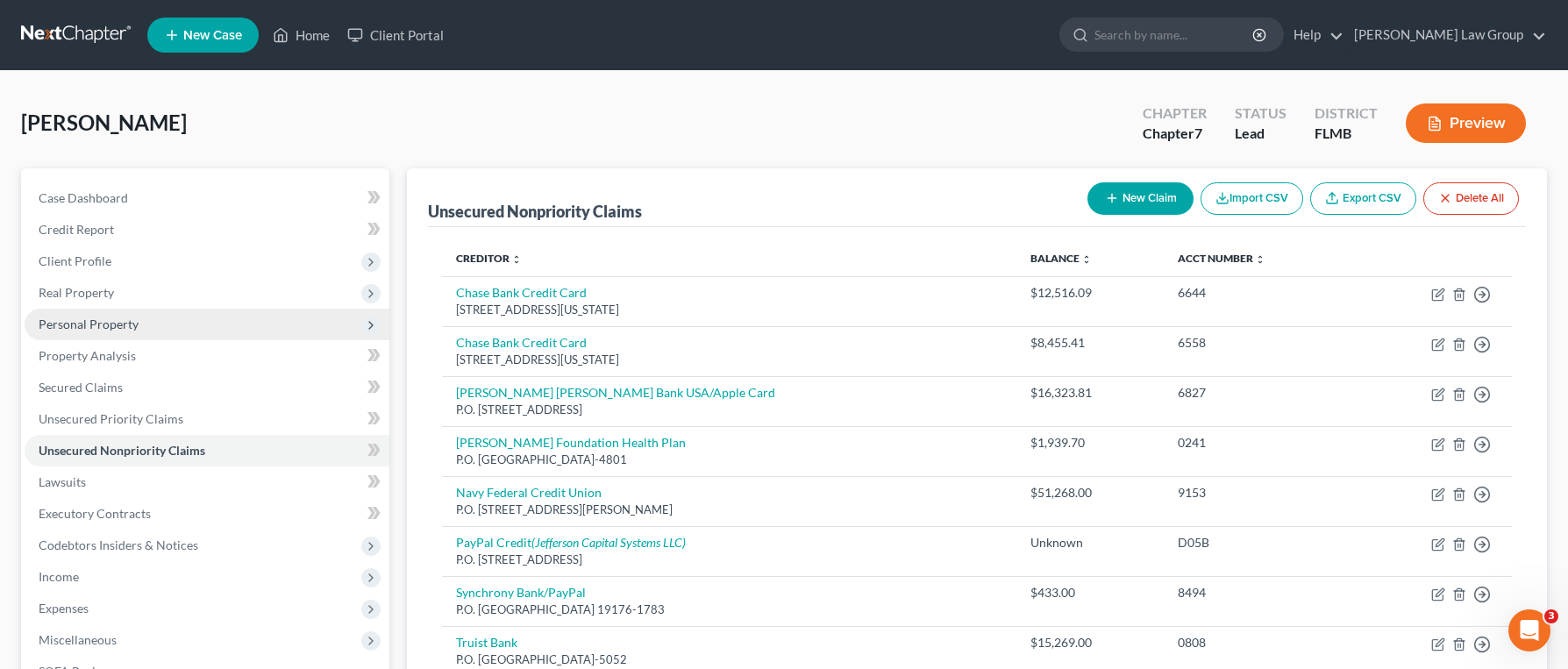
click at [124, 323] on span "Personal Property" at bounding box center [88, 324] width 99 height 15
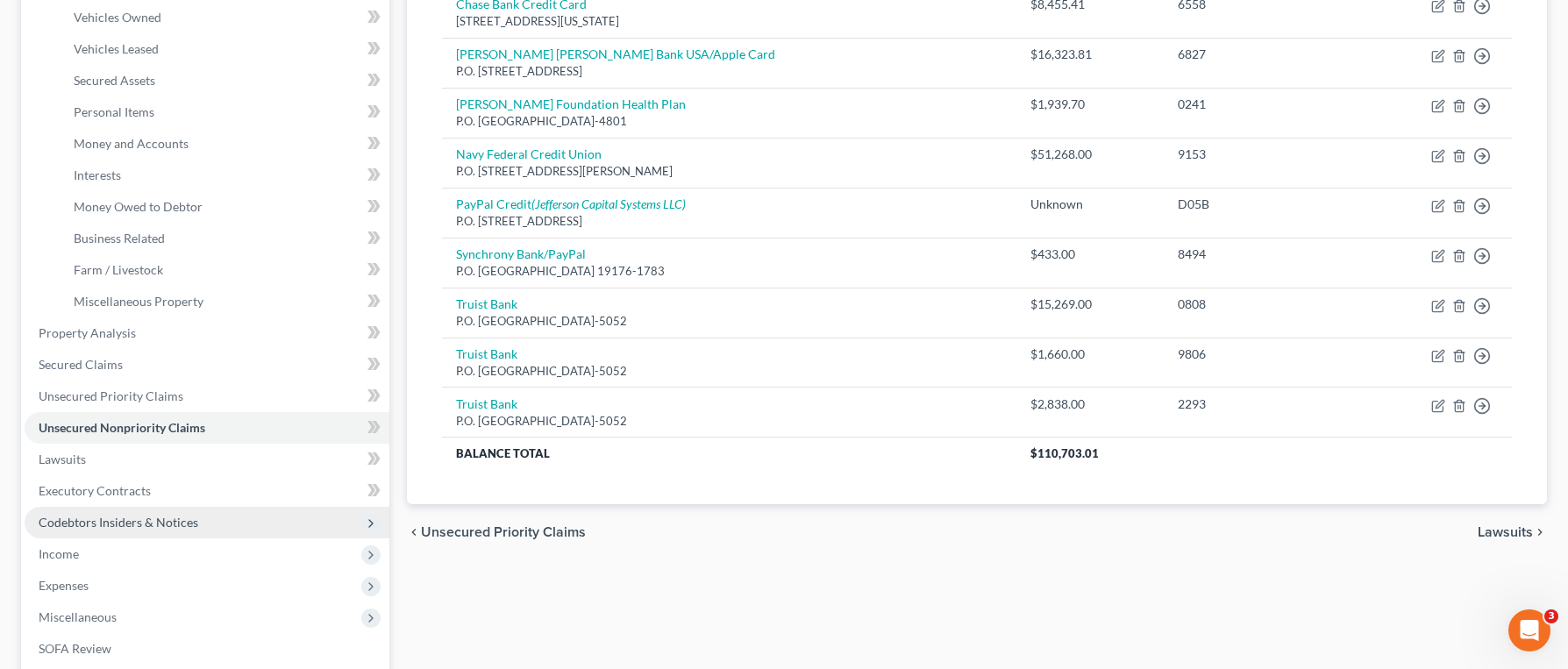
scroll to position [489, 0]
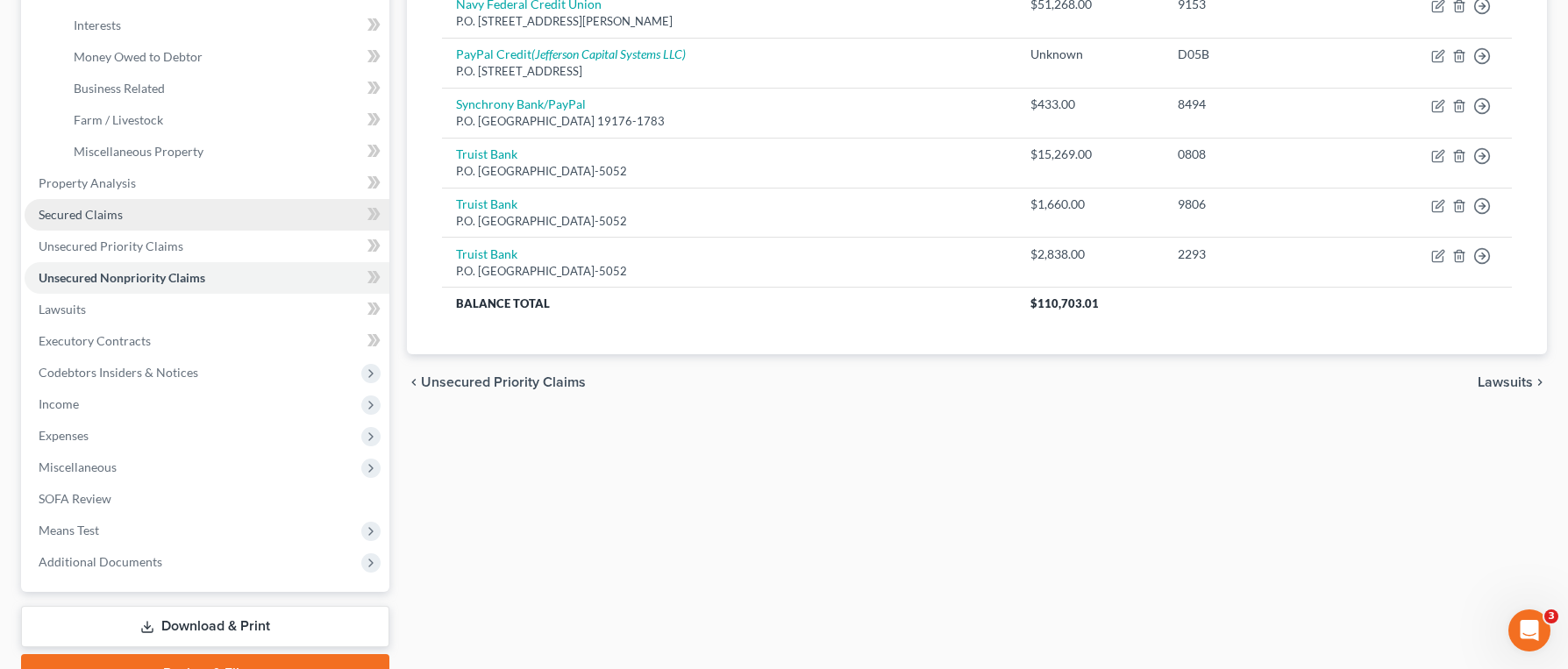
click at [136, 216] on link "Secured Claims" at bounding box center [207, 214] width 364 height 32
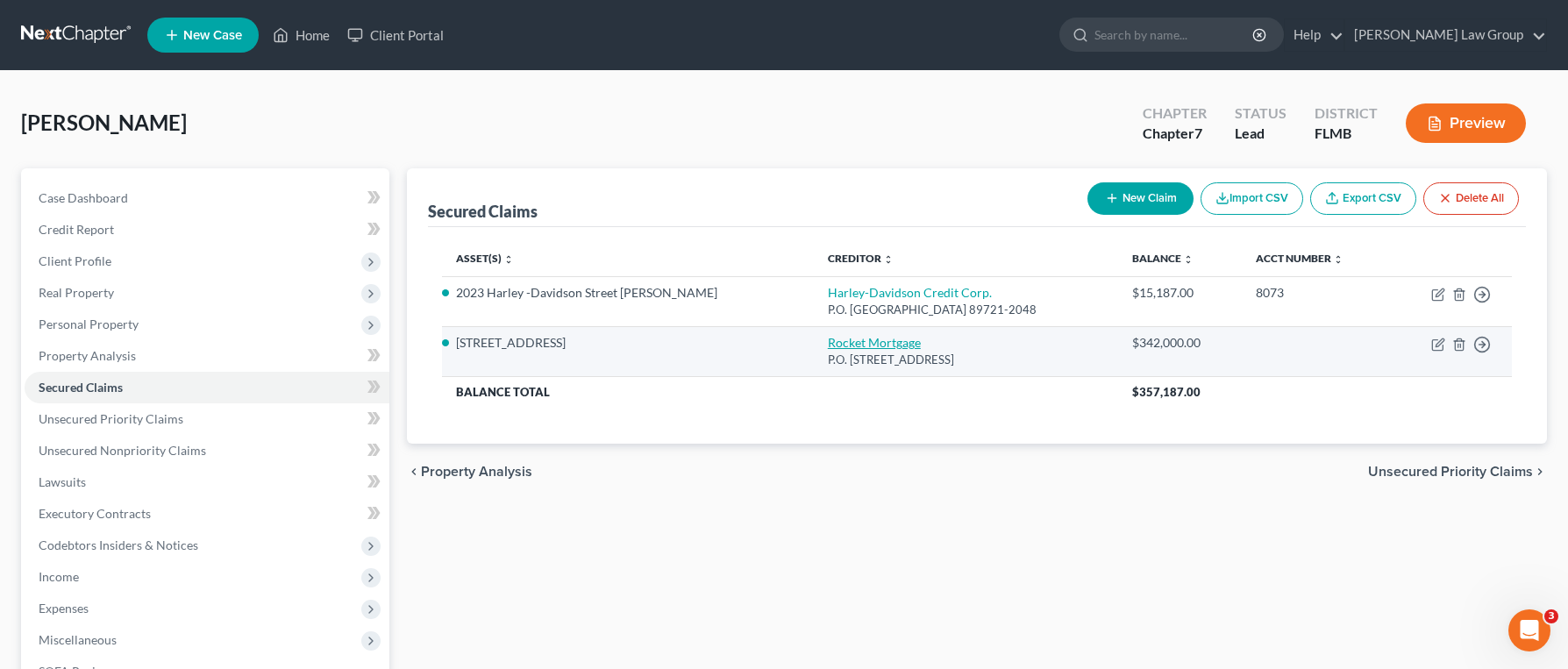
click at [828, 344] on link "Rocket Mortgage" at bounding box center [873, 343] width 93 height 15
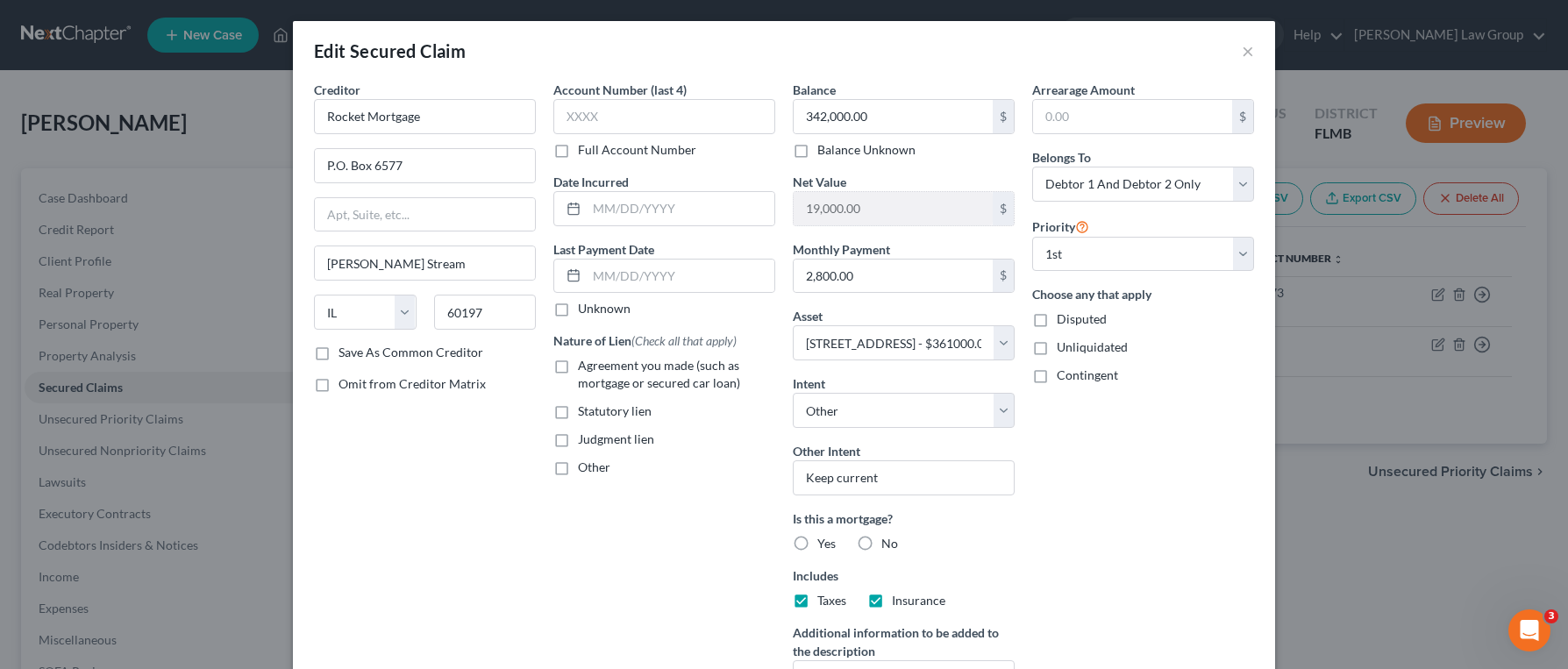
click at [626, 365] on span "Agreement you made (such as mortgage or secured car loan)" at bounding box center [659, 374] width 163 height 33
click at [596, 365] on input "Agreement you made (such as mortgage or secured car loan)" at bounding box center [590, 363] width 11 height 11
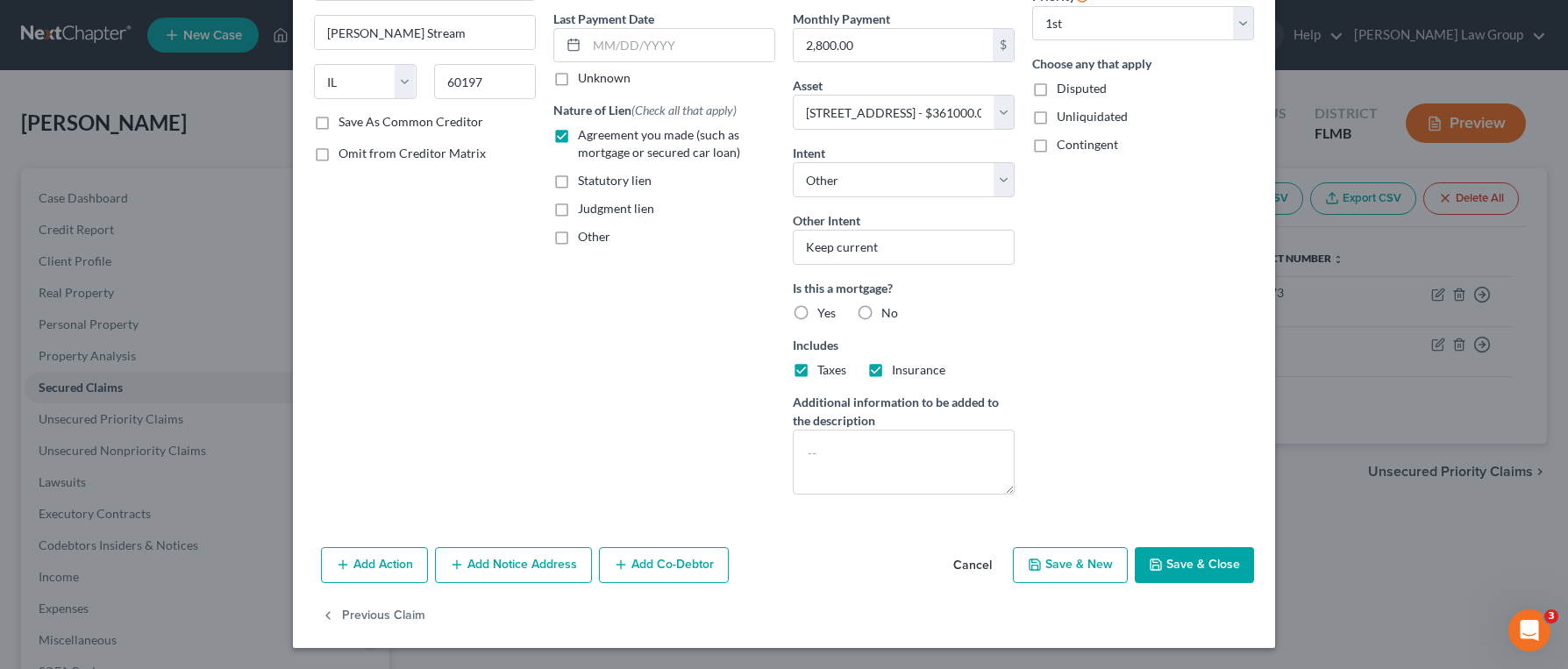
click at [817, 317] on label "Yes" at bounding box center [826, 313] width 18 height 17
click at [825, 316] on input "Yes" at bounding box center [830, 310] width 11 height 11
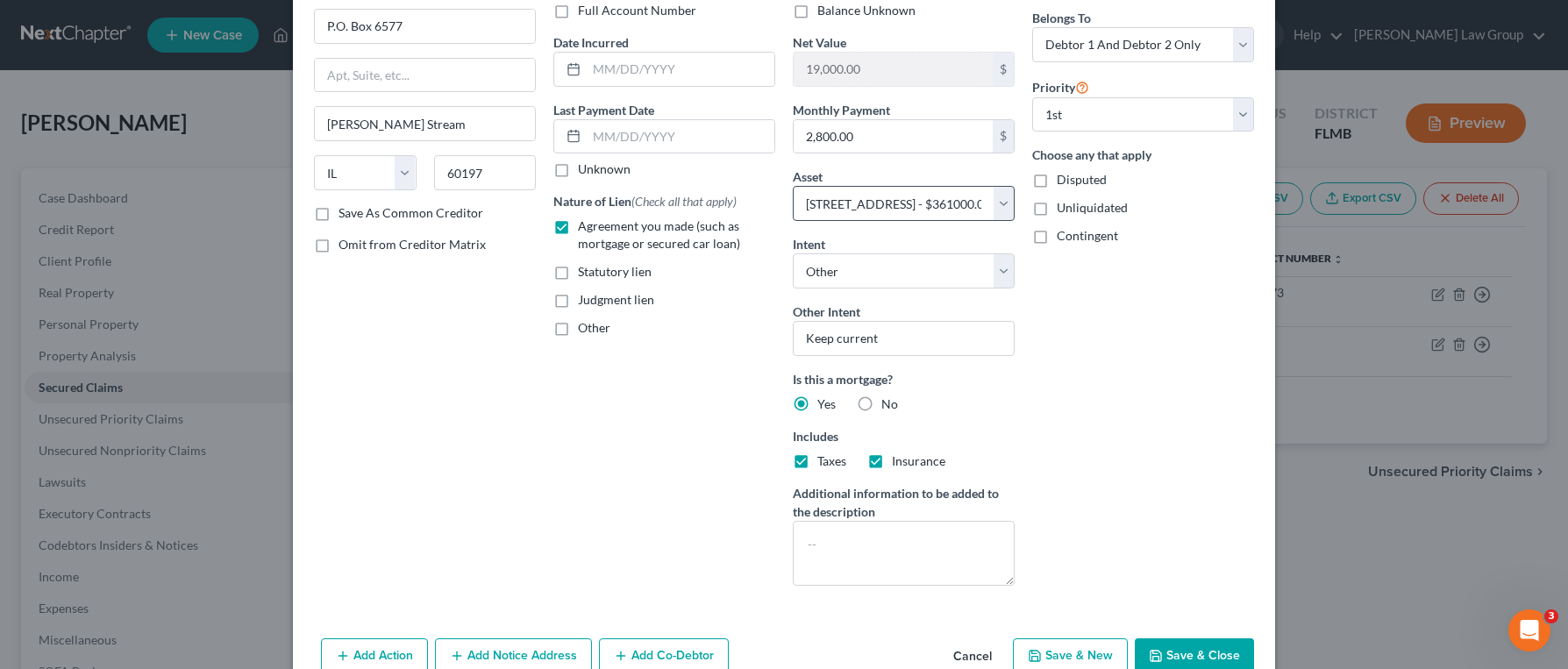
scroll to position [0, 0]
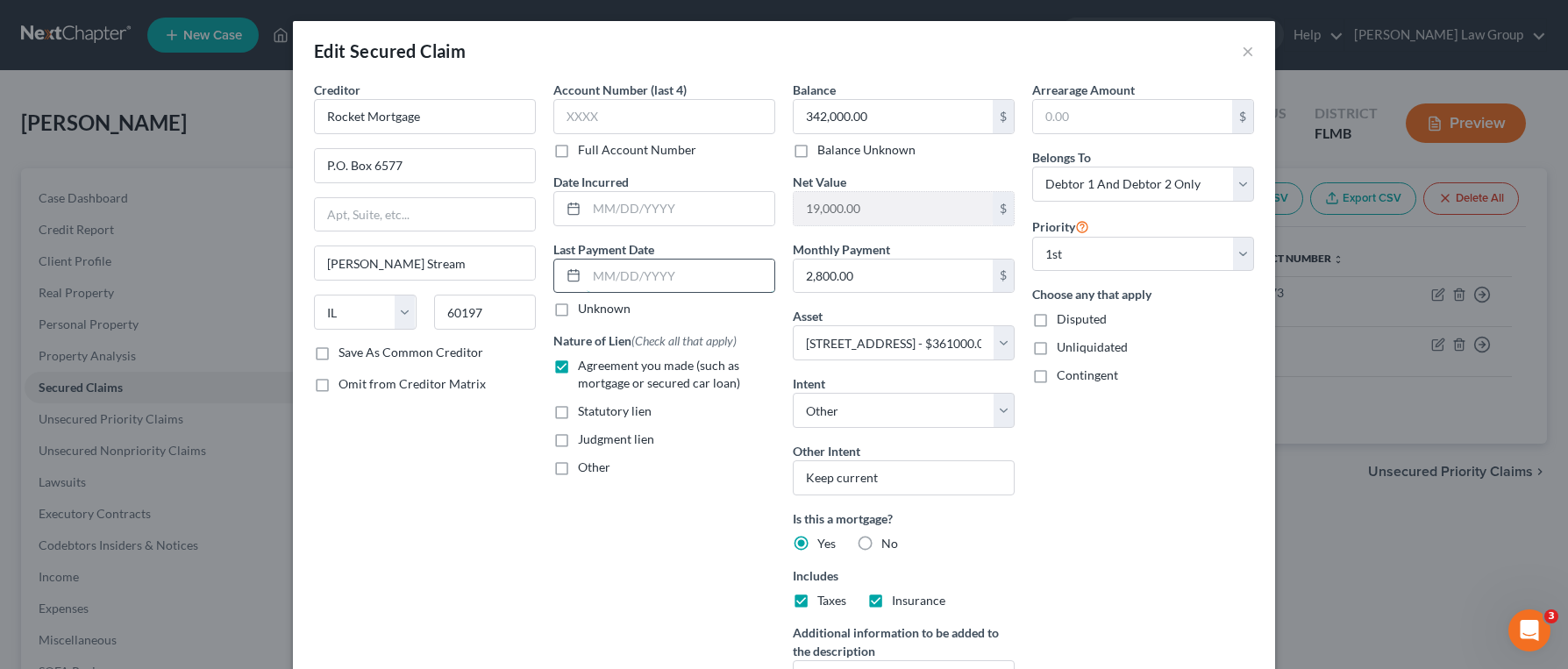
drag, startPoint x: 679, startPoint y: 277, endPoint x: 676, endPoint y: 268, distance: 9.5
click at [679, 277] on input "text" at bounding box center [680, 276] width 188 height 33
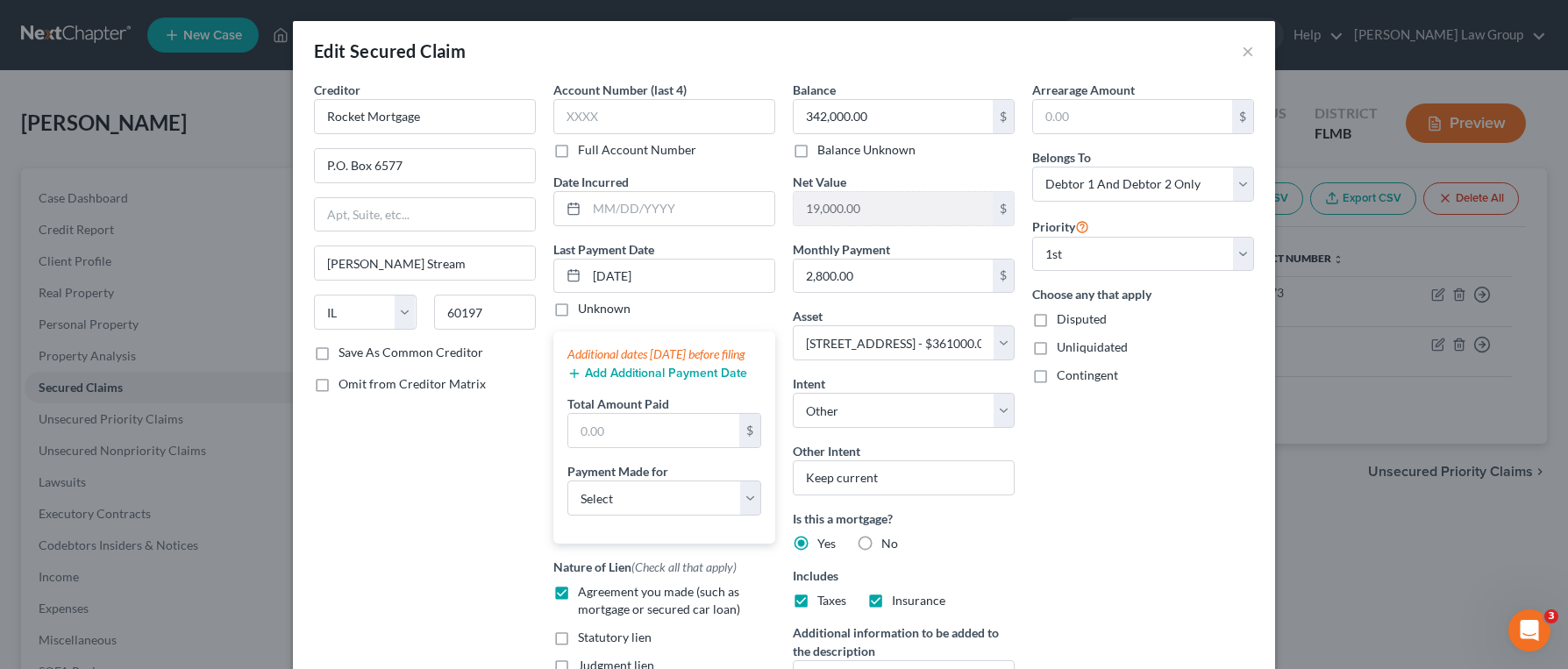
click at [649, 381] on button "Add Additional Payment Date" at bounding box center [657, 373] width 180 height 14
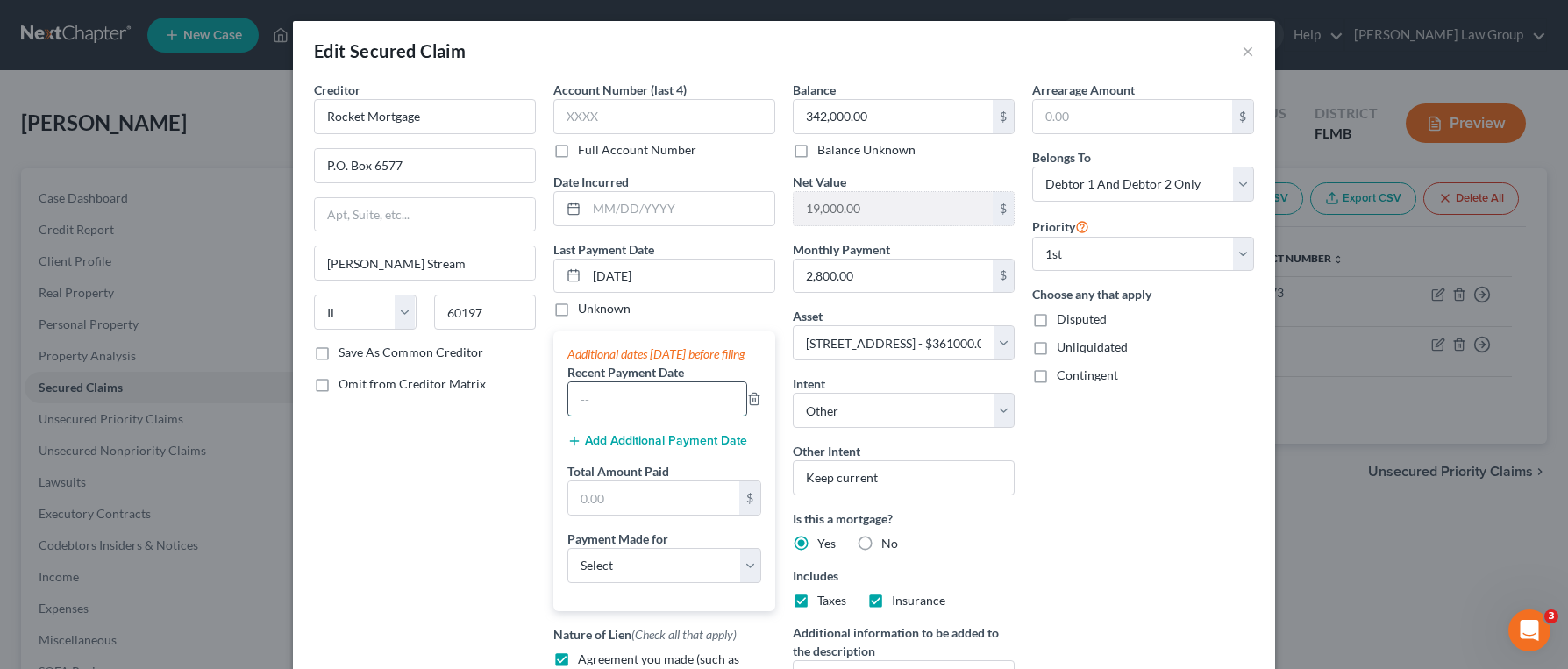
click at [634, 415] on input "text" at bounding box center [657, 399] width 178 height 33
paste input "[DATE]"
click at [632, 448] on button "Add Additional Payment Date" at bounding box center [657, 441] width 180 height 14
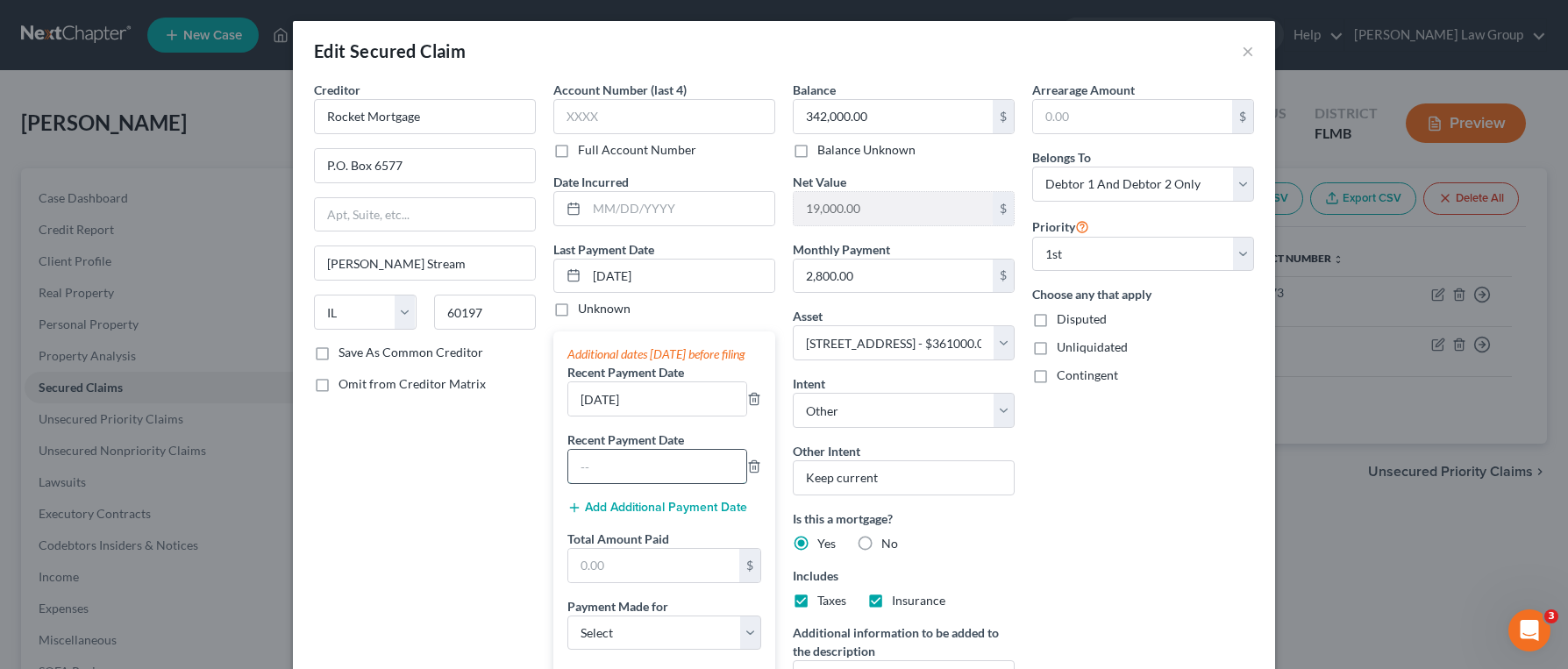
click at [631, 483] on input "text" at bounding box center [657, 466] width 178 height 33
paste input "[DATE]"
drag, startPoint x: 594, startPoint y: 483, endPoint x: 531, endPoint y: 477, distance: 63.3
click at [531, 476] on div "Creditor * Rocket Mortgage P.O. Box 6577 [PERSON_NAME] Stream State [US_STATE] …" at bounding box center [784, 465] width 958 height 770
drag, startPoint x: 595, startPoint y: 417, endPoint x: 554, endPoint y: 418, distance: 41.0
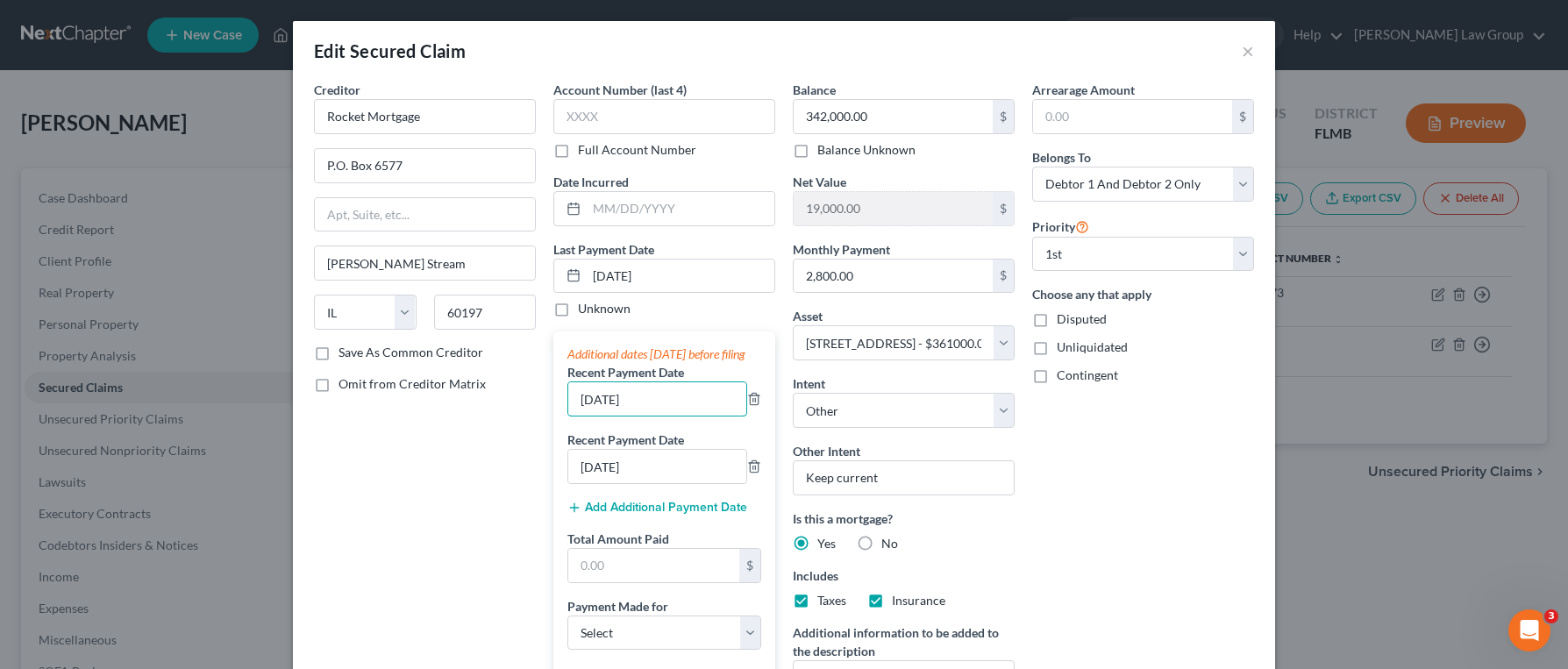
click at [554, 418] on div "Additional dates [DATE] before filing Recent Payment Date [DATE] Recent Payment…" at bounding box center [664, 504] width 222 height 346
click at [672, 583] on input "text" at bounding box center [653, 566] width 171 height 33
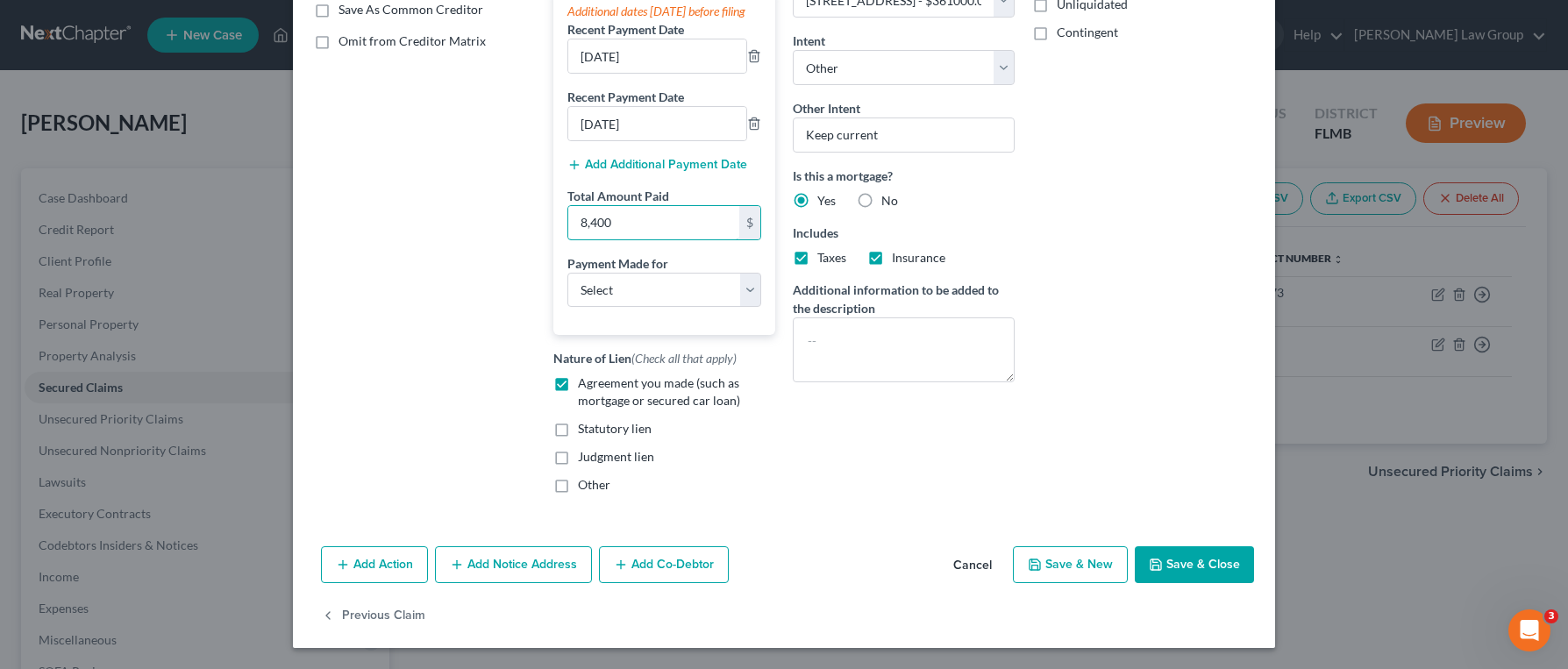
scroll to position [361, 0]
click at [668, 306] on select "Select Car Credit Card Loan Repayment Mortgage Other Suppliers Or Vendors" at bounding box center [664, 290] width 194 height 35
click at [567, 273] on select "Select Car Credit Card Loan Repayment Mortgage Other Suppliers Or Vendors" at bounding box center [664, 290] width 194 height 35
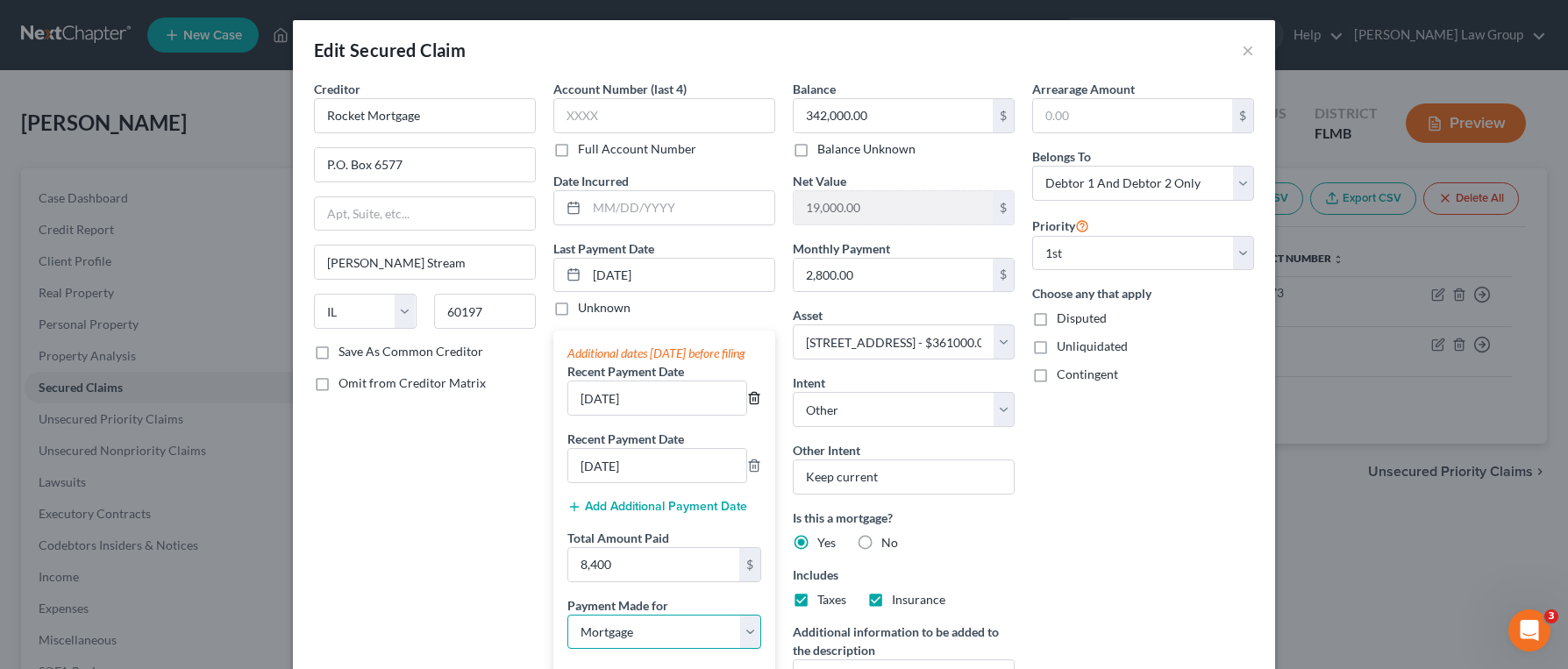
scroll to position [0, 0]
click at [447, 387] on span "Omit from Creditor Matrix" at bounding box center [412, 384] width 147 height 15
click at [357, 387] on input "Omit from Creditor Matrix" at bounding box center [351, 381] width 11 height 11
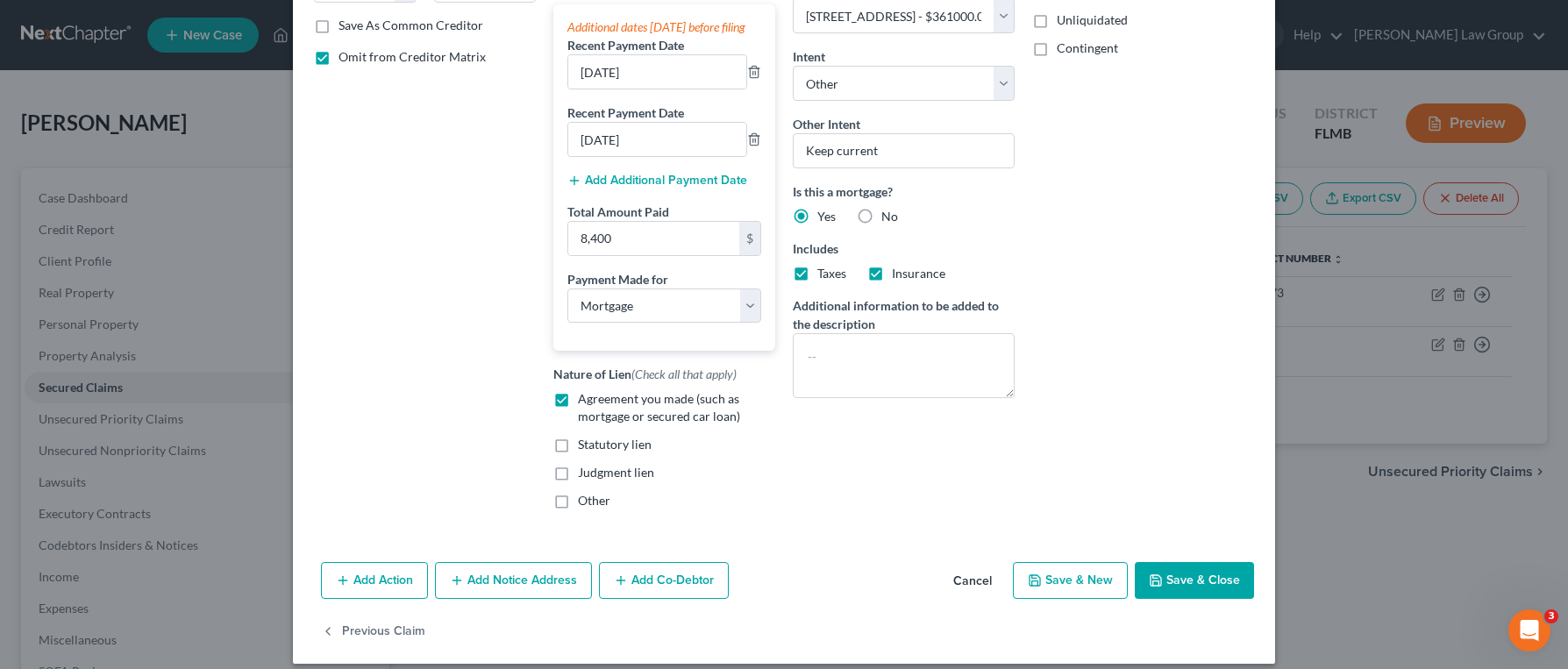
scroll to position [361, 0]
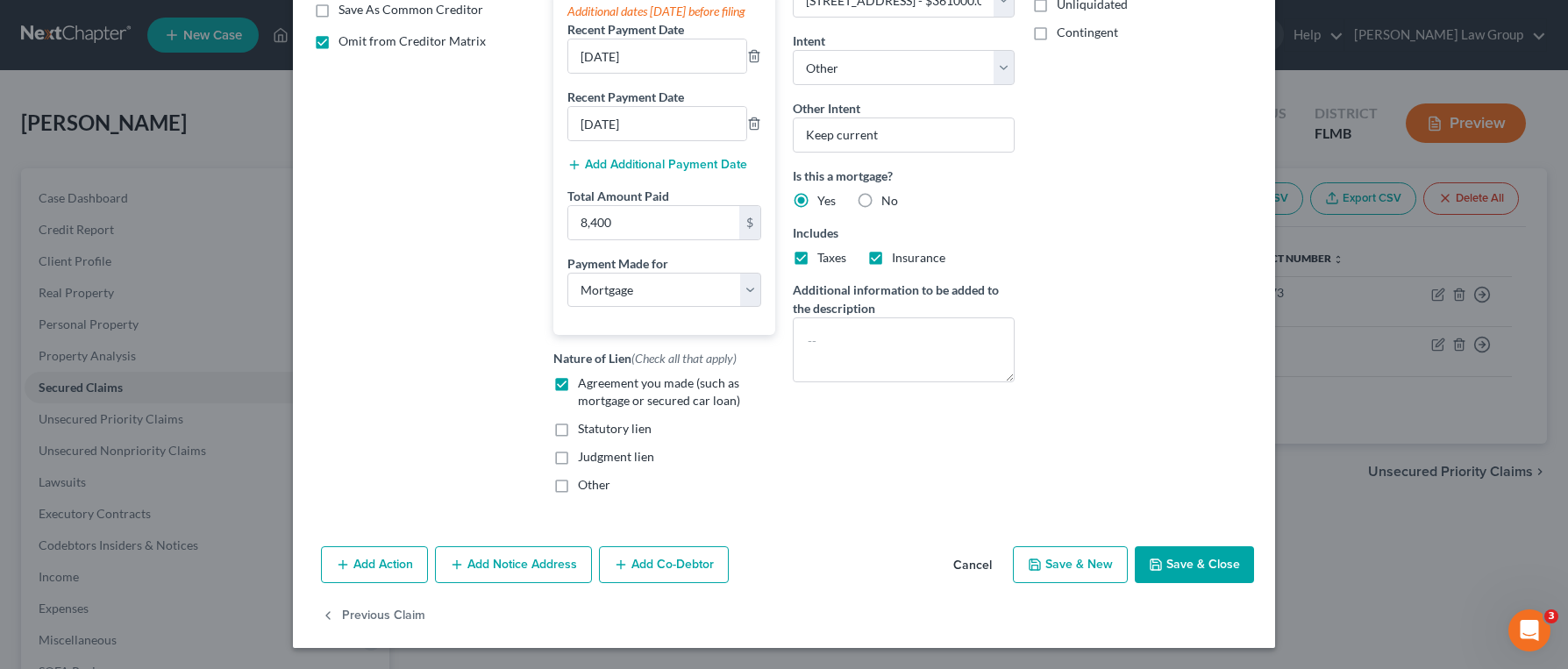
click at [1182, 563] on button "Save & Close" at bounding box center [1194, 565] width 120 height 36
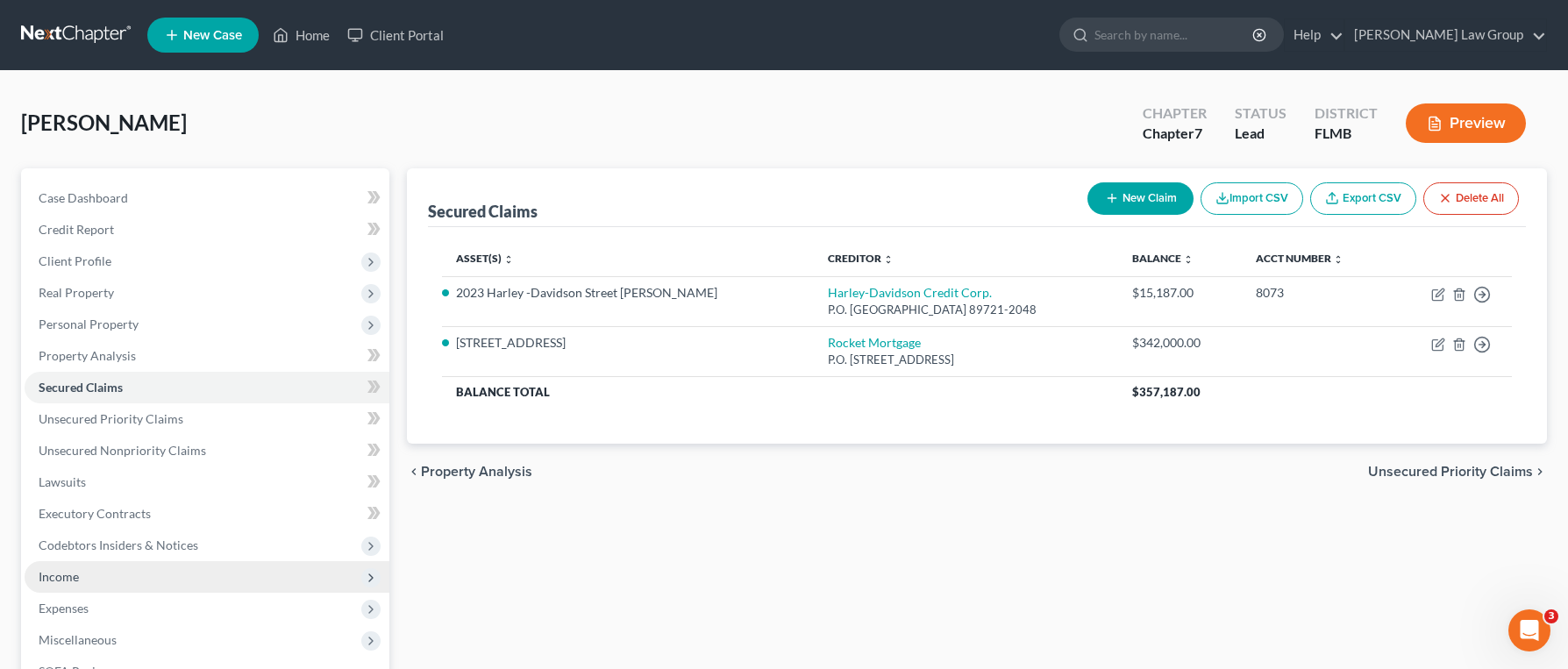
click at [228, 578] on span "Income" at bounding box center [207, 577] width 364 height 32
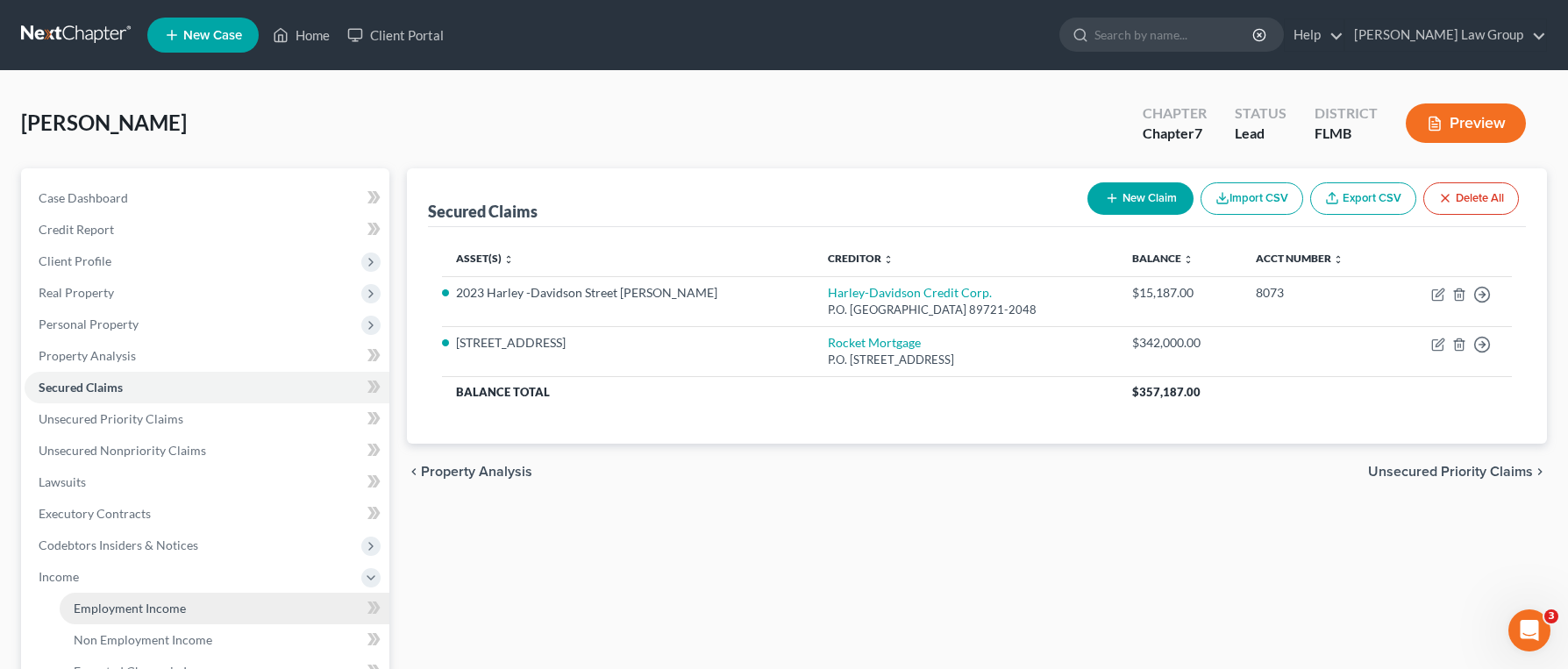
click at [228, 608] on link "Employment Income" at bounding box center [224, 609] width 330 height 32
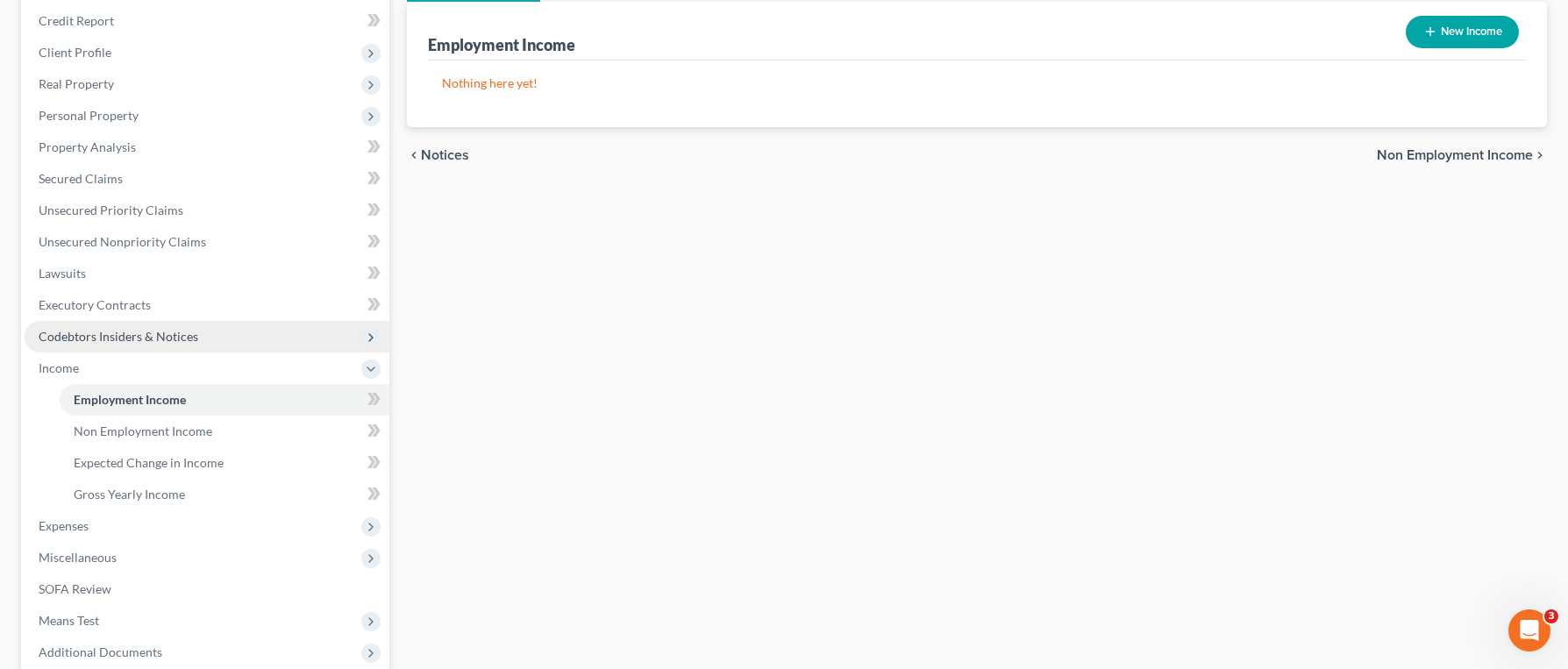
scroll to position [224, 0]
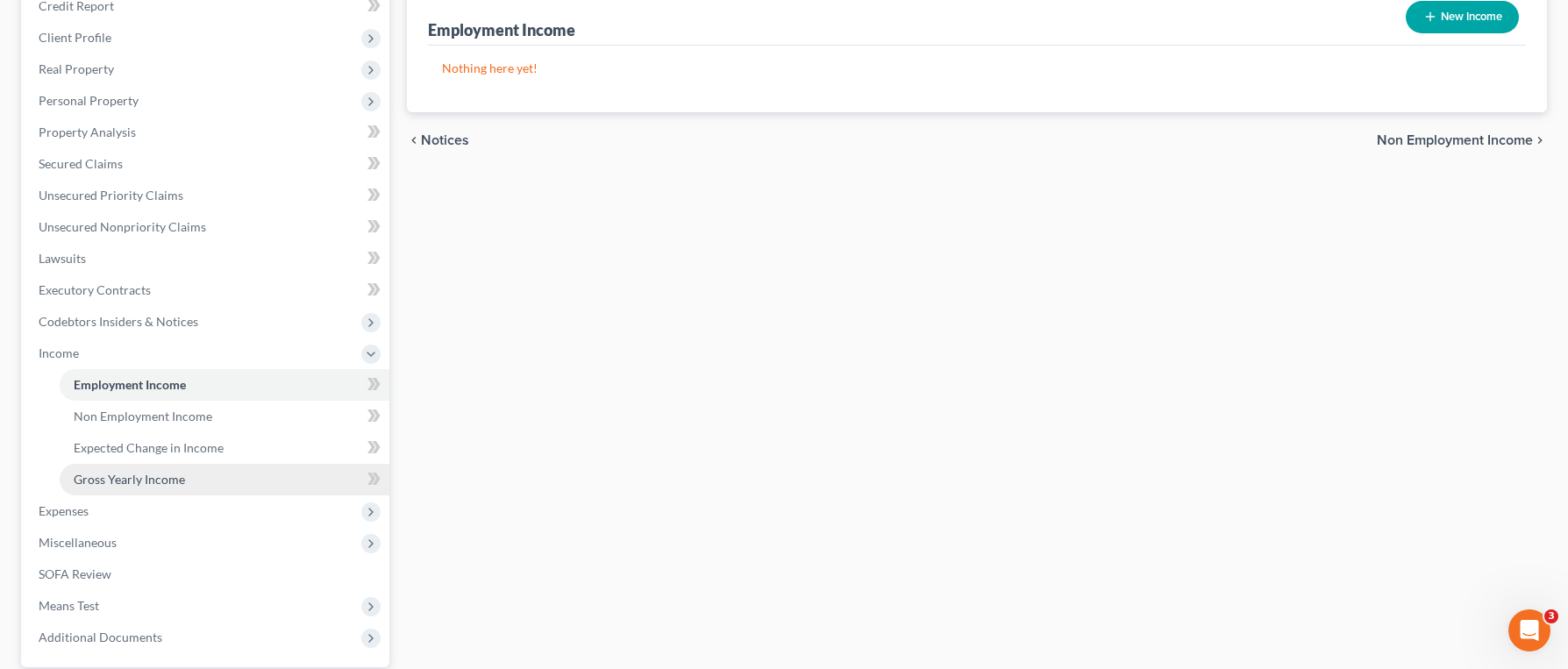
click at [128, 483] on span "Gross Yearly Income" at bounding box center [129, 479] width 111 height 15
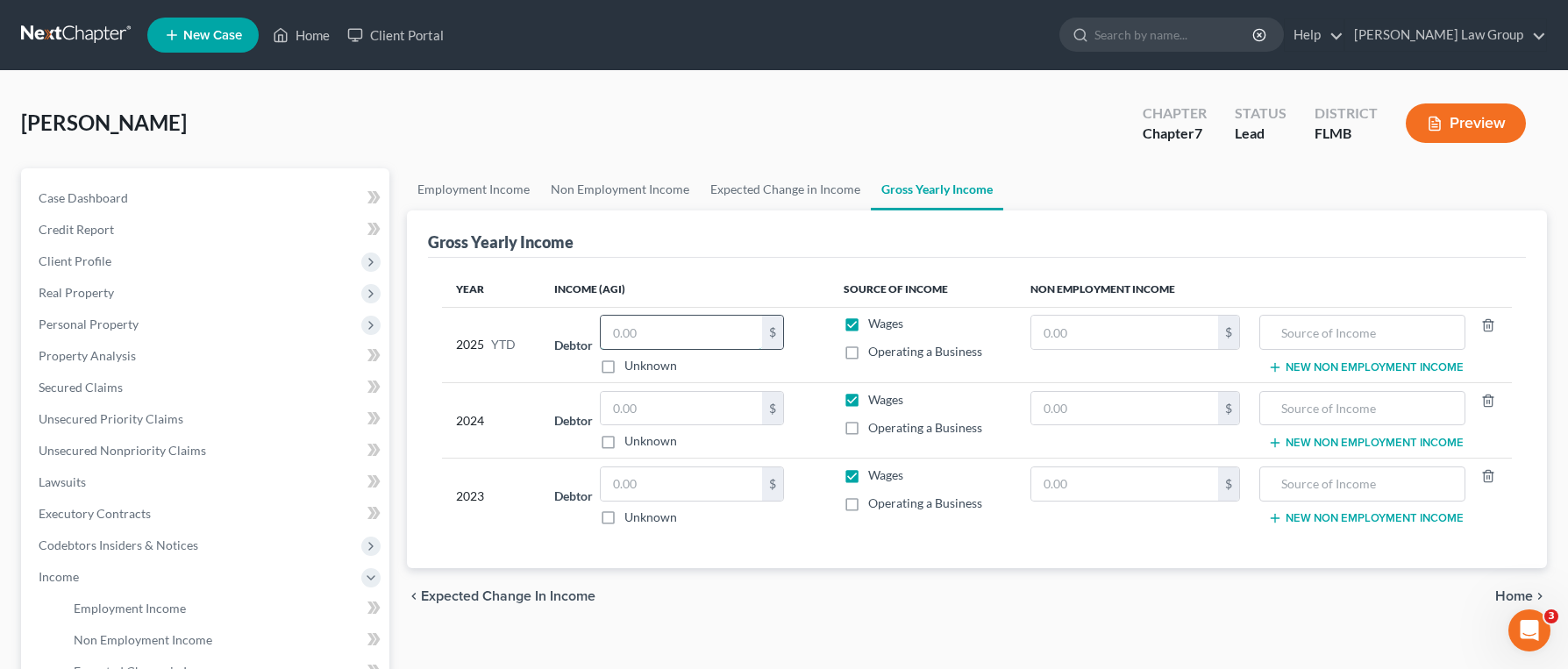
click at [680, 337] on input "text" at bounding box center [681, 332] width 162 height 33
click at [685, 384] on td "Debtor $ Unknown Balance Undetermined $ Unknown" at bounding box center [685, 420] width 289 height 76
click at [691, 397] on input "text" at bounding box center [681, 409] width 162 height 33
click at [639, 489] on input "text" at bounding box center [681, 484] width 162 height 33
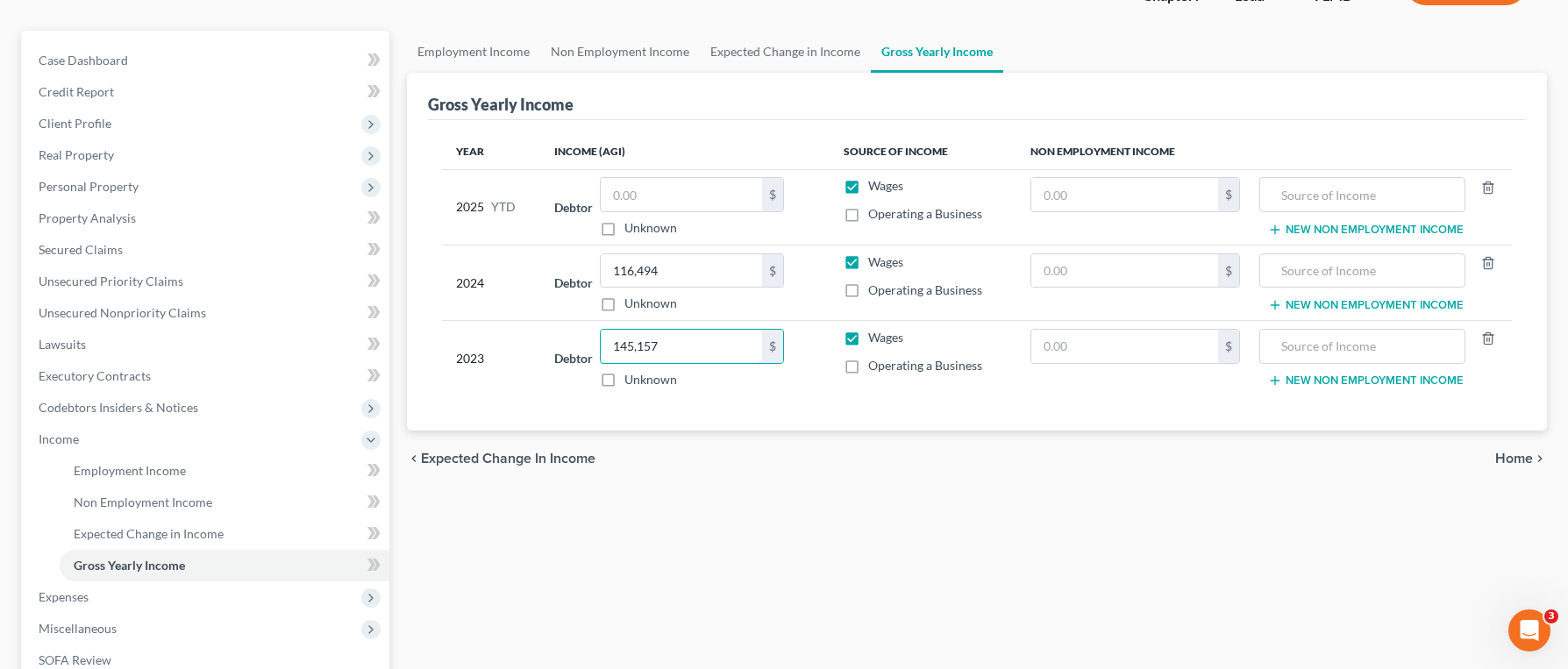
scroll to position [341, 0]
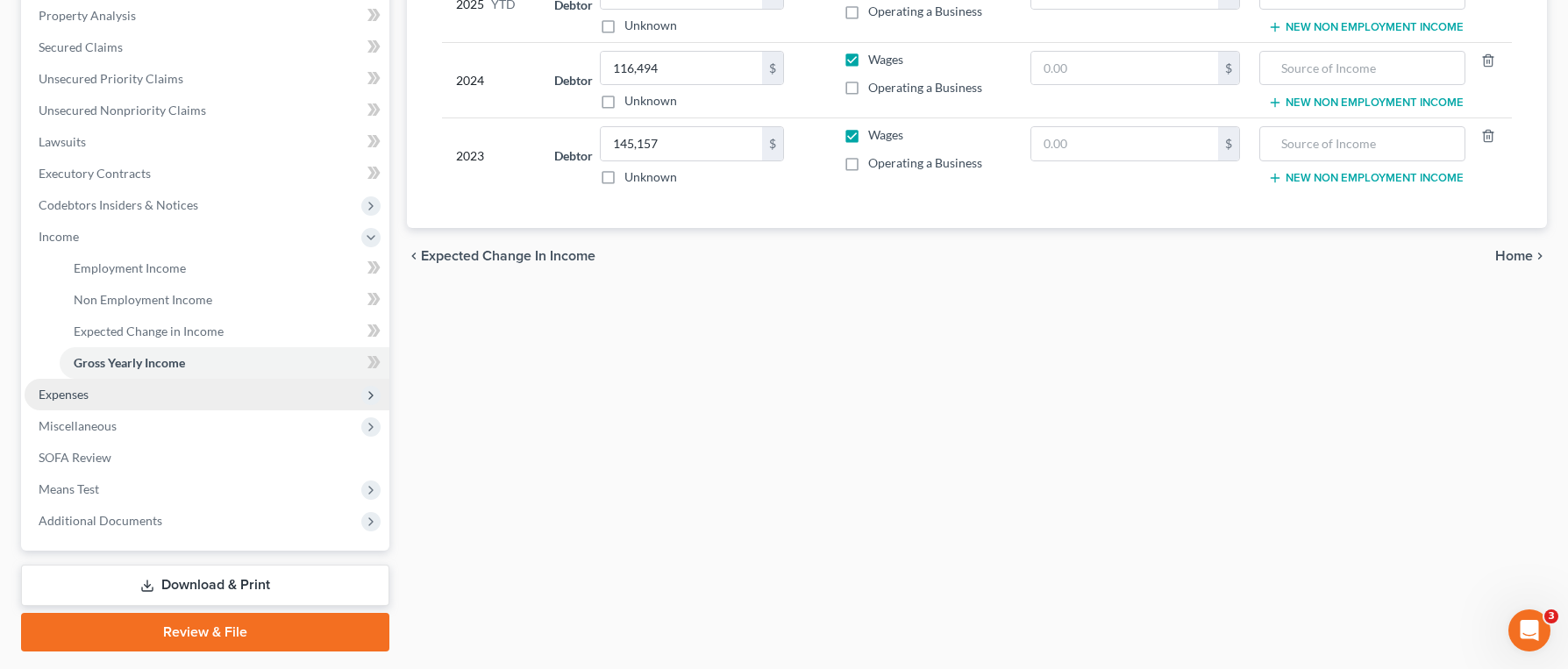
click at [103, 404] on span "Expenses" at bounding box center [207, 394] width 364 height 32
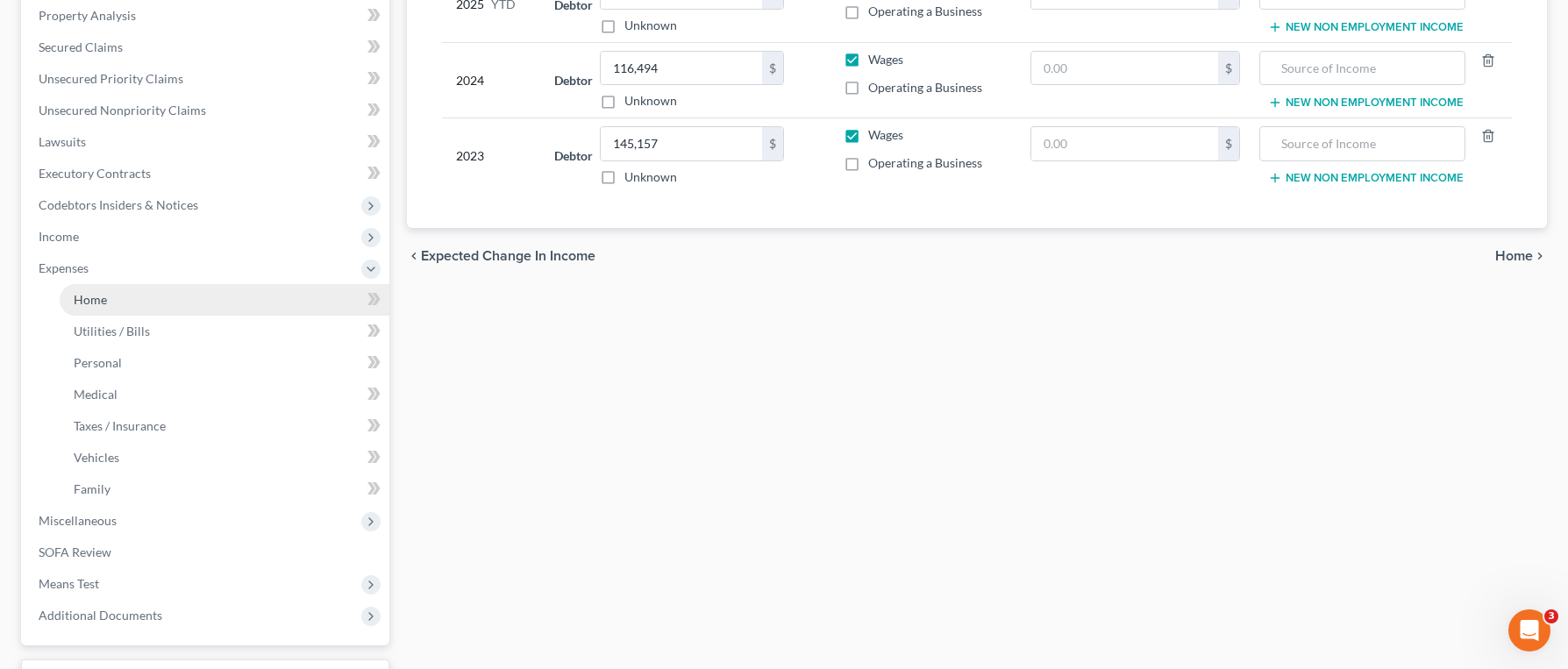
click at [133, 303] on link "Home" at bounding box center [224, 300] width 330 height 32
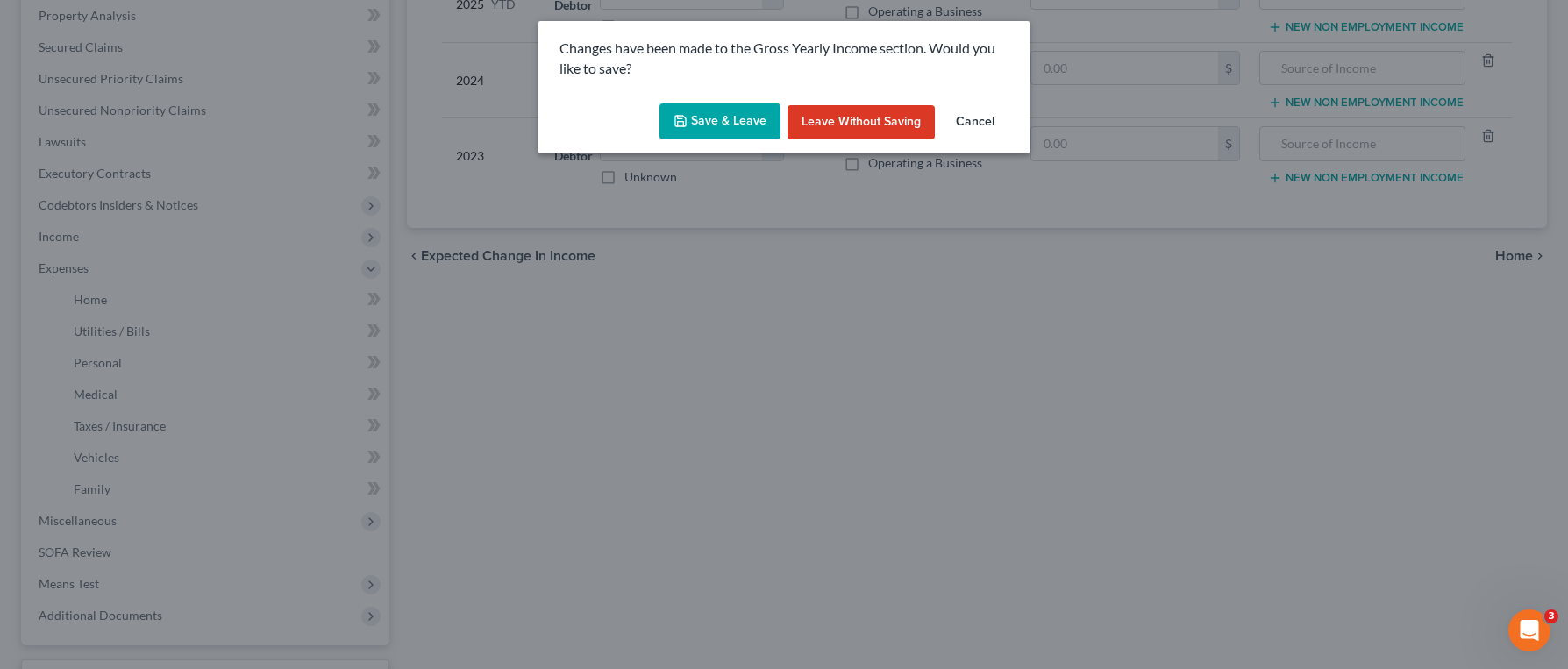
click at [717, 114] on button "Save & Leave" at bounding box center [719, 122] width 121 height 36
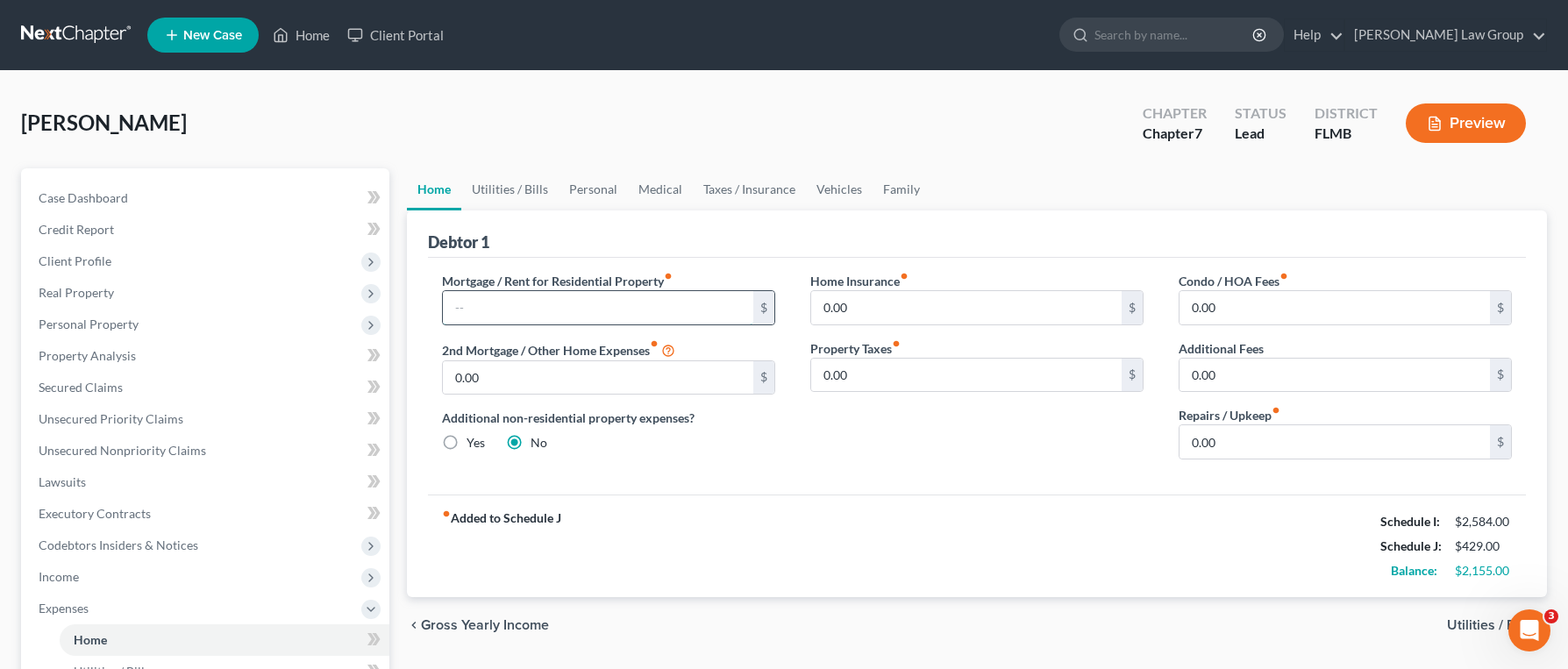
click at [687, 318] on input "text" at bounding box center [598, 307] width 310 height 33
click at [186, 583] on span "Income" at bounding box center [207, 577] width 364 height 32
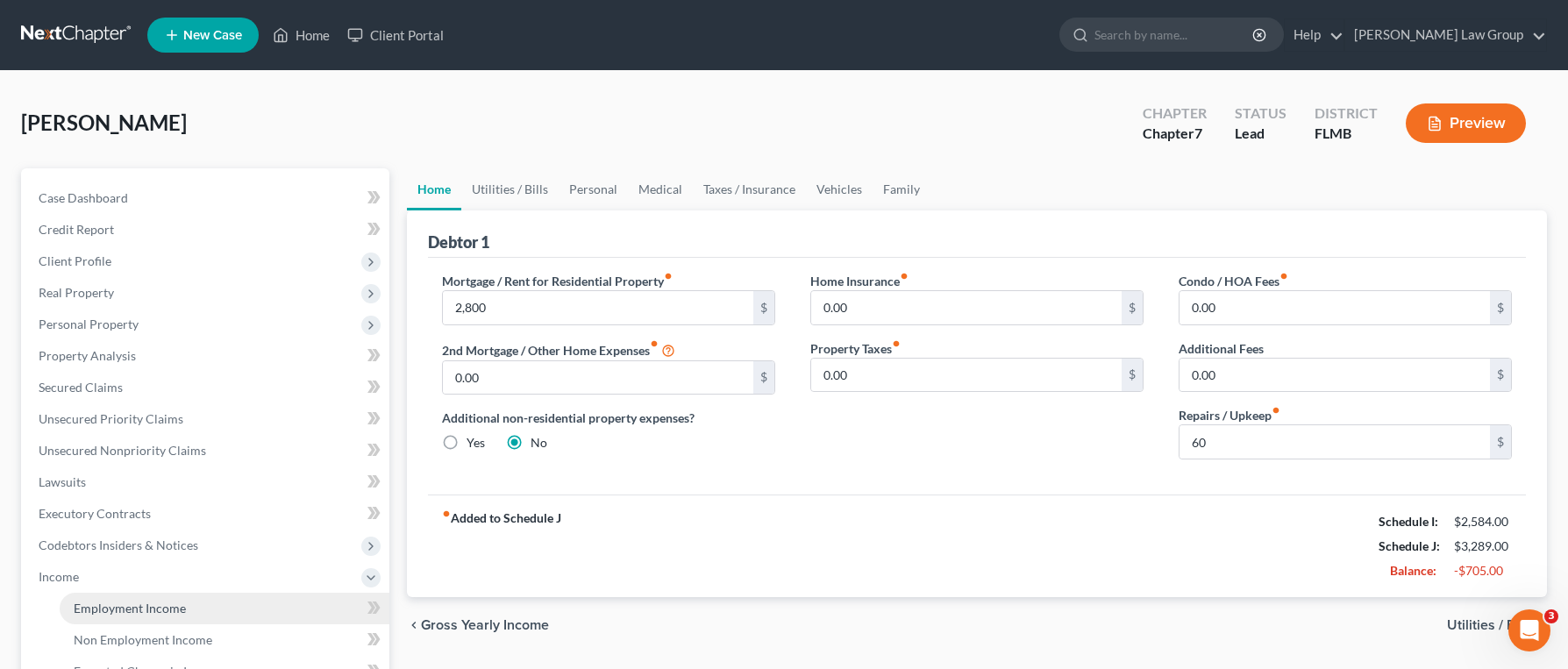
click at [194, 608] on link "Employment Income" at bounding box center [224, 609] width 330 height 32
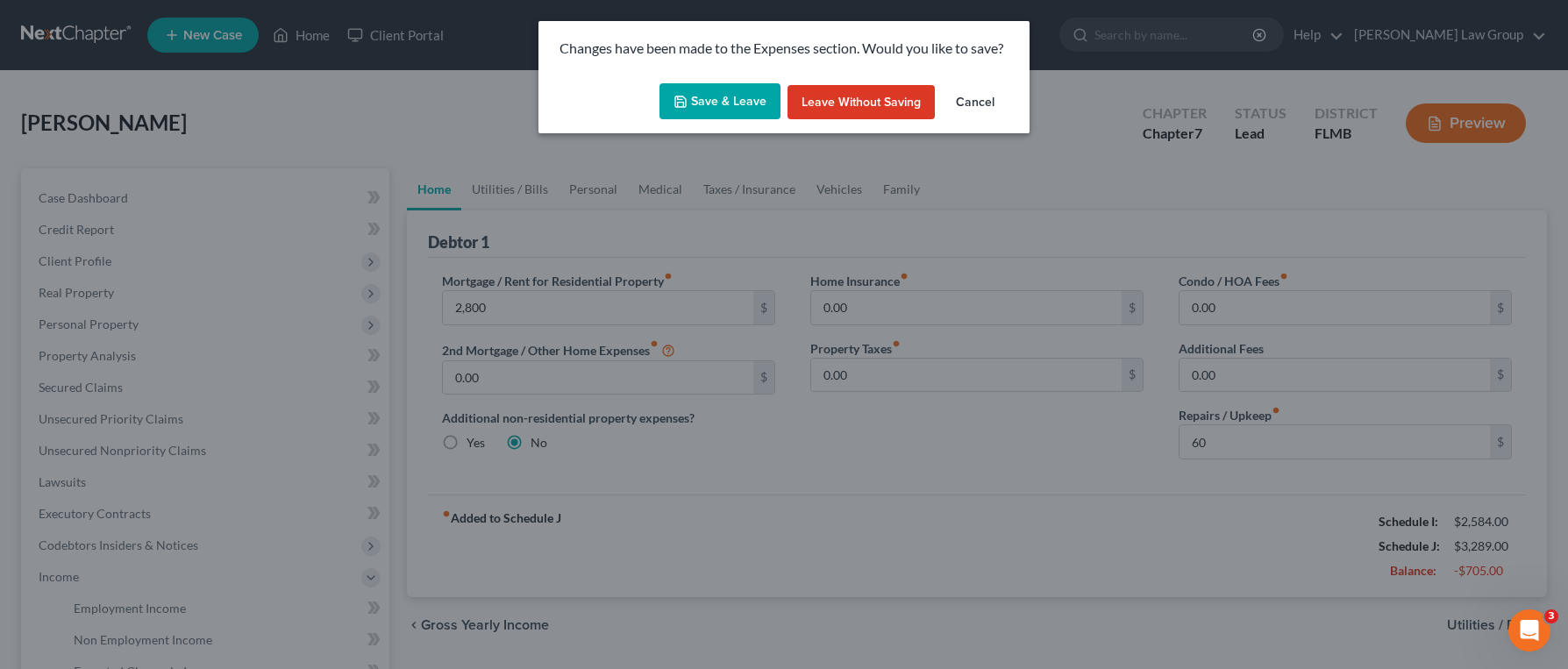
click at [684, 120] on div "Save & Leave Leave without Saving Cancel" at bounding box center [784, 105] width 491 height 57
click at [687, 87] on button "Save & Leave" at bounding box center [719, 101] width 121 height 36
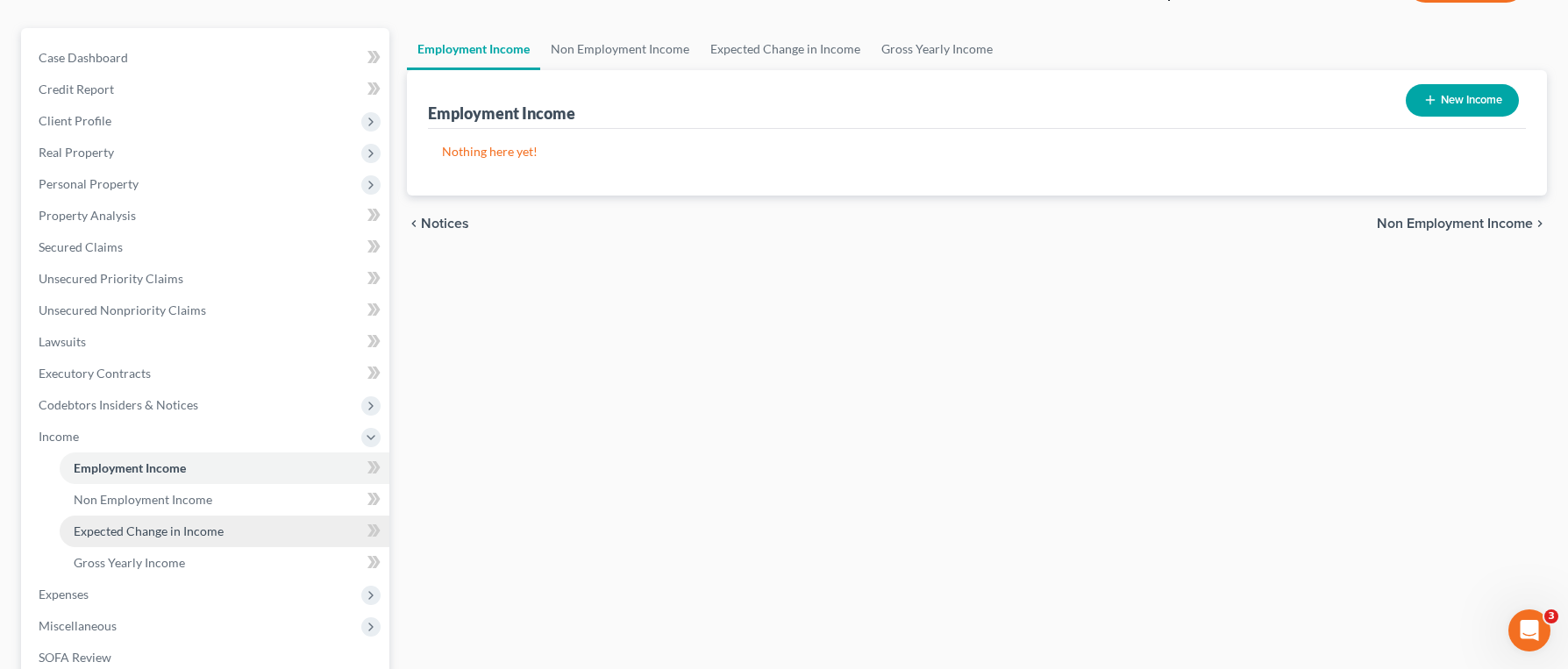
scroll to position [142, 0]
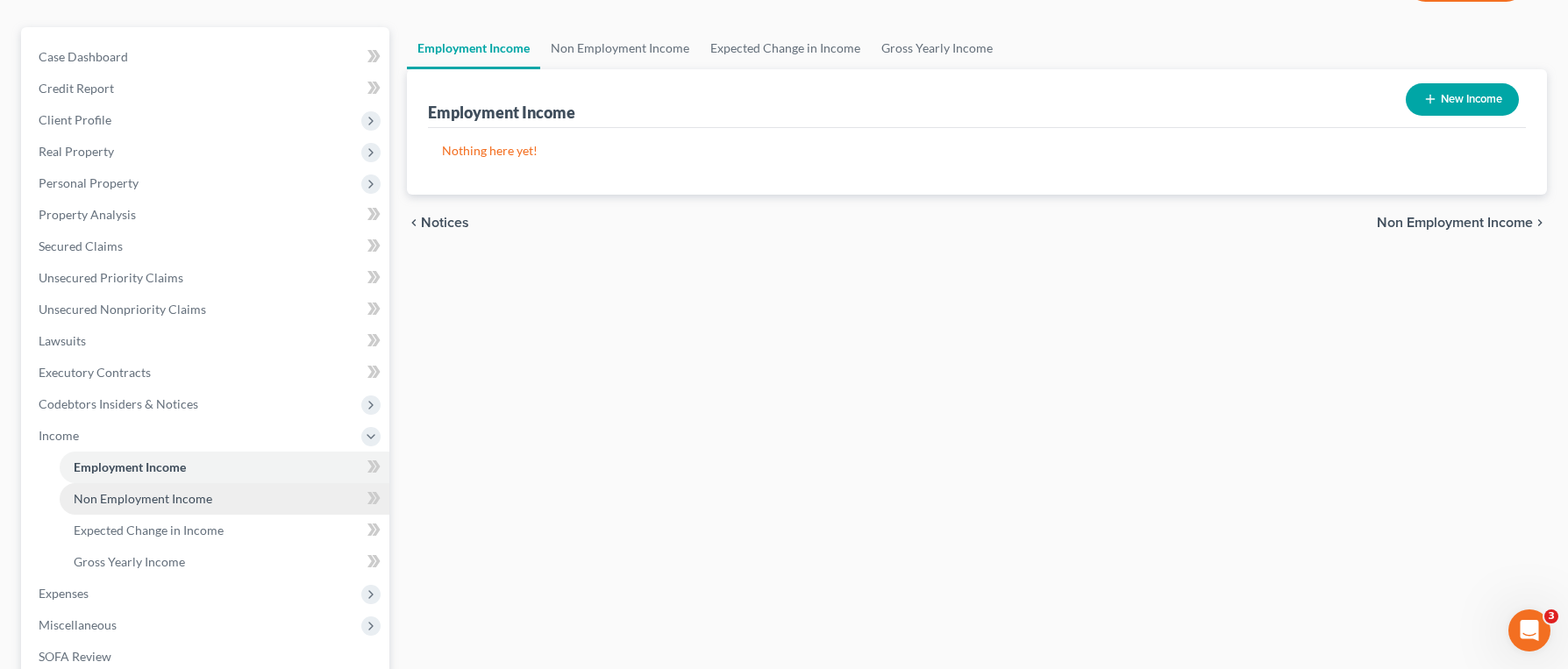
click at [171, 508] on link "Non Employment Income" at bounding box center [224, 499] width 330 height 32
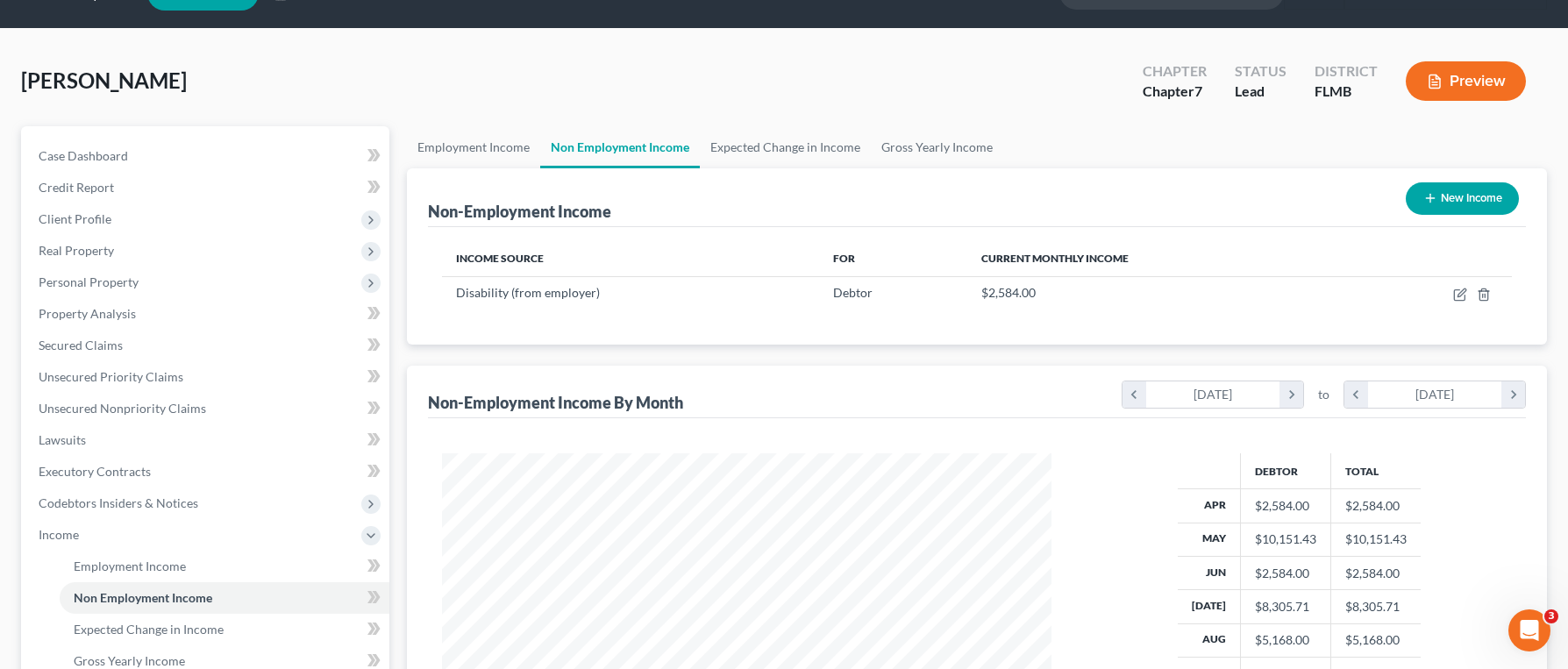
scroll to position [301, 0]
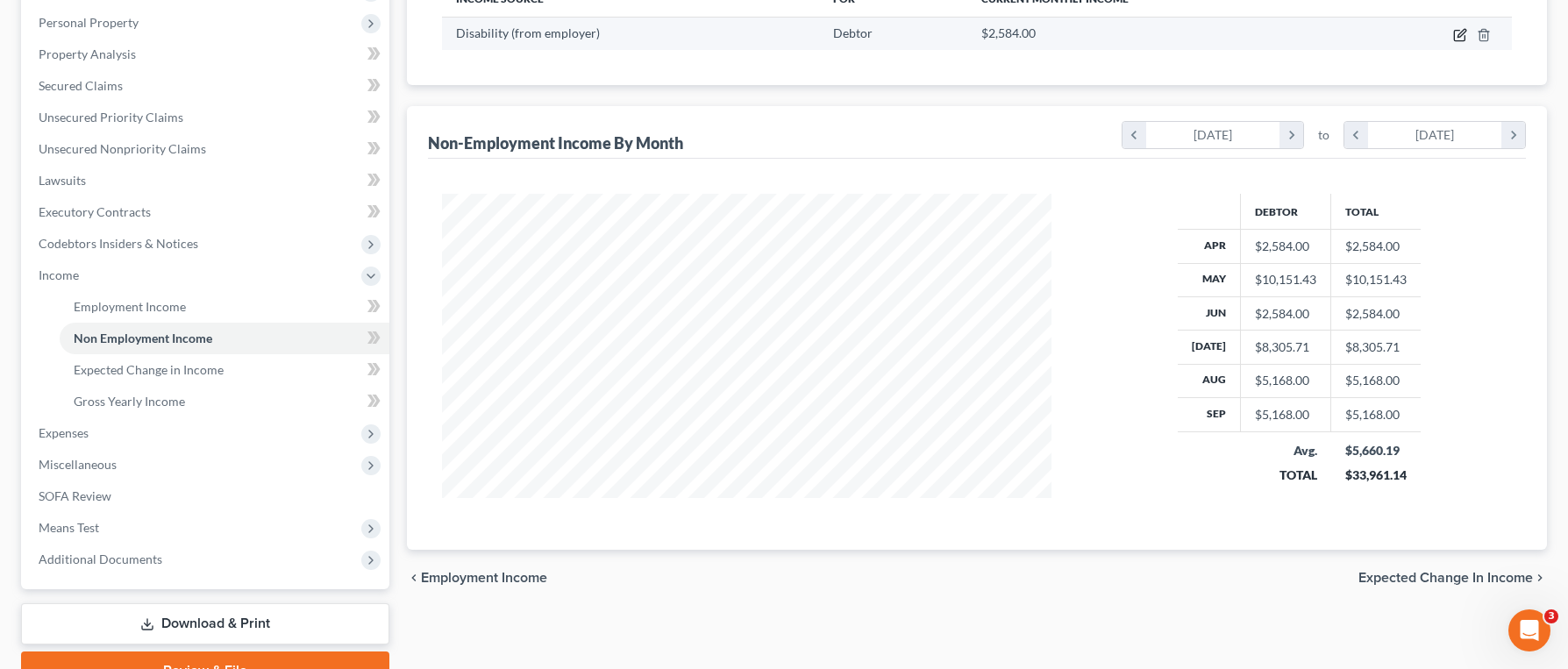
click at [1456, 36] on icon "button" at bounding box center [1460, 34] width 14 height 14
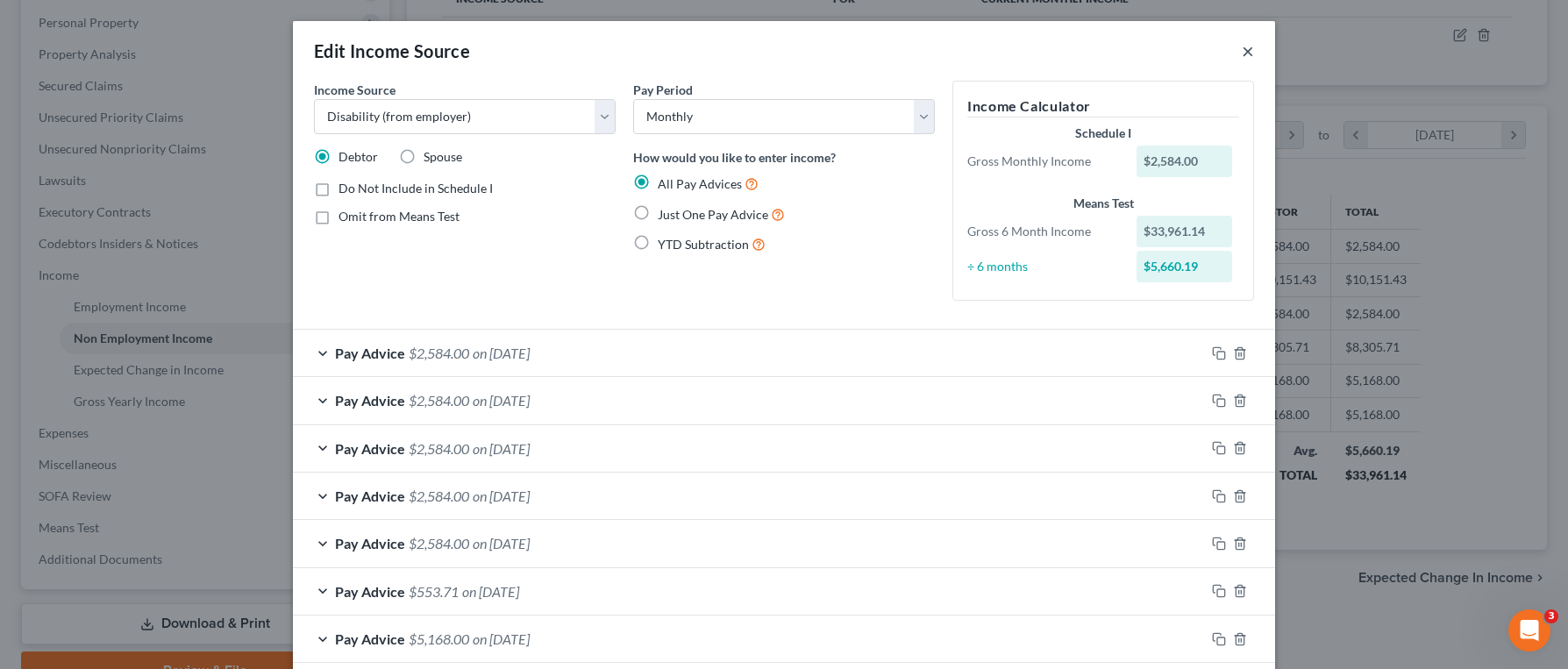
click at [1251, 52] on button "×" at bounding box center [1248, 51] width 12 height 21
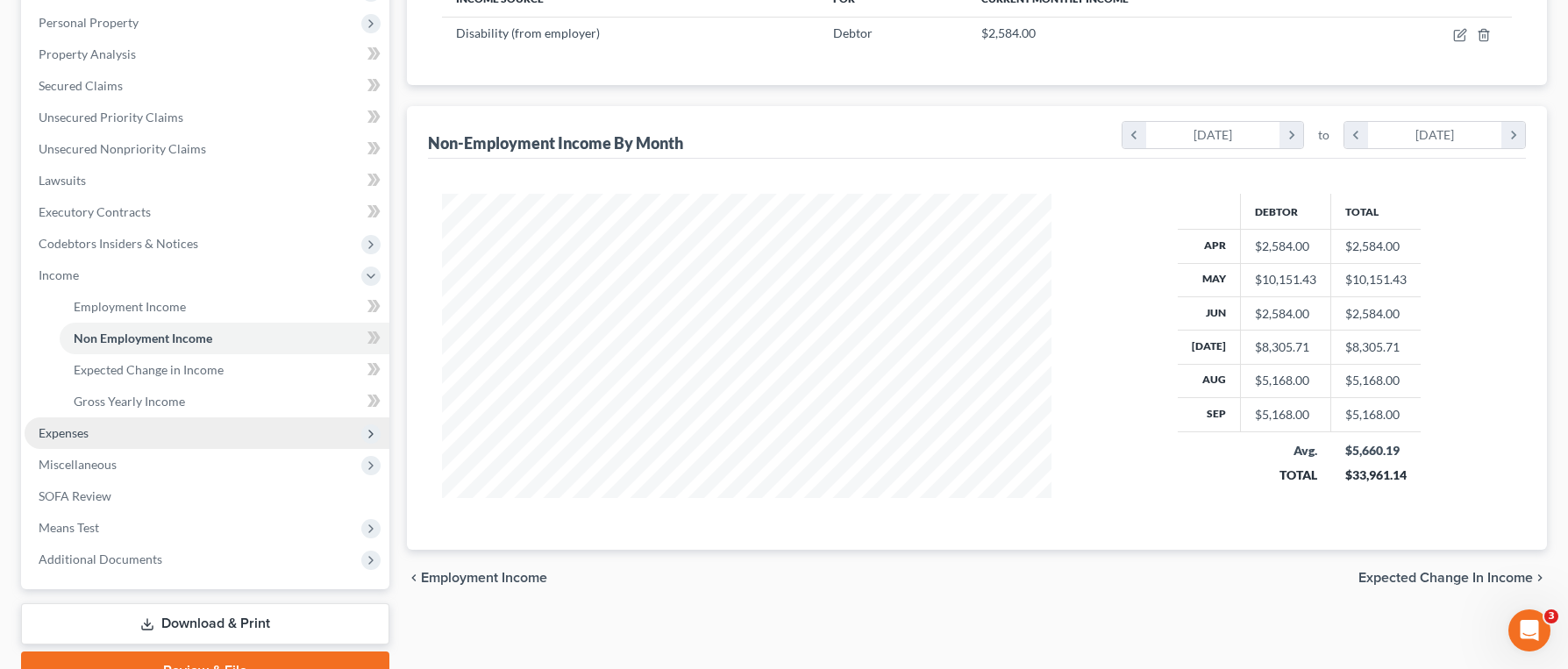
click at [159, 442] on span "Expenses" at bounding box center [207, 433] width 364 height 32
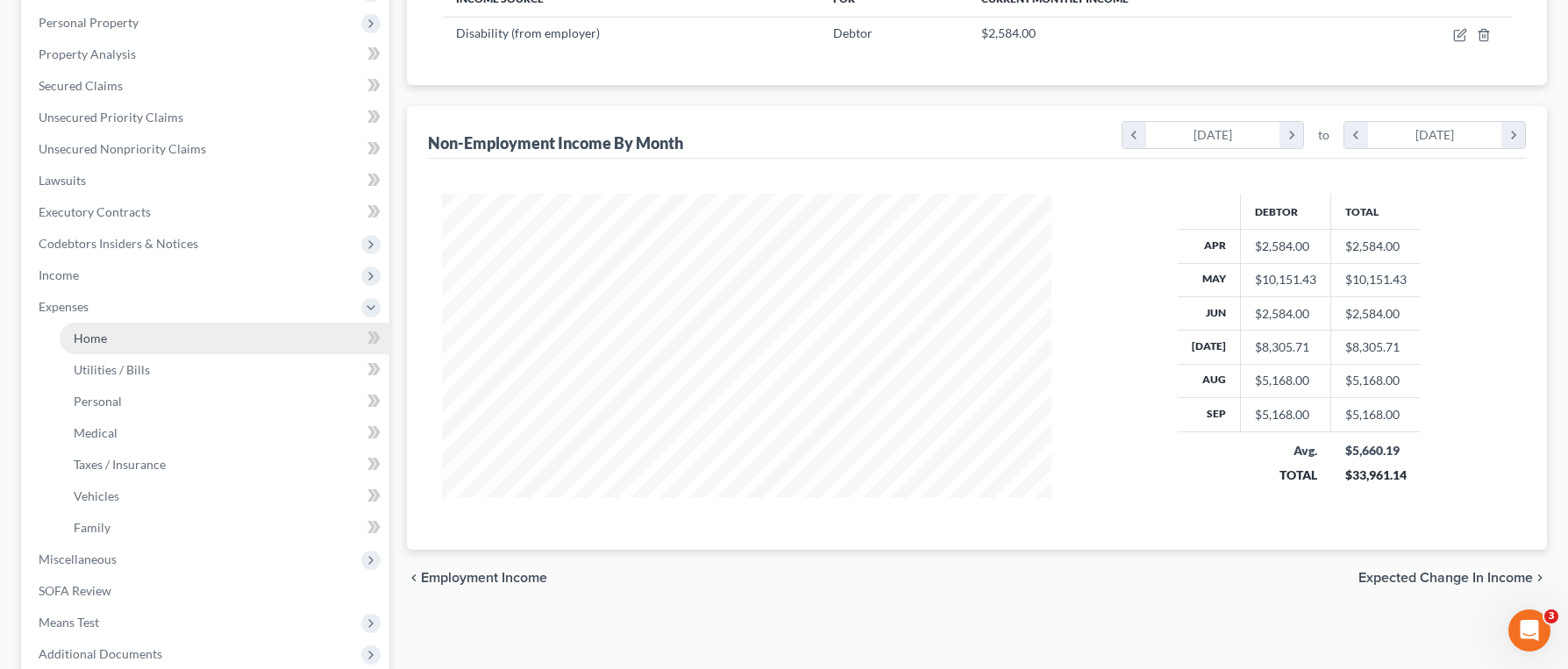
click at [184, 349] on link "Home" at bounding box center [224, 338] width 330 height 32
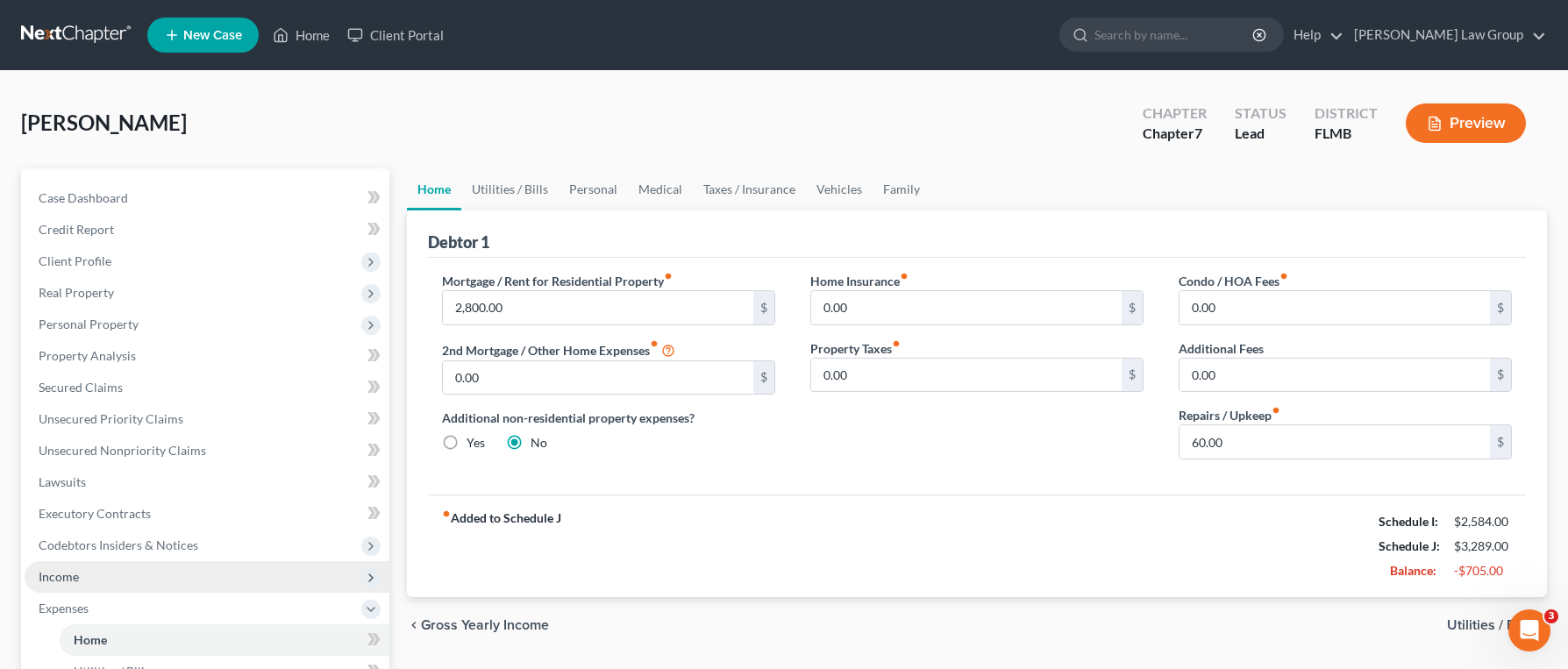
click at [89, 576] on span "Income" at bounding box center [207, 577] width 364 height 32
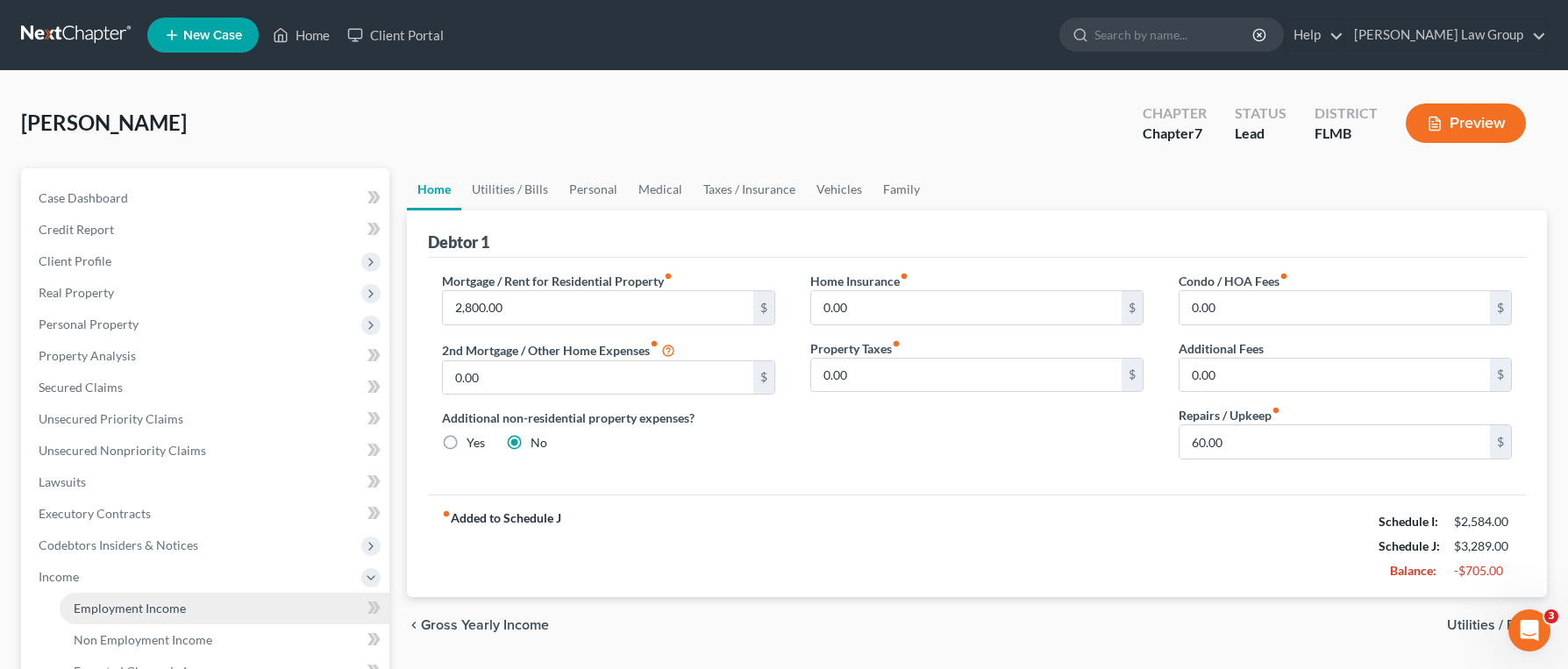
click at [99, 598] on link "Employment Income" at bounding box center [224, 609] width 330 height 32
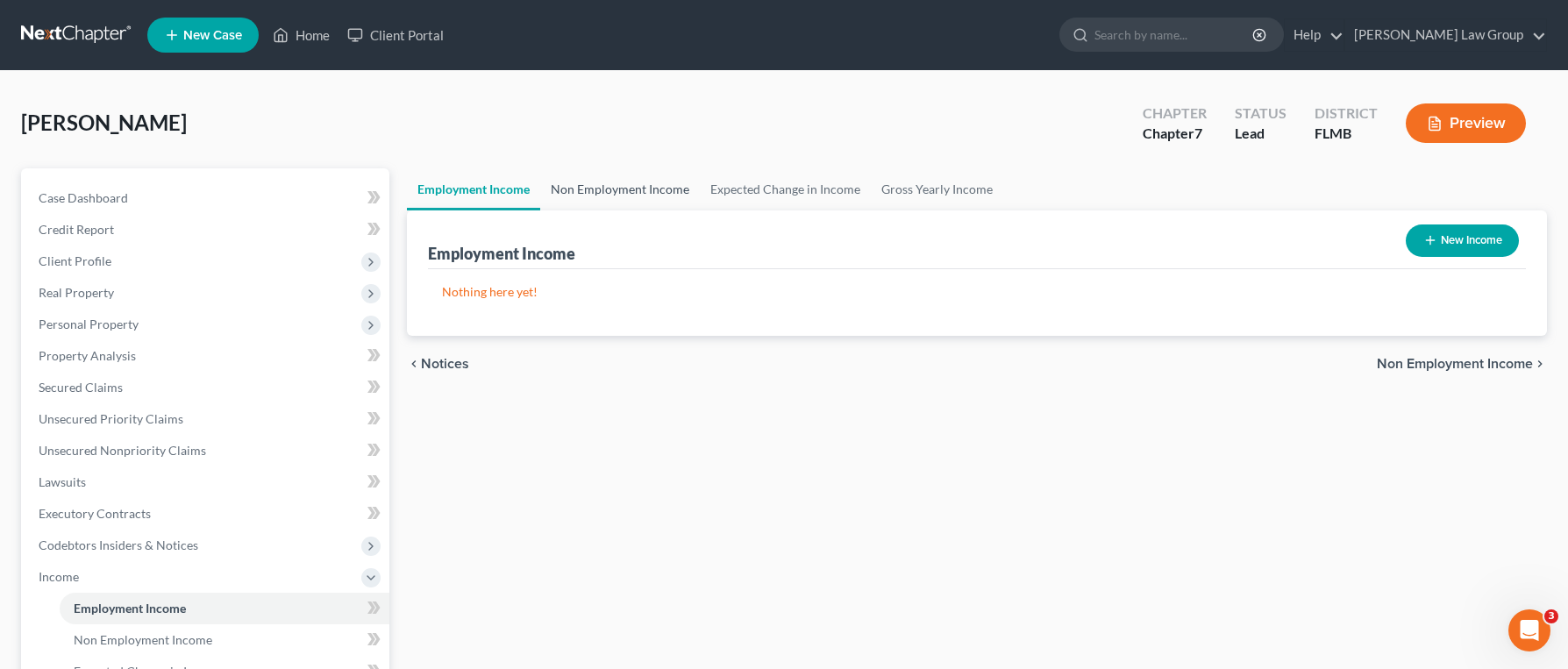
click at [674, 182] on link "Non Employment Income" at bounding box center [620, 190] width 160 height 42
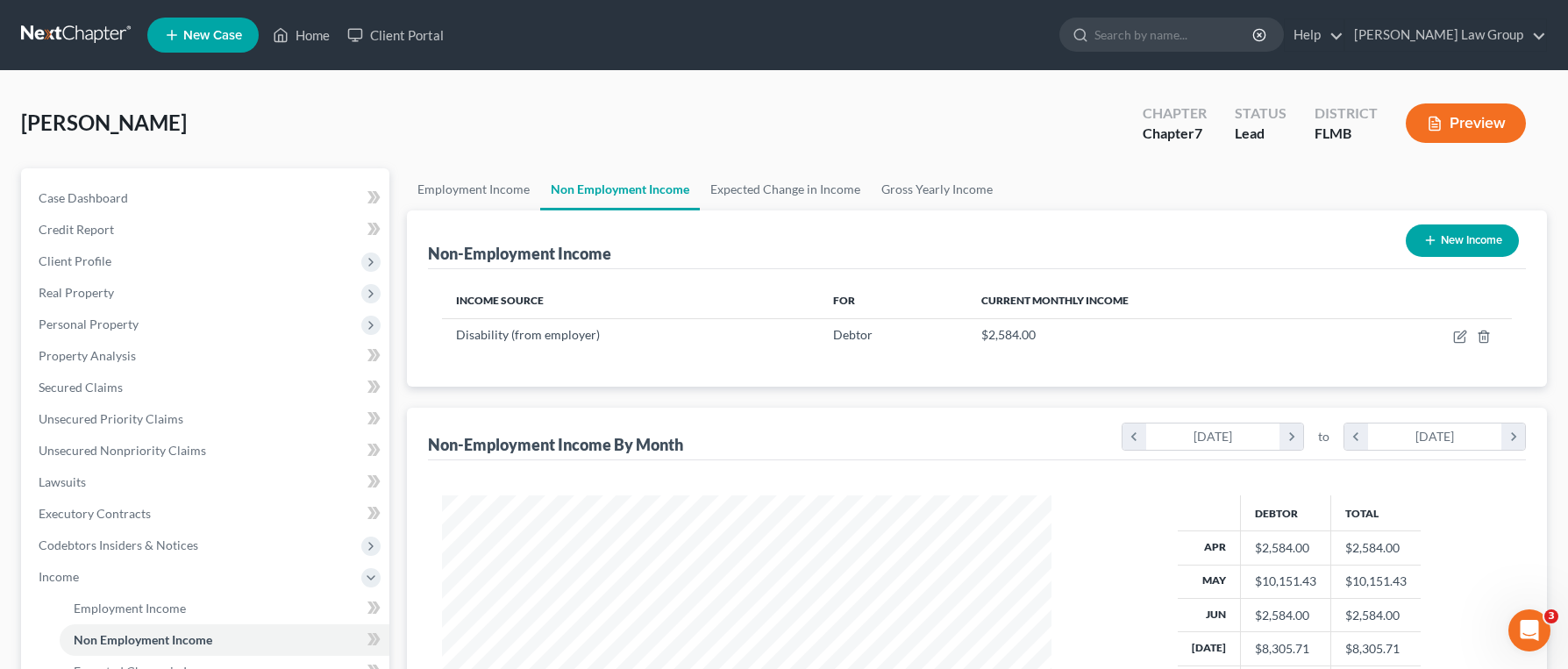
scroll to position [315, 645]
click at [1458, 334] on icon "button" at bounding box center [1460, 337] width 14 height 14
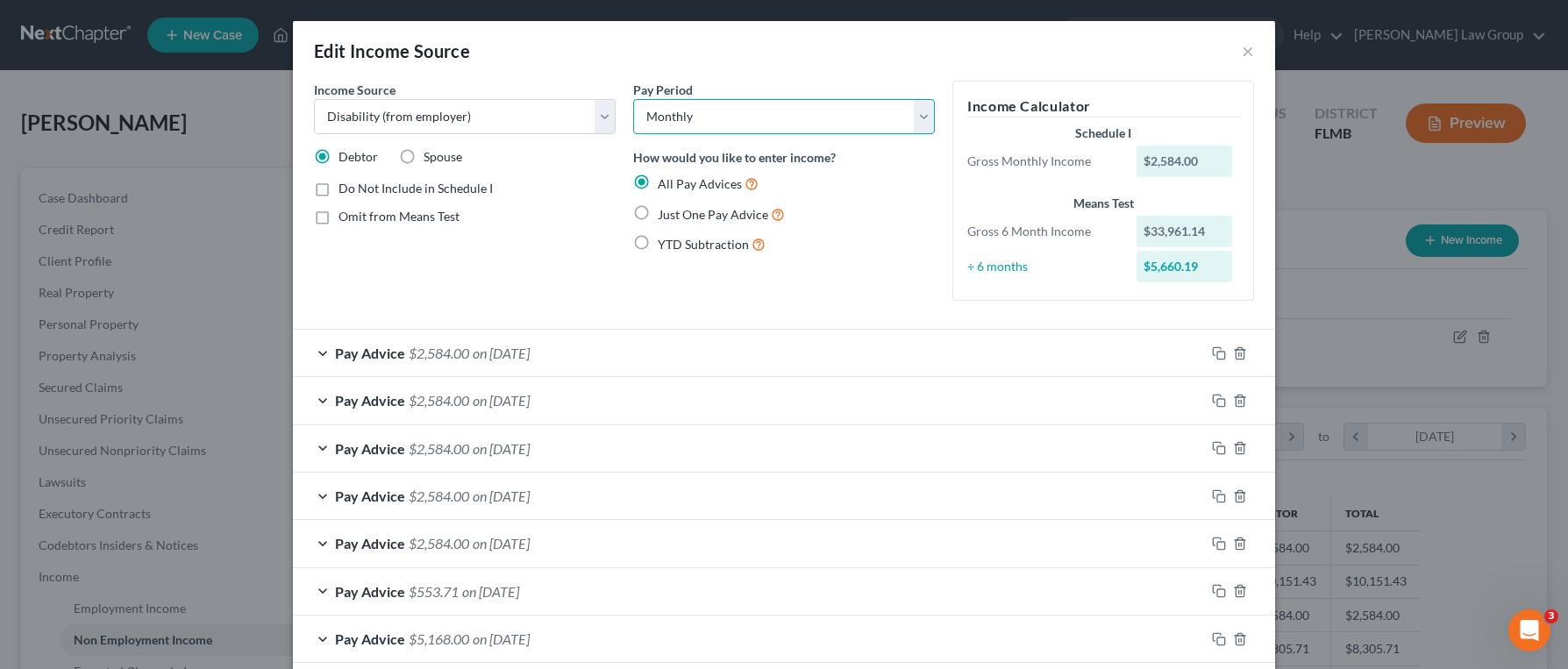
click at [930, 126] on select "Select Monthly Twice Monthly Every Other Week Weekly" at bounding box center [784, 117] width 301 height 35
click at [633, 100] on select "Select Monthly Twice Monthly Every Other Week Weekly" at bounding box center [784, 117] width 301 height 35
click at [910, 125] on select "Select Monthly Twice Monthly Every Other Week Weekly" at bounding box center [784, 117] width 301 height 35
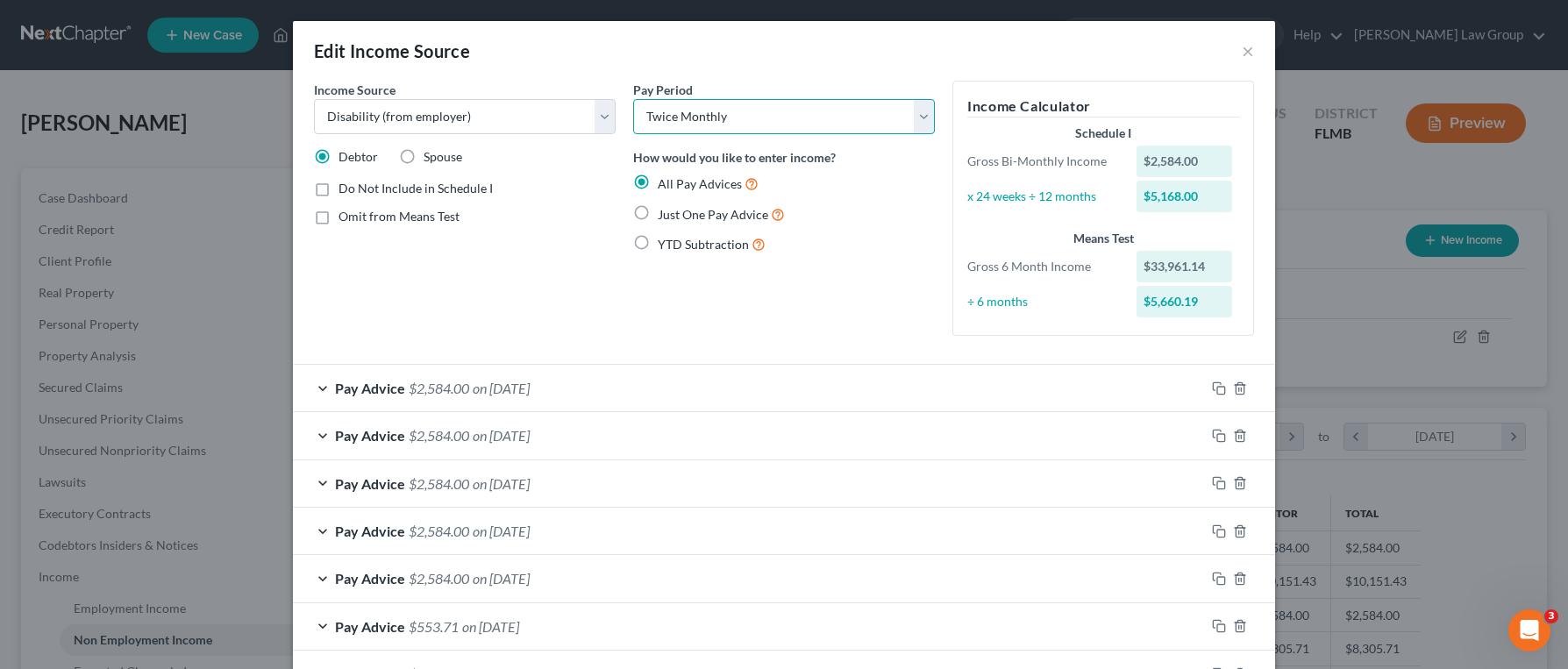
click at [859, 117] on select "Select Monthly Twice Monthly Every Other Week Weekly" at bounding box center [784, 117] width 301 height 35
click at [633, 100] on select "Select Monthly Twice Monthly Every Other Week Weekly" at bounding box center [784, 117] width 301 height 35
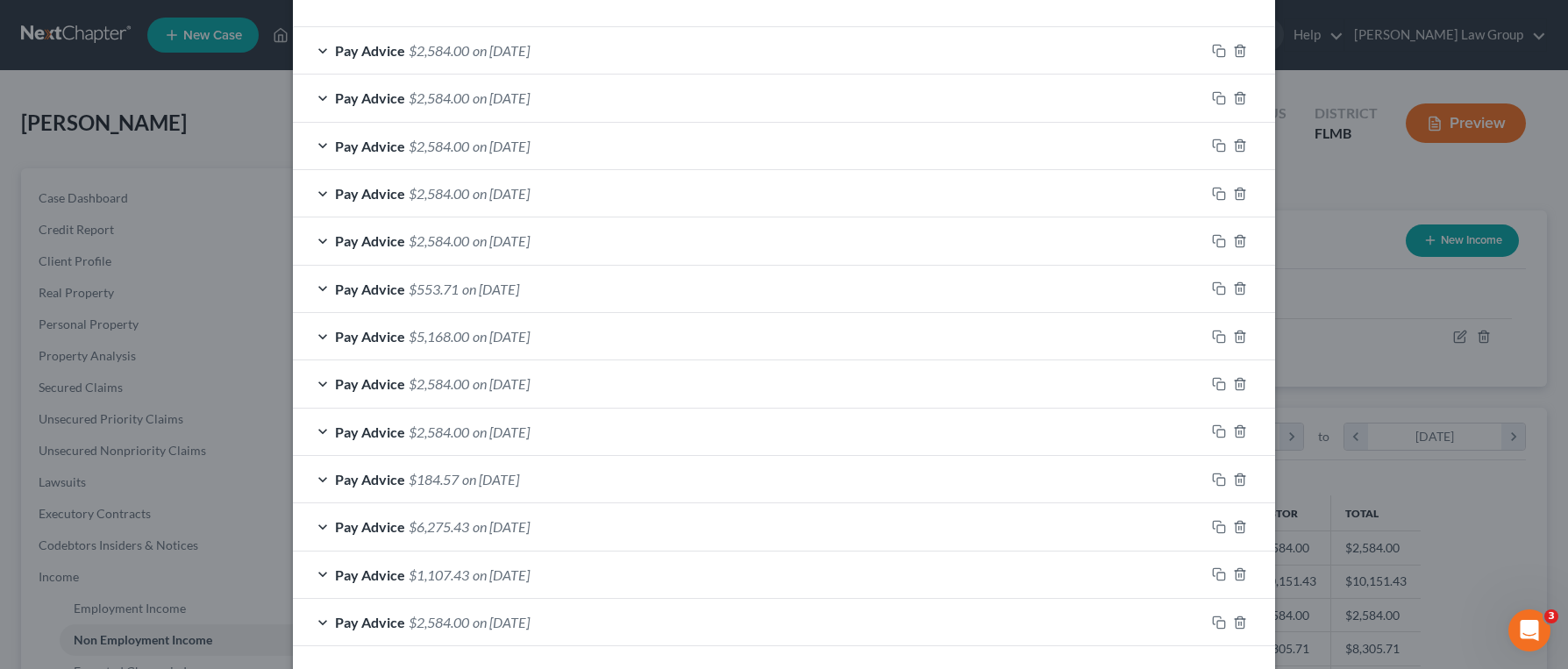
scroll to position [415, 0]
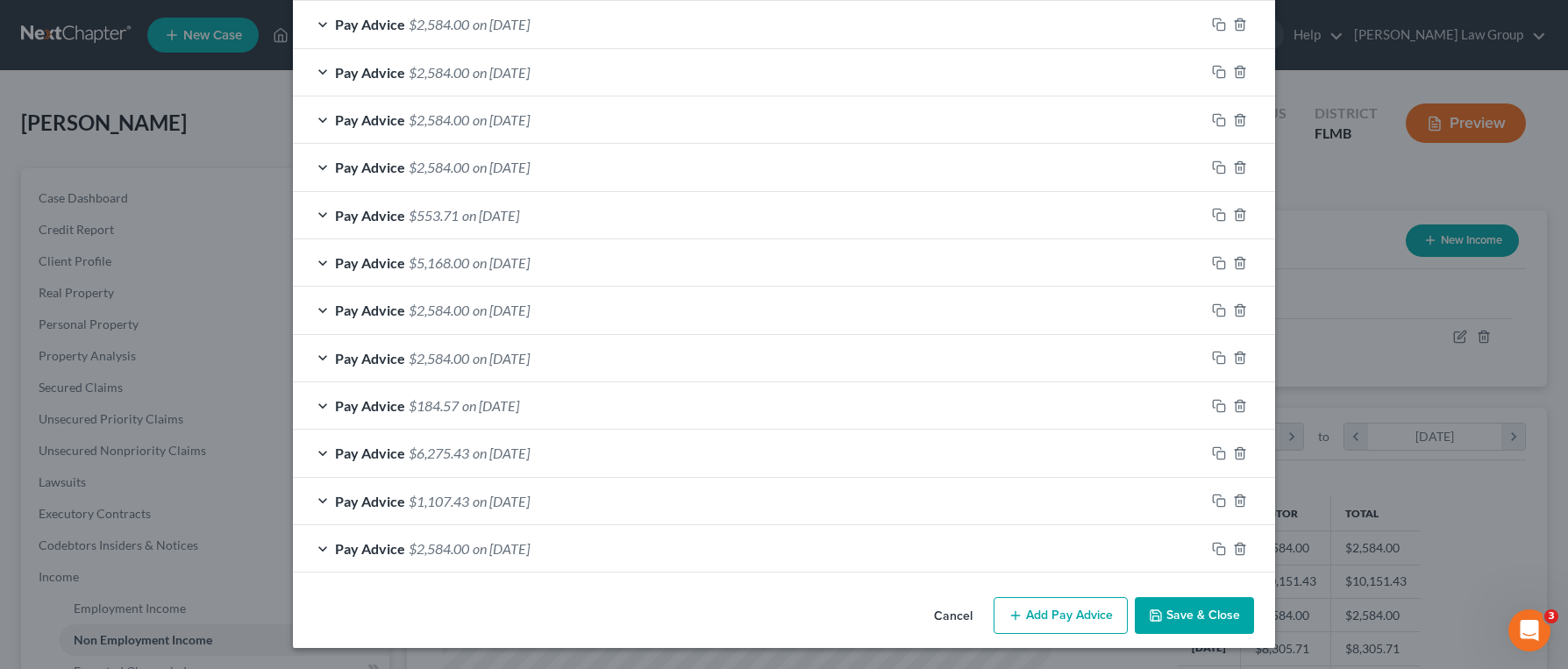
click at [1197, 606] on button "Save & Close" at bounding box center [1194, 615] width 120 height 36
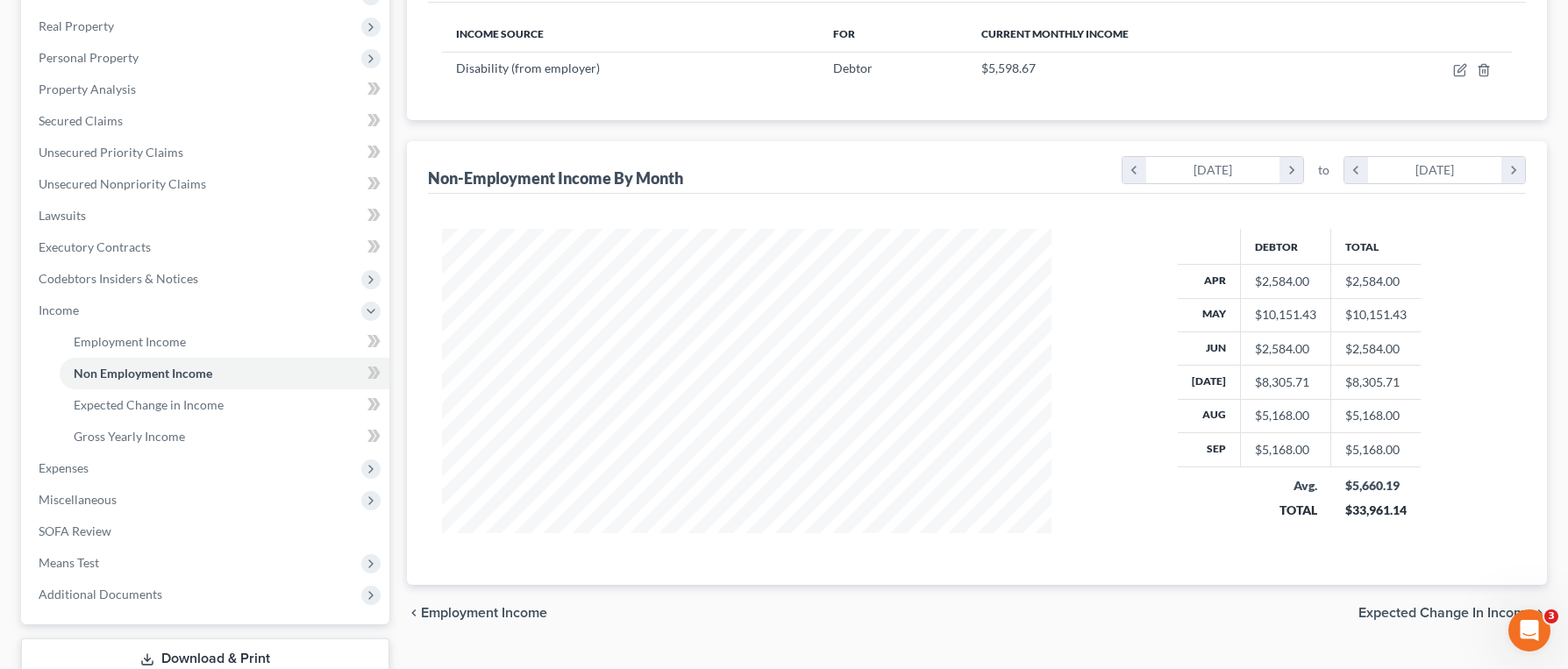
scroll to position [269, 0]
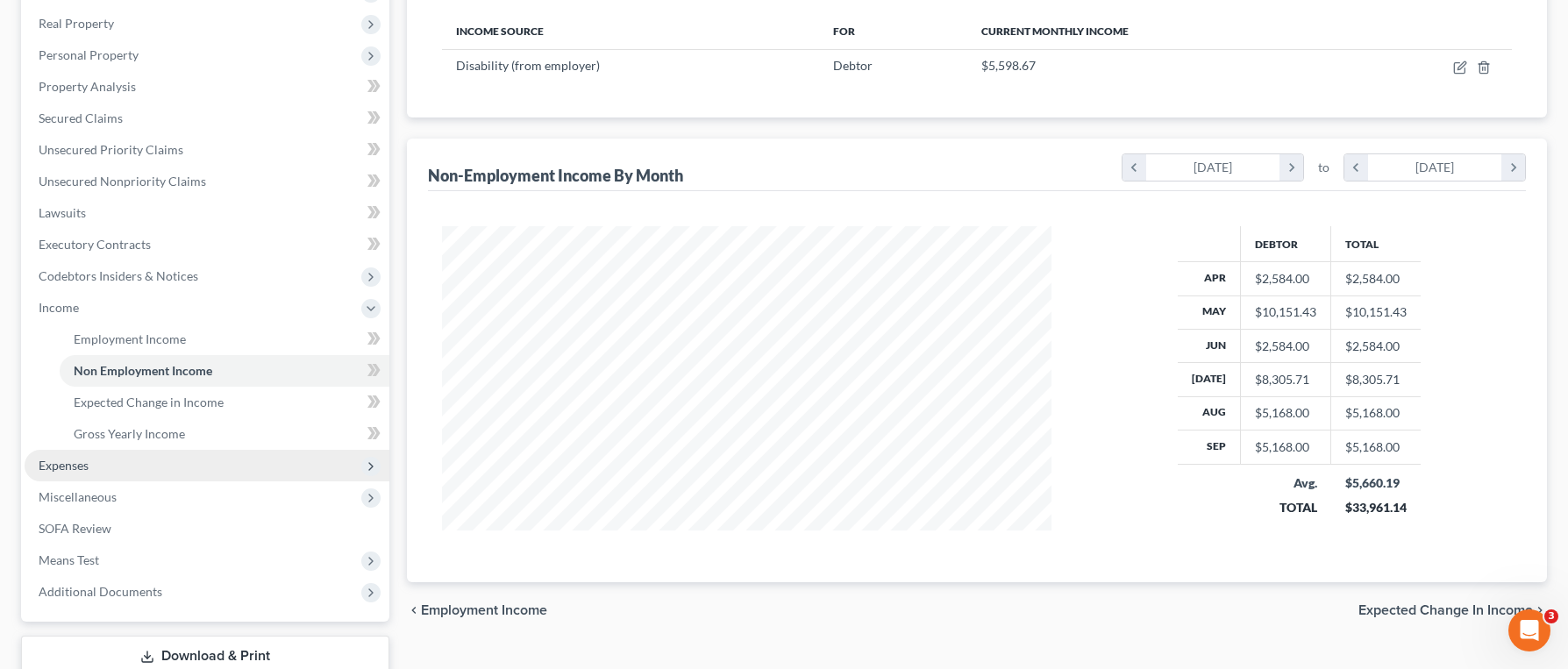
click at [103, 470] on span "Expenses" at bounding box center [207, 465] width 364 height 32
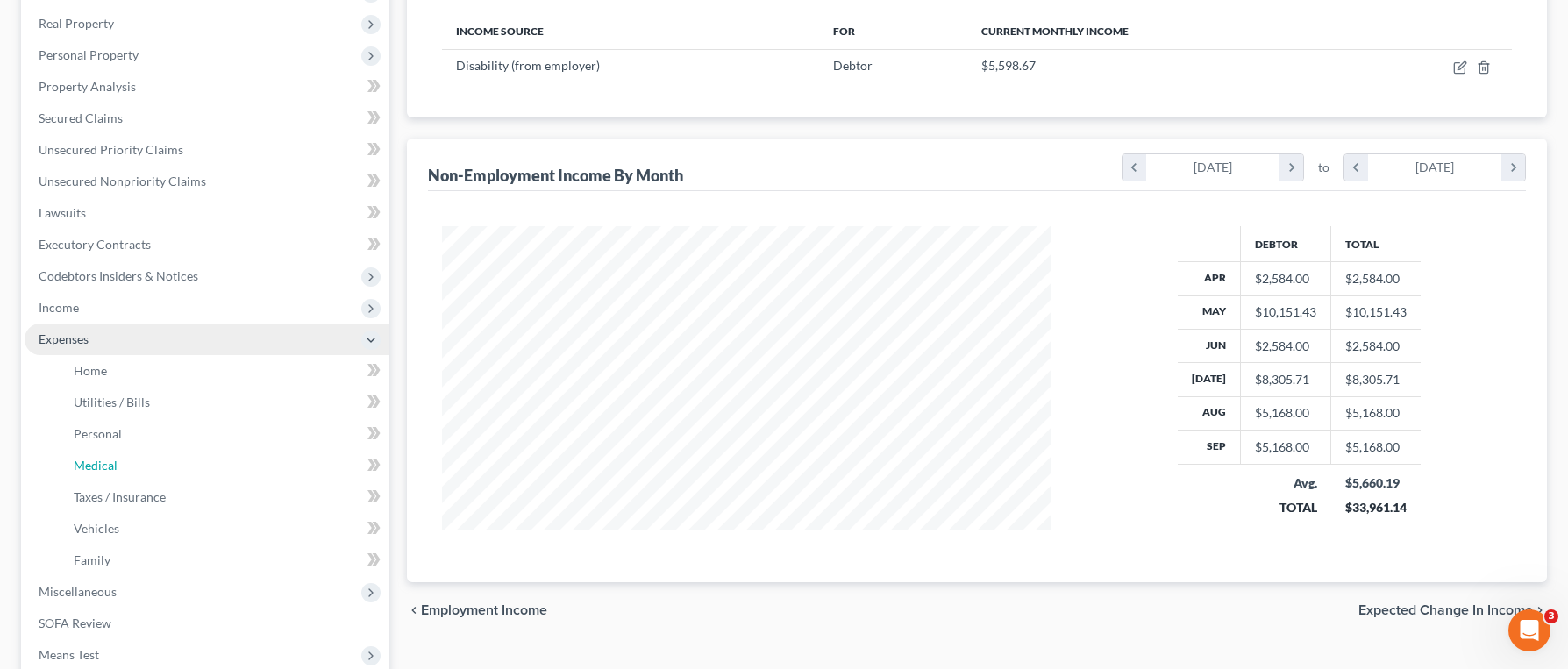
click at [103, 470] on span "Medical" at bounding box center [96, 465] width 44 height 15
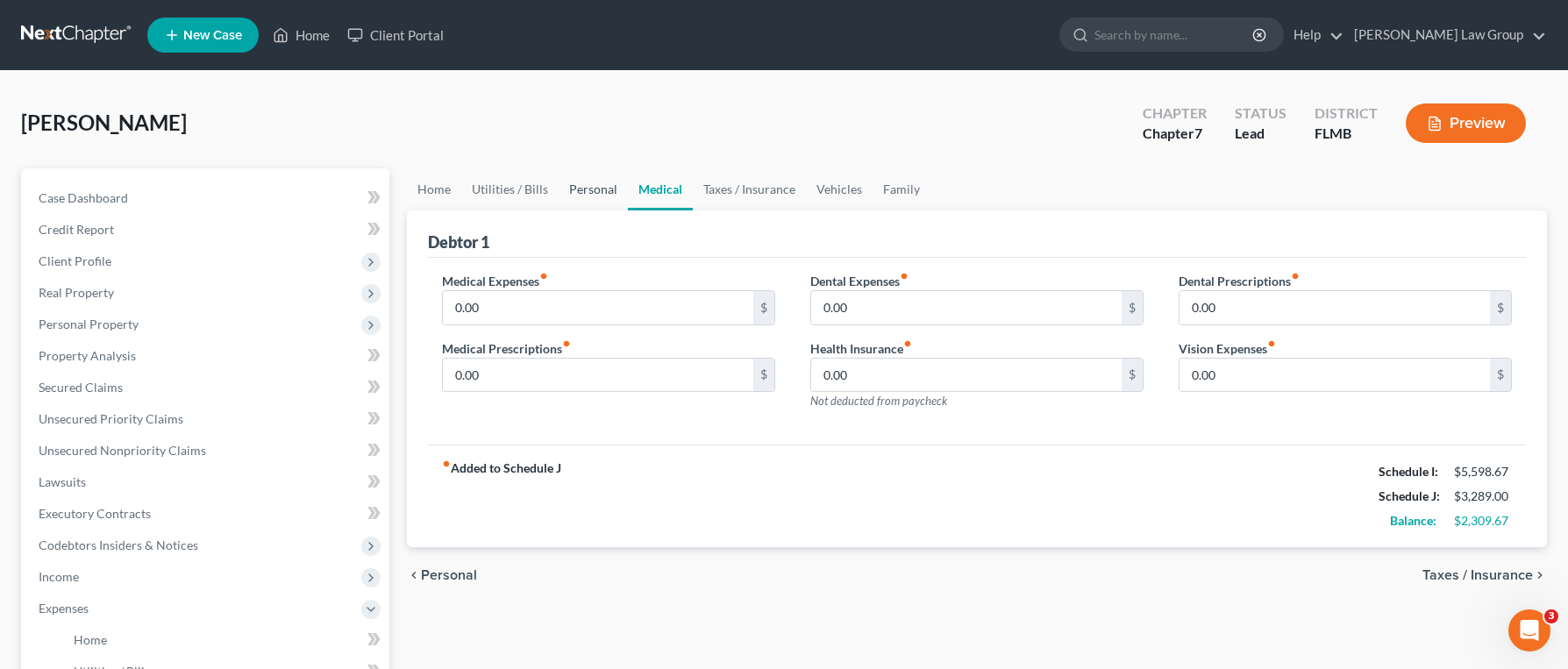
click at [573, 194] on link "Personal" at bounding box center [593, 190] width 69 height 42
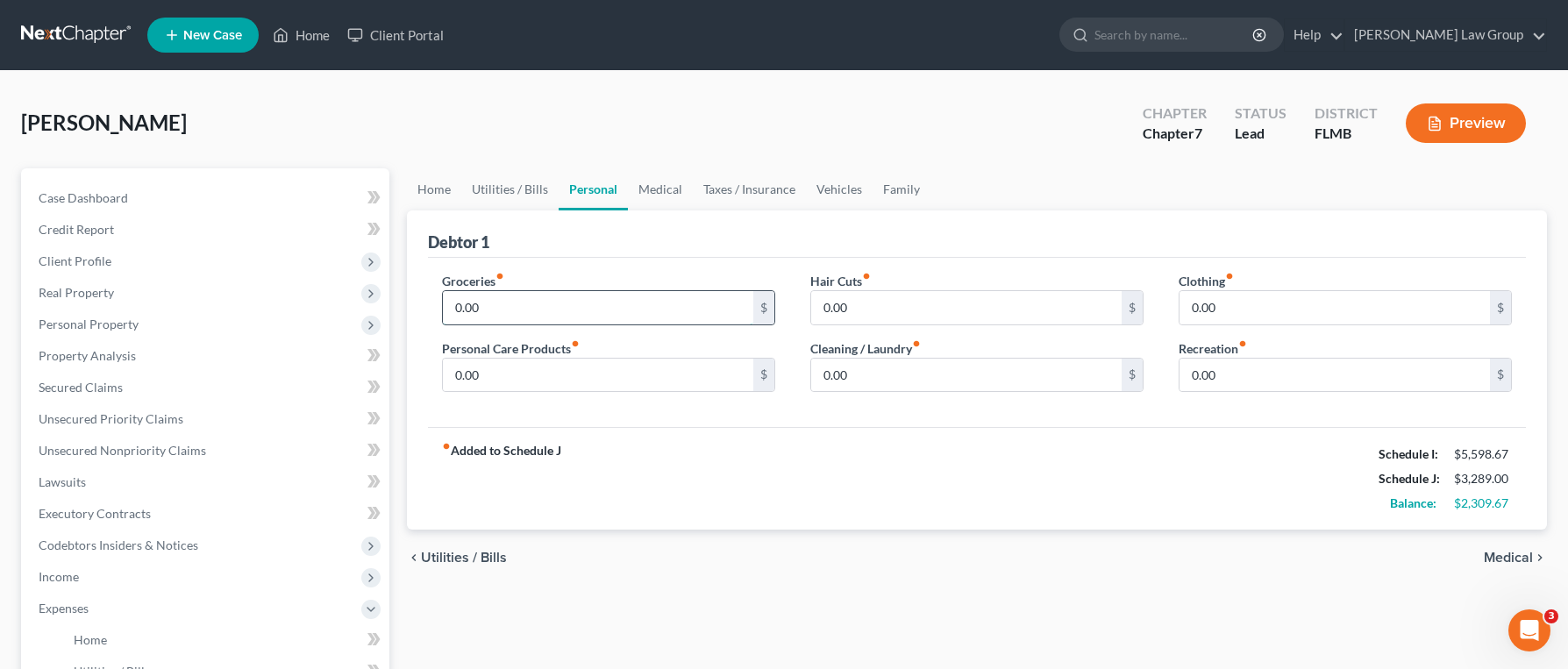
click at [651, 314] on input "0.00" at bounding box center [598, 307] width 310 height 33
click at [908, 296] on input "0.00" at bounding box center [966, 307] width 310 height 33
click at [907, 378] on input "0.00" at bounding box center [966, 375] width 310 height 33
click at [1350, 381] on input "0.00" at bounding box center [1335, 375] width 310 height 33
click at [571, 367] on input "0.00" at bounding box center [598, 375] width 310 height 33
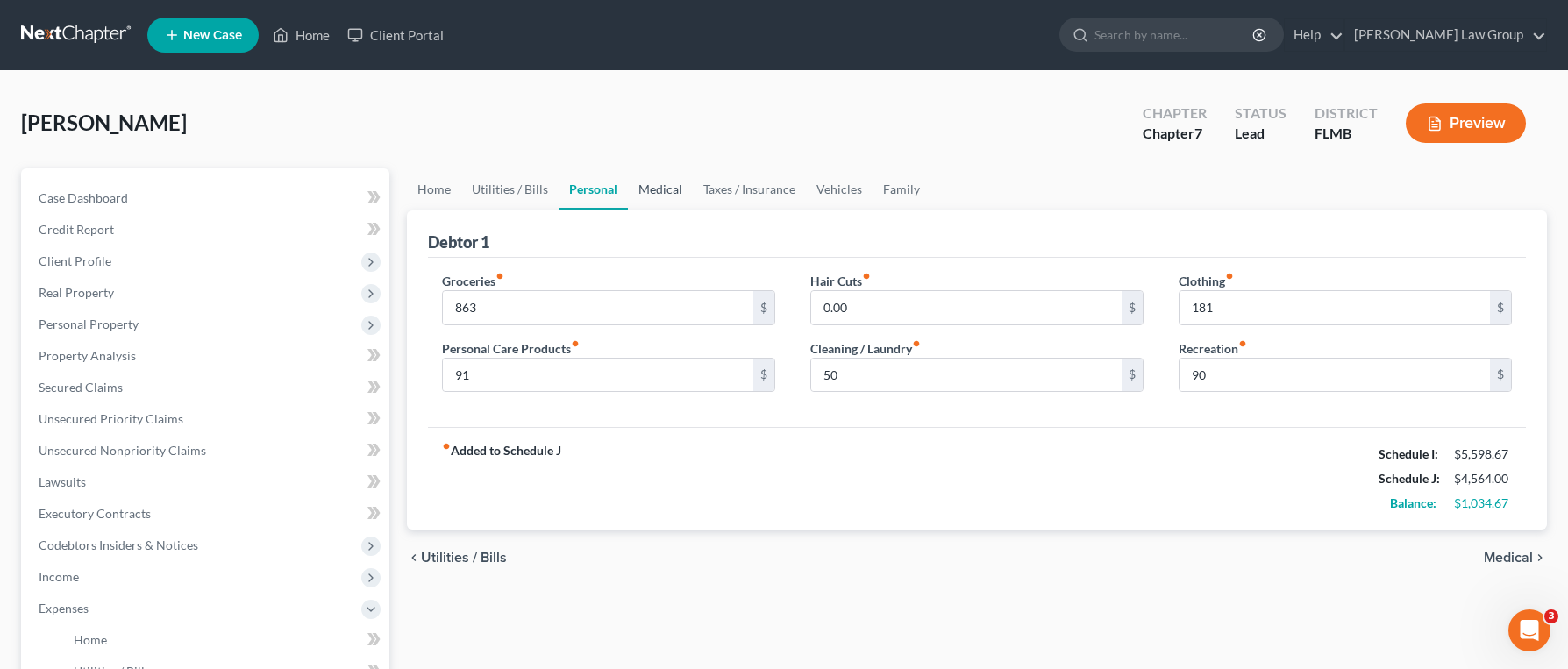
click at [656, 184] on link "Medical" at bounding box center [660, 190] width 65 height 42
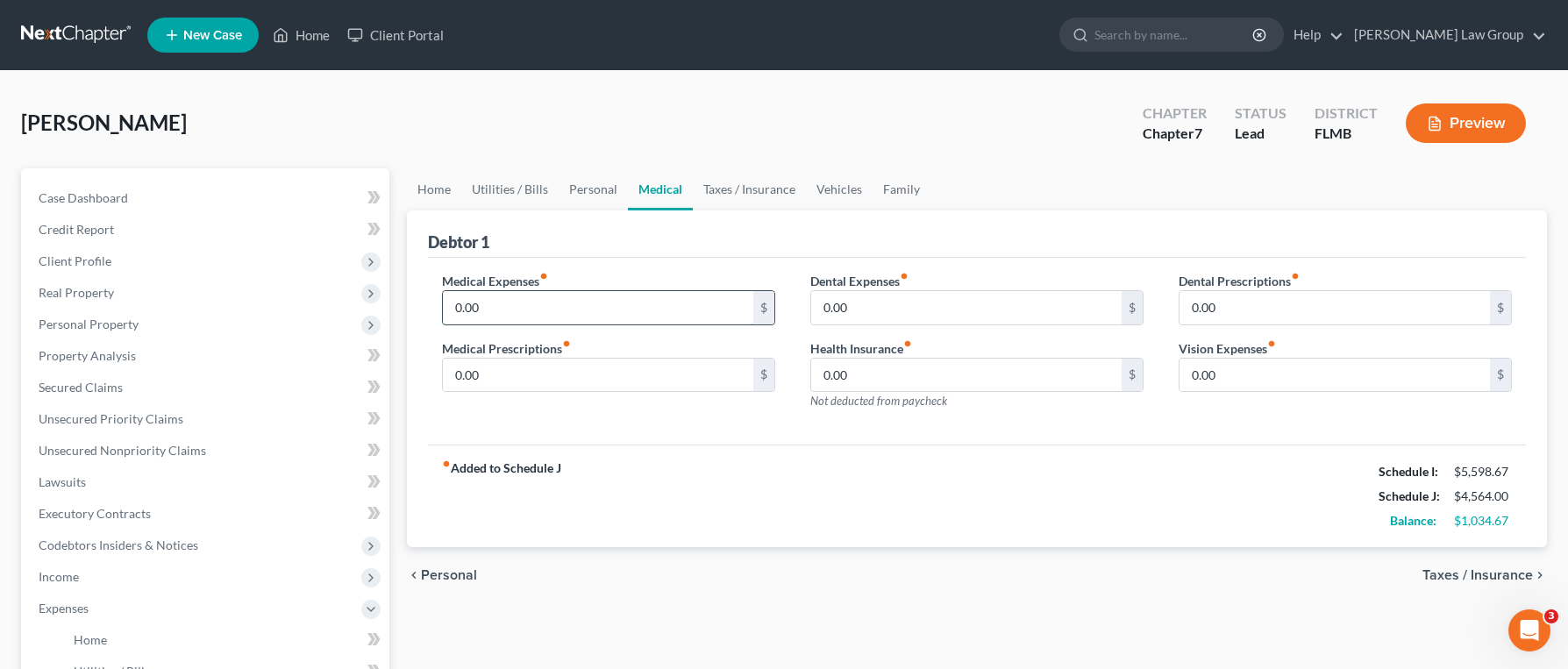
click at [549, 307] on input "0.00" at bounding box center [598, 307] width 310 height 33
click at [731, 205] on link "Taxes / Insurance" at bounding box center [749, 190] width 113 height 42
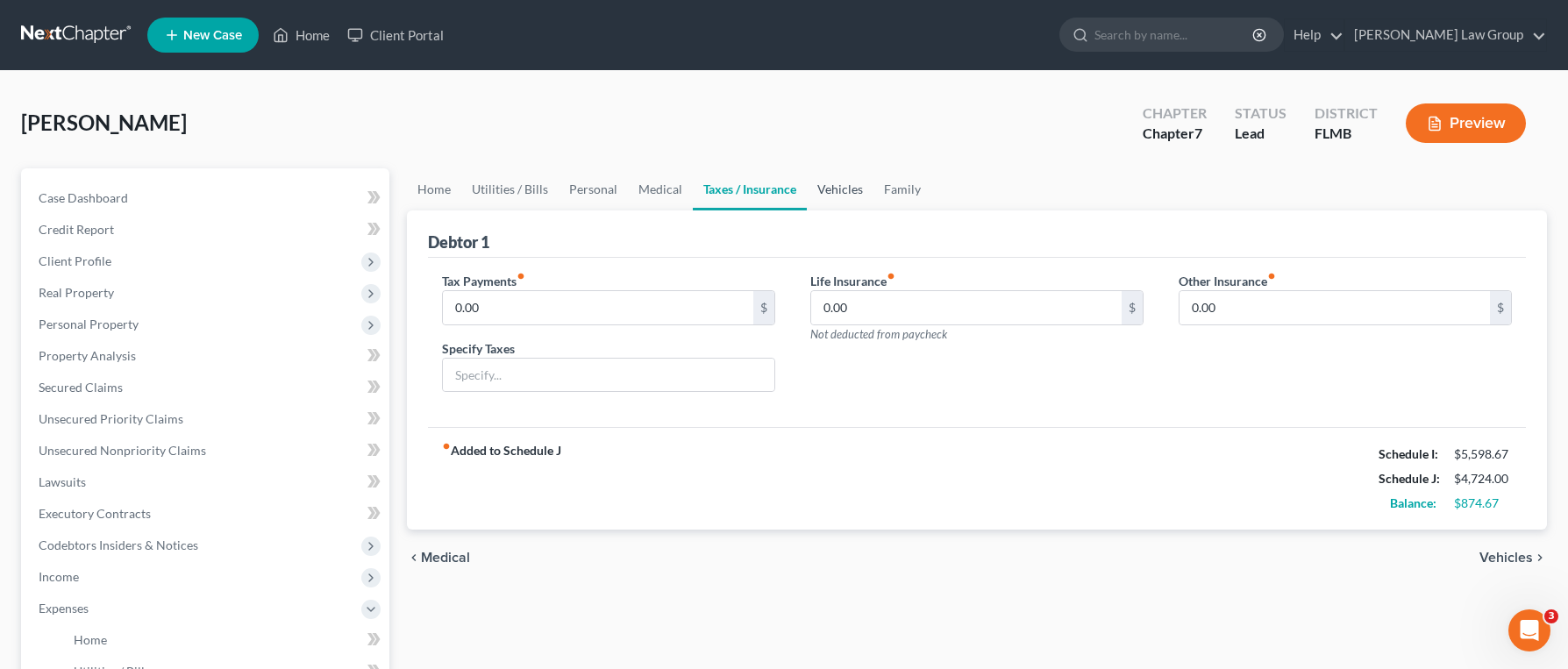
click at [834, 194] on link "Vehicles" at bounding box center [840, 190] width 67 height 42
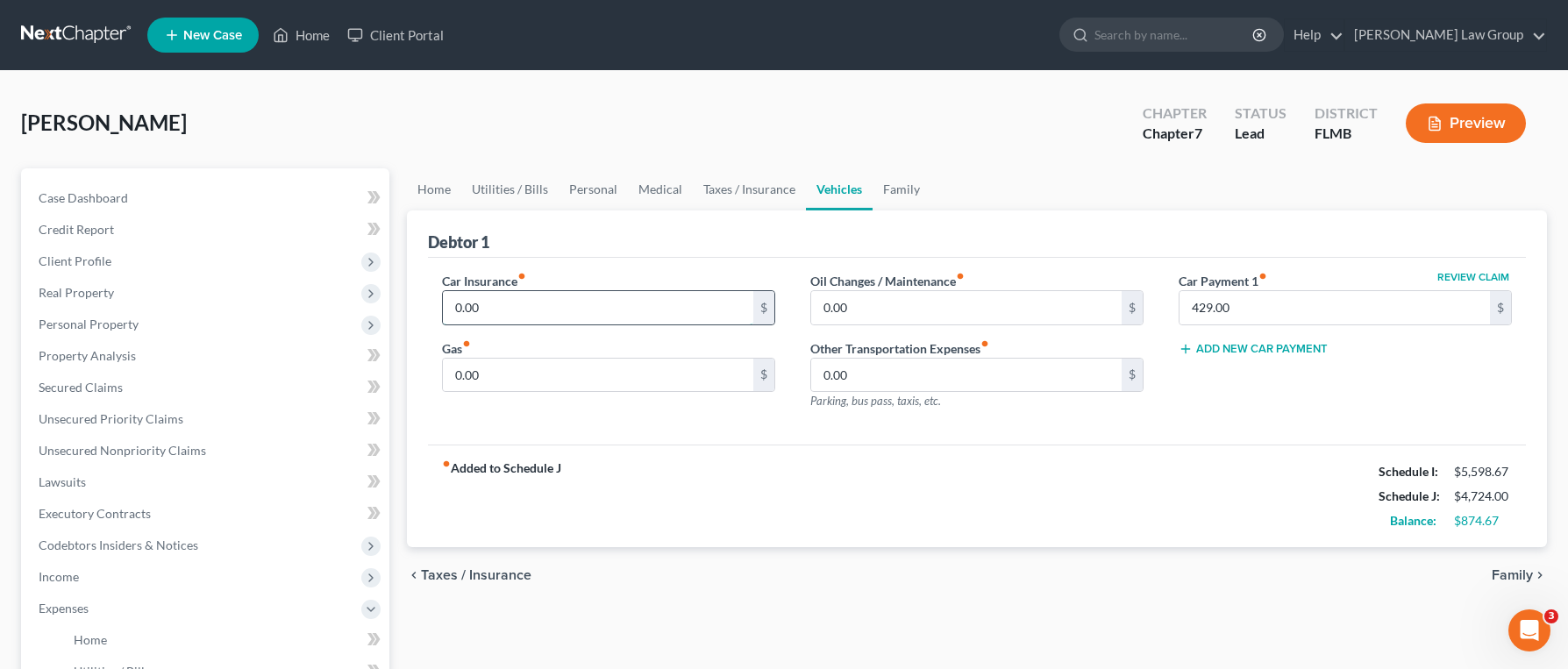
click at [591, 316] on input "0.00" at bounding box center [598, 307] width 310 height 33
click at [900, 192] on link "Family" at bounding box center [901, 190] width 57 height 42
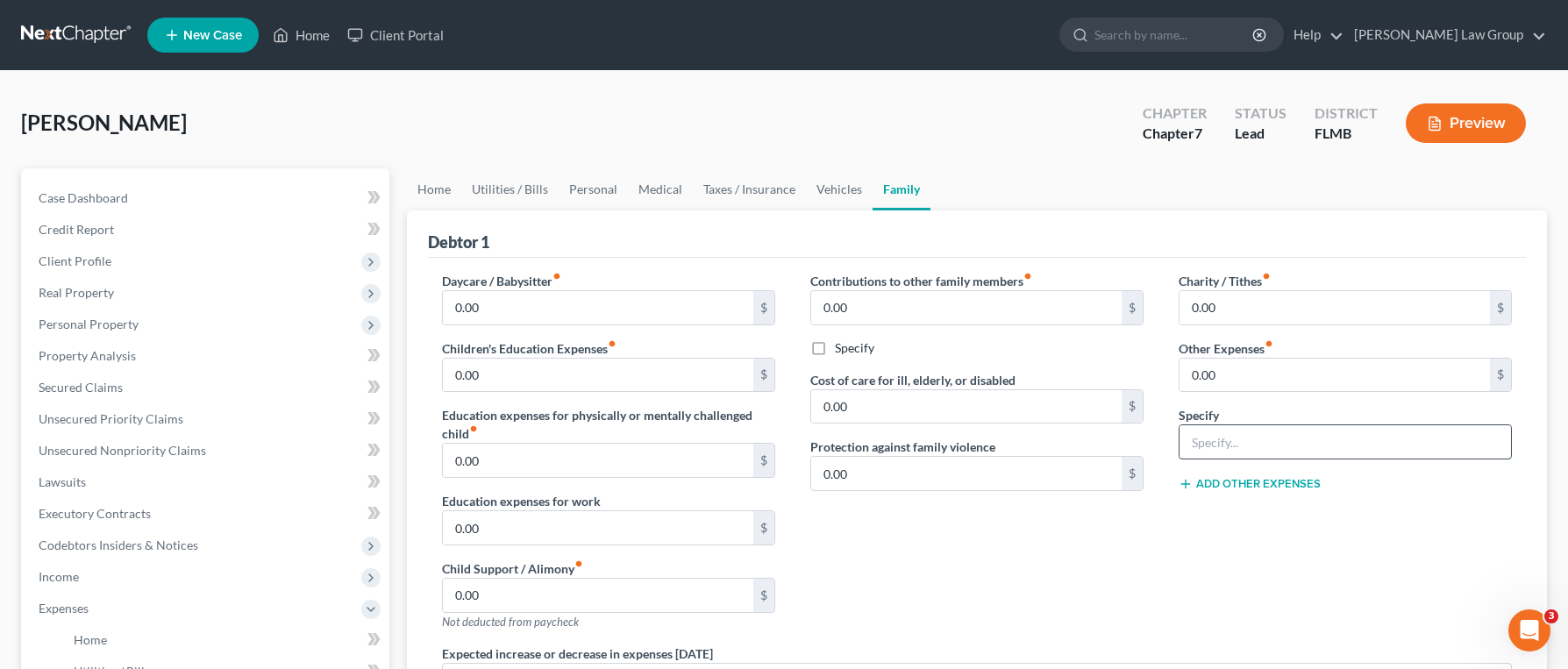
click at [1246, 447] on input "text" at bounding box center [1345, 442] width 331 height 33
click at [592, 187] on link "Personal" at bounding box center [593, 190] width 69 height 42
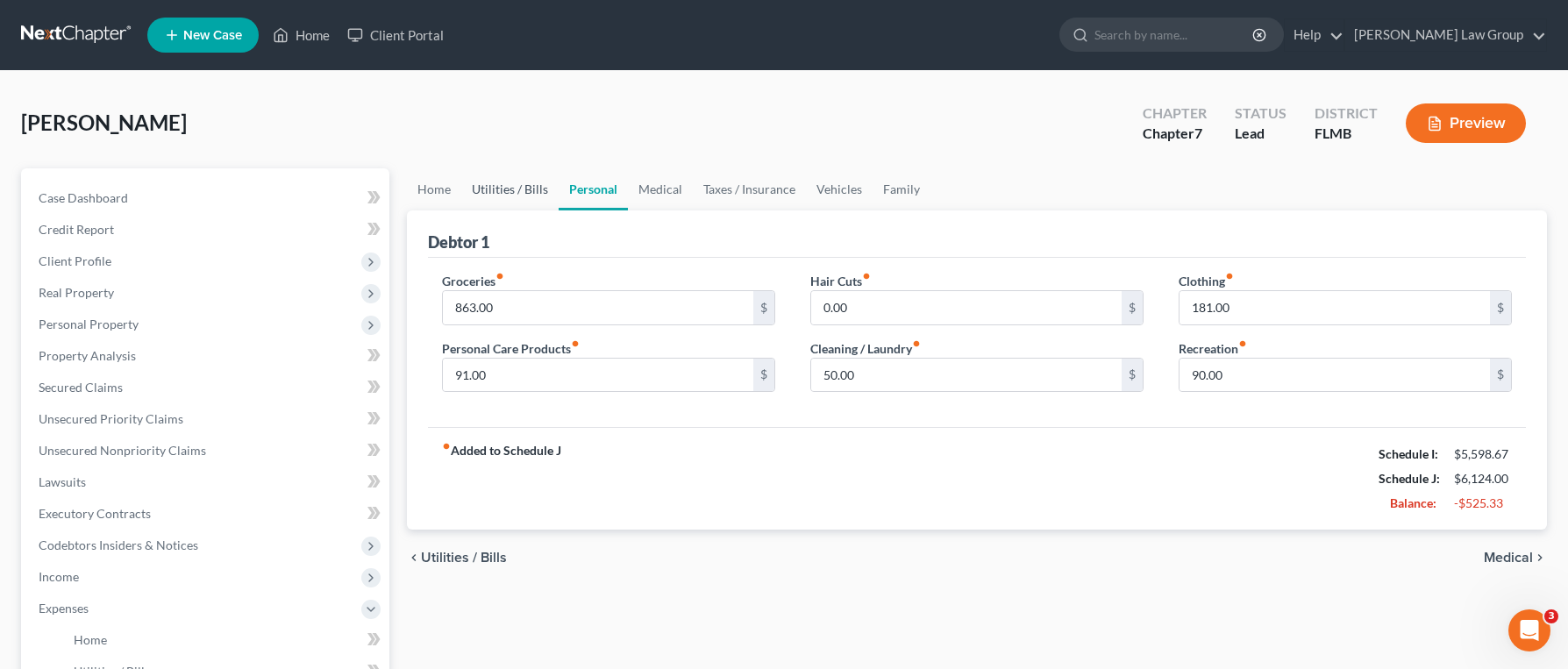
click at [501, 196] on link "Utilities / Bills" at bounding box center [510, 190] width 98 height 42
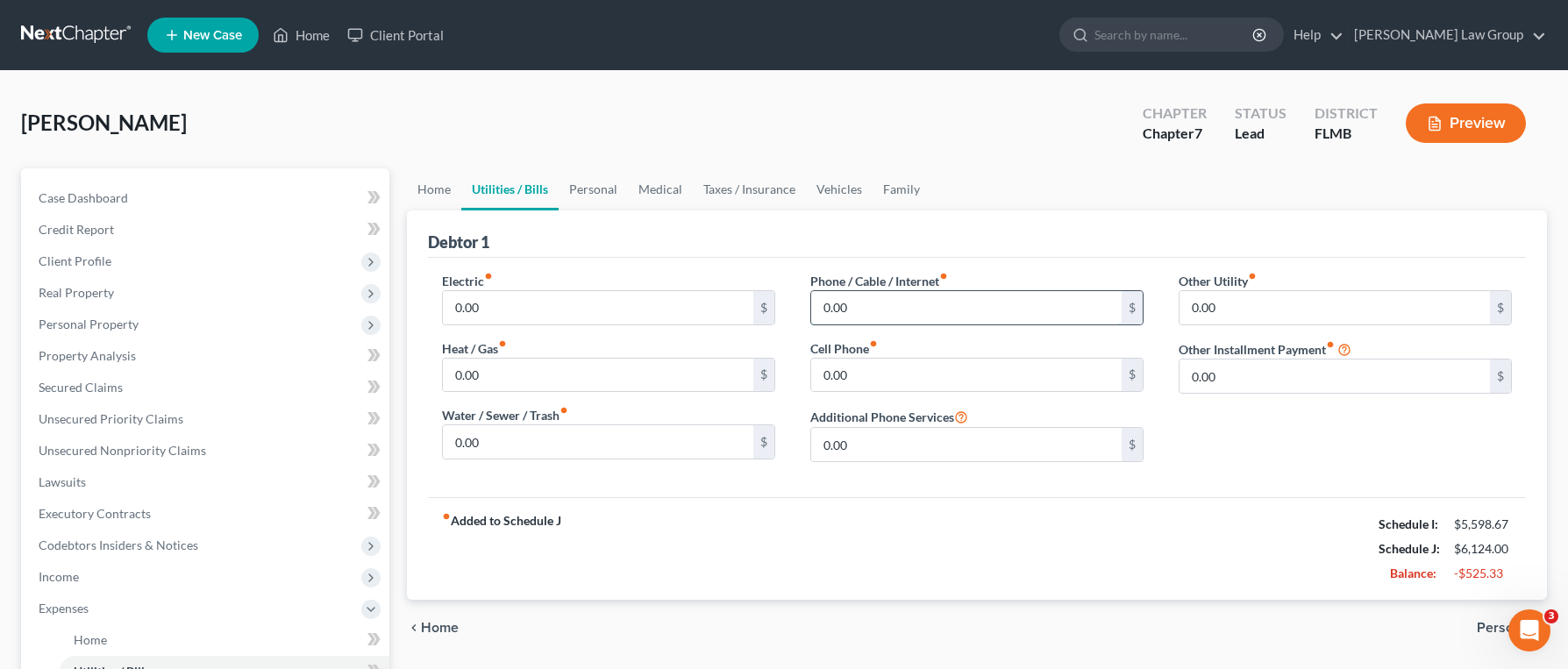
click at [914, 310] on input "0.00" at bounding box center [966, 307] width 310 height 33
click at [652, 435] on input "0.00" at bounding box center [598, 442] width 310 height 33
click at [579, 205] on link "Personal" at bounding box center [593, 190] width 69 height 42
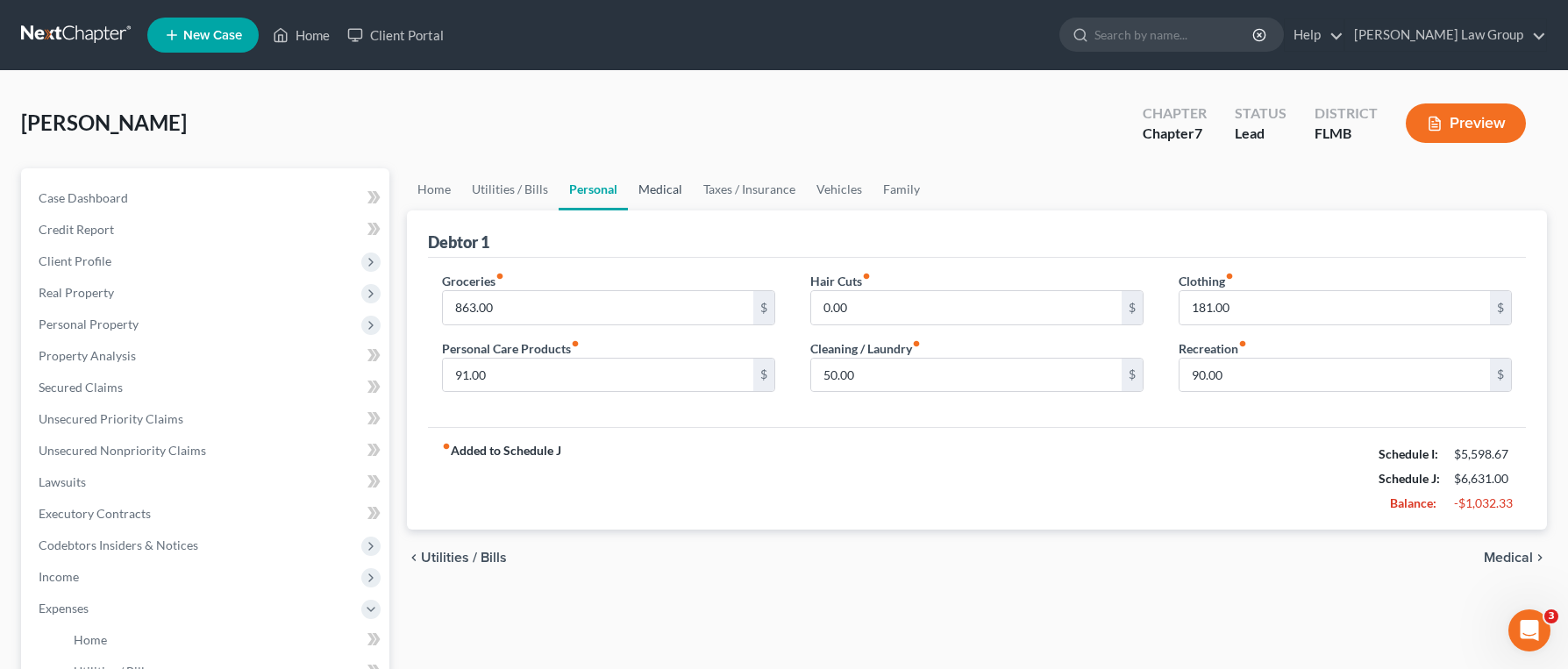
click at [628, 196] on link "Medical" at bounding box center [660, 190] width 65 height 42
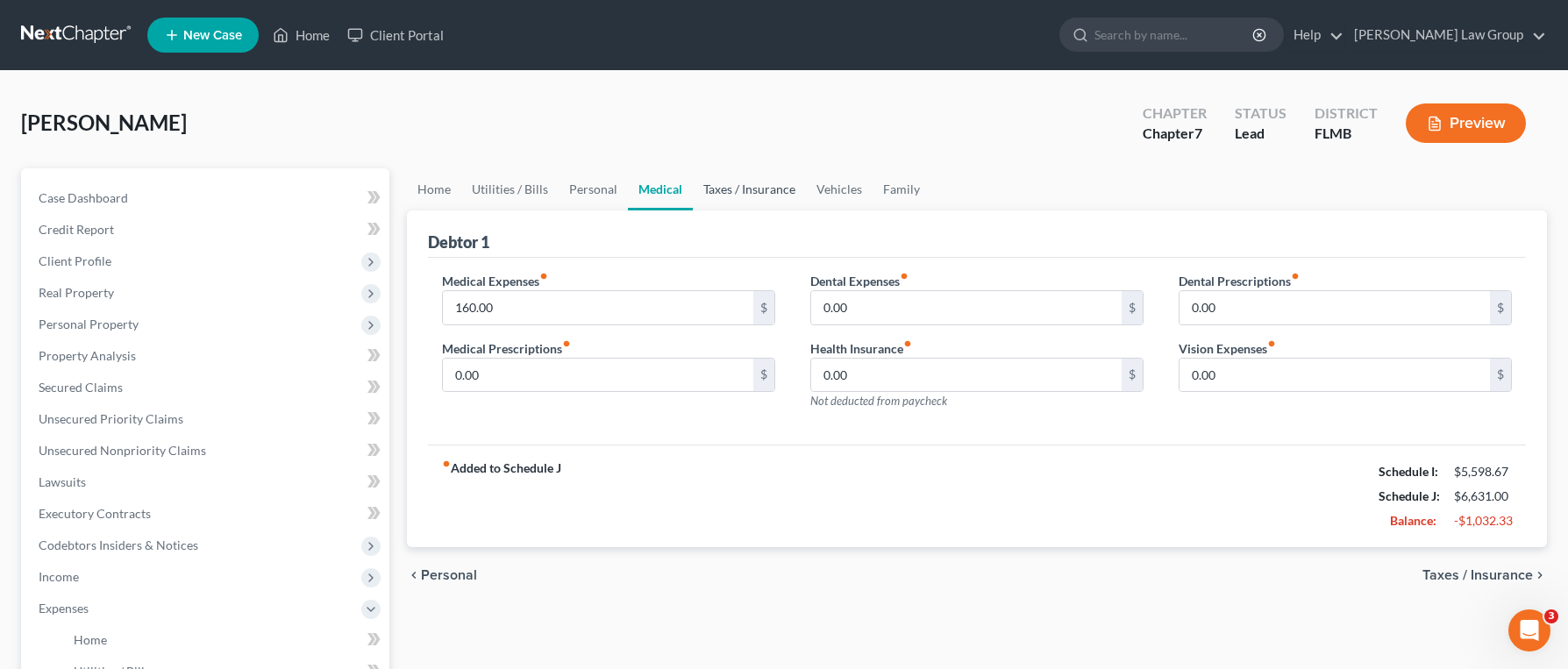
click at [733, 195] on link "Taxes / Insurance" at bounding box center [749, 190] width 113 height 42
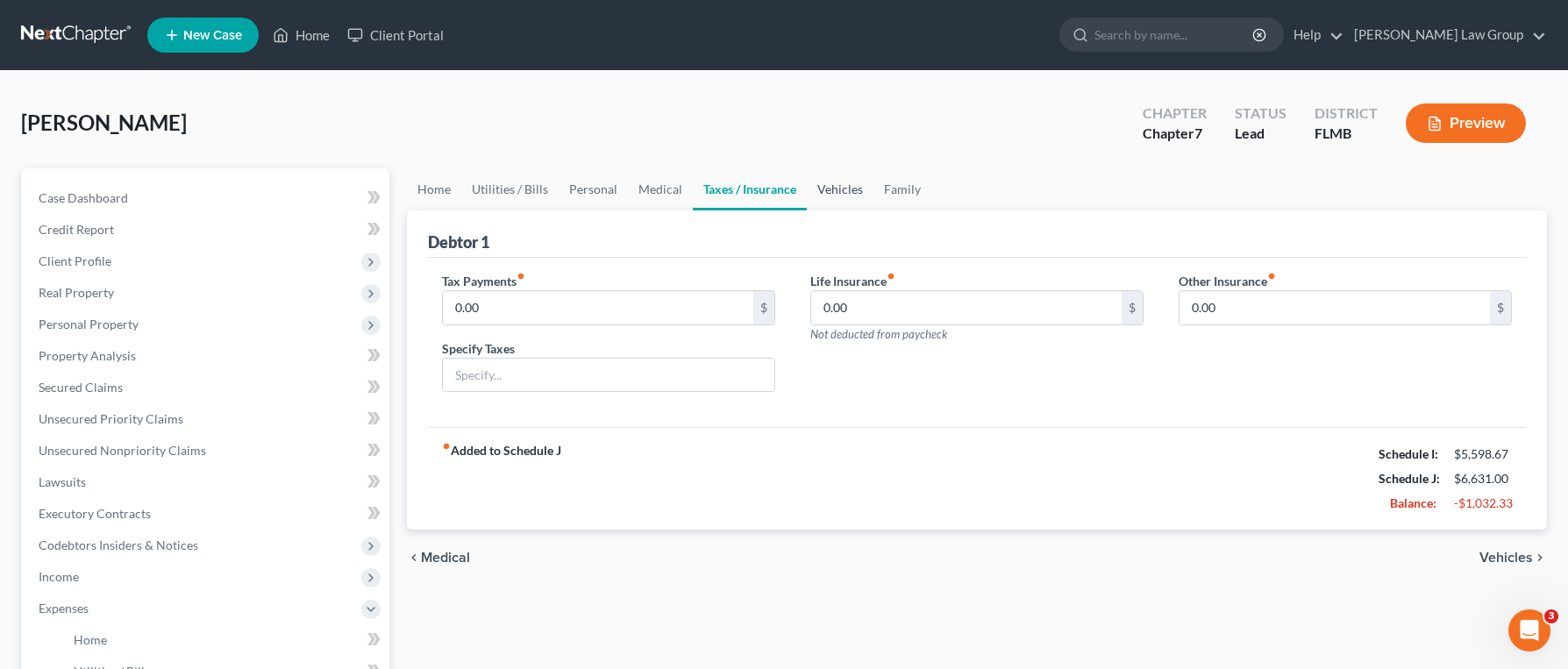
click at [866, 199] on link "Vehicles" at bounding box center [840, 190] width 67 height 42
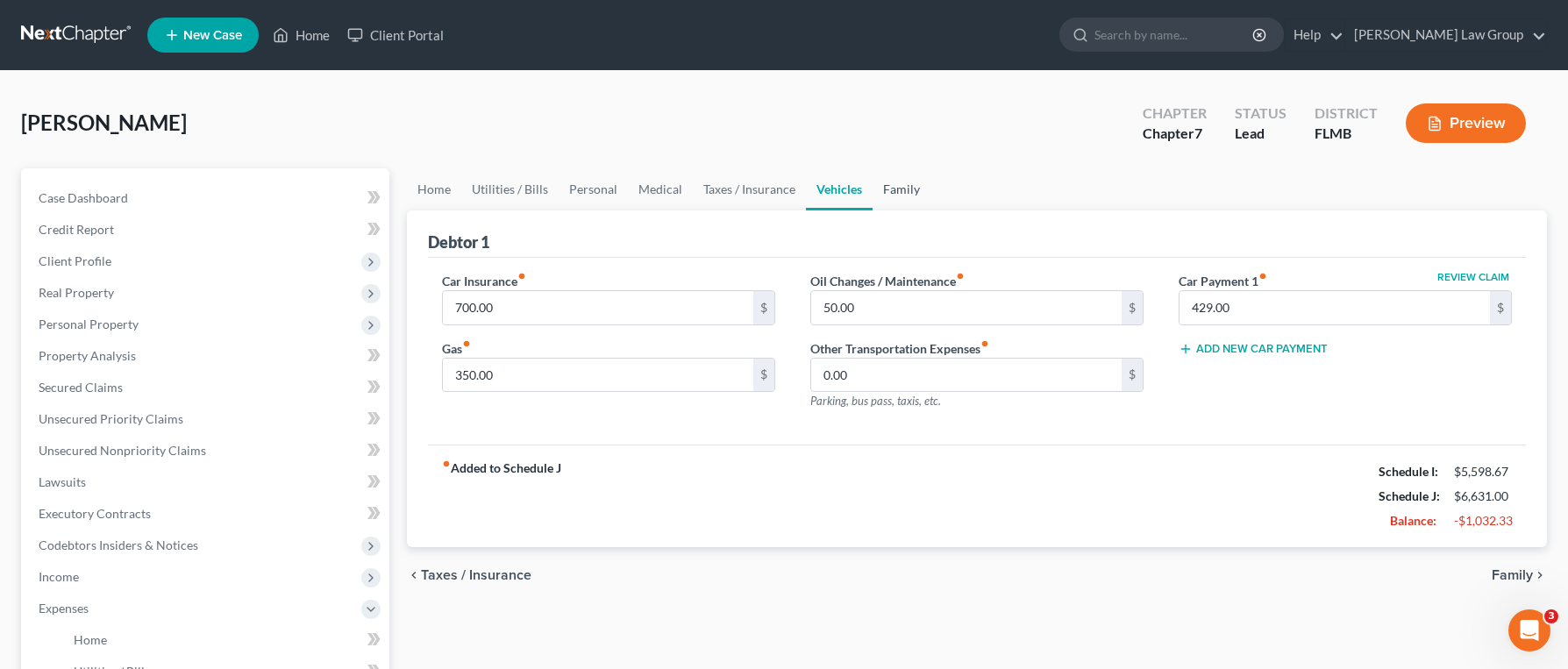
click at [904, 197] on link "Family" at bounding box center [901, 190] width 57 height 42
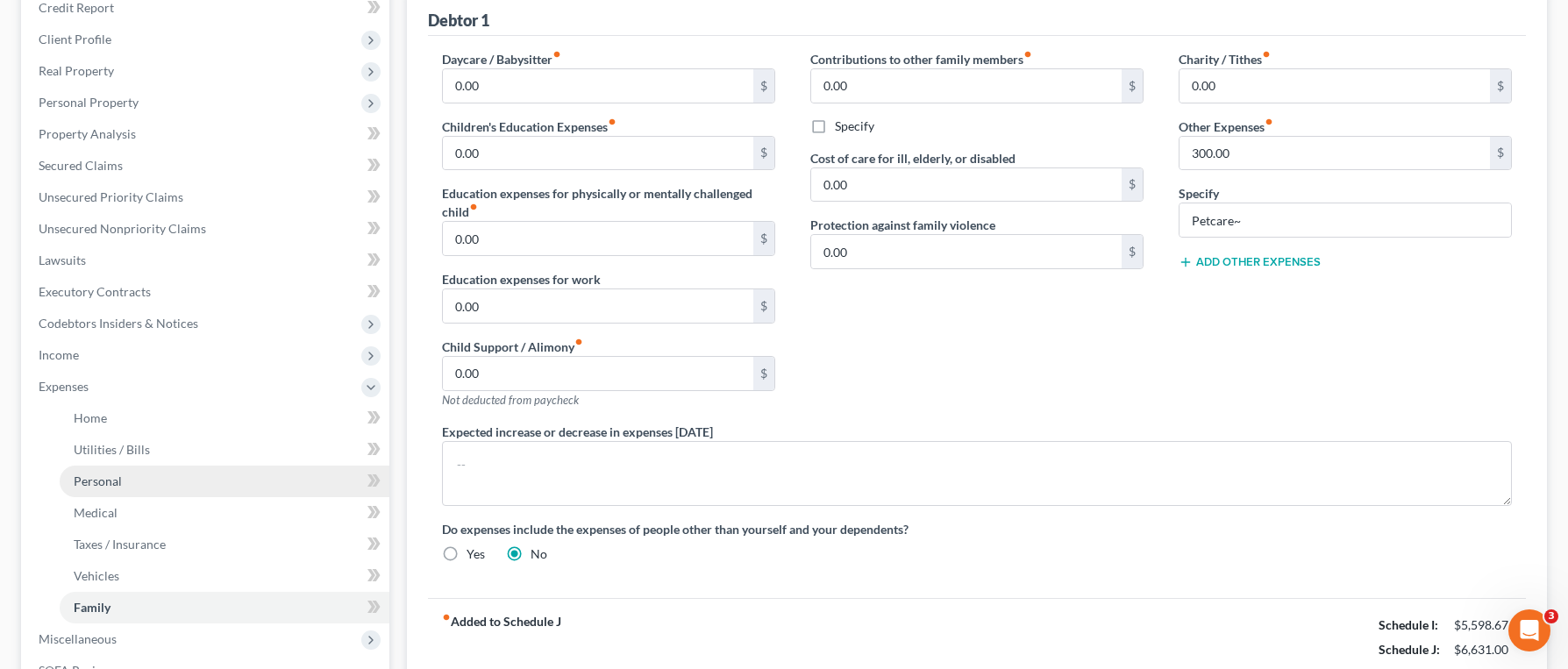
scroll to position [404, 0]
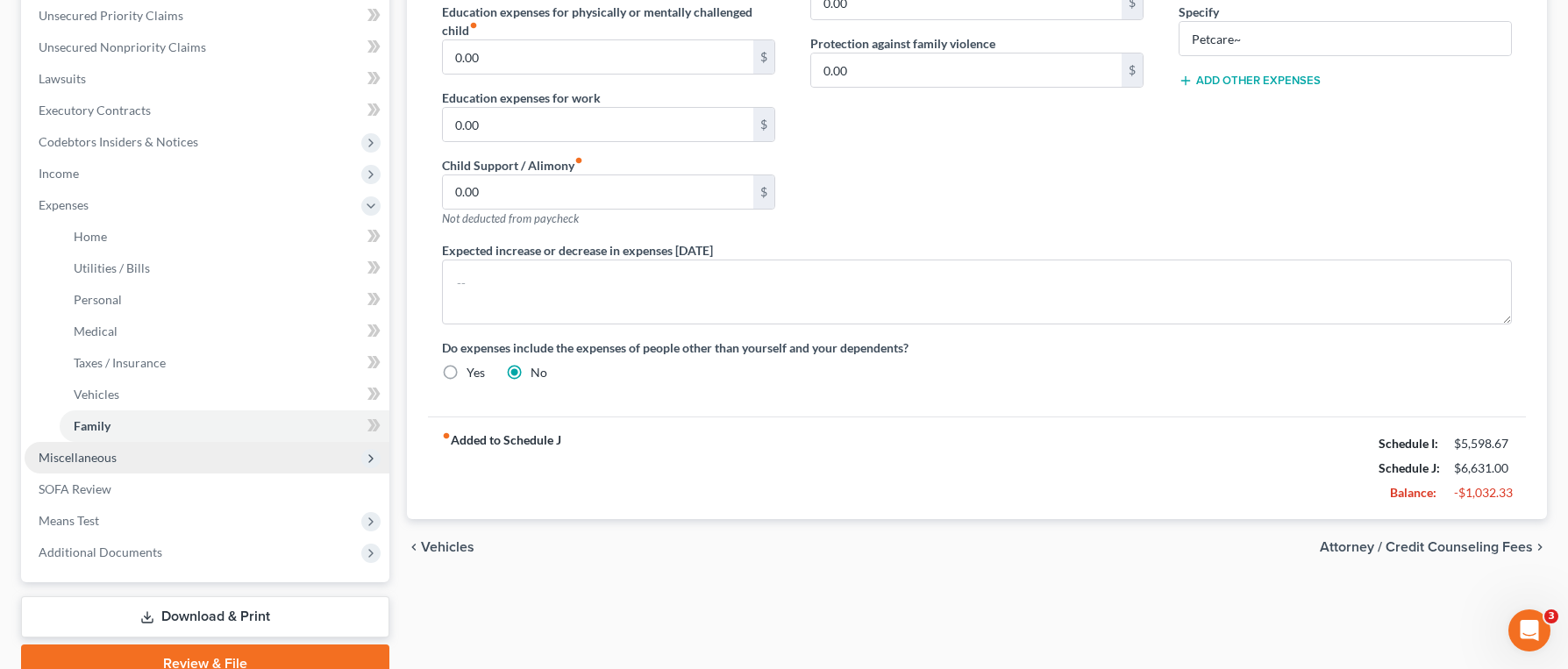
click at [183, 464] on span "Miscellaneous" at bounding box center [207, 457] width 364 height 32
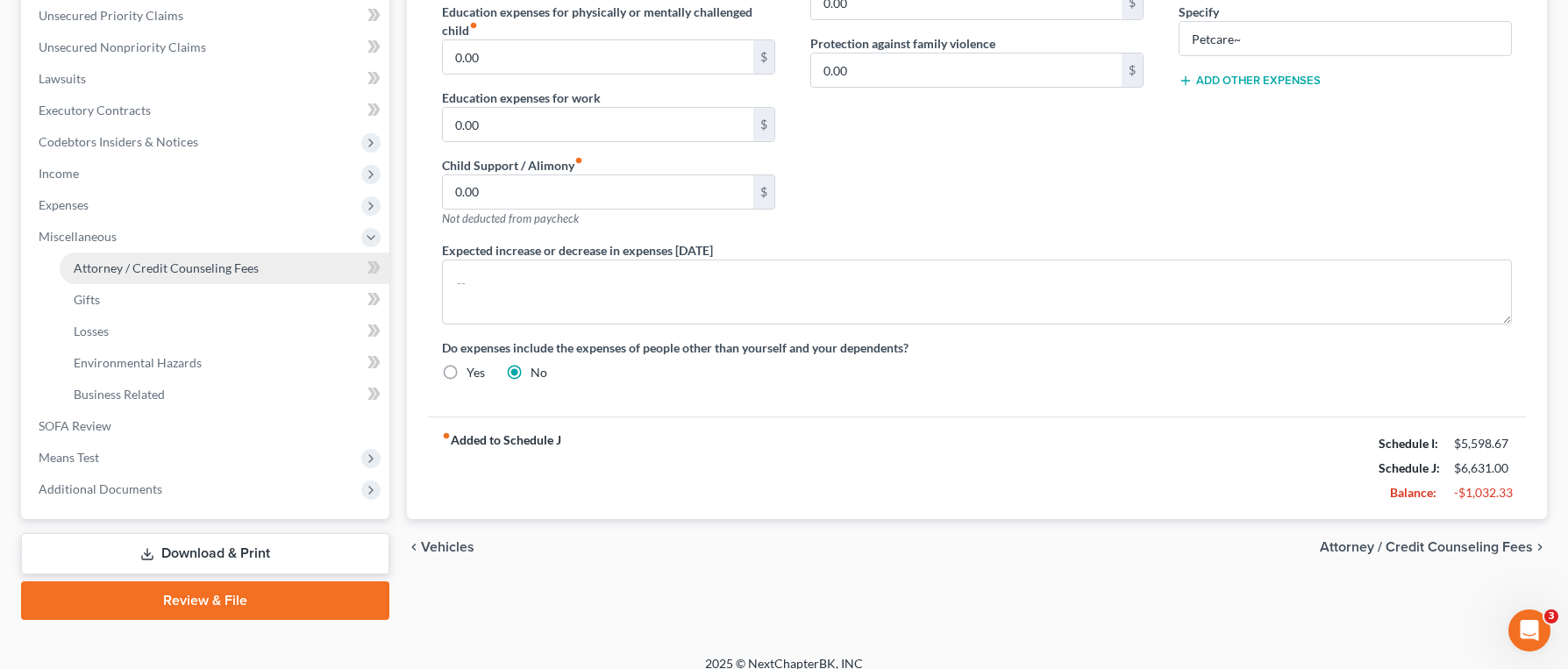
click at [234, 260] on span "Attorney / Credit Counseling Fees" at bounding box center [166, 268] width 185 height 15
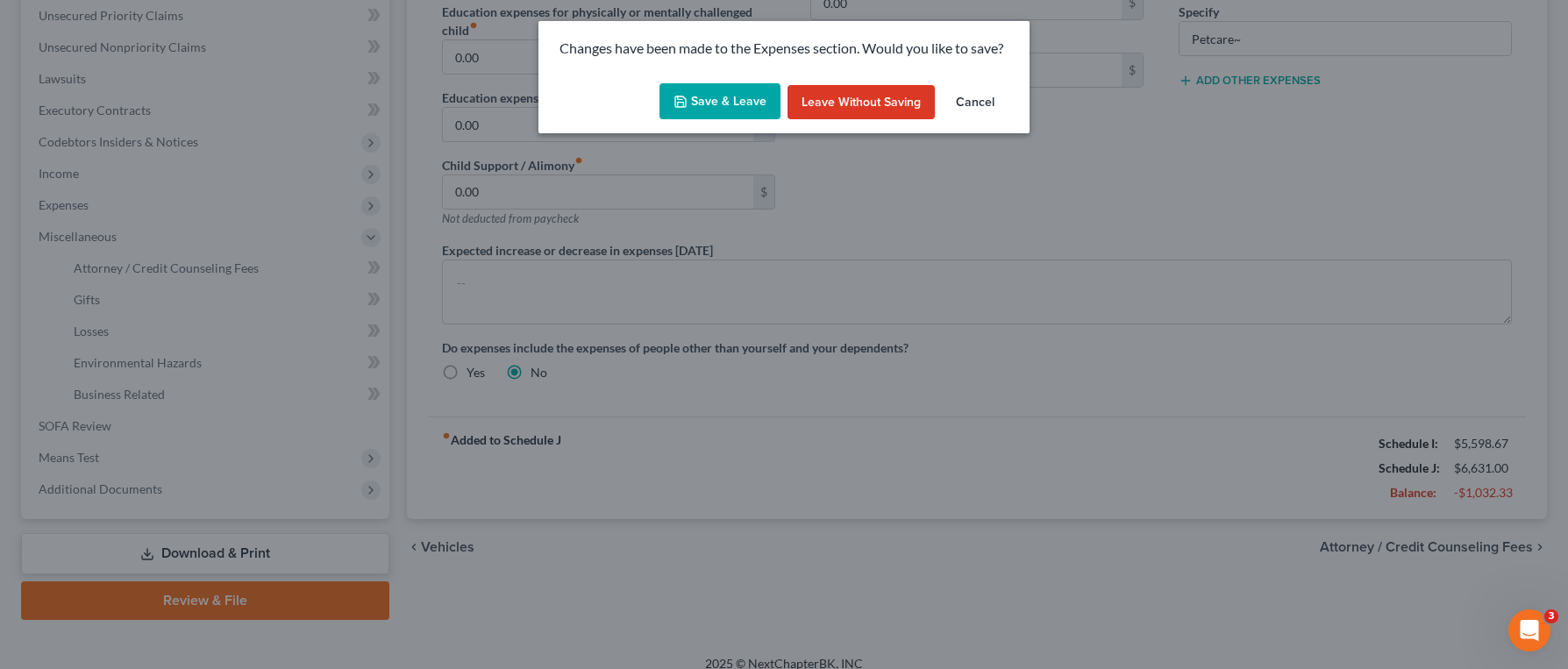
click at [709, 102] on button "Save & Leave" at bounding box center [719, 101] width 121 height 36
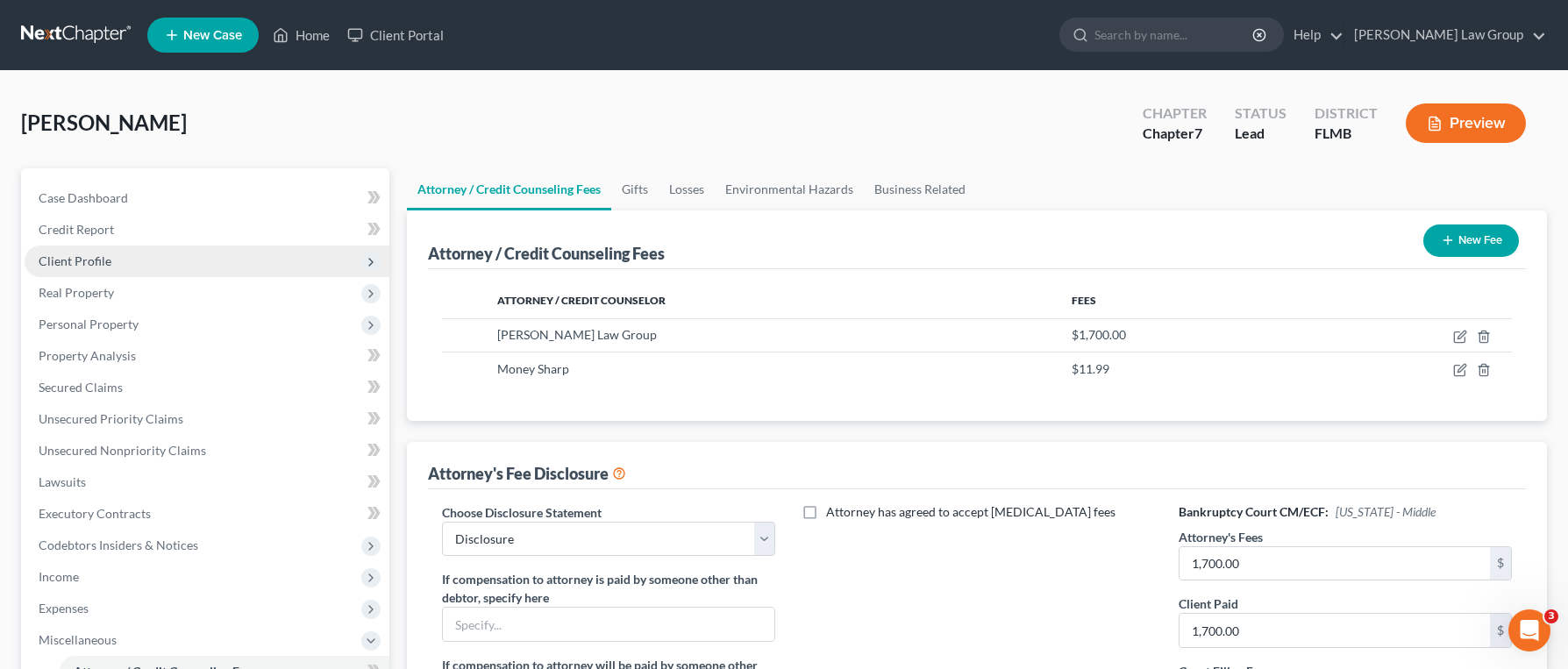
click at [111, 256] on span "Client Profile" at bounding box center [207, 261] width 364 height 32
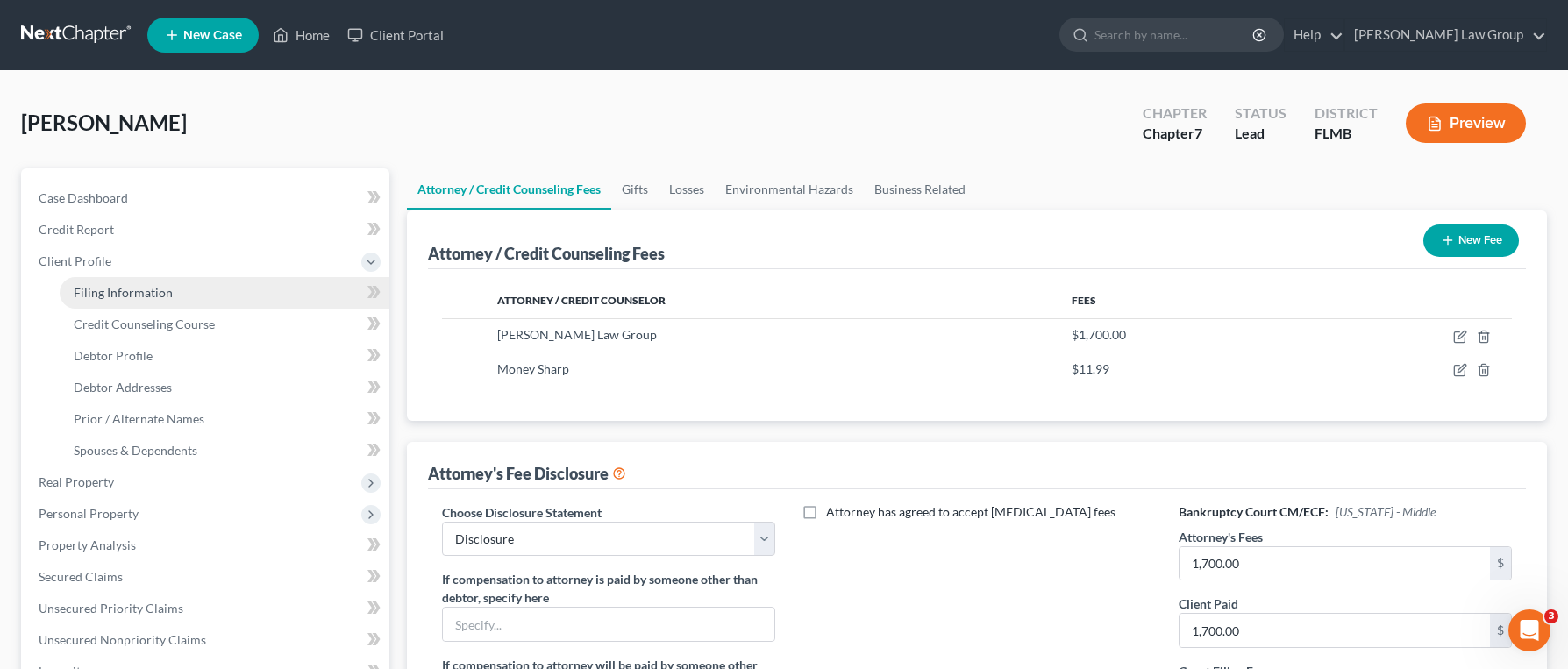
click at [205, 280] on link "Filing Information" at bounding box center [224, 293] width 330 height 32
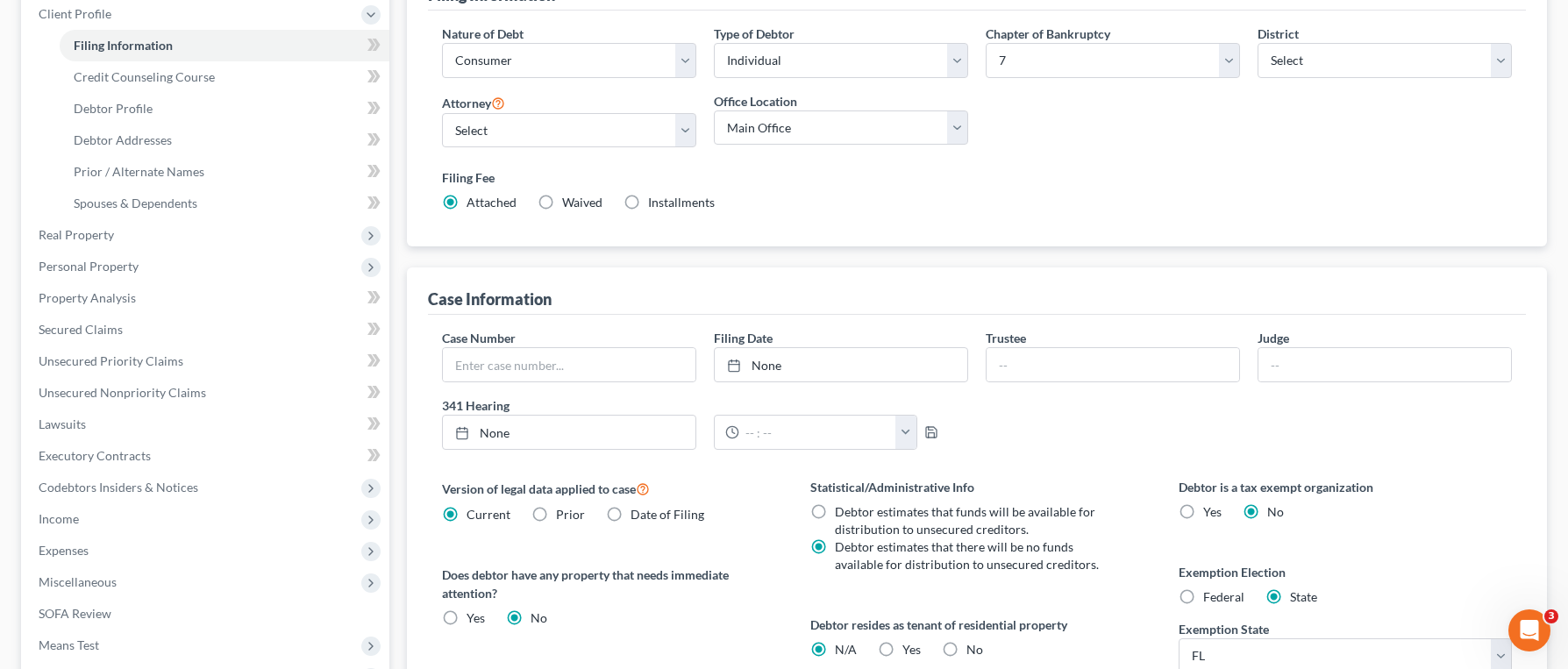
scroll to position [423, 0]
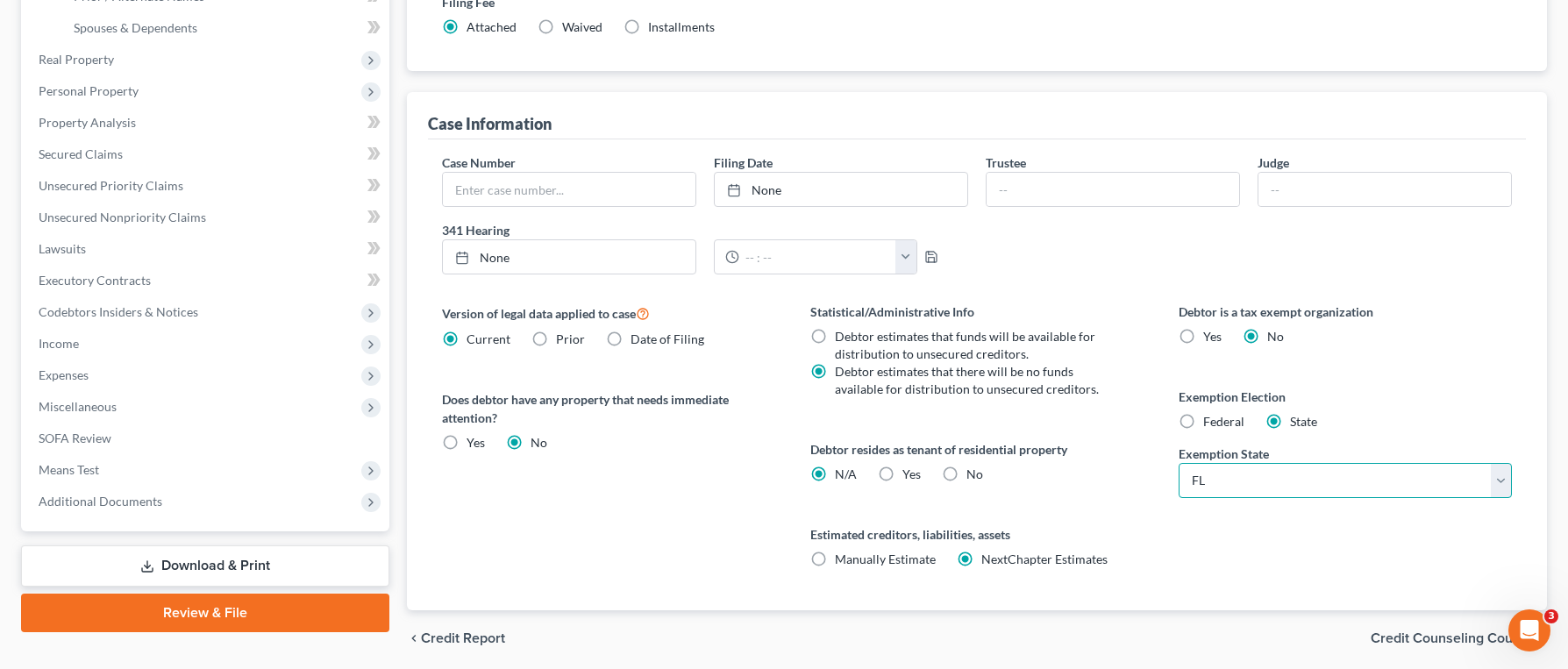
click at [1295, 478] on select "State [US_STATE] AK AR AZ CA CO CT DE DC [GEOGRAPHIC_DATA] [GEOGRAPHIC_DATA] GU…" at bounding box center [1345, 480] width 333 height 35
click at [1179, 463] on select "State [US_STATE] AK AR AZ CA CO CT DE DC [GEOGRAPHIC_DATA] [GEOGRAPHIC_DATA] GU…" at bounding box center [1345, 480] width 333 height 35
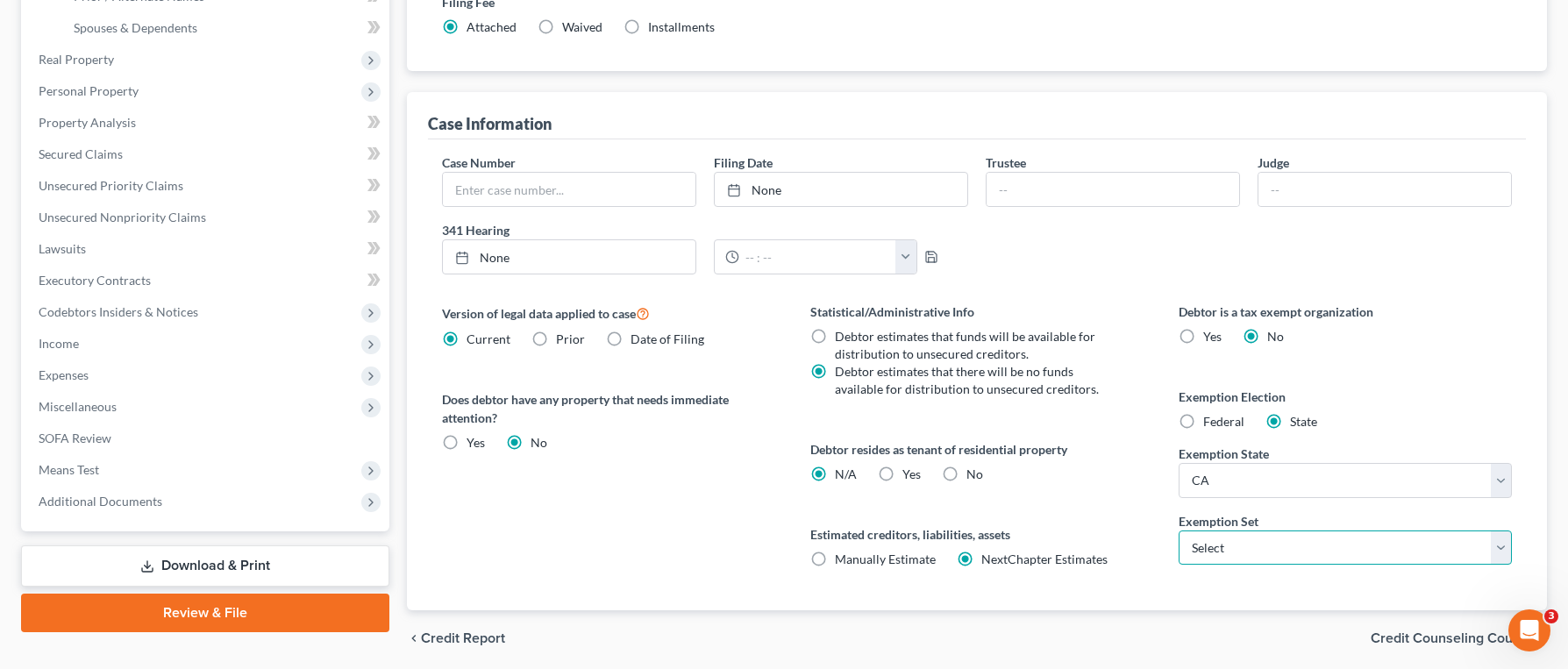
click at [1292, 543] on select "Select 703 704" at bounding box center [1345, 548] width 333 height 35
click at [1179, 531] on select "Select 703 704" at bounding box center [1345, 548] width 333 height 35
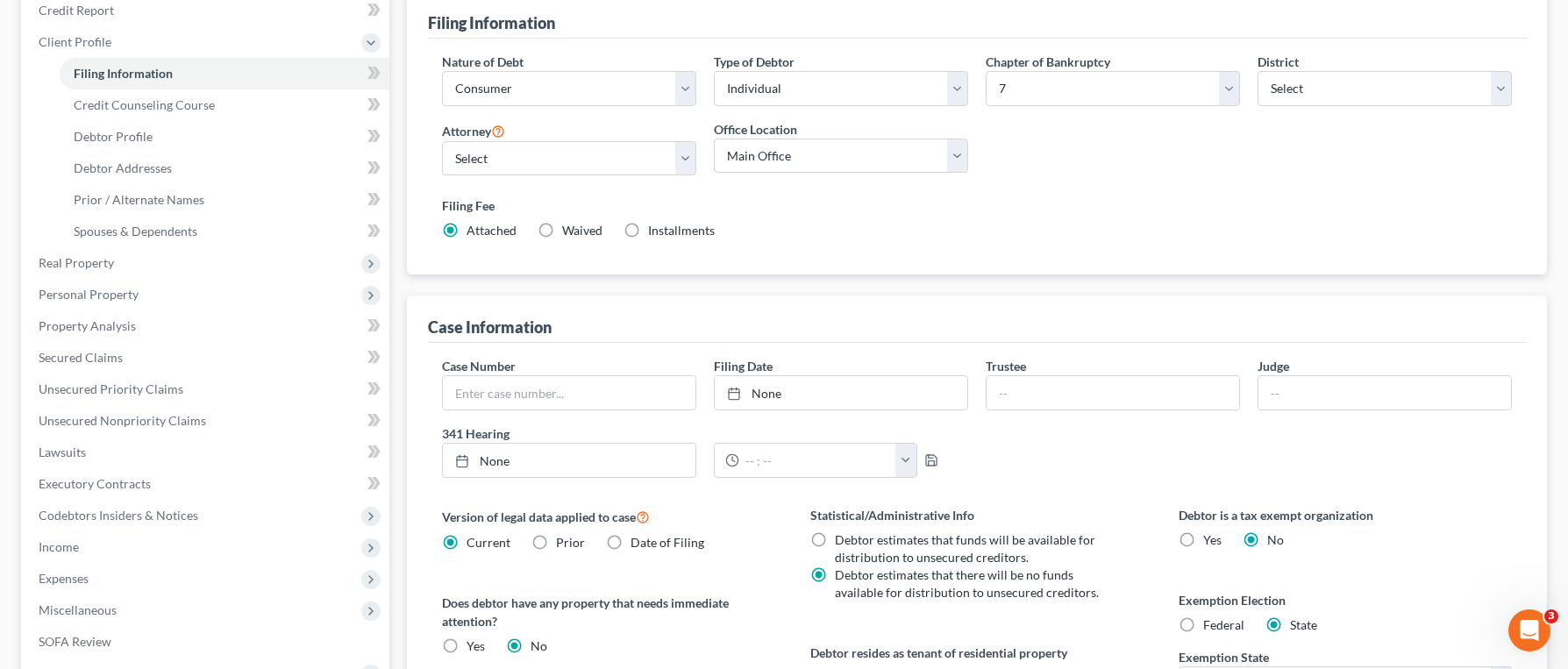
scroll to position [201, 0]
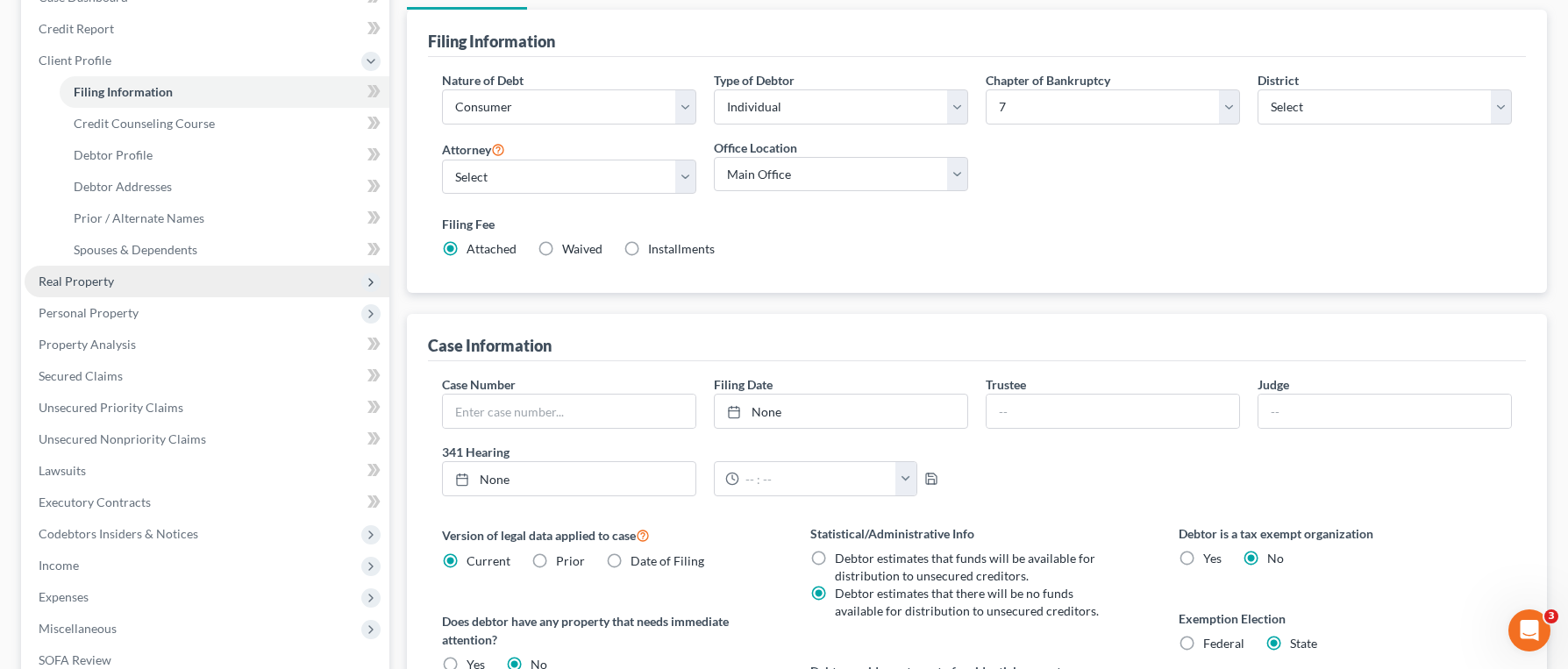
click at [111, 283] on span "Real Property" at bounding box center [76, 281] width 76 height 15
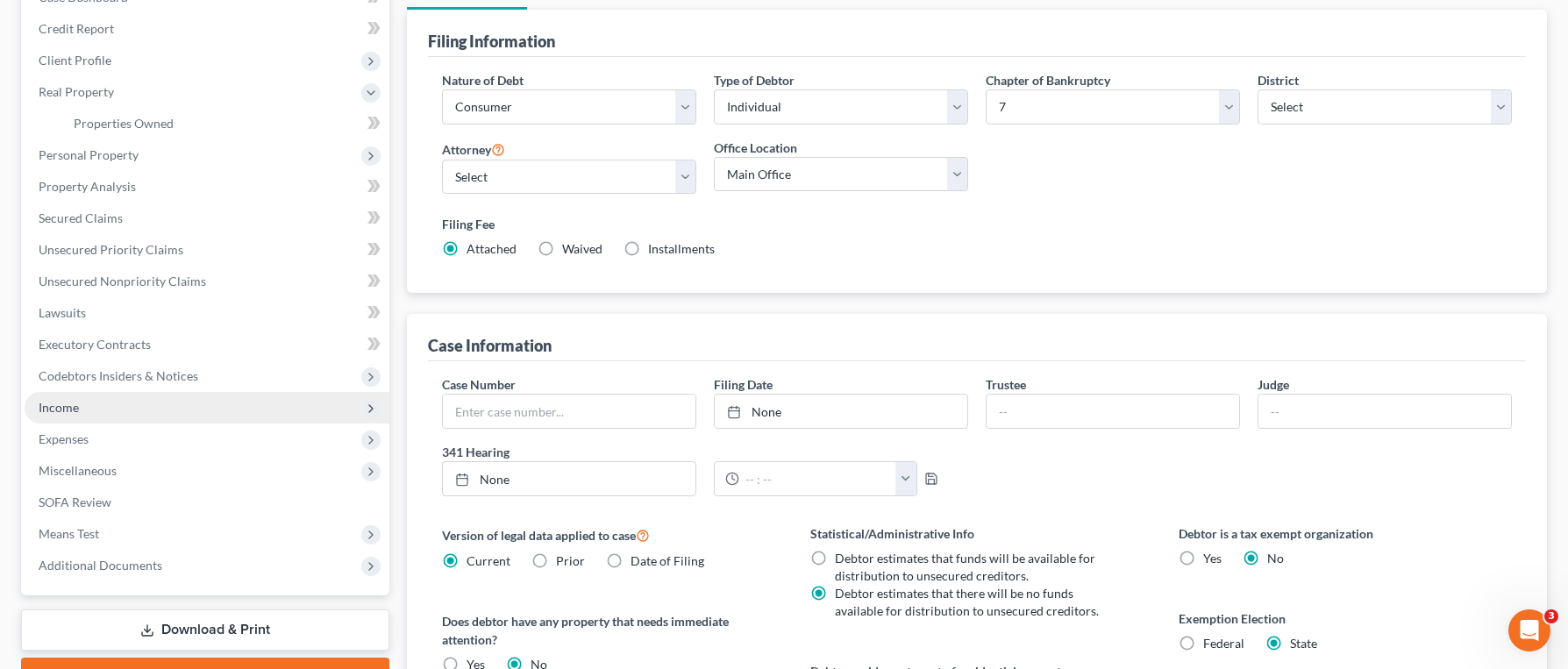
click at [121, 408] on span "Income" at bounding box center [207, 408] width 364 height 32
